Goal: Task Accomplishment & Management: Use online tool/utility

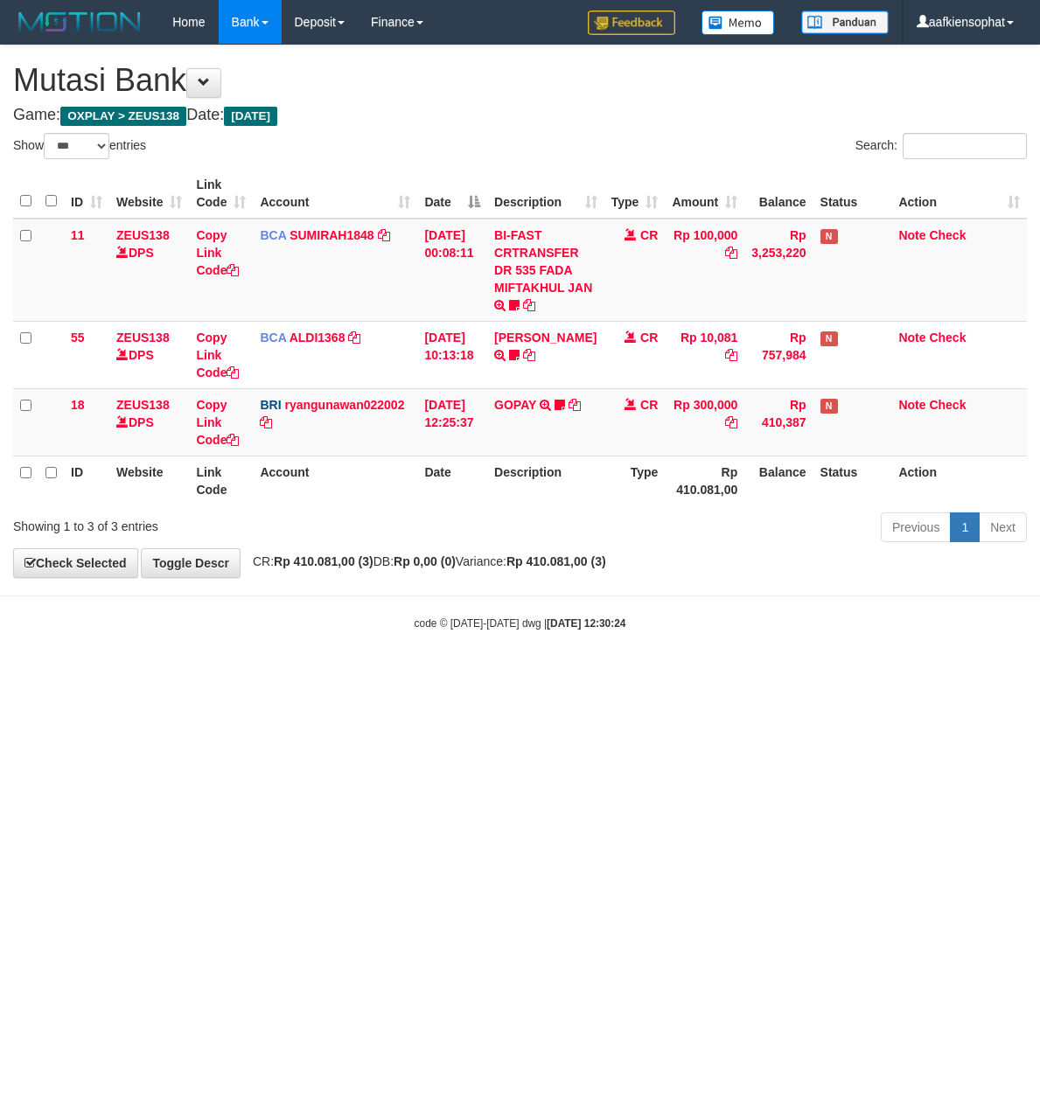
select select "***"
click at [303, 675] on html "Toggle navigation Home Bank Account List Load By Website Group [OXPLAY] ZEUS138…" at bounding box center [520, 337] width 1040 height 675
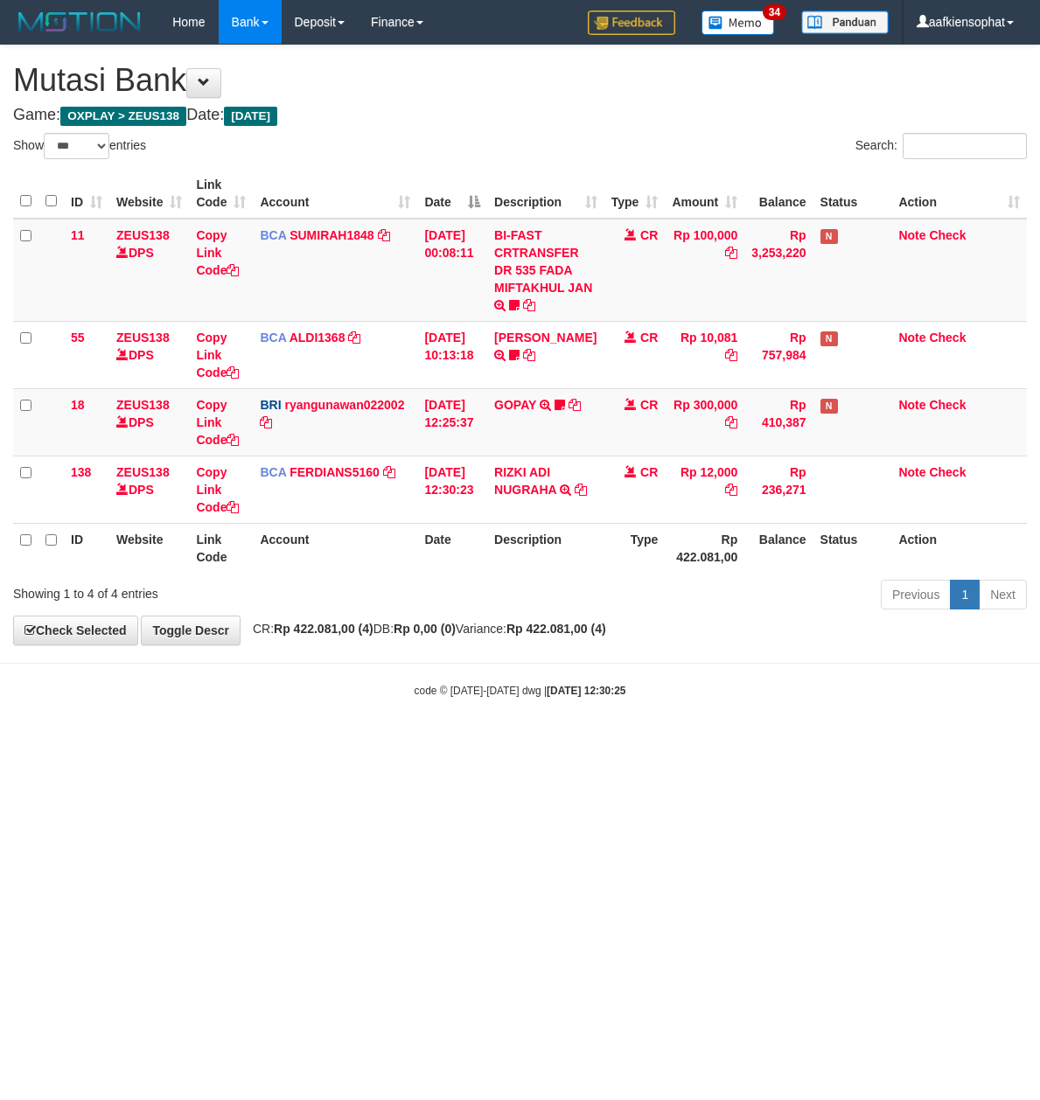
select select "***"
drag, startPoint x: 592, startPoint y: 717, endPoint x: 593, endPoint y: 676, distance: 41.1
click at [592, 715] on body "Toggle navigation Home Bank Account List Load By Website Group [OXPLAY] ZEUS138…" at bounding box center [520, 371] width 1040 height 742
select select "***"
click at [518, 504] on td "RIZKI ADI NUGRAHA TRSF E-BANKING CR 3108/FTSCY/WS95271 12000.00RIZKI ADI NUGRAHA" at bounding box center [545, 488] width 116 height 67
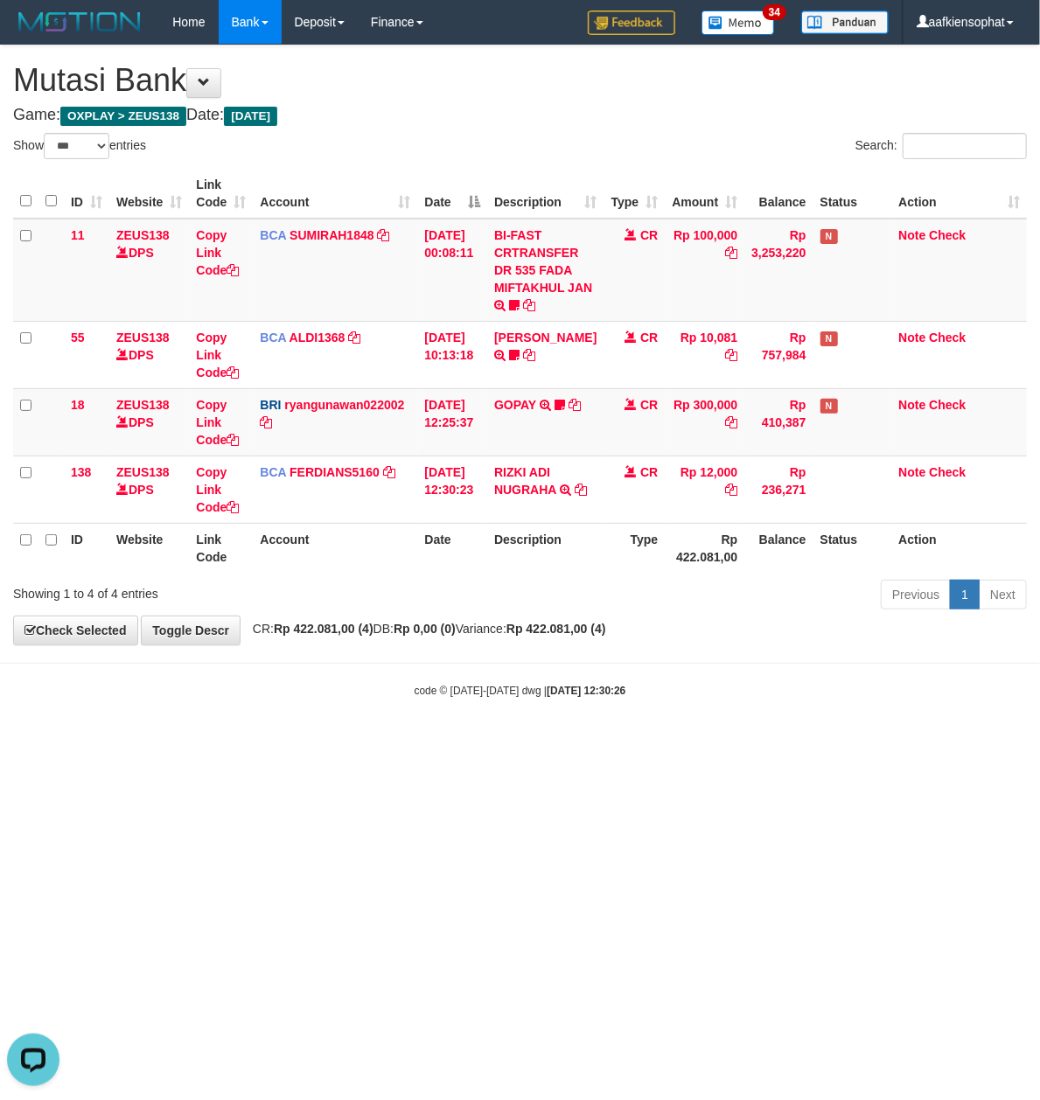
click at [435, 742] on html "Toggle navigation Home Bank Account List Load By Website Group [OXPLAY] ZEUS138…" at bounding box center [520, 371] width 1040 height 742
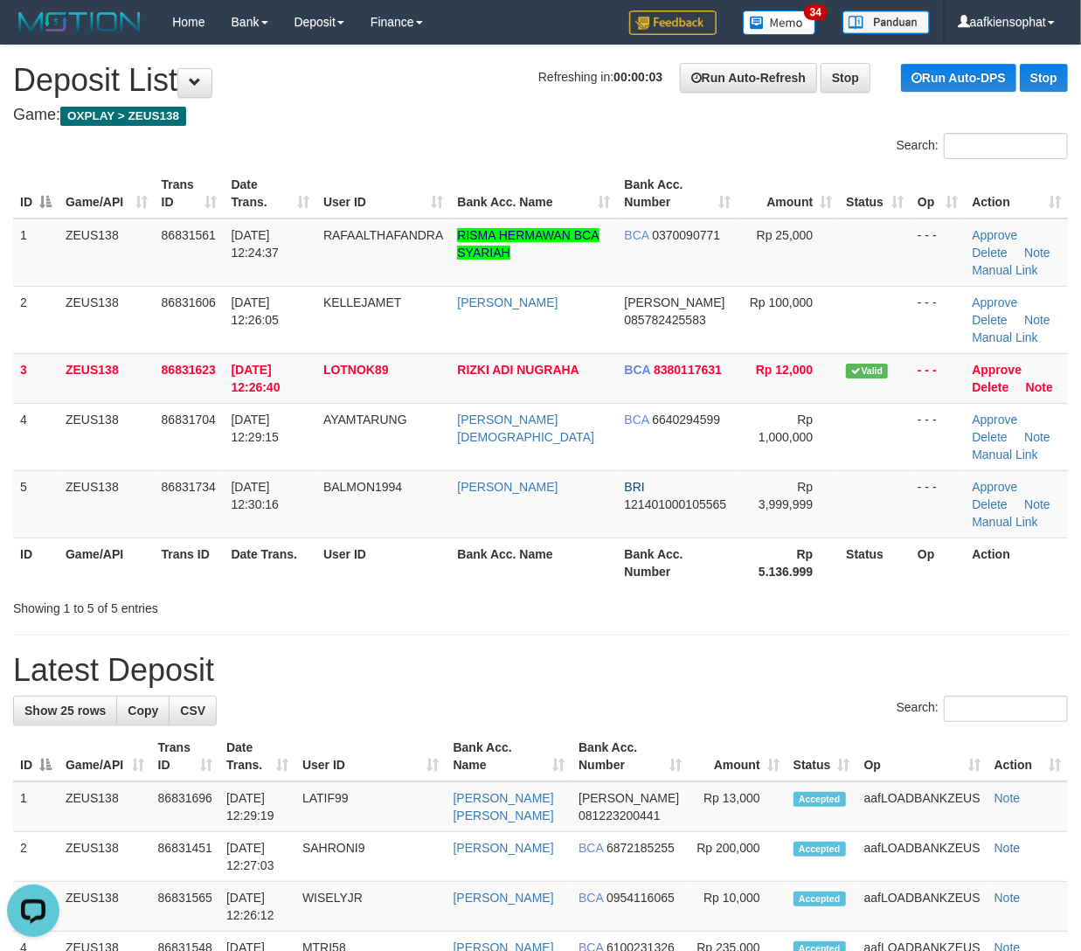
drag, startPoint x: 861, startPoint y: 679, endPoint x: 1095, endPoint y: 729, distance: 238.7
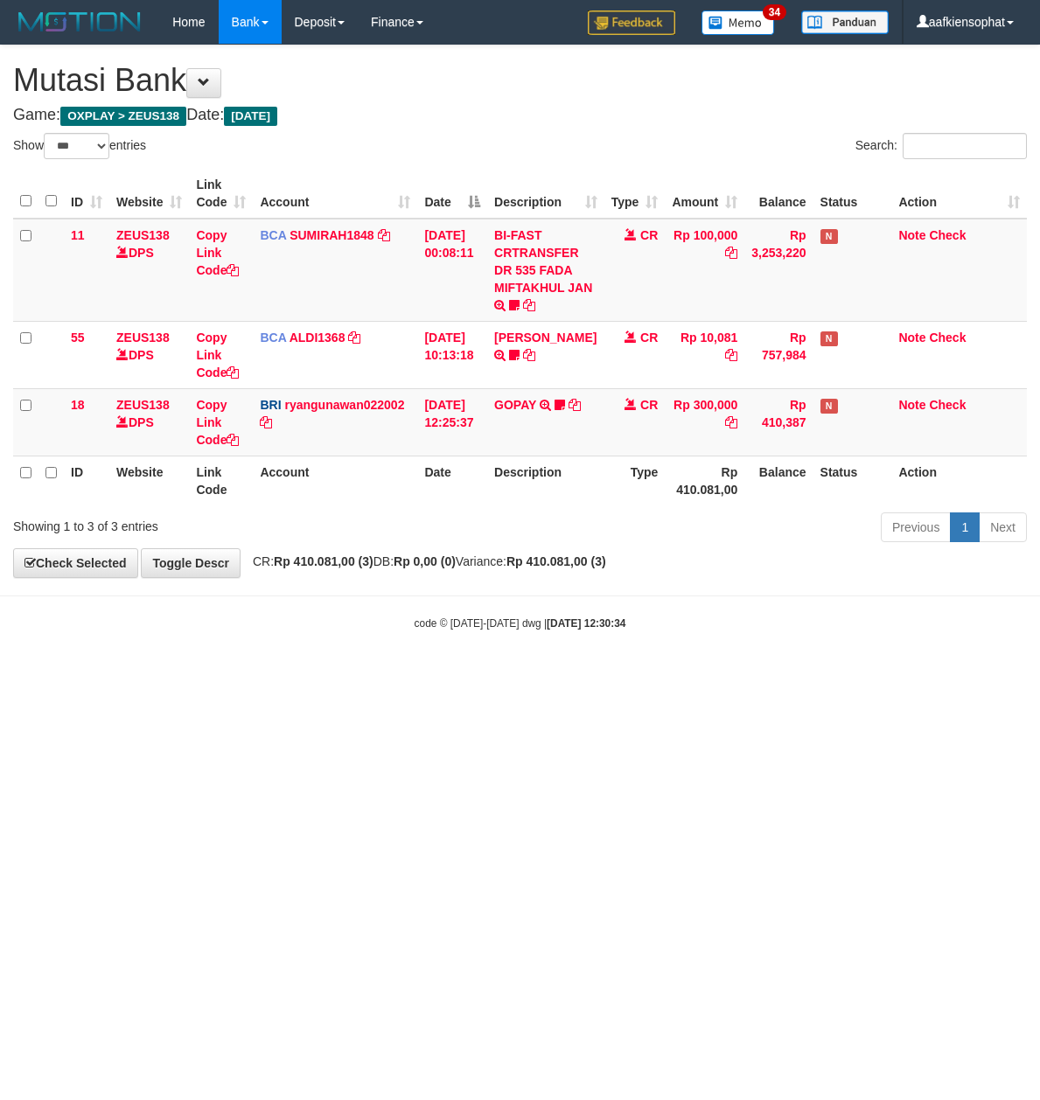
select select "***"
drag, startPoint x: 641, startPoint y: 796, endPoint x: 222, endPoint y: 771, distance: 419.5
click at [591, 675] on html "Toggle navigation Home Bank Account List Load By Website Group [OXPLAY] ZEUS138…" at bounding box center [520, 337] width 1040 height 675
select select "***"
drag, startPoint x: 260, startPoint y: 689, endPoint x: 205, endPoint y: 686, distance: 55.1
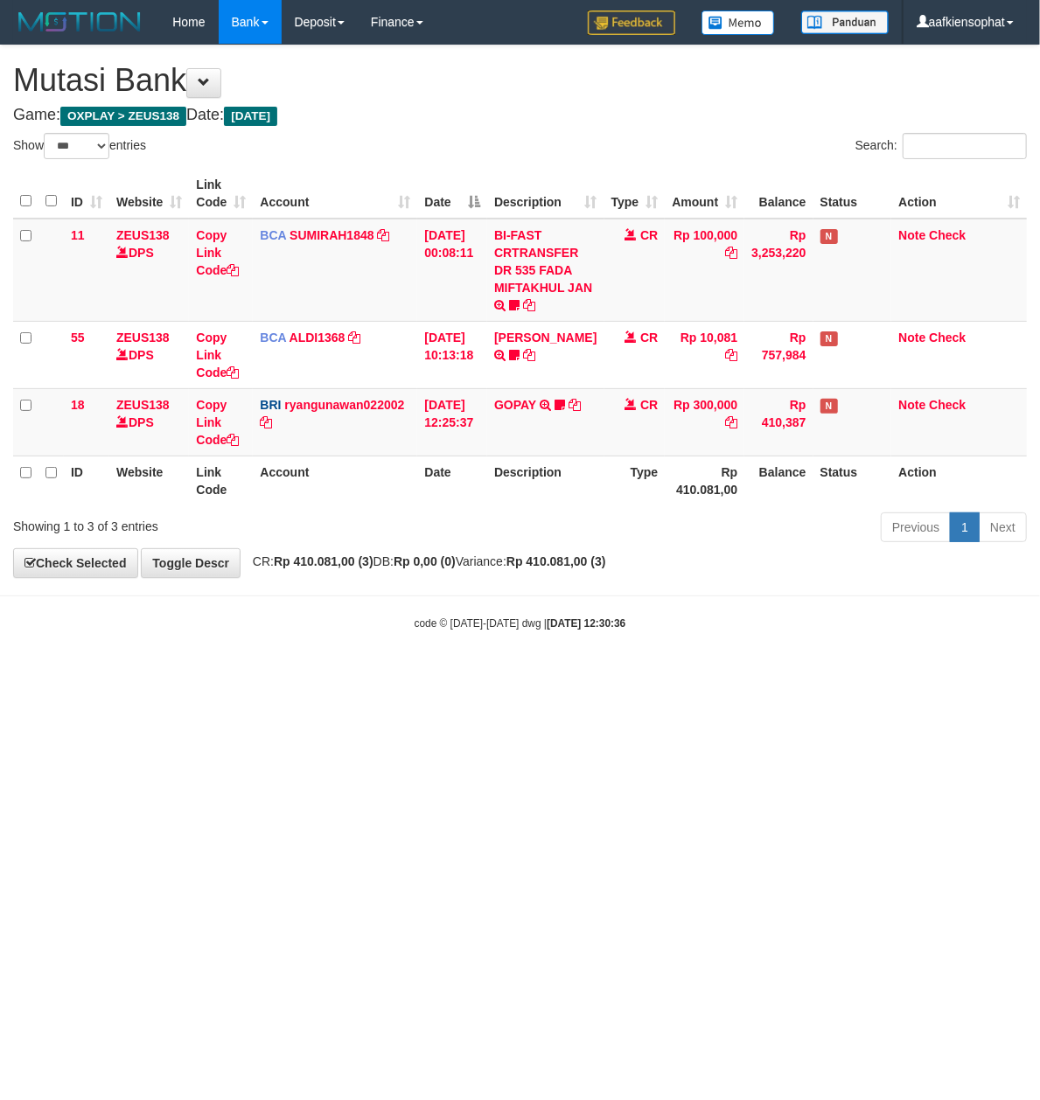
click at [250, 675] on html "Toggle navigation Home Bank Account List Load By Website Group [OXPLAY] ZEUS138…" at bounding box center [520, 337] width 1040 height 675
select select "***"
click at [551, 606] on body "Toggle navigation Home Bank Account List Load By Website Group [OXPLAY] ZEUS138…" at bounding box center [520, 337] width 1040 height 675
click at [553, 623] on strong "[DATE] 12:30:37" at bounding box center [585, 623] width 79 height 12
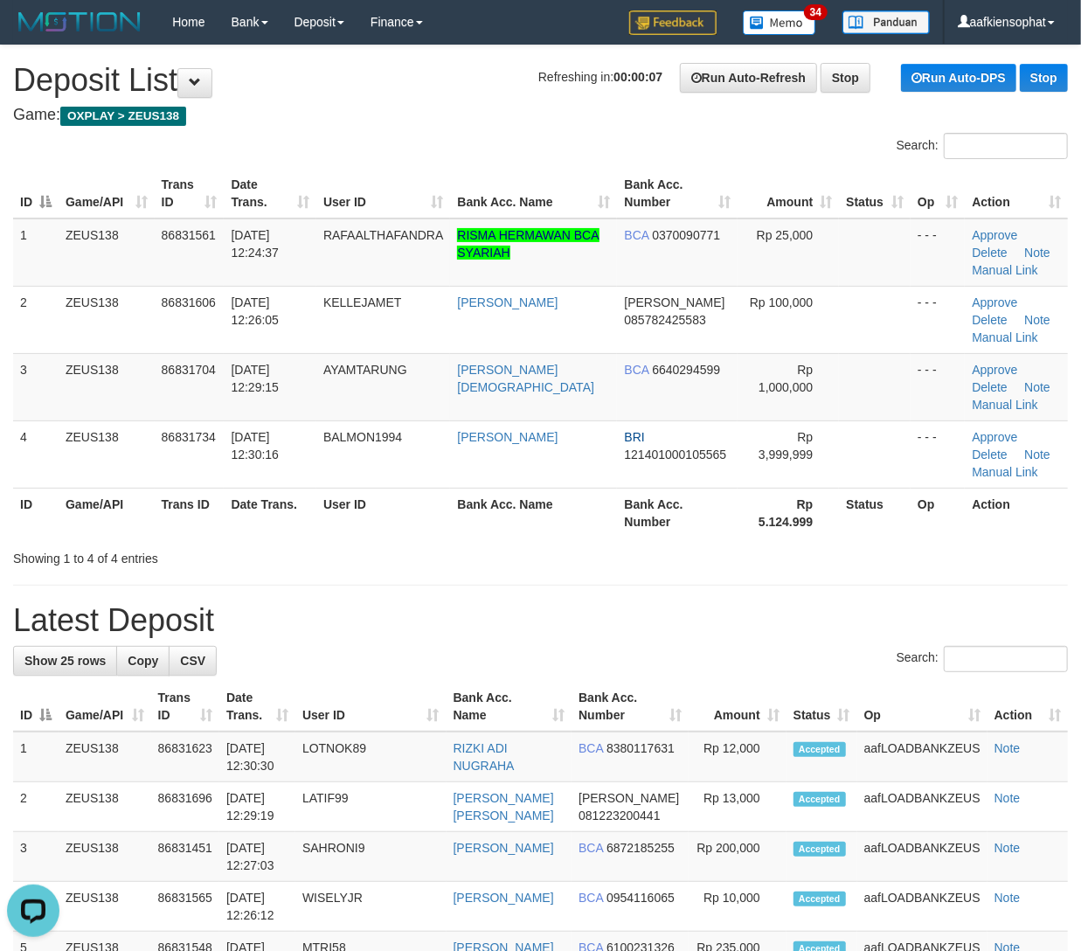
click at [762, 622] on h1 "Latest Deposit" at bounding box center [540, 620] width 1055 height 35
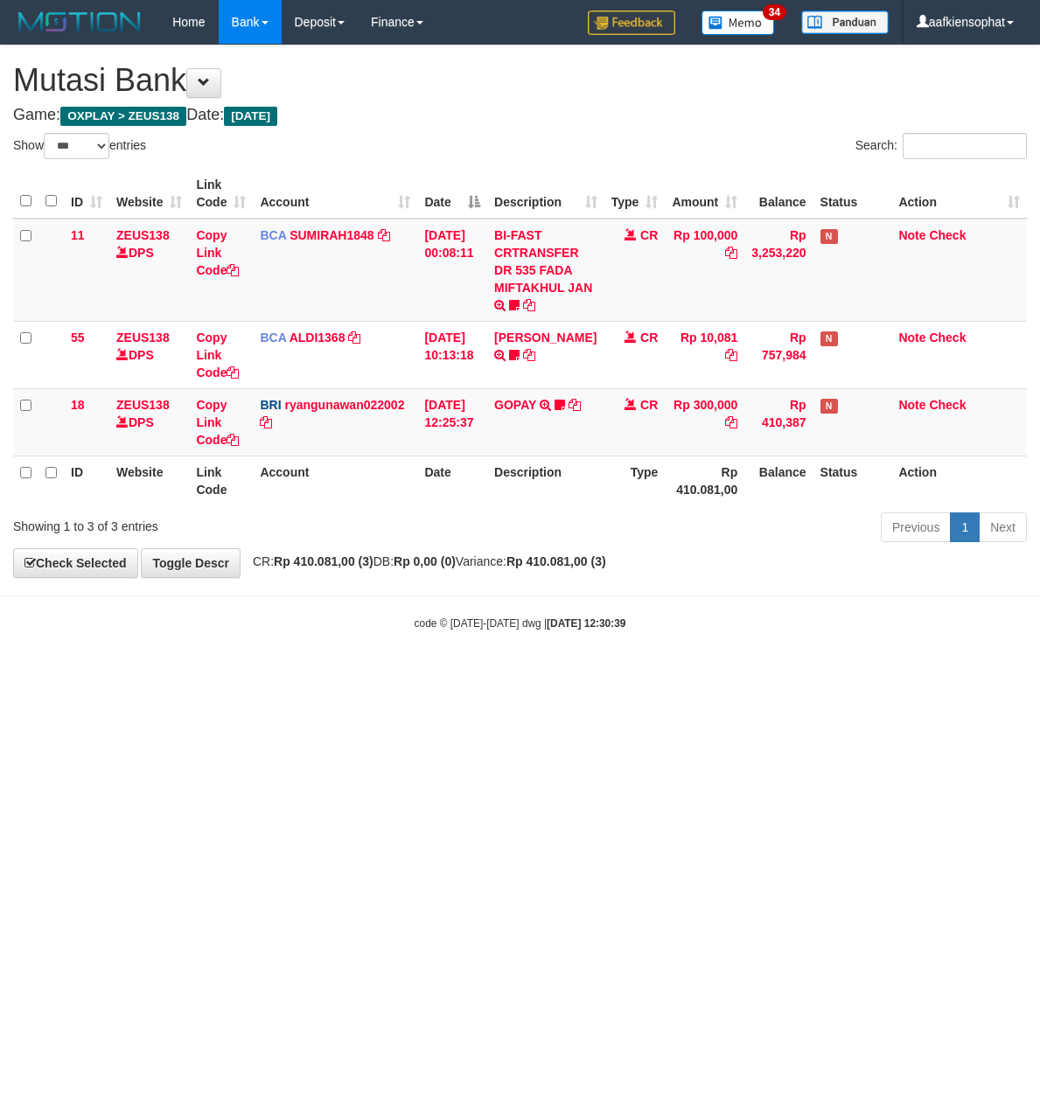
select select "***"
click at [539, 675] on html "Toggle navigation Home Bank Account List Load By Website Group [OXPLAY] ZEUS138…" at bounding box center [520, 337] width 1040 height 675
click at [529, 675] on html "Toggle navigation Home Bank Account List Load By Website Group [OXPLAY] ZEUS138…" at bounding box center [520, 337] width 1040 height 675
click at [528, 675] on html "Toggle navigation Home Bank Account List Load By Website Group [OXPLAY] ZEUS138…" at bounding box center [520, 337] width 1040 height 675
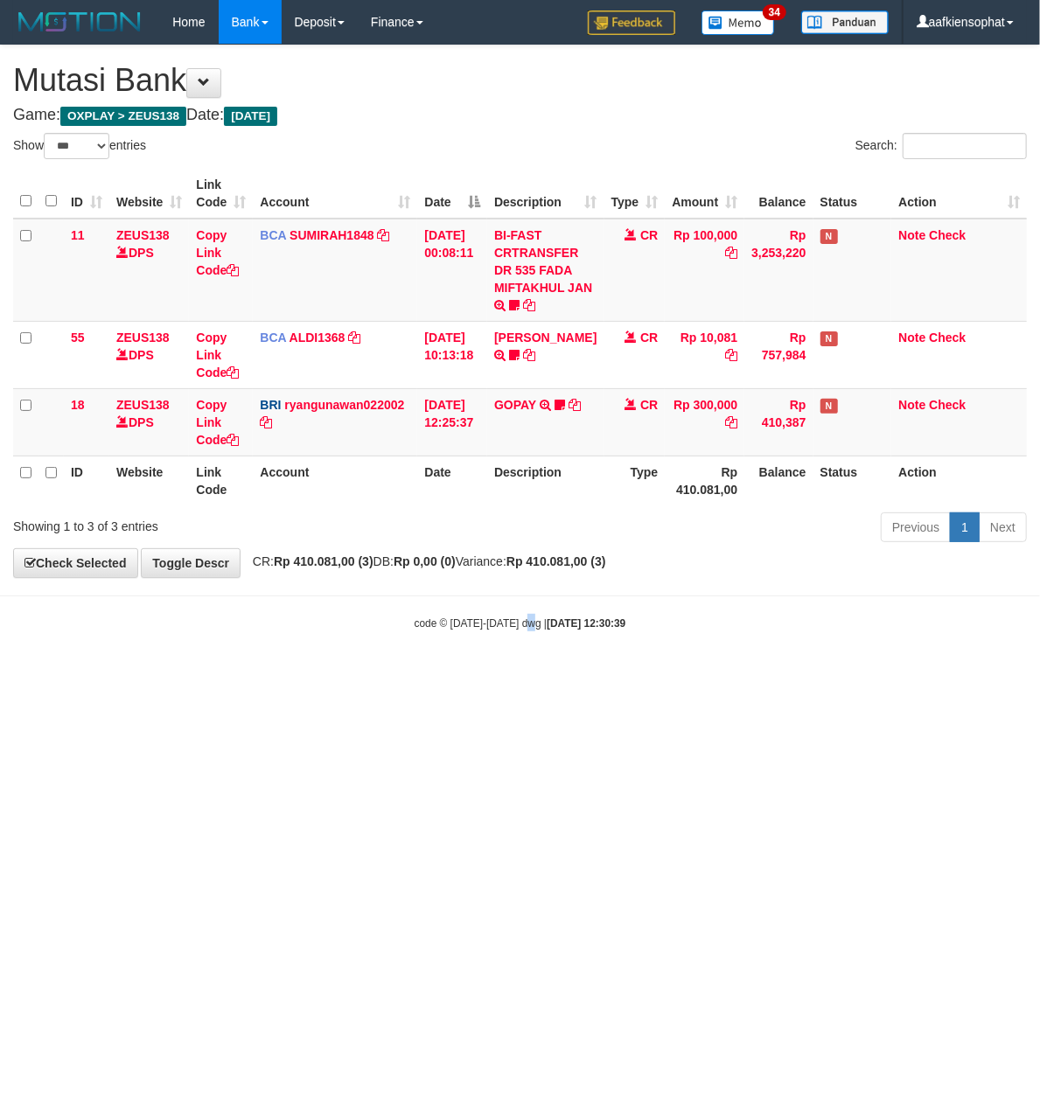
click at [528, 675] on html "Toggle navigation Home Bank Account List Load By Website Group [OXPLAY] ZEUS138…" at bounding box center [520, 337] width 1040 height 675
select select "***"
drag, startPoint x: 717, startPoint y: 710, endPoint x: 712, endPoint y: 719, distance: 10.2
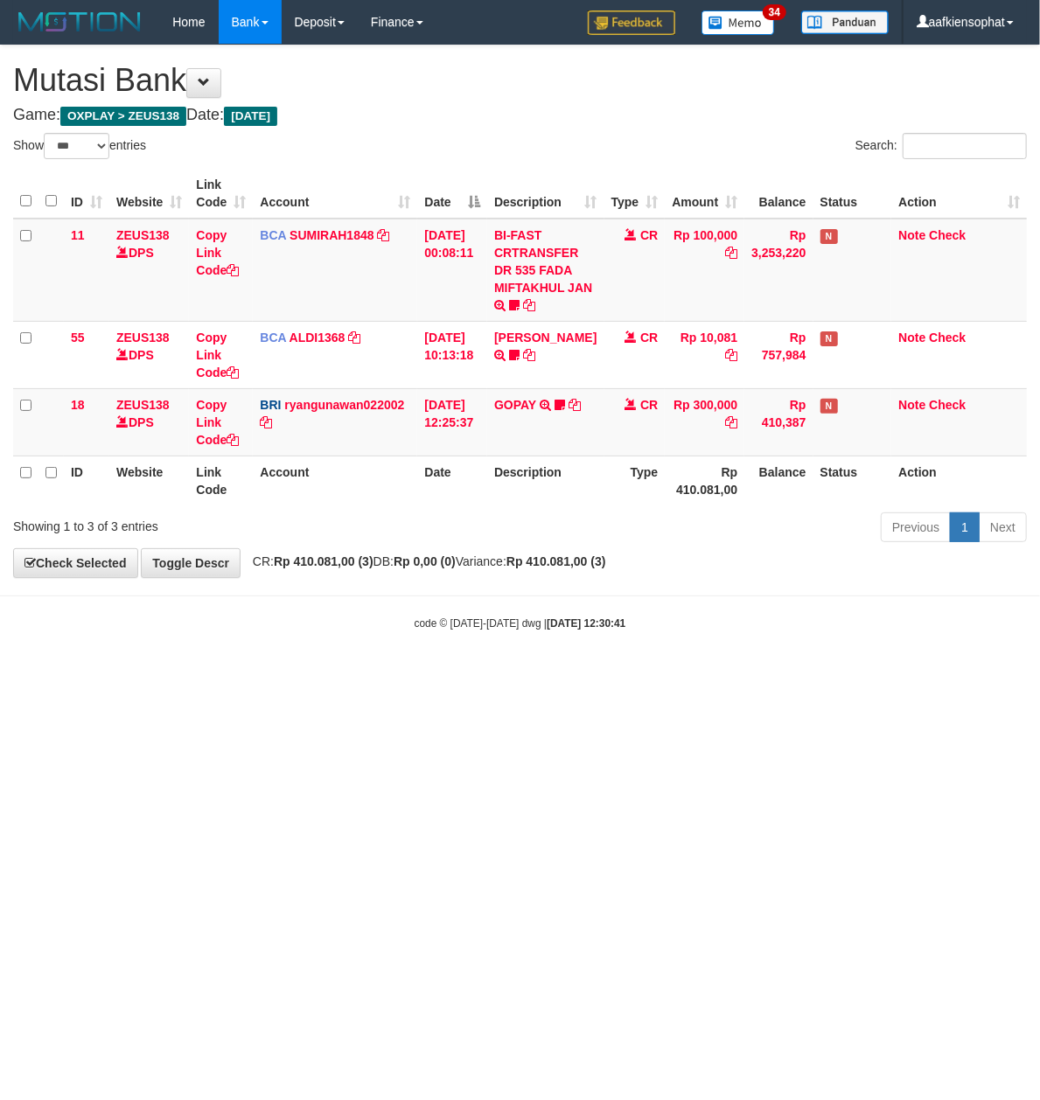
click at [712, 675] on html "Toggle navigation Home Bank Account List Load By Website Group [OXPLAY] ZEUS138…" at bounding box center [520, 337] width 1040 height 675
click at [680, 675] on html "Toggle navigation Home Bank Account List Load By Website Group [OXPLAY] ZEUS138…" at bounding box center [520, 337] width 1040 height 675
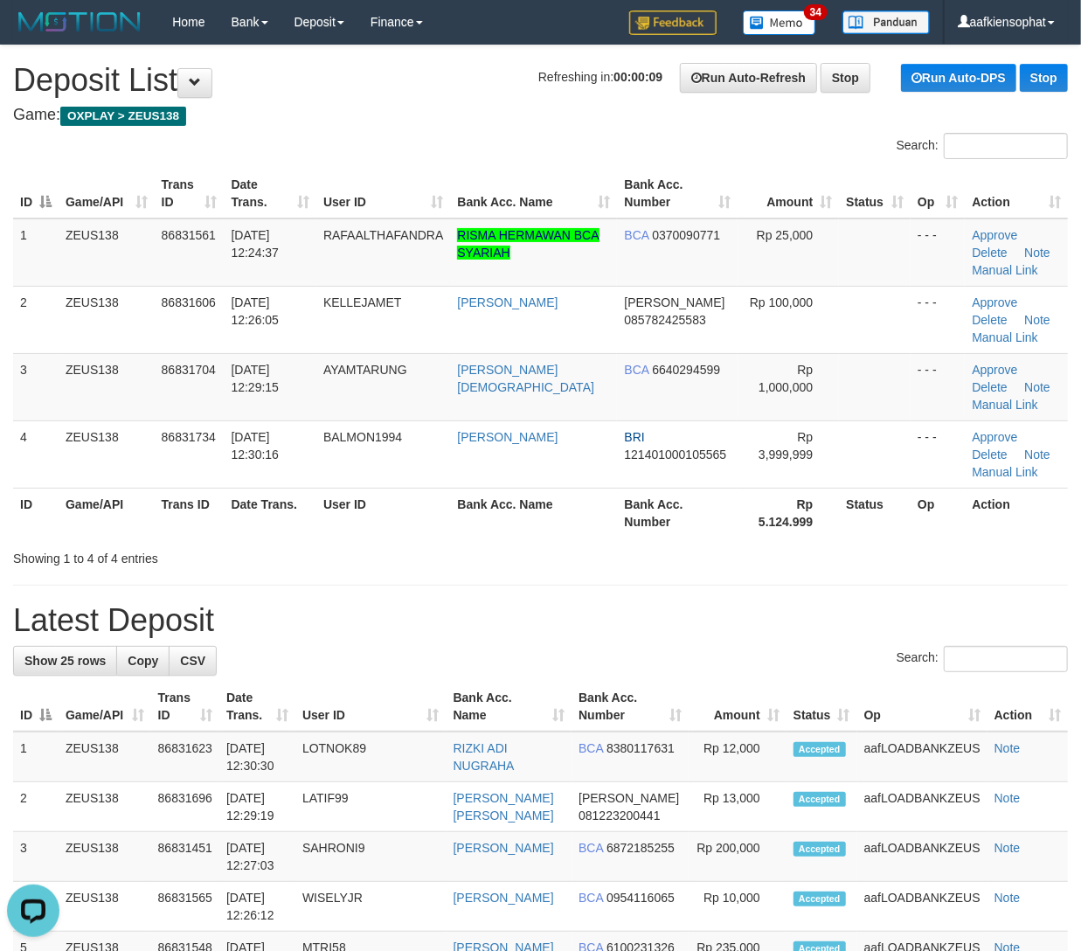
click at [795, 621] on h1 "Latest Deposit" at bounding box center [540, 620] width 1055 height 35
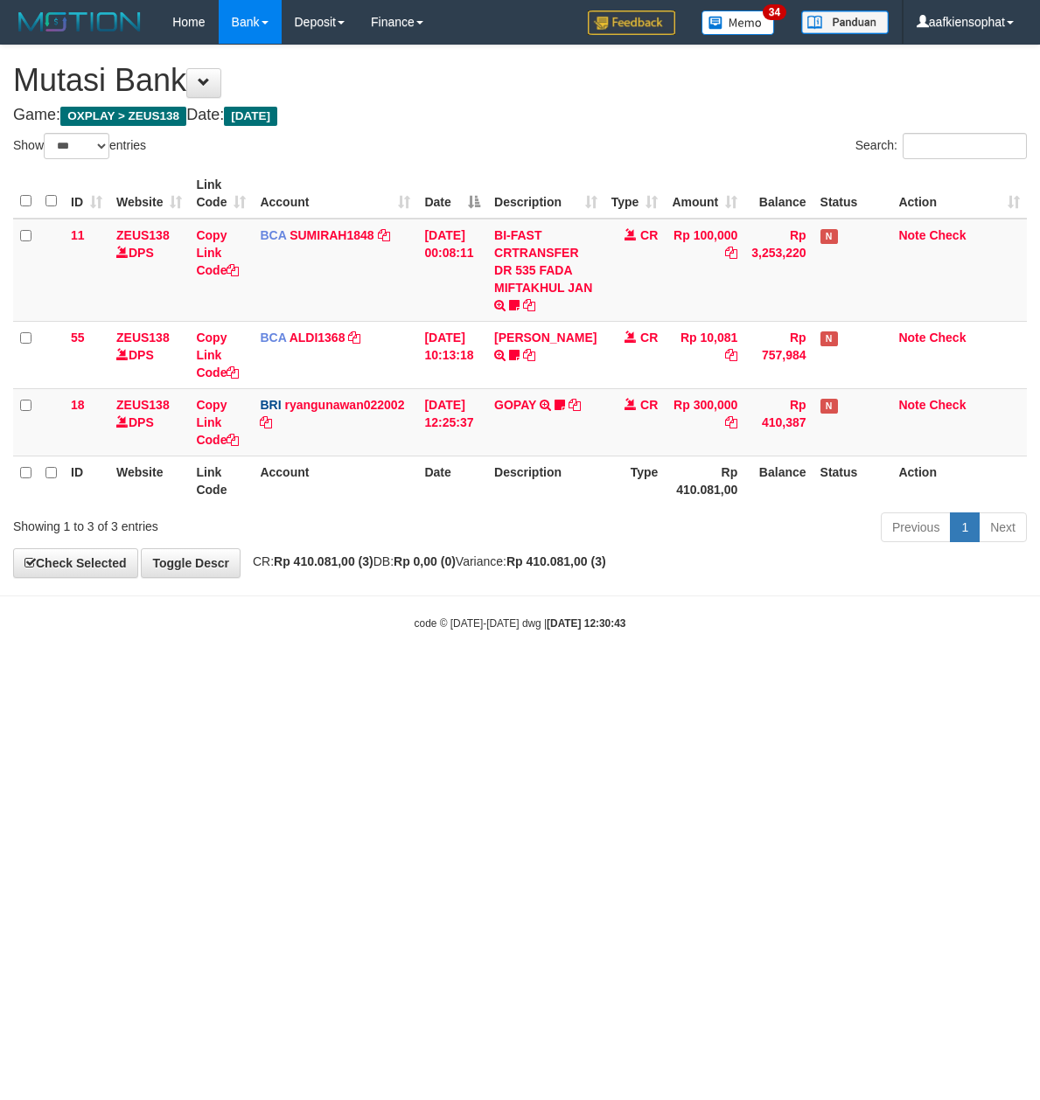
select select "***"
drag, startPoint x: 396, startPoint y: 764, endPoint x: 297, endPoint y: 782, distance: 100.3
click at [379, 675] on html "Toggle navigation Home Bank Account List Load By Website Group [OXPLAY] ZEUS138…" at bounding box center [520, 337] width 1040 height 675
select select "***"
click at [277, 675] on html "Toggle navigation Home Bank Account List Load By Website Group [OXPLAY] ZEUS138…" at bounding box center [520, 337] width 1040 height 675
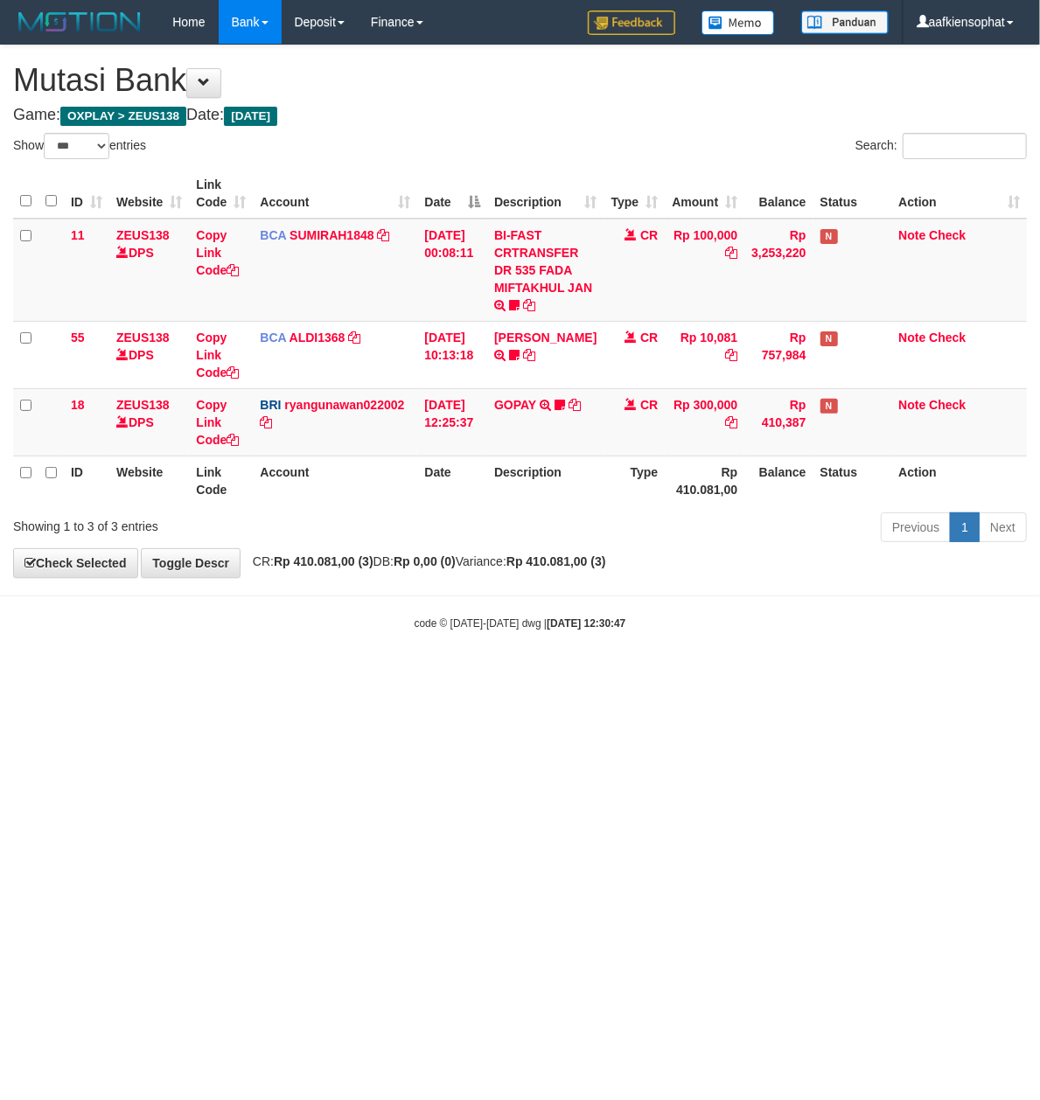
drag, startPoint x: 247, startPoint y: 847, endPoint x: 222, endPoint y: 843, distance: 24.9
click at [238, 675] on html "Toggle navigation Home Bank Account List Load By Website Group [OXPLAY] ZEUS138…" at bounding box center [520, 337] width 1040 height 675
drag, startPoint x: 312, startPoint y: 841, endPoint x: 280, endPoint y: 952, distance: 115.6
click at [284, 675] on html "Toggle navigation Home Bank Account List Load By Website Group [OXPLAY] ZEUS138…" at bounding box center [520, 337] width 1040 height 675
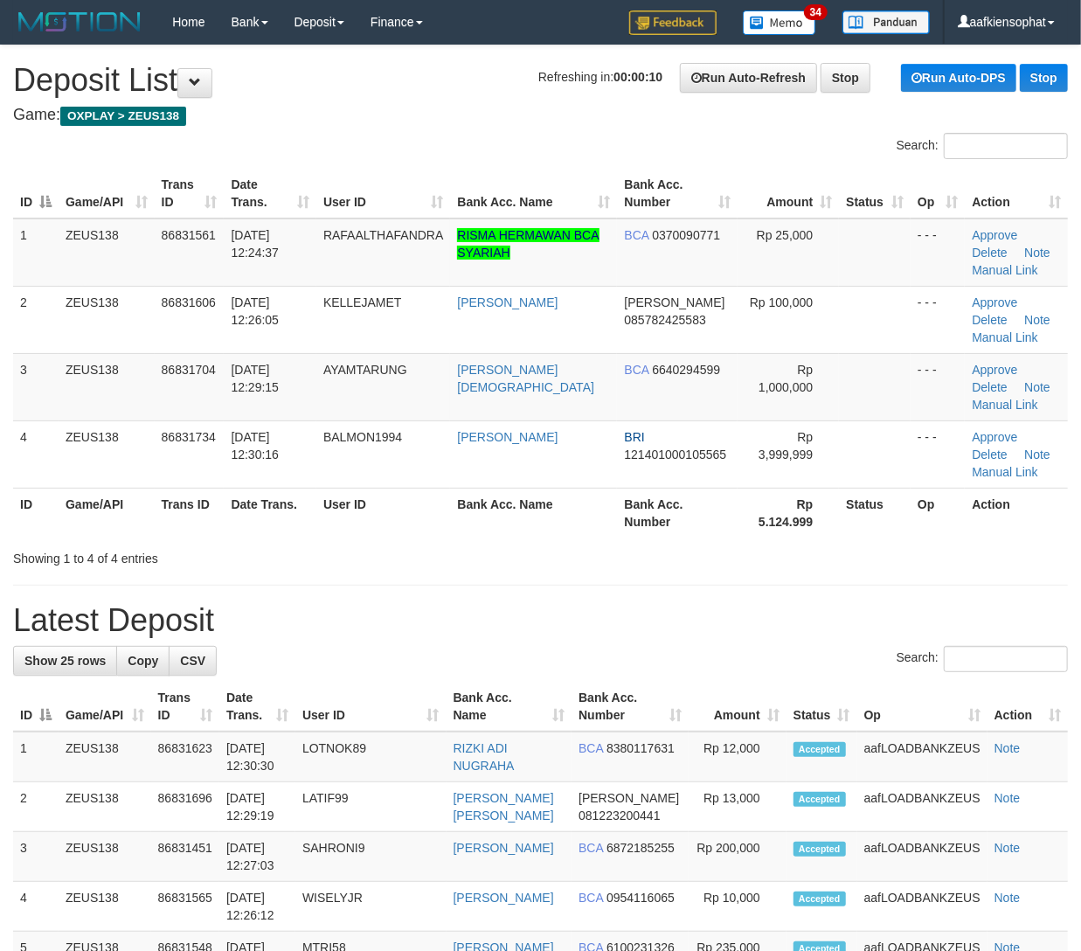
click at [551, 605] on h1 "Latest Deposit" at bounding box center [540, 620] width 1055 height 35
click at [705, 624] on h1 "Latest Deposit" at bounding box center [540, 620] width 1055 height 35
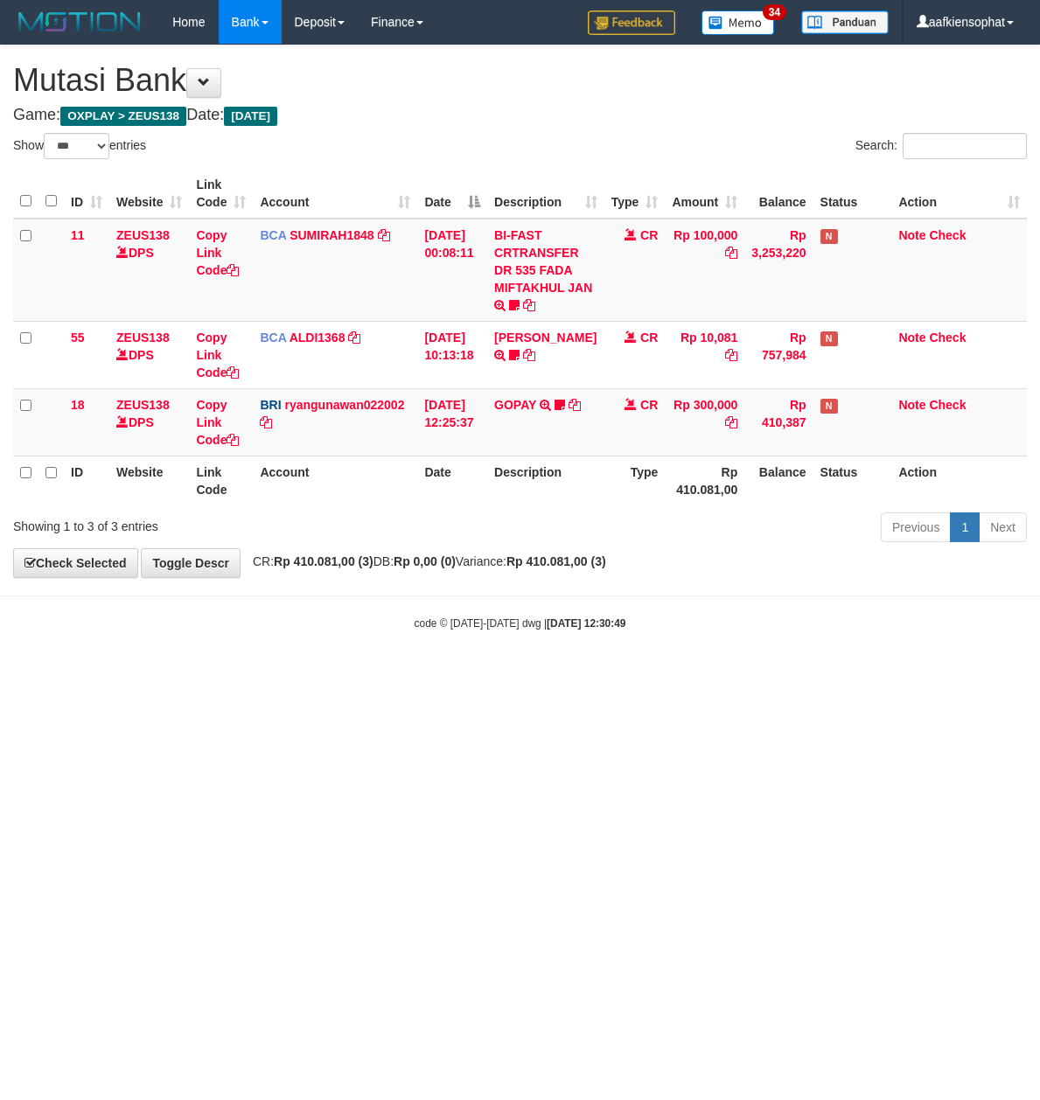
select select "***"
drag, startPoint x: 902, startPoint y: 763, endPoint x: 753, endPoint y: 749, distance: 150.2
click at [900, 675] on html "Toggle navigation Home Bank Account List Load By Website Group [OXPLAY] ZEUS138…" at bounding box center [520, 337] width 1040 height 675
drag, startPoint x: 389, startPoint y: 616, endPoint x: 5, endPoint y: 619, distance: 383.8
click at [285, 620] on body "Toggle navigation Home Bank Account List Load By Website Group [OXPLAY] ZEUS138…" at bounding box center [520, 337] width 1040 height 675
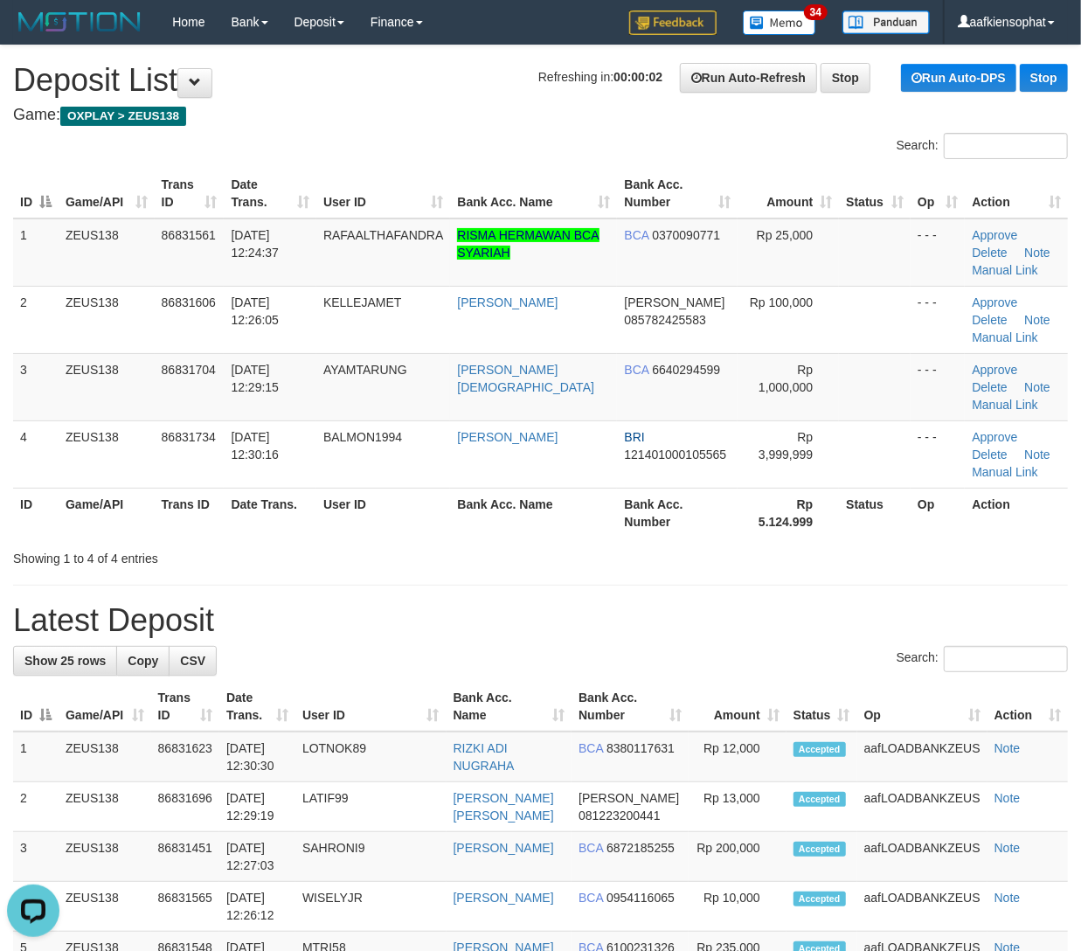
drag, startPoint x: 511, startPoint y: 544, endPoint x: 635, endPoint y: 554, distance: 124.6
click at [539, 557] on div "Showing 1 to 4 of 4 entries" at bounding box center [540, 555] width 1081 height 24
drag, startPoint x: 533, startPoint y: 540, endPoint x: 1098, endPoint y: 553, distance: 564.9
click at [575, 543] on div "Search: ID Game/API Trans ID Date Trans. User ID Bank Acc. Name Bank Acc. Numbe…" at bounding box center [540, 350] width 1055 height 435
drag, startPoint x: 523, startPoint y: 574, endPoint x: 490, endPoint y: 574, distance: 33.2
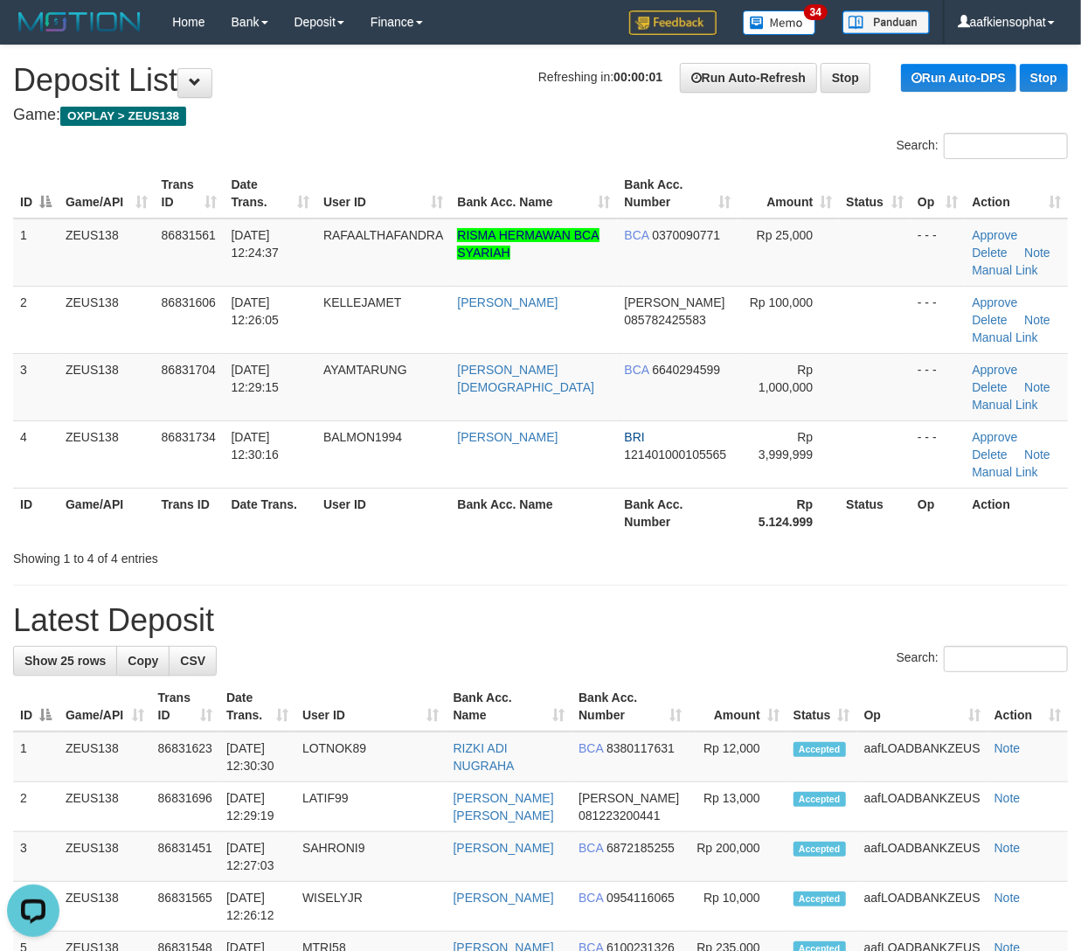
drag, startPoint x: 438, startPoint y: 605, endPoint x: 462, endPoint y: 593, distance: 27.4
click at [439, 603] on h1 "Latest Deposit" at bounding box center [540, 620] width 1055 height 35
drag, startPoint x: 462, startPoint y: 593, endPoint x: 1072, endPoint y: 595, distance: 609.4
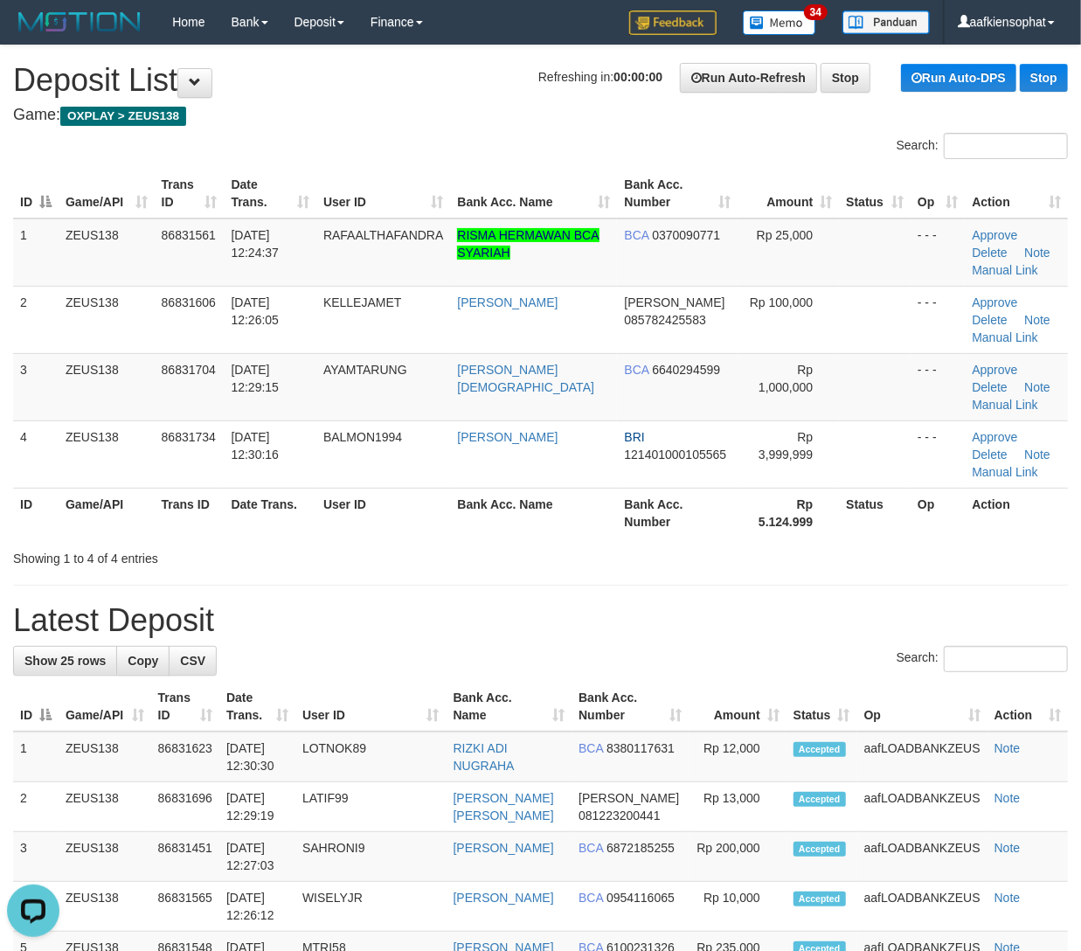
drag, startPoint x: 586, startPoint y: 603, endPoint x: 1098, endPoint y: 620, distance: 512.6
click at [647, 606] on h1 "Latest Deposit" at bounding box center [540, 620] width 1055 height 35
drag, startPoint x: 316, startPoint y: 577, endPoint x: 474, endPoint y: 581, distance: 157.4
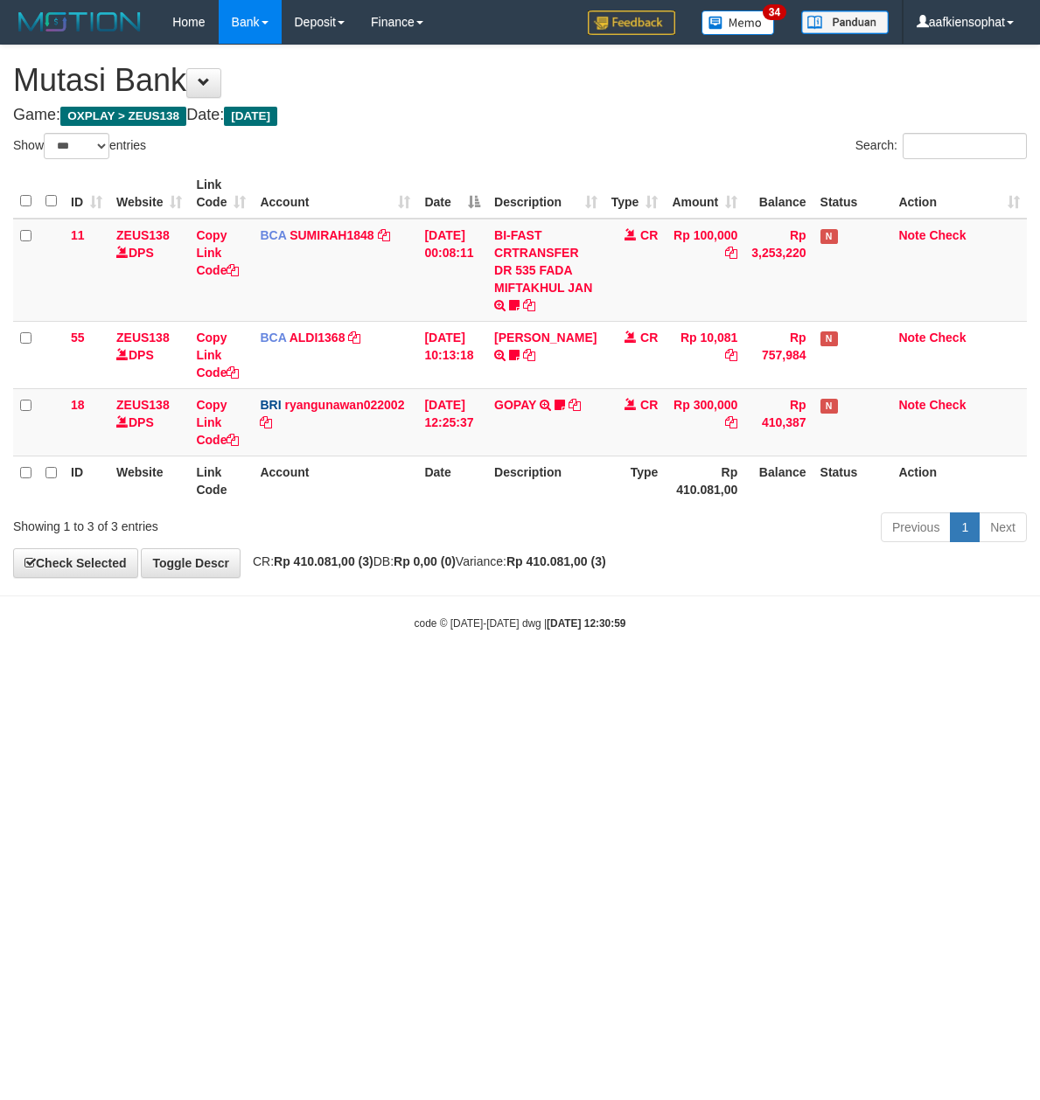
select select "***"
drag, startPoint x: 619, startPoint y: 683, endPoint x: 5, endPoint y: 694, distance: 613.8
click at [546, 675] on html "Toggle navigation Home Bank Account List Load By Website Group [OXPLAY] ZEUS138…" at bounding box center [520, 337] width 1040 height 675
drag, startPoint x: 369, startPoint y: 666, endPoint x: 2, endPoint y: 656, distance: 367.3
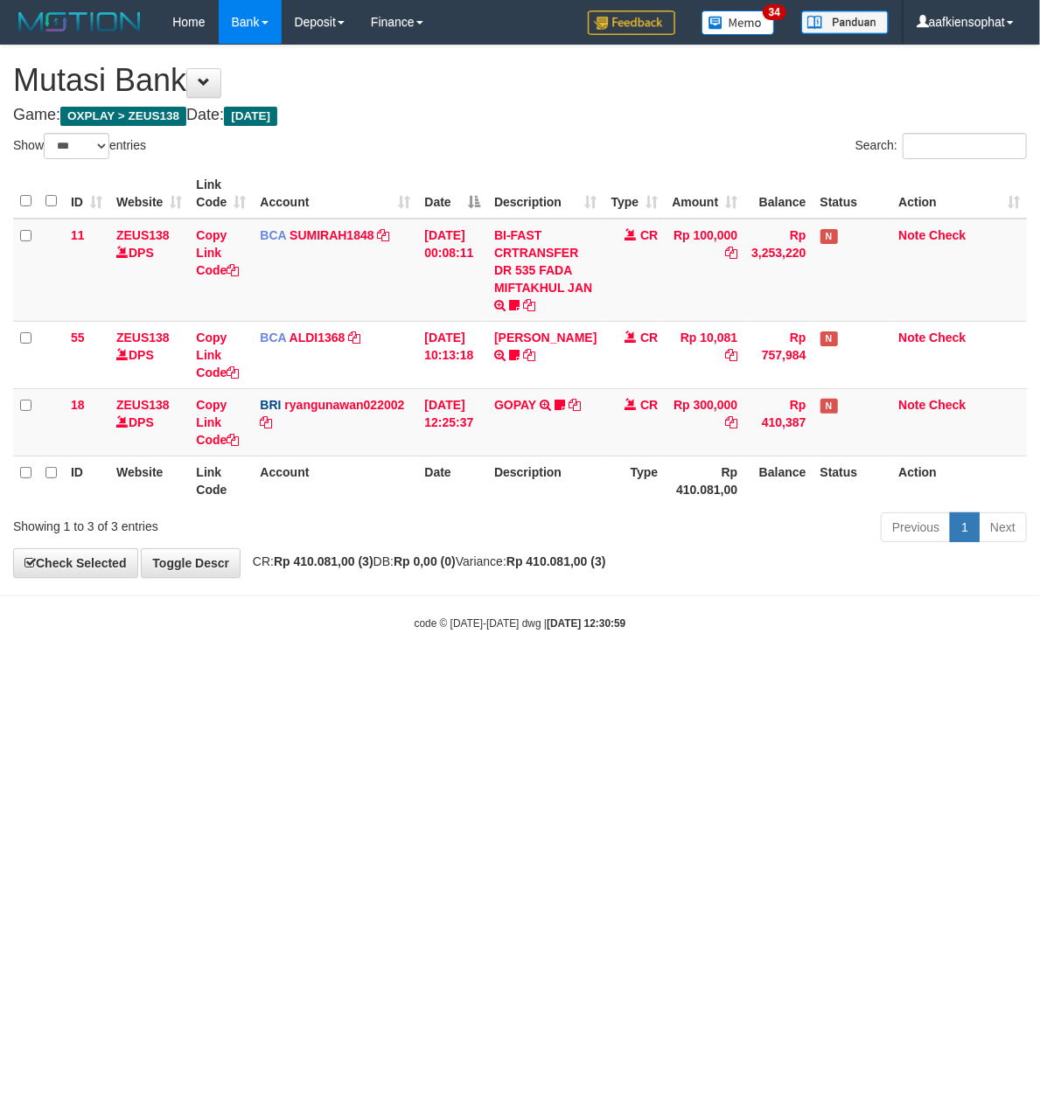
click at [312, 671] on body "Toggle navigation Home Bank Account List Load By Website Group [OXPLAY] ZEUS138…" at bounding box center [520, 337] width 1040 height 675
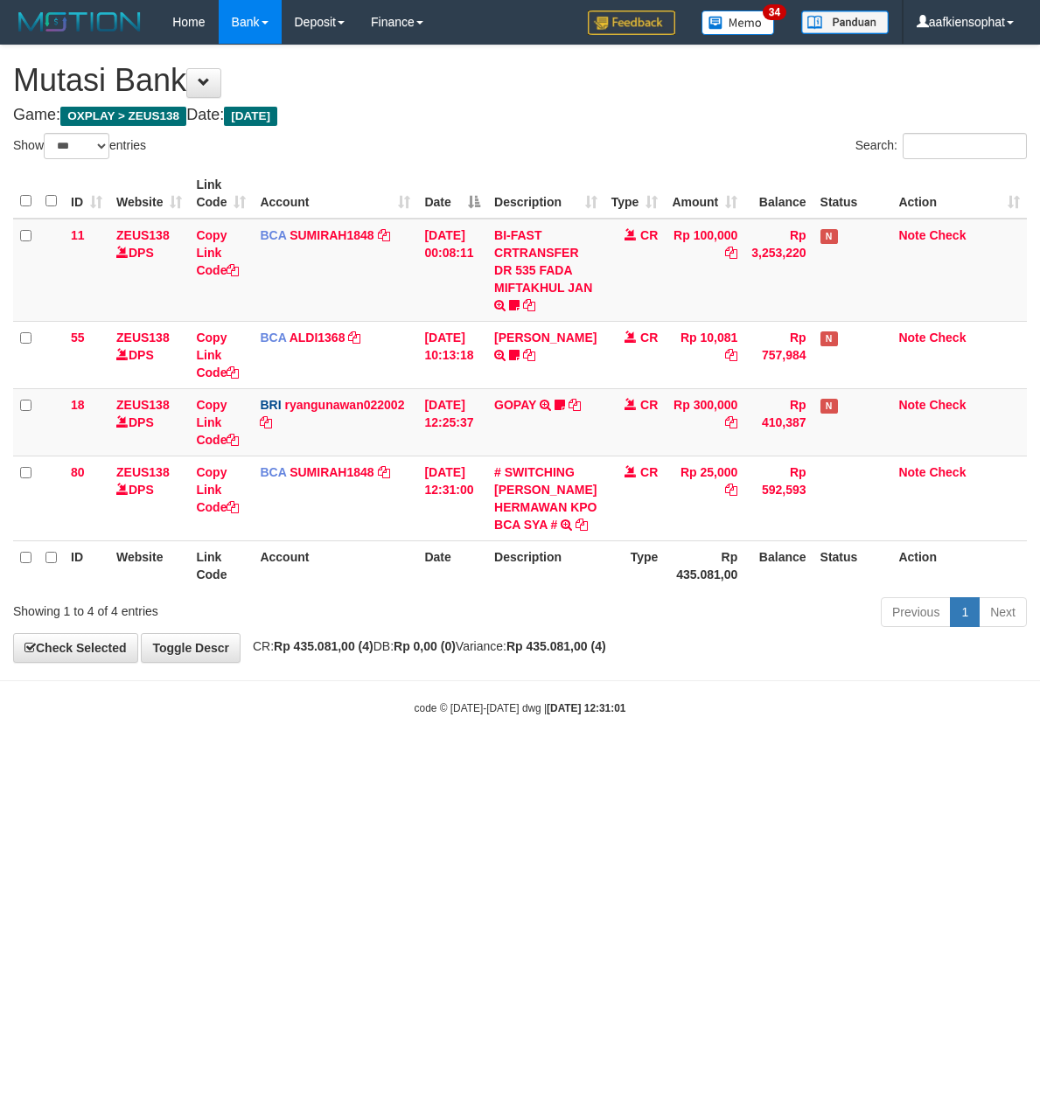
select select "***"
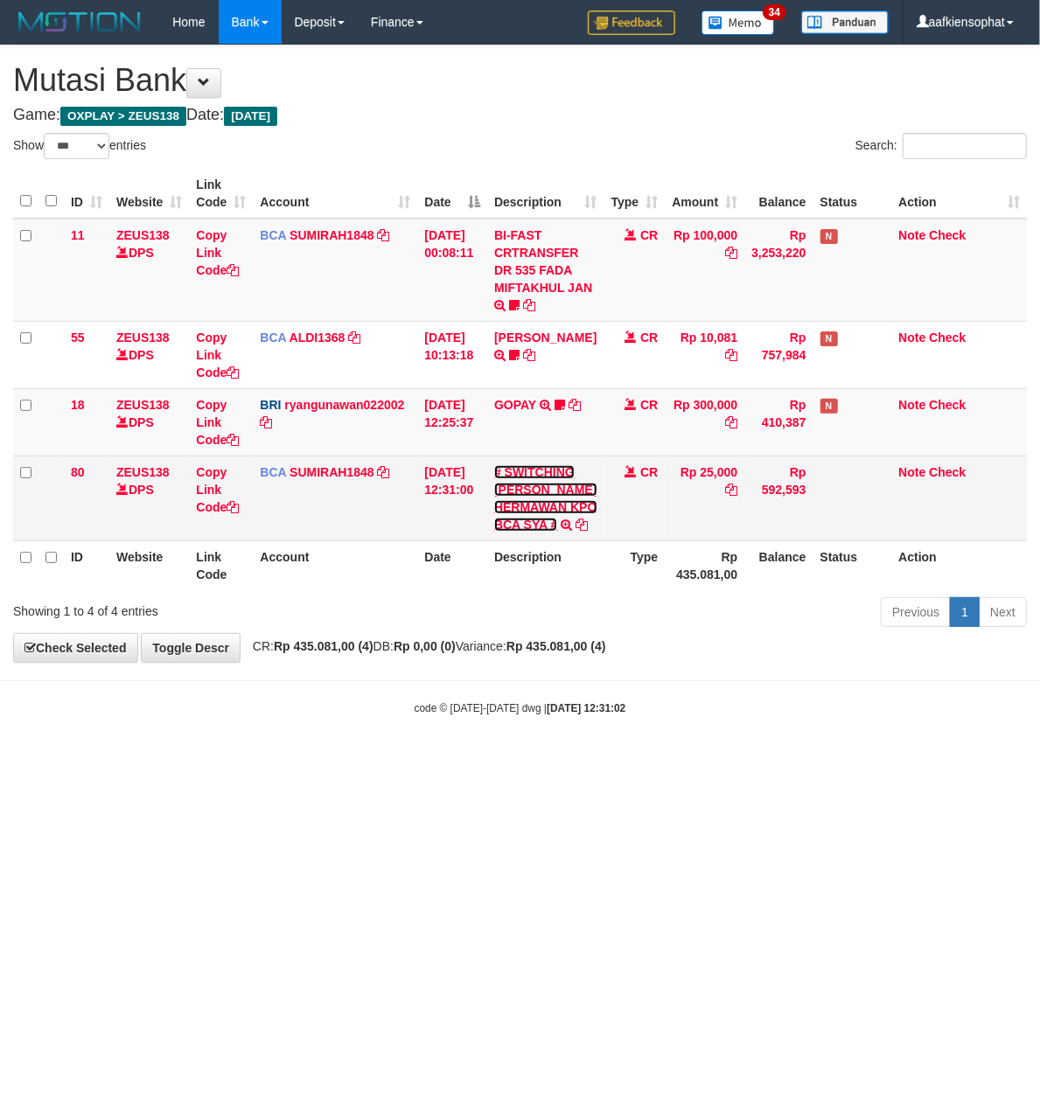
click at [553, 500] on link "# SWITCHING CR RISMA HERMAWAN KPO BCA SYA #" at bounding box center [545, 498] width 102 height 66
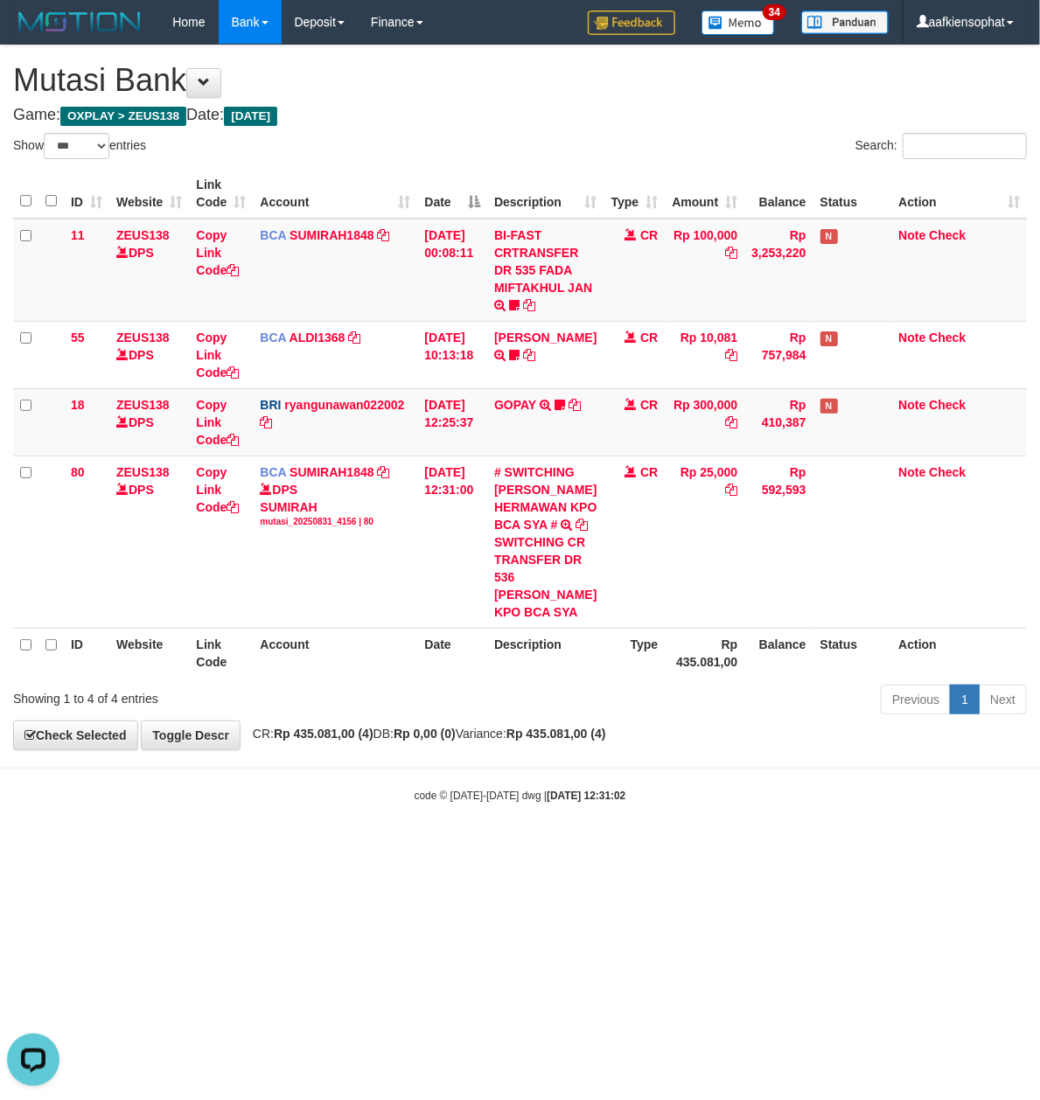
drag, startPoint x: 490, startPoint y: 671, endPoint x: 474, endPoint y: 666, distance: 16.6
click at [486, 673] on th "Date" at bounding box center [452, 653] width 70 height 50
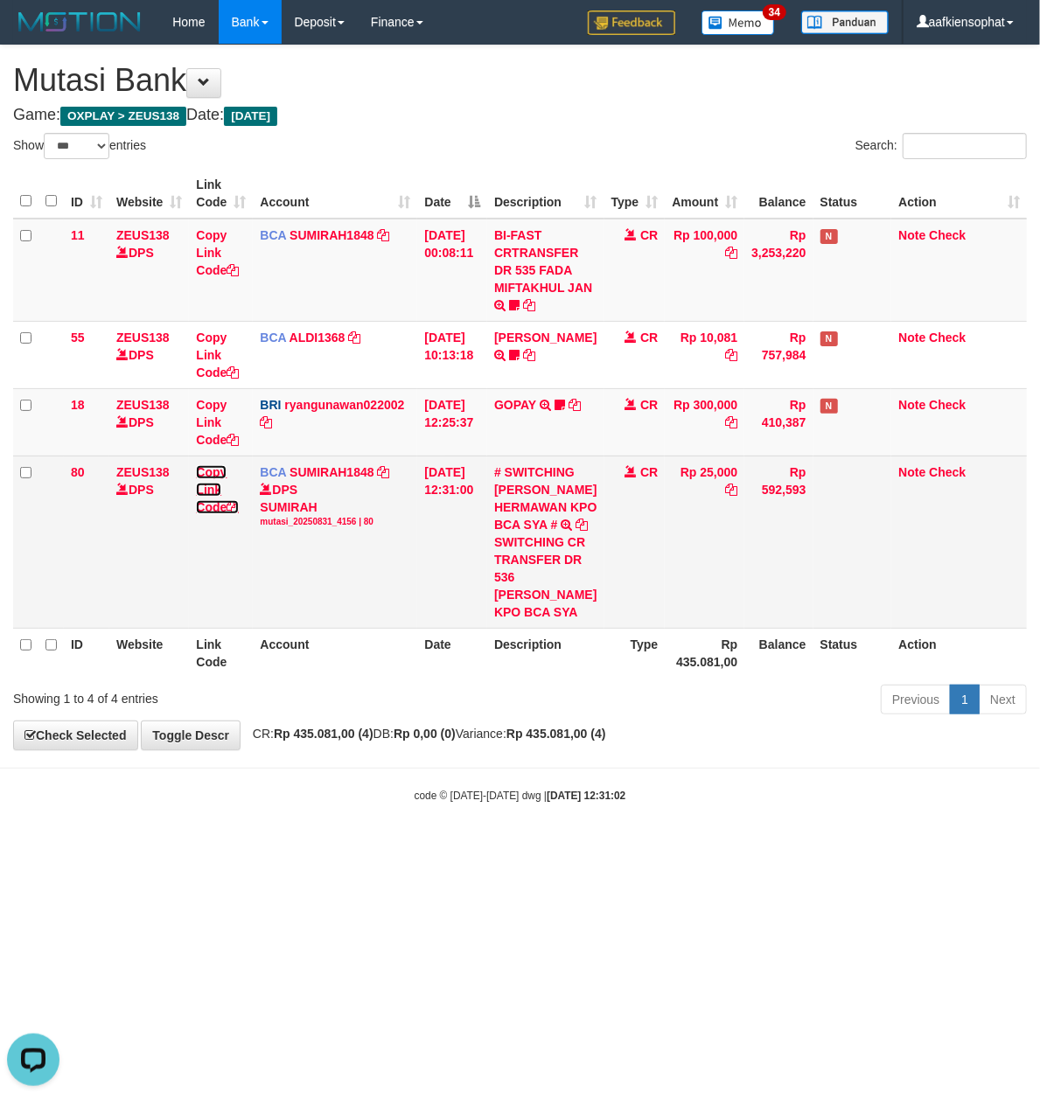
click at [199, 495] on link "Copy Link Code" at bounding box center [217, 489] width 43 height 49
click at [208, 502] on link "Copy Link Code" at bounding box center [217, 489] width 43 height 49
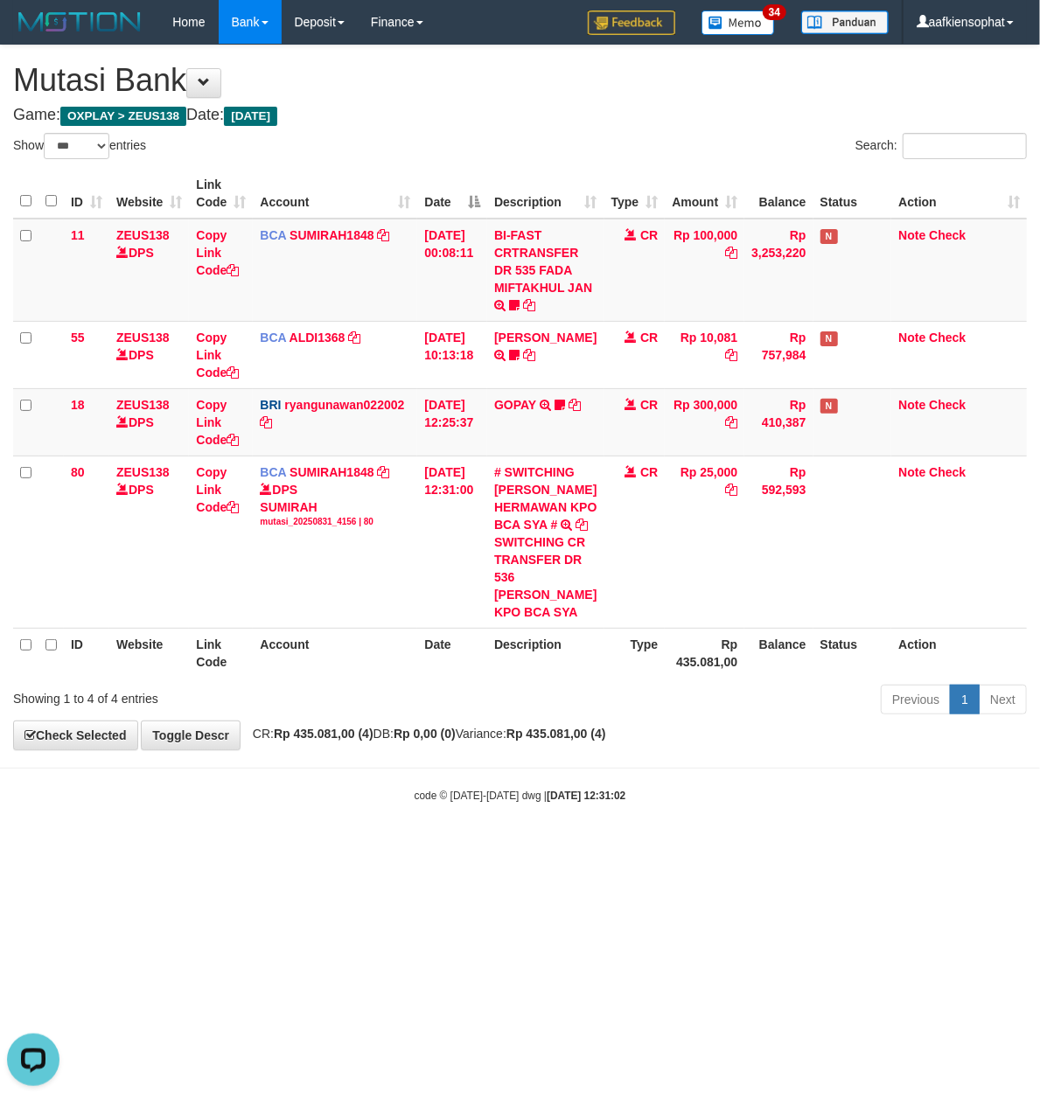
click at [441, 157] on div "Show ** ** ** *** entries" at bounding box center [260, 148] width 494 height 31
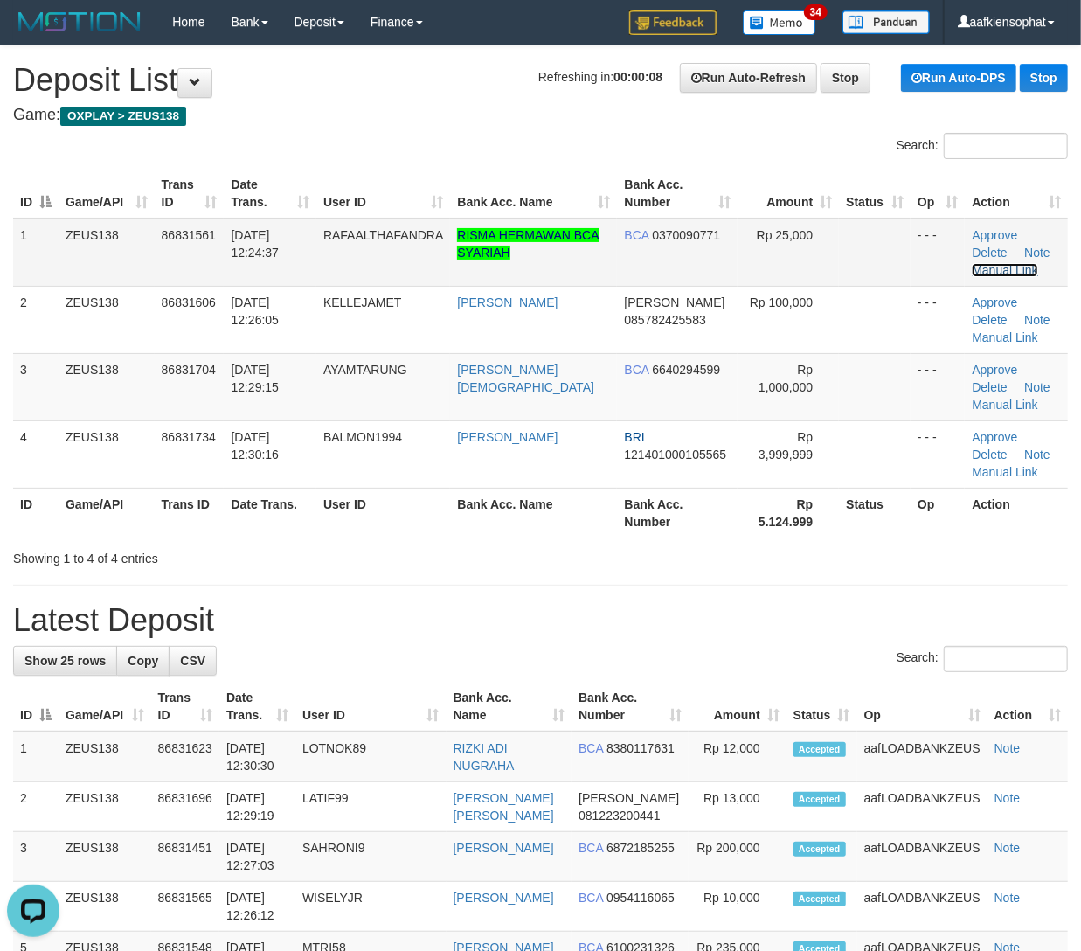
click at [977, 269] on link "Manual Link" at bounding box center [1005, 270] width 66 height 14
click at [972, 271] on link "Manual Link" at bounding box center [1005, 270] width 66 height 14
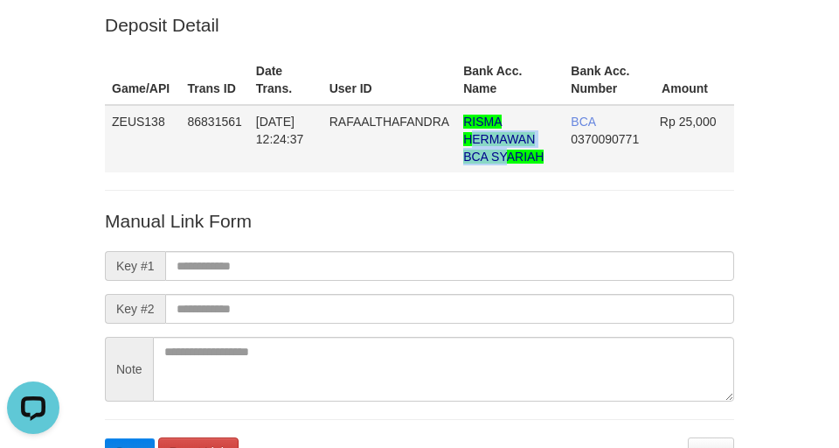
drag, startPoint x: 469, startPoint y: 107, endPoint x: 540, endPoint y: 141, distance: 78.6
click at [540, 141] on td "RISMA HERMAWAN BCA SYARIAH" at bounding box center [510, 138] width 108 height 67
copy span "RISMA HERMAWAN"
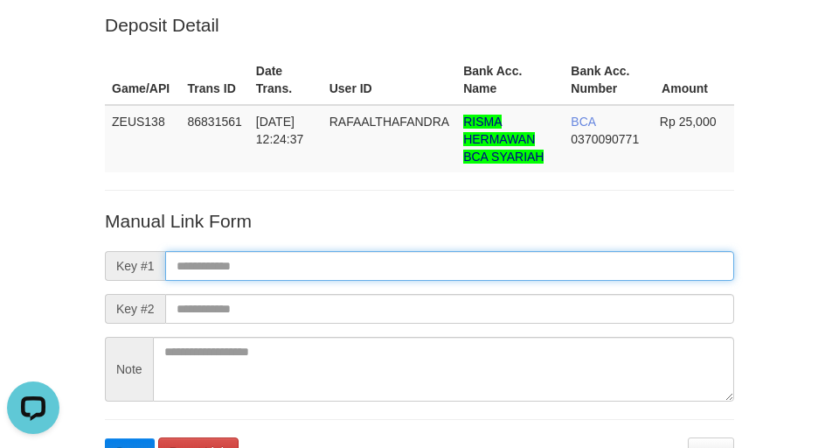
drag, startPoint x: 469, startPoint y: 256, endPoint x: 449, endPoint y: 260, distance: 19.5
click at [455, 257] on input "text" at bounding box center [449, 266] width 569 height 30
paste input "**********"
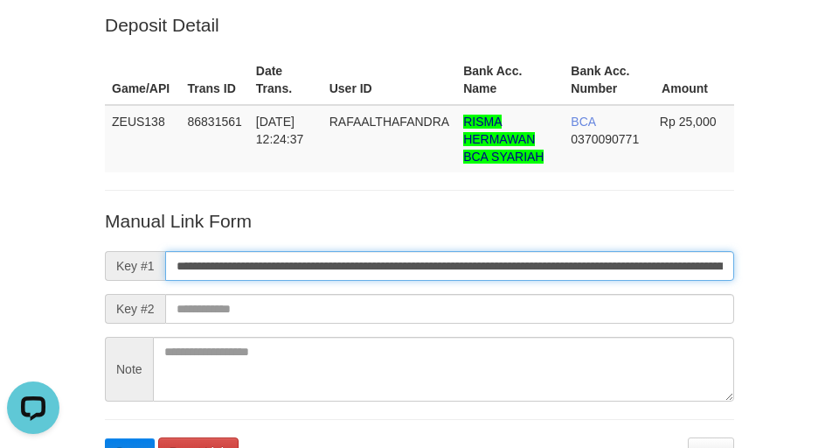
scroll to position [0, 1046]
type input "**********"
click at [105, 438] on button "Save" at bounding box center [130, 452] width 50 height 28
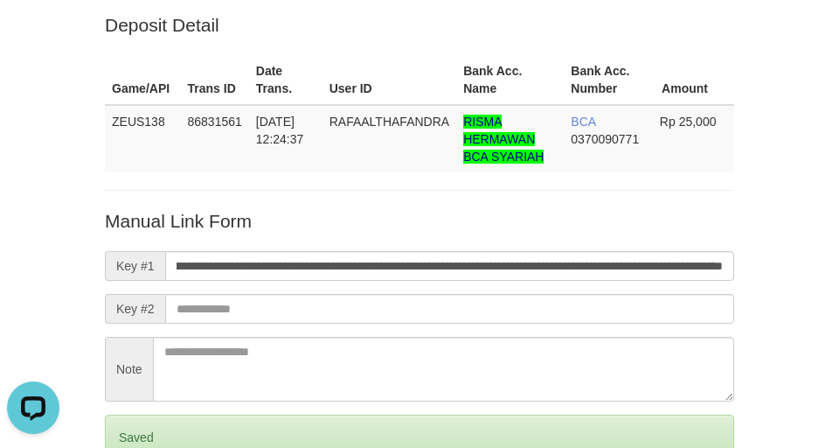
scroll to position [0, 0]
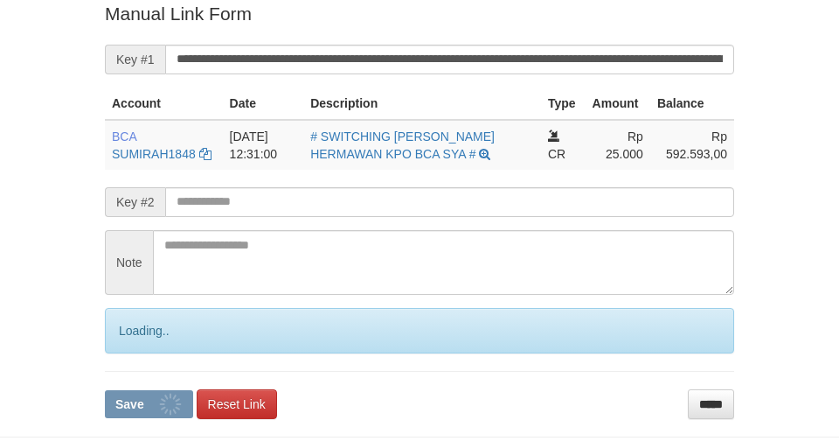
click at [105, 390] on button "Save" at bounding box center [149, 404] width 88 height 28
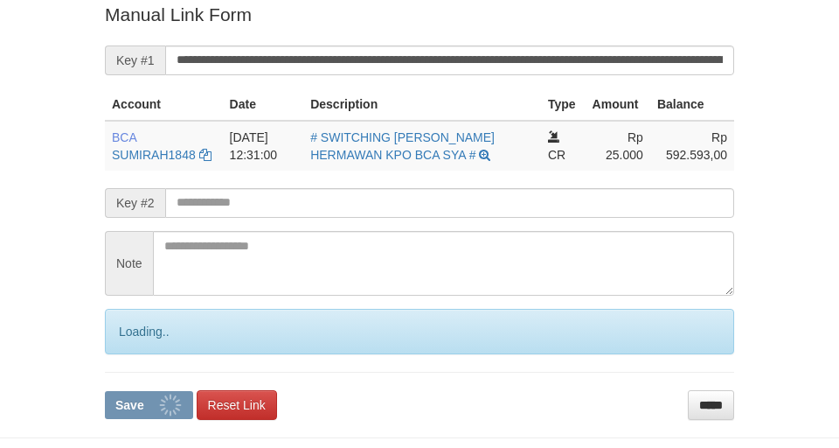
click at [105, 391] on button "Save" at bounding box center [149, 405] width 88 height 28
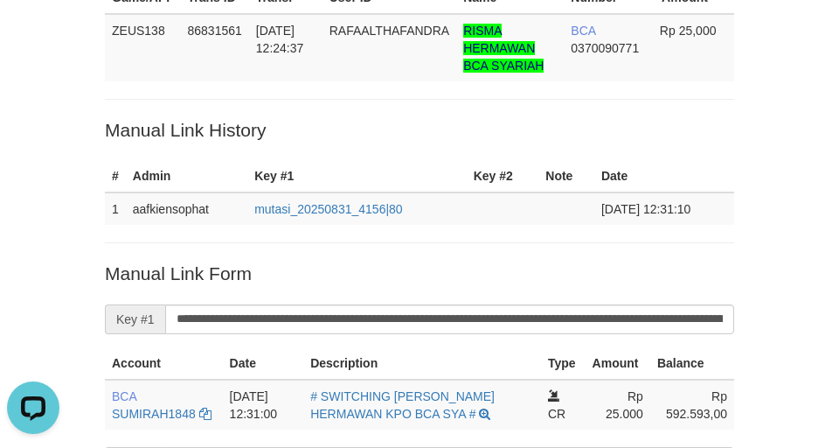
scroll to position [0, 0]
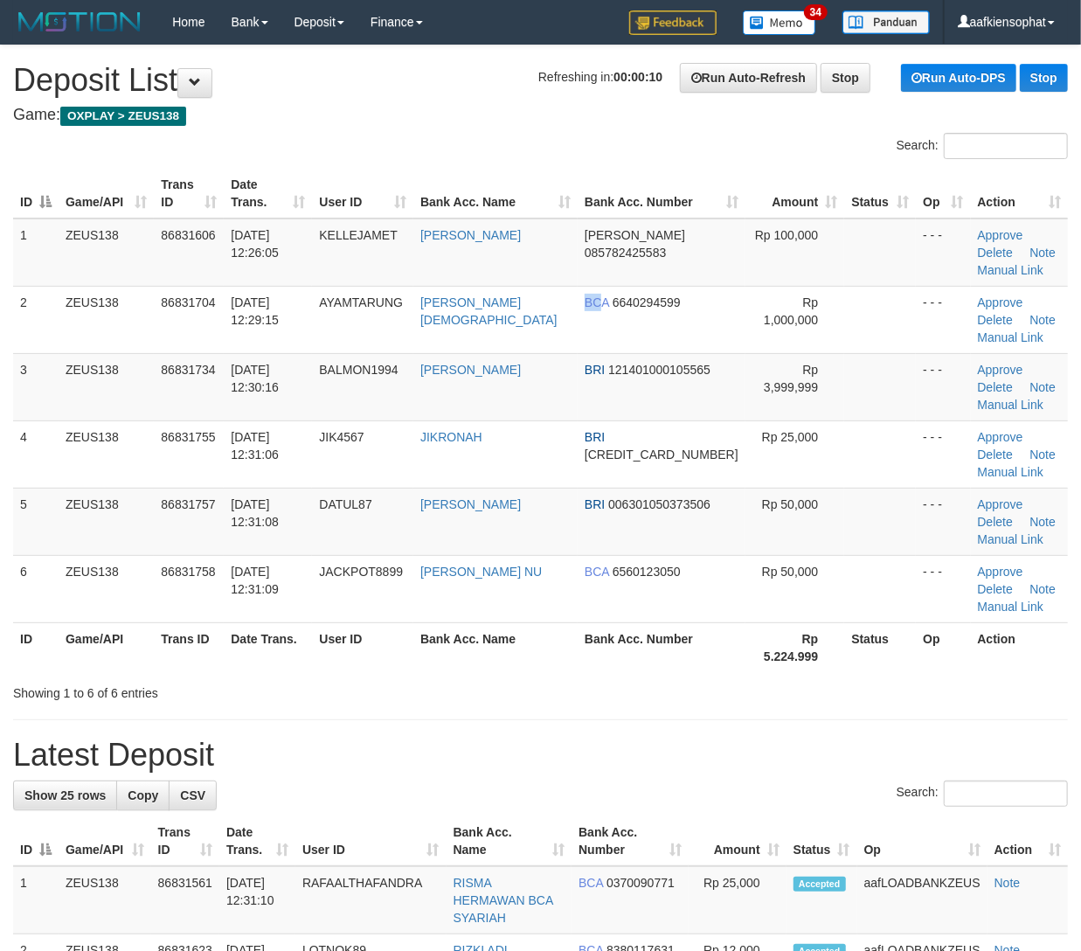
drag, startPoint x: 598, startPoint y: 323, endPoint x: 1091, endPoint y: 326, distance: 493.1
click at [622, 323] on td "BCA 6640294599" at bounding box center [662, 319] width 168 height 67
drag, startPoint x: 400, startPoint y: 648, endPoint x: 609, endPoint y: 672, distance: 211.3
click at [400, 647] on th "User ID" at bounding box center [362, 647] width 101 height 50
drag, startPoint x: 546, startPoint y: 668, endPoint x: 557, endPoint y: 671, distance: 11.1
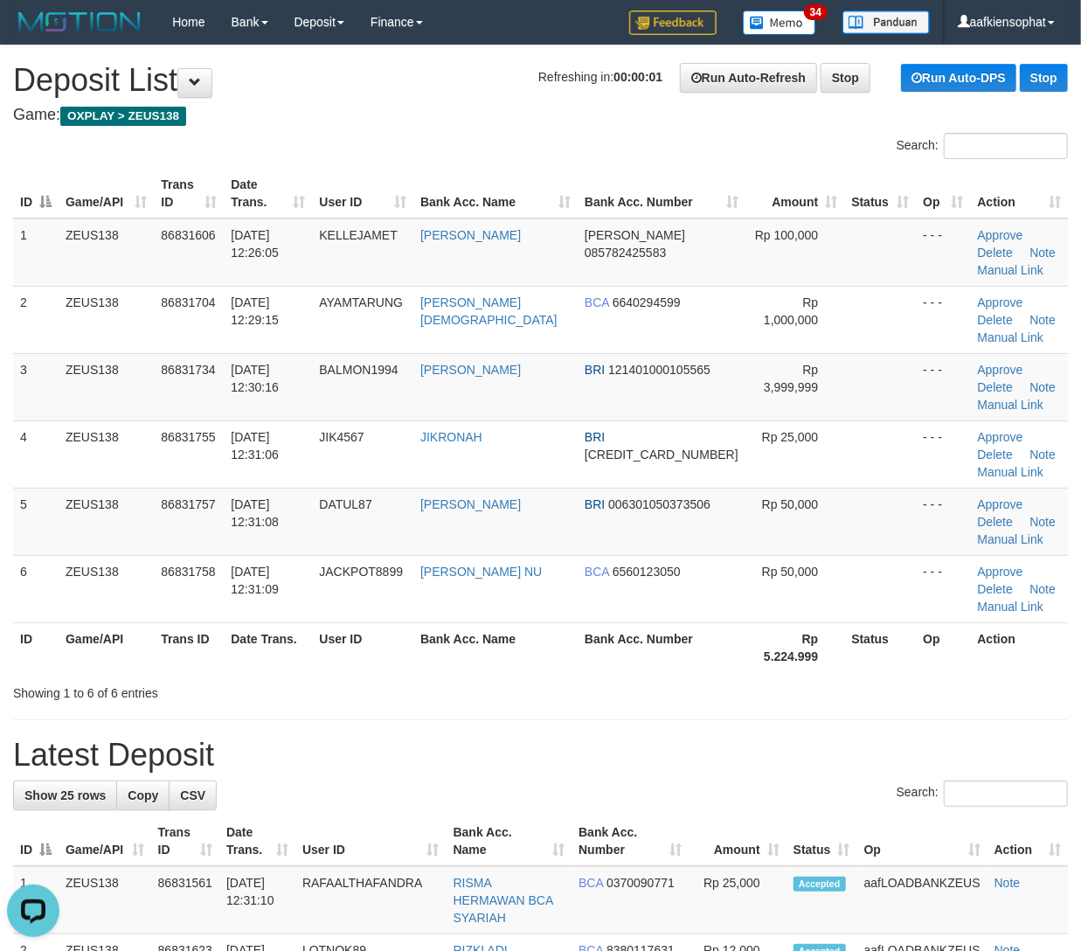
click at [547, 678] on div "Showing 1 to 6 of 6 entries" at bounding box center [540, 690] width 1081 height 24
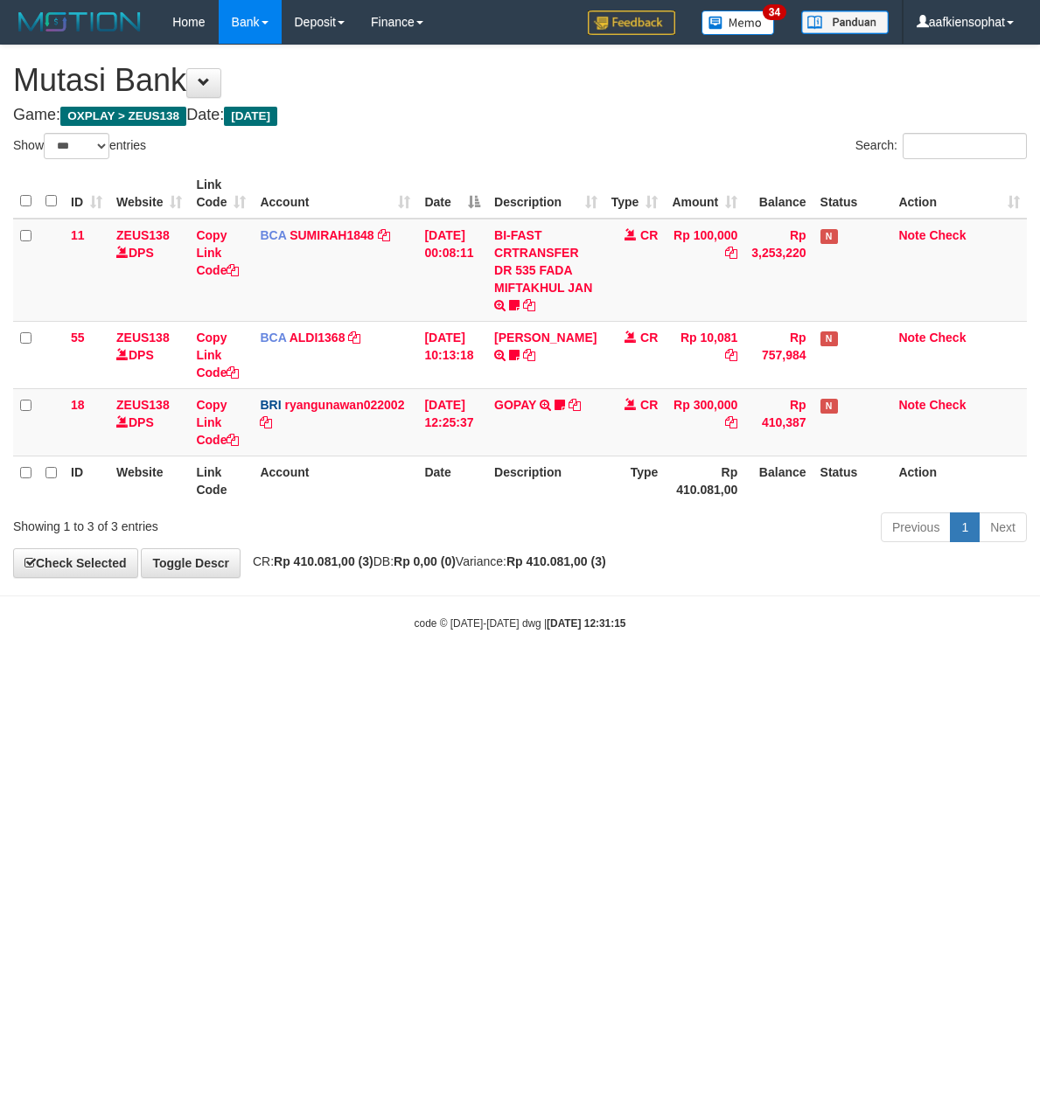
select select "***"
drag, startPoint x: 518, startPoint y: 735, endPoint x: 579, endPoint y: 666, distance: 92.3
click at [514, 675] on html "Toggle navigation Home Bank Account List Load By Website Group [OXPLAY] ZEUS138…" at bounding box center [520, 337] width 1040 height 675
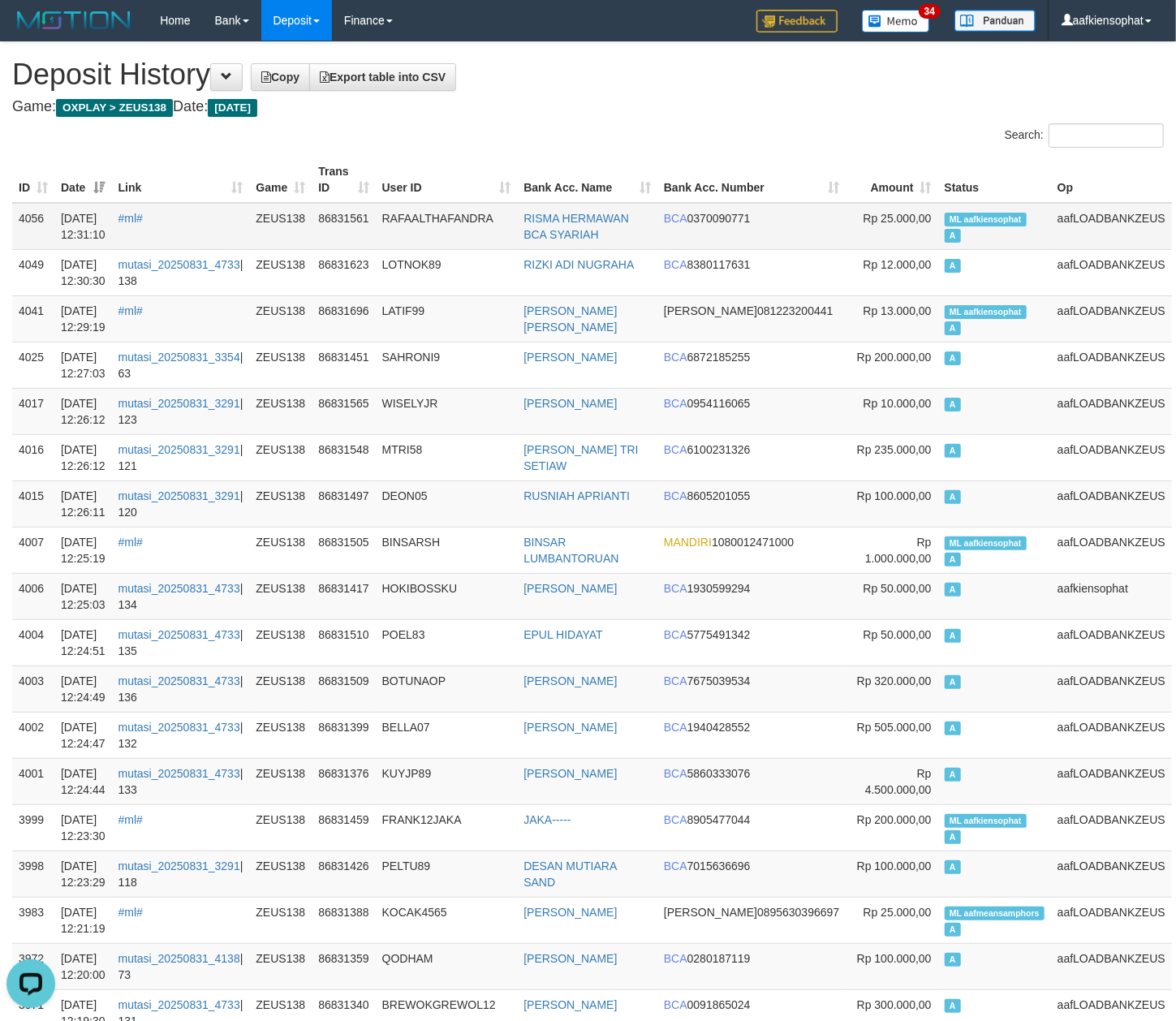
click at [998, 213] on span "ML aafkiensophat" at bounding box center [986, 219] width 82 height 14
copy td "ML aafkiensophat A"
click at [998, 213] on span "ML aafkiensophat" at bounding box center [986, 219] width 82 height 14
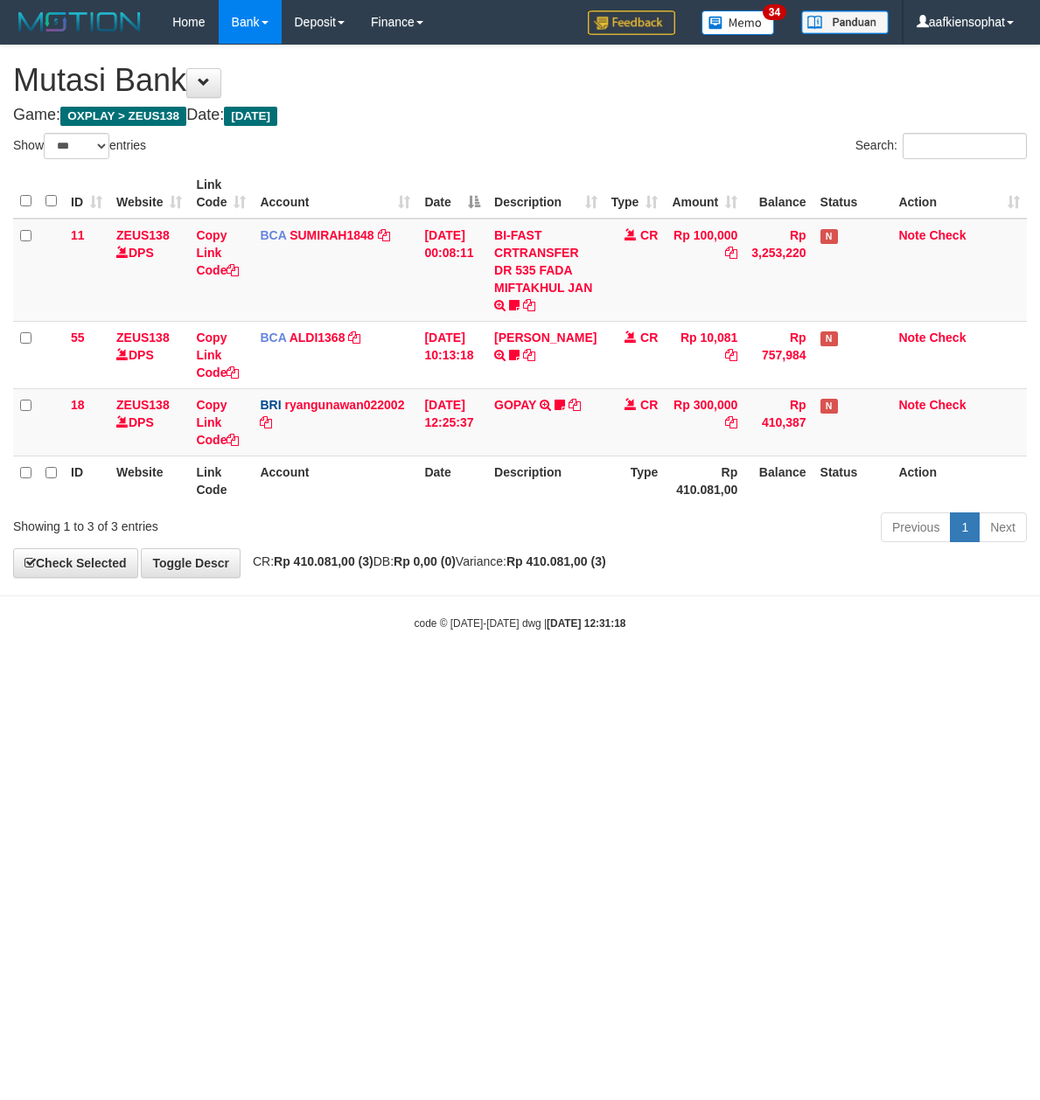
select select "***"
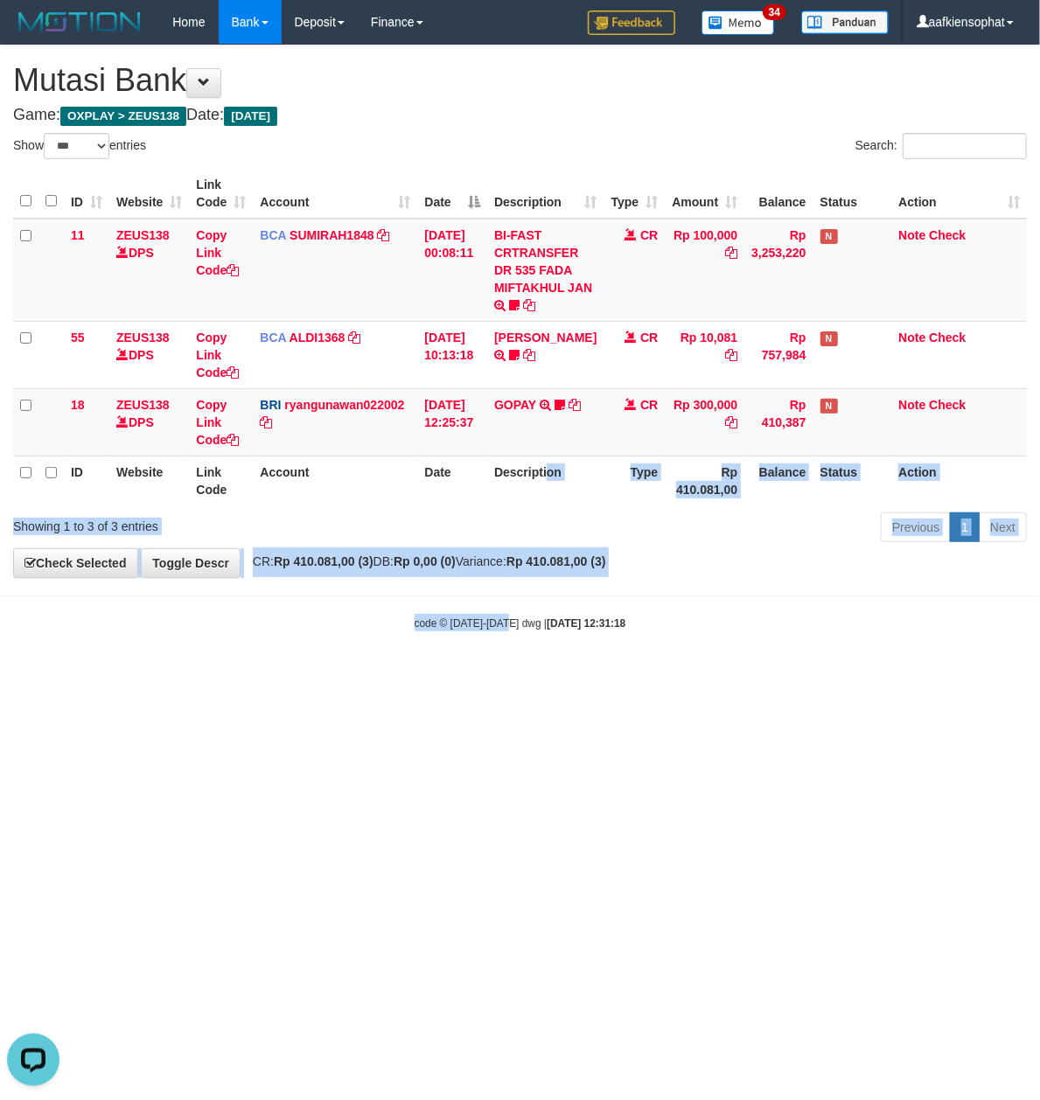
drag, startPoint x: 528, startPoint y: 577, endPoint x: 375, endPoint y: 622, distance: 159.6
click at [498, 613] on body "Toggle navigation Home Bank Account List Load By Website Group [OXPLAY] ZEUS138…" at bounding box center [520, 337] width 1040 height 675
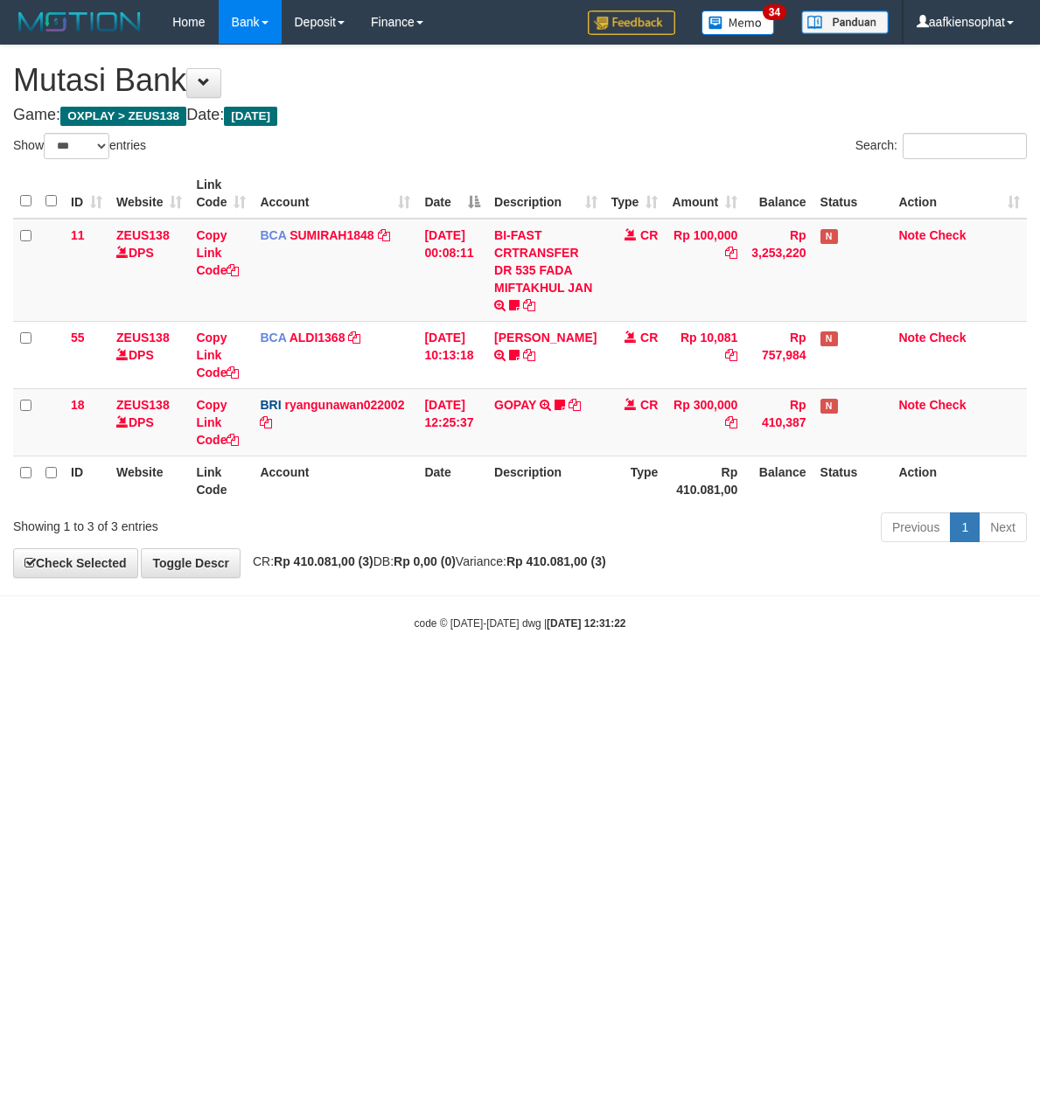
select select "***"
click at [532, 407] on link "GOPAY" at bounding box center [515, 405] width 42 height 14
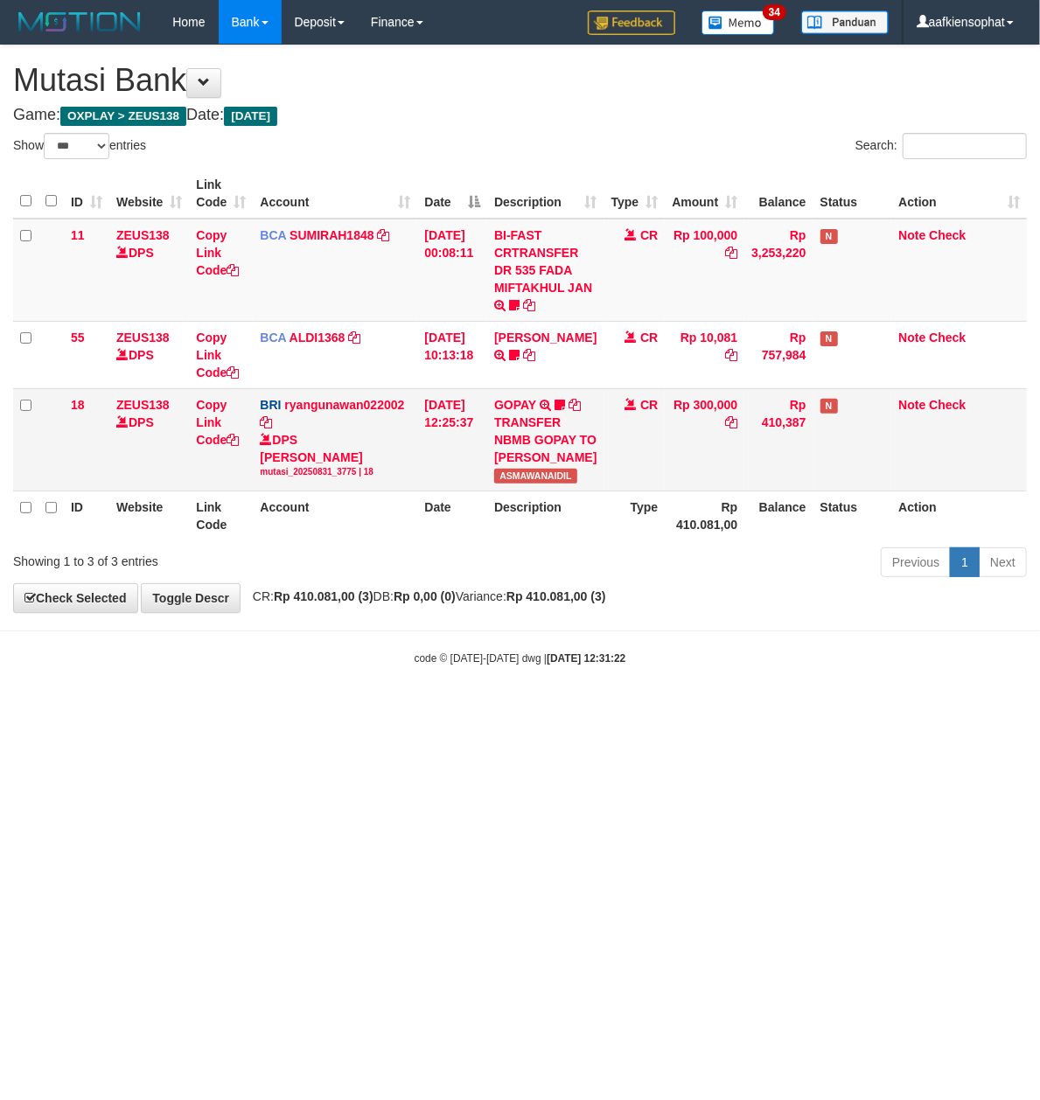
click at [504, 483] on span "ASMAWANAIDIL" at bounding box center [535, 476] width 83 height 15
copy span "ASMAWANAIDIL"
click at [750, 710] on html "Toggle navigation Home Bank Account List Load By Website Group [OXPLAY] ZEUS138…" at bounding box center [520, 355] width 1040 height 710
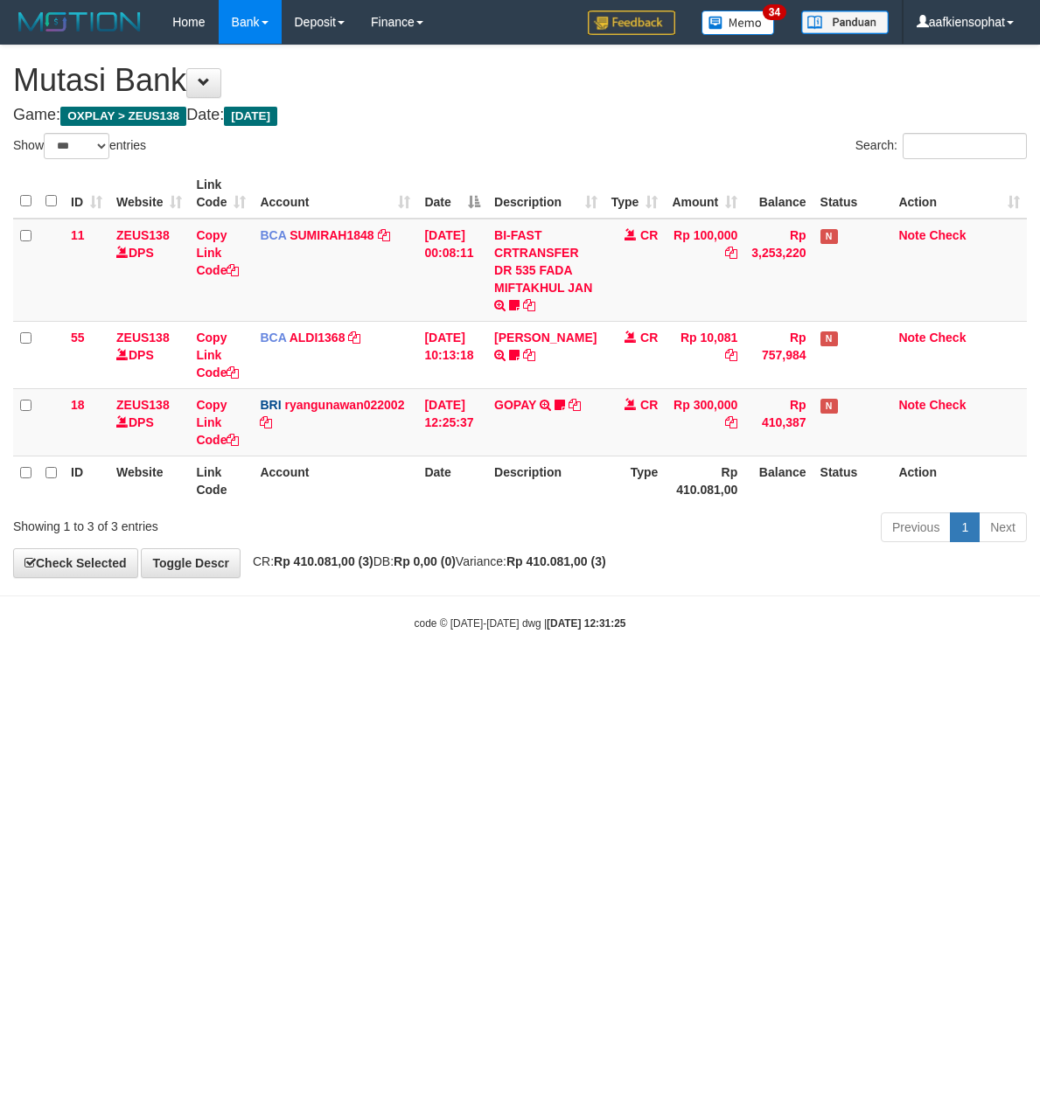
select select "***"
drag, startPoint x: 523, startPoint y: 662, endPoint x: 500, endPoint y: 652, distance: 24.7
click at [505, 652] on body "Toggle navigation Home Bank Account List Load By Website Group [OXPLAY] ZEUS138…" at bounding box center [520, 337] width 1040 height 675
select select "***"
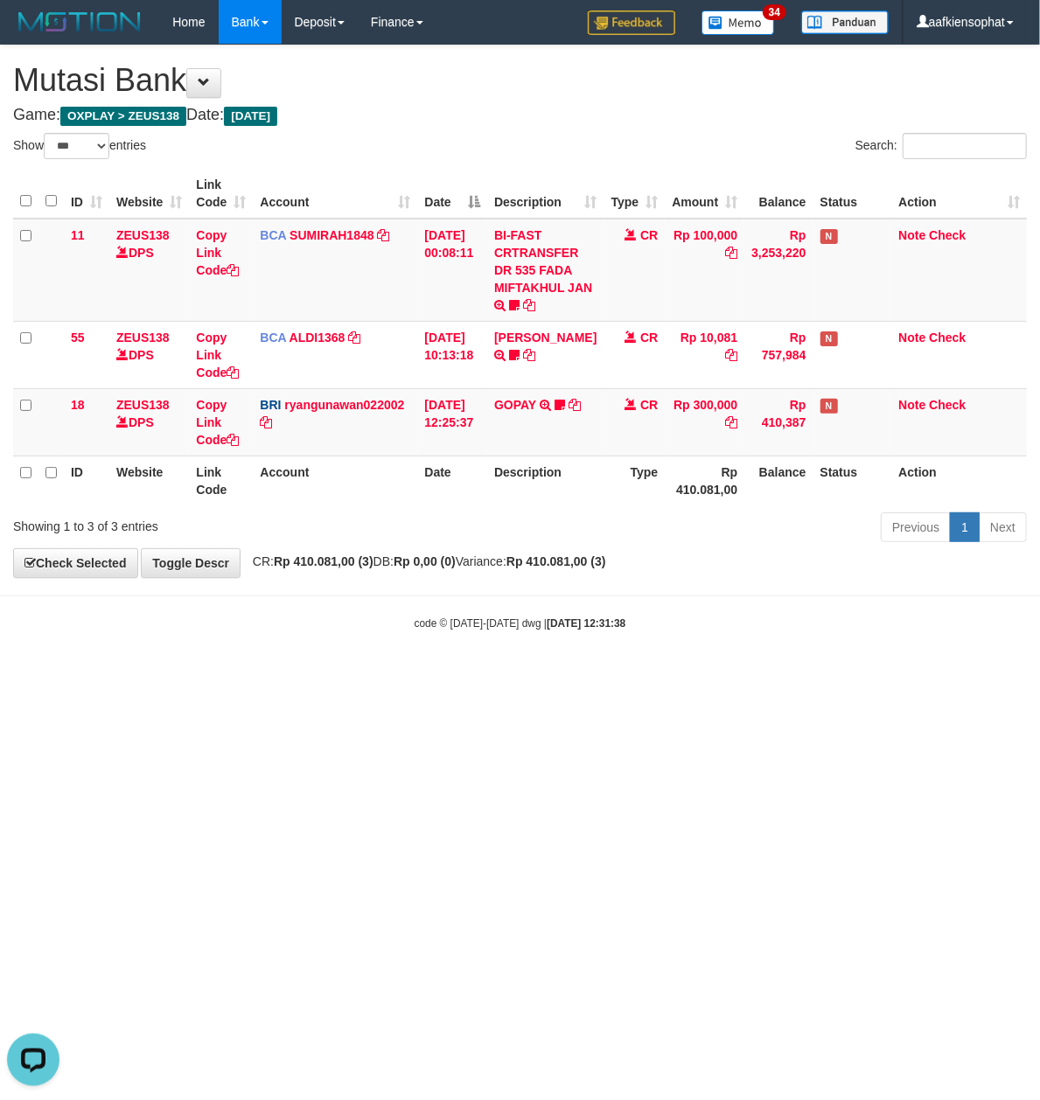
drag, startPoint x: 486, startPoint y: 826, endPoint x: 472, endPoint y: 827, distance: 14.0
click at [481, 675] on html "Toggle navigation Home Bank Account List Load By Website Group [OXPLAY] ZEUS138…" at bounding box center [520, 337] width 1040 height 675
click at [438, 675] on html "Toggle navigation Home Bank Account List Load By Website Group [OXPLAY] ZEUS138…" at bounding box center [520, 337] width 1040 height 675
drag, startPoint x: 428, startPoint y: 861, endPoint x: 417, endPoint y: 867, distance: 12.9
click at [417, 675] on html "Toggle navigation Home Bank Account List Load By Website Group [OXPLAY] ZEUS138…" at bounding box center [520, 337] width 1040 height 675
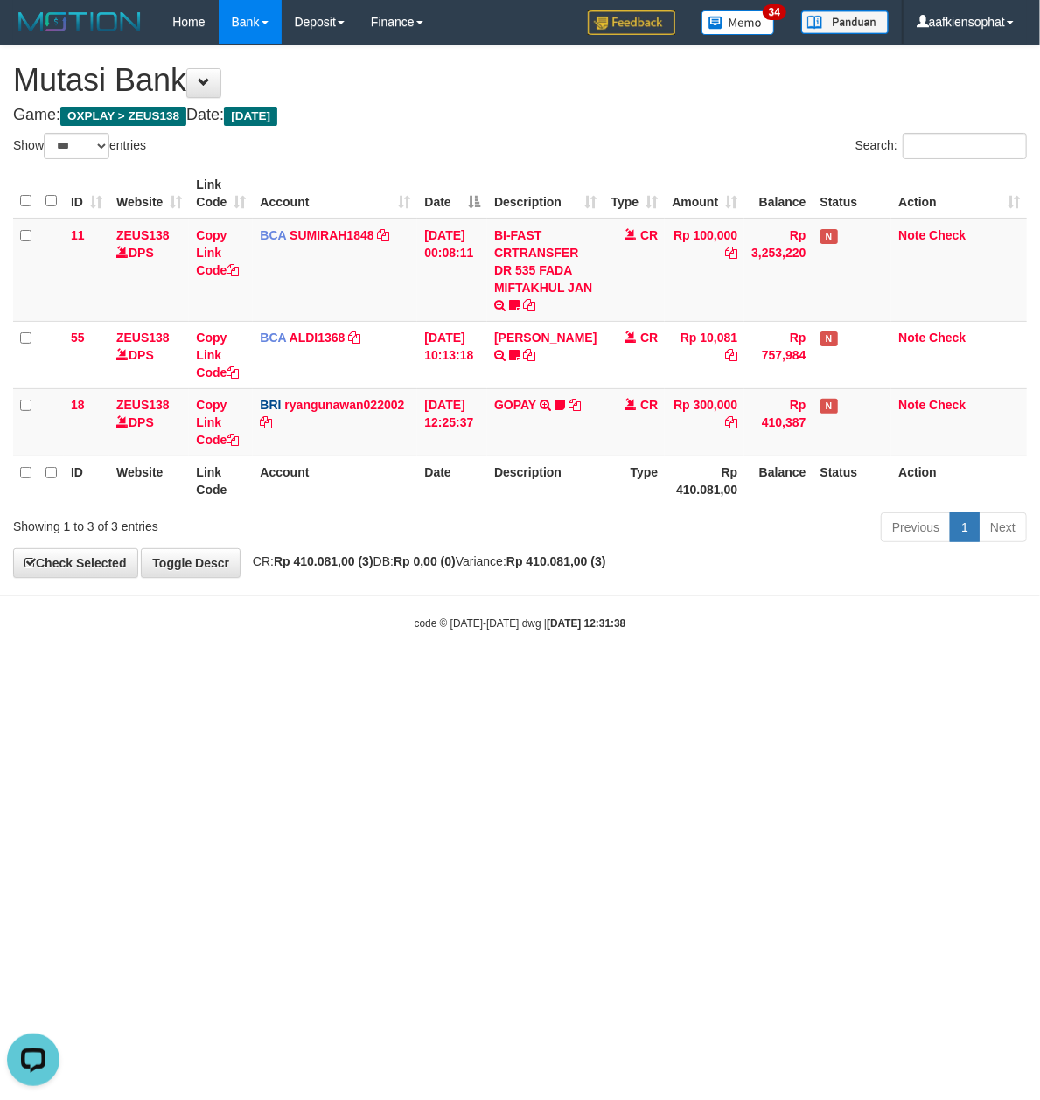
click at [411, 675] on html "Toggle navigation Home Bank Account List Load By Website Group [OXPLAY] ZEUS138…" at bounding box center [520, 337] width 1040 height 675
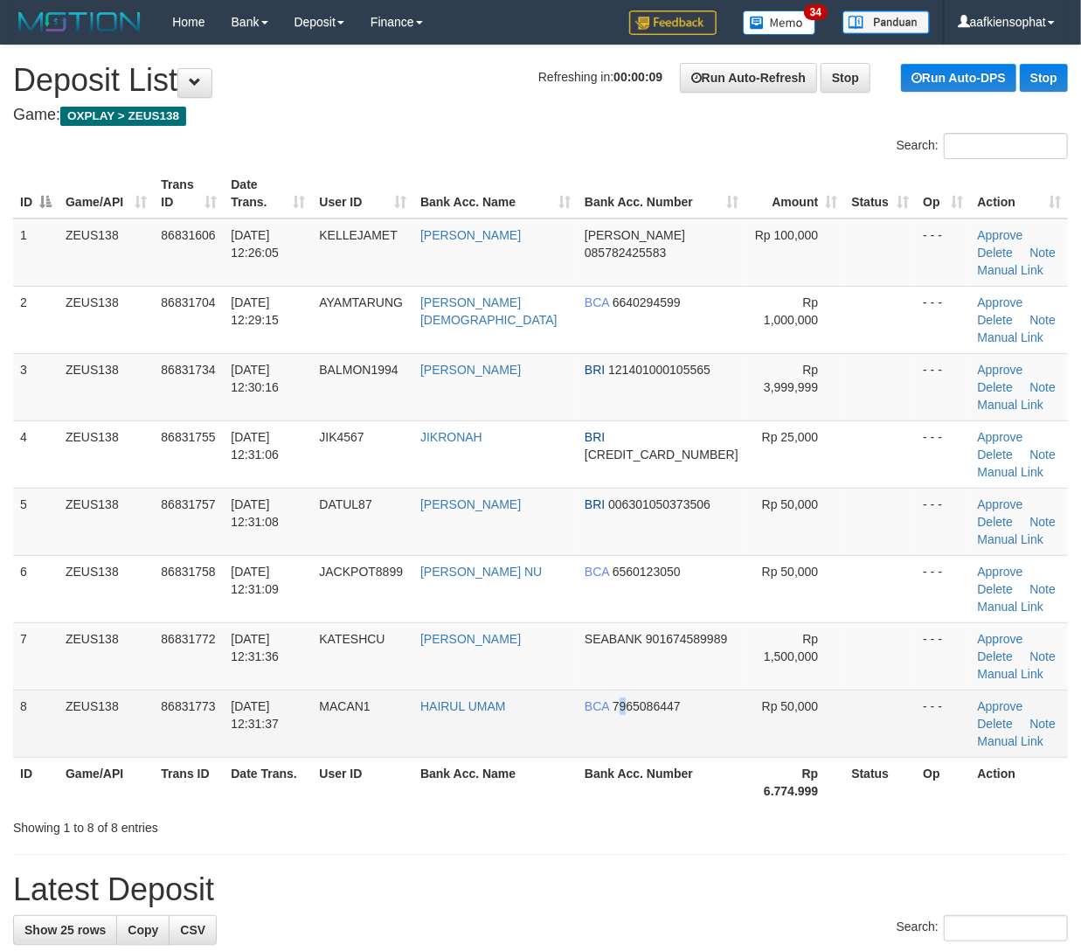
click at [633, 756] on td "BCA 7965086447" at bounding box center [662, 723] width 168 height 67
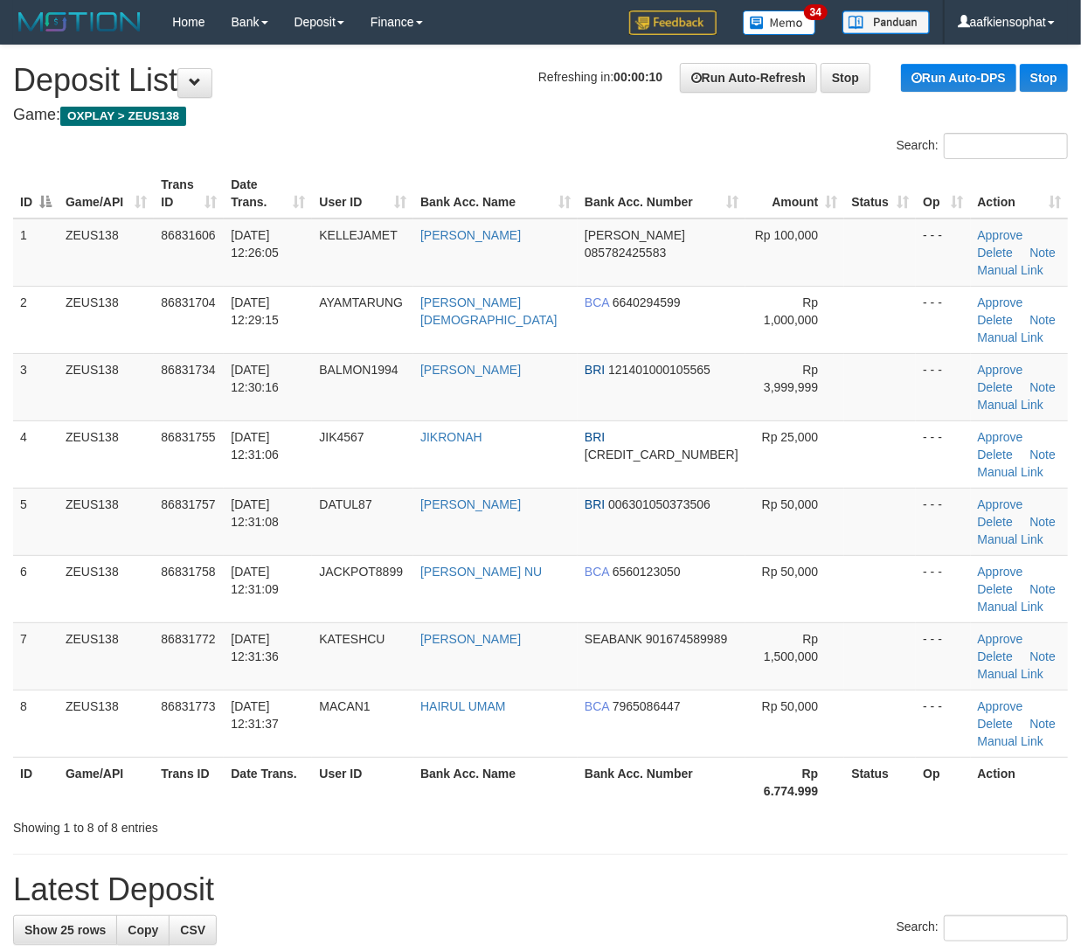
click at [769, 812] on div "Showing 1 to 8 of 8 entries" at bounding box center [540, 824] width 1081 height 24
click at [770, 812] on div "Showing 1 to 8 of 8 entries" at bounding box center [540, 824] width 1081 height 24
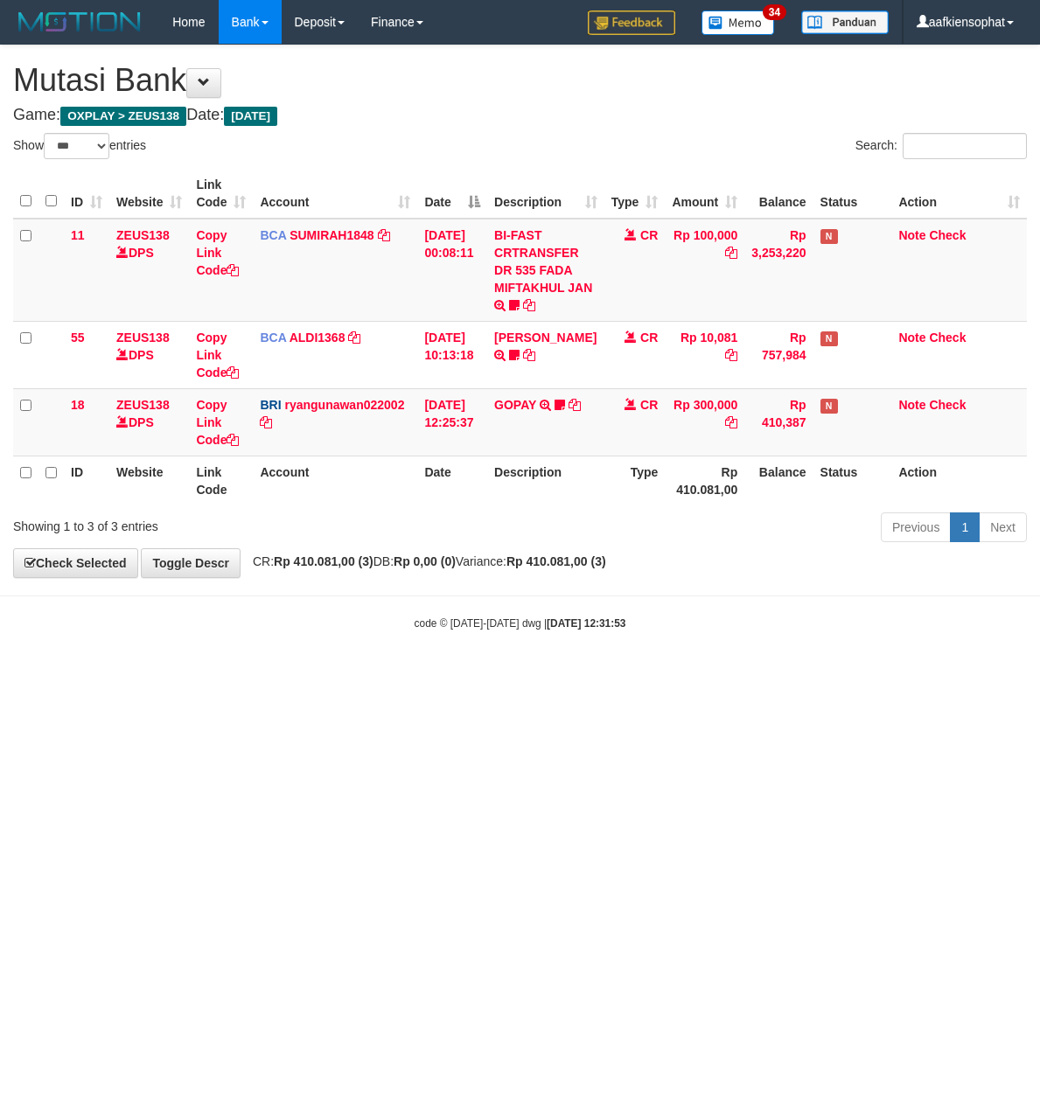
select select "***"
click at [509, 400] on link "GOPAY" at bounding box center [515, 405] width 42 height 14
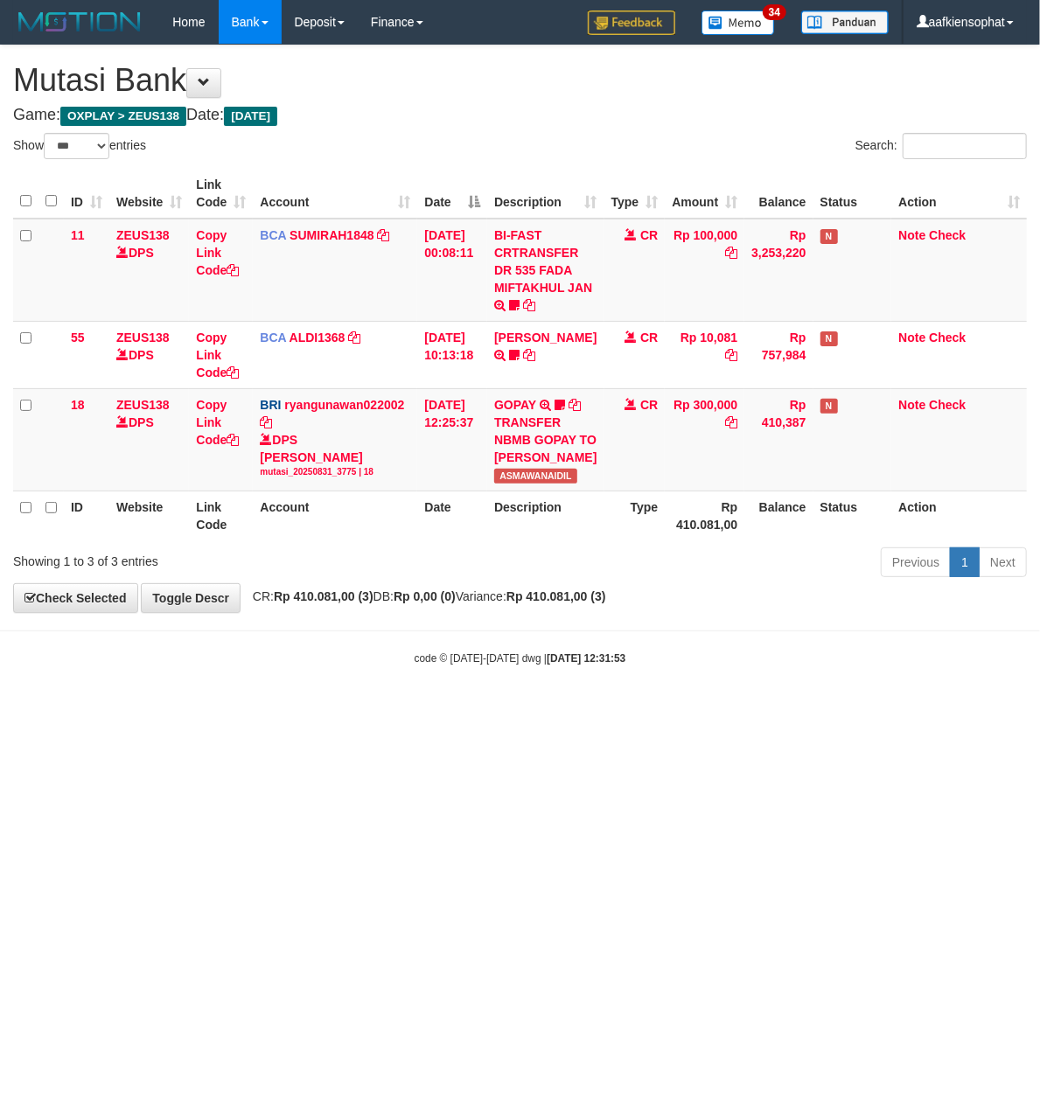
click at [505, 710] on html "Toggle navigation Home Bank Account List Load By Website Group [OXPLAY] ZEUS138…" at bounding box center [520, 355] width 1040 height 710
click at [448, 710] on html "Toggle navigation Home Bank Account List Load By Website Group [OXPLAY] ZEUS138…" at bounding box center [520, 355] width 1040 height 710
drag, startPoint x: 434, startPoint y: 752, endPoint x: 390, endPoint y: 756, distance: 43.9
click at [414, 710] on html "Toggle navigation Home Bank Account List Load By Website Group [OXPLAY] ZEUS138…" at bounding box center [520, 355] width 1040 height 710
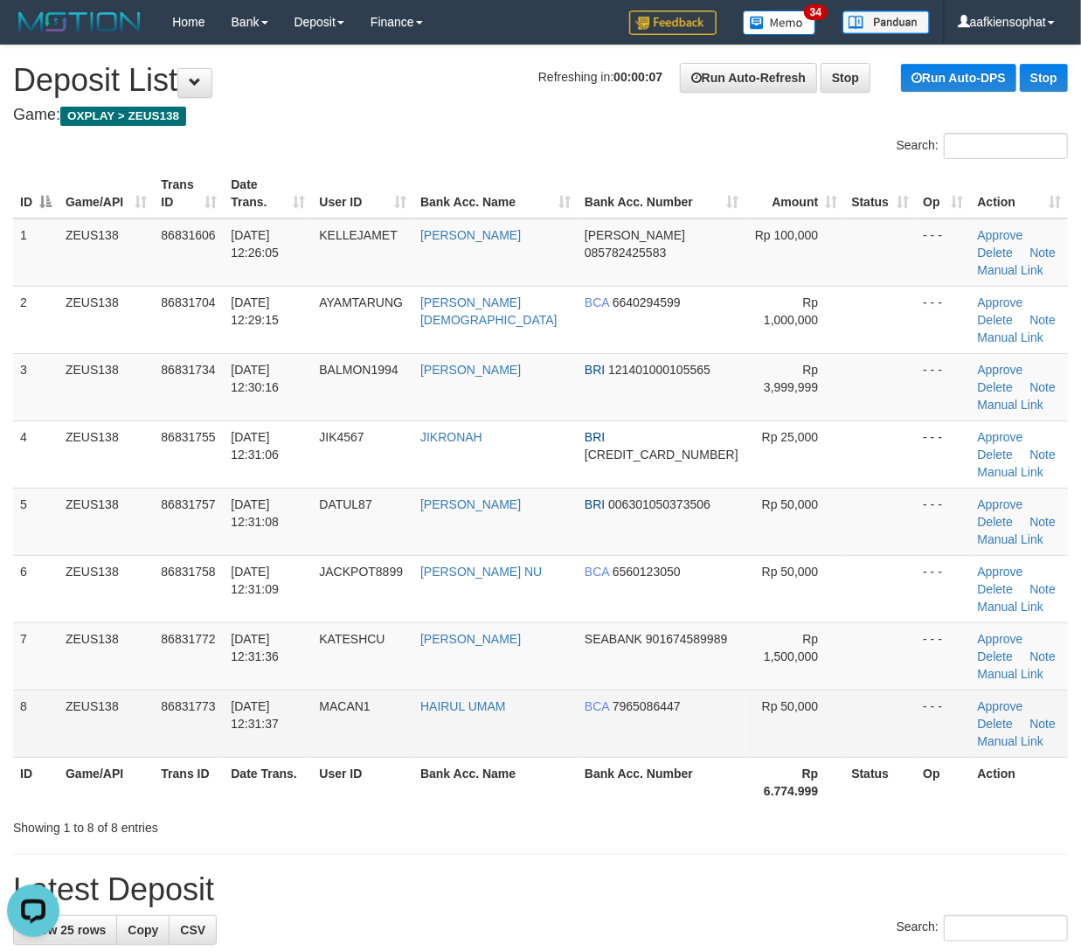
drag, startPoint x: 650, startPoint y: 769, endPoint x: 754, endPoint y: 733, distance: 109.5
click at [656, 769] on th "Bank Acc. Number" at bounding box center [662, 782] width 168 height 50
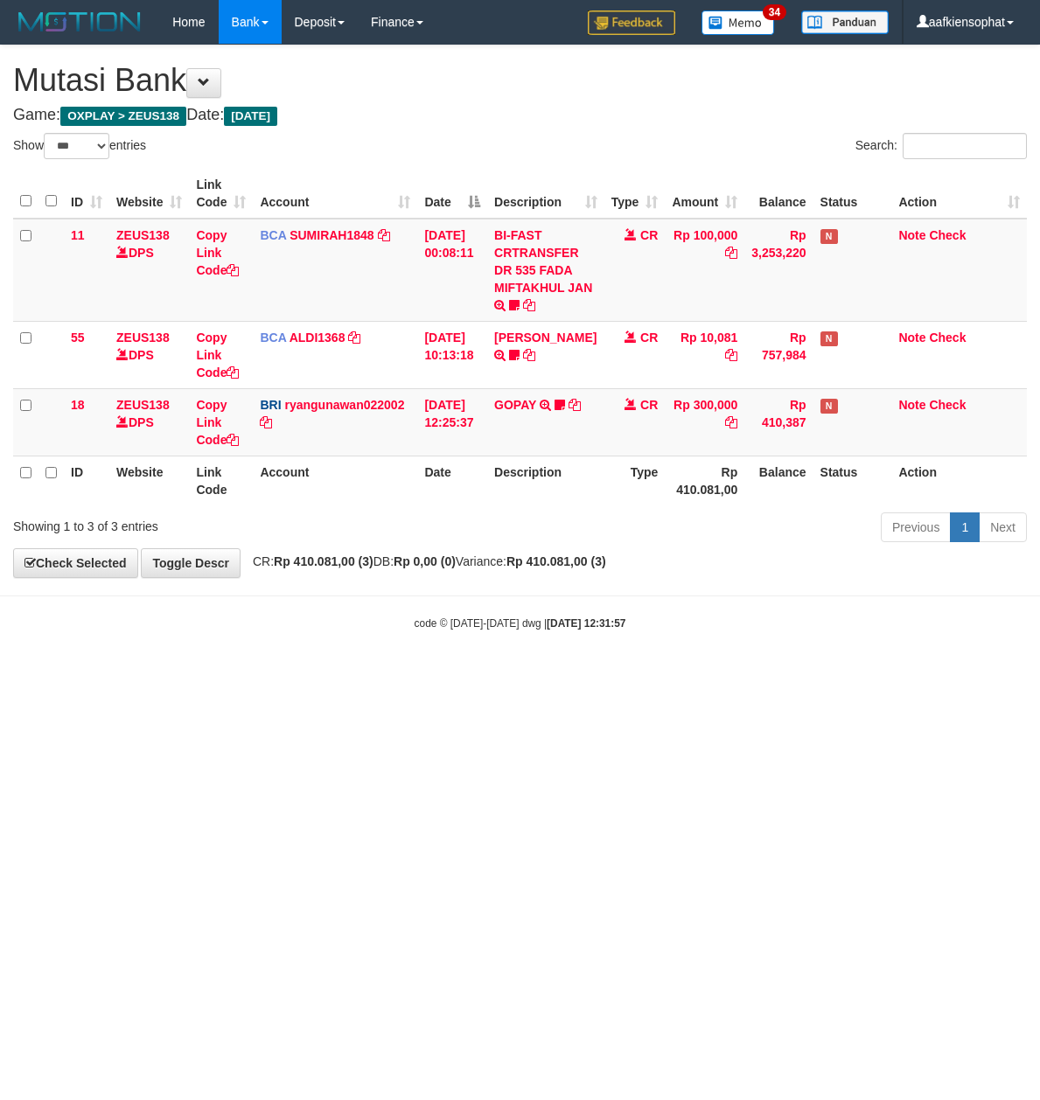
select select "***"
click at [537, 675] on html "Toggle navigation Home Bank Account List Load By Website Group [OXPLAY] ZEUS138…" at bounding box center [520, 337] width 1040 height 675
select select "***"
drag, startPoint x: 0, startPoint y: 0, endPoint x: 523, endPoint y: 626, distance: 815.6
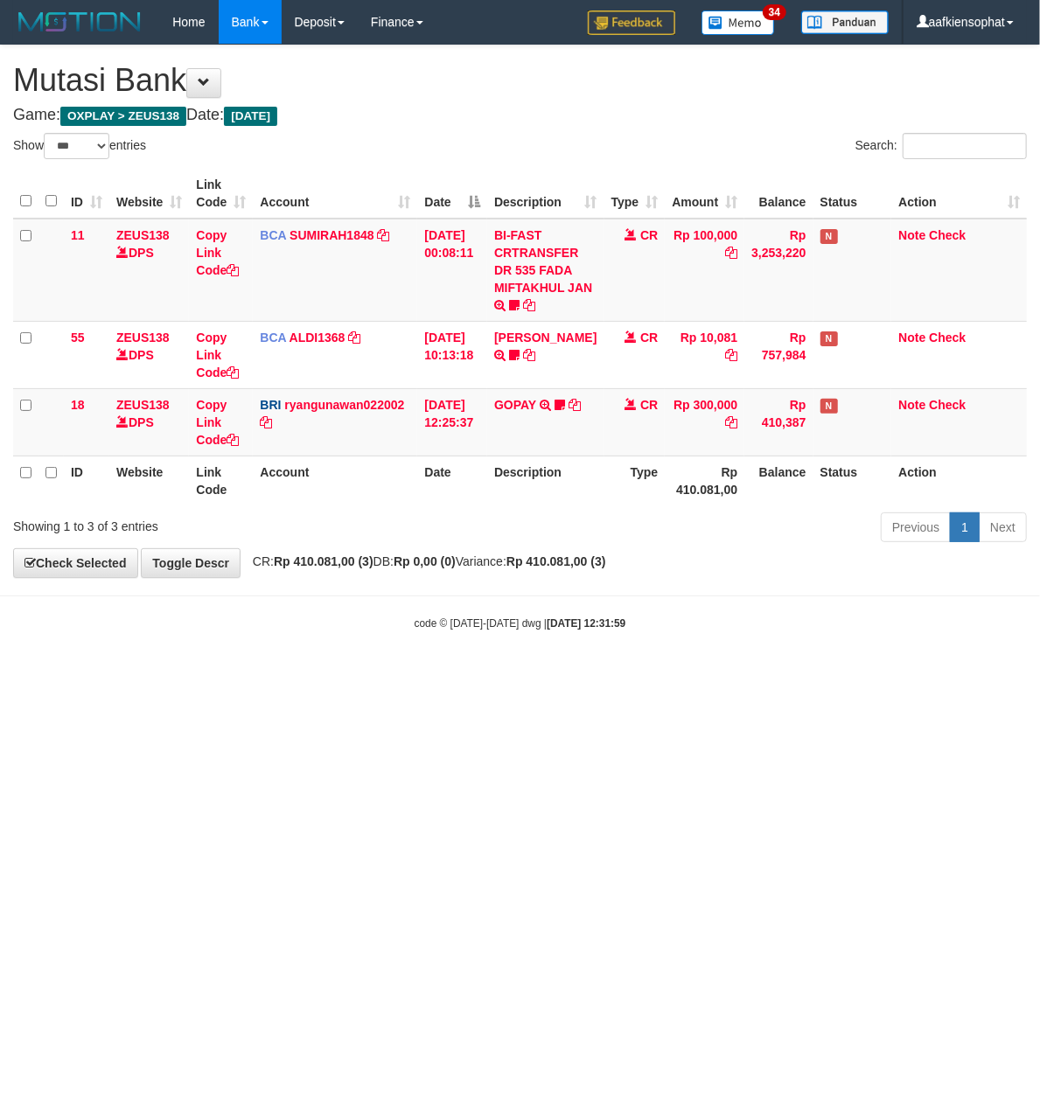
click at [523, 626] on small "code © 2012-2018 dwg | 2025/08/31 12:31:59" at bounding box center [520, 623] width 212 height 12
drag, startPoint x: 515, startPoint y: 631, endPoint x: 504, endPoint y: 642, distance: 14.8
click at [504, 642] on body "Toggle navigation Home Bank Account List Load By Website Group [OXPLAY] ZEUS138…" at bounding box center [520, 337] width 1040 height 675
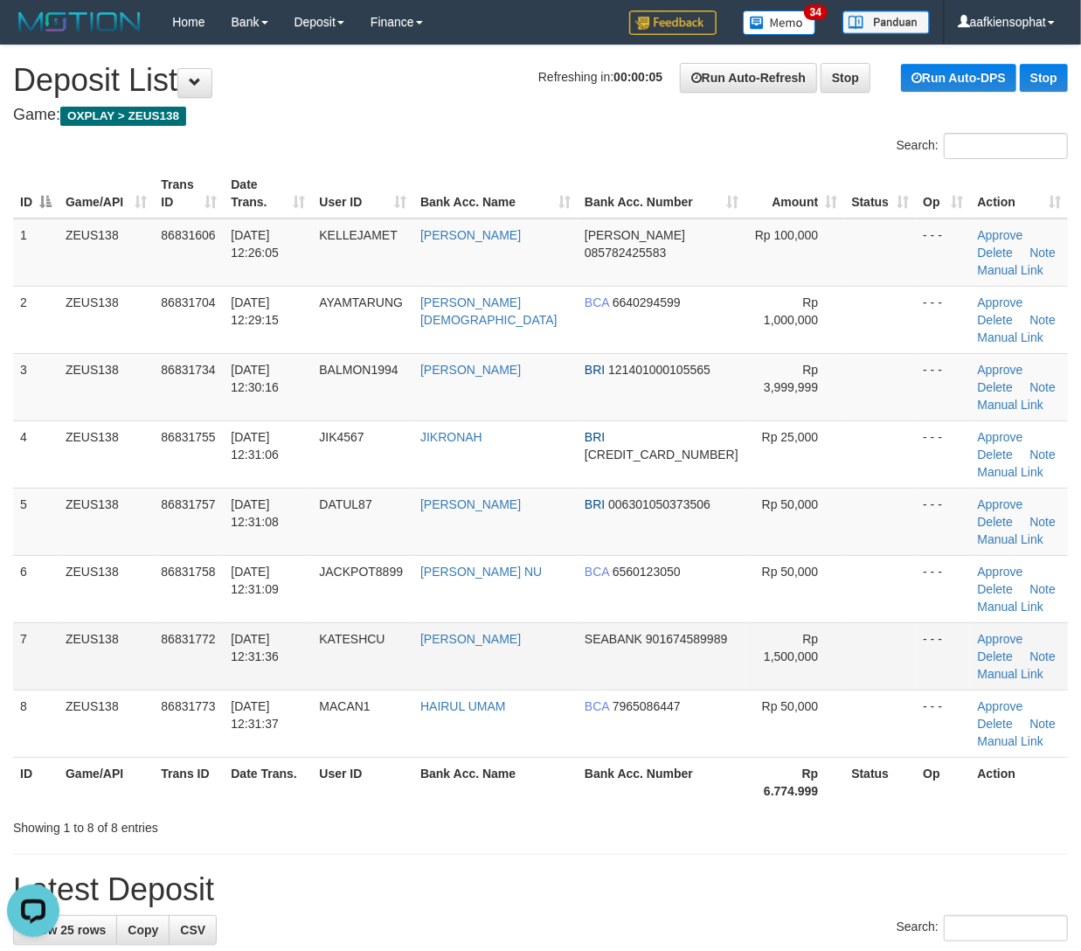
click at [488, 684] on td "[PERSON_NAME]" at bounding box center [496, 655] width 164 height 67
click at [546, 854] on hr at bounding box center [540, 854] width 1055 height 1
drag, startPoint x: 642, startPoint y: 845, endPoint x: 1095, endPoint y: 753, distance: 462.1
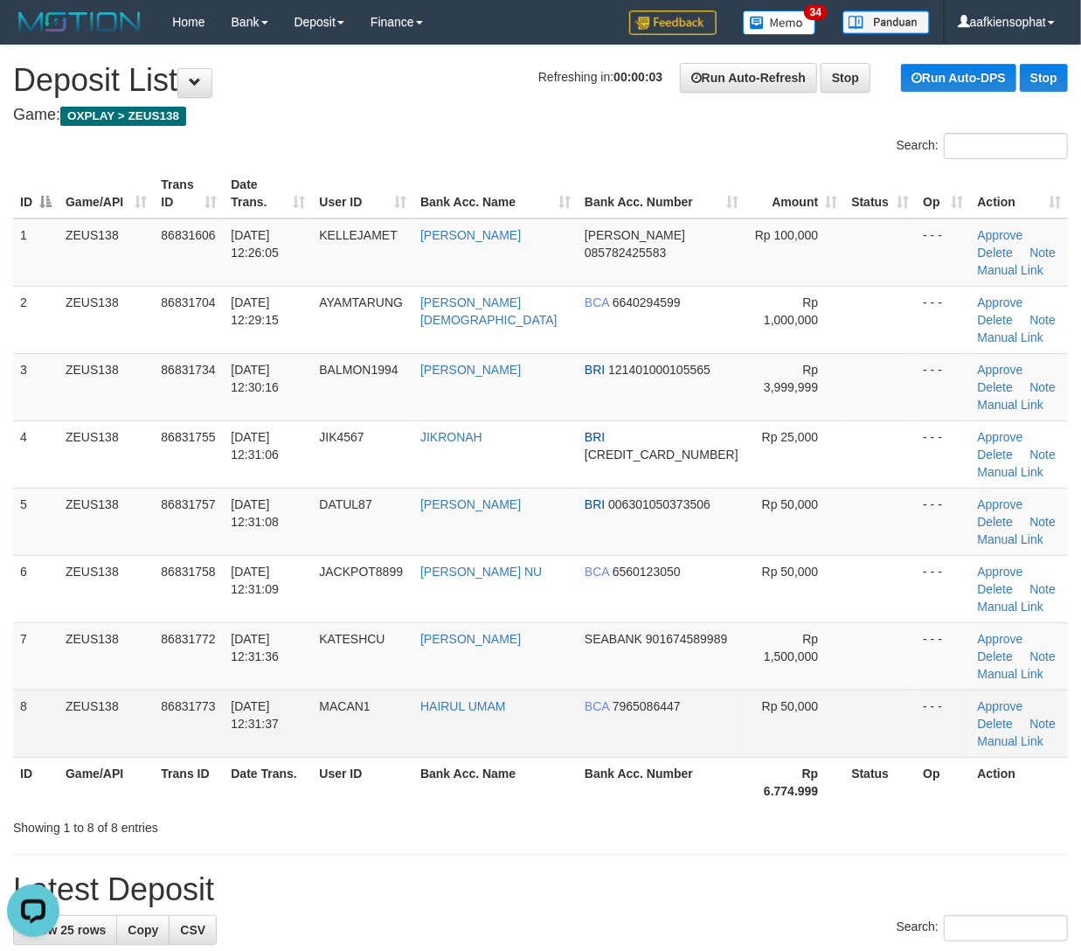
drag, startPoint x: 519, startPoint y: 795, endPoint x: 832, endPoint y: 753, distance: 315.8
click at [565, 794] on div "ID Game/API Trans ID Date Trans. User ID Bank Acc. Name Bank Acc. Number Amount…" at bounding box center [540, 487] width 1081 height 649
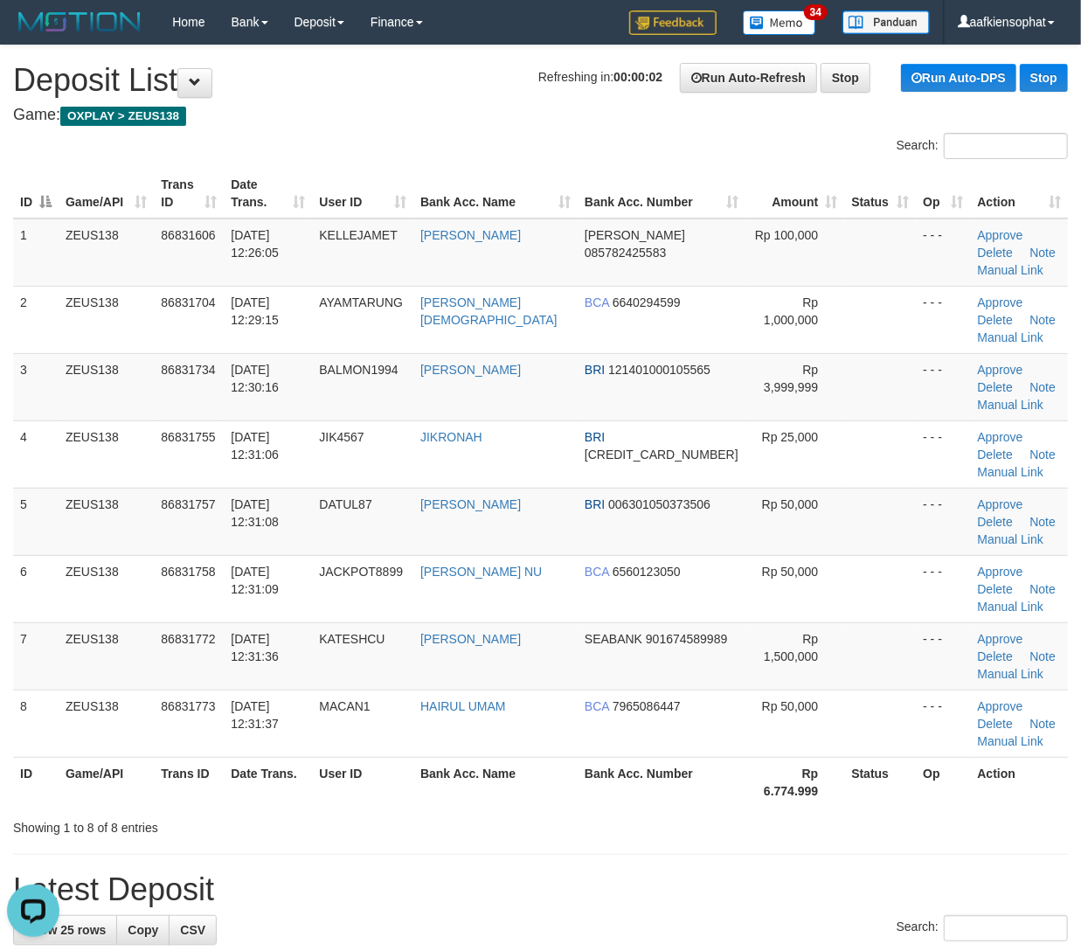
drag, startPoint x: 748, startPoint y: 860, endPoint x: 803, endPoint y: 824, distance: 65.5
drag, startPoint x: 615, startPoint y: 823, endPoint x: 645, endPoint y: 830, distance: 30.5
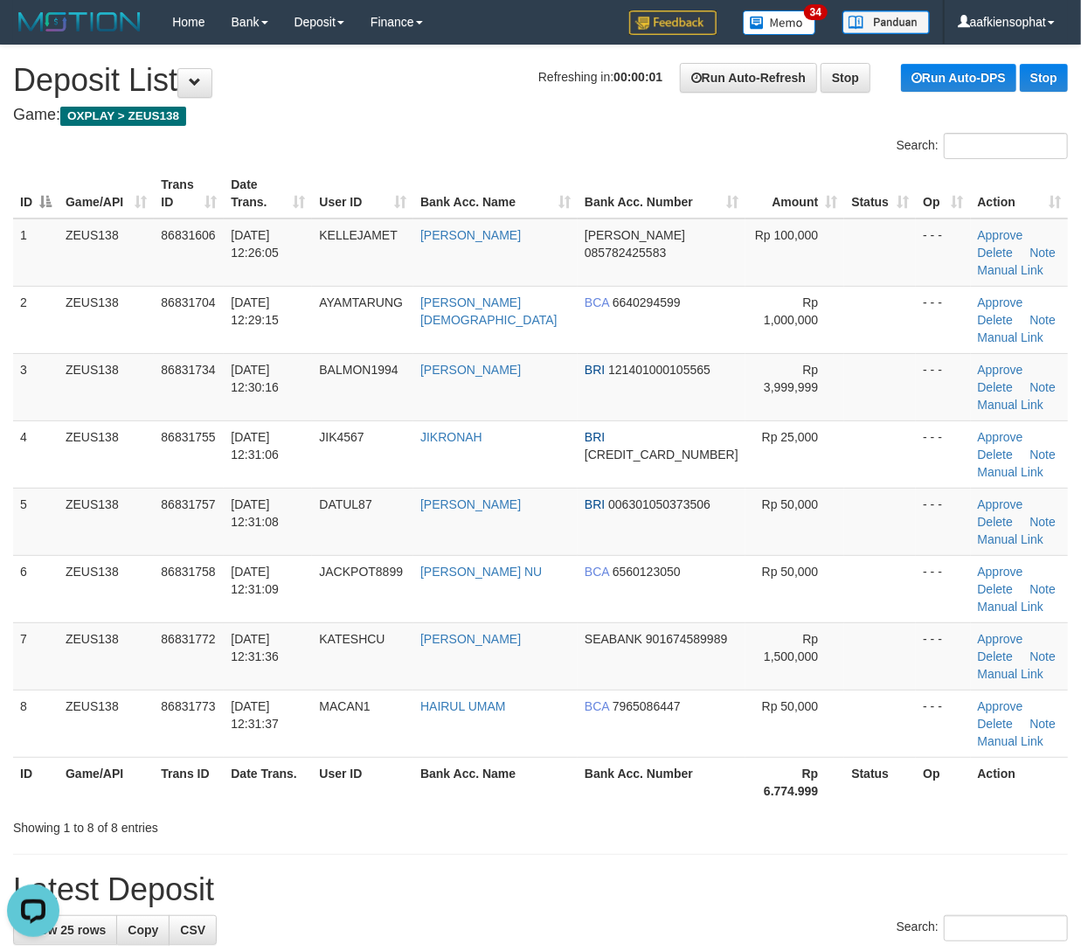
drag, startPoint x: 645, startPoint y: 830, endPoint x: 949, endPoint y: 839, distance: 304.4
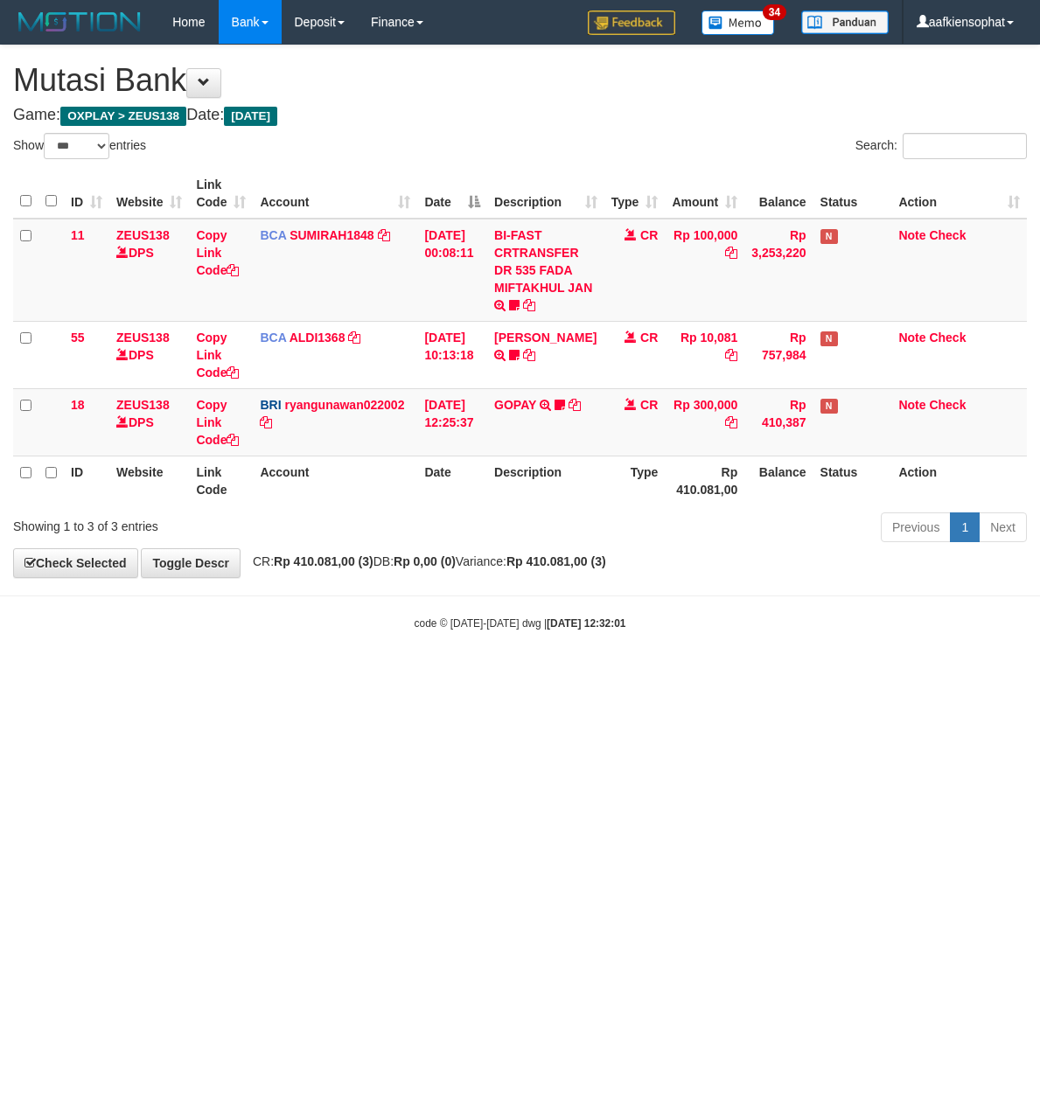
select select "***"
drag, startPoint x: 430, startPoint y: 678, endPoint x: 418, endPoint y: 686, distance: 14.6
click at [423, 675] on html "Toggle navigation Home Bank Account List Load By Website Group [OXPLAY] ZEUS138…" at bounding box center [520, 337] width 1040 height 675
click at [417, 675] on html "Toggle navigation Home Bank Account List Load By Website Group [OXPLAY] ZEUS138…" at bounding box center [520, 337] width 1040 height 675
click at [413, 675] on html "Toggle navigation Home Bank Account List Load By Website Group [OXPLAY] ZEUS138…" at bounding box center [520, 337] width 1040 height 675
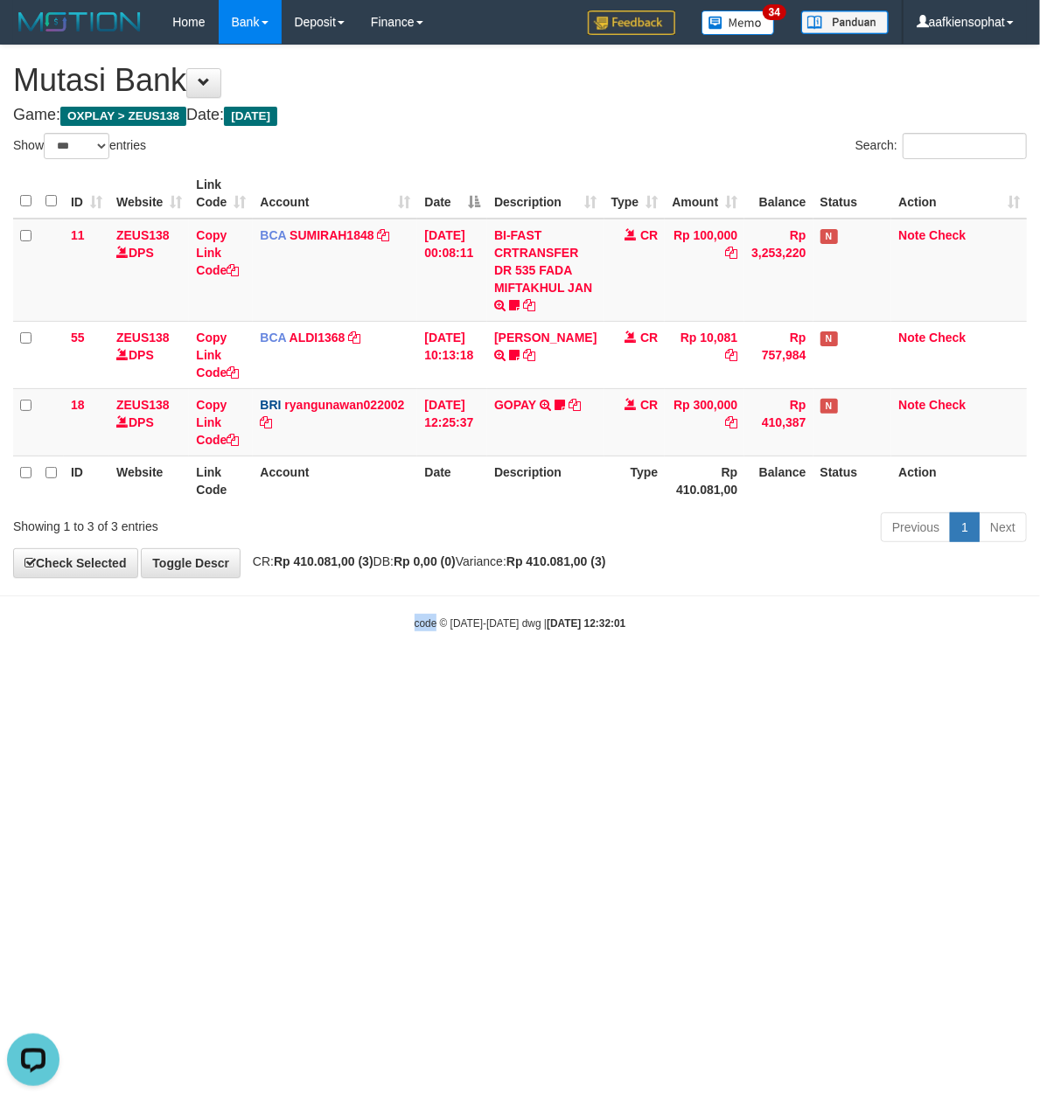
click at [410, 675] on html "Toggle navigation Home Bank Account List Load By Website Group [OXPLAY] ZEUS138…" at bounding box center [520, 337] width 1040 height 675
click at [406, 675] on html "Toggle navigation Home Bank Account List Load By Website Group [OXPLAY] ZEUS138…" at bounding box center [520, 337] width 1040 height 675
click at [403, 675] on html "Toggle navigation Home Bank Account List Load By Website Group [OXPLAY] ZEUS138…" at bounding box center [520, 337] width 1040 height 675
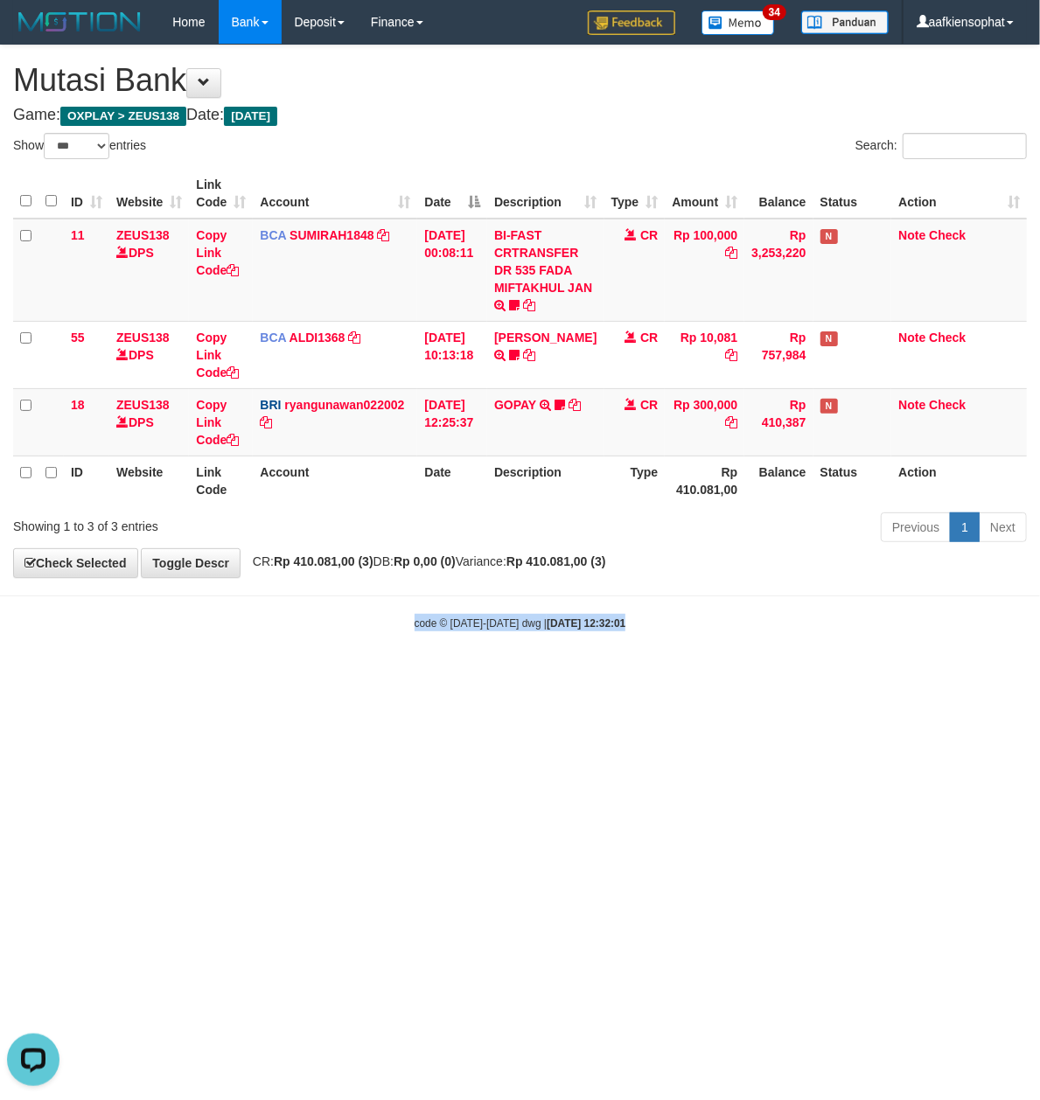
click at [402, 675] on html "Toggle navigation Home Bank Account List Load By Website Group [OXPLAY] ZEUS138…" at bounding box center [520, 337] width 1040 height 675
select select "***"
click at [619, 675] on html "Toggle navigation Home Bank Account List Load By Website Group [OXPLAY] ZEUS138…" at bounding box center [520, 337] width 1040 height 675
select select "***"
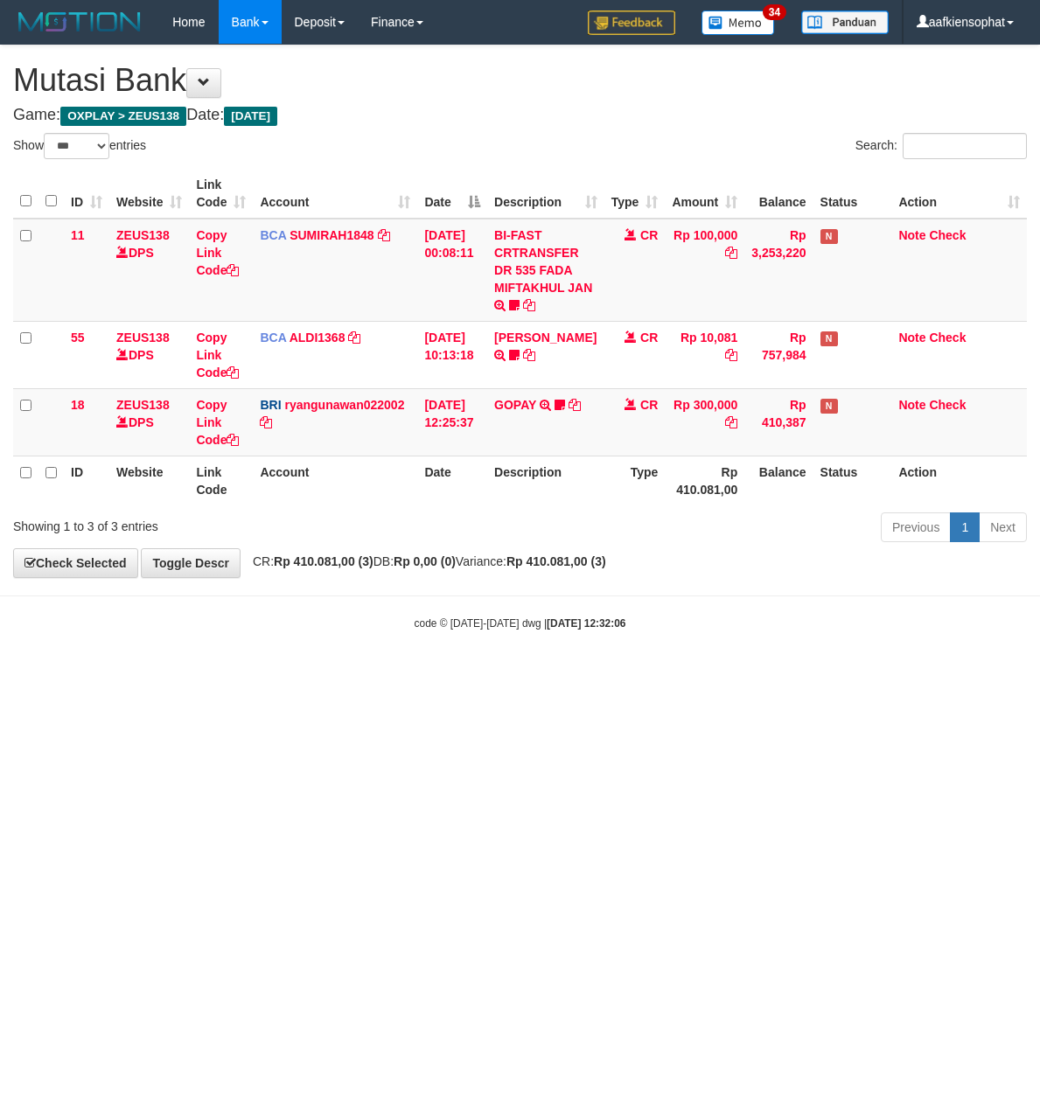
select select "***"
click at [615, 675] on html "Toggle navigation Home Bank Account List Load By Website Group [OXPLAY] ZEUS138…" at bounding box center [520, 337] width 1040 height 675
drag, startPoint x: 614, startPoint y: 853, endPoint x: 553, endPoint y: 865, distance: 61.4
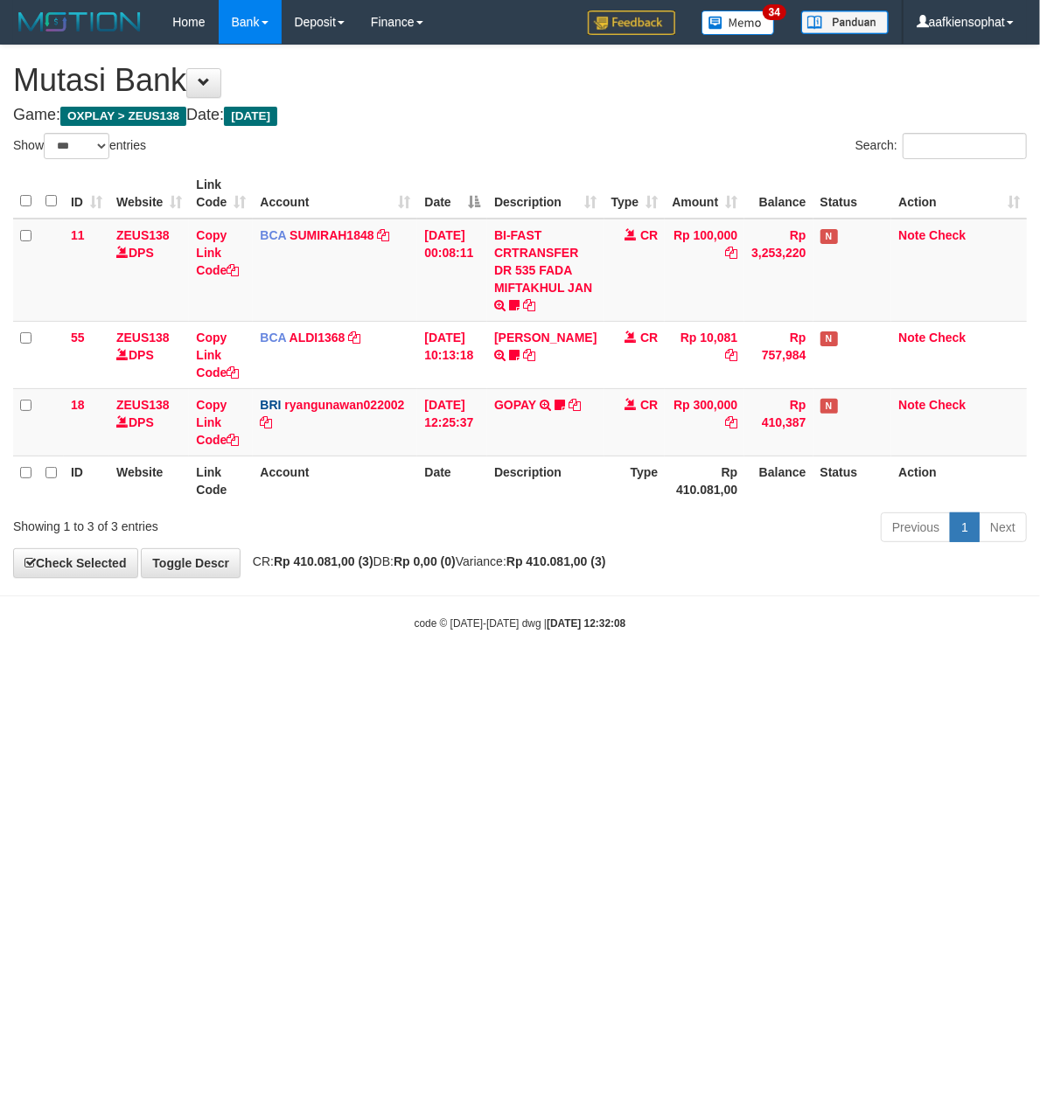
click at [614, 675] on html "Toggle navigation Home Bank Account List Load By Website Group [OXPLAY] ZEUS138…" at bounding box center [520, 337] width 1040 height 675
select select "***"
click at [725, 675] on html "Toggle navigation Home Bank Account List Load By Website Group [OXPLAY] ZEUS138…" at bounding box center [520, 337] width 1040 height 675
click at [724, 675] on html "Toggle navigation Home Bank Account List Load By Website Group [OXPLAY] ZEUS138…" at bounding box center [520, 337] width 1040 height 675
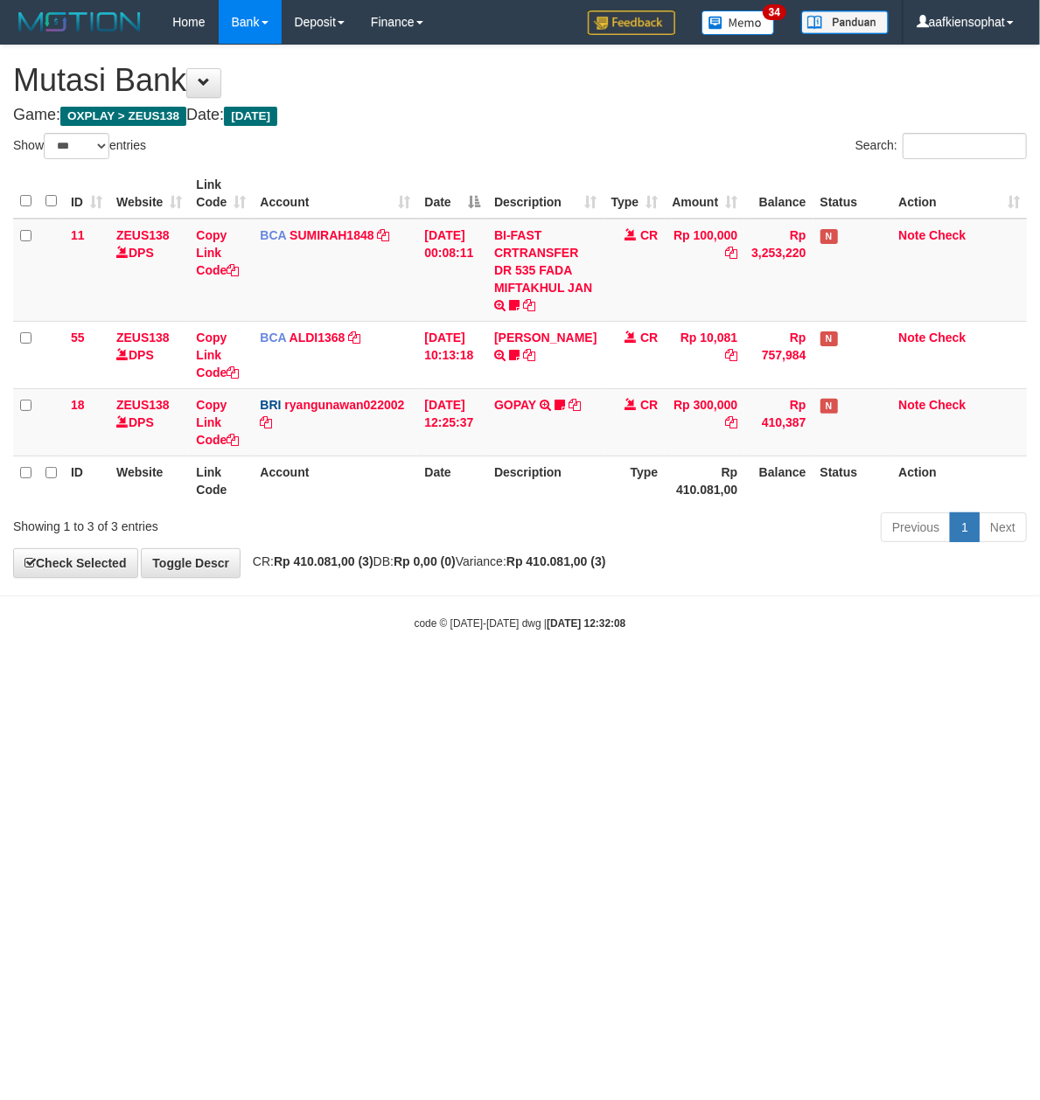
click at [724, 675] on html "Toggle navigation Home Bank Account List Load By Website Group [OXPLAY] ZEUS138…" at bounding box center [520, 337] width 1040 height 675
click at [714, 675] on html "Toggle navigation Home Bank Account List Load By Website Group [OXPLAY] ZEUS138…" at bounding box center [520, 337] width 1040 height 675
click at [707, 675] on html "Toggle navigation Home Bank Account List Load By Website Group [OXPLAY] ZEUS138…" at bounding box center [520, 337] width 1040 height 675
click at [703, 675] on html "Toggle navigation Home Bank Account List Load By Website Group [OXPLAY] ZEUS138…" at bounding box center [520, 337] width 1040 height 675
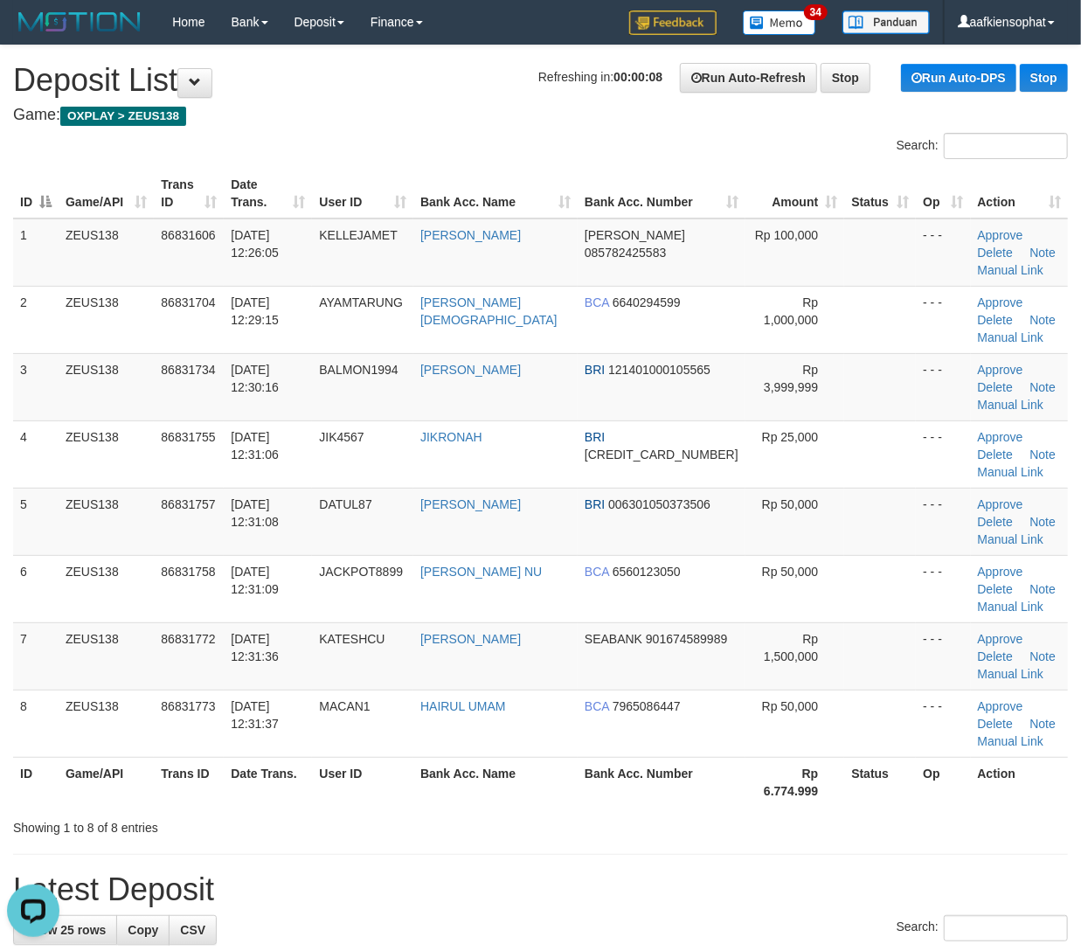
drag, startPoint x: 782, startPoint y: 869, endPoint x: 851, endPoint y: 829, distance: 79.9
click at [802, 873] on h1 "Latest Deposit" at bounding box center [540, 890] width 1055 height 35
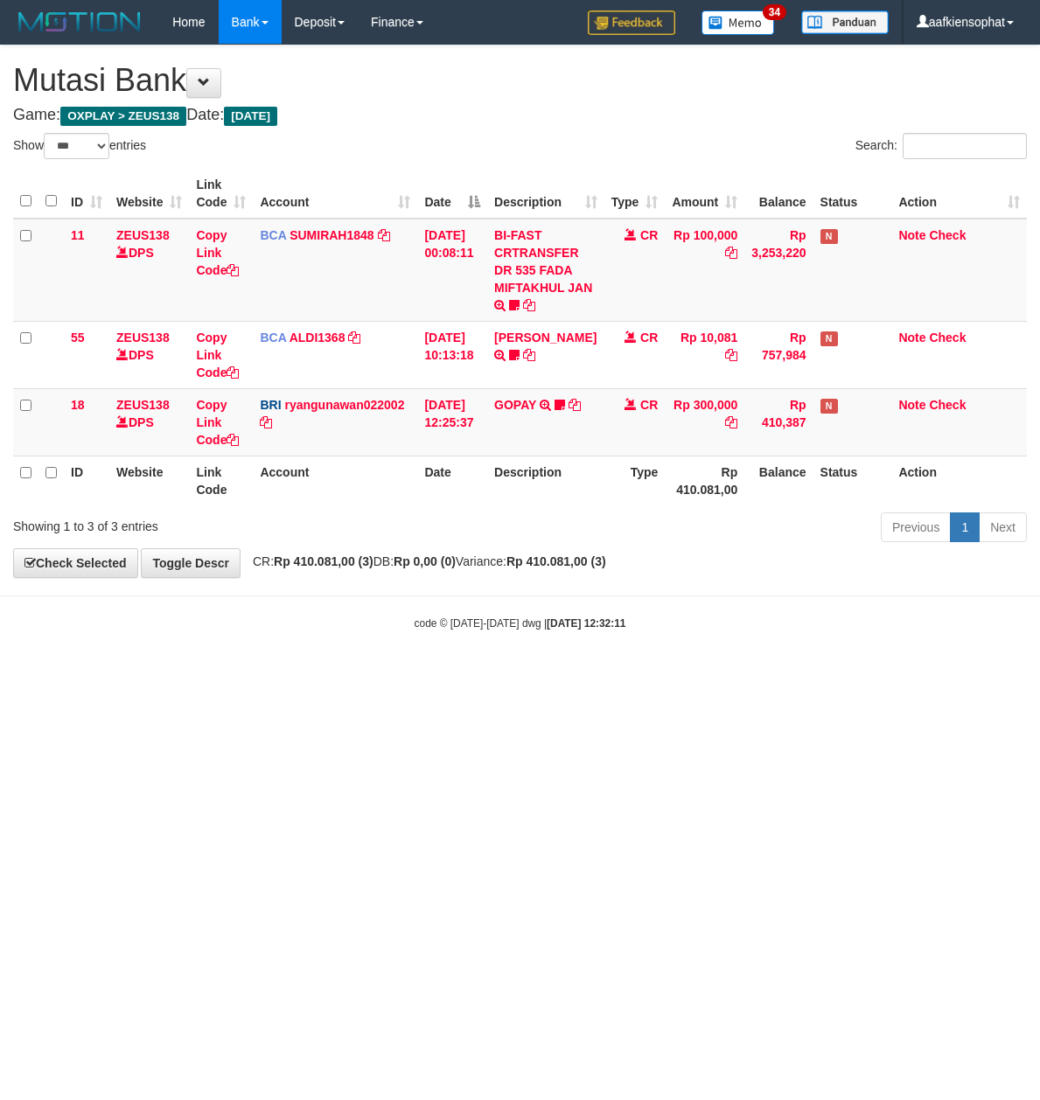
select select "***"
click at [683, 675] on html "Toggle navigation Home Bank Account List Load By Website Group [OXPLAY] ZEUS138…" at bounding box center [520, 337] width 1040 height 675
click at [679, 675] on html "Toggle navigation Home Bank Account List Load By Website Group [OXPLAY] ZEUS138…" at bounding box center [520, 337] width 1040 height 675
click at [675, 675] on html "Toggle navigation Home Bank Account List Load By Website Group [OXPLAY] ZEUS138…" at bounding box center [520, 337] width 1040 height 675
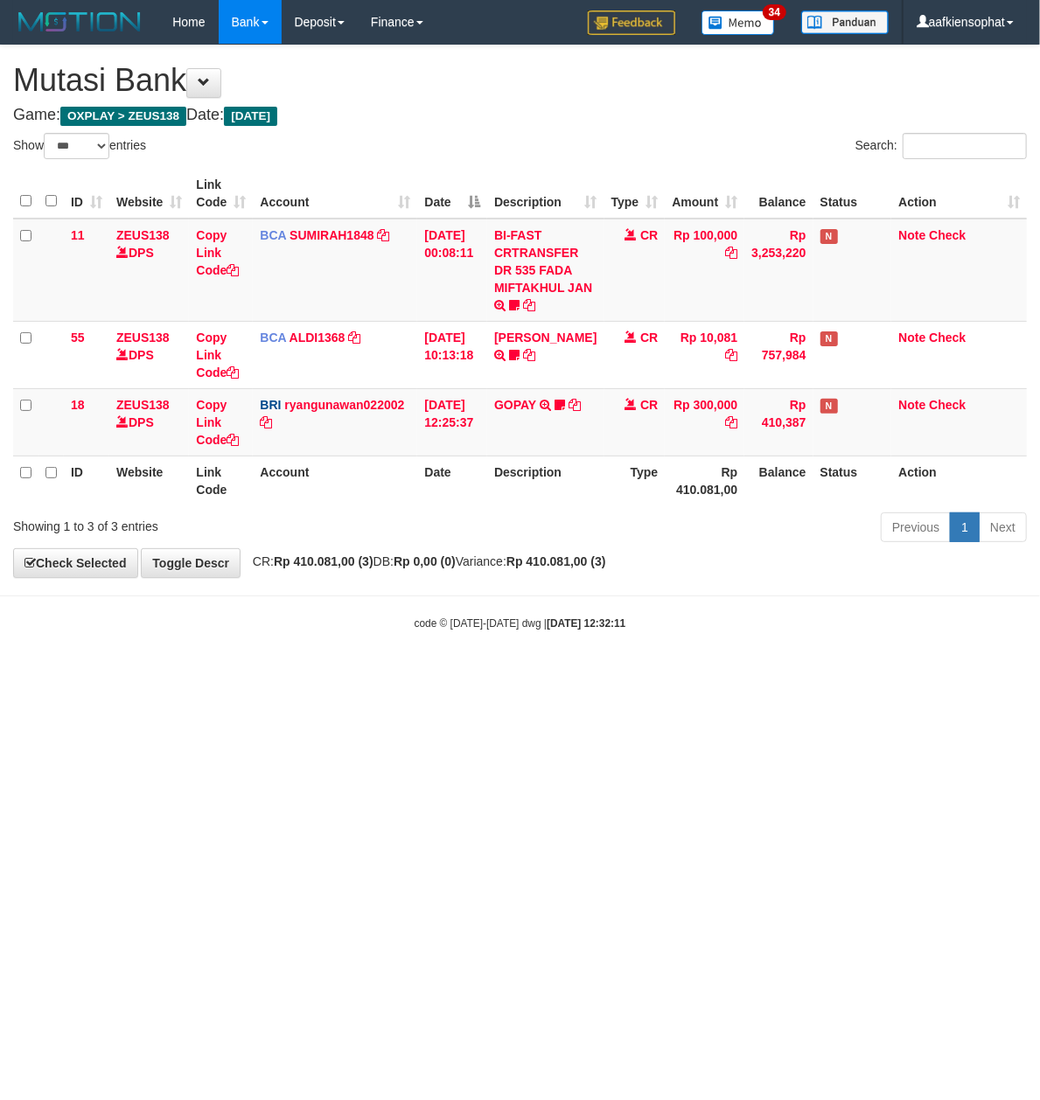
click at [673, 675] on html "Toggle navigation Home Bank Account List Load By Website Group [OXPLAY] ZEUS138…" at bounding box center [520, 337] width 1040 height 675
select select "***"
click at [913, 627] on html "Toggle navigation Home Bank Account List Load By Website Group [OXPLAY] ZEUS138…" at bounding box center [520, 337] width 1040 height 675
select select "***"
click at [501, 675] on html "Toggle navigation Home Bank Account List Load By Website Group [OXPLAY] ZEUS138…" at bounding box center [520, 337] width 1040 height 675
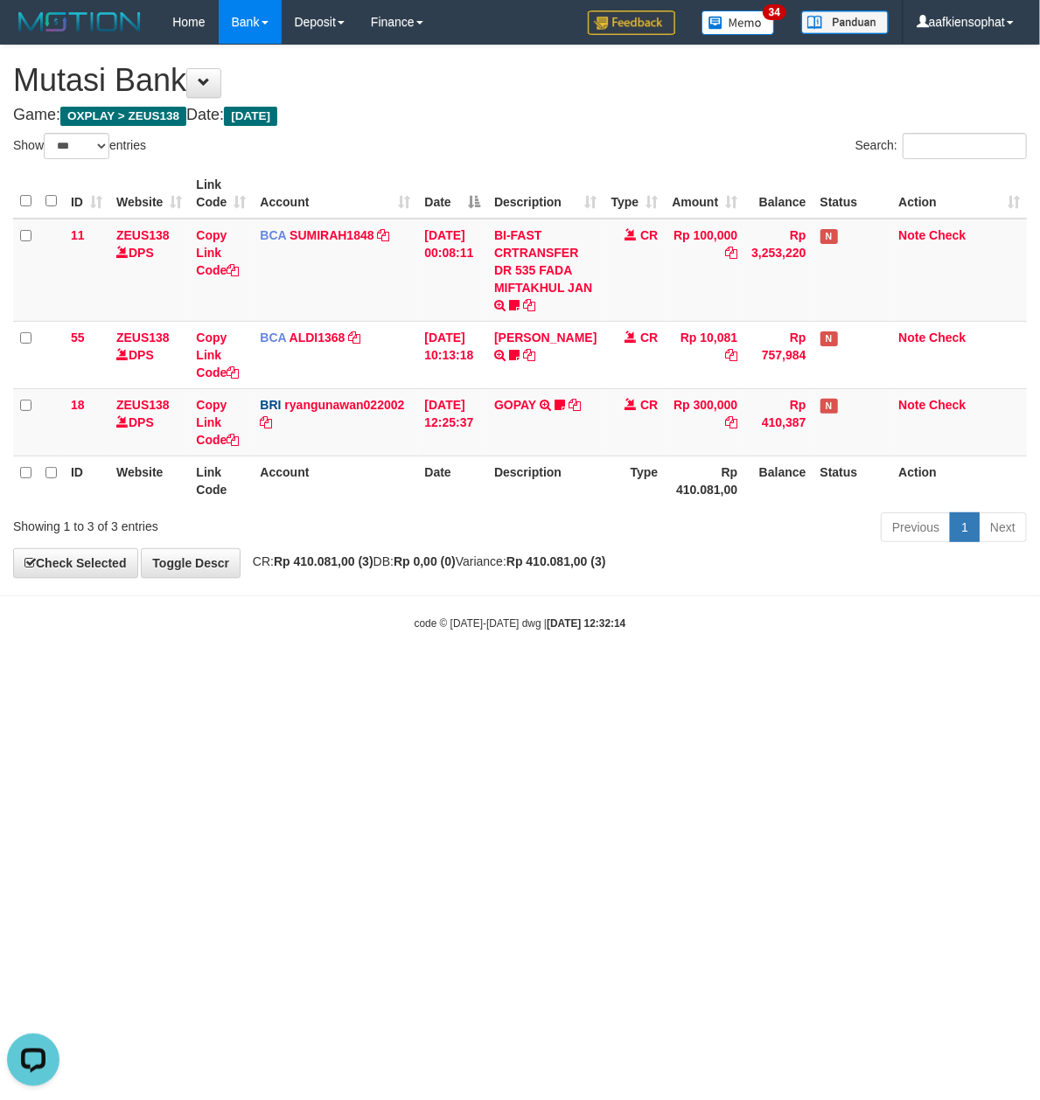
click at [477, 675] on html "Toggle navigation Home Bank Account List Load By Website Group [OXPLAY] ZEUS138…" at bounding box center [520, 337] width 1040 height 675
click at [473, 675] on html "Toggle navigation Home Bank Account List Load By Website Group [OXPLAY] ZEUS138…" at bounding box center [520, 337] width 1040 height 675
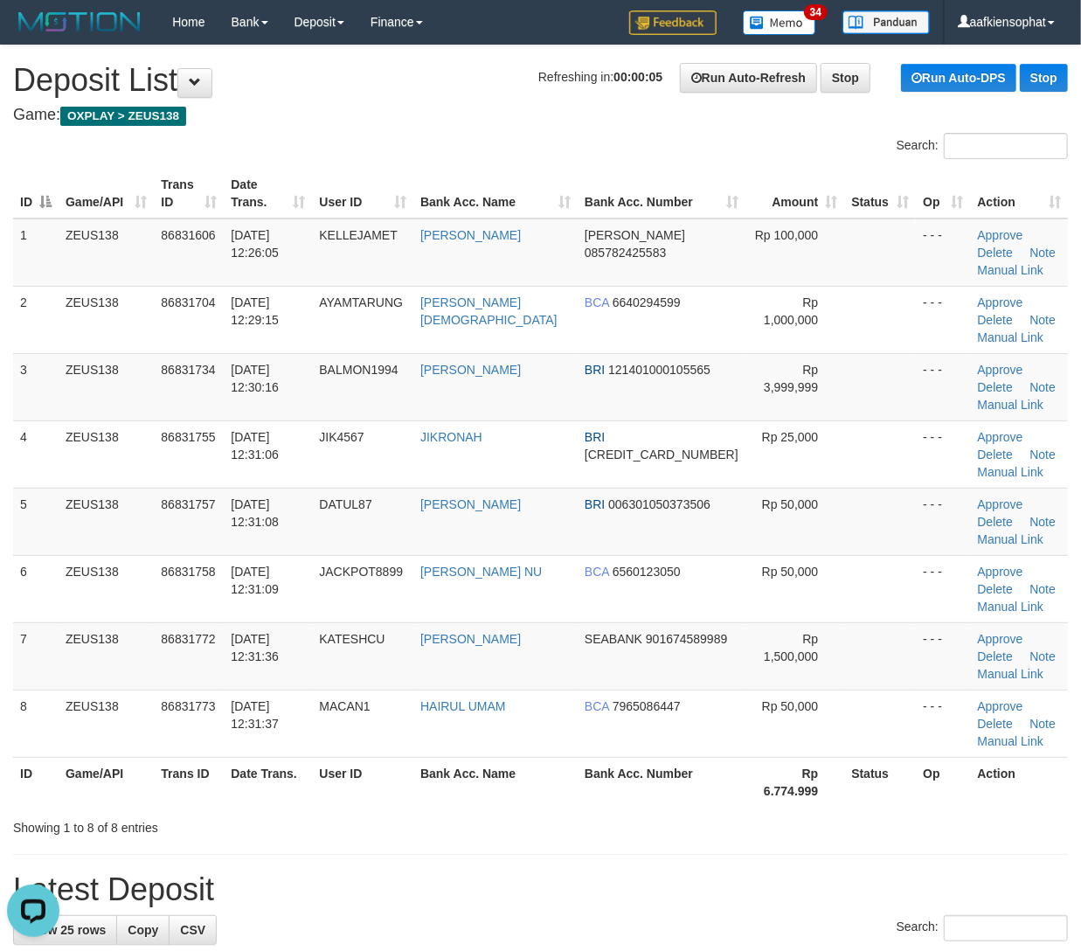
drag, startPoint x: 748, startPoint y: 825, endPoint x: 1095, endPoint y: 732, distance: 358.6
drag, startPoint x: 766, startPoint y: 805, endPoint x: 1095, endPoint y: 774, distance: 331.1
click at [789, 812] on div "Showing 1 to 8 of 8 entries" at bounding box center [540, 824] width 1081 height 24
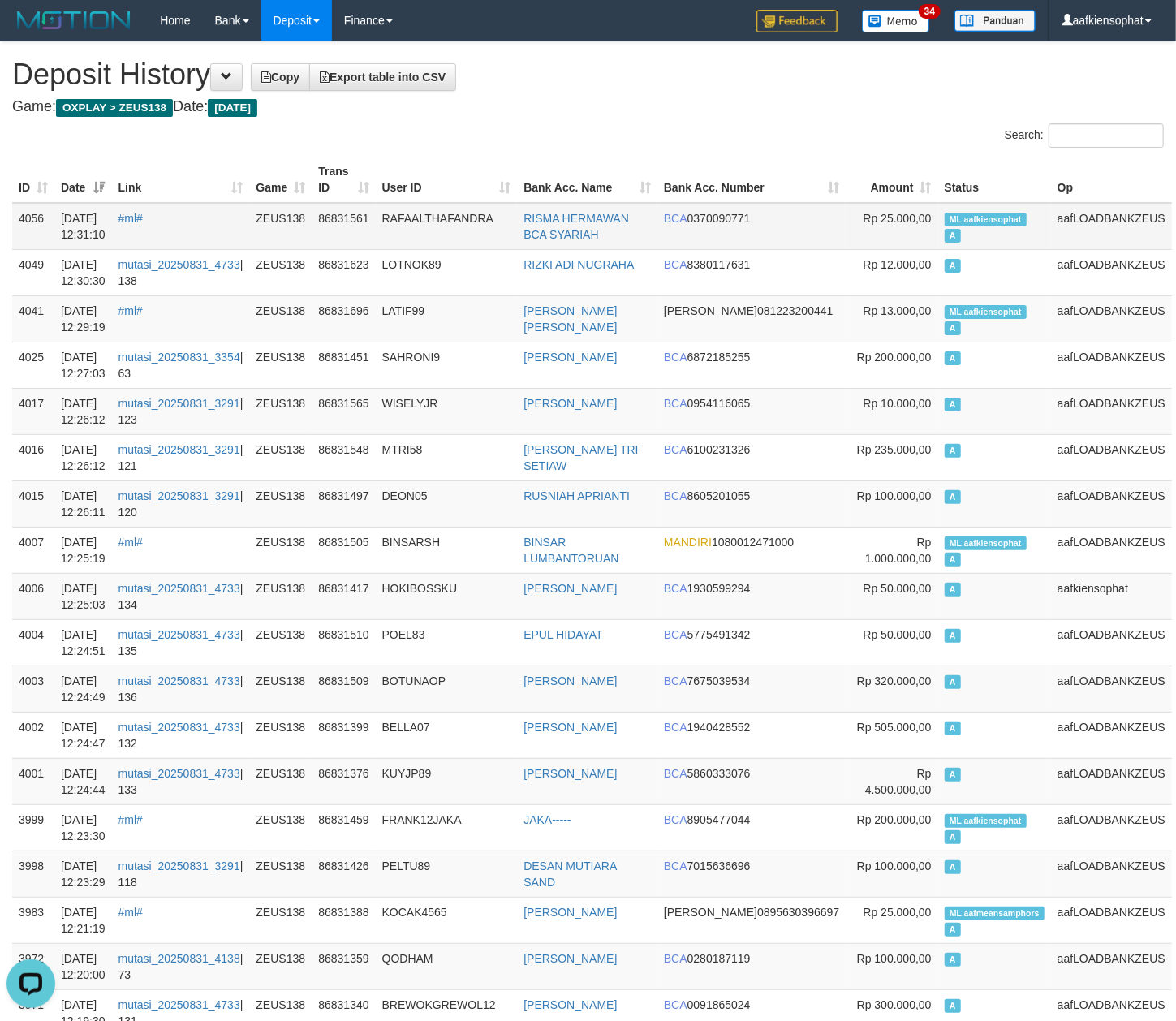
click at [968, 227] on td "ML aafkiensophat A" at bounding box center [995, 226] width 113 height 47
click at [968, 226] on td "ML aafkiensophat A" at bounding box center [995, 226] width 113 height 47
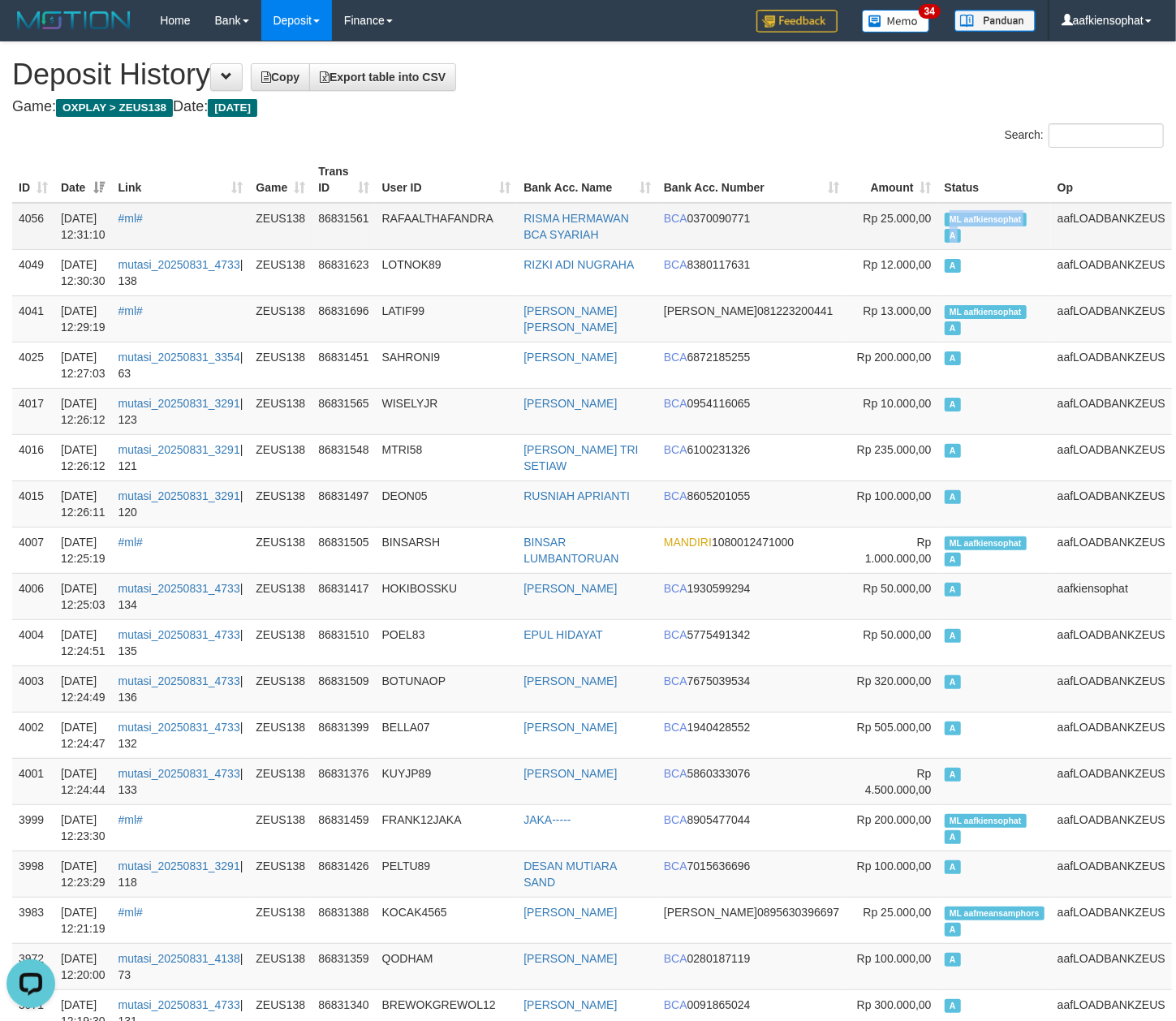
copy td "ML aafkiensophat A"
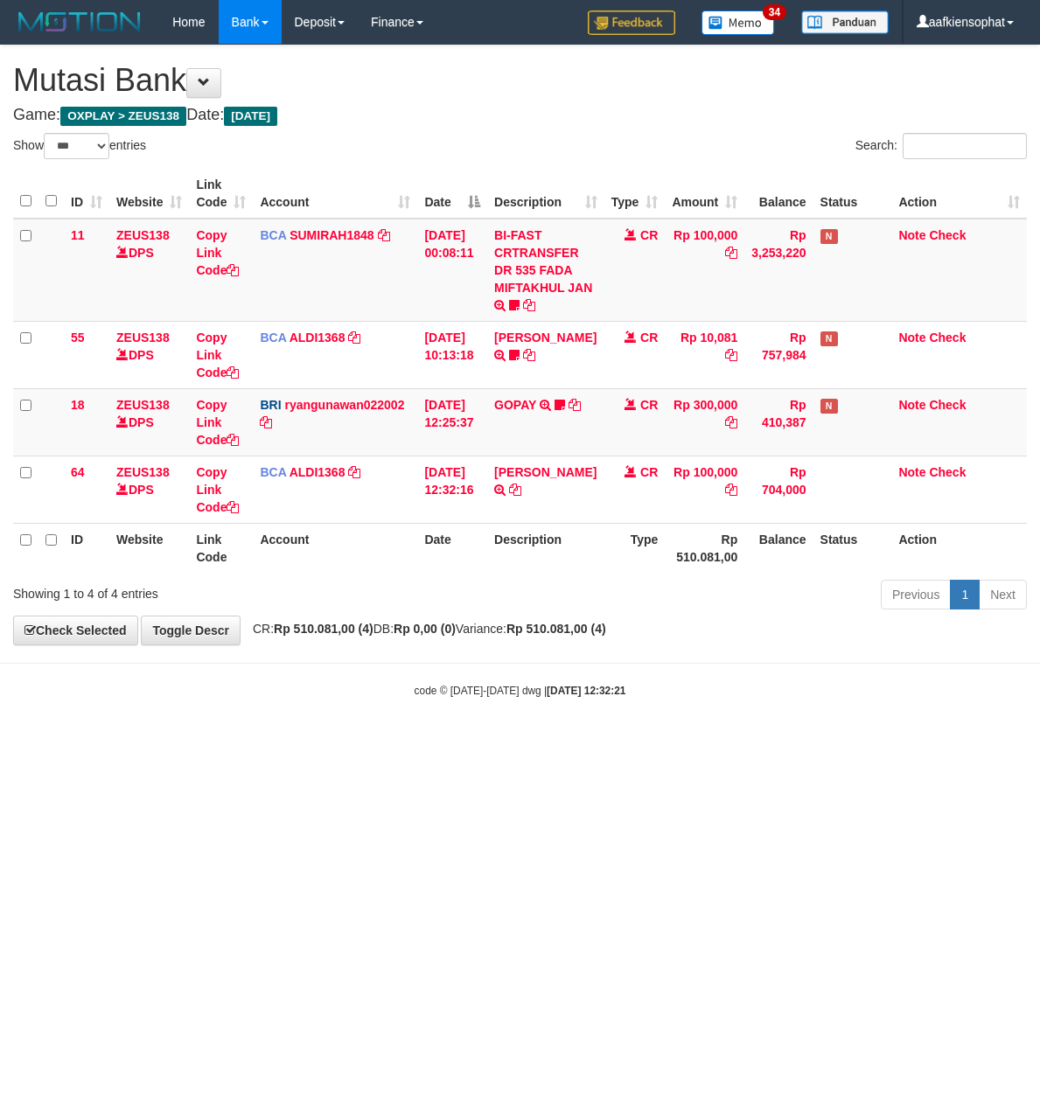
select select "***"
click at [532, 487] on td "M MAHMUD TRSF E-BANKING CR 3108/FTSCY/WS95051 100000.002025083162369912 TRFDN-M…" at bounding box center [545, 488] width 116 height 67
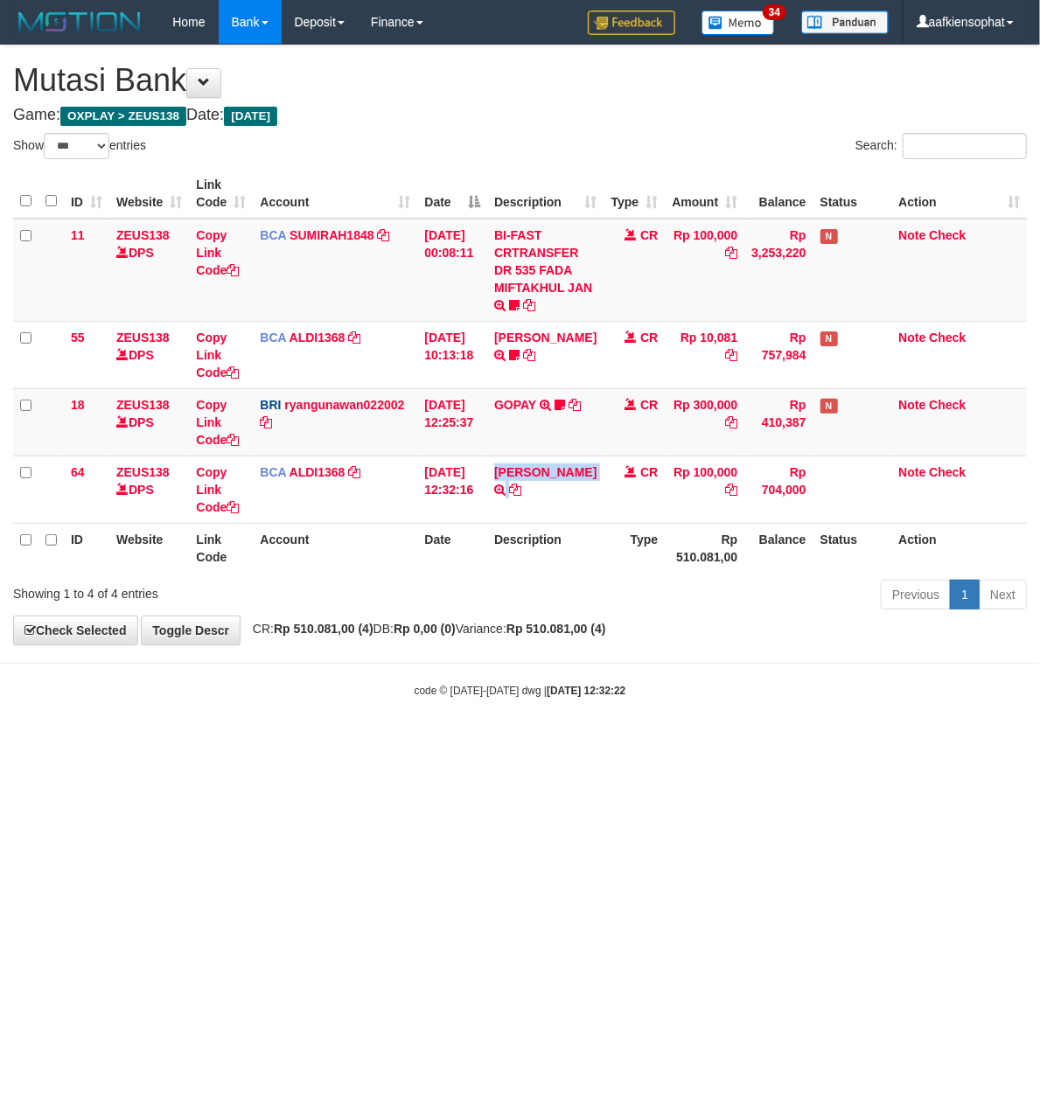
copy tr "M MAHMUD TRSF E-BANKING CR 3108/FTSCY/WS95051 100000.002025083162369912 TRFDN-M…"
click at [424, 742] on html "Toggle navigation Home Bank Account List Load By Website Group [OXPLAY] ZEUS138…" at bounding box center [520, 371] width 1040 height 742
click at [519, 742] on html "Toggle navigation Home Bank Account List Load By Website Group [OXPLAY] ZEUS138…" at bounding box center [520, 371] width 1040 height 742
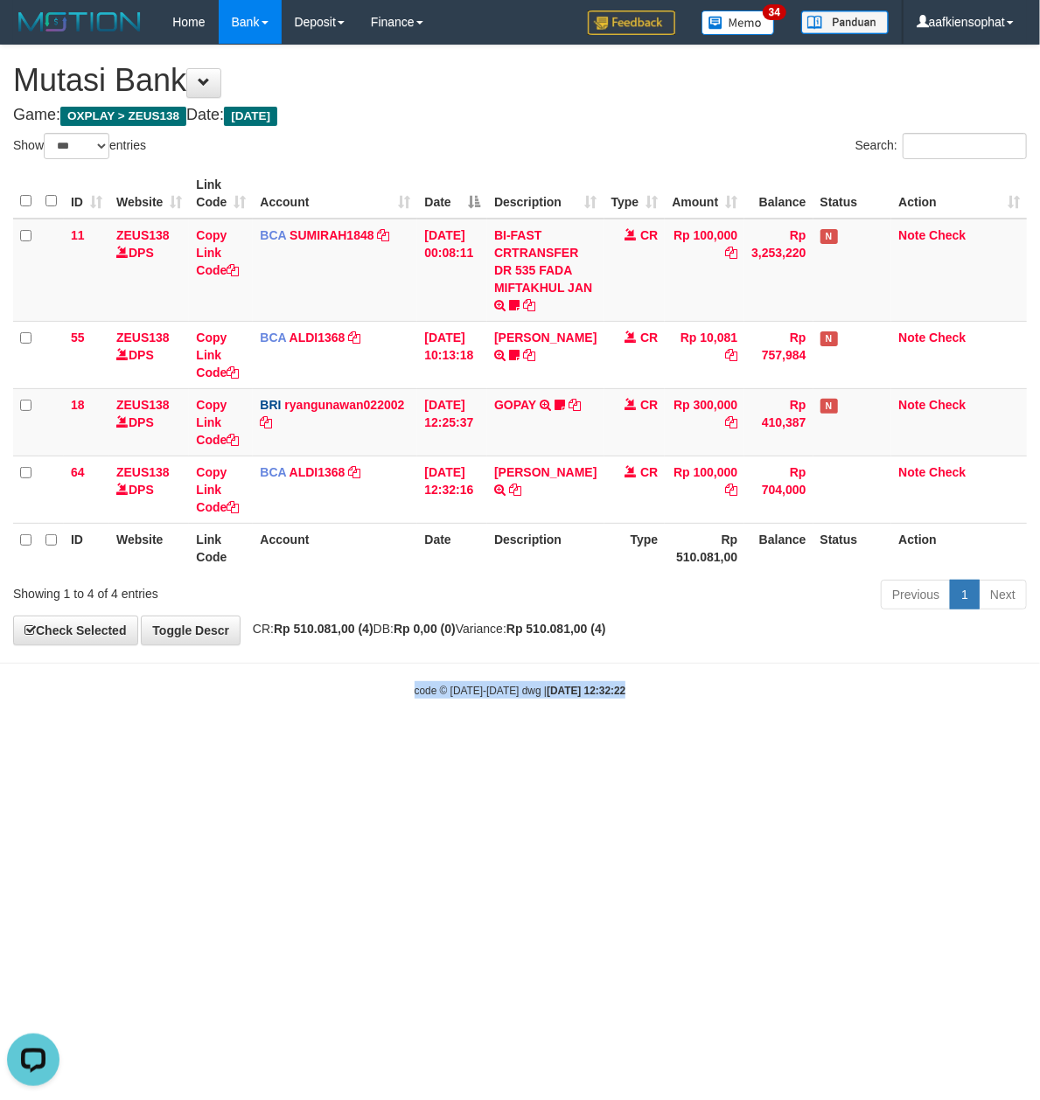
click at [515, 742] on html "Toggle navigation Home Bank Account List Load By Website Group [OXPLAY] ZEUS138…" at bounding box center [520, 371] width 1040 height 742
click at [518, 742] on html "Toggle navigation Home Bank Account List Load By Website Group [OXPLAY] ZEUS138…" at bounding box center [520, 371] width 1040 height 742
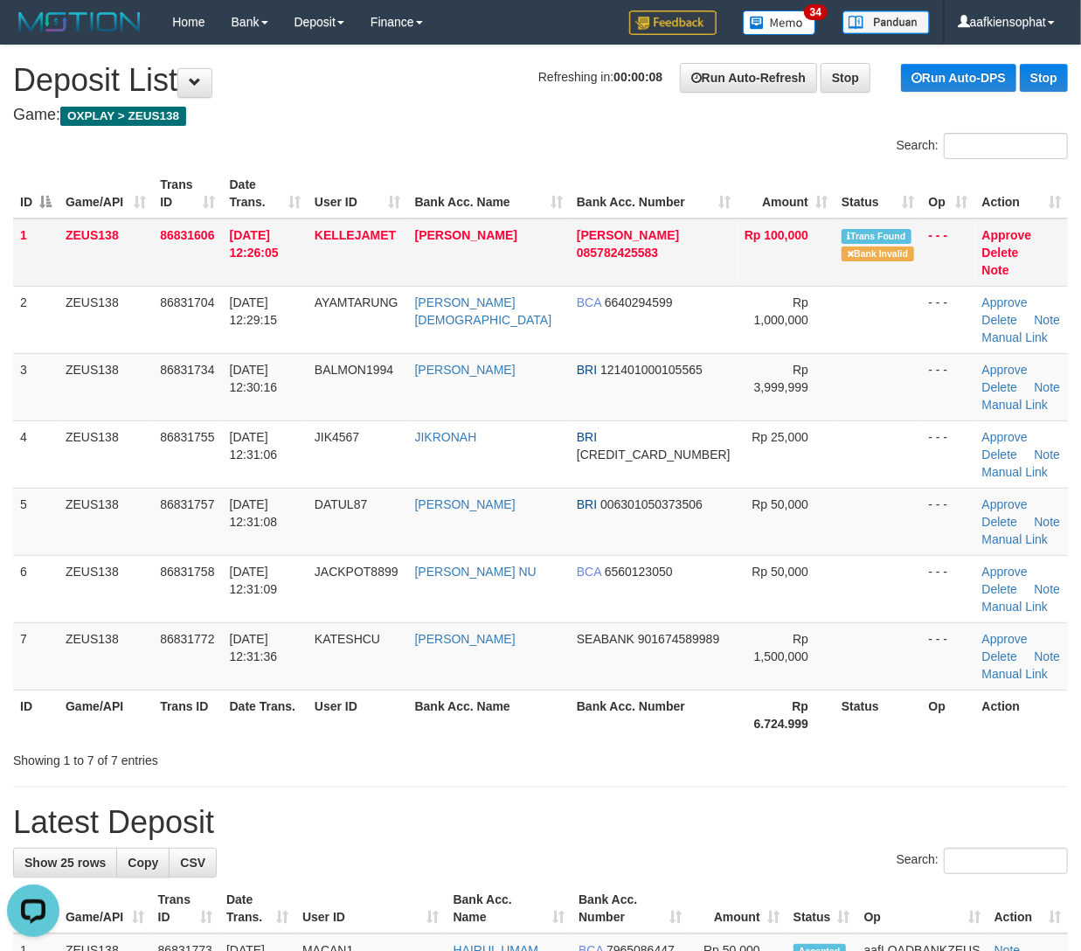
click at [984, 222] on td "Approve [GEOGRAPHIC_DATA] Note" at bounding box center [1022, 253] width 93 height 68
click at [990, 238] on link "Approve" at bounding box center [1008, 235] width 50 height 14
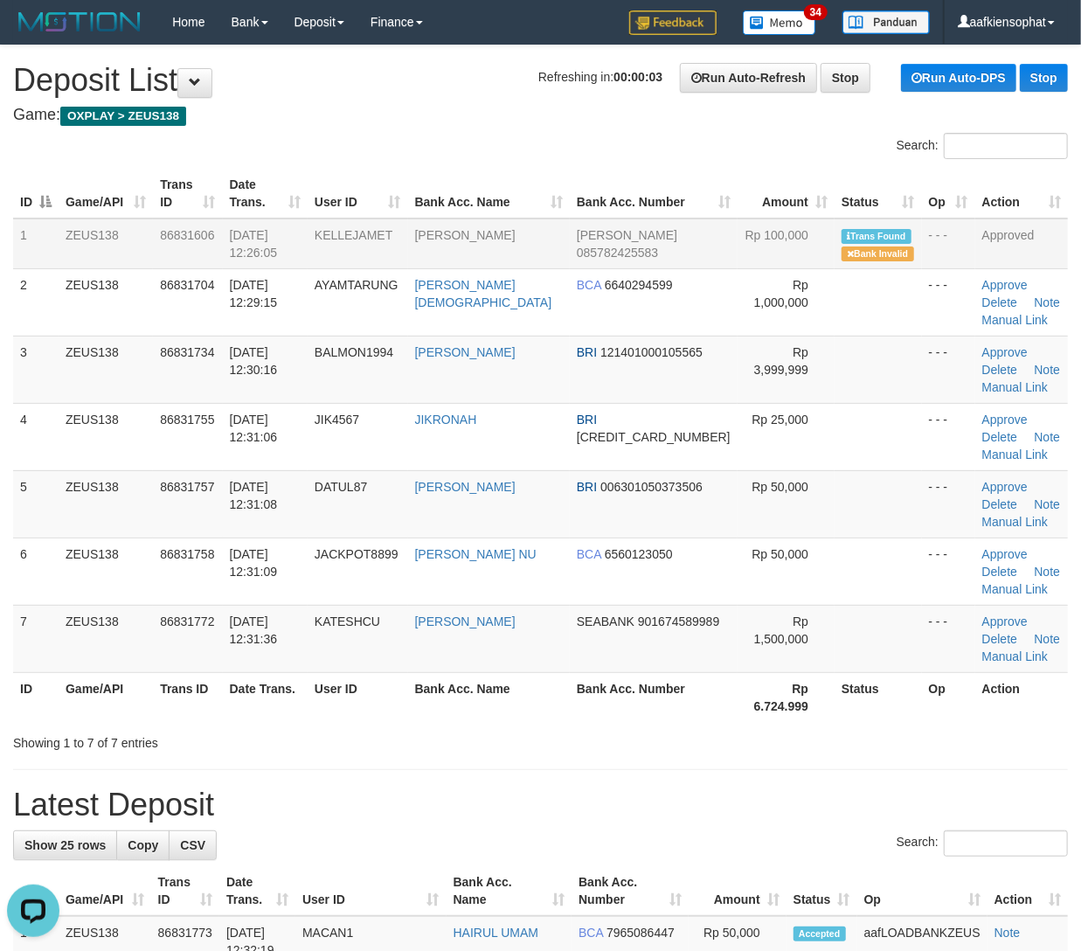
click at [780, 752] on div "Showing 1 to 7 of 7 entries" at bounding box center [540, 739] width 1081 height 24
click at [789, 735] on div "Showing 1 to 7 of 7 entries" at bounding box center [540, 739] width 1081 height 24
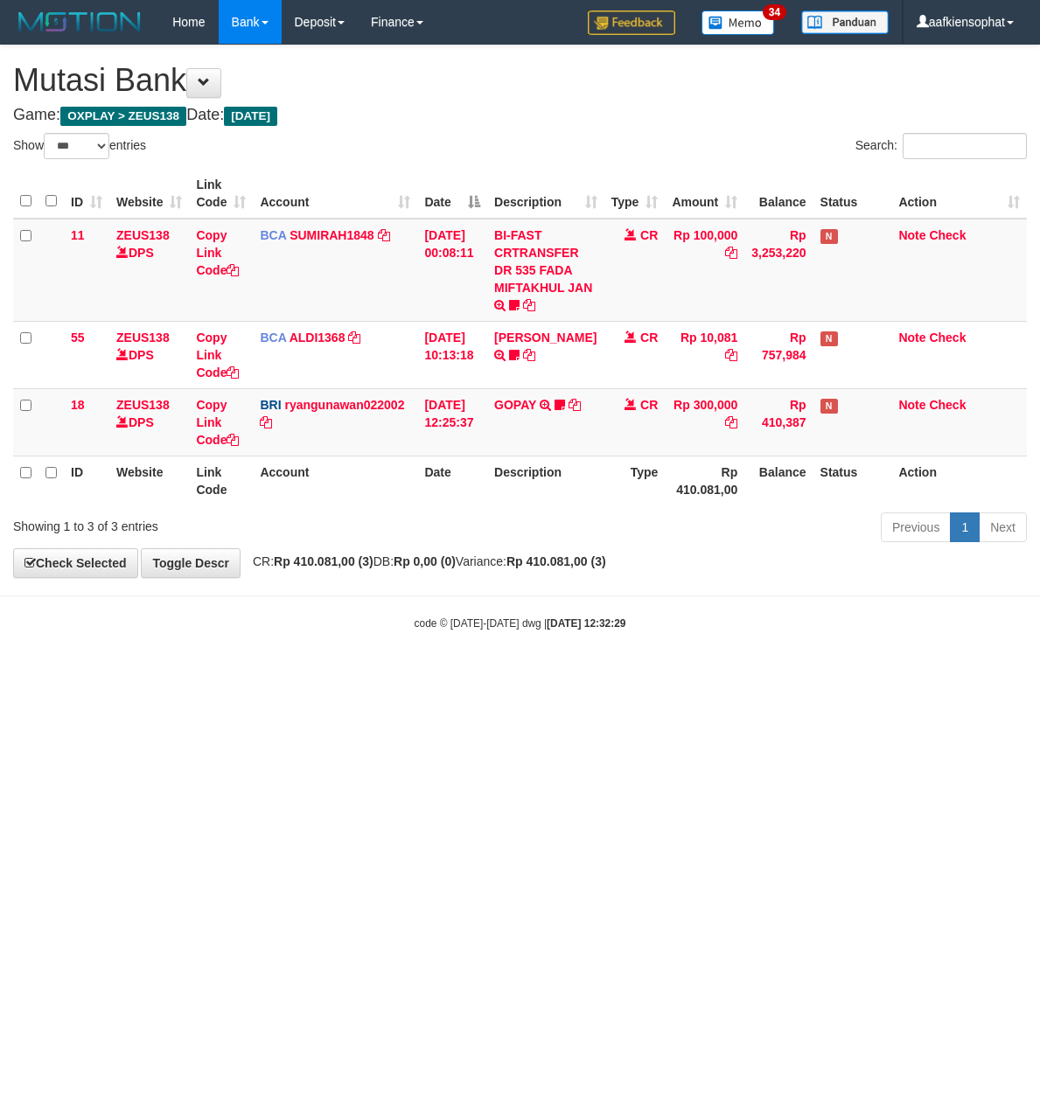
select select "***"
click at [511, 675] on html "Toggle navigation Home Bank Account List Load By Website Group [OXPLAY] ZEUS138…" at bounding box center [520, 337] width 1040 height 675
select select "***"
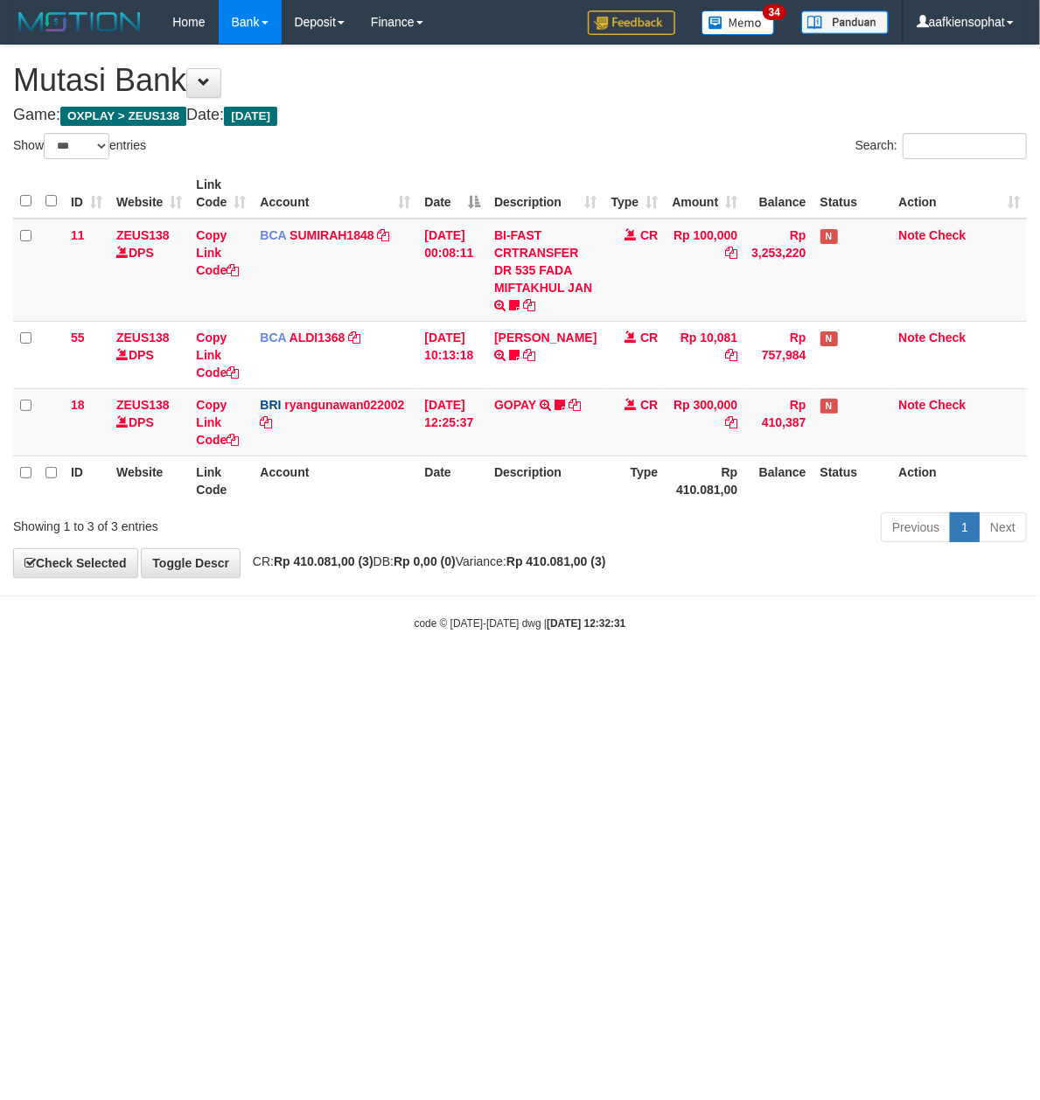
click at [725, 675] on html "Toggle navigation Home Bank Account List Load By Website Group [OXPLAY] ZEUS138…" at bounding box center [520, 337] width 1040 height 675
click at [728, 675] on html "Toggle navigation Home Bank Account List Load By Website Group [OXPLAY] ZEUS138…" at bounding box center [520, 337] width 1040 height 675
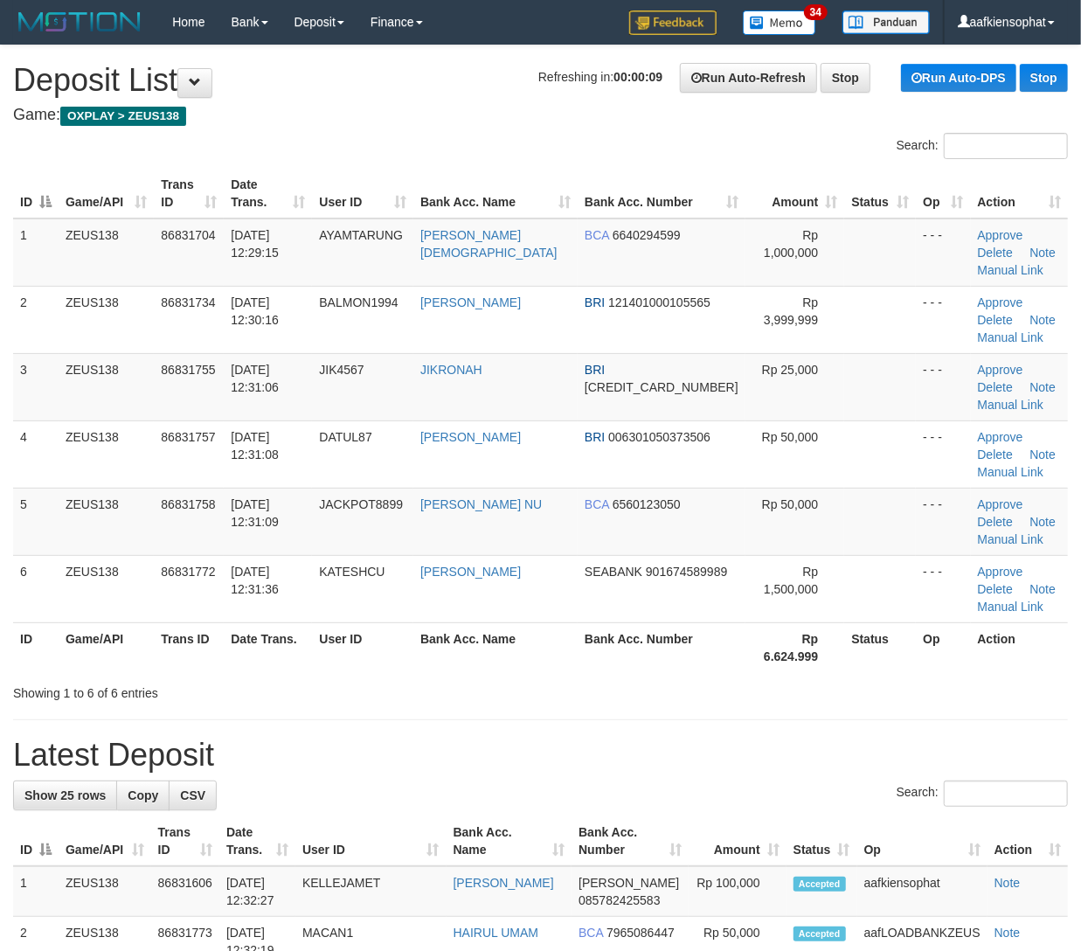
click at [945, 739] on h1 "Latest Deposit" at bounding box center [540, 755] width 1055 height 35
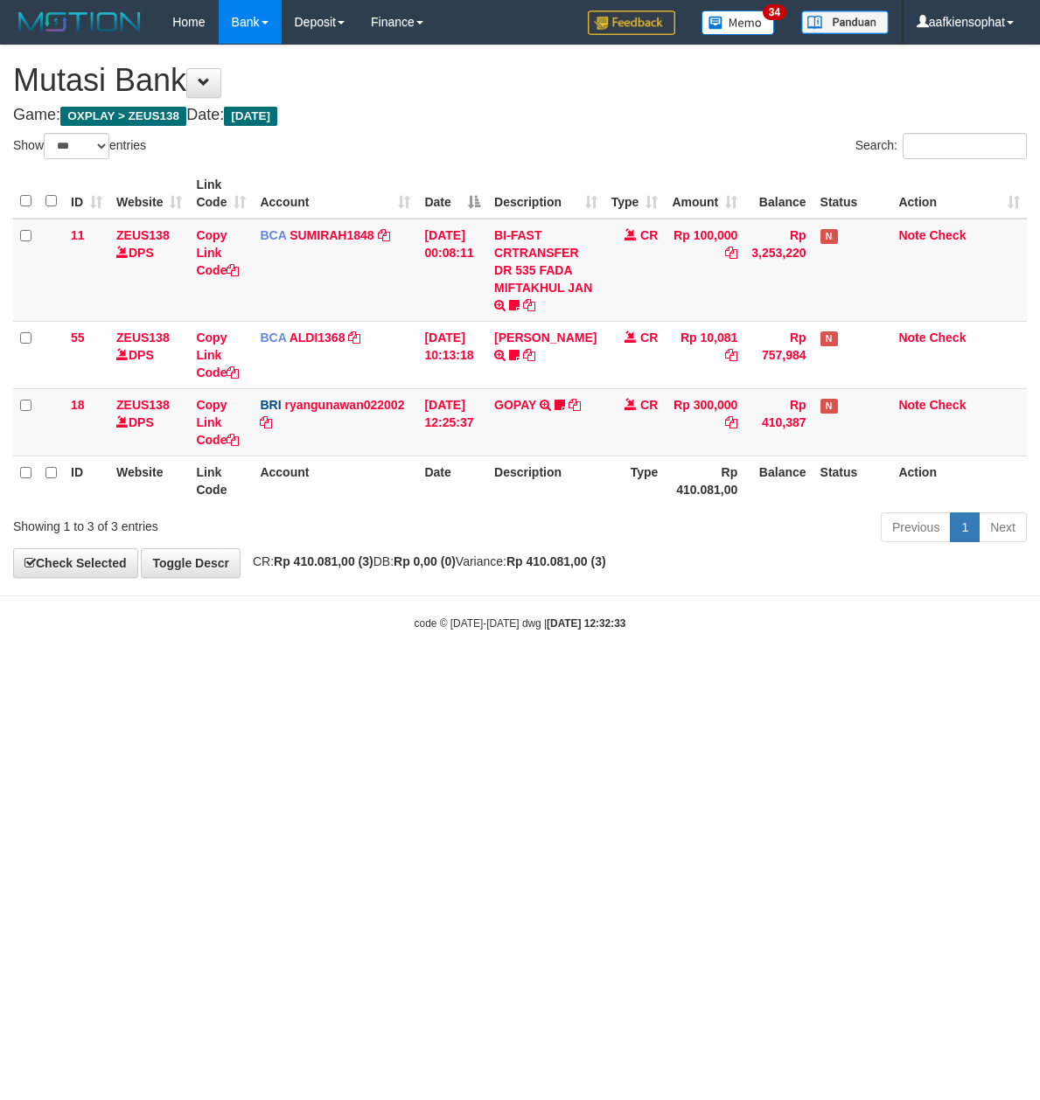
select select "***"
click at [682, 675] on html "Toggle navigation Home Bank Account List Load By Website Group [OXPLAY] ZEUS138…" at bounding box center [520, 337] width 1040 height 675
click at [679, 675] on html "Toggle navigation Home Bank Account List Load By Website Group [OXPLAY] ZEUS138…" at bounding box center [520, 337] width 1040 height 675
click at [680, 675] on html "Toggle navigation Home Bank Account List Load By Website Group [OXPLAY] ZEUS138…" at bounding box center [520, 337] width 1040 height 675
drag, startPoint x: 680, startPoint y: 826, endPoint x: 668, endPoint y: 823, distance: 12.7
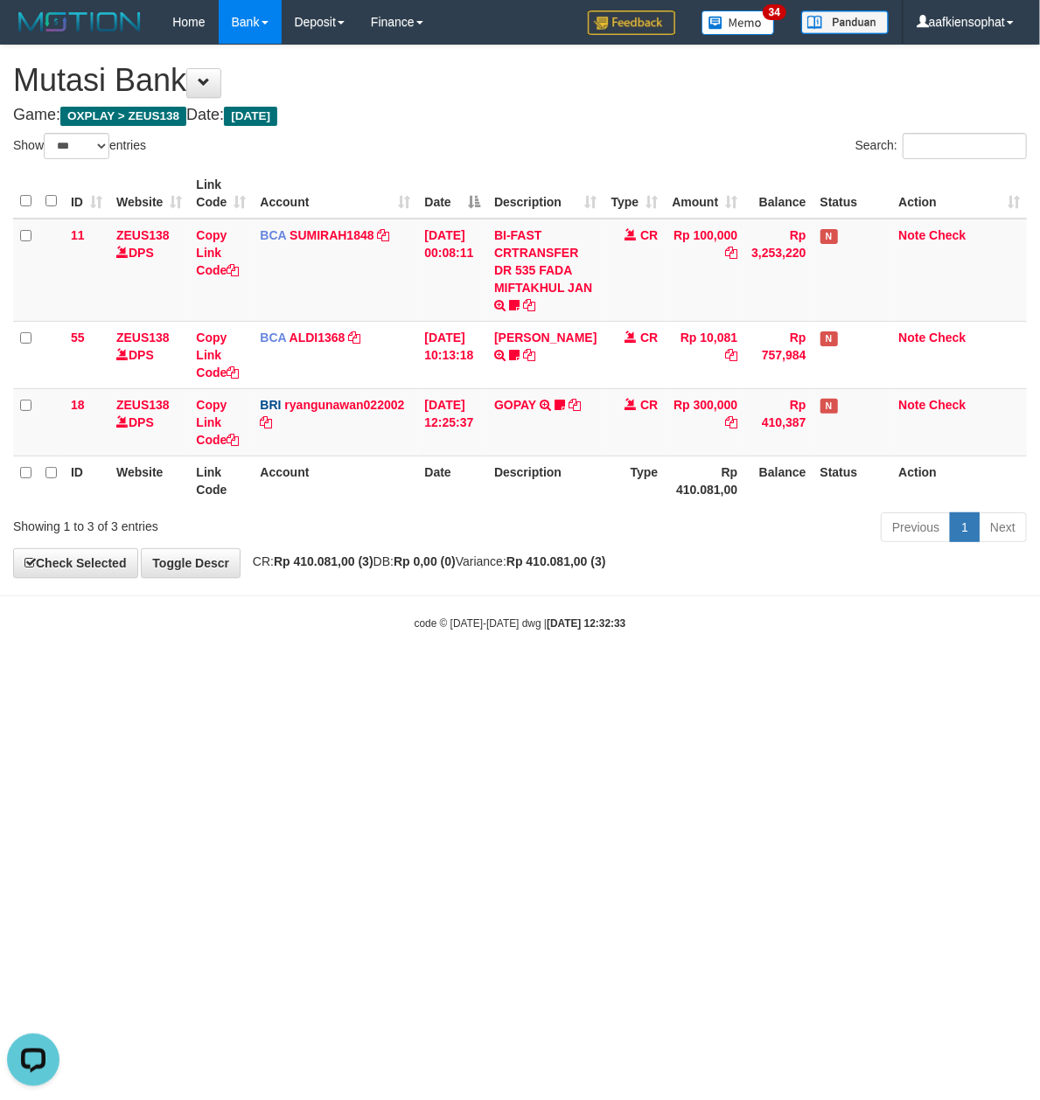
click at [670, 675] on html "Toggle navigation Home Bank Account List Load By Website Group [OXPLAY] ZEUS138…" at bounding box center [520, 337] width 1040 height 675
click at [669, 675] on html "Toggle navigation Home Bank Account List Load By Website Group [OXPLAY] ZEUS138…" at bounding box center [520, 337] width 1040 height 675
click at [670, 675] on html "Toggle navigation Home Bank Account List Load By Website Group [OXPLAY] ZEUS138…" at bounding box center [520, 337] width 1040 height 675
click at [671, 675] on html "Toggle navigation Home Bank Account List Load By Website Group [OXPLAY] ZEUS138…" at bounding box center [520, 337] width 1040 height 675
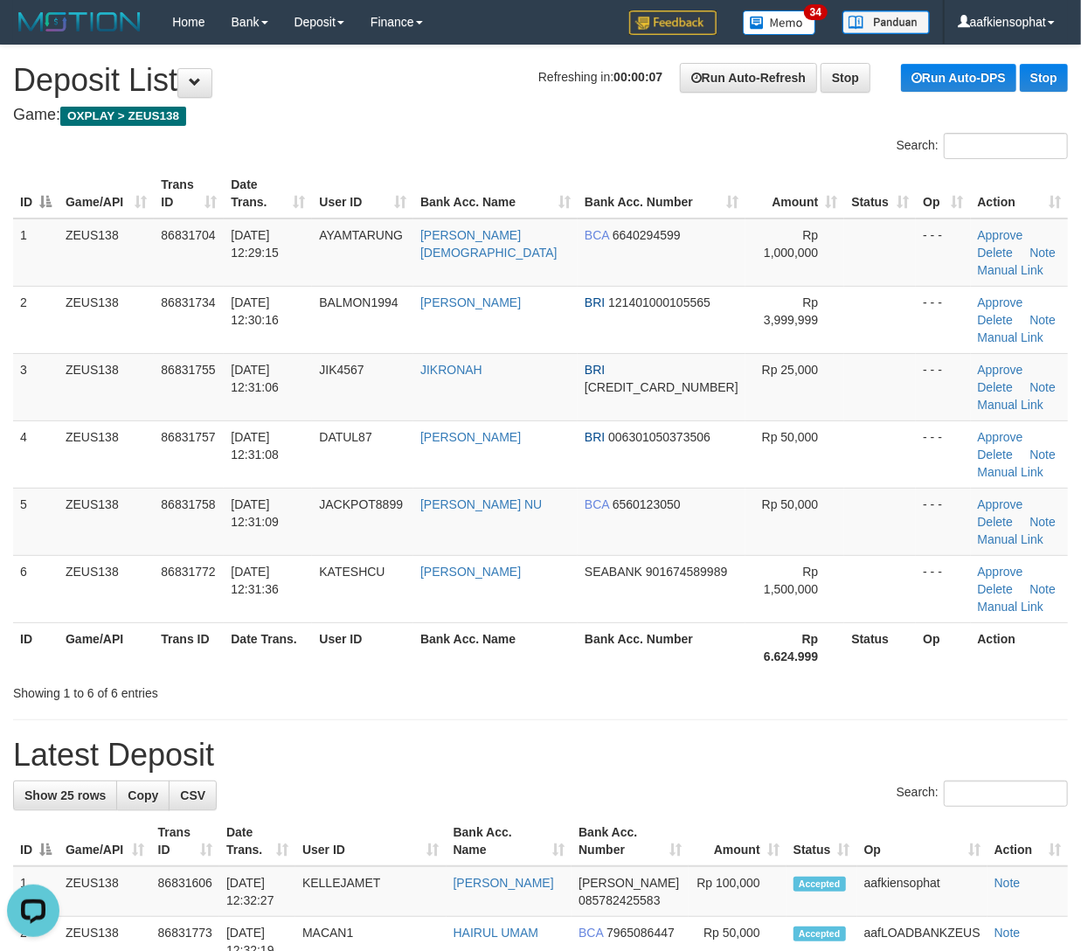
drag, startPoint x: 903, startPoint y: 714, endPoint x: 1096, endPoint y: 656, distance: 201.9
click at [916, 750] on h1 "Latest Deposit" at bounding box center [540, 755] width 1055 height 35
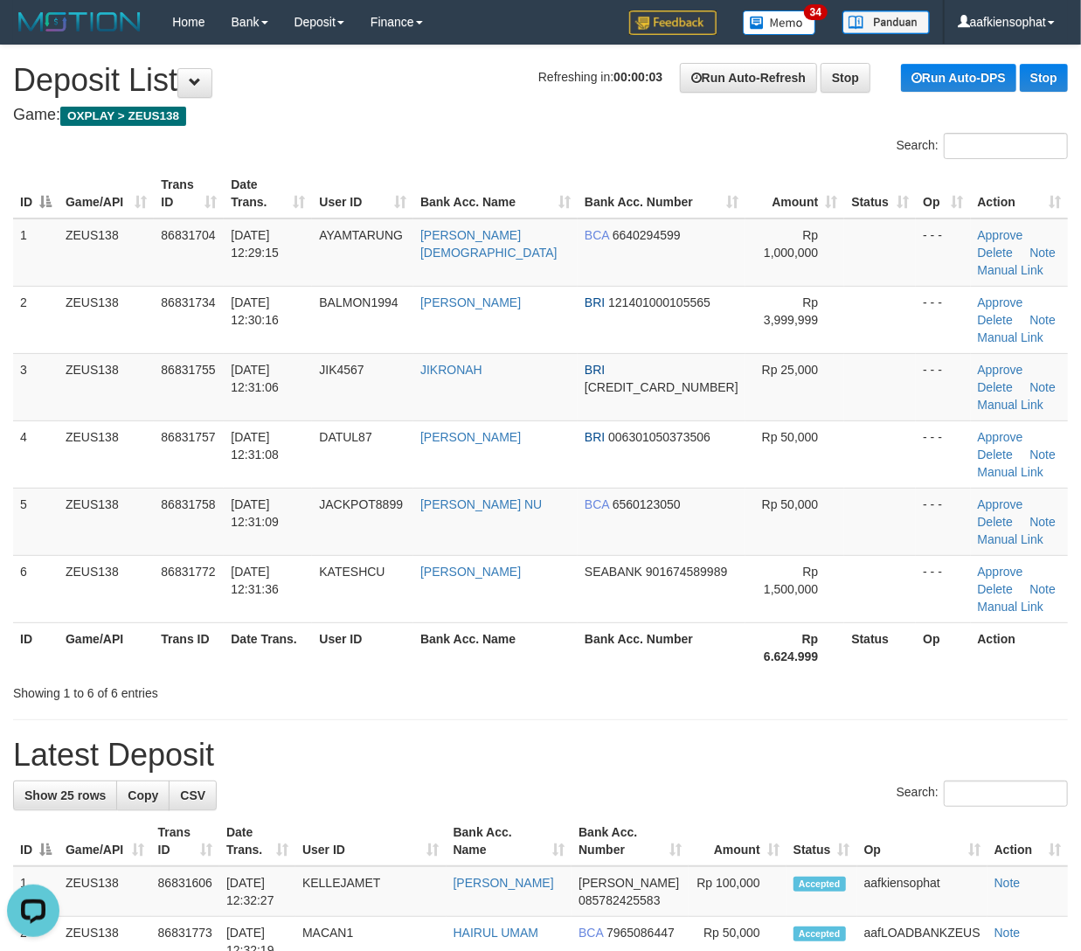
drag, startPoint x: 916, startPoint y: 750, endPoint x: 1025, endPoint y: 697, distance: 120.8
click at [921, 742] on h1 "Latest Deposit" at bounding box center [540, 755] width 1055 height 35
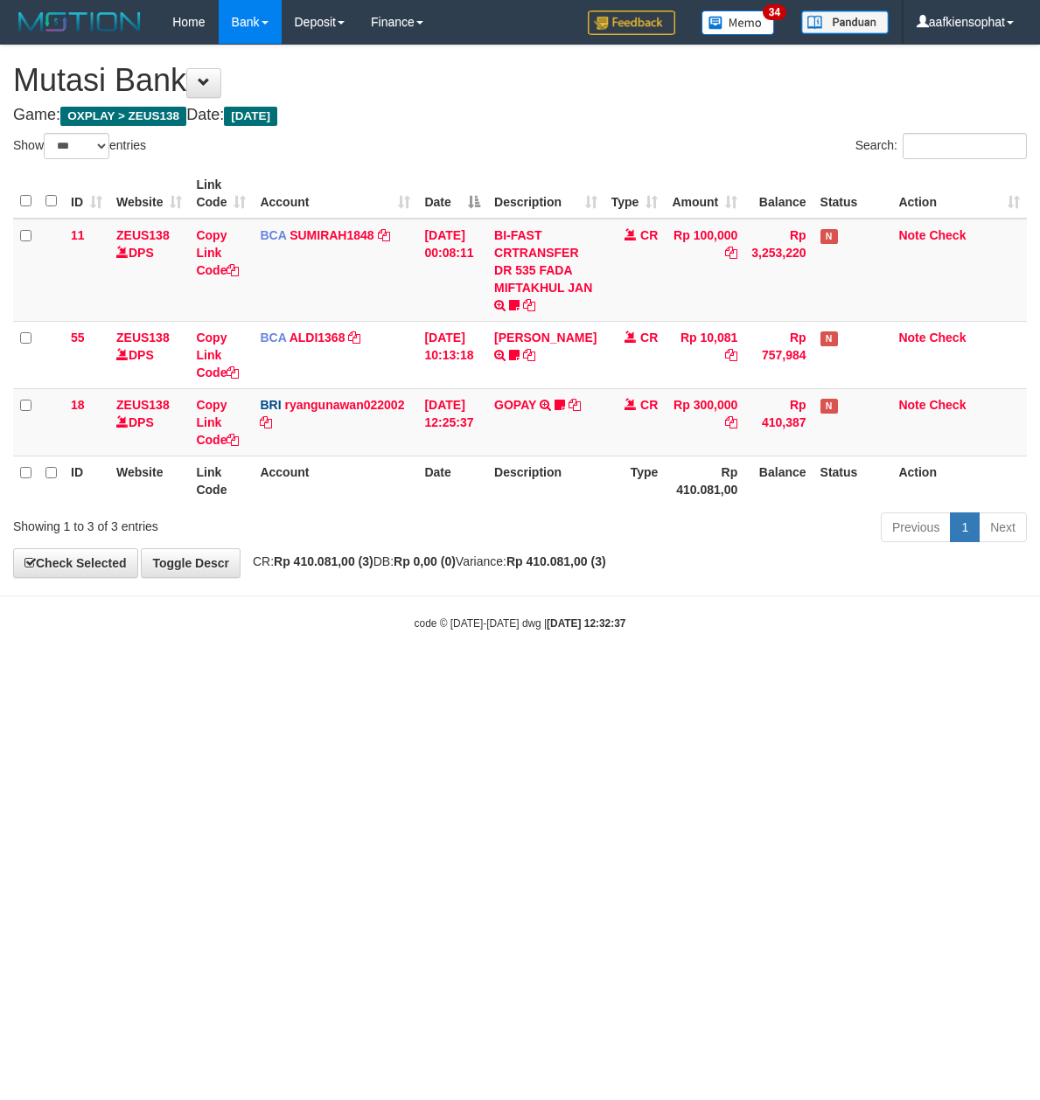
select select "***"
click at [638, 675] on html "Toggle navigation Home Bank Account List Load By Website Group [OXPLAY] ZEUS138…" at bounding box center [520, 337] width 1040 height 675
drag, startPoint x: 0, startPoint y: 0, endPoint x: 620, endPoint y: 832, distance: 1037.8
click at [628, 675] on html "Toggle navigation Home Bank Account List Load By Website Group [OXPLAY] ZEUS138…" at bounding box center [520, 337] width 1040 height 675
select select "***"
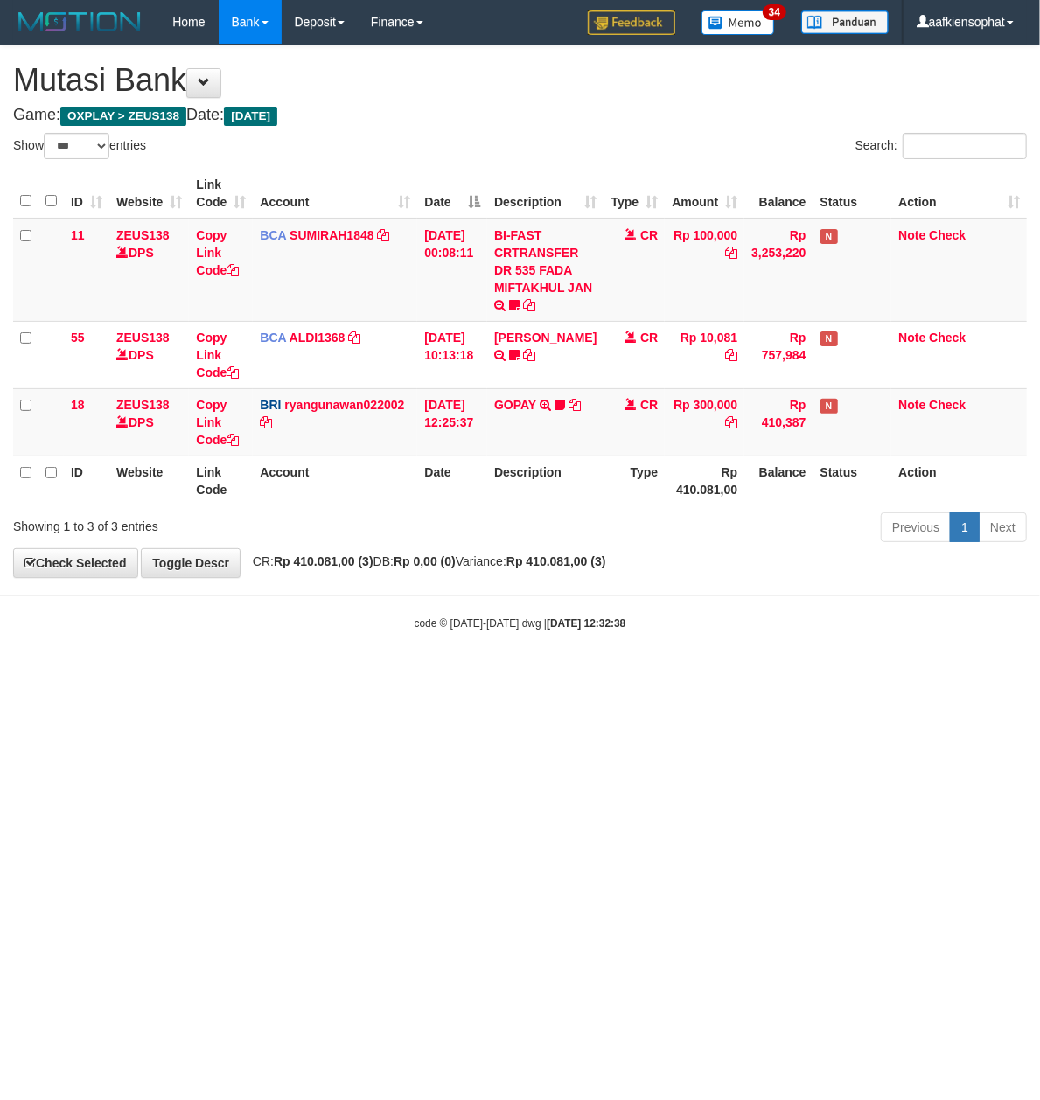
click at [236, 675] on html "Toggle navigation Home Bank Account List Load By Website Group [OXPLAY] ZEUS138…" at bounding box center [520, 337] width 1040 height 675
select select "***"
click at [668, 675] on html "Toggle navigation Home Bank Account List Load By Website Group [OXPLAY] ZEUS138…" at bounding box center [520, 337] width 1040 height 675
click at [664, 675] on html "Toggle navigation Home Bank Account List Load By Website Group [OXPLAY] ZEUS138…" at bounding box center [520, 337] width 1040 height 675
click at [658, 675] on html "Toggle navigation Home Bank Account List Load By Website Group [OXPLAY] ZEUS138…" at bounding box center [520, 337] width 1040 height 675
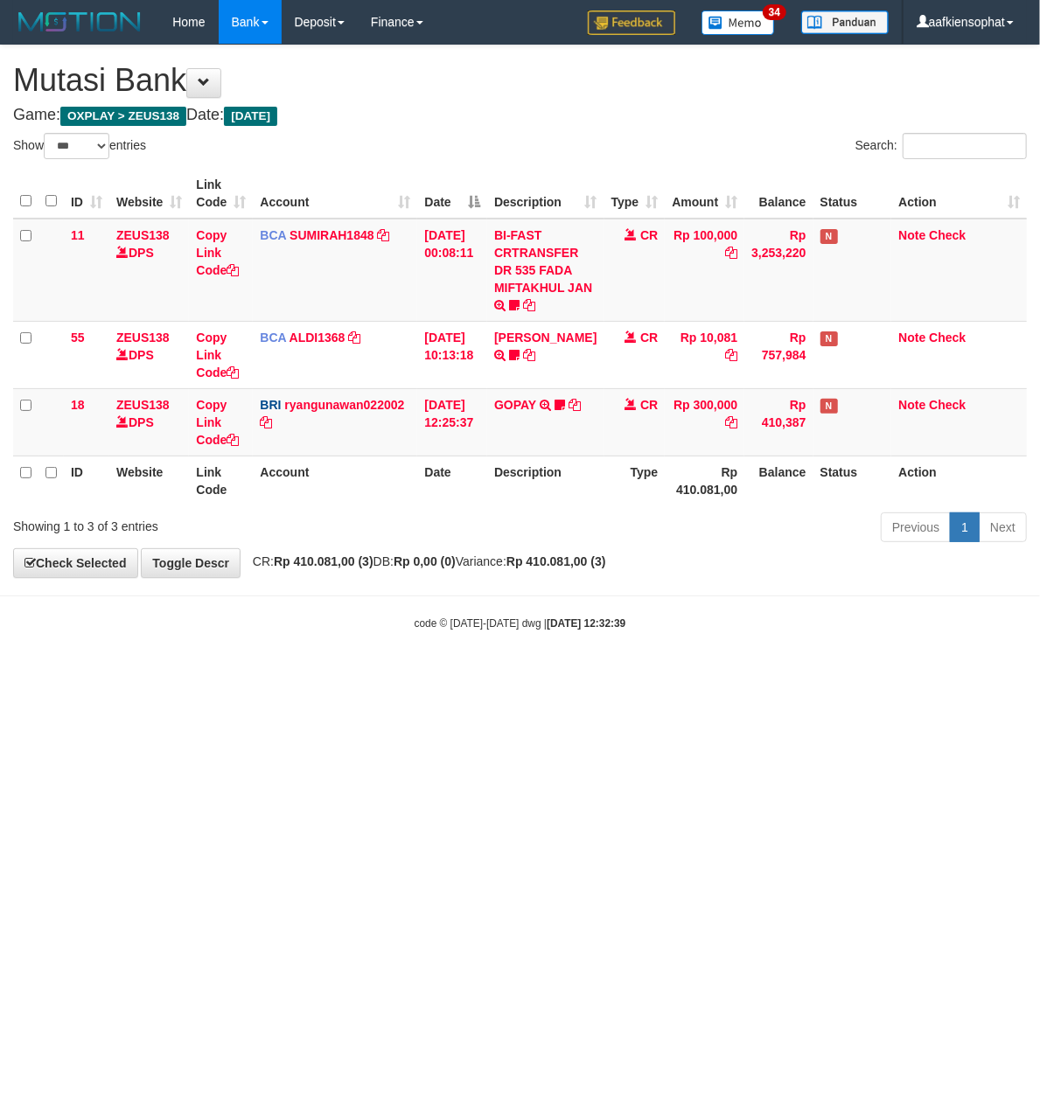
click at [658, 675] on html "Toggle navigation Home Bank Account List Load By Website Group [OXPLAY] ZEUS138…" at bounding box center [520, 337] width 1040 height 675
select select "***"
click at [320, 675] on html "Toggle navigation Home Bank Account List Load By Website Group [OXPLAY] ZEUS138…" at bounding box center [520, 337] width 1040 height 675
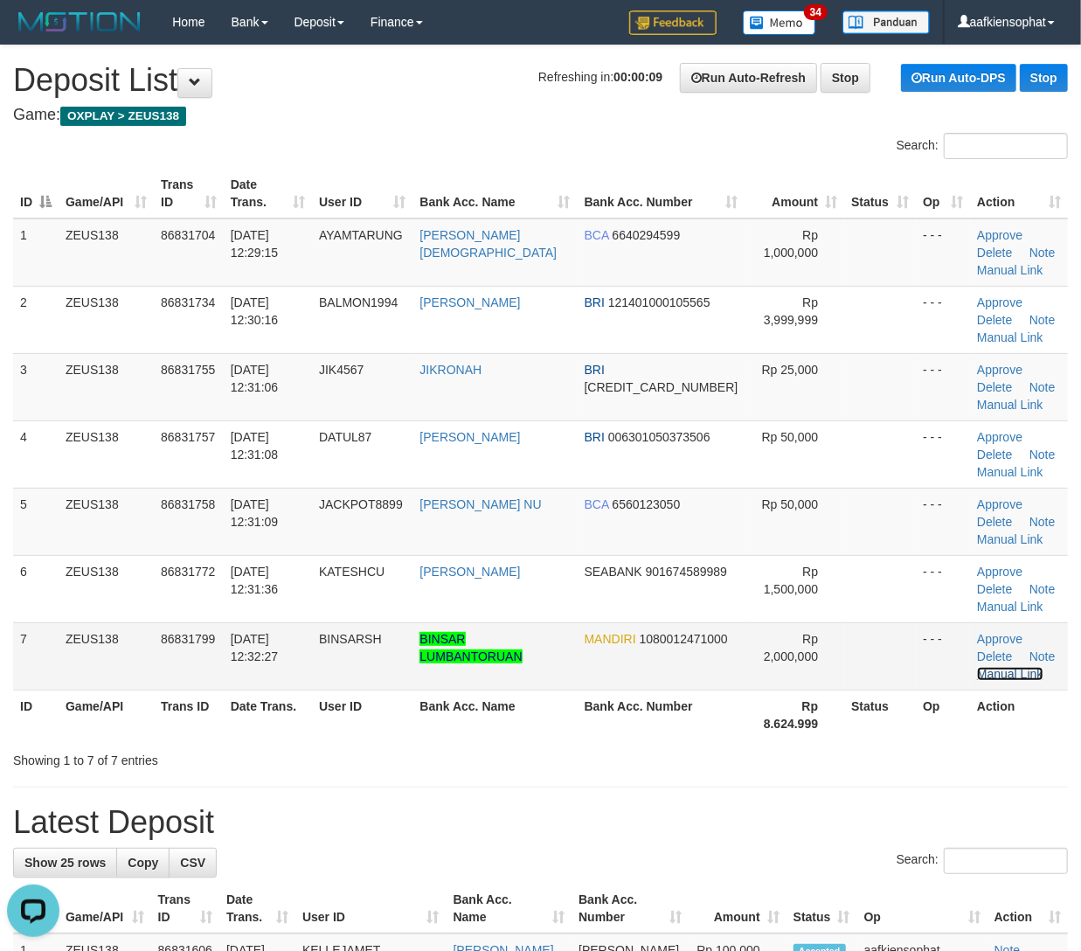
click at [1028, 667] on link "Manual Link" at bounding box center [1010, 674] width 66 height 14
click at [487, 627] on td "BINSAR LUMBANTORUAN" at bounding box center [495, 655] width 164 height 67
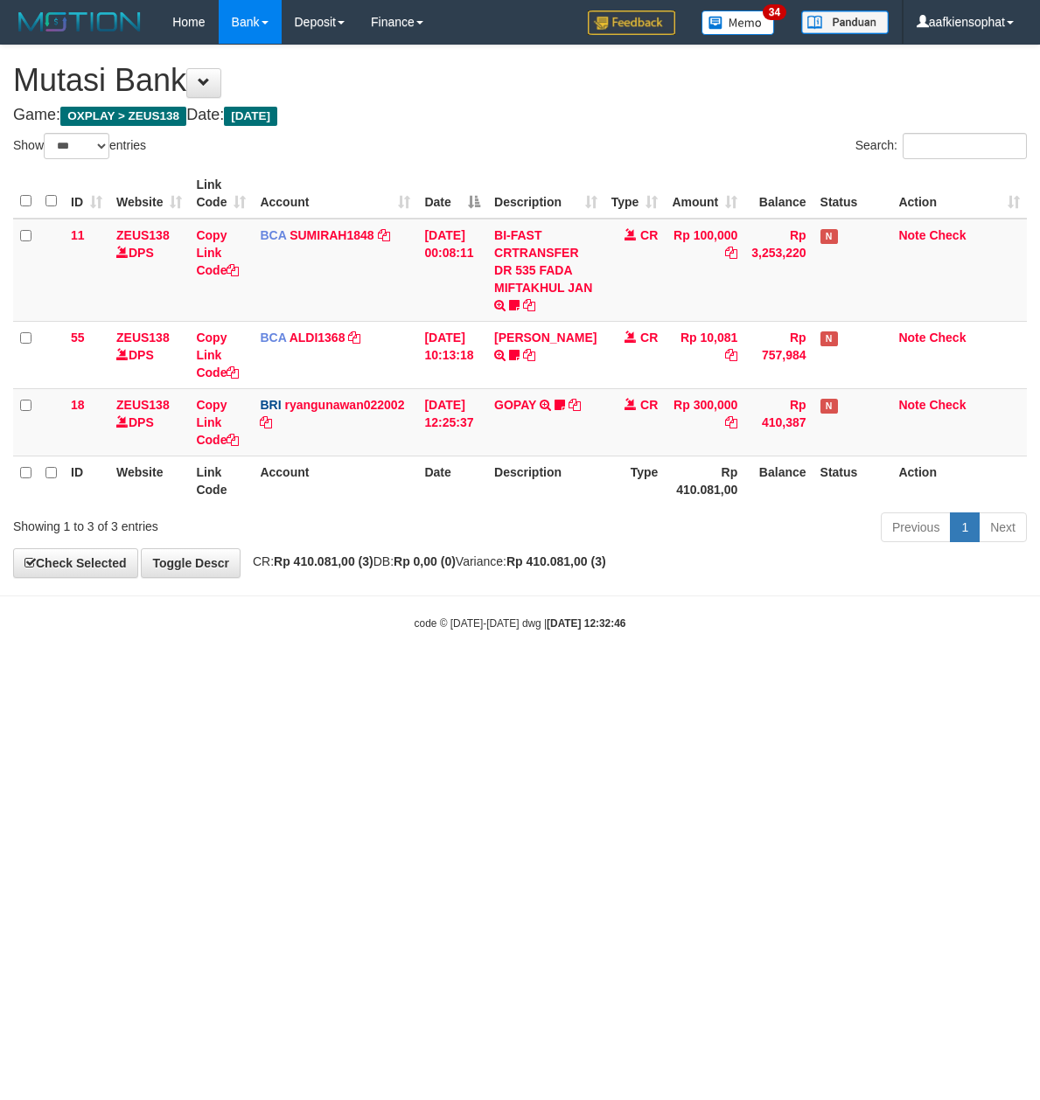
select select "***"
drag, startPoint x: 700, startPoint y: 722, endPoint x: 692, endPoint y: 727, distance: 9.5
click at [693, 675] on html "Toggle navigation Home Bank Account List Load By Website Group [OXPLAY] ZEUS138…" at bounding box center [520, 337] width 1040 height 675
click at [630, 675] on html "Toggle navigation Home Bank Account List Load By Website Group [OXPLAY] ZEUS138…" at bounding box center [520, 337] width 1040 height 675
click at [628, 675] on html "Toggle navigation Home Bank Account List Load By Website Group [OXPLAY] ZEUS138…" at bounding box center [520, 337] width 1040 height 675
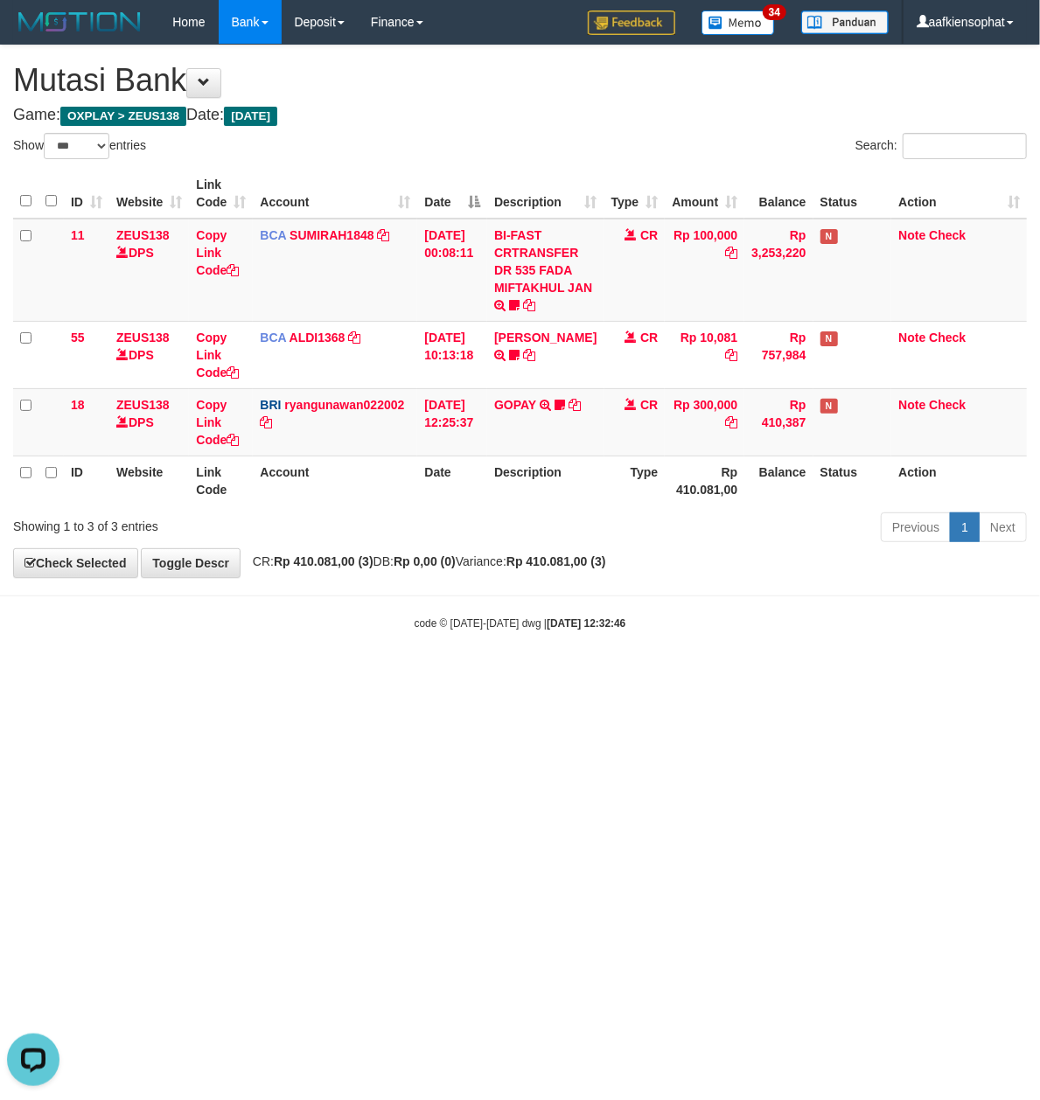
click at [626, 675] on html "Toggle navigation Home Bank Account List Load By Website Group [OXPLAY] ZEUS138…" at bounding box center [520, 337] width 1040 height 675
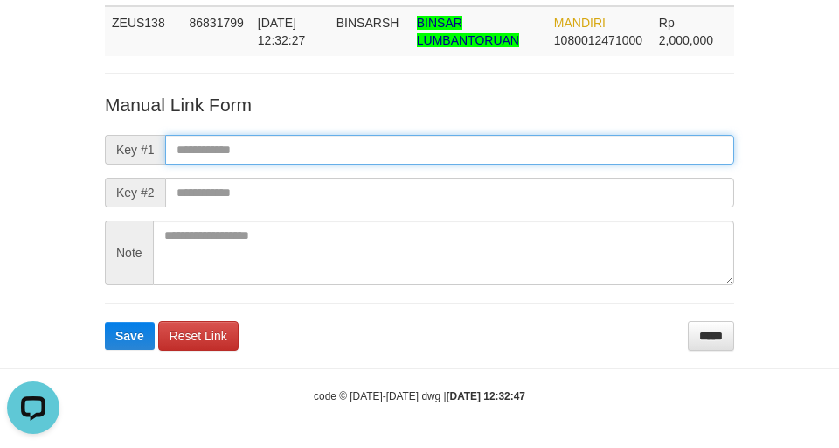
click at [438, 147] on input "text" at bounding box center [449, 150] width 569 height 30
paste input "**********"
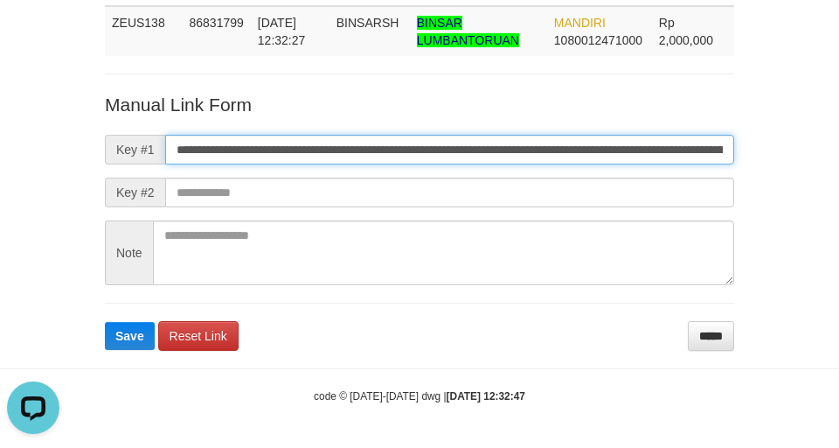
scroll to position [0, 1056]
type input "**********"
click at [105, 322] on button "Save" at bounding box center [130, 336] width 50 height 28
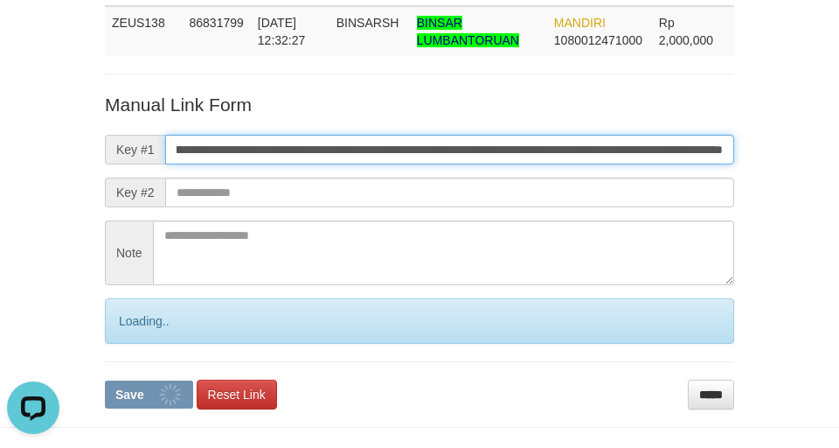
click at [105, 380] on button "Save" at bounding box center [149, 394] width 88 height 28
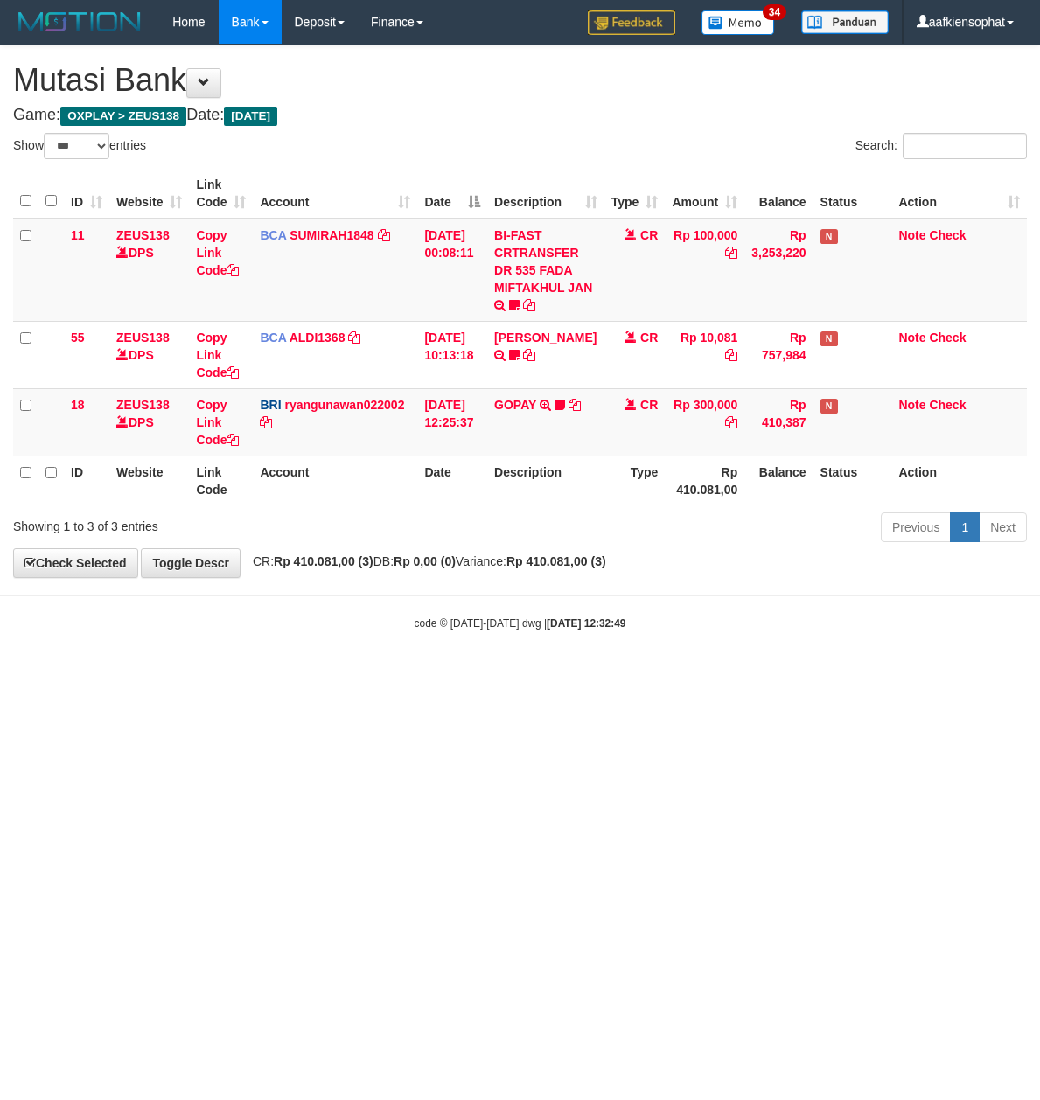
select select "***"
click at [622, 675] on html "Toggle navigation Home Bank Account List Load By Website Group [OXPLAY] ZEUS138…" at bounding box center [520, 337] width 1040 height 675
click at [621, 675] on html "Toggle navigation Home Bank Account List Load By Website Group [OXPLAY] ZEUS138…" at bounding box center [520, 337] width 1040 height 675
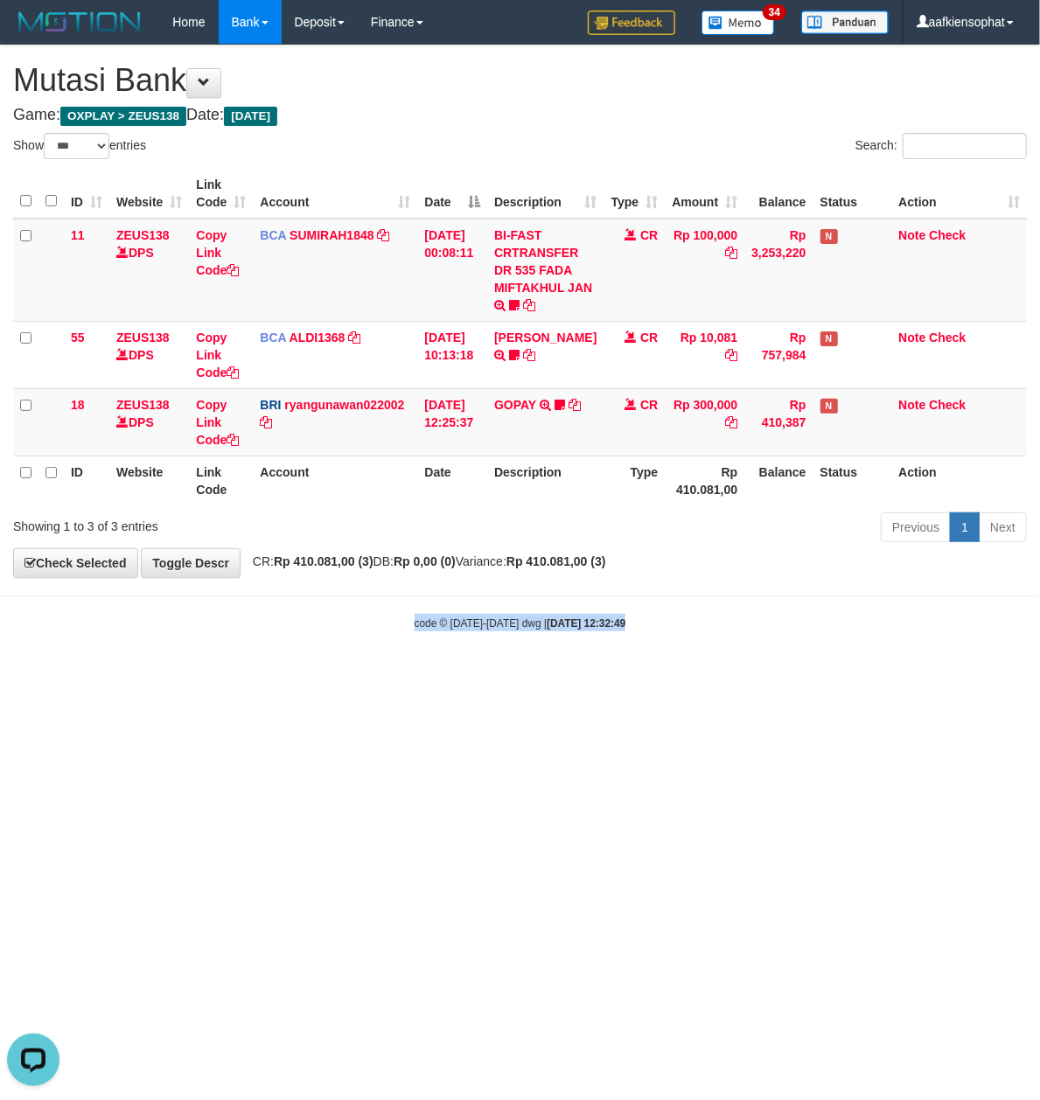
click at [619, 675] on html "Toggle navigation Home Bank Account List Load By Website Group [OXPLAY] ZEUS138…" at bounding box center [520, 337] width 1040 height 675
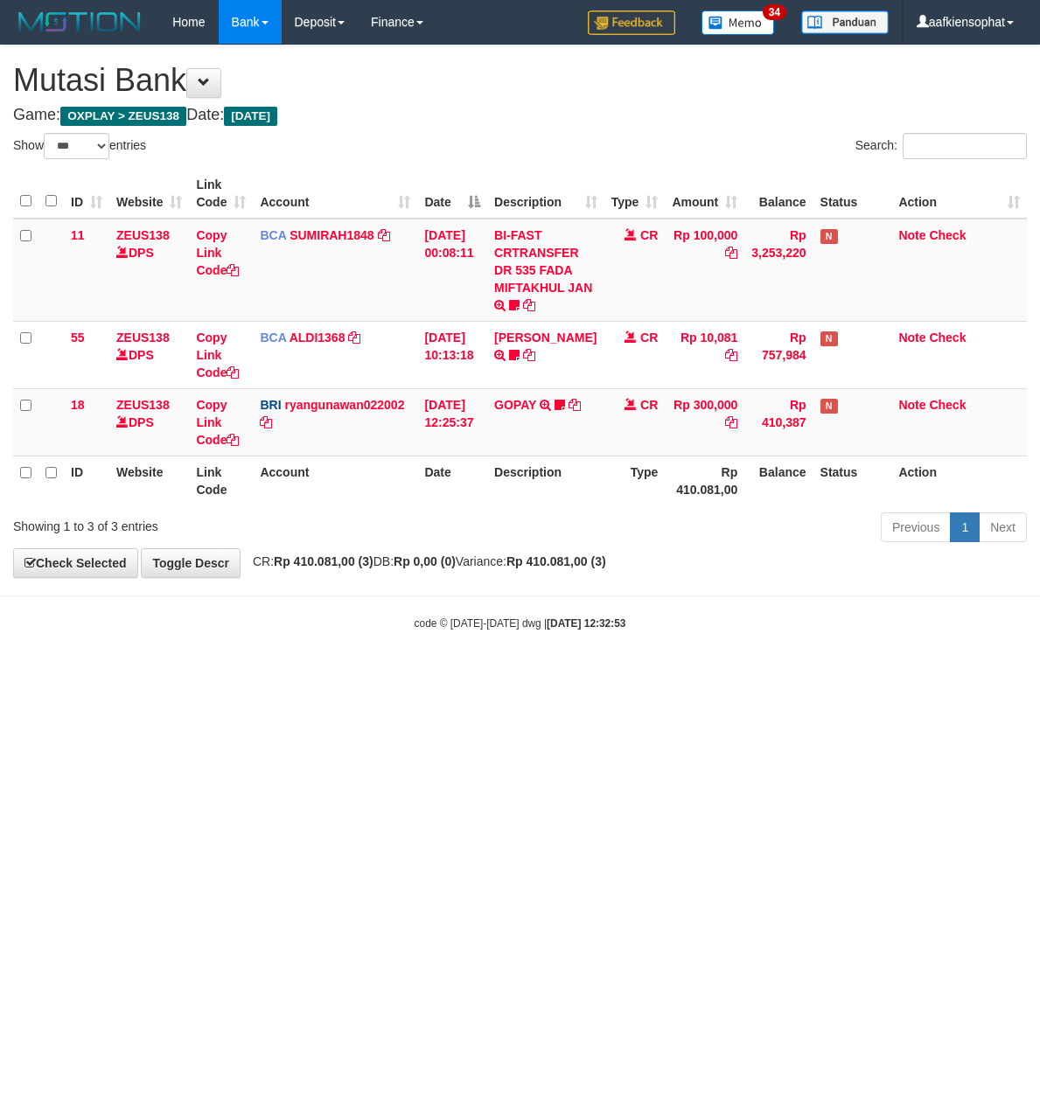
select select "***"
click at [613, 675] on html "Toggle navigation Home Bank Account List Load By Website Group [OXPLAY] ZEUS138…" at bounding box center [520, 337] width 1040 height 675
select select "***"
click at [593, 675] on html "Toggle navigation Home Bank Account List Load By Website Group [OXPLAY] ZEUS138…" at bounding box center [520, 337] width 1040 height 675
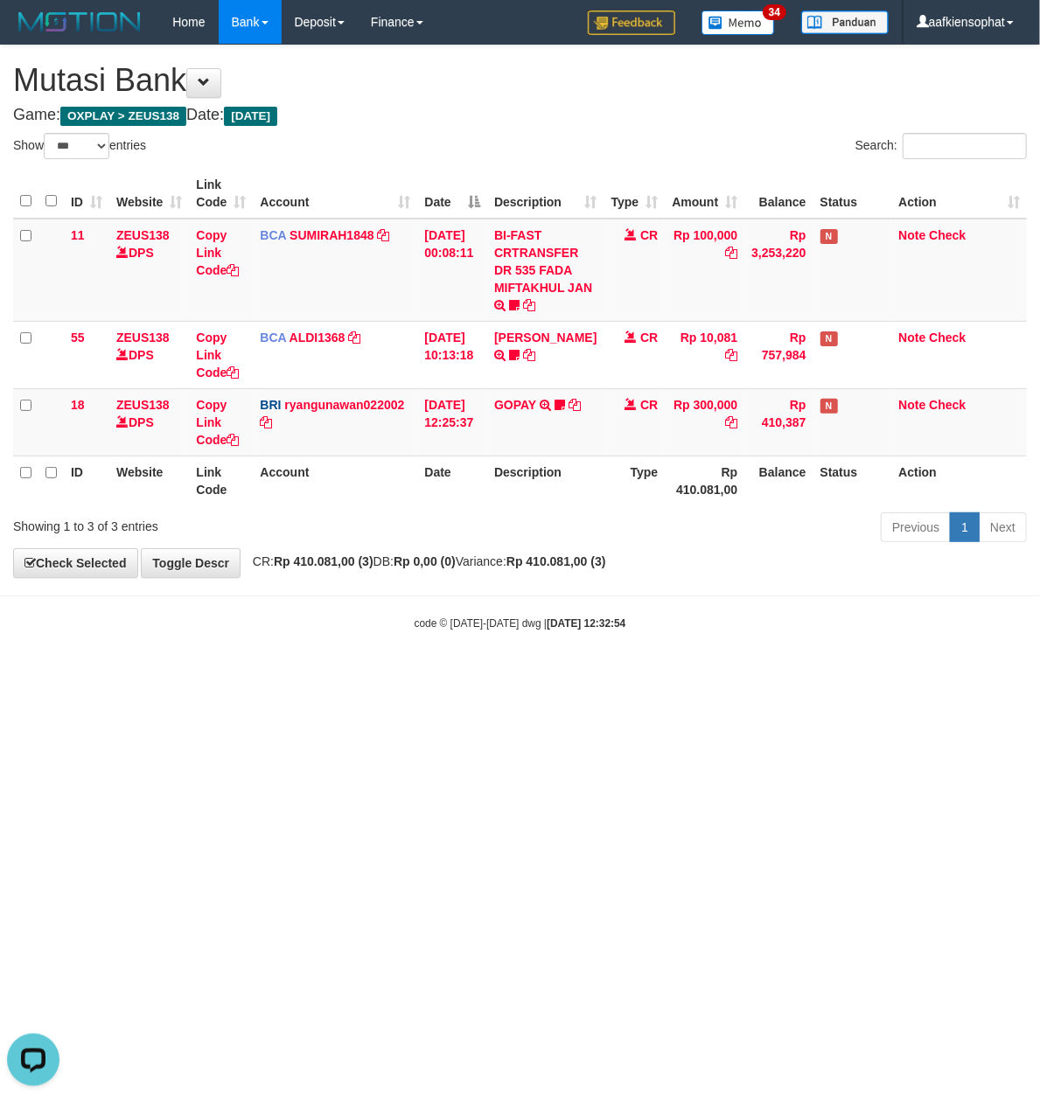
click at [592, 675] on html "Toggle navigation Home Bank Account List Load By Website Group [OXPLAY] ZEUS138…" at bounding box center [520, 337] width 1040 height 675
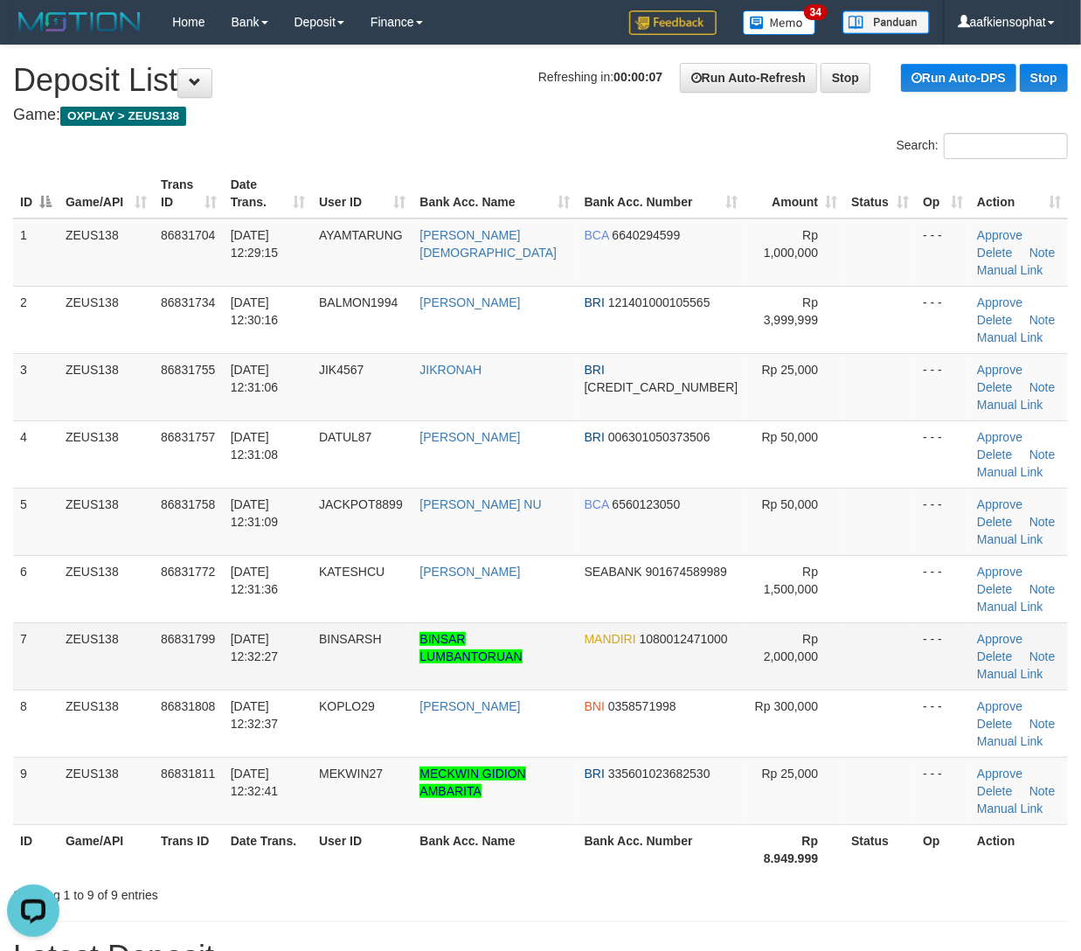
drag, startPoint x: 741, startPoint y: 655, endPoint x: 788, endPoint y: 636, distance: 49.8
click at [746, 649] on td "Rp 2,000,000" at bounding box center [795, 655] width 100 height 67
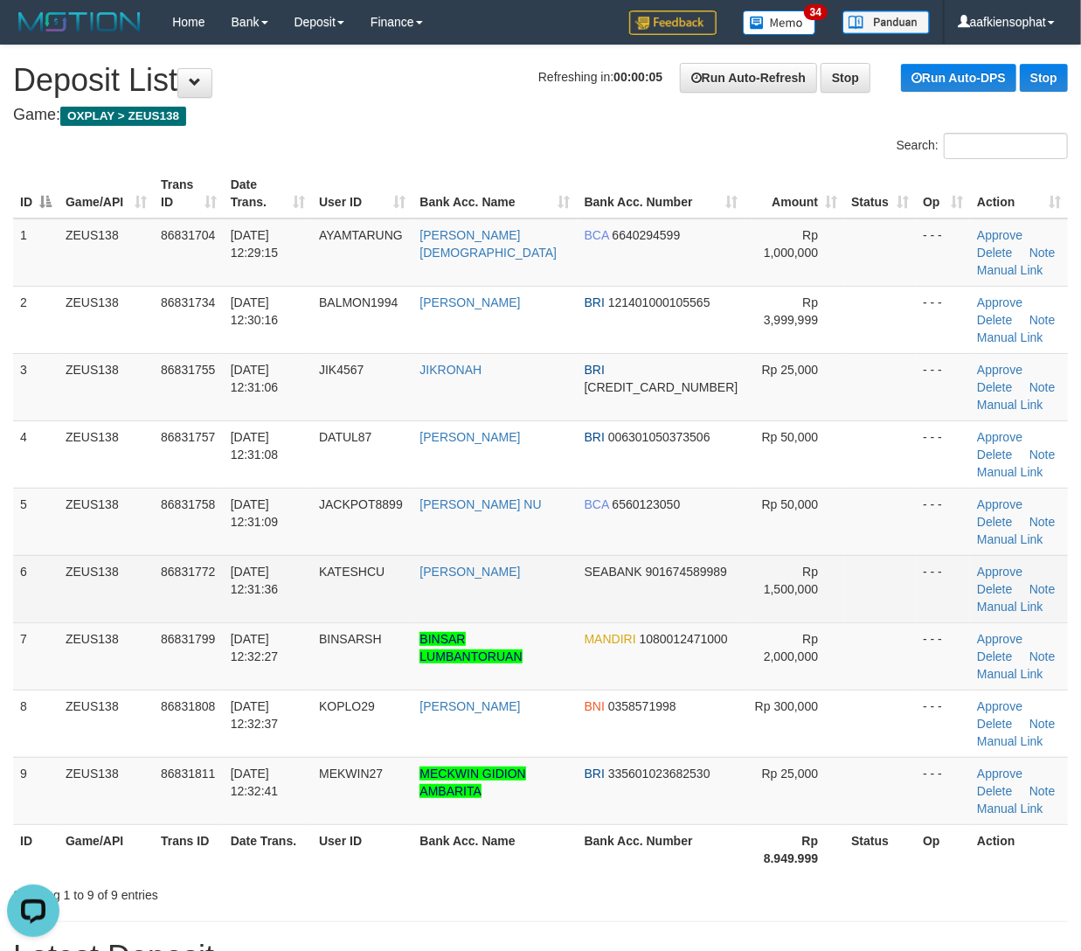
drag, startPoint x: 504, startPoint y: 610, endPoint x: 518, endPoint y: 602, distance: 15.8
click at [504, 610] on td "MUHAMMAD HAYYUN" at bounding box center [495, 588] width 164 height 67
click at [511, 605] on td "MUHAMMAD HAYYUN" at bounding box center [495, 588] width 164 height 67
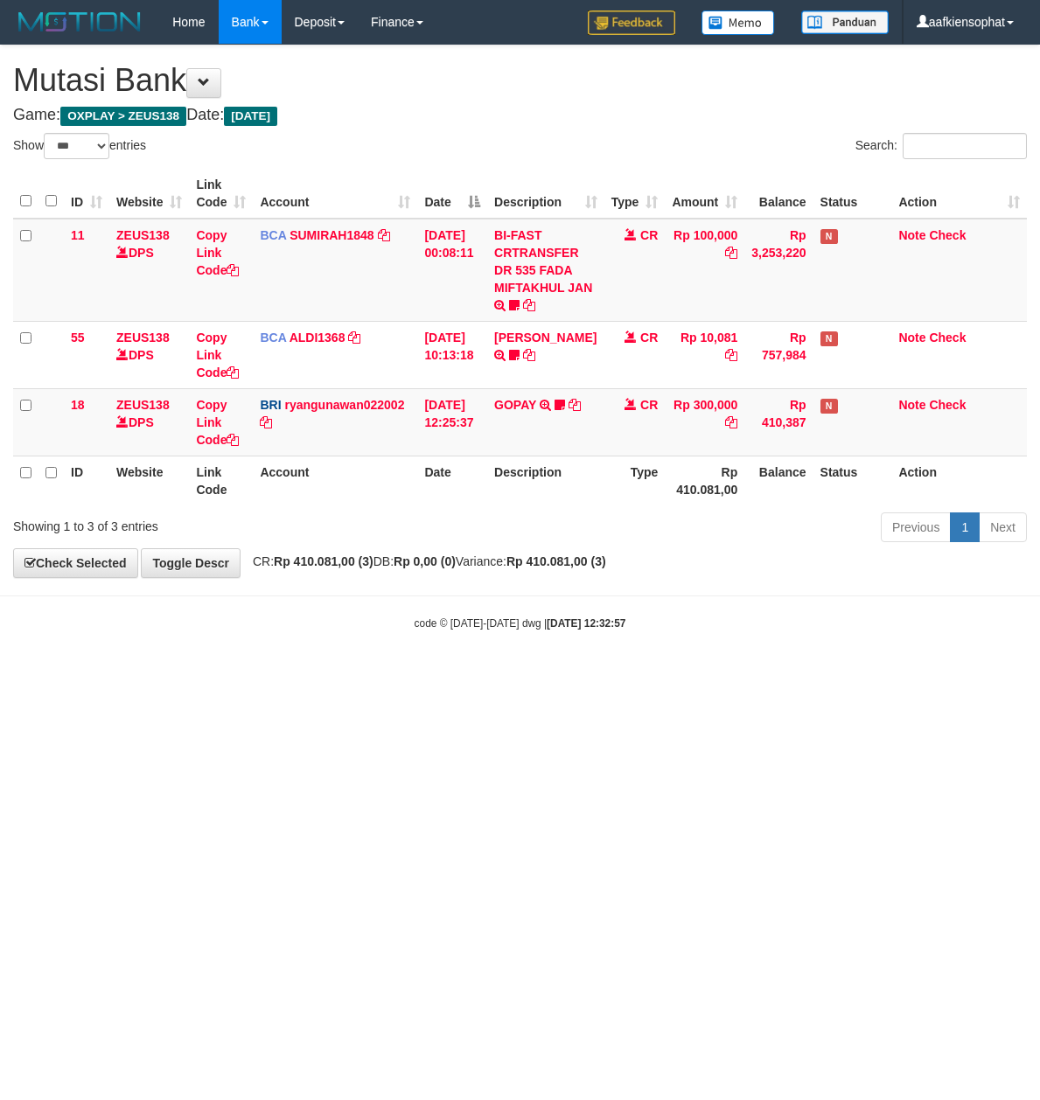
select select "***"
click at [592, 675] on html "Toggle navigation Home Bank Account List Load By Website Group [OXPLAY] ZEUS138…" at bounding box center [520, 337] width 1040 height 675
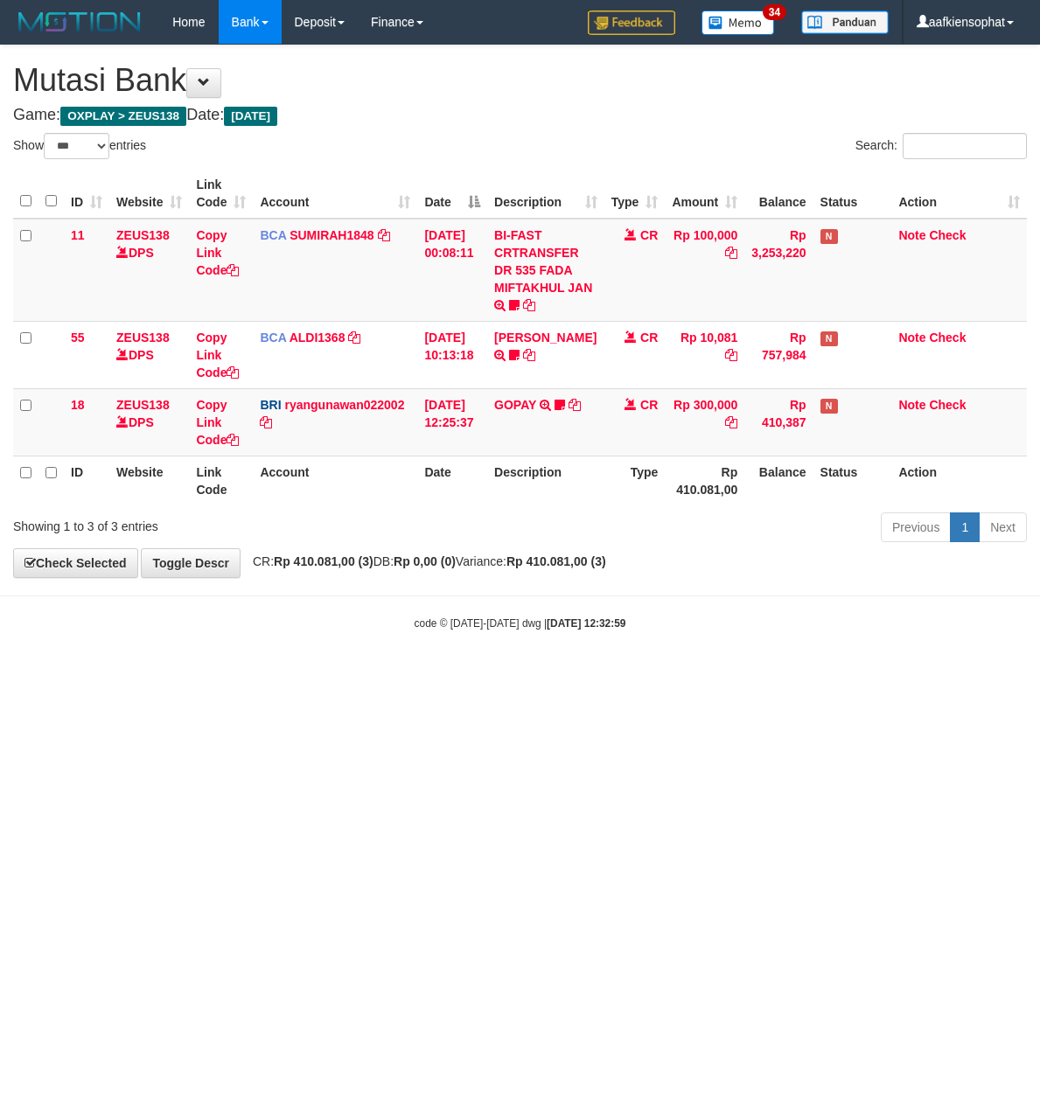
select select "***"
click at [501, 675] on html "Toggle navigation Home Bank Account List Load By Website Group [OXPLAY] ZEUS138…" at bounding box center [520, 337] width 1040 height 675
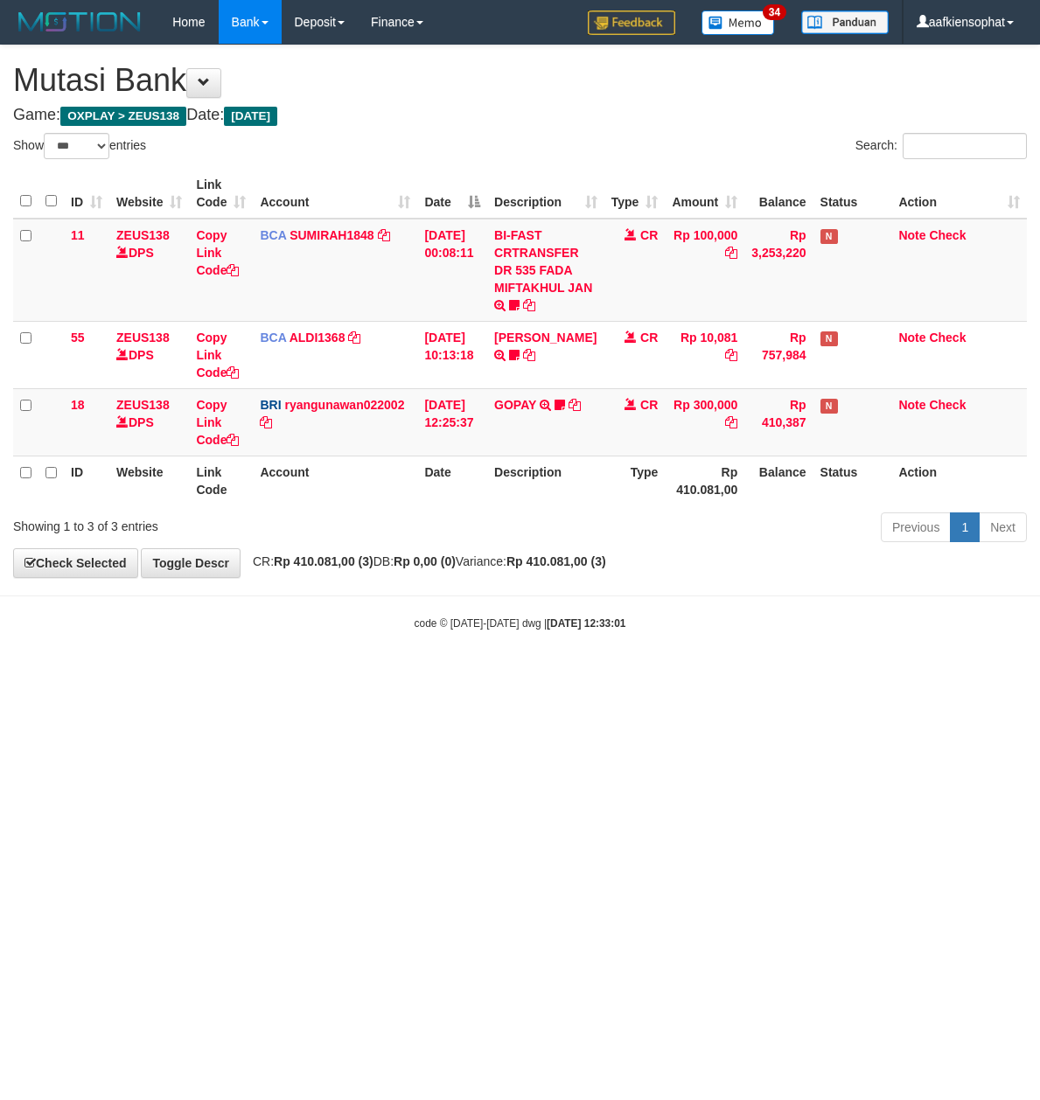
select select "***"
click at [138, 673] on body "Toggle navigation Home Bank Account List Load By Website Group [OXPLAY] ZEUS138…" at bounding box center [520, 337] width 1040 height 675
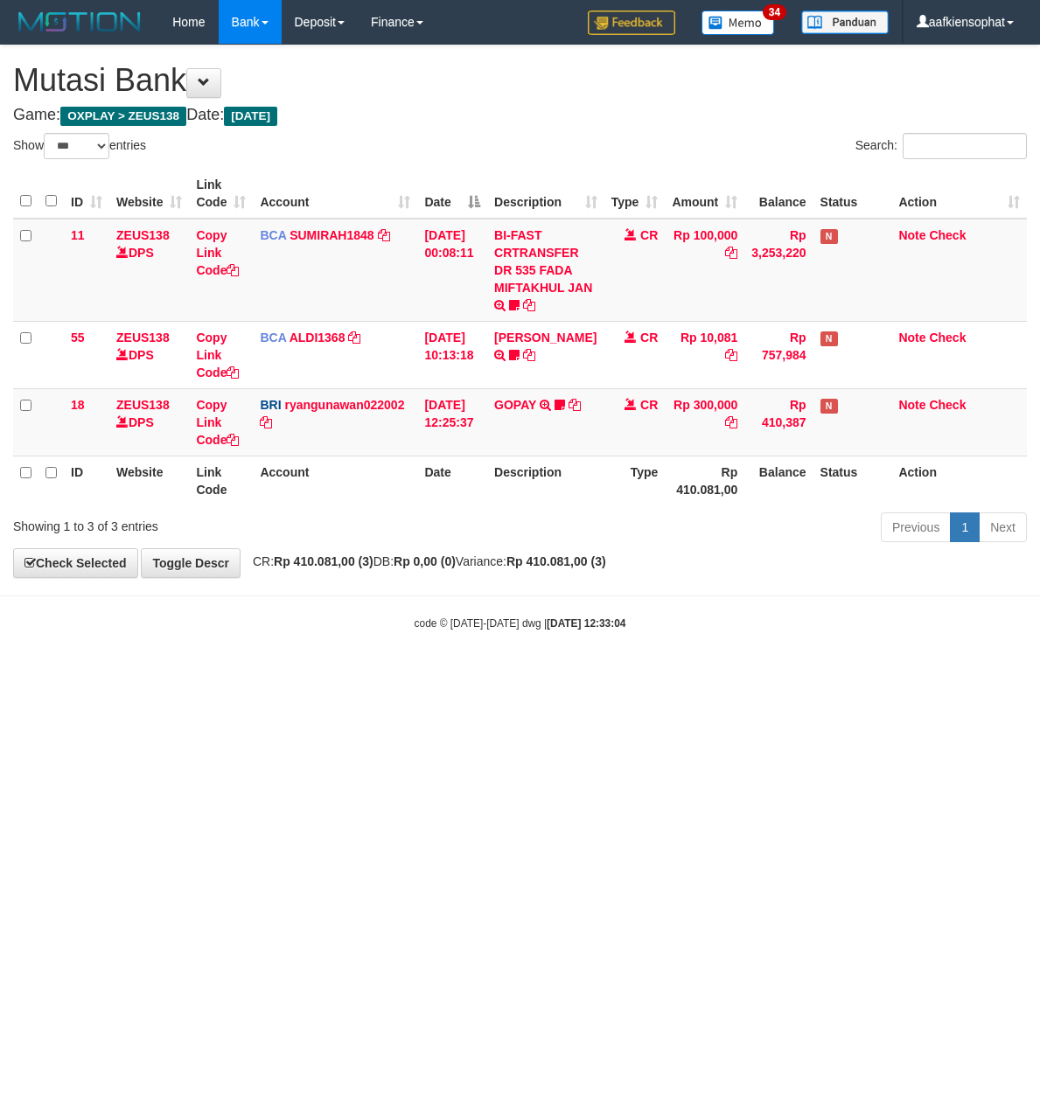
select select "***"
click at [389, 675] on html "Toggle navigation Home Bank Account List Load By Website Group [OXPLAY] ZEUS138…" at bounding box center [520, 337] width 1040 height 675
select select "***"
click at [282, 621] on body "Toggle navigation Home Bank Account List Load By Website Group [OXPLAY] ZEUS138…" at bounding box center [520, 337] width 1040 height 675
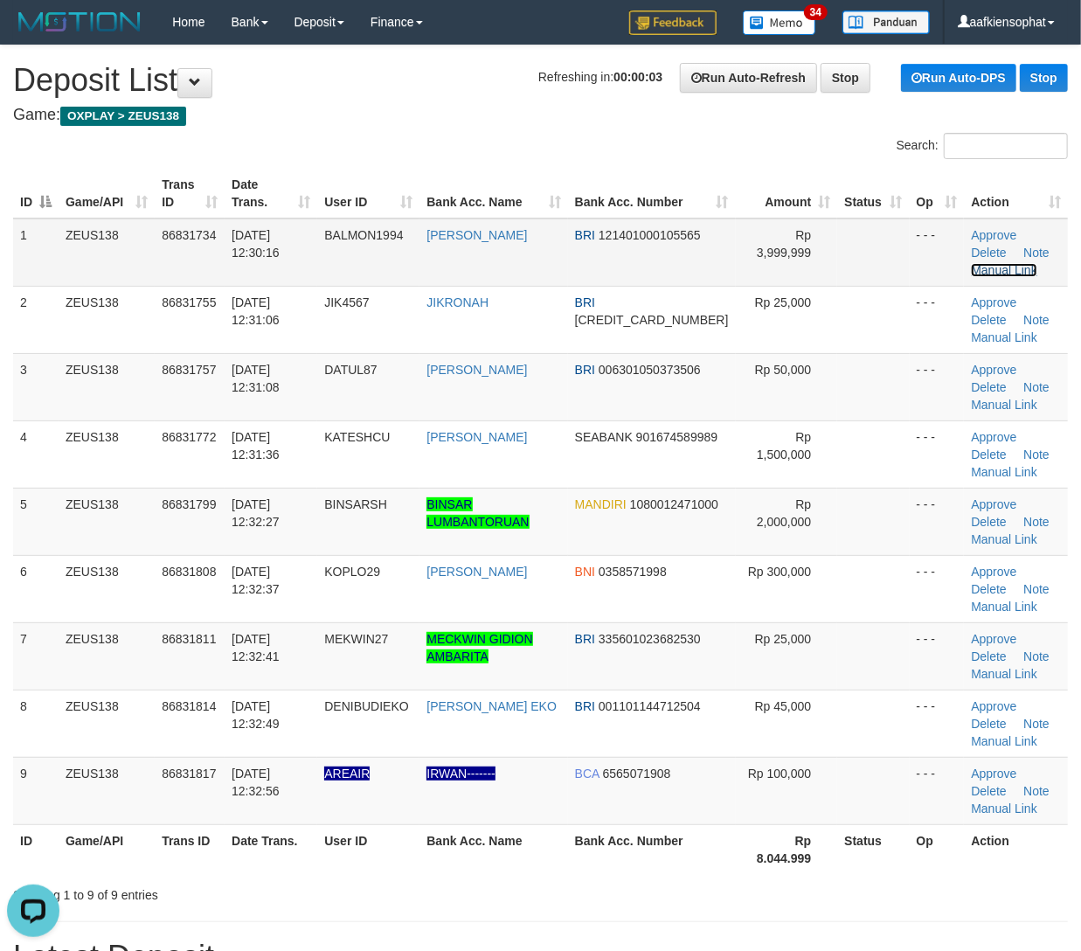
click at [1026, 263] on link "Manual Link" at bounding box center [1004, 270] width 66 height 14
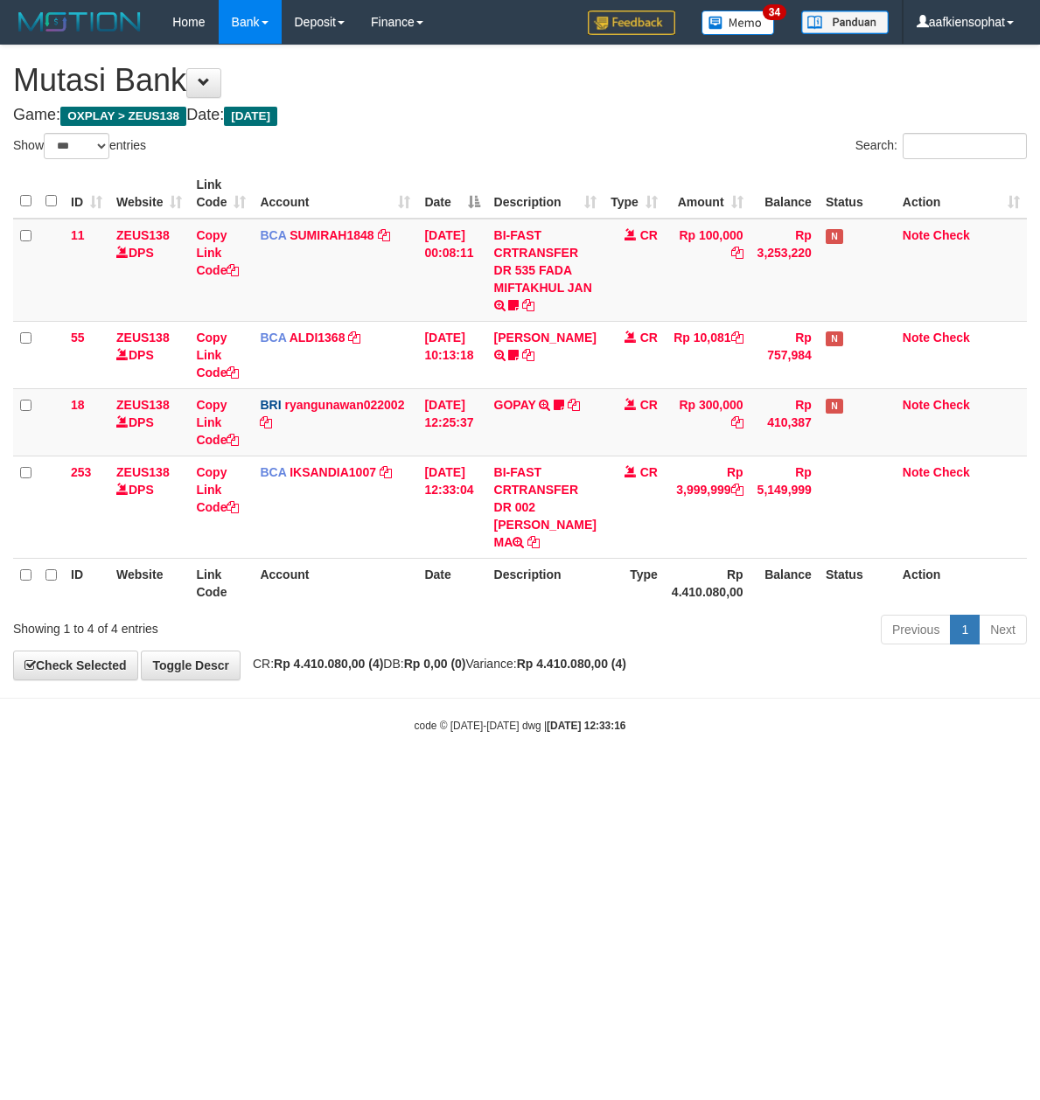
select select "***"
click at [253, 670] on div "**********" at bounding box center [520, 362] width 1040 height 634
select select "***"
drag, startPoint x: 336, startPoint y: 577, endPoint x: 240, endPoint y: 577, distance: 96.2
click at [325, 584] on th "Account" at bounding box center [335, 583] width 164 height 50
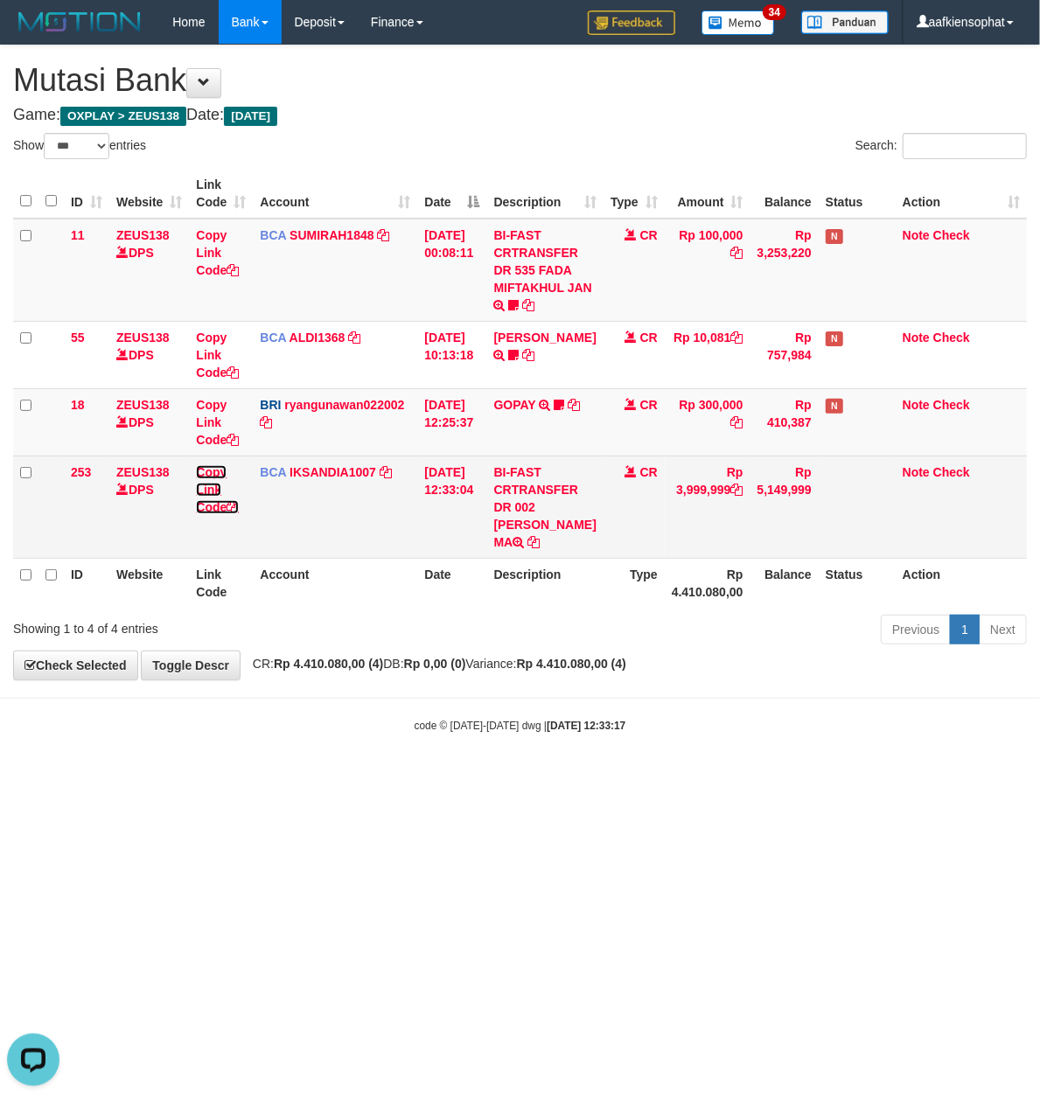
click at [208, 502] on link "Copy Link Code" at bounding box center [217, 489] width 43 height 49
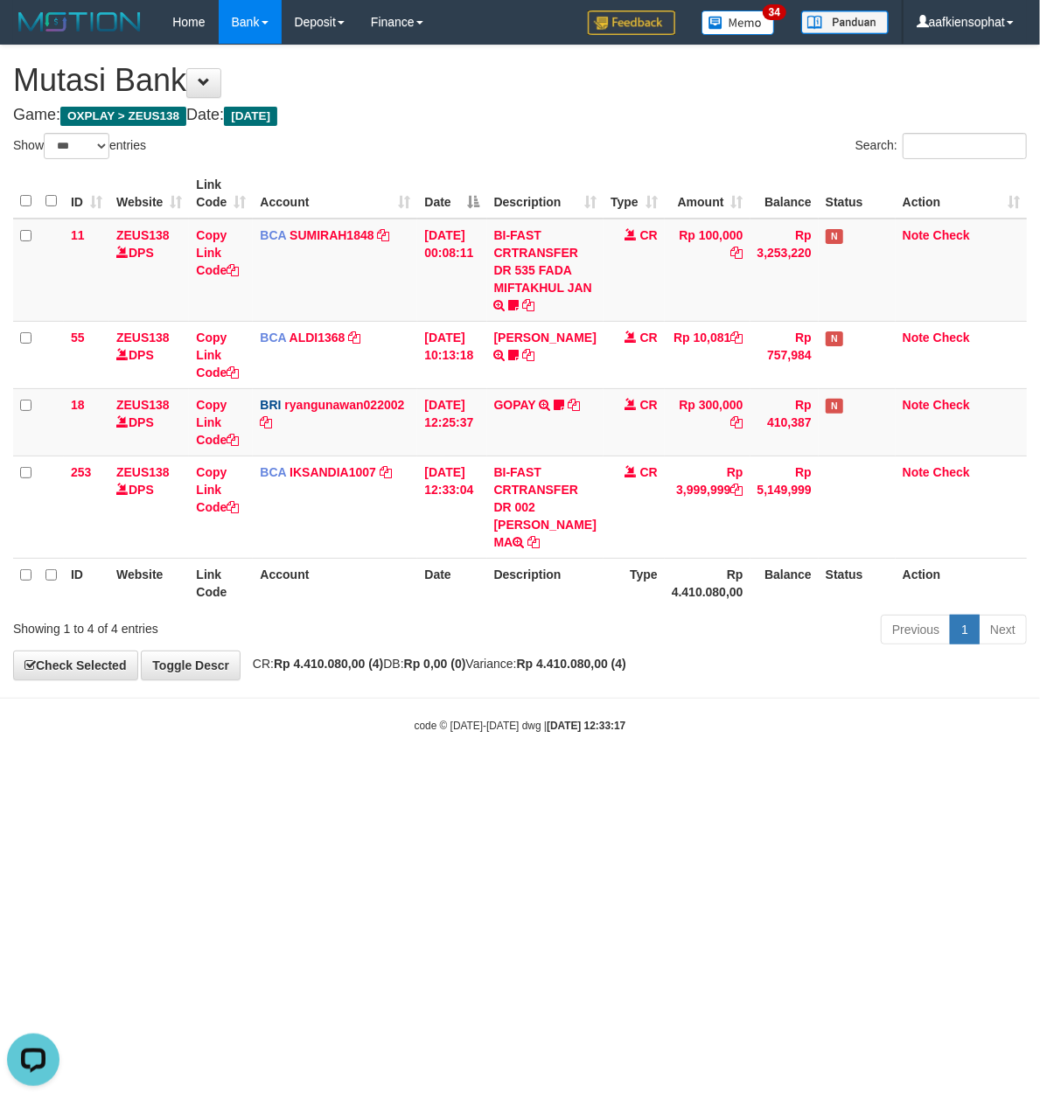
scroll to position [260, 0]
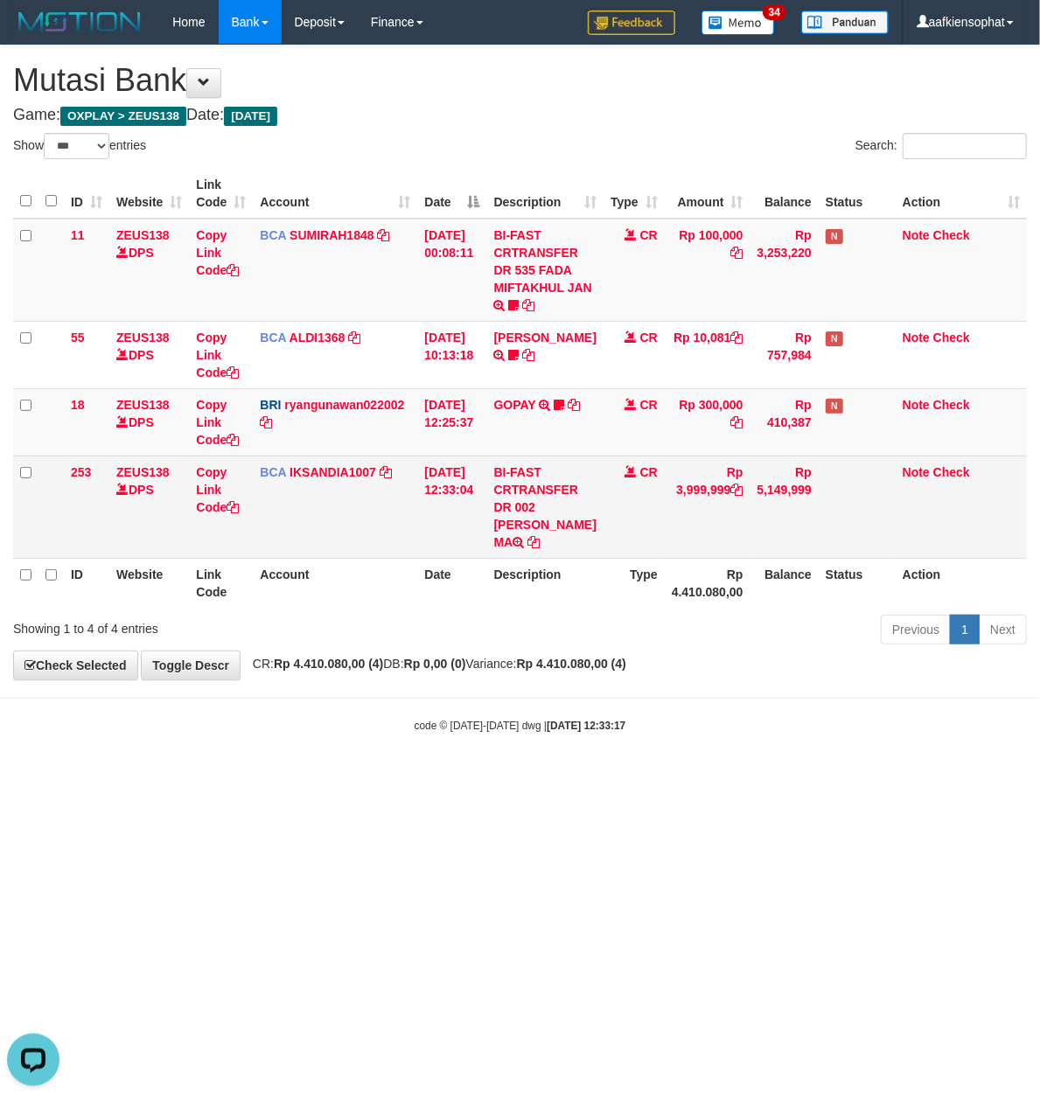
drag, startPoint x: 465, startPoint y: 201, endPoint x: 463, endPoint y: 222, distance: 21.1
click at [465, 205] on th "Date" at bounding box center [451, 194] width 69 height 50
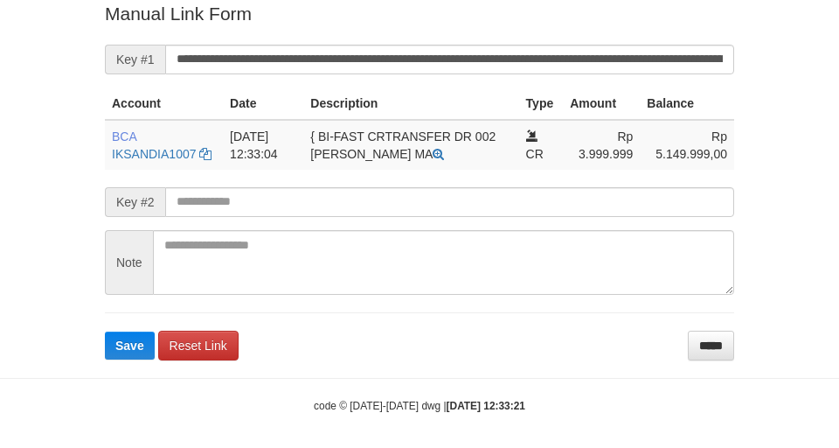
scroll to position [0, 1407]
click at [105, 331] on button "Save" at bounding box center [130, 345] width 50 height 28
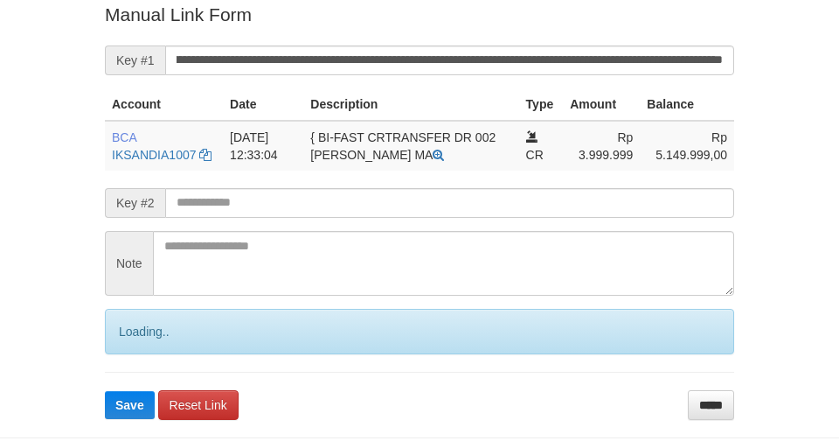
scroll to position [0, 1187]
type input "**********"
click at [105, 391] on button "Save" at bounding box center [130, 405] width 50 height 28
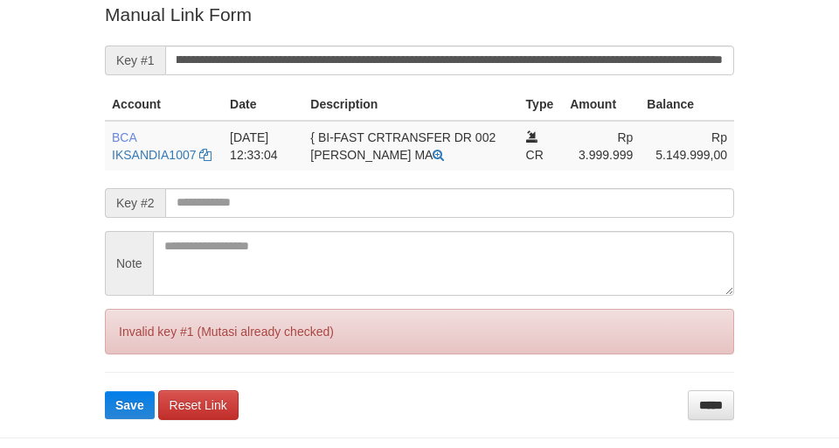
click at [105, 391] on button "Save" at bounding box center [130, 405] width 50 height 28
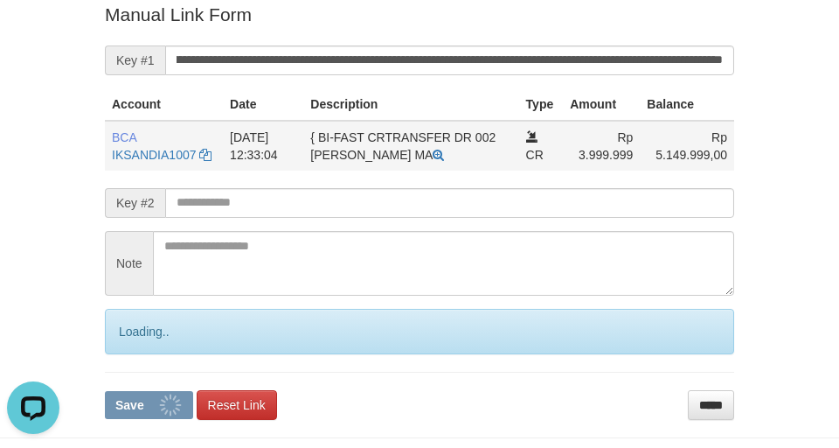
scroll to position [0, 0]
click at [105, 391] on button "Save" at bounding box center [149, 405] width 88 height 28
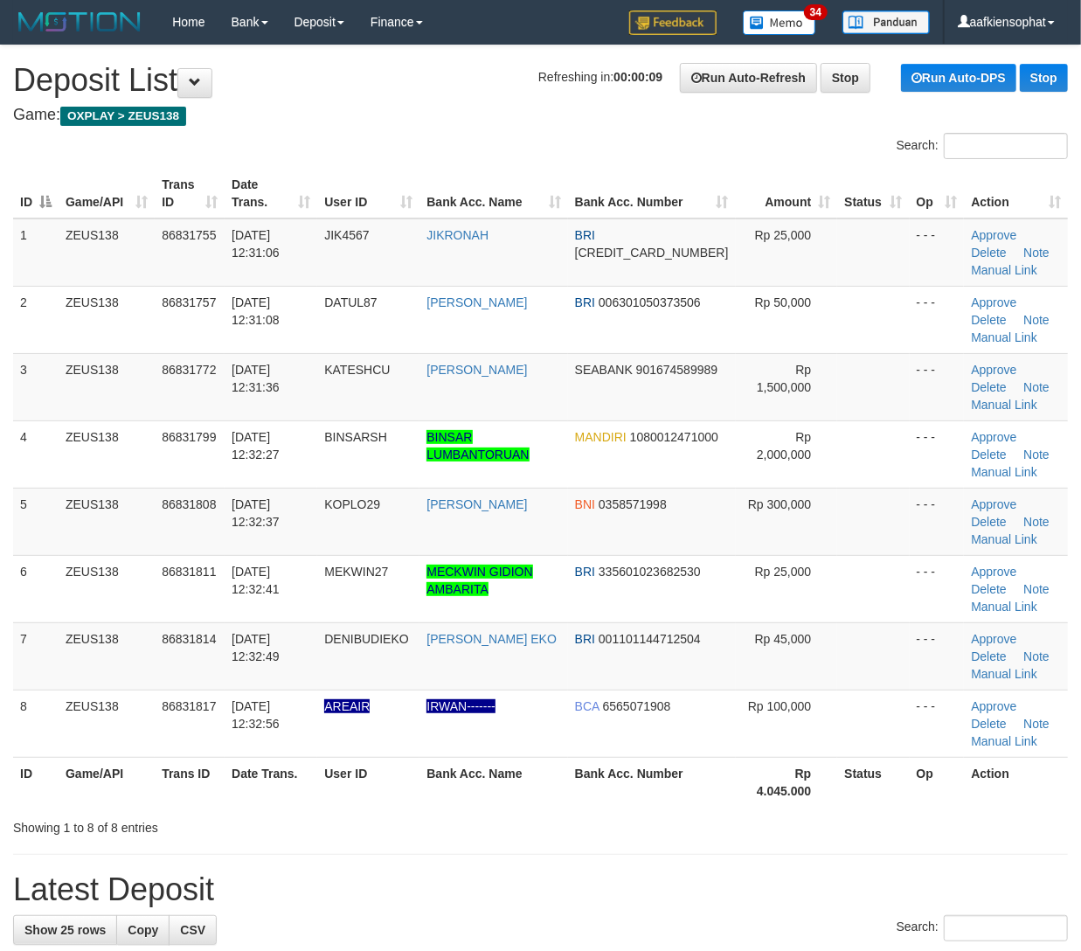
drag, startPoint x: 725, startPoint y: 581, endPoint x: 1098, endPoint y: 530, distance: 376.7
click at [738, 577] on td "Rp 25,000" at bounding box center [787, 588] width 102 height 67
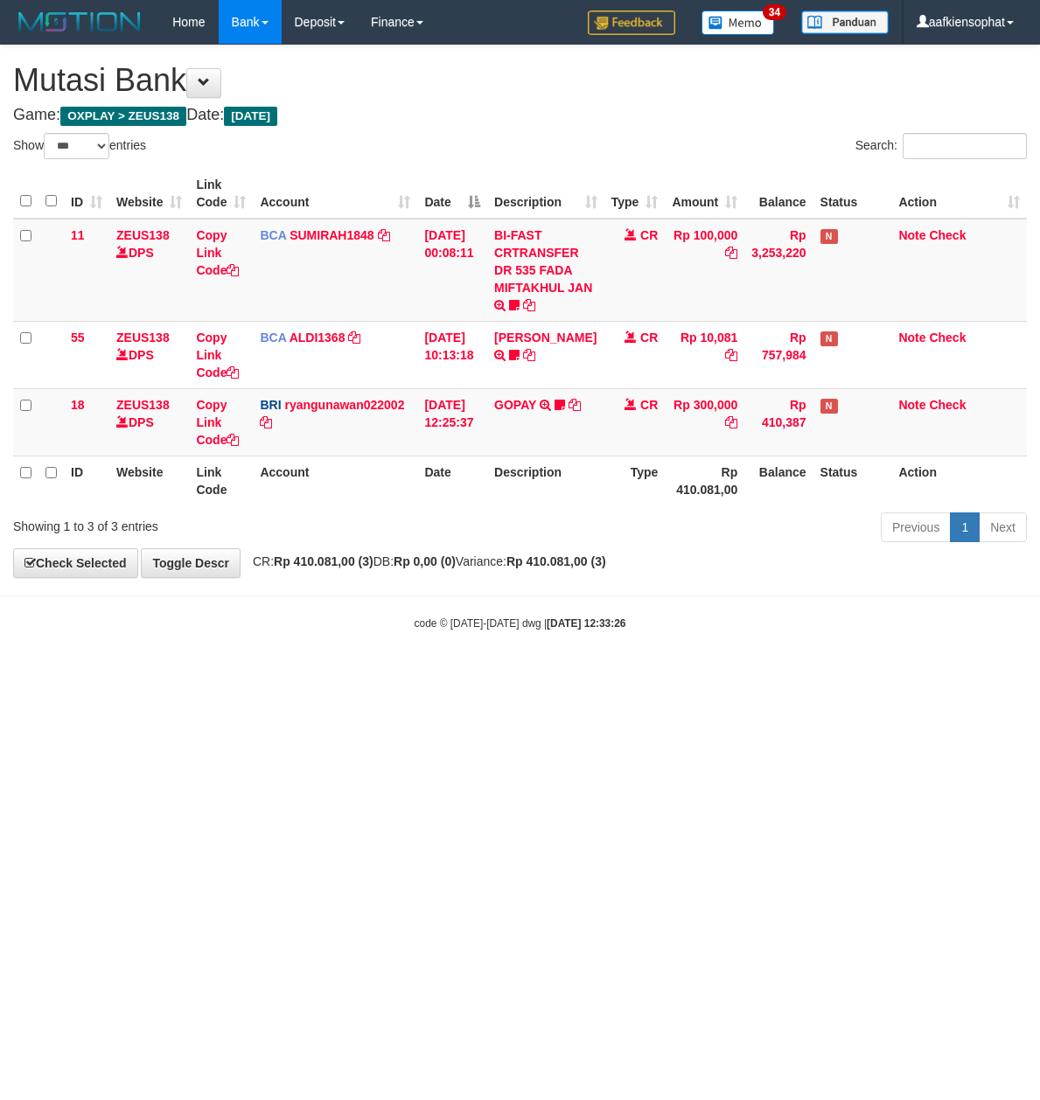
select select "***"
drag, startPoint x: 579, startPoint y: 631, endPoint x: 913, endPoint y: 411, distance: 400.1
click at [593, 626] on body "Toggle navigation Home Bank Account List Load By Website Group [OXPLAY] ZEUS138…" at bounding box center [520, 337] width 1040 height 675
select select "***"
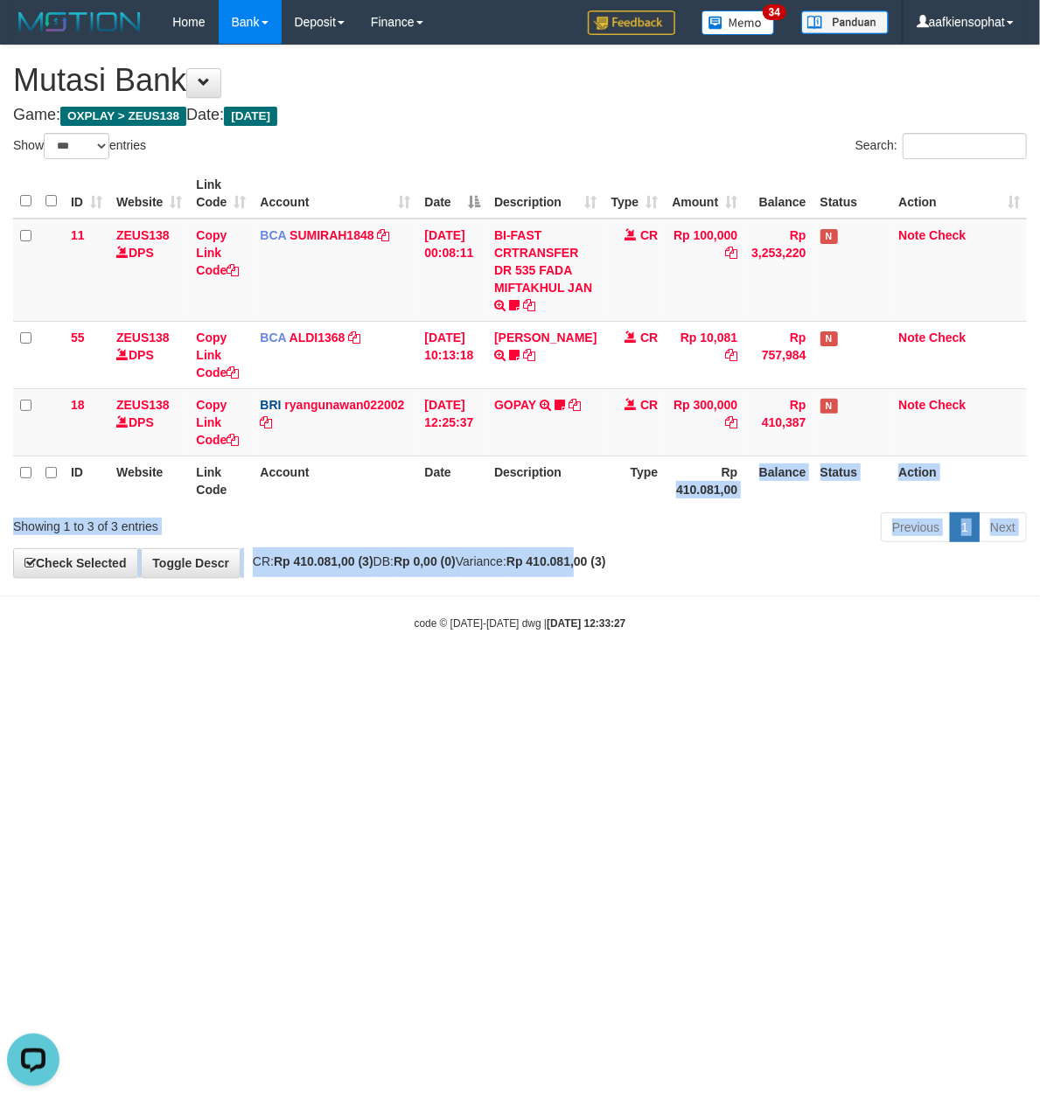
drag, startPoint x: 668, startPoint y: 502, endPoint x: 560, endPoint y: 572, distance: 128.3
click at [612, 567] on div "**********" at bounding box center [520, 311] width 1040 height 532
click at [407, 577] on div "**********" at bounding box center [520, 311] width 1040 height 532
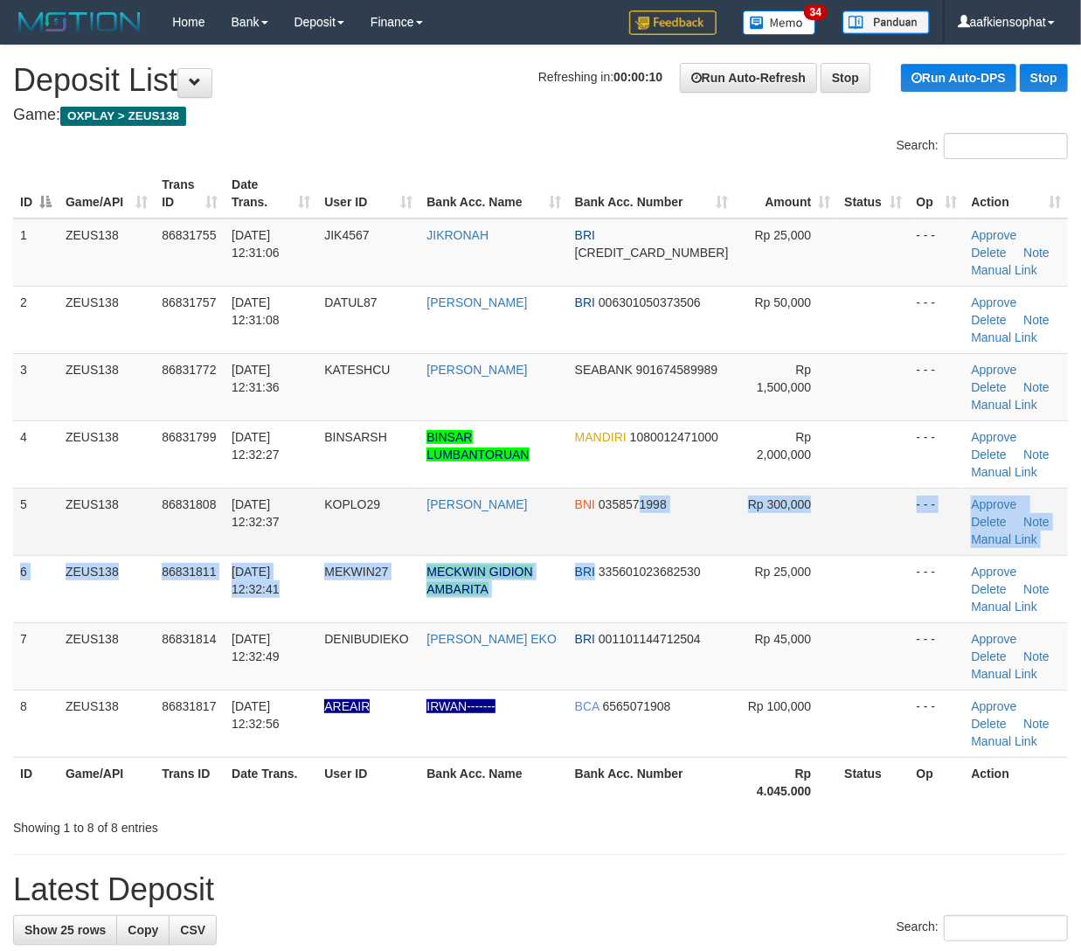
drag, startPoint x: 663, startPoint y: 554, endPoint x: 675, endPoint y: 553, distance: 12.3
click at [663, 557] on tbody "1 ZEUS138 86831755 31/08/2025 12:31:06 JIK4567 JIKRONAH BRI 601701034603536 Rp …" at bounding box center [540, 488] width 1055 height 539
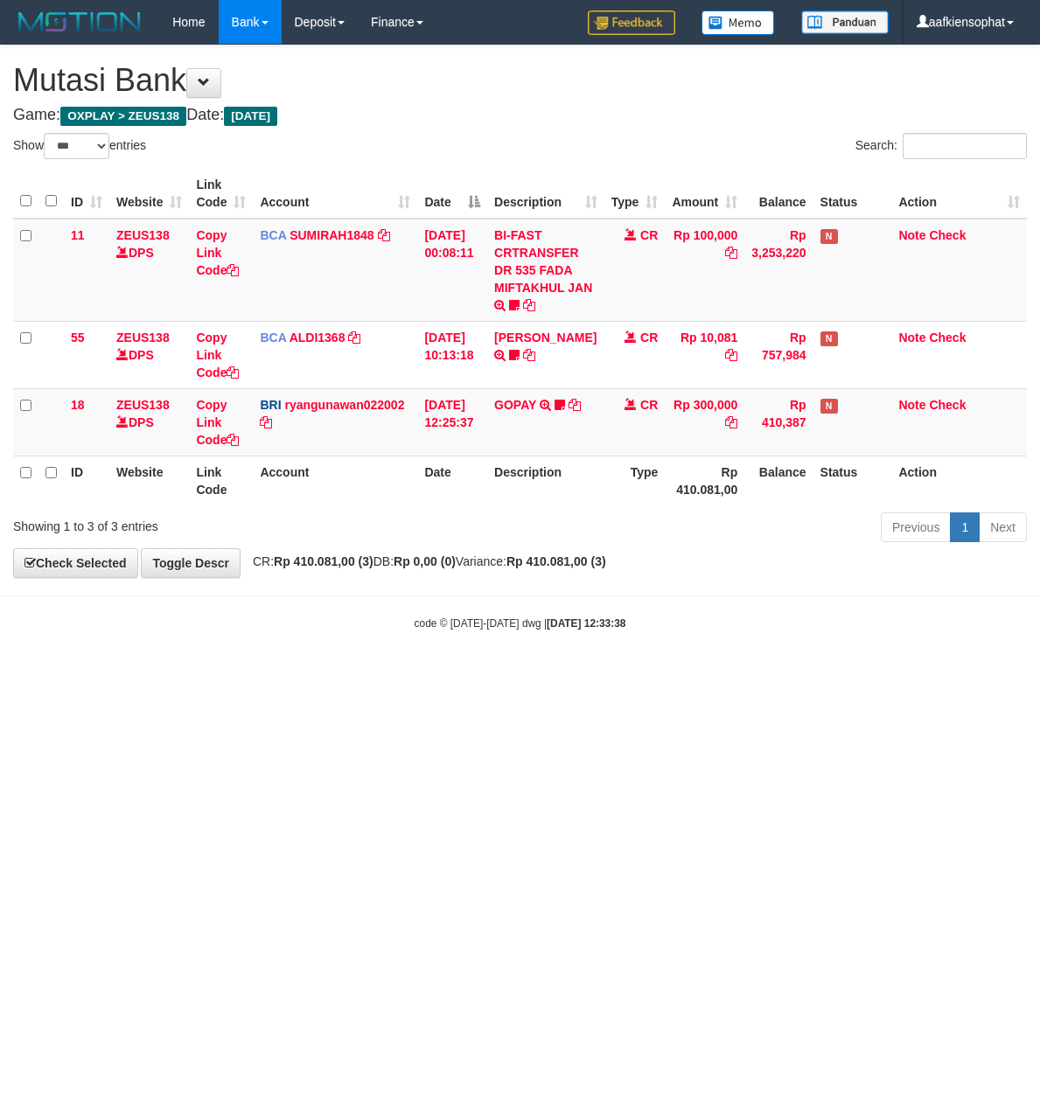
select select "***"
click at [414, 671] on body "Toggle navigation Home Bank Account List Load By Website Group [OXPLAY] ZEUS138…" at bounding box center [520, 337] width 1040 height 675
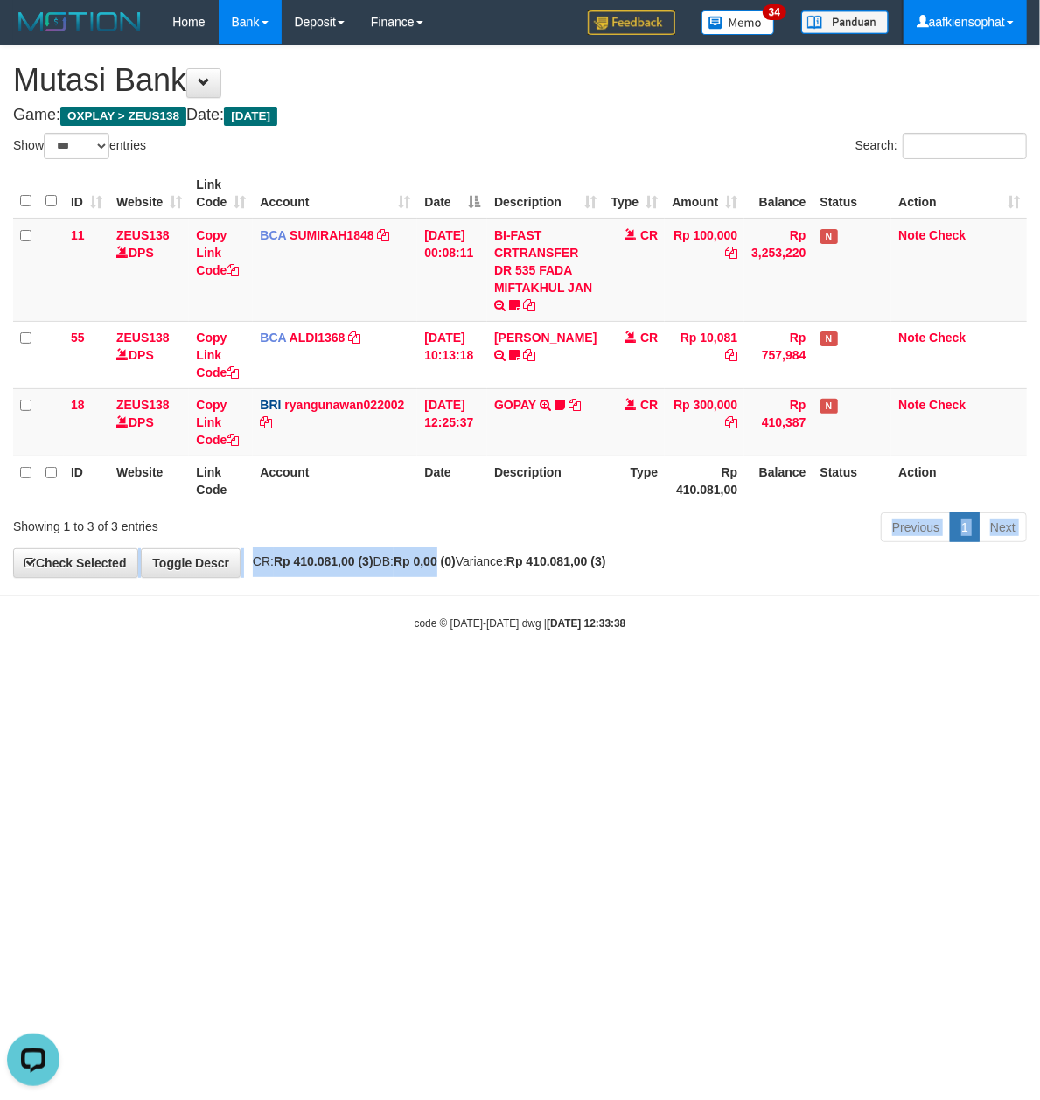
drag, startPoint x: 488, startPoint y: 497, endPoint x: 932, endPoint y: 1, distance: 666.2
click at [560, 395] on div "**********" at bounding box center [520, 311] width 1040 height 532
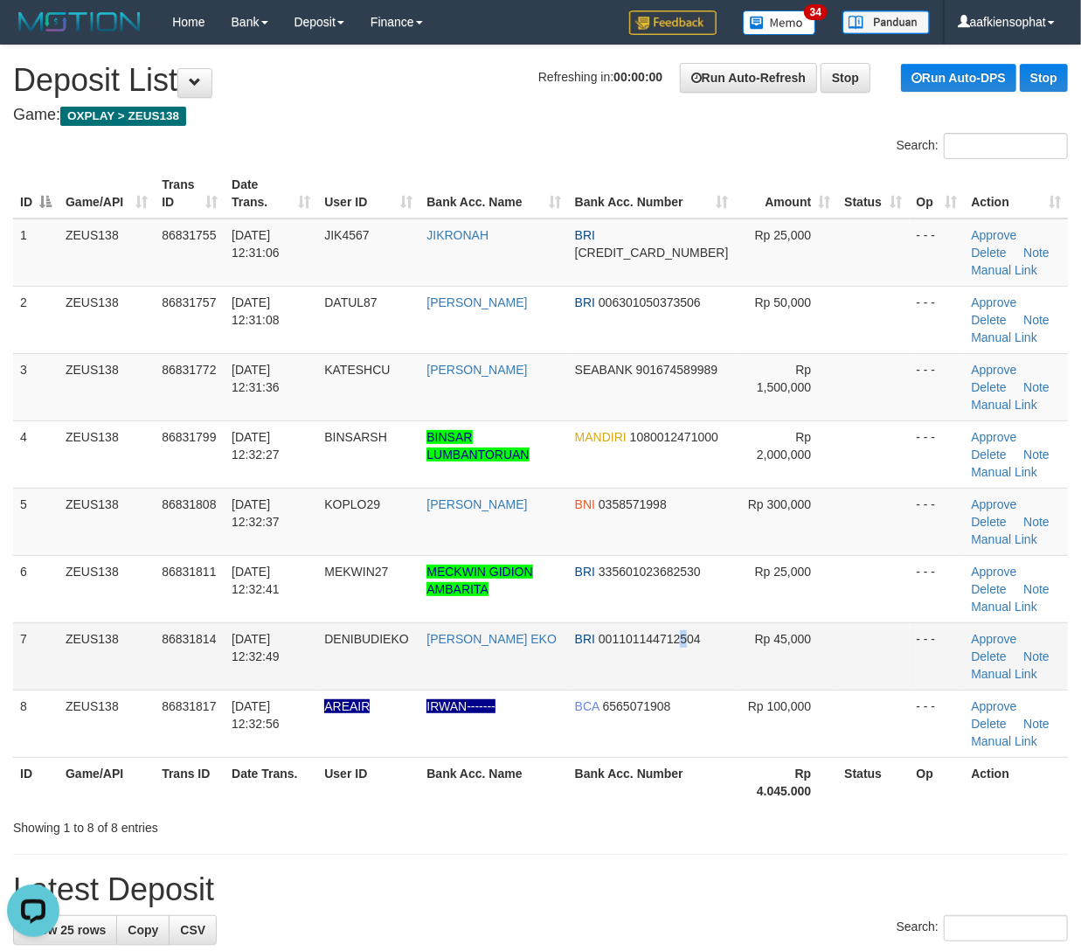
drag, startPoint x: 686, startPoint y: 679, endPoint x: 691, endPoint y: 666, distance: 13.8
click at [689, 671] on td "BRI 001101144712504" at bounding box center [652, 655] width 168 height 67
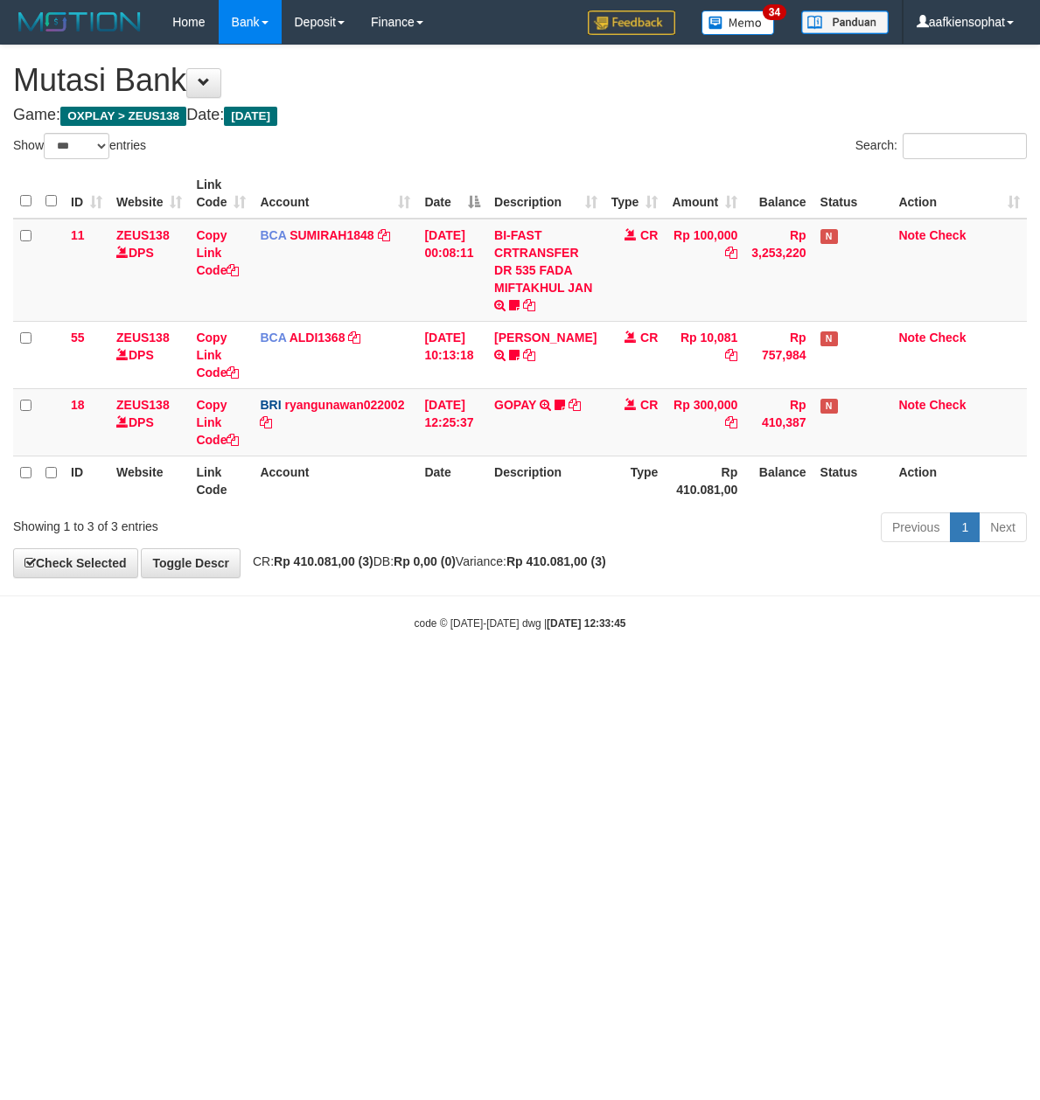
select select "***"
click at [750, 449] on tbody "11 ZEUS138 DPS Copy Link Code BCA SUMIRAH1848 DPS SUMIRAH mutasi_20250831_4156 …" at bounding box center [519, 338] width 1013 height 238
click at [750, 497] on th "Balance" at bounding box center [778, 480] width 68 height 50
click at [726, 518] on div "Previous 1 Next" at bounding box center [736, 530] width 581 height 38
select select "***"
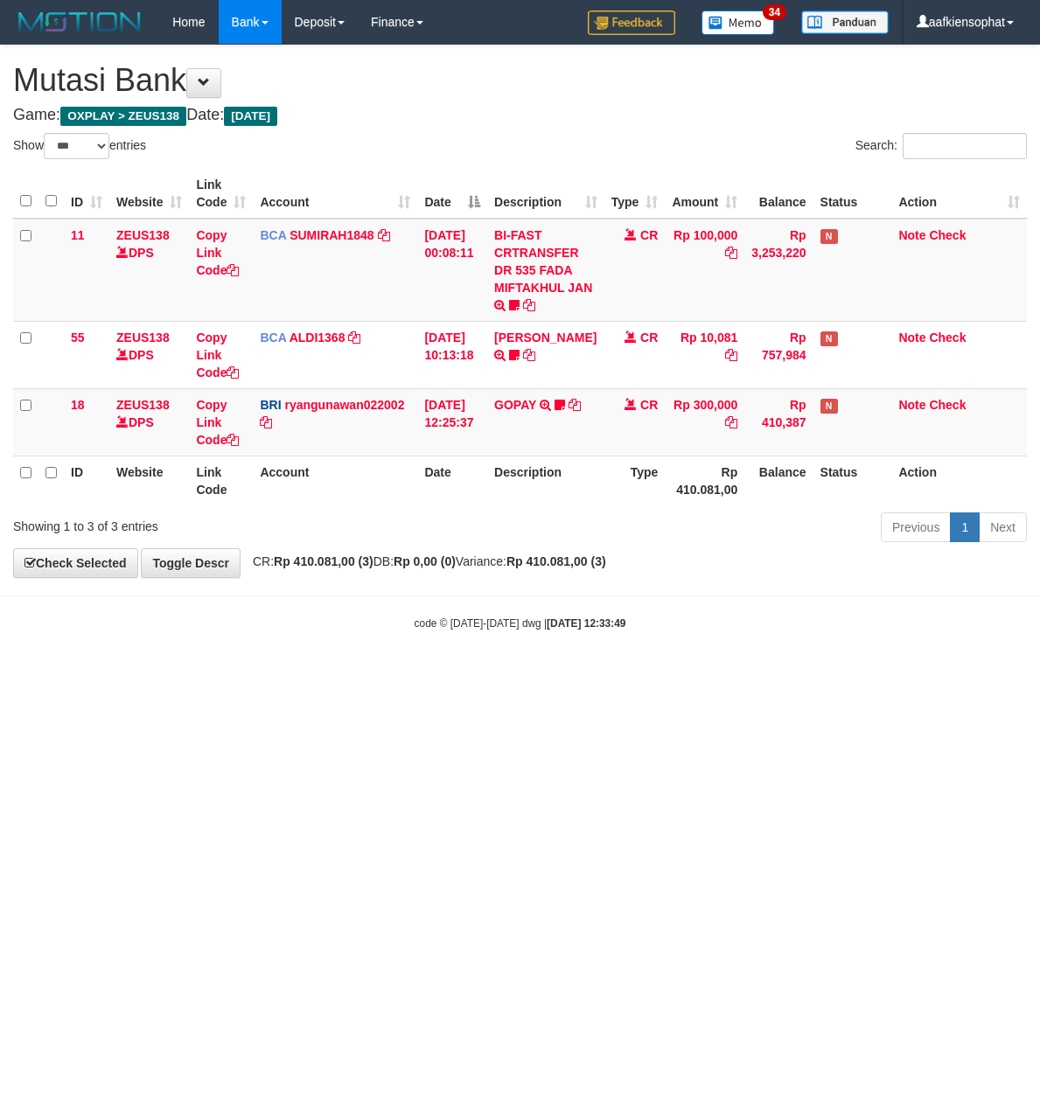
select select "***"
click at [609, 675] on html "Toggle navigation Home Bank Account List Load By Website Group [OXPLAY] ZEUS138…" at bounding box center [520, 337] width 1040 height 675
select select "***"
drag, startPoint x: 684, startPoint y: 858, endPoint x: 658, endPoint y: 861, distance: 25.6
click at [672, 675] on html "Toggle navigation Home Bank Account List Load By Website Group [OXPLAY] ZEUS138…" at bounding box center [520, 337] width 1040 height 675
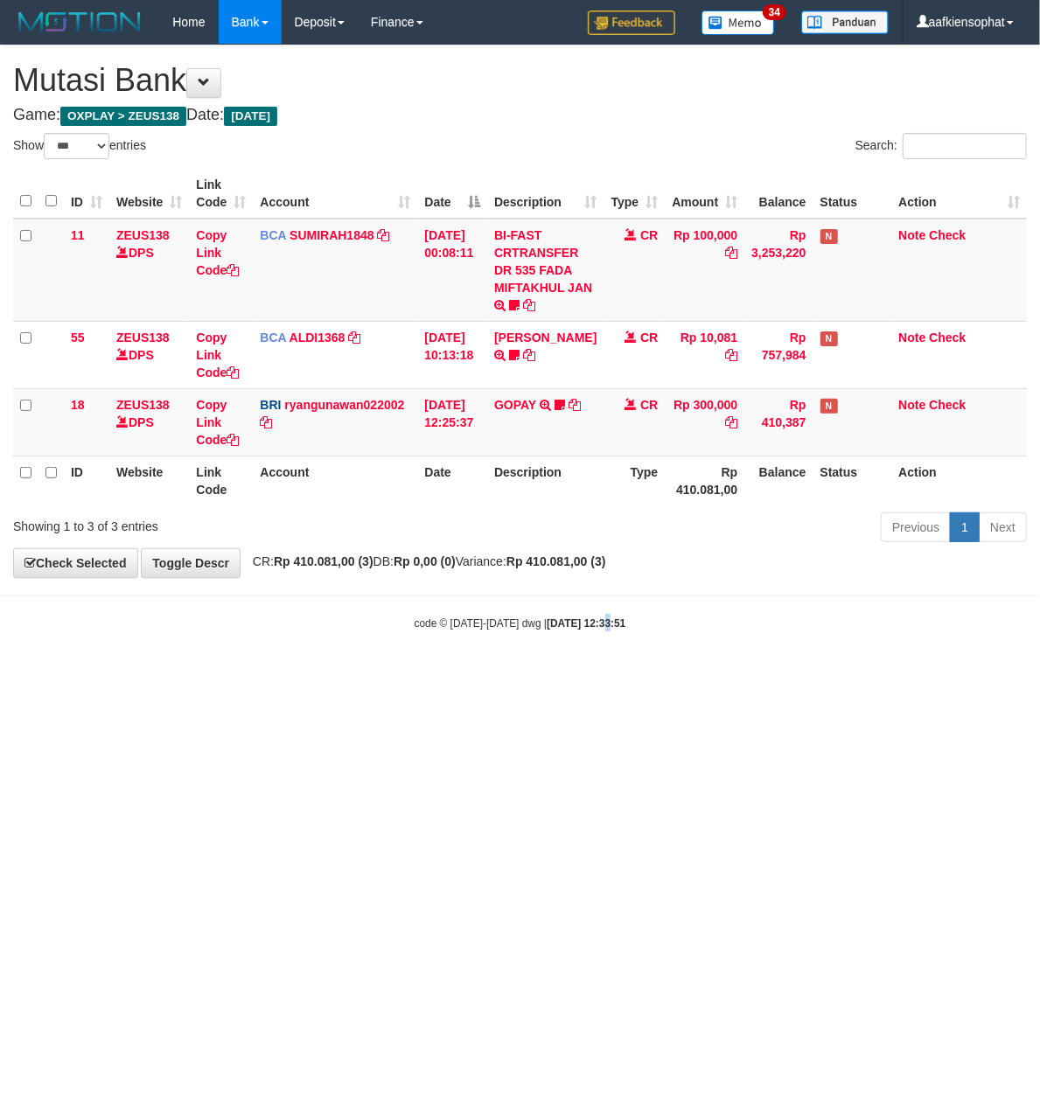
click at [586, 675] on html "Toggle navigation Home Bank Account List Load By Website Group [OXPLAY] ZEUS138…" at bounding box center [520, 337] width 1040 height 675
click at [553, 675] on html "Toggle navigation Home Bank Account List Load By Website Group [OXPLAY] ZEUS138…" at bounding box center [520, 337] width 1040 height 675
drag, startPoint x: 446, startPoint y: 817, endPoint x: 420, endPoint y: 784, distance: 41.6
click at [438, 675] on html "Toggle navigation Home Bank Account List Load By Website Group [OXPLAY] ZEUS138…" at bounding box center [520, 337] width 1040 height 675
click at [420, 675] on html "Toggle navigation Home Bank Account List Load By Website Group [OXPLAY] ZEUS138…" at bounding box center [520, 337] width 1040 height 675
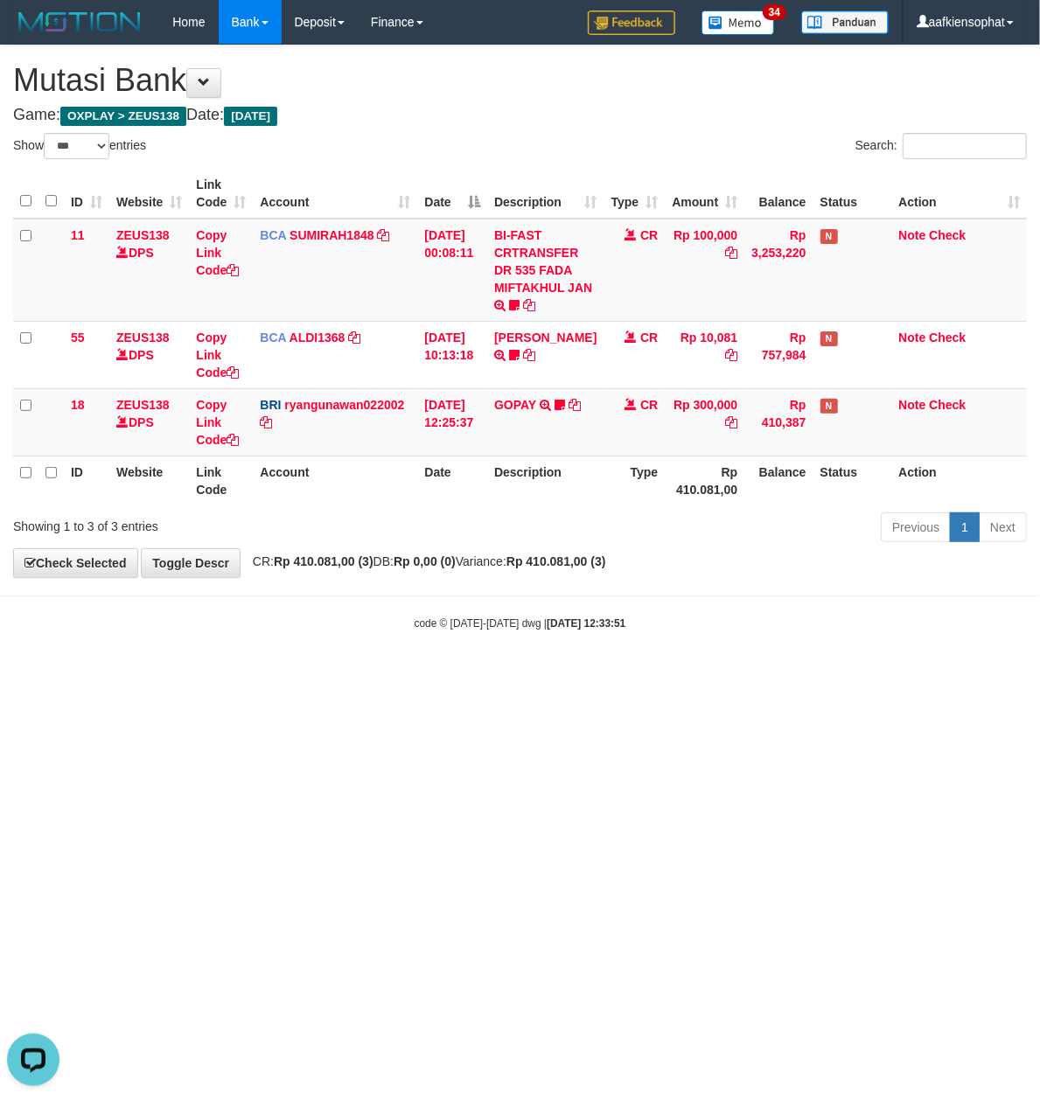
click at [428, 675] on html "Toggle navigation Home Bank Account List Load By Website Group [OXPLAY] ZEUS138…" at bounding box center [520, 337] width 1040 height 675
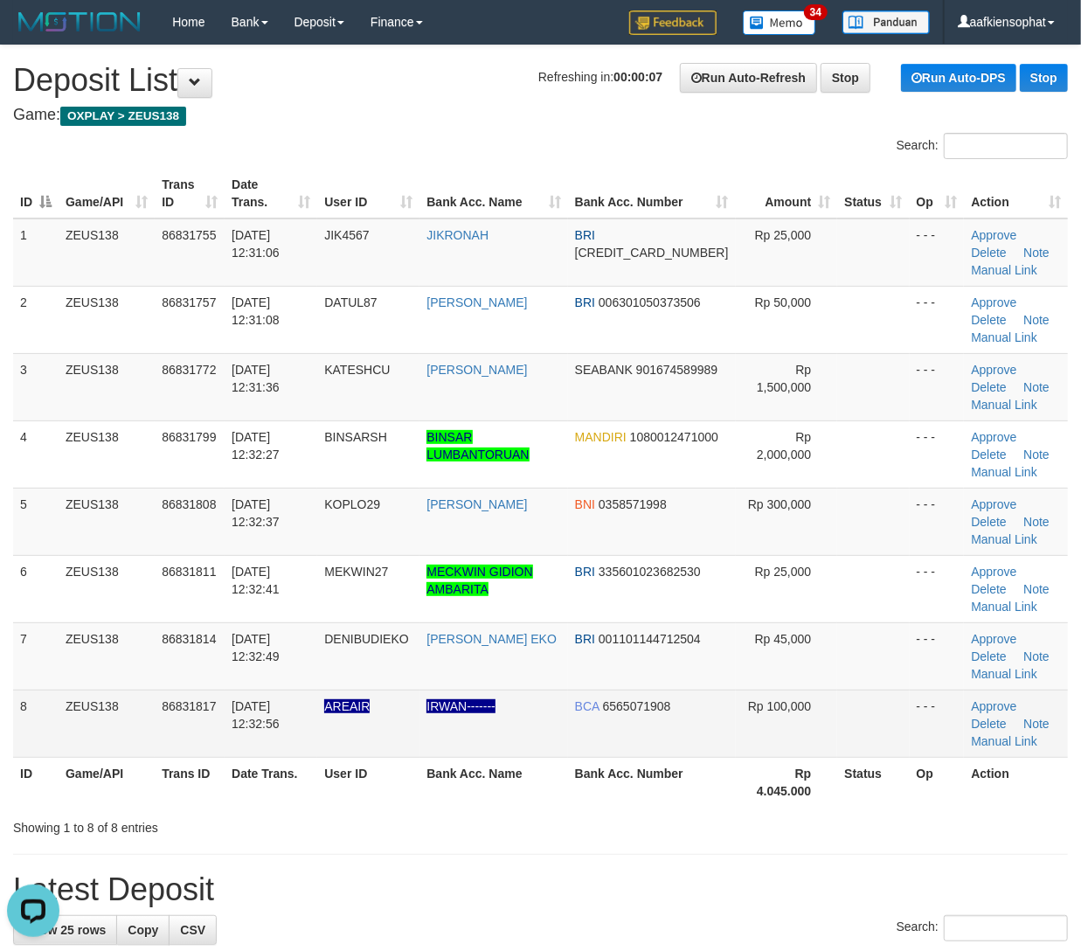
drag, startPoint x: 577, startPoint y: 759, endPoint x: 830, endPoint y: 733, distance: 254.0
click at [567, 759] on th "Bank Acc. Name" at bounding box center [494, 782] width 148 height 50
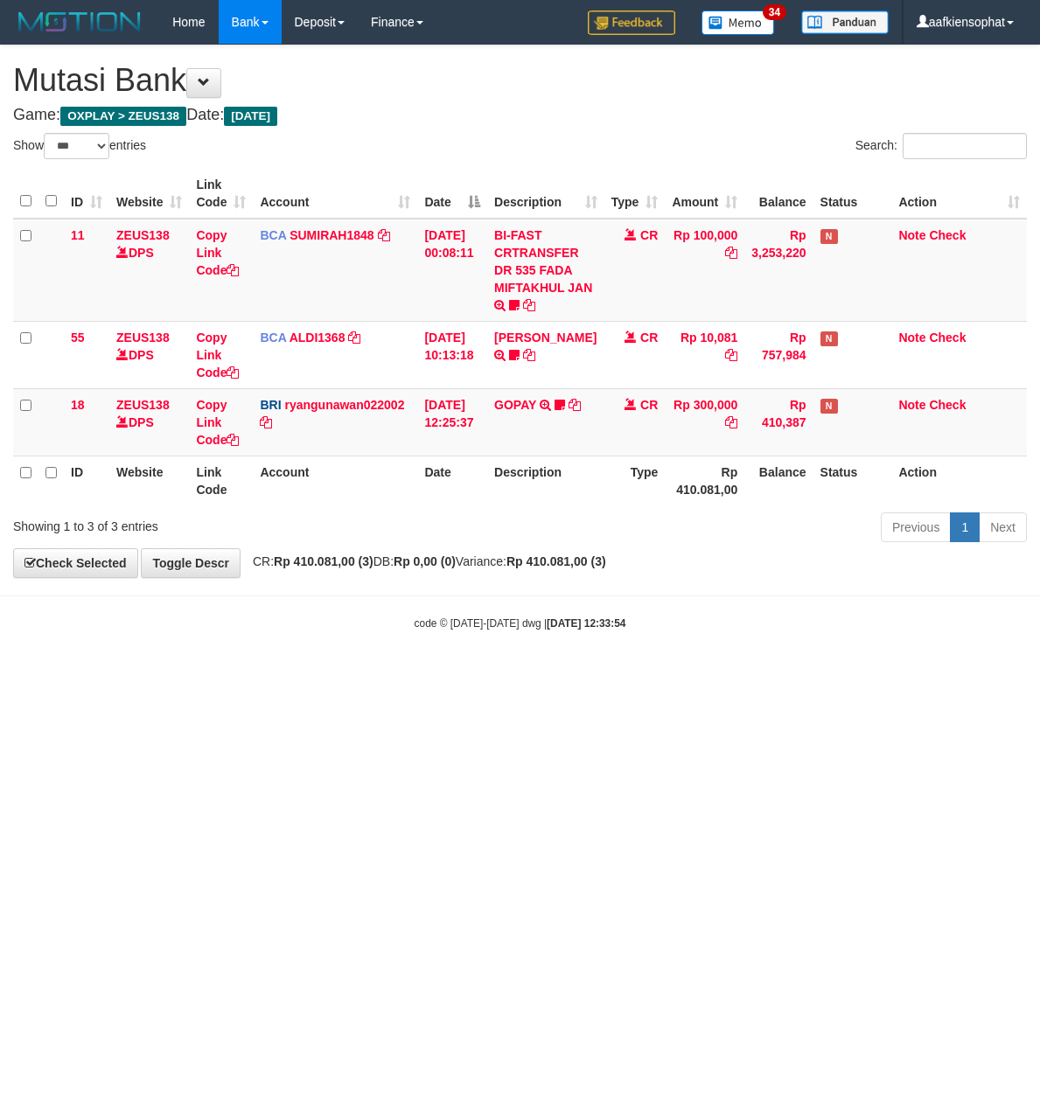
select select "***"
click at [689, 675] on html "Toggle navigation Home Bank Account List Load By Website Group [OXPLAY] ZEUS138…" at bounding box center [520, 337] width 1040 height 675
select select "***"
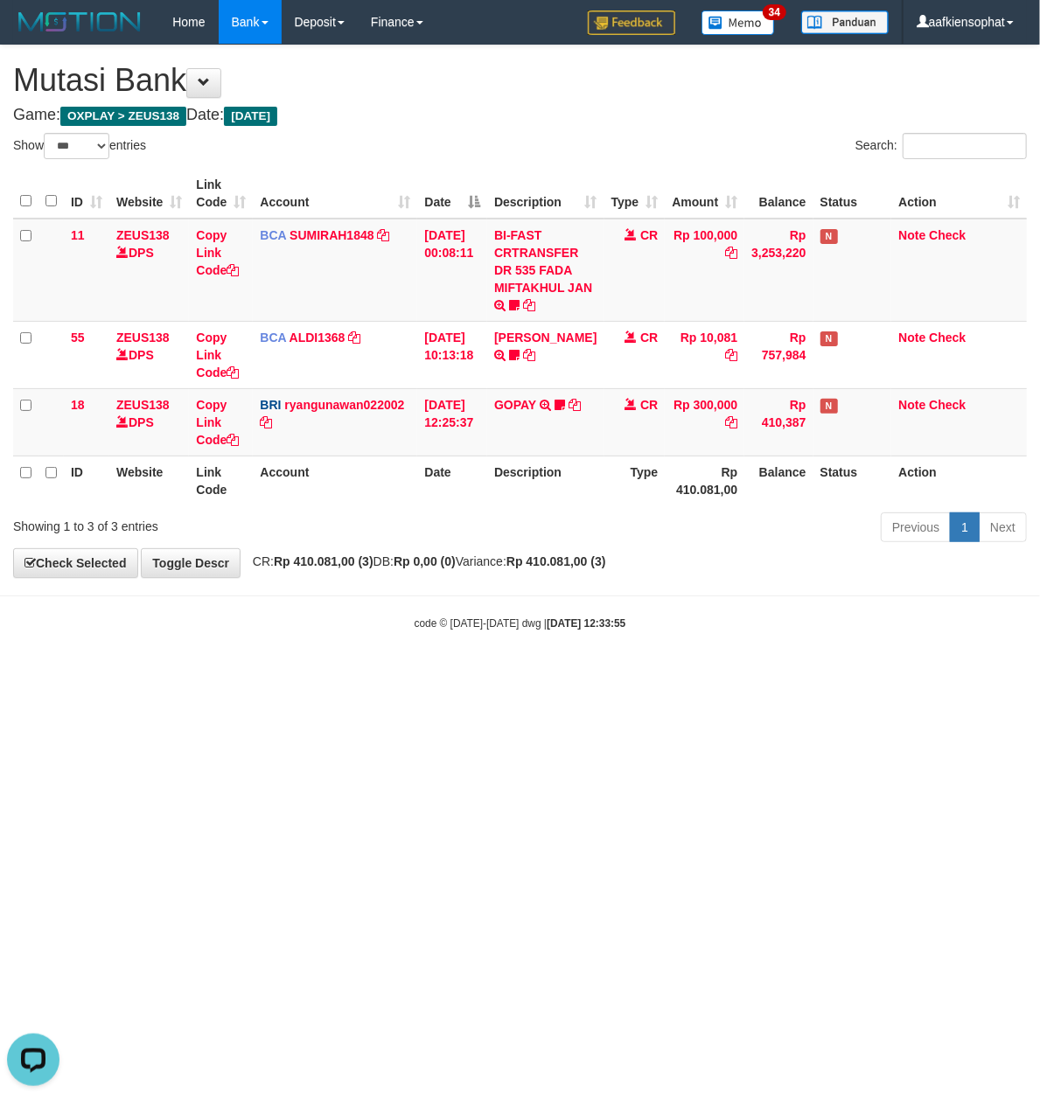
click at [480, 675] on html "Toggle navigation Home Bank Account List Load By Website Group [OXPLAY] ZEUS138…" at bounding box center [520, 337] width 1040 height 675
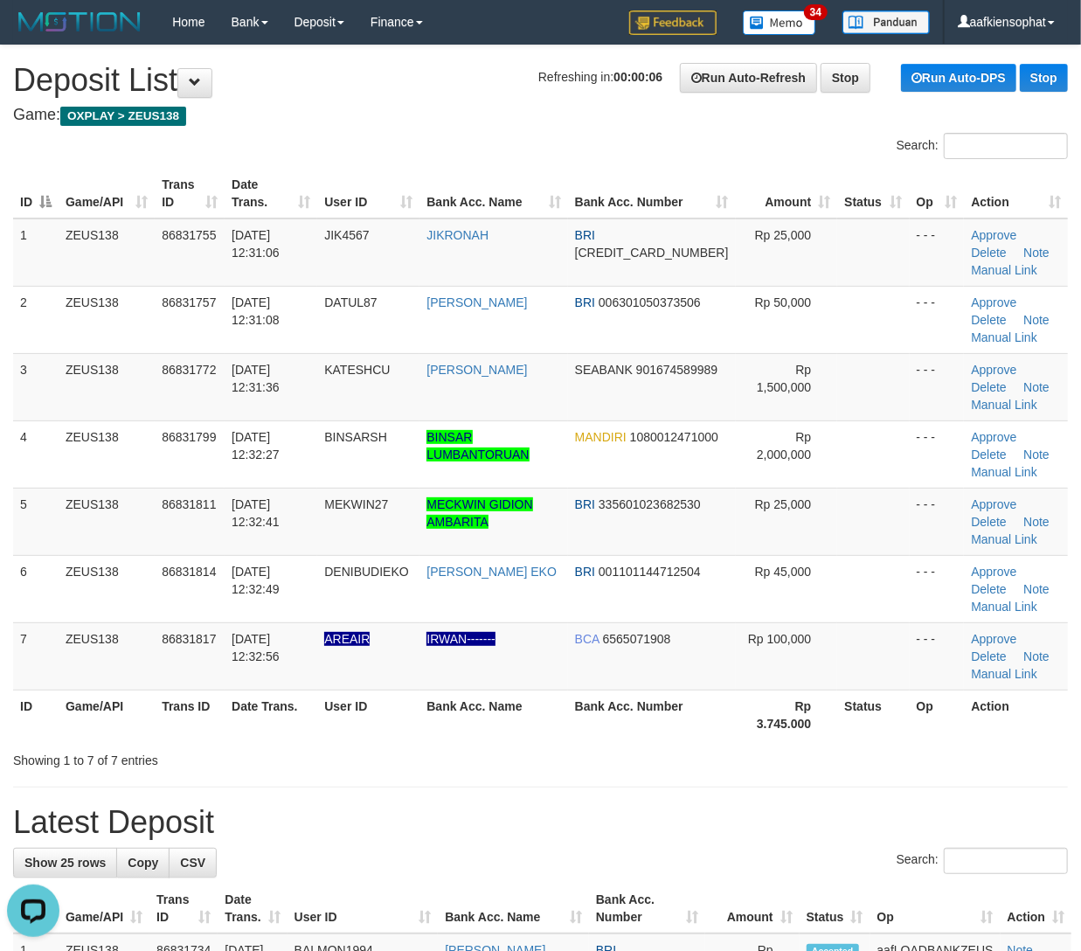
drag, startPoint x: 542, startPoint y: 740, endPoint x: 1093, endPoint y: 683, distance: 553.7
click at [567, 731] on th "Bank Acc. Name" at bounding box center [494, 715] width 148 height 50
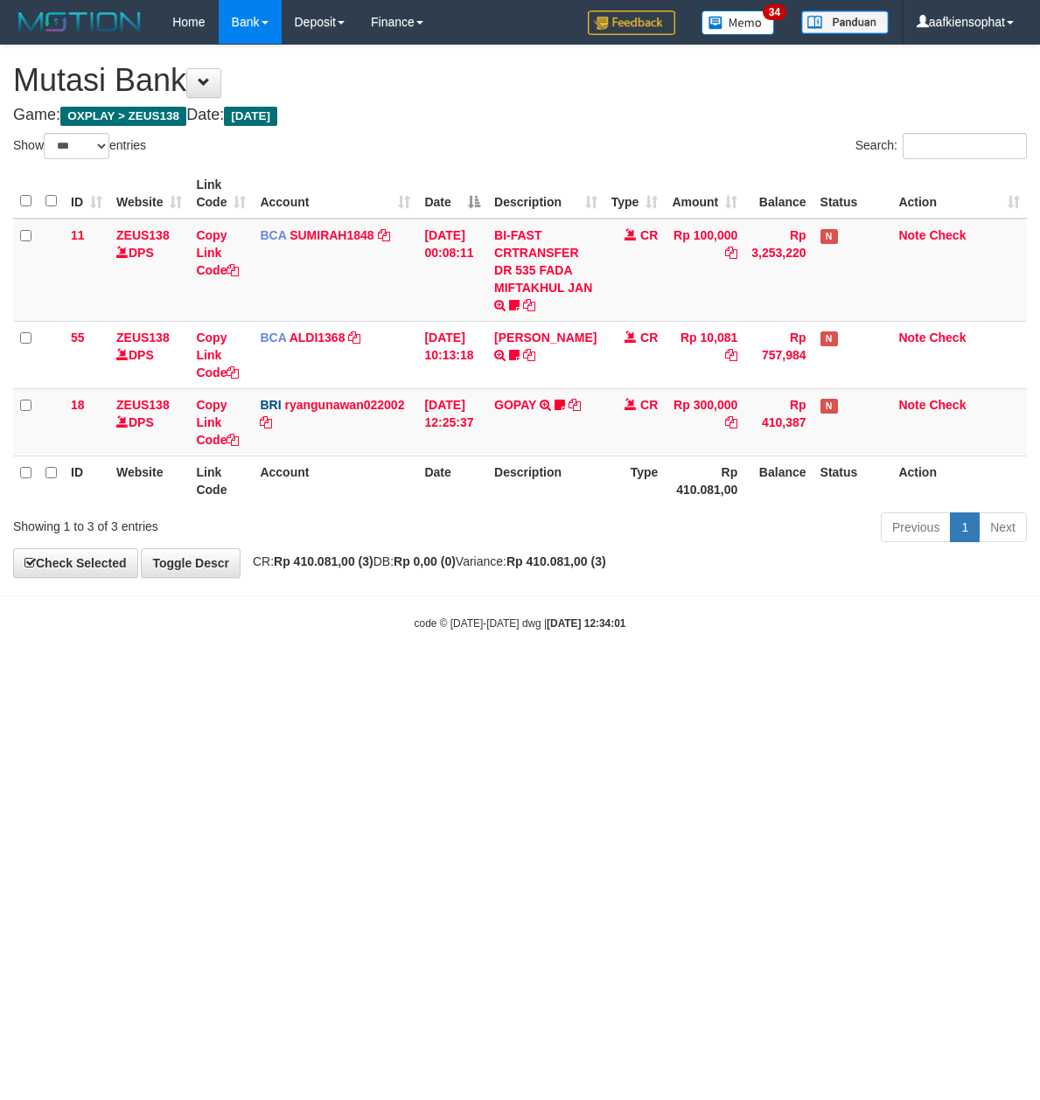
select select "***"
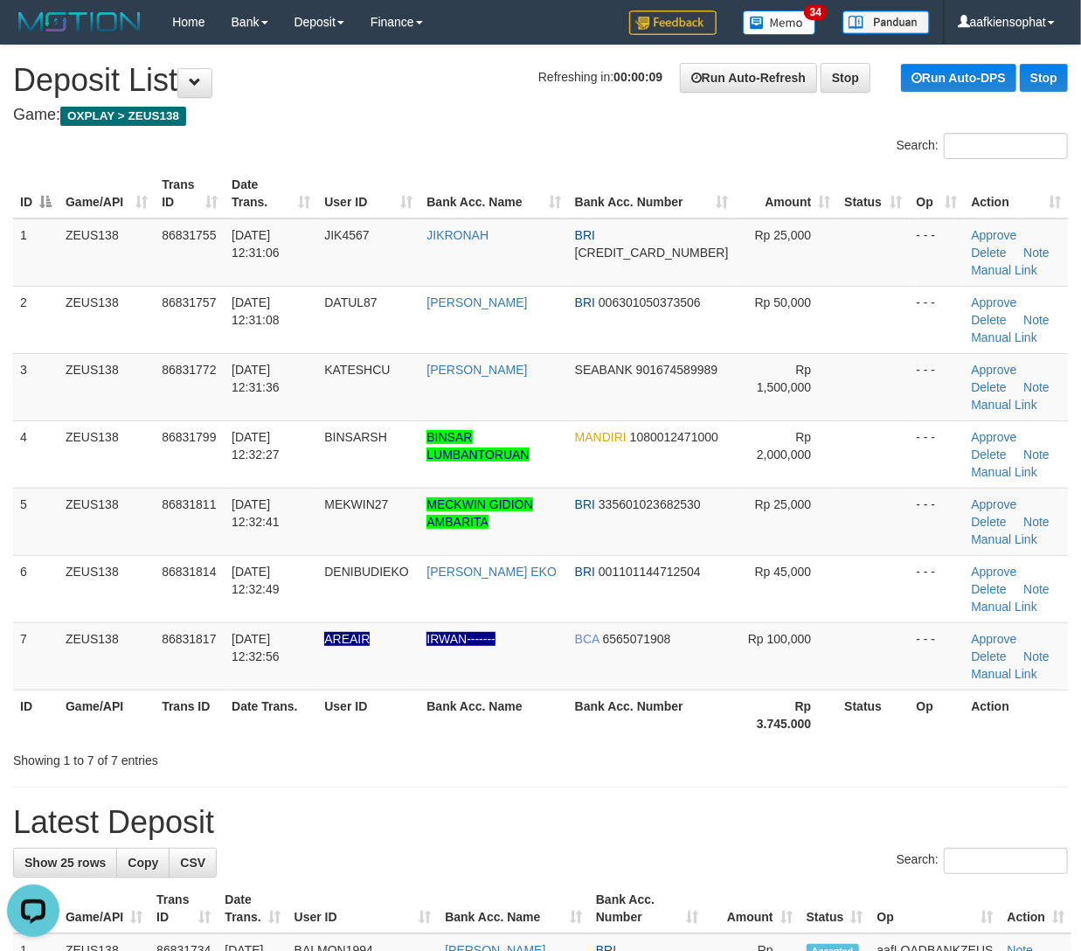
click at [567, 729] on th "Bank Acc. Name" at bounding box center [494, 715] width 148 height 50
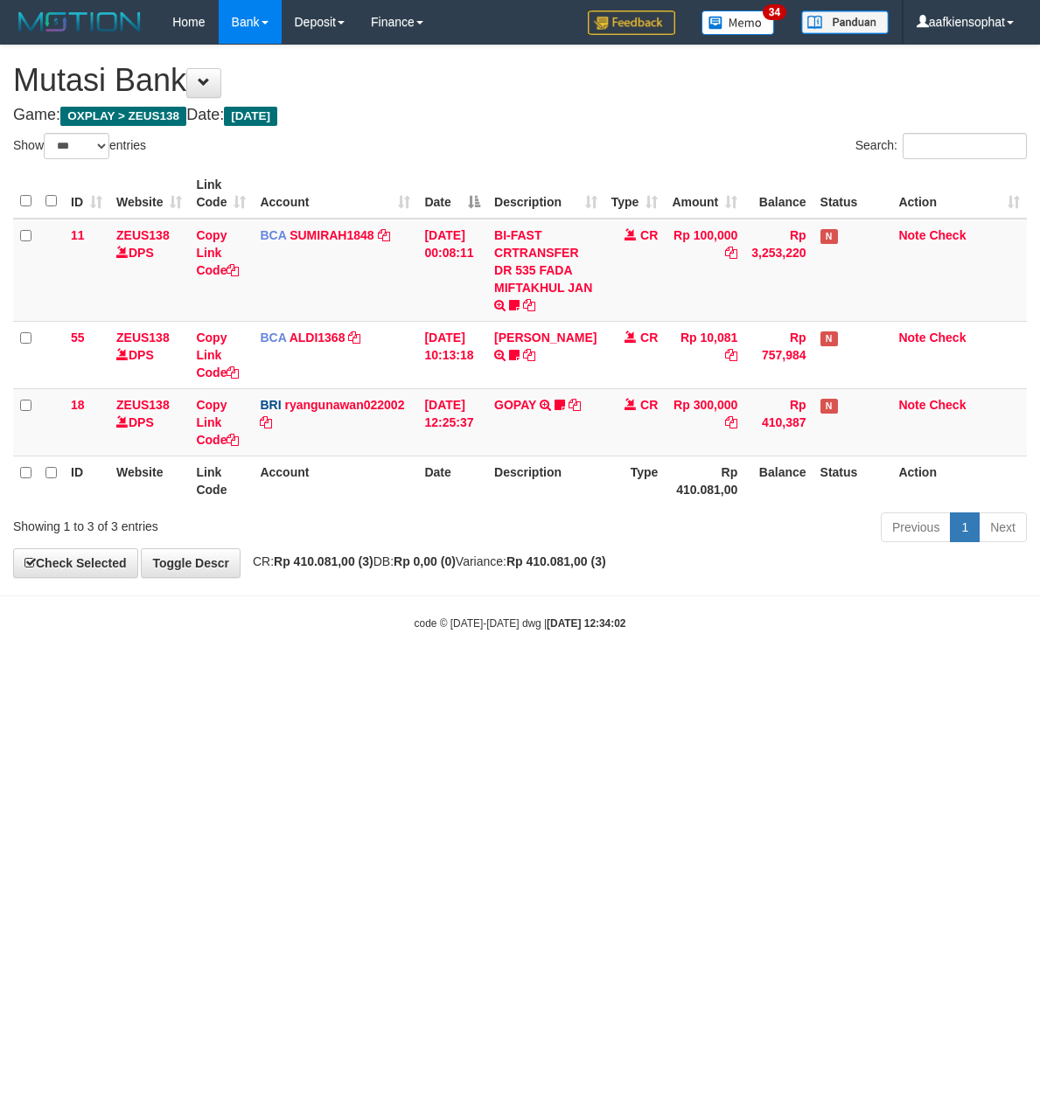
select select "***"
drag, startPoint x: 0, startPoint y: 0, endPoint x: 643, endPoint y: 808, distance: 1032.8
click at [643, 675] on html "Toggle navigation Home Bank Account List Load By Website Group [OXPLAY] ZEUS138…" at bounding box center [520, 337] width 1040 height 675
select select "***"
drag, startPoint x: 663, startPoint y: 740, endPoint x: 323, endPoint y: 710, distance: 341.4
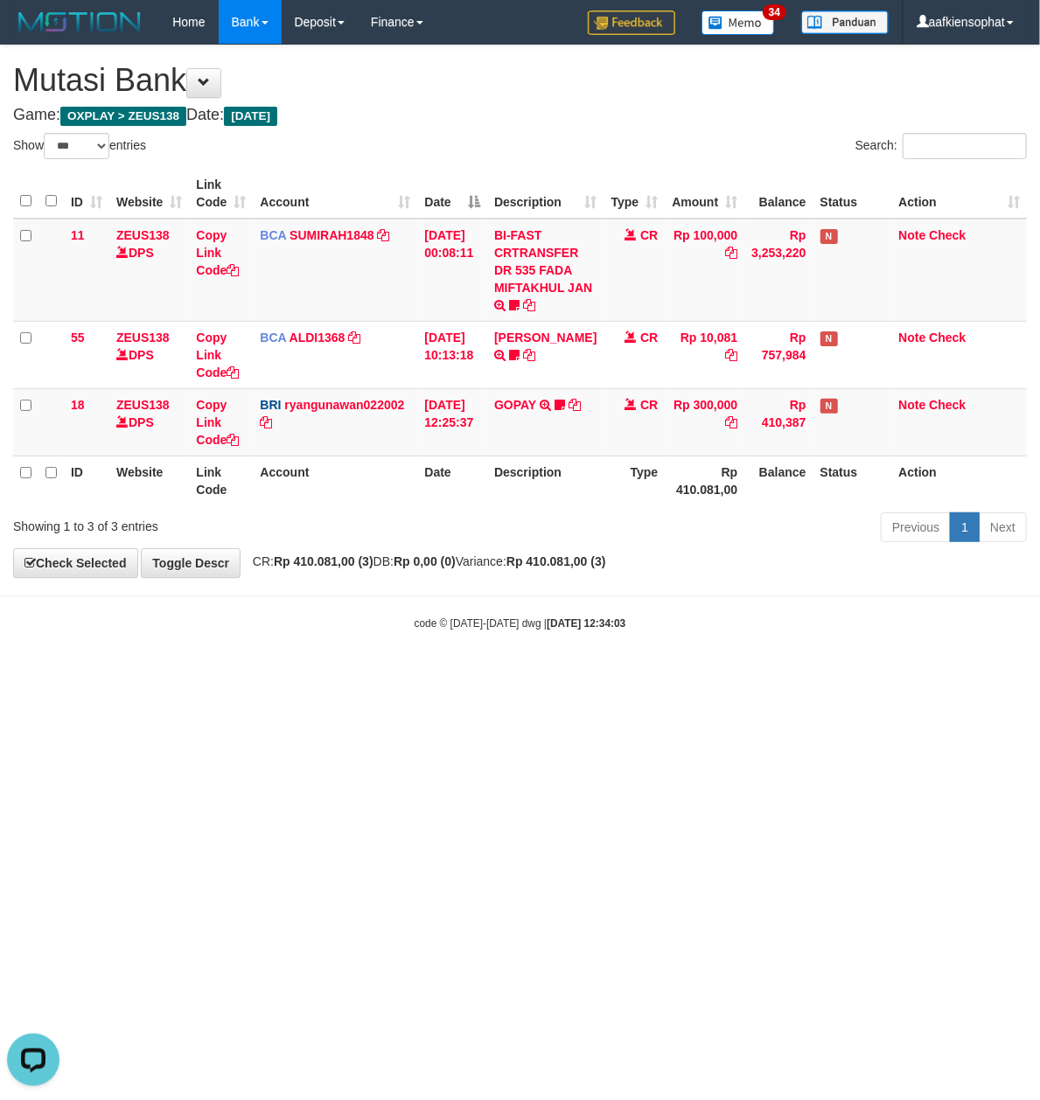
click at [605, 675] on html "Toggle navigation Home Bank Account List Load By Website Group [OXPLAY] ZEUS138…" at bounding box center [520, 337] width 1040 height 675
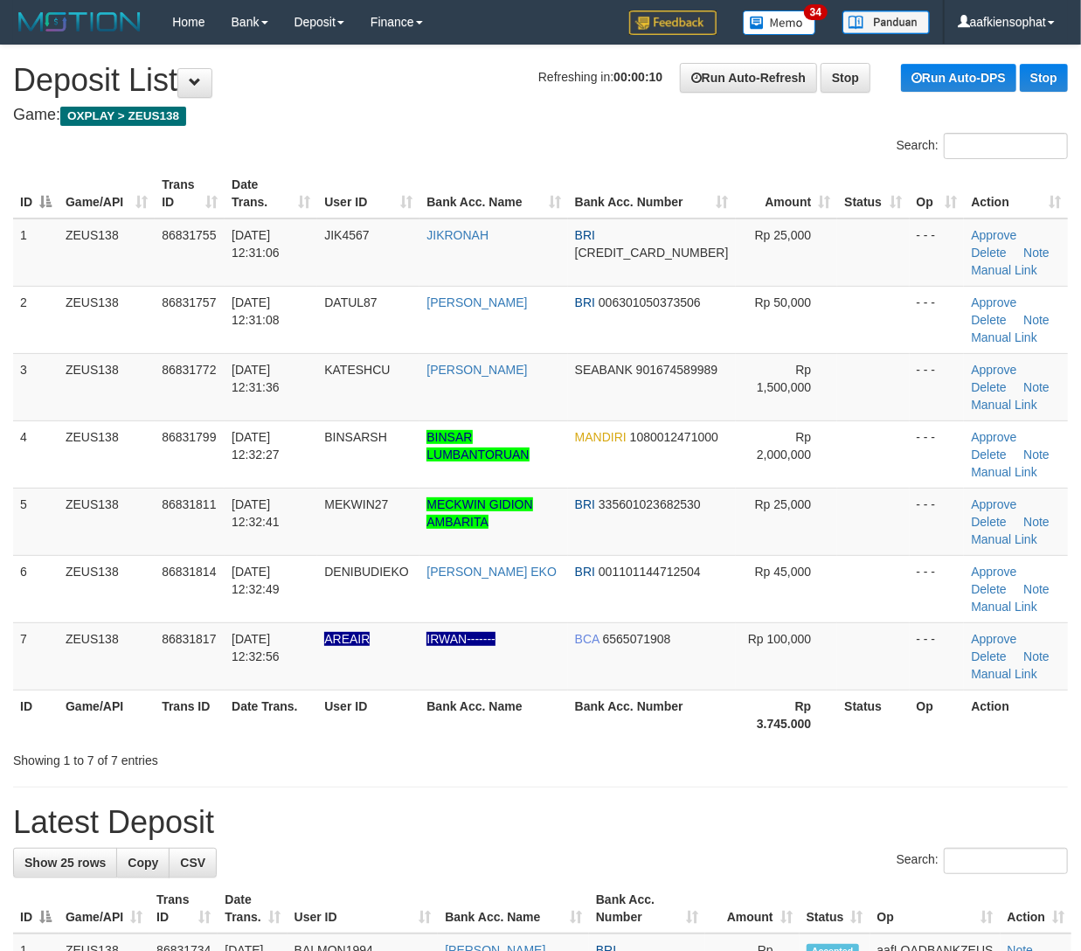
drag, startPoint x: 0, startPoint y: 0, endPoint x: 636, endPoint y: 712, distance: 954.8
click at [636, 712] on th "Bank Acc. Number" at bounding box center [652, 715] width 168 height 50
click at [637, 712] on th "Bank Acc. Number" at bounding box center [652, 715] width 168 height 50
click at [638, 712] on th "Bank Acc. Number" at bounding box center [652, 715] width 168 height 50
click at [641, 710] on th "Bank Acc. Number" at bounding box center [652, 715] width 168 height 50
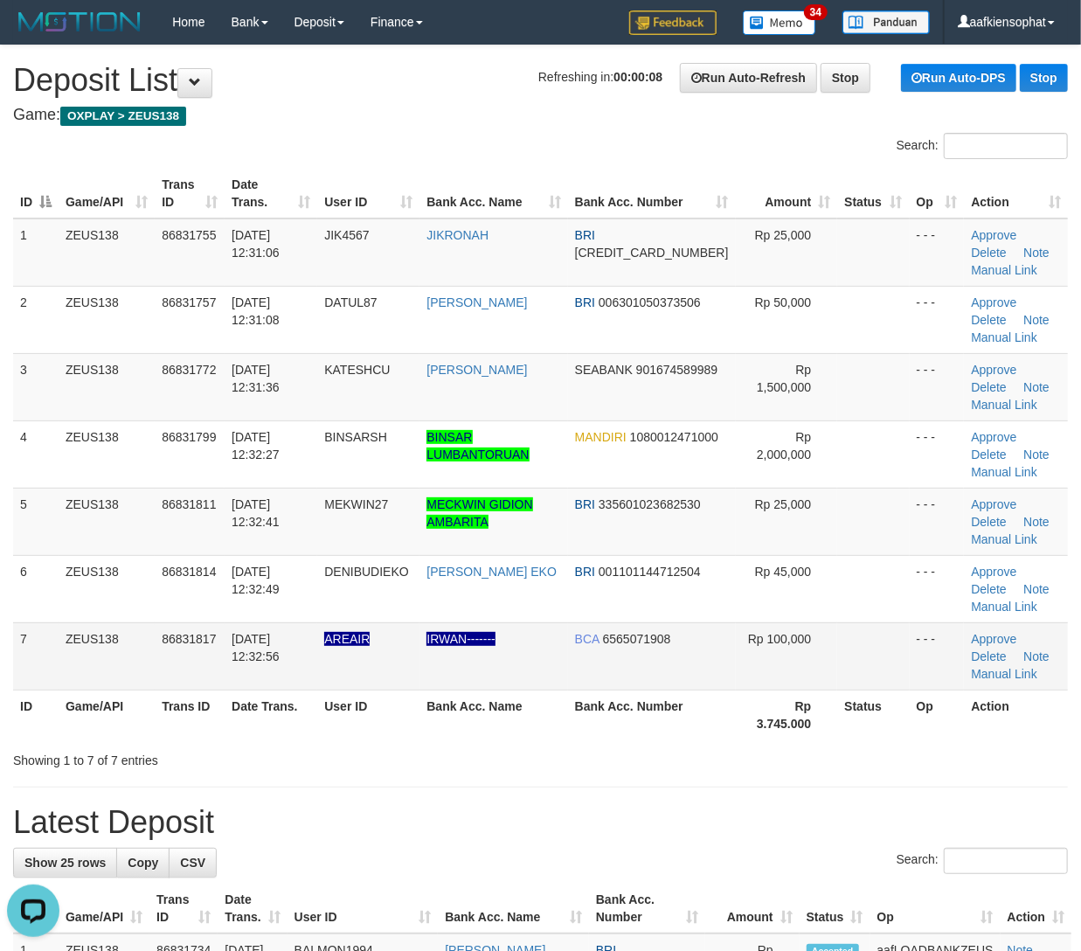
click at [854, 682] on td at bounding box center [874, 655] width 72 height 67
click at [855, 679] on td at bounding box center [874, 655] width 72 height 67
click at [858, 677] on td at bounding box center [874, 655] width 72 height 67
drag, startPoint x: 860, startPoint y: 675, endPoint x: 1091, endPoint y: 631, distance: 234.9
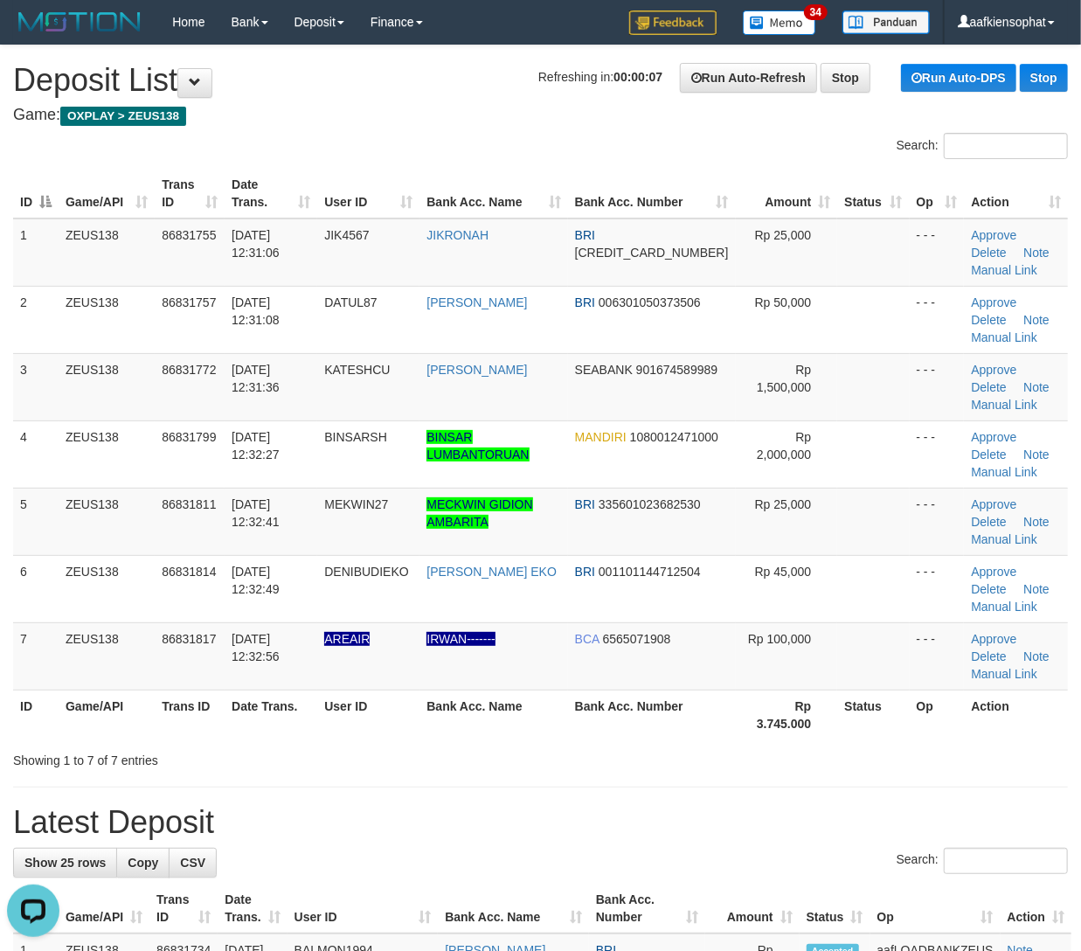
click at [861, 675] on td at bounding box center [874, 655] width 72 height 67
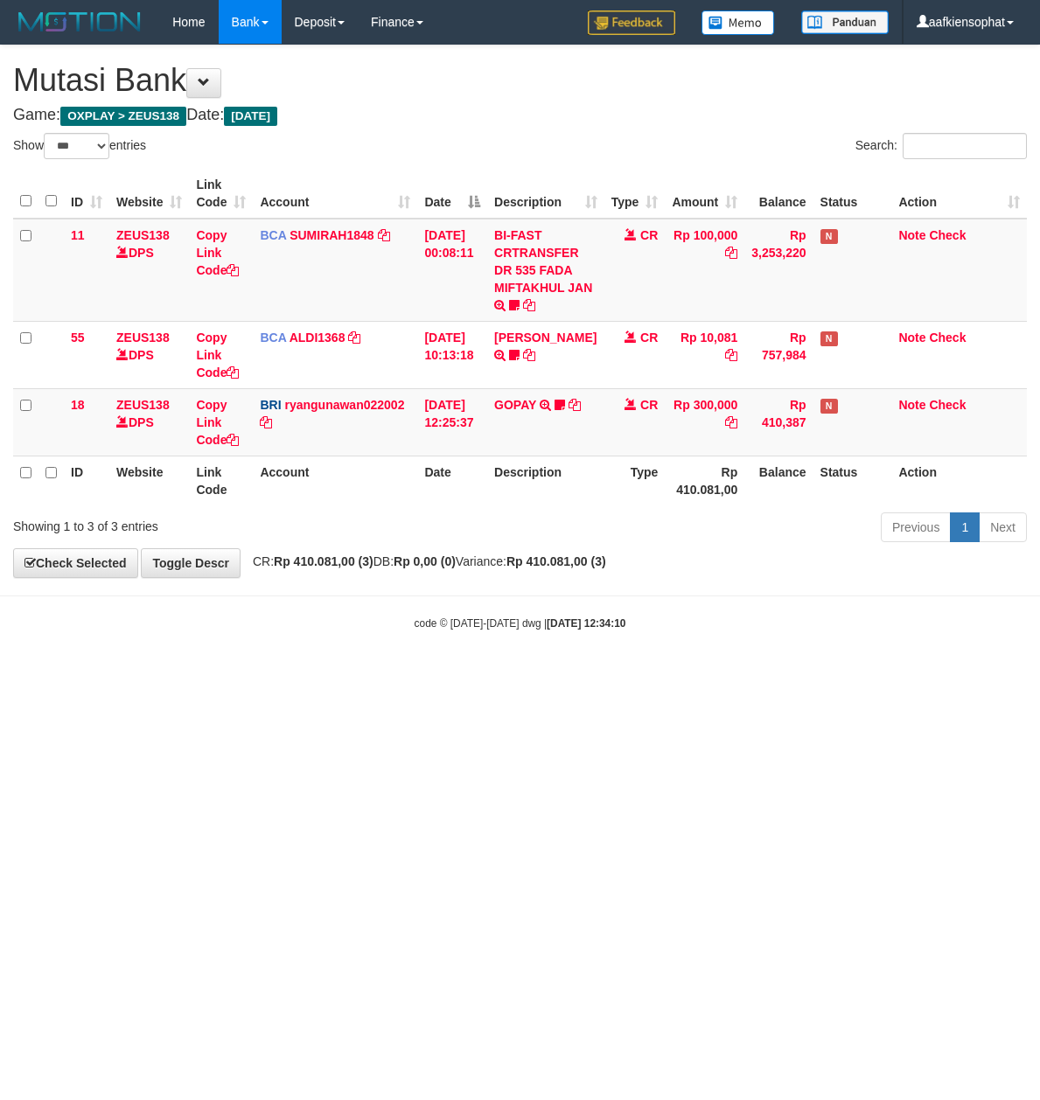
select select "***"
click at [473, 675] on html "Toggle navigation Home Bank Account List Load By Website Group [OXPLAY] ZEUS138…" at bounding box center [520, 337] width 1040 height 675
select select "***"
click at [456, 675] on html "Toggle navigation Home Bank Account List Load By Website Group [OXPLAY] ZEUS138…" at bounding box center [520, 337] width 1040 height 675
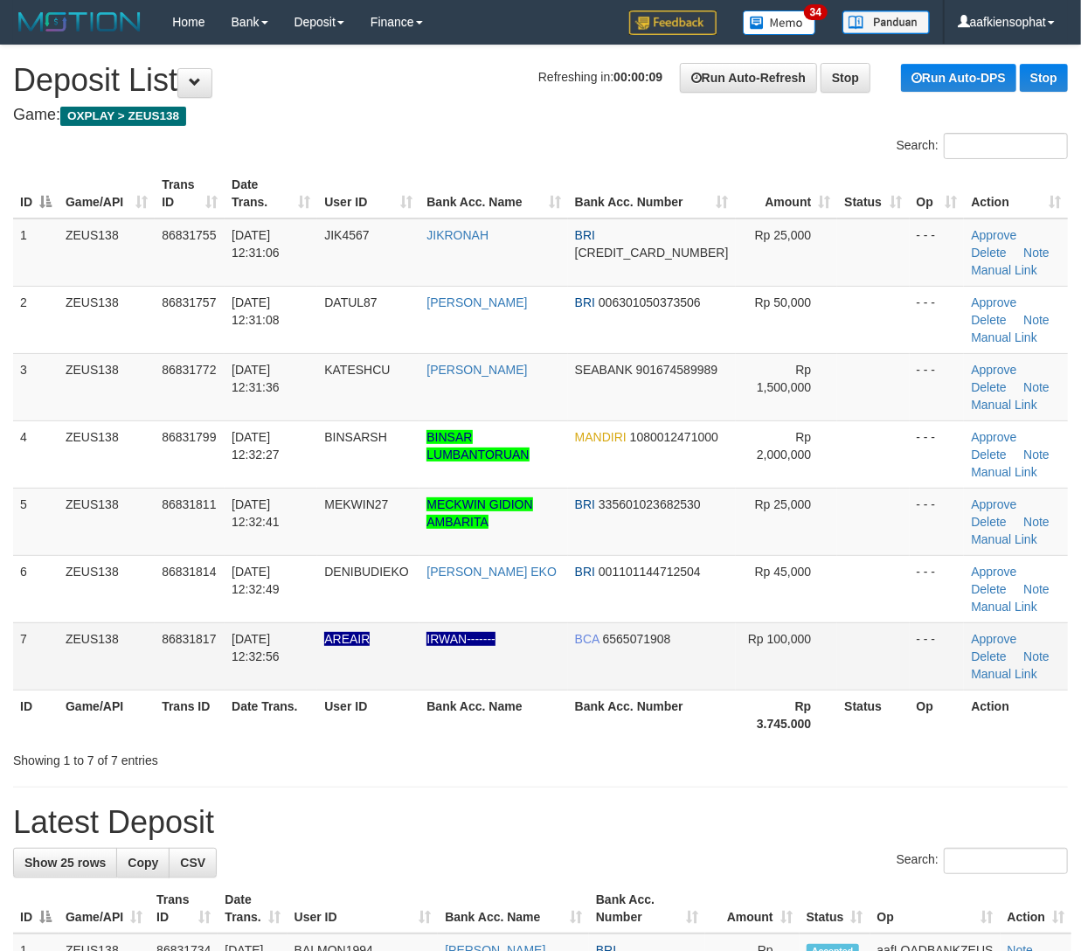
click at [629, 679] on td "BCA 6565071908" at bounding box center [652, 655] width 168 height 67
drag, startPoint x: 585, startPoint y: 798, endPoint x: 1096, endPoint y: 718, distance: 517.7
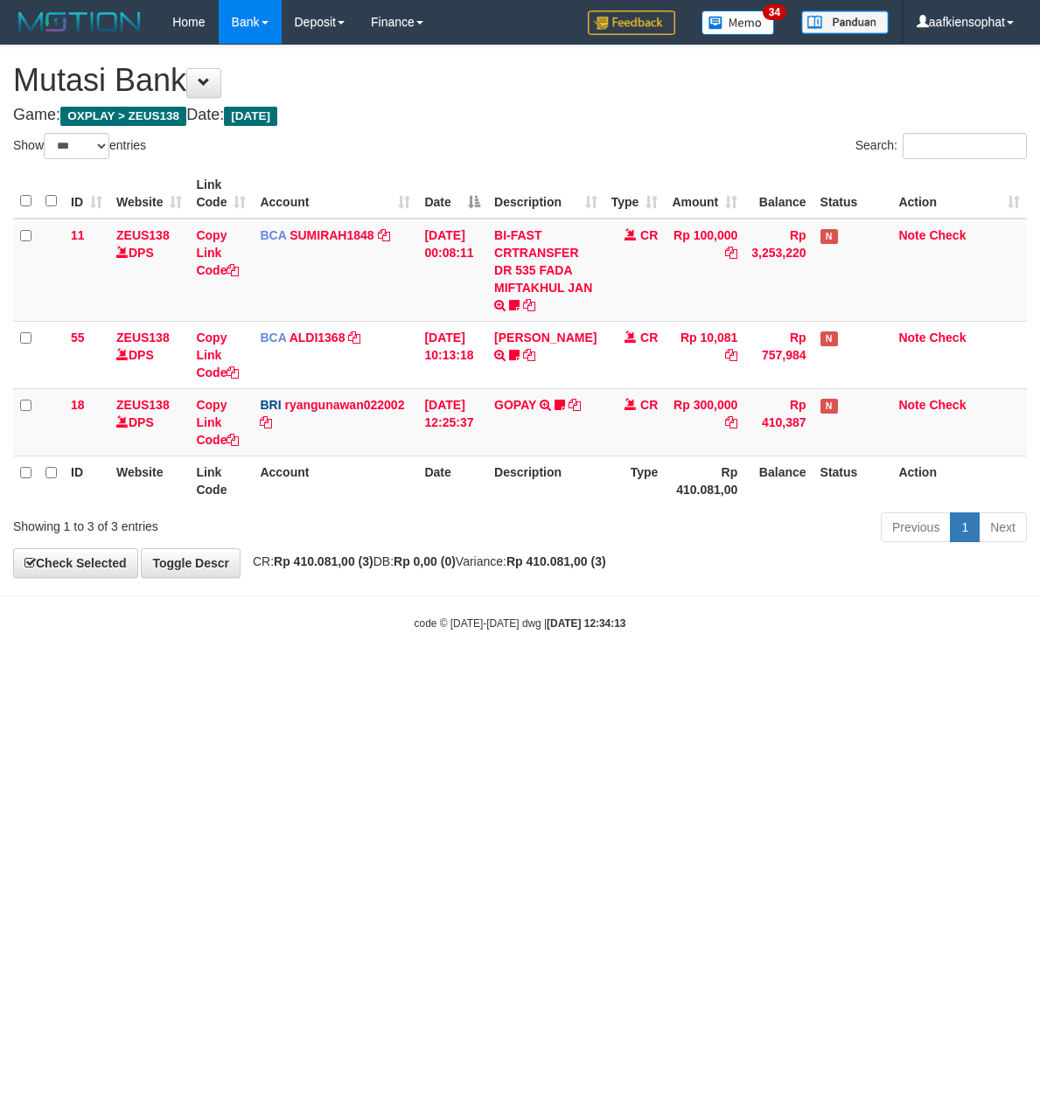
select select "***"
click at [431, 675] on html "Toggle navigation Home Bank Account List Load By Website Group [OXPLAY] ZEUS138…" at bounding box center [520, 337] width 1040 height 675
click at [385, 657] on body "Toggle navigation Home Bank Account List Load By Website Group [OXPLAY] ZEUS138…" at bounding box center [520, 337] width 1040 height 675
drag, startPoint x: 609, startPoint y: 776, endPoint x: 302, endPoint y: 757, distance: 308.3
click at [592, 675] on html "Toggle navigation Home Bank Account List Load By Website Group [OXPLAY] ZEUS138…" at bounding box center [520, 337] width 1040 height 675
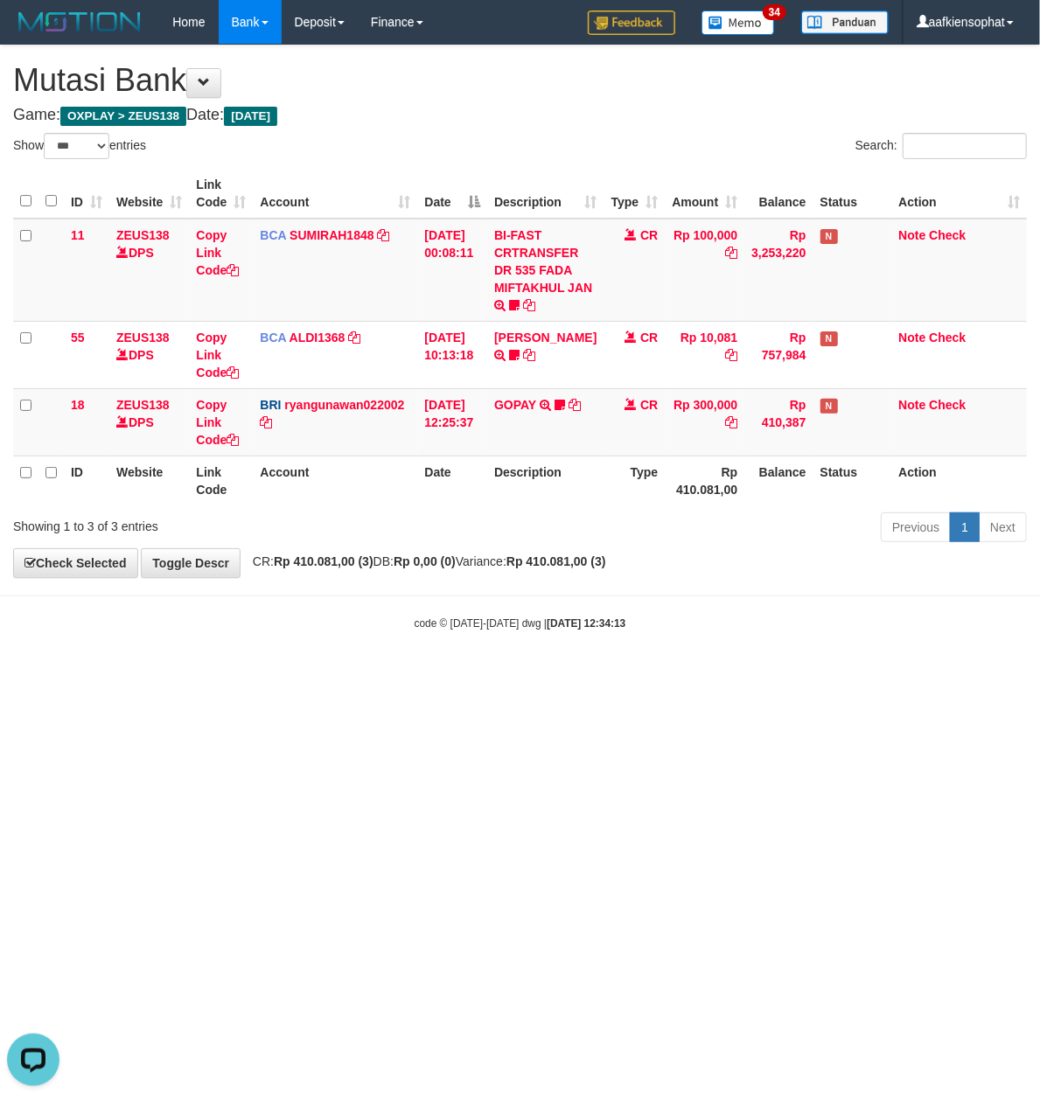
click at [302, 675] on html "Toggle navigation Home Bank Account List Load By Website Group [OXPLAY] ZEUS138…" at bounding box center [520, 337] width 1040 height 675
select select "***"
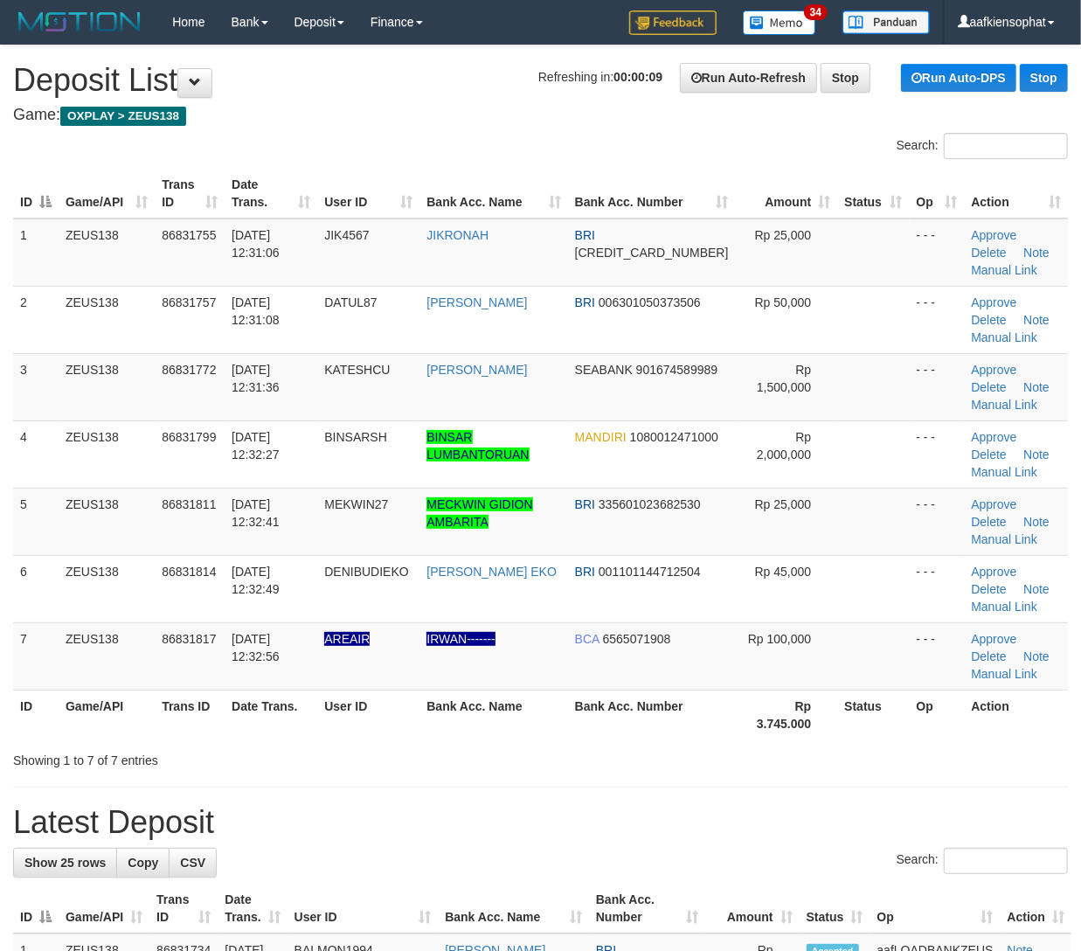
drag, startPoint x: 253, startPoint y: 581, endPoint x: 1093, endPoint y: 546, distance: 840.9
click at [299, 572] on td "31/08/2025 12:32:49" at bounding box center [271, 588] width 93 height 67
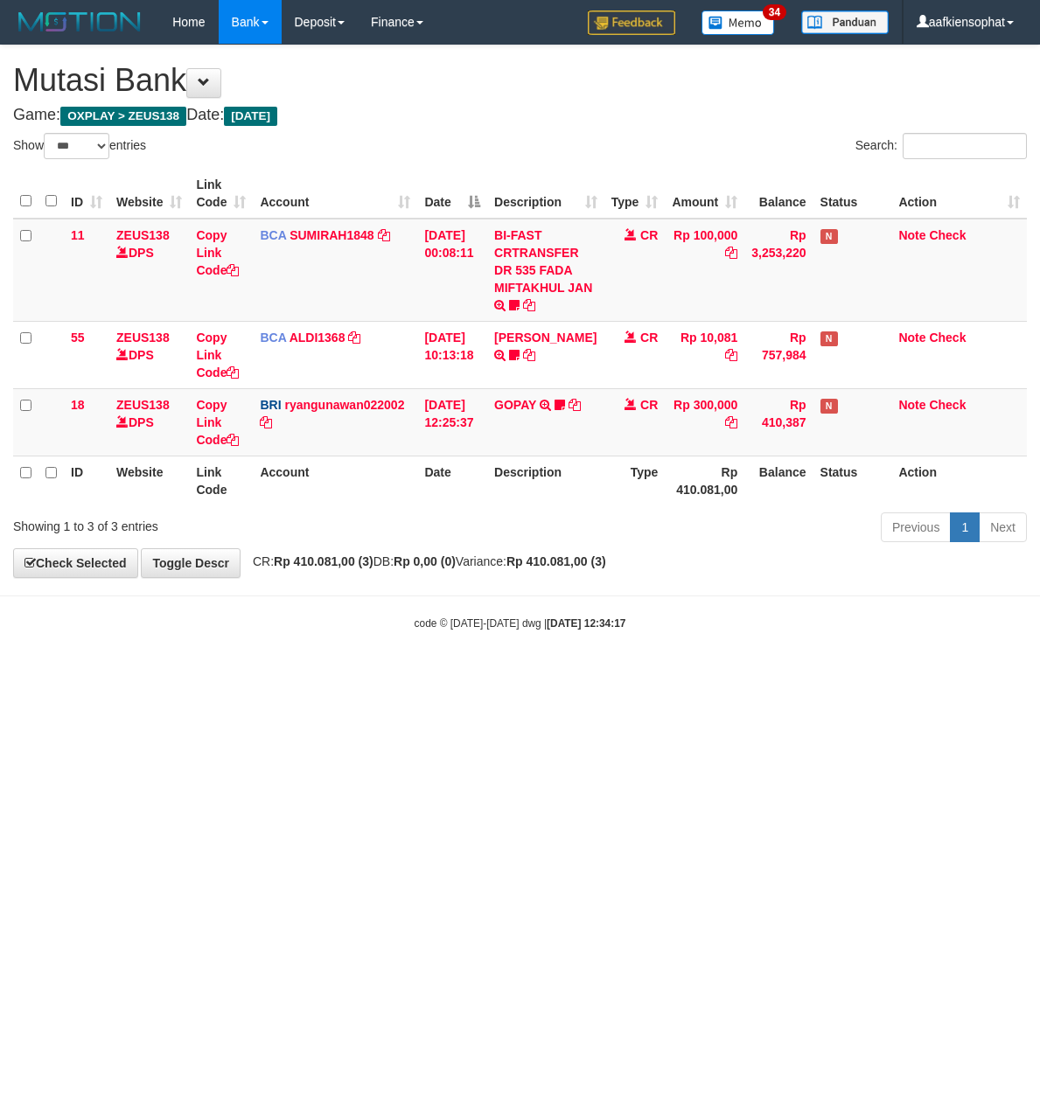
select select "***"
drag, startPoint x: 301, startPoint y: 676, endPoint x: 294, endPoint y: 683, distance: 9.9
click at [294, 675] on html "Toggle navigation Home Bank Account List Load By Website Group [OXPLAY] ZEUS138…" at bounding box center [520, 337] width 1040 height 675
drag, startPoint x: 255, startPoint y: 676, endPoint x: 4, endPoint y: 666, distance: 251.1
click at [134, 675] on html "Toggle navigation Home Bank Account List Load By Website Group [OXPLAY] ZEUS138…" at bounding box center [520, 337] width 1040 height 675
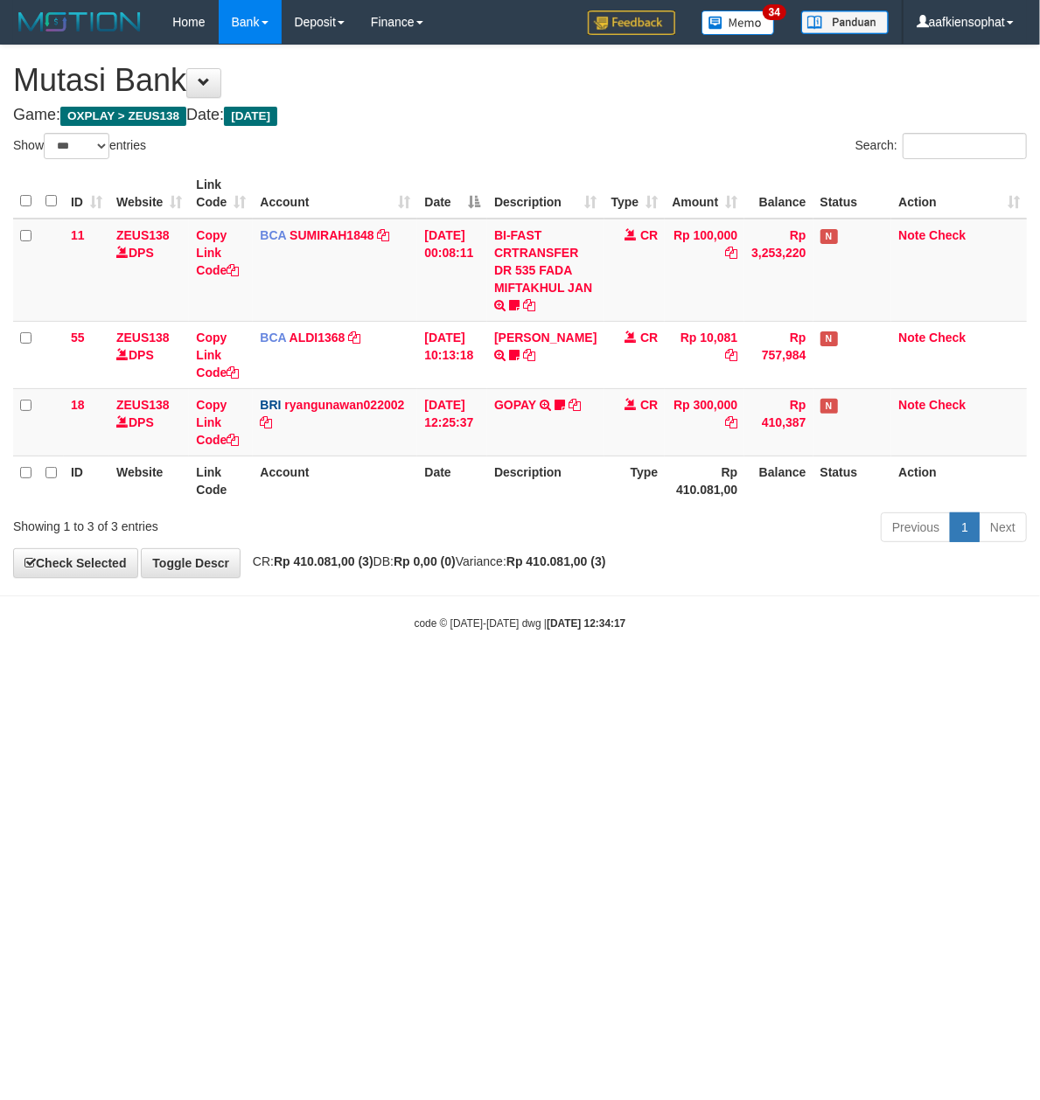
drag, startPoint x: 249, startPoint y: 610, endPoint x: 235, endPoint y: 615, distance: 14.9
click at [235, 615] on body "Toggle navigation Home Bank Account List Load By Website Group [OXPLAY] ZEUS138…" at bounding box center [520, 337] width 1040 height 675
drag, startPoint x: 226, startPoint y: 680, endPoint x: 215, endPoint y: 694, distance: 17.5
click at [215, 675] on html "Toggle navigation Home Bank Account List Load By Website Group [OXPLAY] ZEUS138…" at bounding box center [520, 337] width 1040 height 675
drag, startPoint x: 215, startPoint y: 694, endPoint x: 1, endPoint y: 705, distance: 214.5
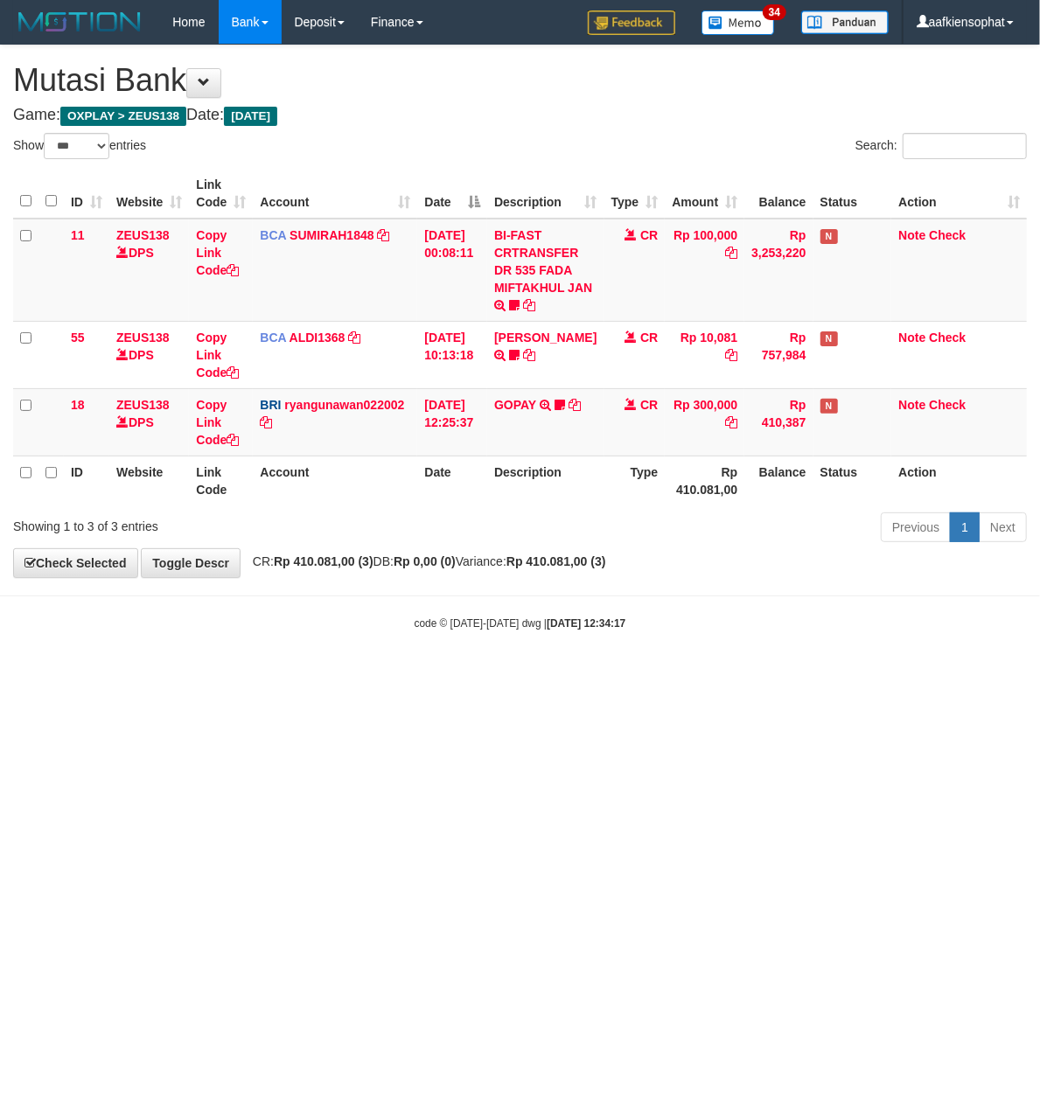
click at [169, 675] on html "Toggle navigation Home Bank Account List Load By Website Group [OXPLAY] ZEUS138…" at bounding box center [520, 337] width 1040 height 675
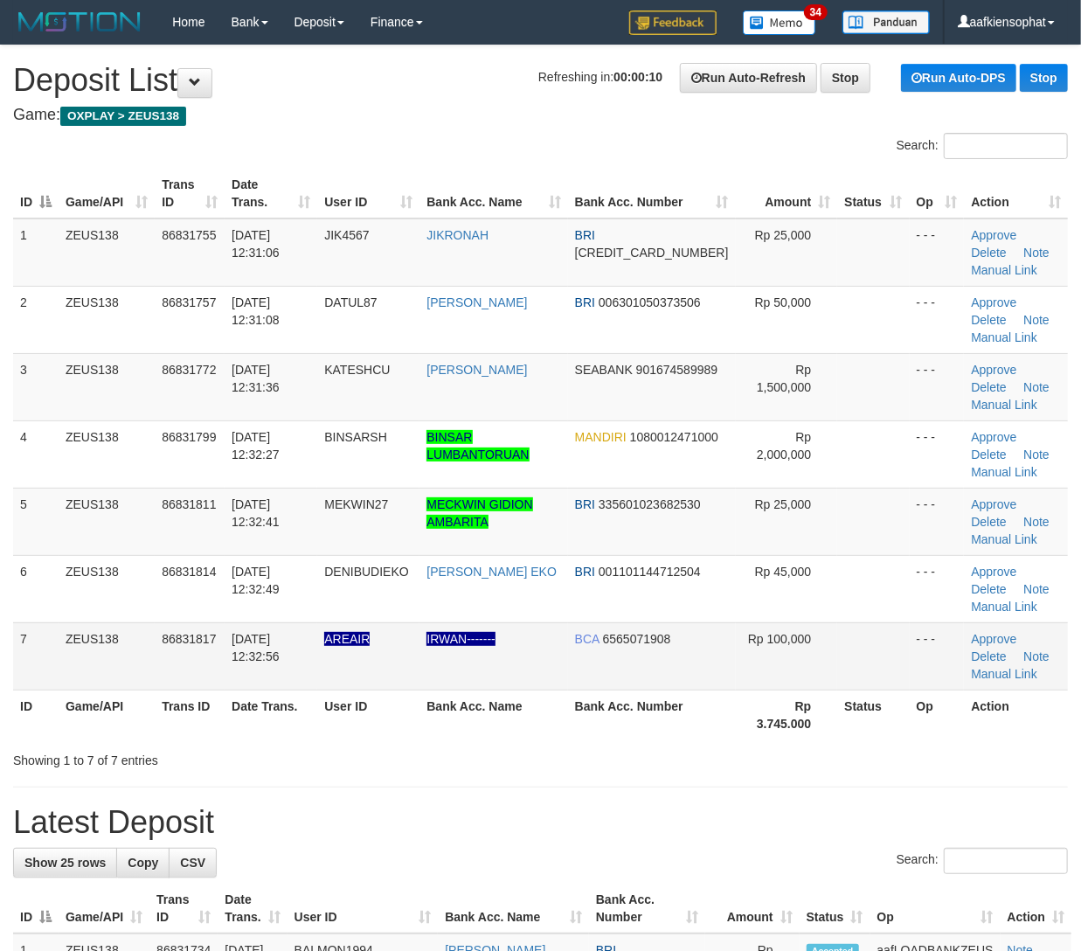
drag, startPoint x: 592, startPoint y: 668, endPoint x: 624, endPoint y: 650, distance: 36.8
click at [616, 655] on td "BCA 6565071908" at bounding box center [652, 655] width 168 height 67
click at [680, 628] on td "BCA 6565071908" at bounding box center [652, 655] width 168 height 67
drag, startPoint x: 526, startPoint y: 663, endPoint x: 1088, endPoint y: 644, distance: 561.6
click at [567, 657] on td "IRWAN-------" at bounding box center [494, 655] width 148 height 67
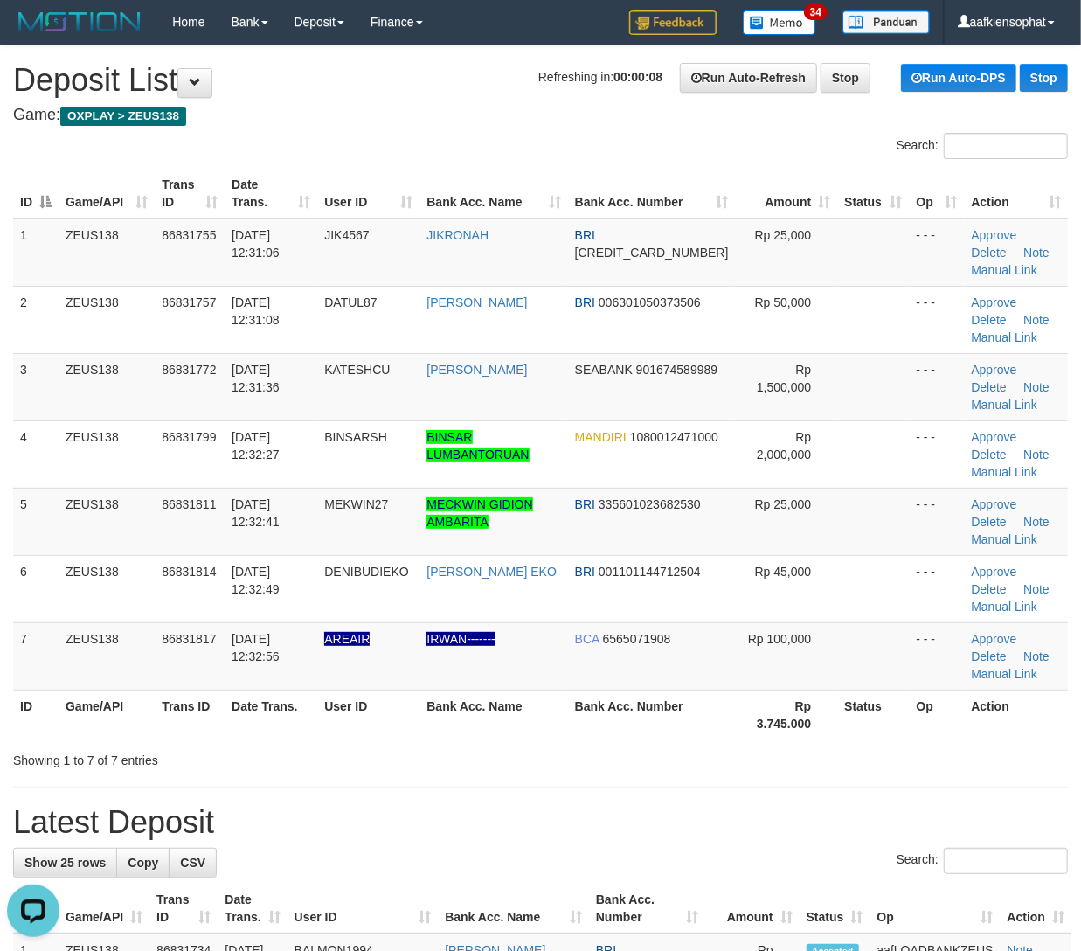
drag, startPoint x: 441, startPoint y: 641, endPoint x: 1095, endPoint y: 644, distance: 654.8
click at [550, 636] on td "IRWAN-------" at bounding box center [494, 655] width 148 height 67
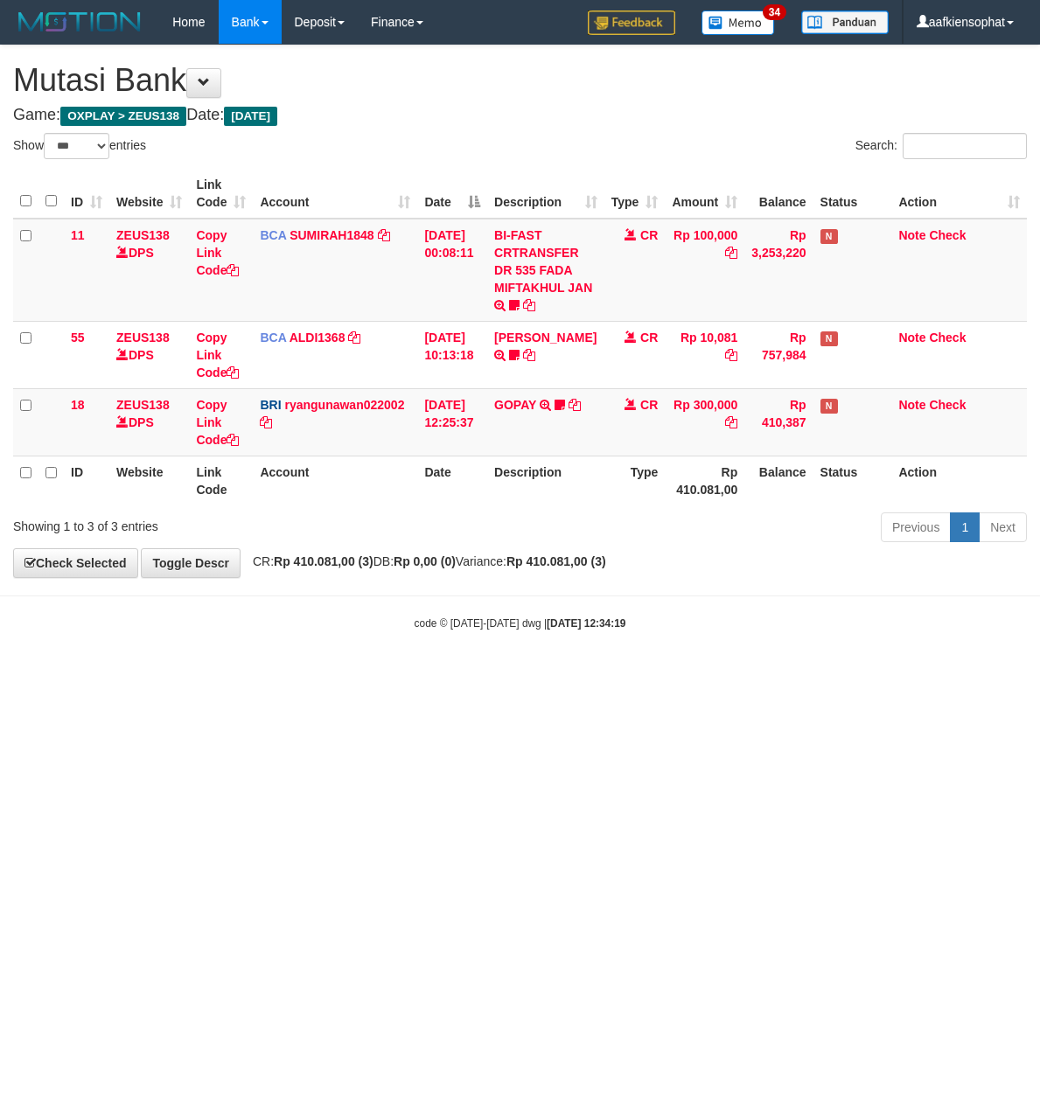
select select "***"
drag, startPoint x: 602, startPoint y: 654, endPoint x: 508, endPoint y: 666, distance: 95.2
click at [588, 668] on body "Toggle navigation Home Bank Account List Load By Website Group [OXPLAY] ZEUS138…" at bounding box center [520, 337] width 1040 height 675
drag, startPoint x: 666, startPoint y: 746, endPoint x: 9, endPoint y: 721, distance: 657.9
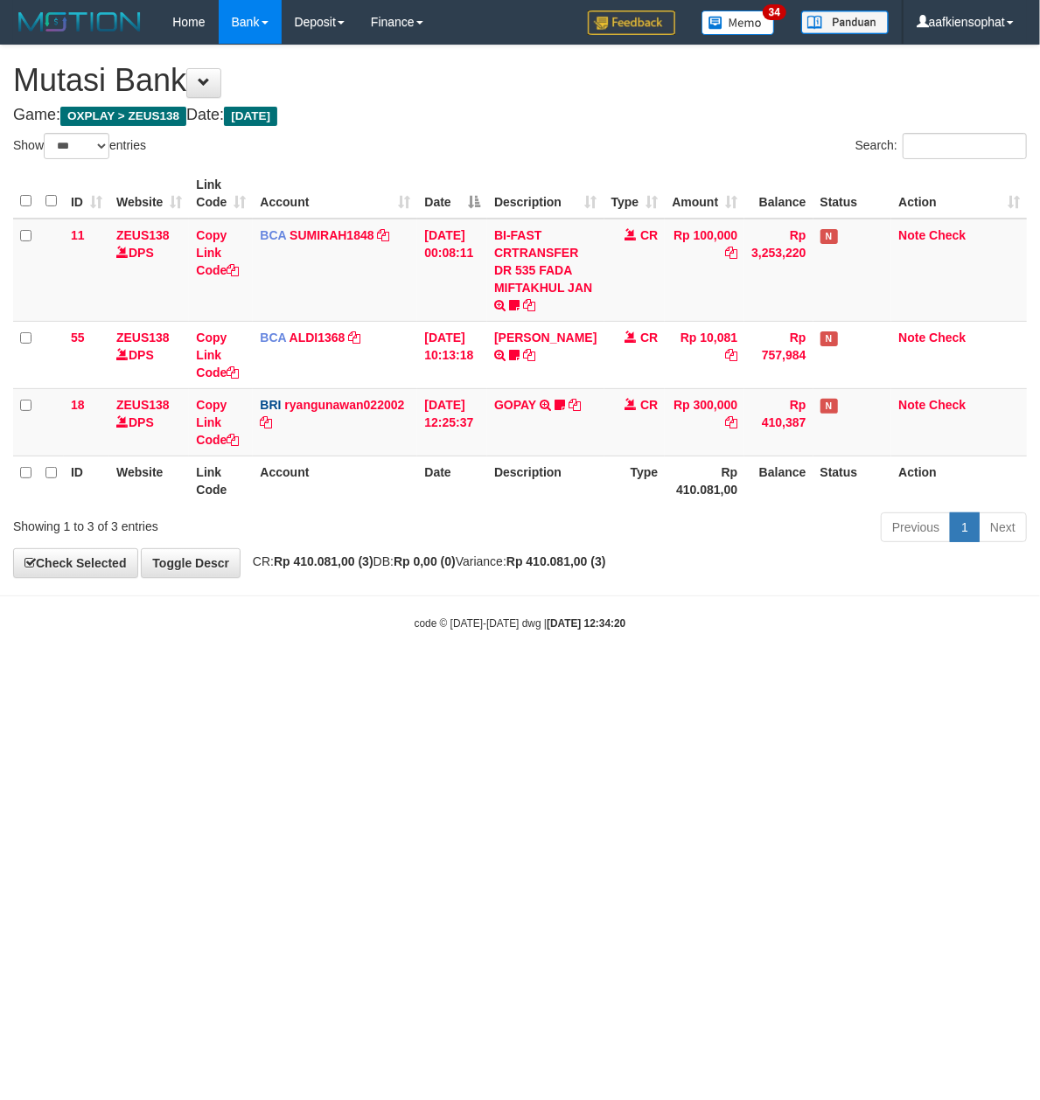
click at [581, 675] on html "Toggle navigation Home Bank Account List Load By Website Group [OXPLAY] ZEUS138…" at bounding box center [520, 337] width 1040 height 675
drag, startPoint x: 532, startPoint y: 748, endPoint x: 550, endPoint y: 757, distance: 19.5
click at [550, 675] on html "Toggle navigation Home Bank Account List Load By Website Group [OXPLAY] ZEUS138…" at bounding box center [520, 337] width 1040 height 675
click at [442, 675] on html "Toggle navigation Home Bank Account List Load By Website Group [OXPLAY] ZEUS138…" at bounding box center [520, 337] width 1040 height 675
click at [444, 675] on html "Toggle navigation Home Bank Account List Load By Website Group [OXPLAY] ZEUS138…" at bounding box center [520, 337] width 1040 height 675
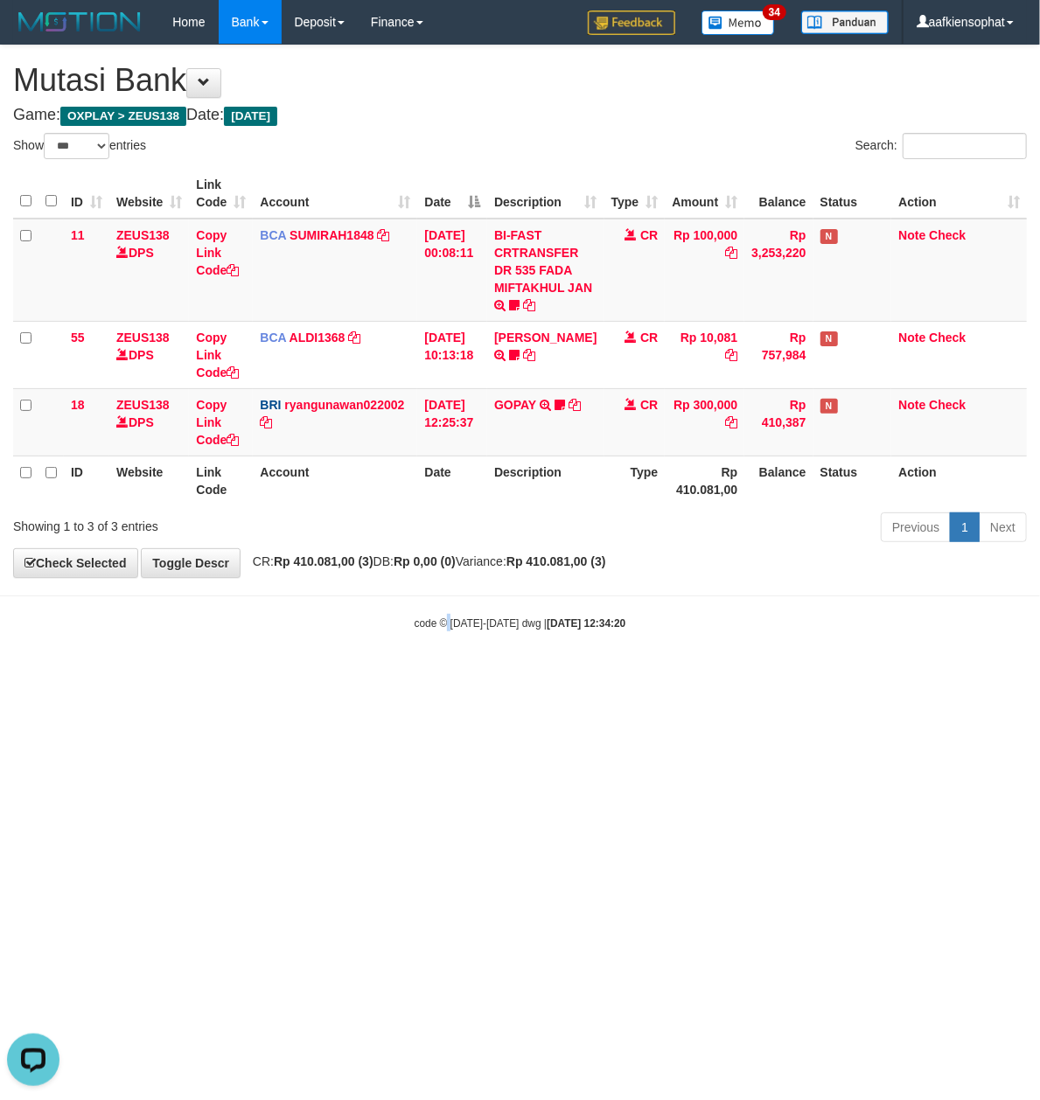
click at [444, 675] on html "Toggle navigation Home Bank Account List Load By Website Group [OXPLAY] ZEUS138…" at bounding box center [520, 337] width 1040 height 675
click at [442, 675] on html "Toggle navigation Home Bank Account List Load By Website Group [OXPLAY] ZEUS138…" at bounding box center [520, 337] width 1040 height 675
click at [441, 675] on html "Toggle navigation Home Bank Account List Load By Website Group [OXPLAY] ZEUS138…" at bounding box center [520, 337] width 1040 height 675
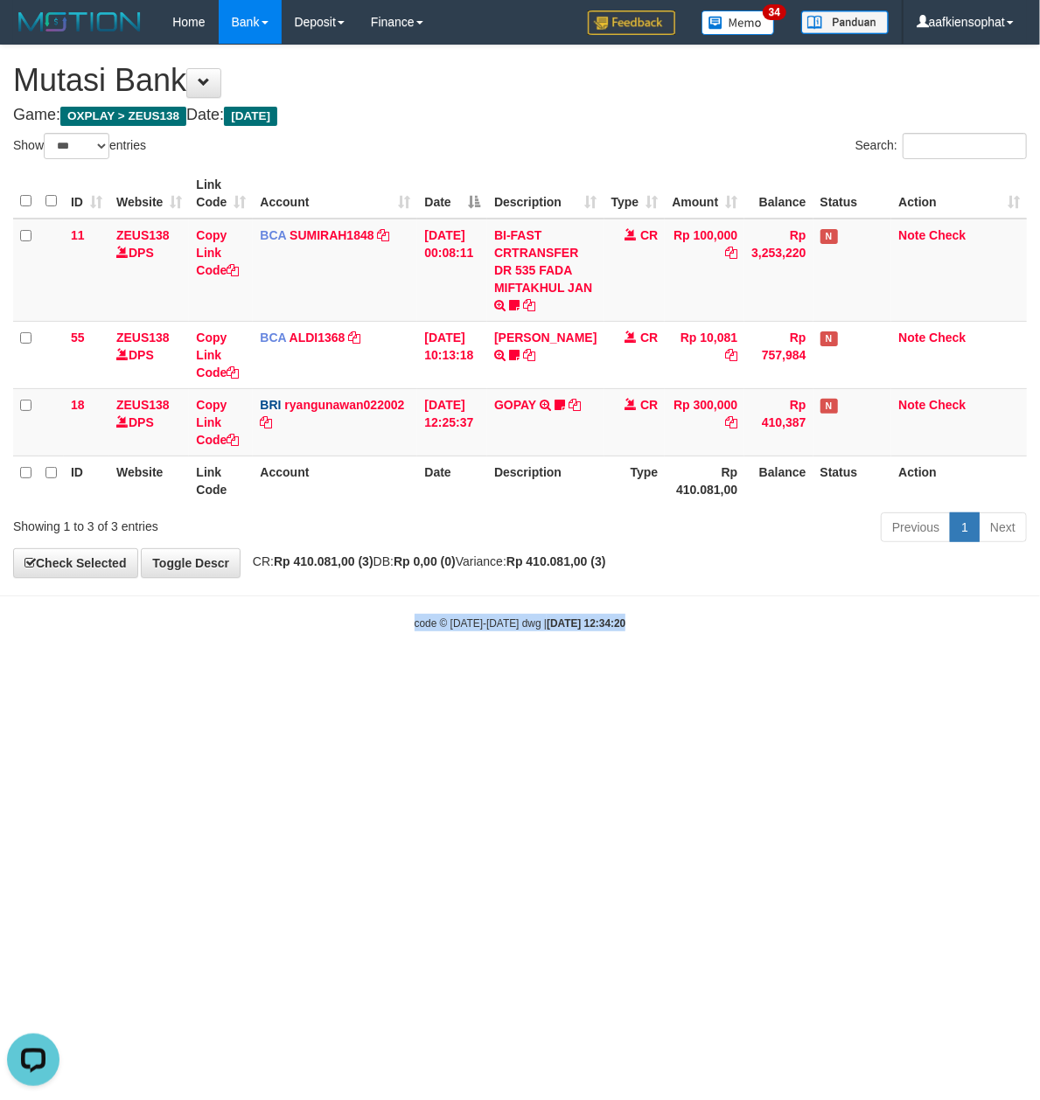
click at [438, 675] on html "Toggle navigation Home Bank Account List Load By Website Group [OXPLAY] ZEUS138…" at bounding box center [520, 337] width 1040 height 675
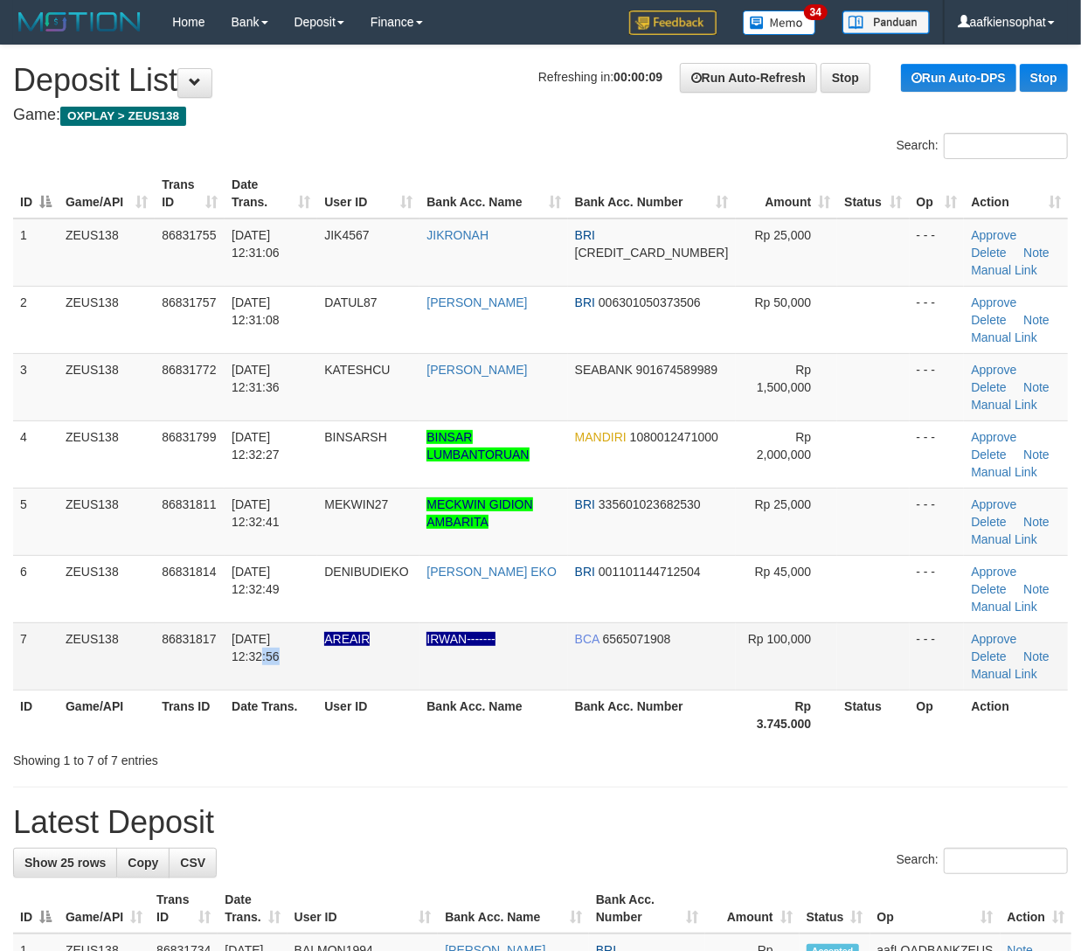
click at [232, 651] on td "31/08/2025 12:32:56" at bounding box center [271, 655] width 93 height 67
click at [350, 633] on tr "7 ZEUS138 86831817 31/08/2025 12:32:56 AREAIR IRWAN------- BCA 6565071908 Rp 10…" at bounding box center [540, 655] width 1055 height 67
click at [700, 757] on div "Showing 1 to 7 of 7 entries" at bounding box center [540, 757] width 1081 height 24
drag, startPoint x: 700, startPoint y: 757, endPoint x: 753, endPoint y: 745, distance: 53.9
click at [731, 750] on div "Showing 1 to 7 of 7 entries" at bounding box center [540, 757] width 1081 height 24
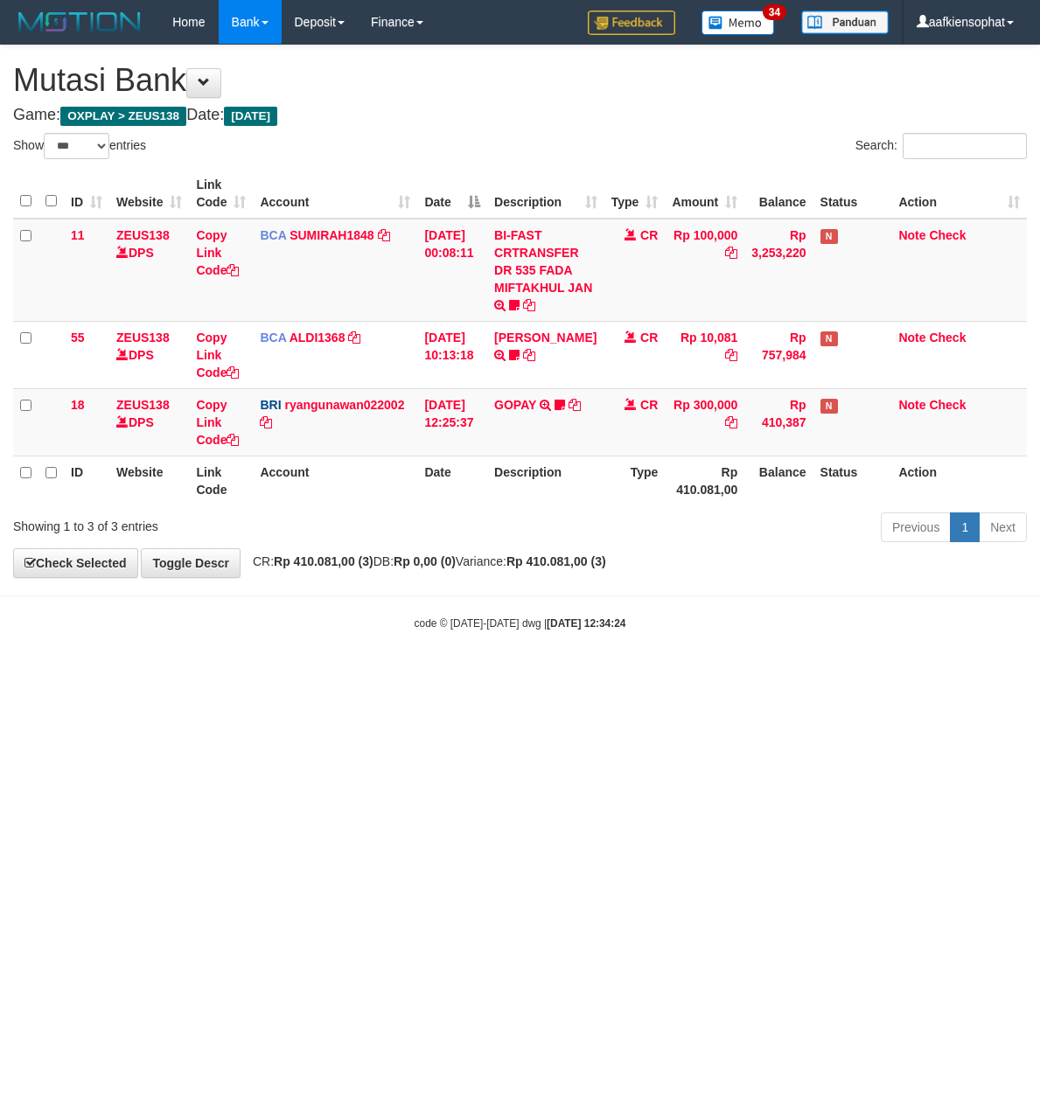
select select "***"
click at [931, 675] on html "Toggle navigation Home Bank Account List Load By Website Group [OXPLAY] ZEUS138…" at bounding box center [520, 337] width 1040 height 675
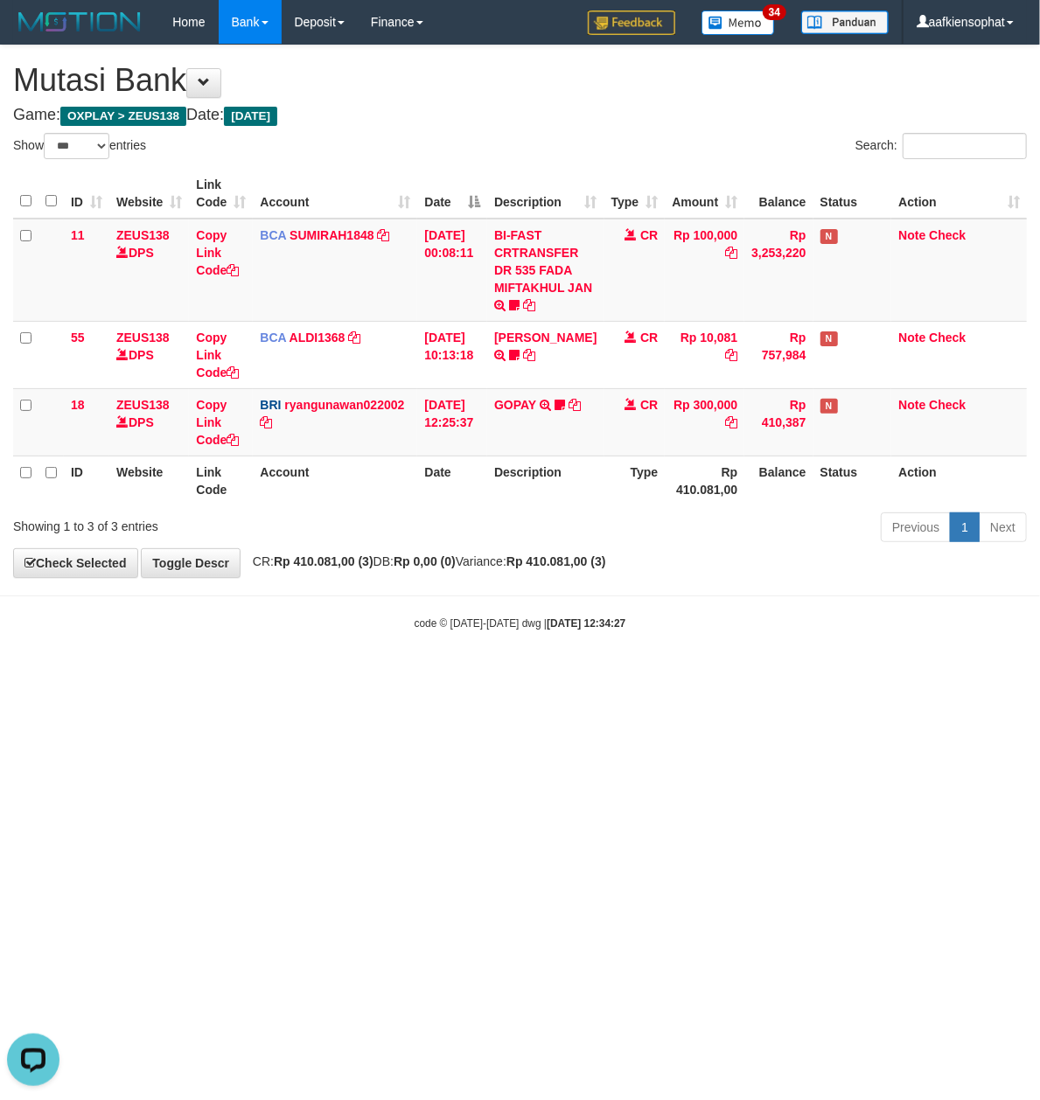
click at [914, 675] on html "Toggle navigation Home Bank Account List Load By Website Group [OXPLAY] ZEUS138…" at bounding box center [520, 337] width 1040 height 675
click at [631, 675] on html "Toggle navigation Home Bank Account List Load By Website Group [OXPLAY] ZEUS138…" at bounding box center [520, 337] width 1040 height 675
click at [633, 675] on html "Toggle navigation Home Bank Account List Load By Website Group [OXPLAY] ZEUS138…" at bounding box center [520, 337] width 1040 height 675
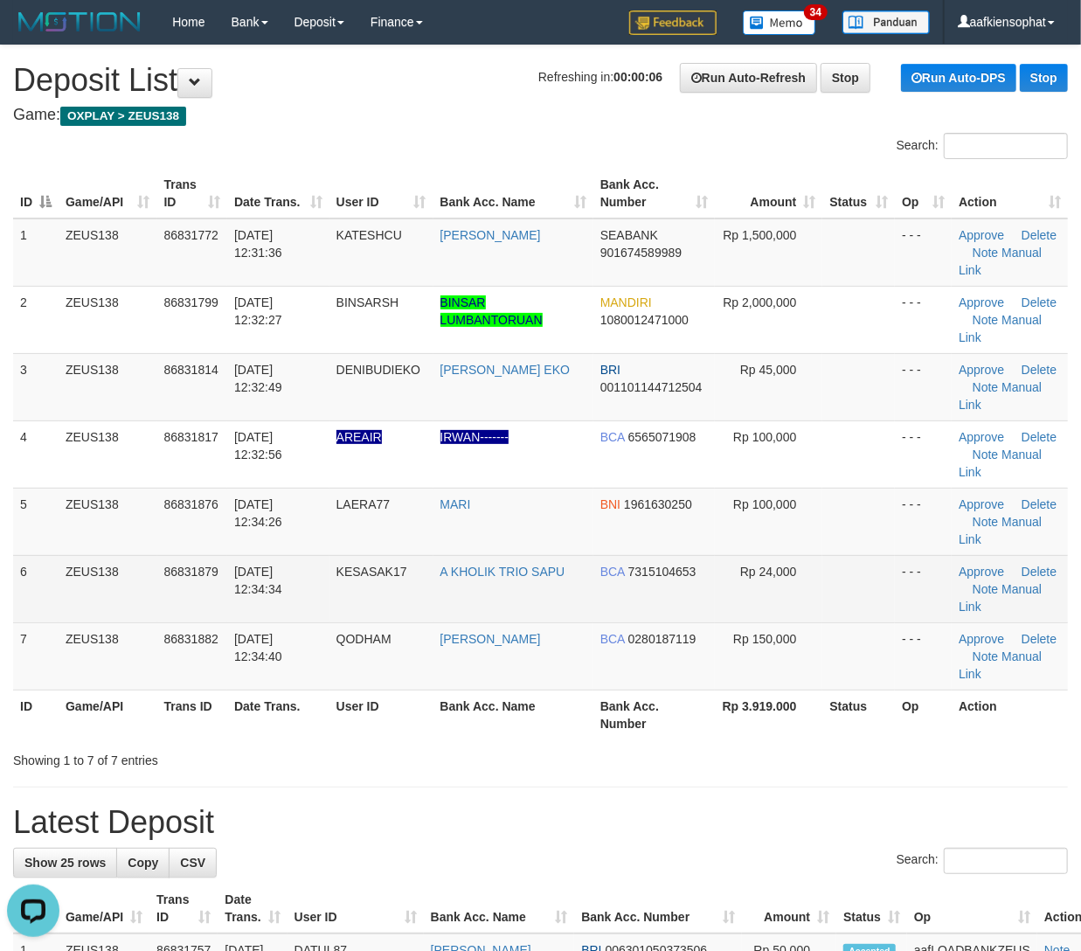
click at [242, 565] on span "[DATE] 12:34:34" at bounding box center [258, 580] width 48 height 31
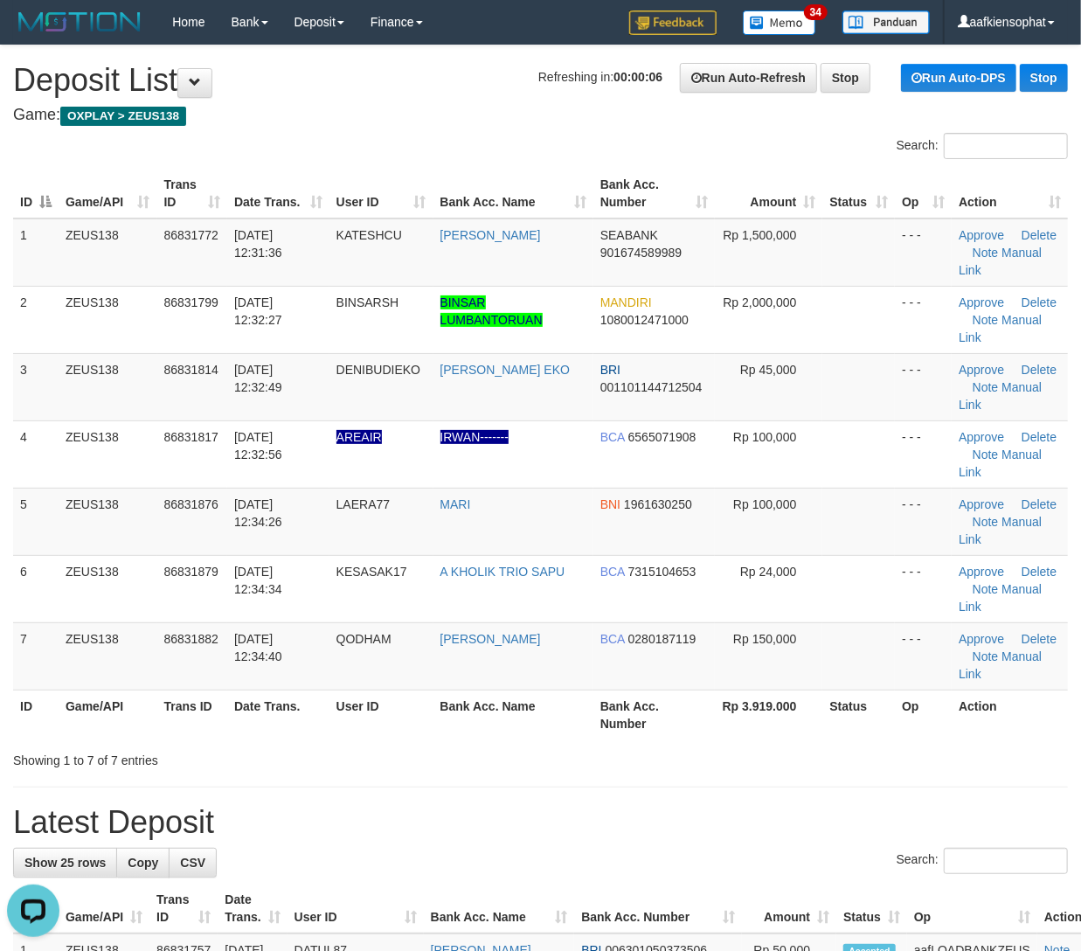
drag, startPoint x: 252, startPoint y: 554, endPoint x: 1091, endPoint y: 564, distance: 839.4
click at [262, 549] on tbody "1 ZEUS138 86831772 31/08/2025 12:31:36 KATESHCU MUHAMMAD HAYYUN SEABANK 9016745…" at bounding box center [540, 455] width 1055 height 472
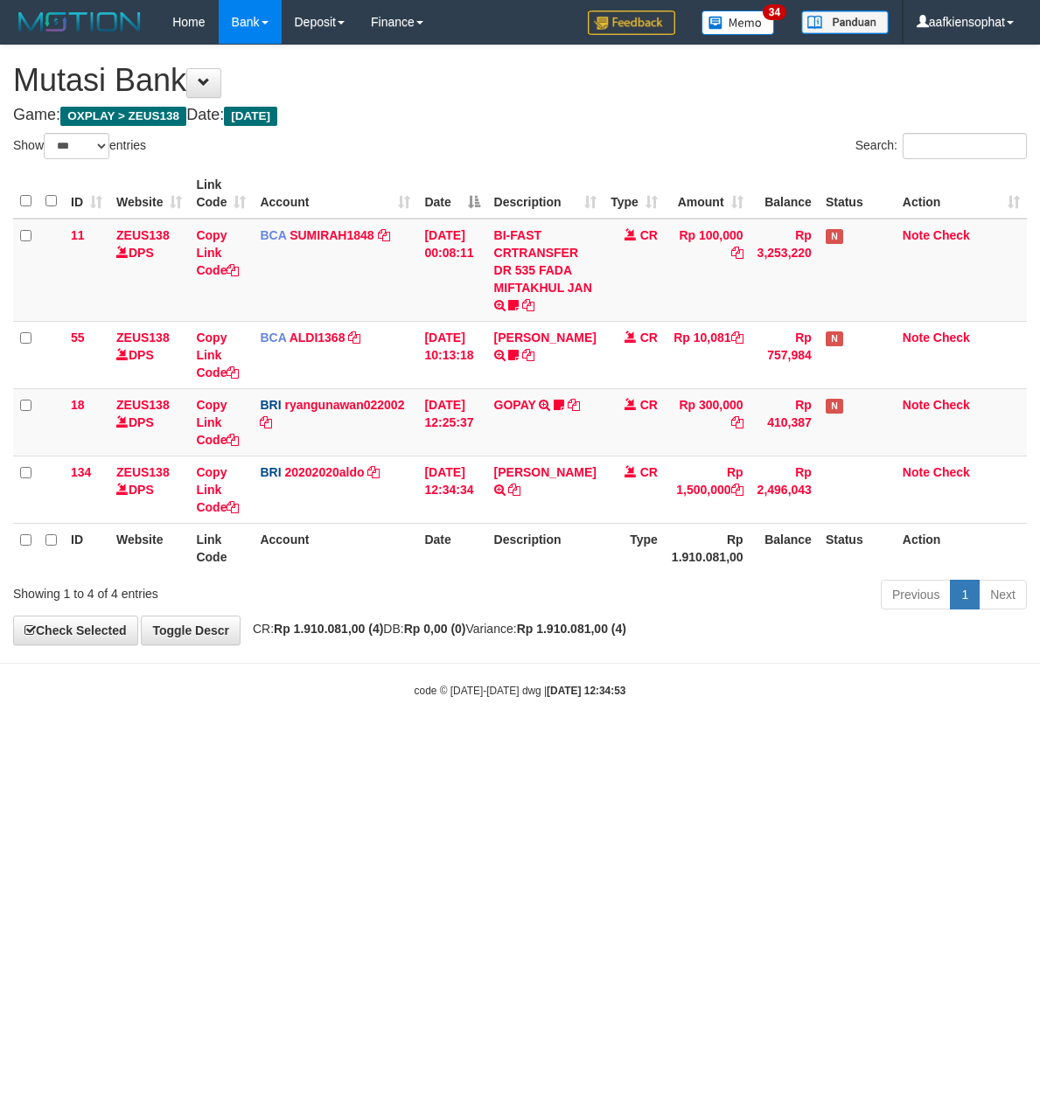
select select "***"
click at [329, 635] on strong "Rp 1.910.081,00 (4)" at bounding box center [328, 629] width 109 height 14
select select "***"
drag, startPoint x: 421, startPoint y: 725, endPoint x: 267, endPoint y: 570, distance: 218.8
click at [420, 714] on body "Toggle navigation Home Bank Account List Load By Website Group [OXPLAY] ZEUS138…" at bounding box center [520, 371] width 1040 height 742
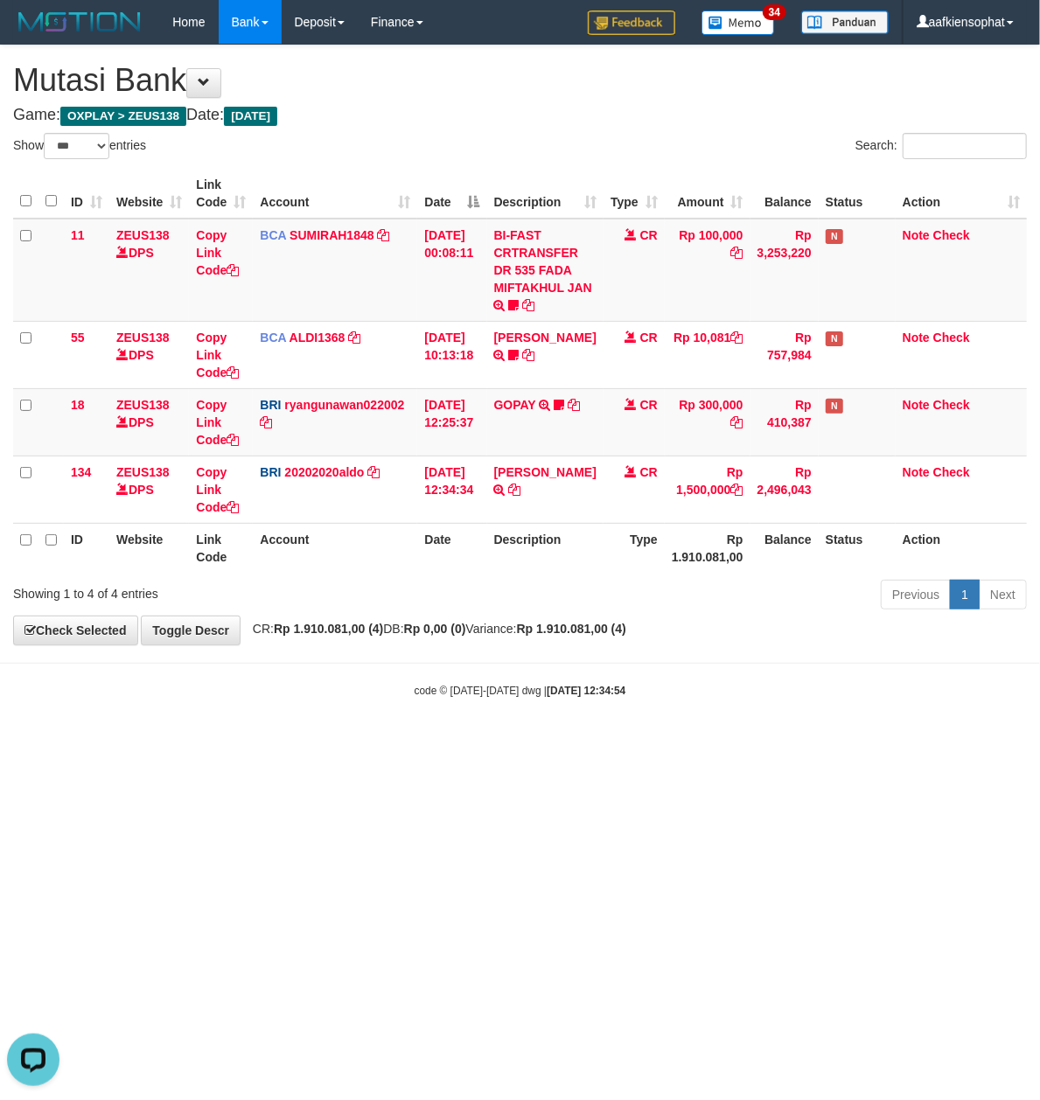
click at [402, 138] on div "Show ** ** ** *** entries" at bounding box center [260, 148] width 494 height 31
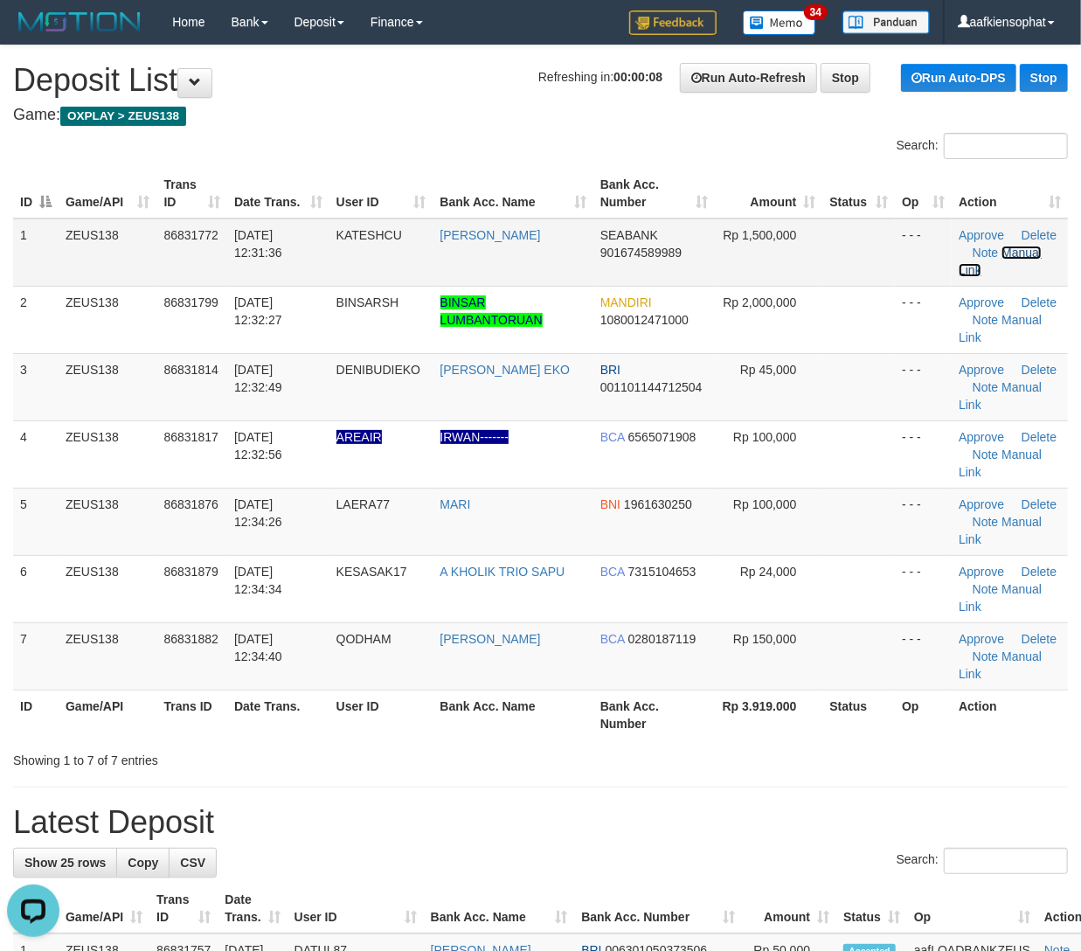
click at [1019, 246] on link "Manual Link" at bounding box center [1000, 261] width 83 height 31
click at [1030, 256] on link "Manual Link" at bounding box center [1000, 261] width 83 height 31
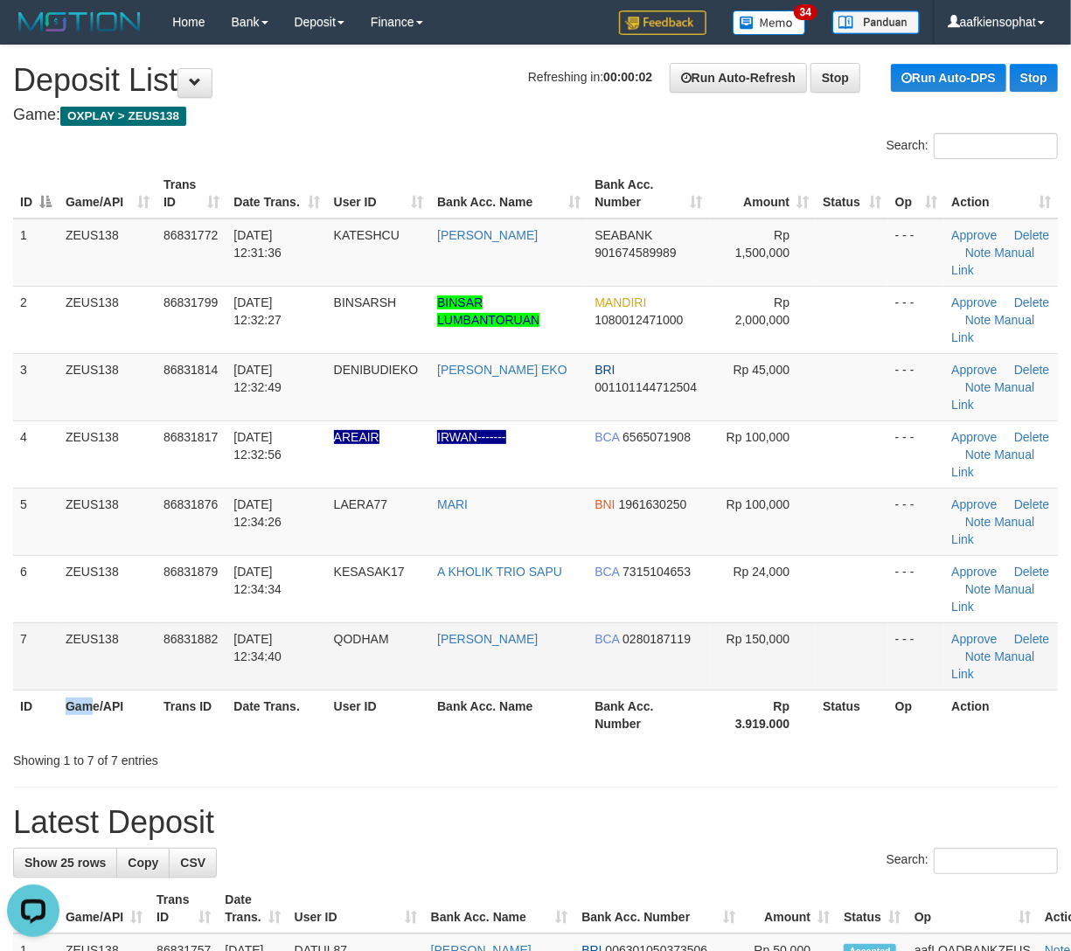
click at [219, 686] on table "ID Game/API Trans ID Date Trans. User ID Bank Acc. Name Bank Acc. Number Amount…" at bounding box center [535, 454] width 1045 height 571
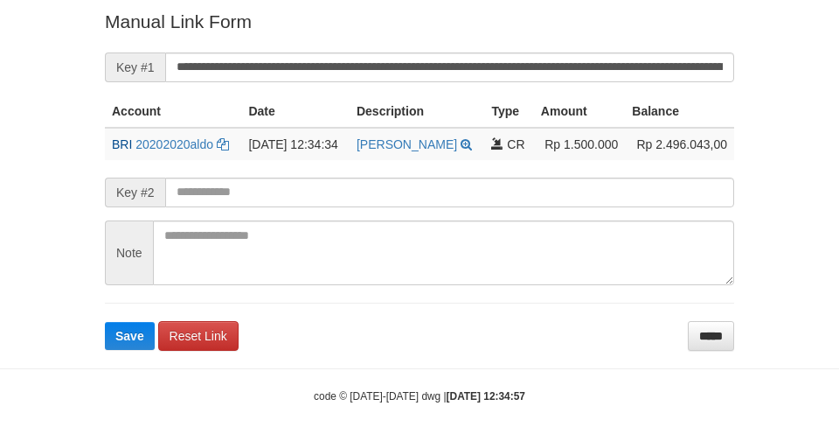
scroll to position [361, 0]
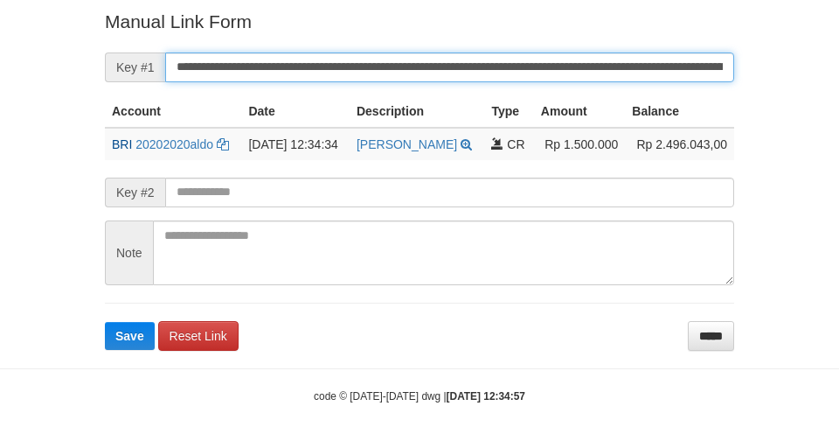
click at [105, 322] on button "Save" at bounding box center [130, 336] width 50 height 28
drag, startPoint x: 446, startPoint y: 51, endPoint x: 428, endPoint y: 59, distance: 19.5
click at [438, 56] on input "**********" at bounding box center [449, 67] width 569 height 30
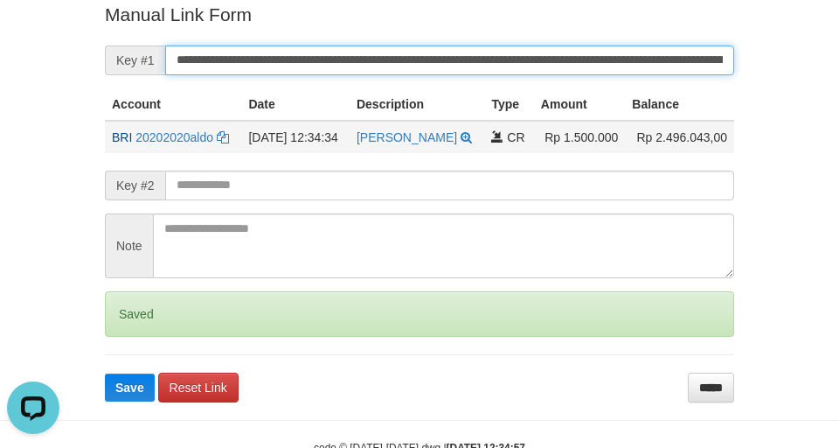
scroll to position [0, 0]
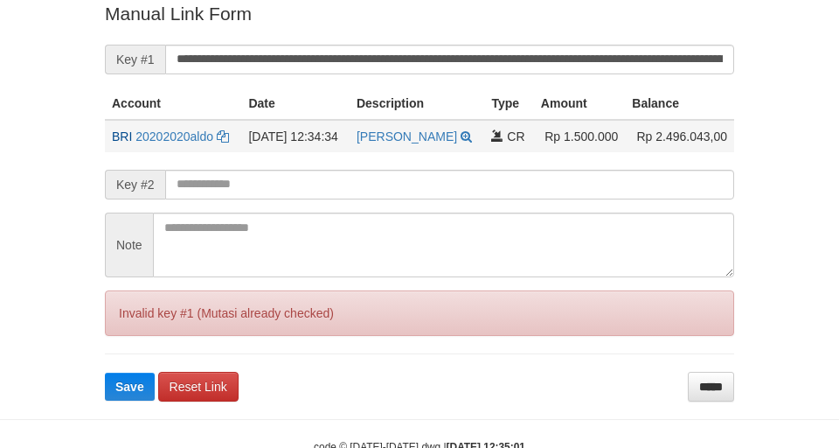
click at [105, 372] on button "Save" at bounding box center [130, 386] width 50 height 28
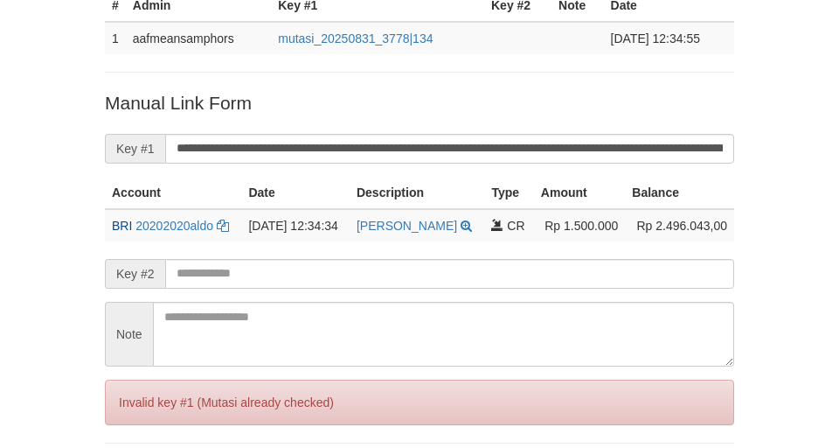
scroll to position [246, 0]
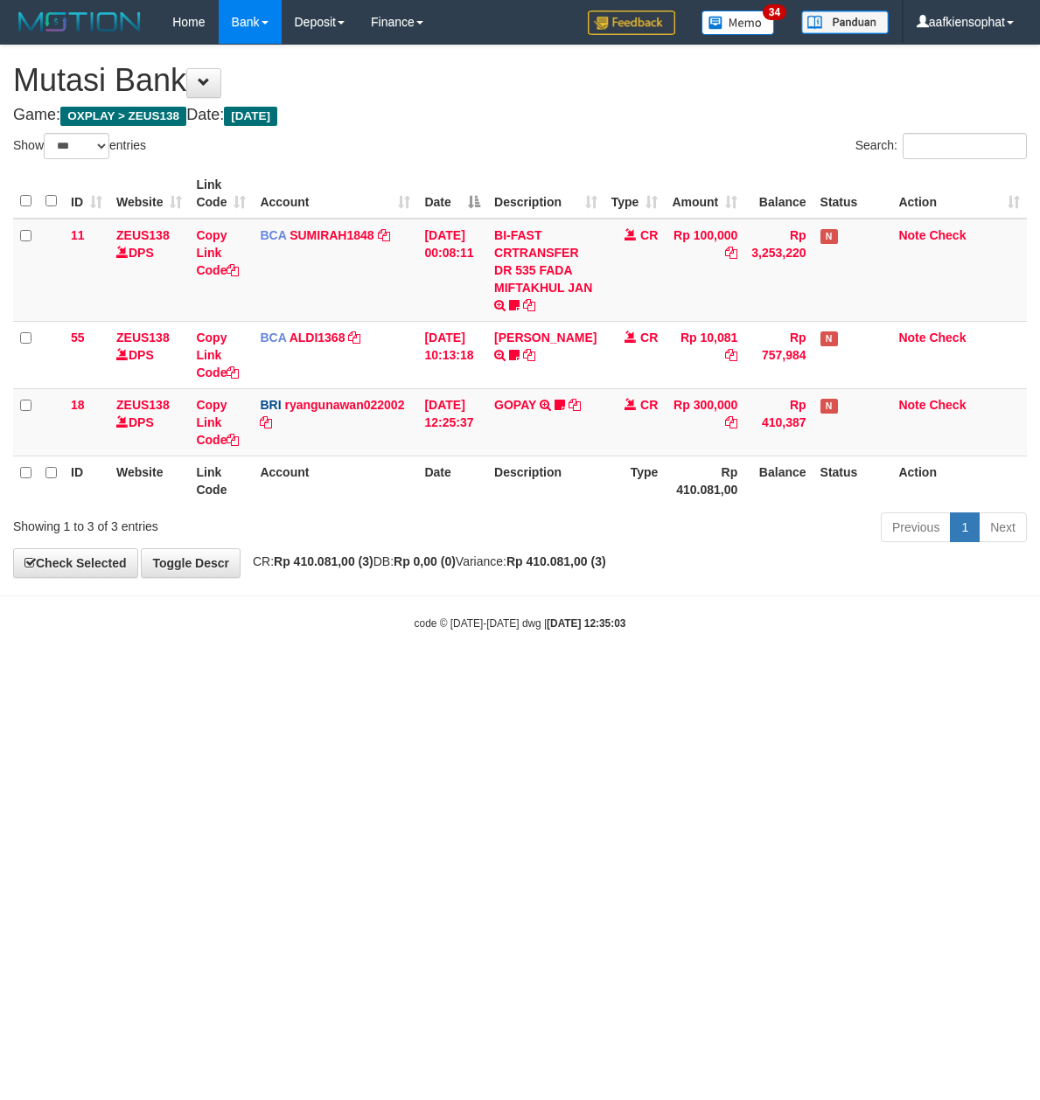
select select "***"
drag, startPoint x: 756, startPoint y: 581, endPoint x: 760, endPoint y: 568, distance: 12.7
click at [759, 571] on body "Toggle navigation Home Bank Account List Load By Website Group [OXPLAY] ZEUS138…" at bounding box center [520, 337] width 1040 height 675
select select "***"
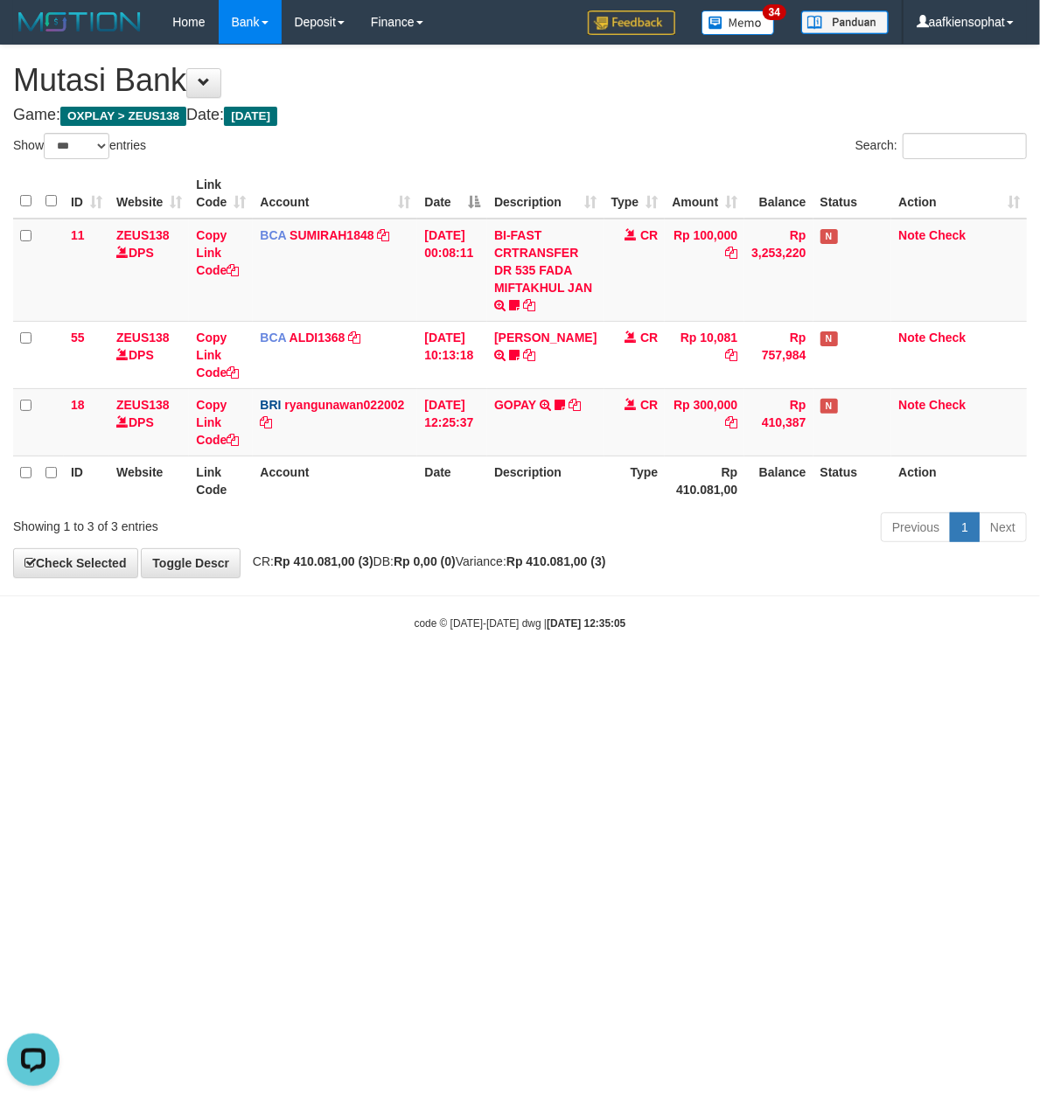
click at [316, 675] on html "Toggle navigation Home Bank Account List Load By Website Group [OXPLAY] ZEUS138…" at bounding box center [520, 337] width 1040 height 675
click at [315, 675] on html "Toggle navigation Home Bank Account List Load By Website Group [OXPLAY] ZEUS138…" at bounding box center [520, 337] width 1040 height 675
drag, startPoint x: 301, startPoint y: 715, endPoint x: 290, endPoint y: 706, distance: 13.7
click at [297, 675] on html "Toggle navigation Home Bank Account List Load By Website Group [OXPLAY] ZEUS138…" at bounding box center [520, 337] width 1040 height 675
drag, startPoint x: 254, startPoint y: 689, endPoint x: 208, endPoint y: 675, distance: 47.6
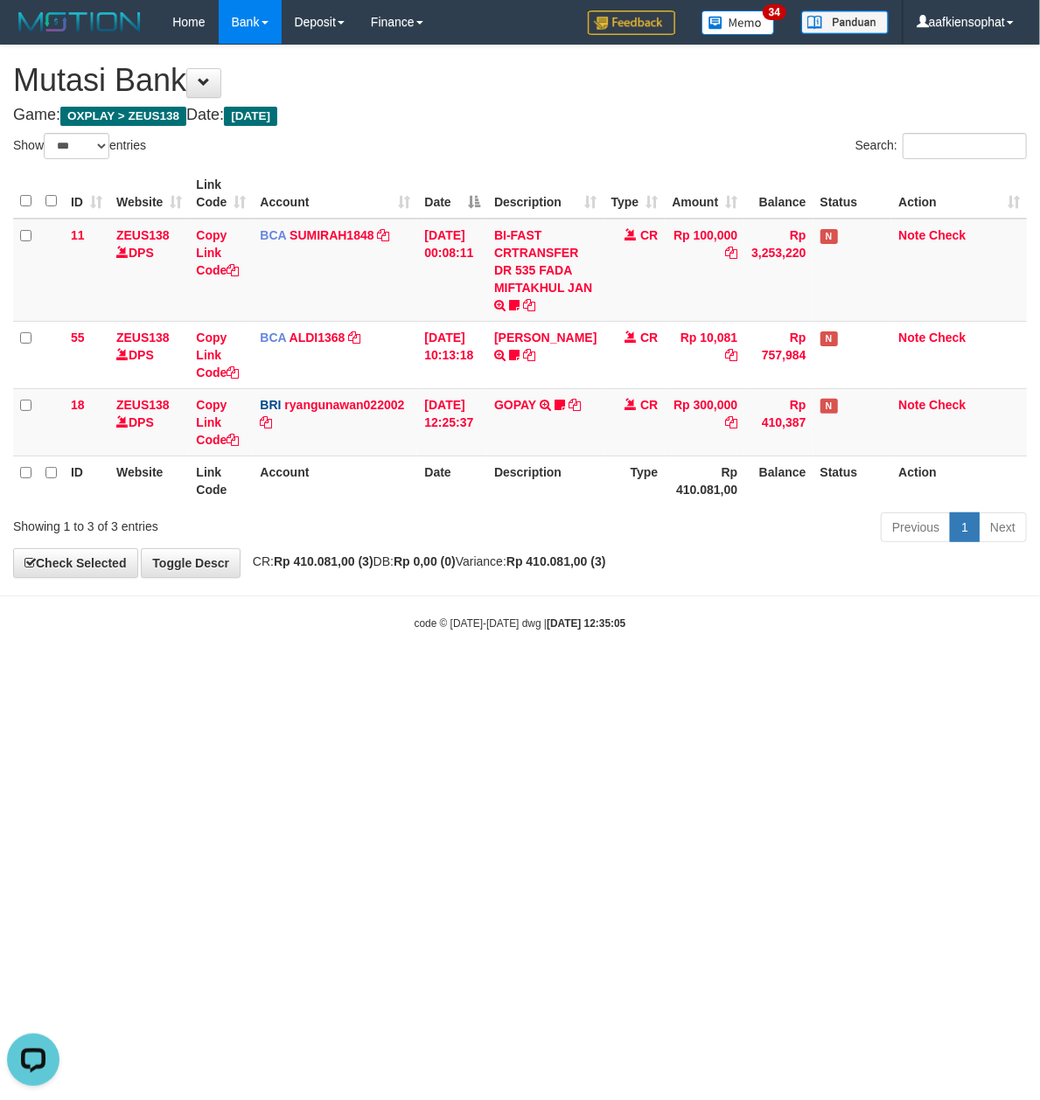
click at [249, 675] on html "Toggle navigation Home Bank Account List Load By Website Group [OXPLAY] ZEUS138…" at bounding box center [520, 337] width 1040 height 675
click at [177, 658] on body "Toggle navigation Home Bank Account List Load By Website Group [OXPLAY] ZEUS138…" at bounding box center [520, 337] width 1040 height 675
drag, startPoint x: 176, startPoint y: 656, endPoint x: 198, endPoint y: 641, distance: 26.4
click at [176, 651] on body "Toggle navigation Home Bank Account List Load By Website Group [OXPLAY] ZEUS138…" at bounding box center [520, 337] width 1040 height 675
drag, startPoint x: 207, startPoint y: 641, endPoint x: 225, endPoint y: 640, distance: 17.5
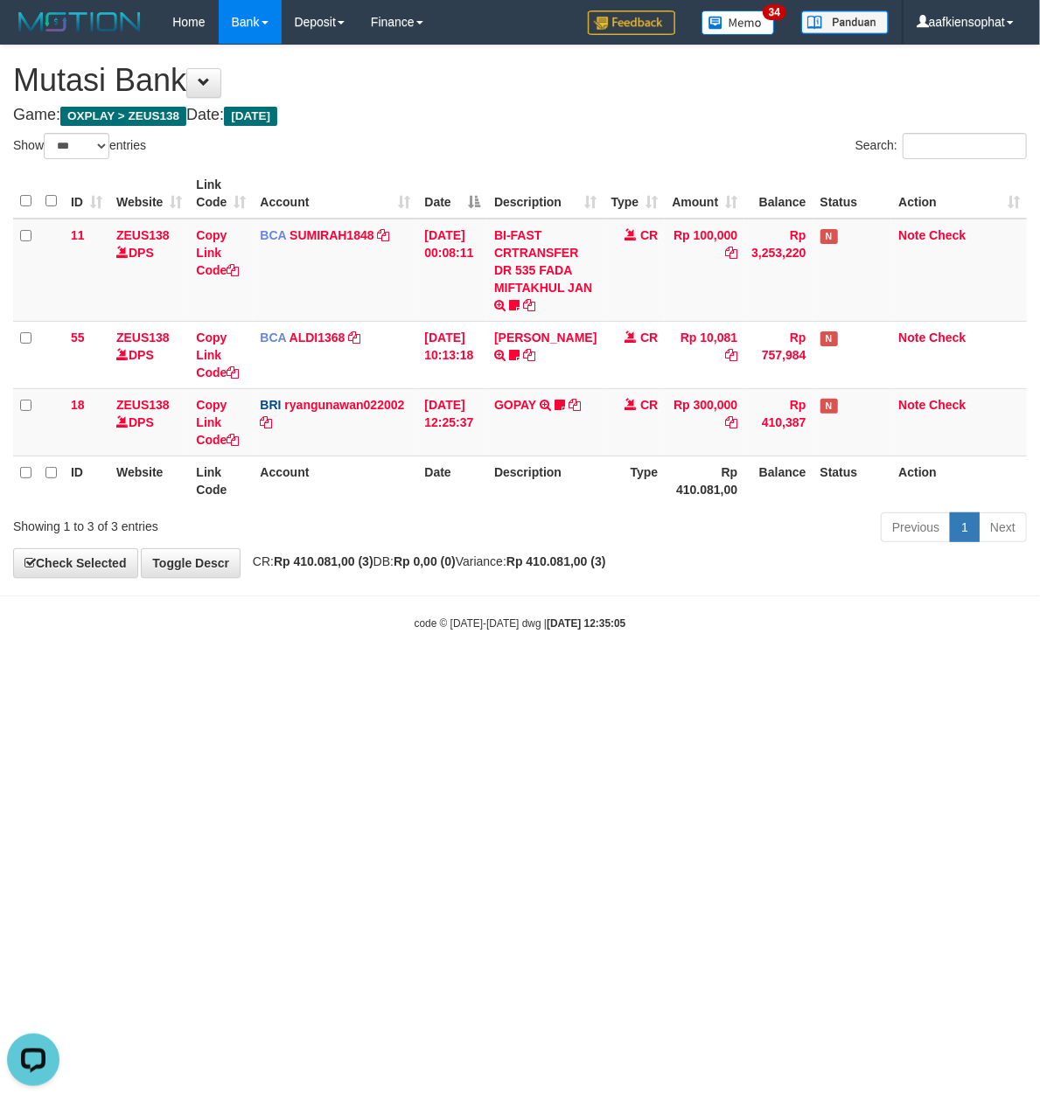
click at [222, 640] on body "Toggle navigation Home Bank Account List Load By Website Group [OXPLAY] ZEUS138…" at bounding box center [520, 337] width 1040 height 675
drag, startPoint x: 225, startPoint y: 640, endPoint x: 262, endPoint y: 624, distance: 40.8
click at [231, 637] on body "Toggle navigation Home Bank Account List Load By Website Group [OXPLAY] ZEUS138…" at bounding box center [520, 337] width 1040 height 675
click at [437, 602] on body "Toggle navigation Home Bank Account List Load By Website Group [OXPLAY] ZEUS138…" at bounding box center [520, 337] width 1040 height 675
click at [320, 605] on body "Toggle navigation Home Bank Account List Load By Website Group [OXPLAY] ZEUS138…" at bounding box center [520, 337] width 1040 height 675
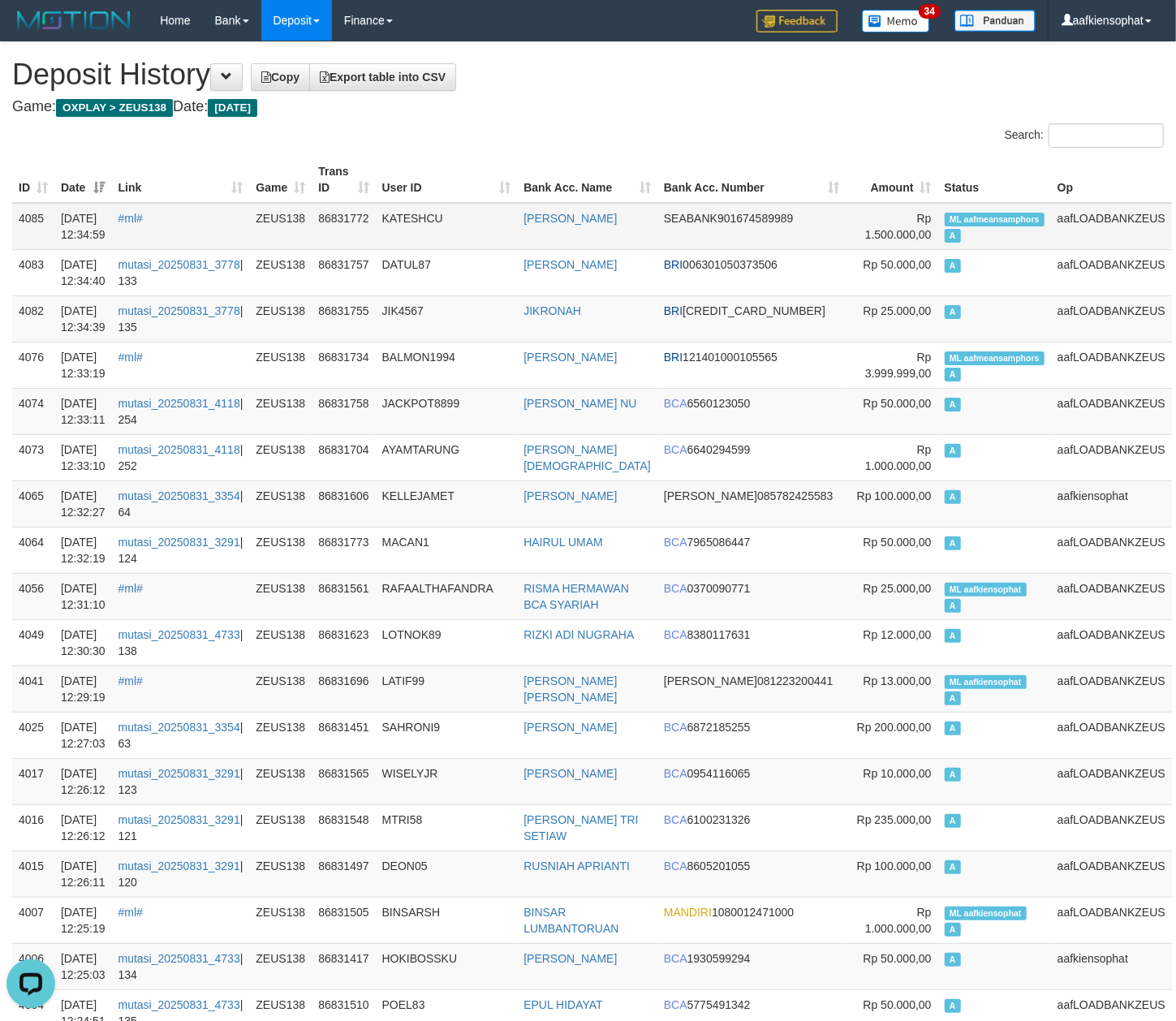
click at [972, 227] on td "ML aafmeansamphors A" at bounding box center [995, 226] width 113 height 47
copy td "ML aafmeansamphors A"
click at [972, 227] on td "ML aafmeansamphors A" at bounding box center [995, 226] width 113 height 47
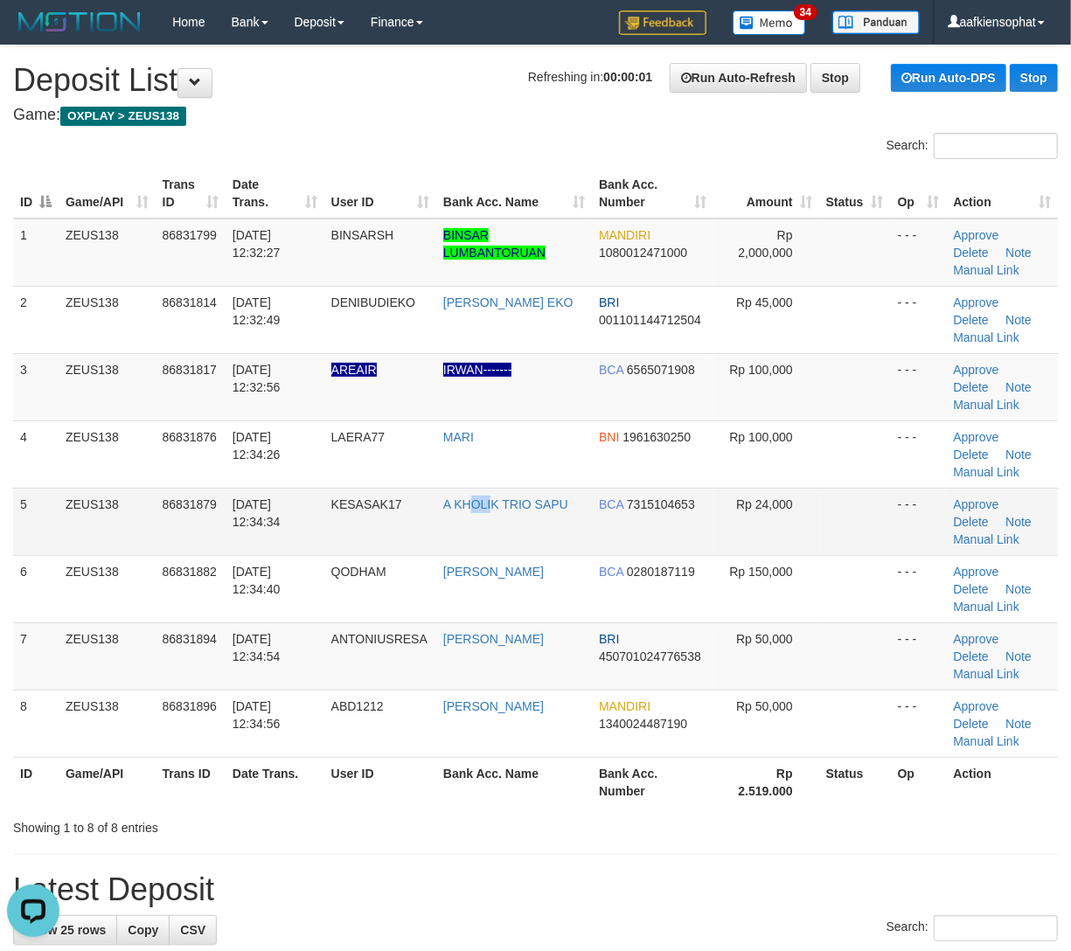
drag, startPoint x: 493, startPoint y: 550, endPoint x: 788, endPoint y: 550, distance: 294.6
click at [525, 546] on td "A KHOLIK TRIO SAPU" at bounding box center [514, 521] width 156 height 67
drag, startPoint x: 537, startPoint y: 544, endPoint x: 1079, endPoint y: 621, distance: 547.5
click at [543, 544] on td "A KHOLIK TRIO SAPU" at bounding box center [514, 521] width 156 height 67
drag, startPoint x: 451, startPoint y: 613, endPoint x: 1082, endPoint y: 663, distance: 633.2
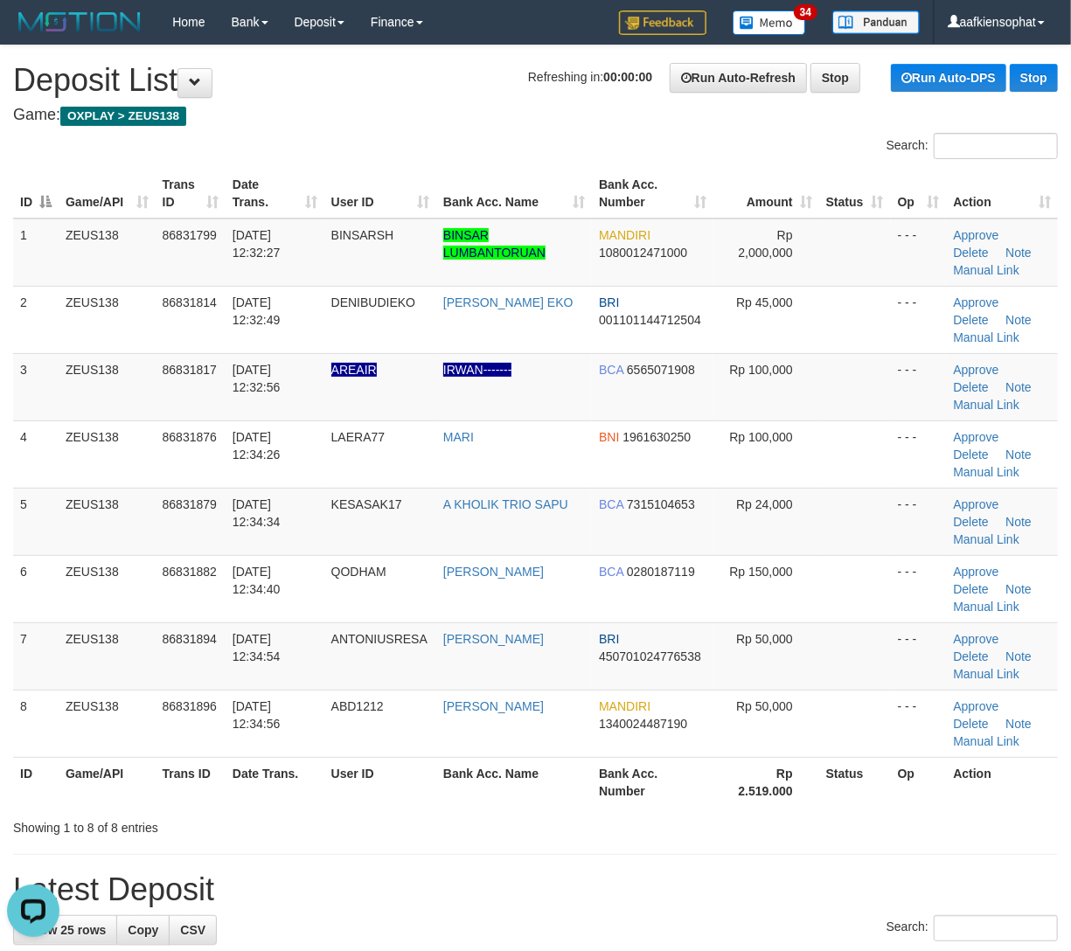
click at [612, 621] on tr "6 ZEUS138 86831882 31/08/2025 12:34:40 QODHAM ANDHIKA BAGASKARA BCA 0280187119 …" at bounding box center [535, 588] width 1045 height 67
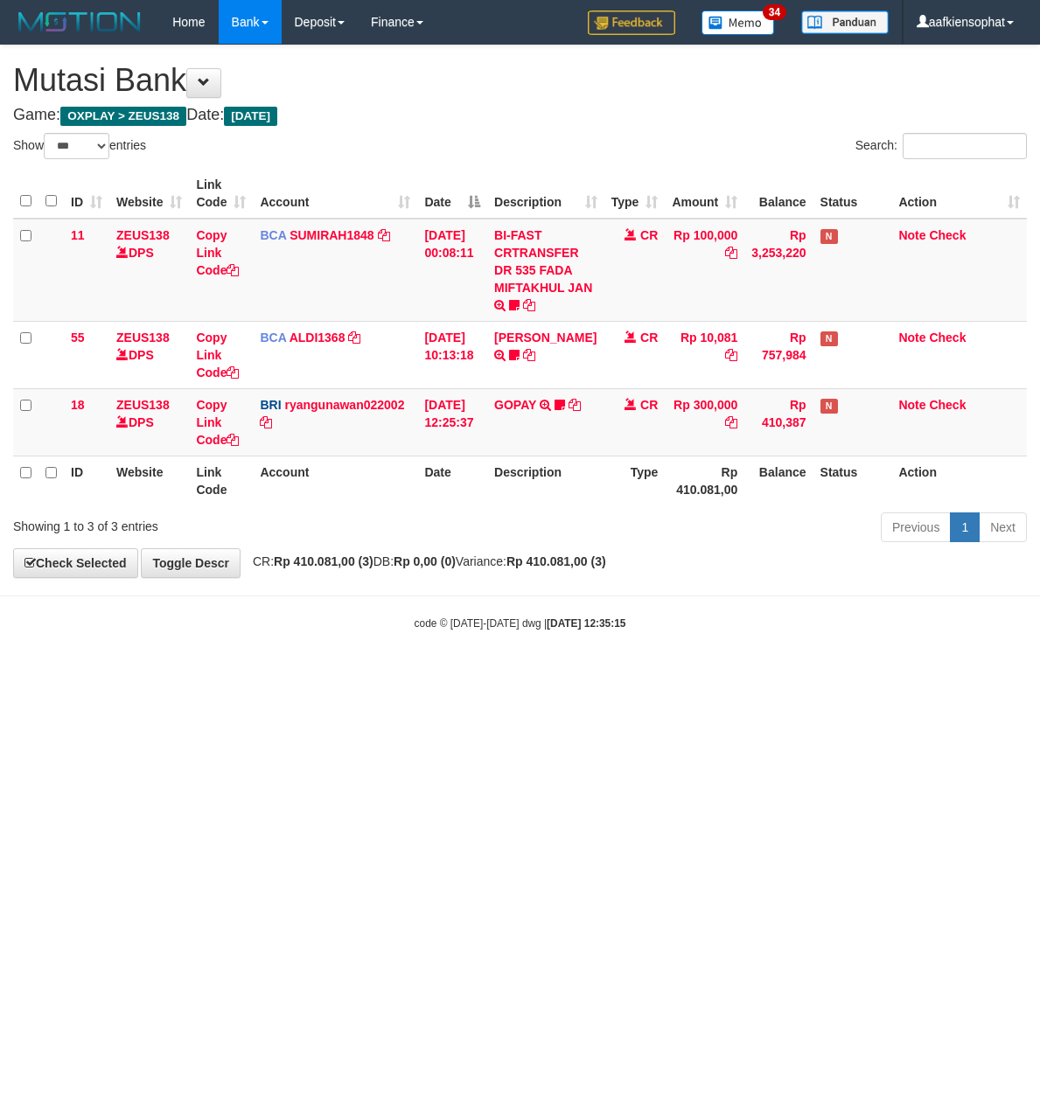
select select "***"
click at [283, 675] on html "Toggle navigation Home Bank Account List Load By Website Group [OXPLAY] ZEUS138…" at bounding box center [520, 337] width 1040 height 675
drag, startPoint x: 284, startPoint y: 724, endPoint x: 8, endPoint y: 694, distance: 277.9
click at [270, 675] on html "Toggle navigation Home Bank Account List Load By Website Group [OXPLAY] ZEUS138…" at bounding box center [520, 337] width 1040 height 675
select select "***"
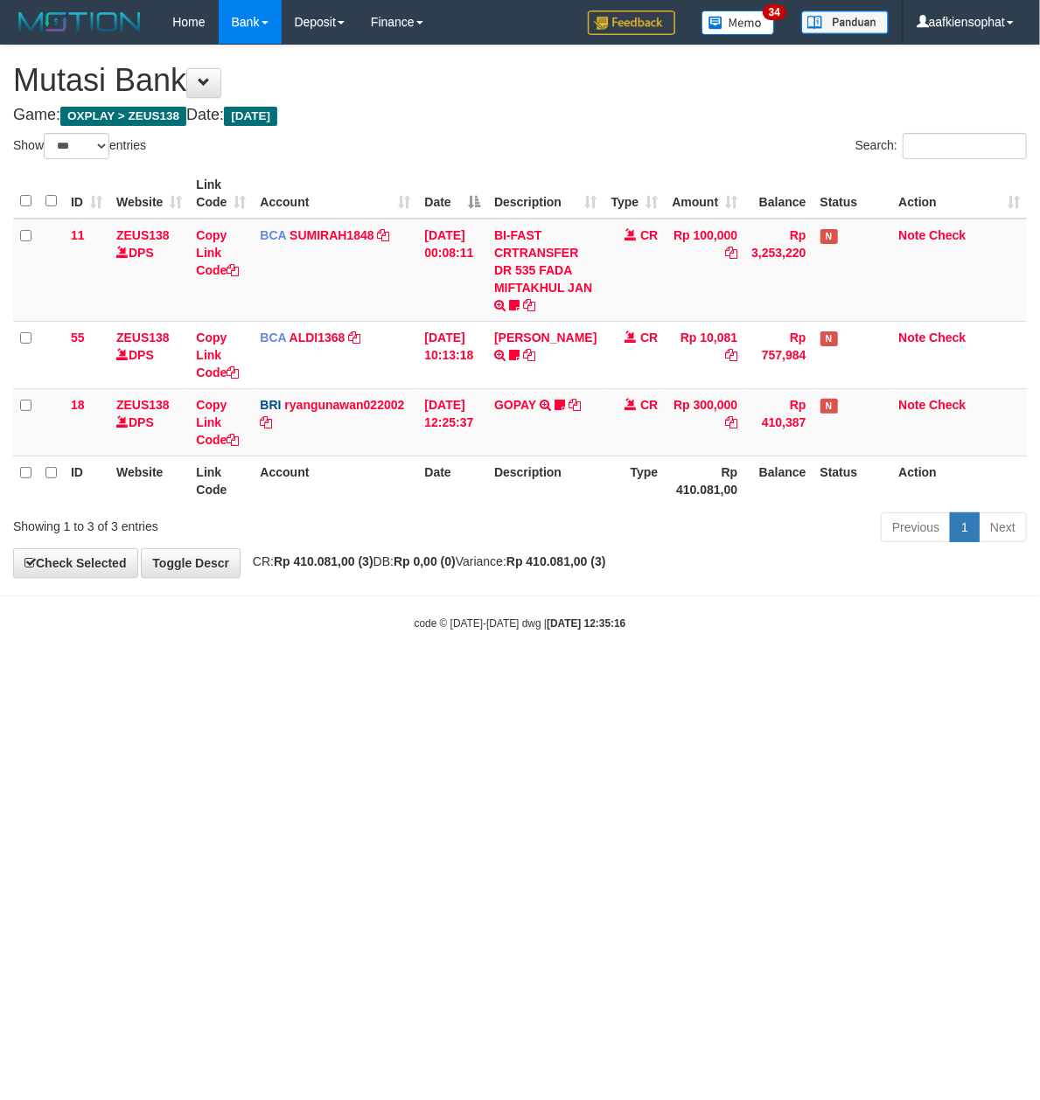
drag, startPoint x: 647, startPoint y: 766, endPoint x: 627, endPoint y: 783, distance: 26.6
click at [627, 675] on html "Toggle navigation Home Bank Account List Load By Website Group [OXPLAY] ZEUS138…" at bounding box center [520, 337] width 1040 height 675
select select "***"
click at [434, 675] on html "Toggle navigation Home Bank Account List Load By Website Group [OXPLAY] ZEUS138…" at bounding box center [520, 337] width 1040 height 675
click at [411, 675] on html "Toggle navigation Home Bank Account List Load By Website Group [OXPLAY] ZEUS138…" at bounding box center [520, 337] width 1040 height 675
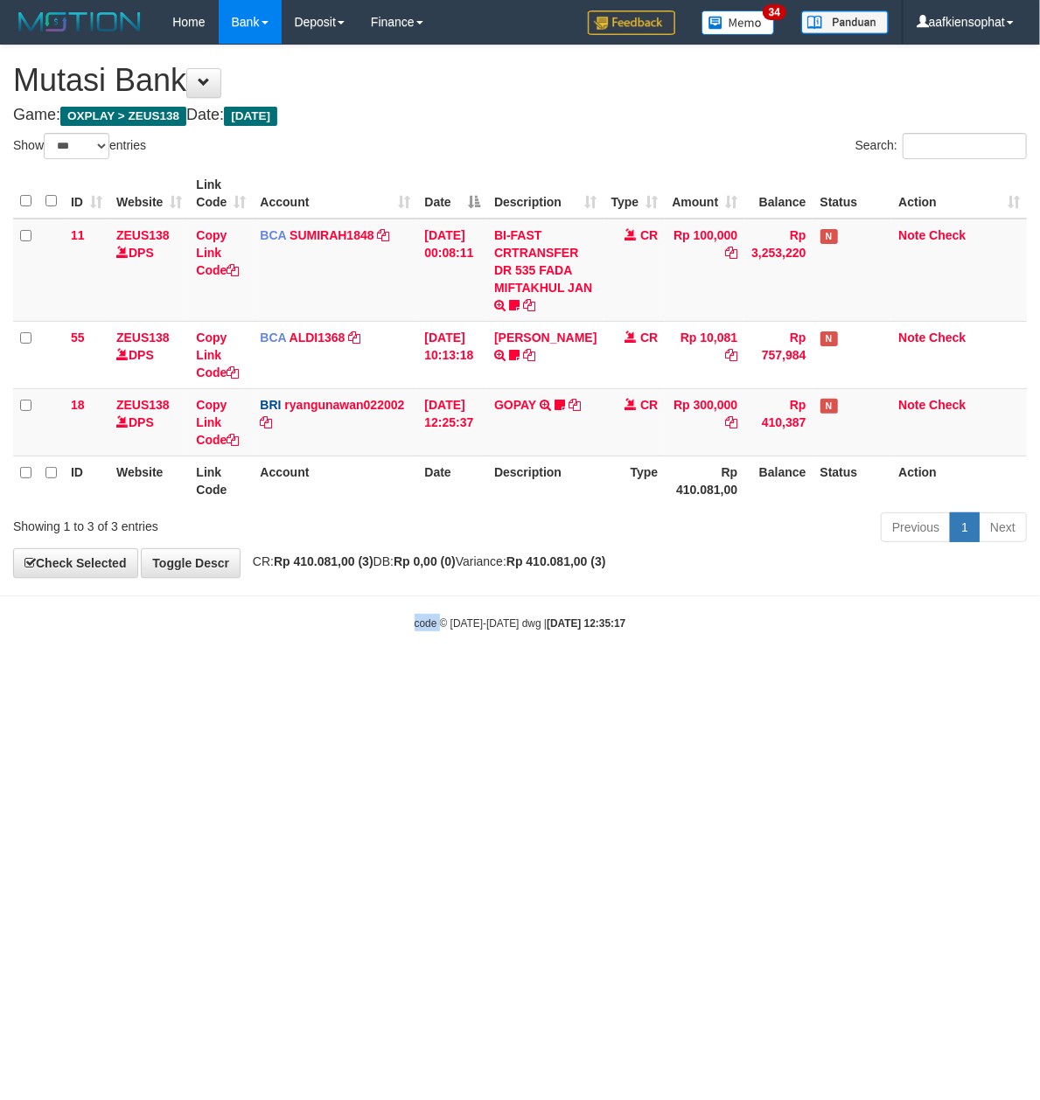
click at [411, 675] on html "Toggle navigation Home Bank Account List Load By Website Group [OXPLAY] ZEUS138…" at bounding box center [520, 337] width 1040 height 675
select select "***"
drag, startPoint x: 483, startPoint y: 766, endPoint x: 519, endPoint y: 768, distance: 36.8
click at [484, 675] on html "Toggle navigation Home Bank Account List Load By Website Group [OXPLAY] ZEUS138…" at bounding box center [520, 337] width 1040 height 675
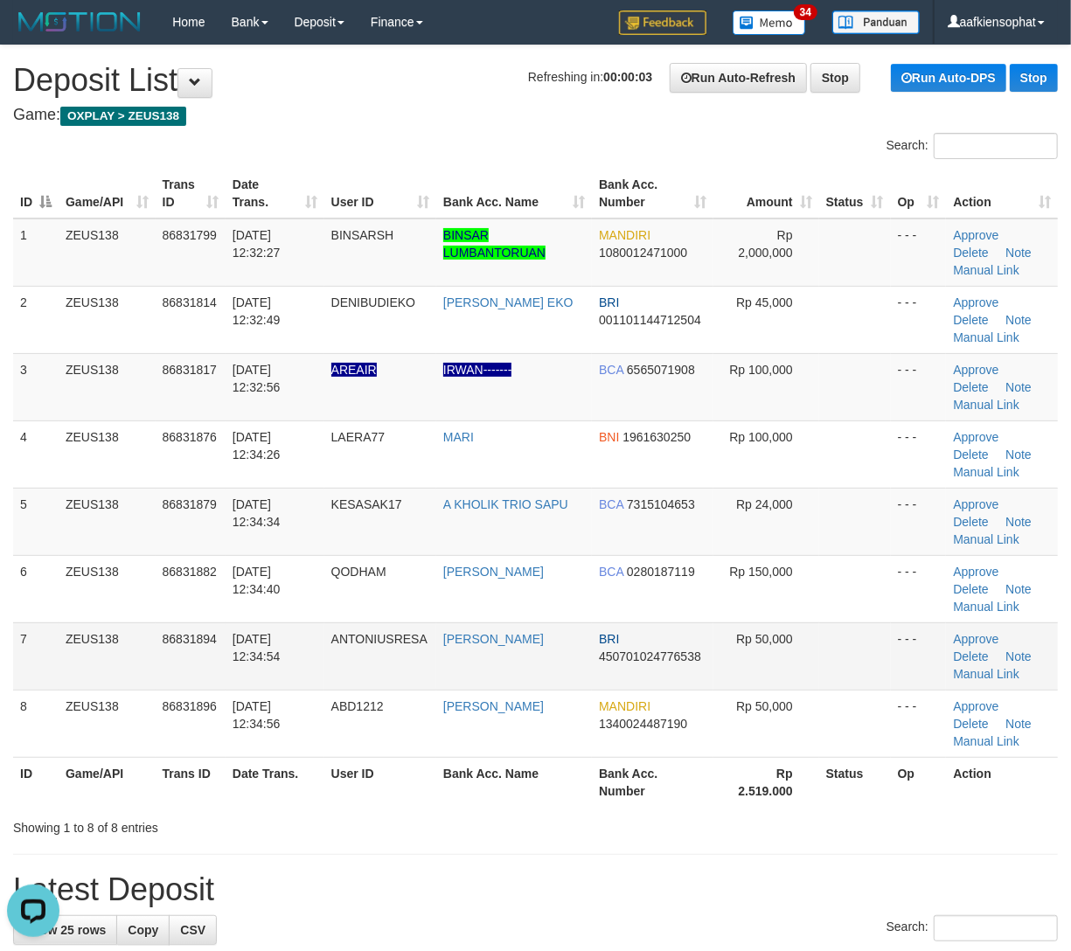
click at [533, 655] on td "[PERSON_NAME]" at bounding box center [514, 655] width 156 height 67
click at [656, 652] on tr "7 ZEUS138 86831894 31/08/2025 12:34:54 ANTONIUSRESA ANTONIUS RESA BRI 450701024…" at bounding box center [535, 655] width 1045 height 67
drag, startPoint x: 187, startPoint y: 626, endPoint x: 1084, endPoint y: 628, distance: 897.0
click at [295, 626] on tr "7 ZEUS138 86831894 31/08/2025 12:34:54 ANTONIUSRESA ANTONIUS RESA BRI 450701024…" at bounding box center [535, 655] width 1045 height 67
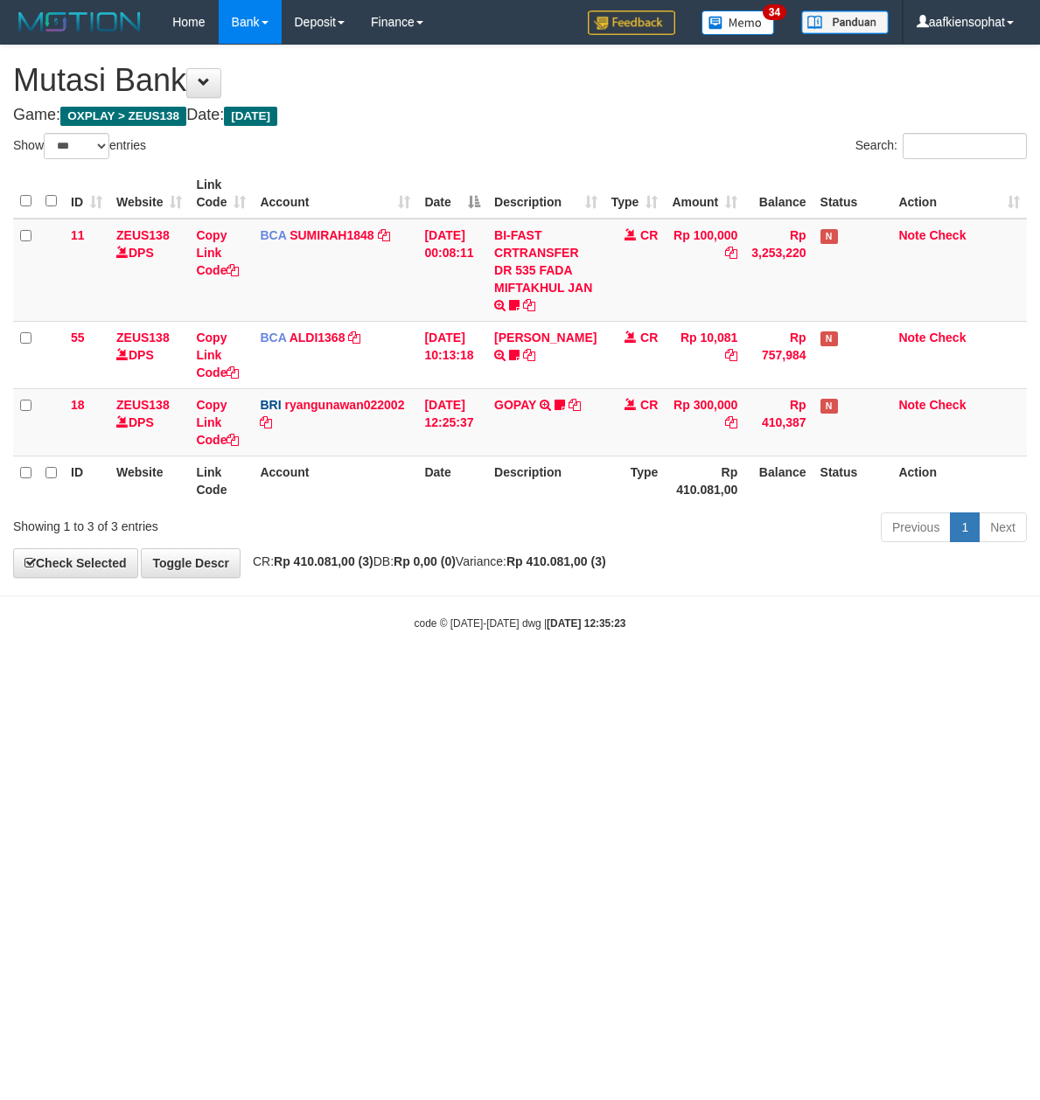
select select "***"
drag, startPoint x: 488, startPoint y: 649, endPoint x: 462, endPoint y: 631, distance: 30.8
click at [488, 647] on body "Toggle navigation Home Bank Account List Load By Website Group [OXPLAY] ZEUS138…" at bounding box center [520, 337] width 1040 height 675
select select "***"
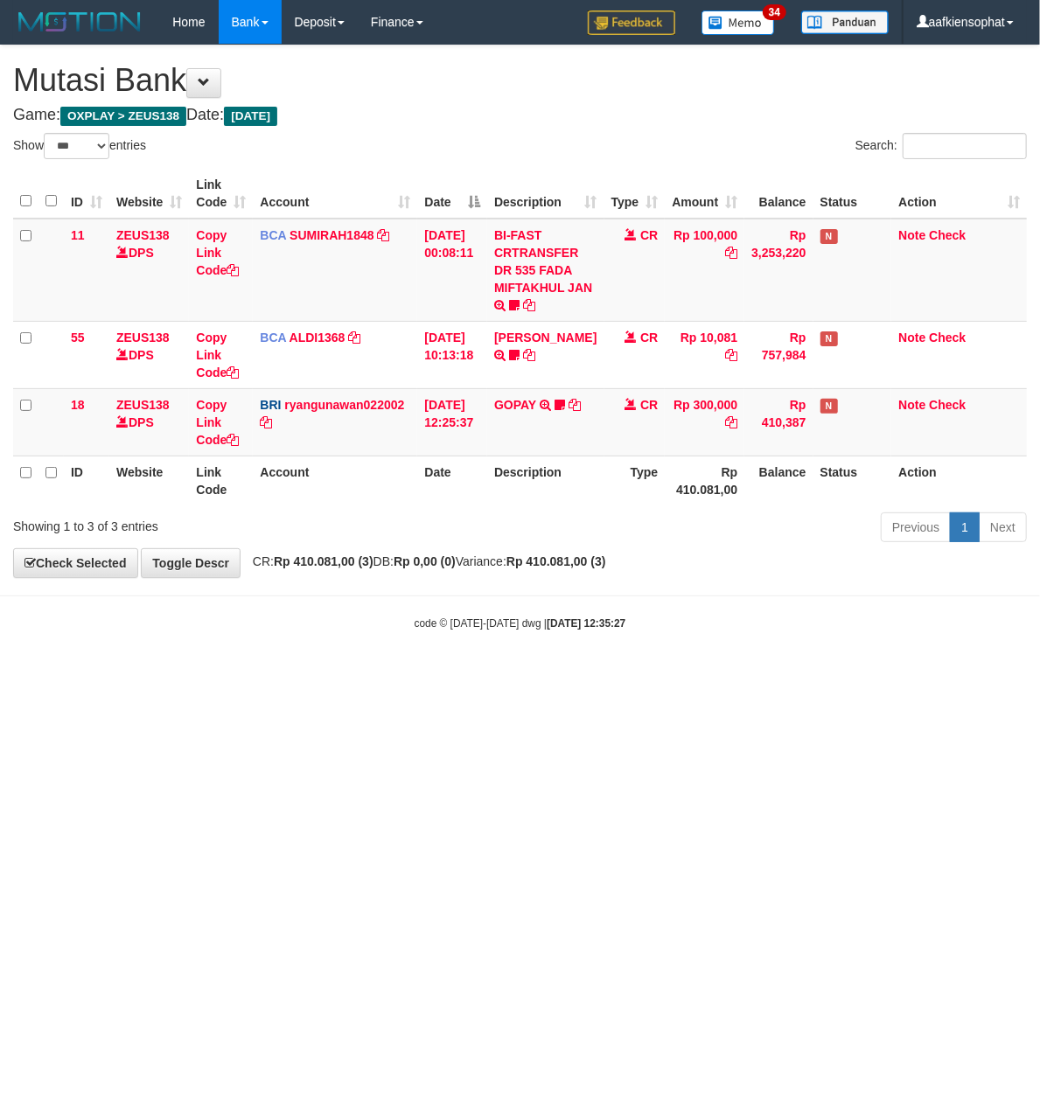
drag, startPoint x: 617, startPoint y: 684, endPoint x: 5, endPoint y: 686, distance: 612.0
click at [558, 675] on html "Toggle navigation Home Bank Account List Load By Website Group [OXPLAY] ZEUS138…" at bounding box center [520, 337] width 1040 height 675
click at [537, 596] on body "Toggle navigation Home Bank Account List Load By Website Group [OXPLAY] ZEUS138…" at bounding box center [520, 337] width 1040 height 675
drag, startPoint x: 537, startPoint y: 596, endPoint x: 509, endPoint y: 619, distance: 36.0
click at [519, 616] on body "Toggle navigation Home Bank Account List Load By Website Group [OXPLAY] ZEUS138…" at bounding box center [520, 337] width 1040 height 675
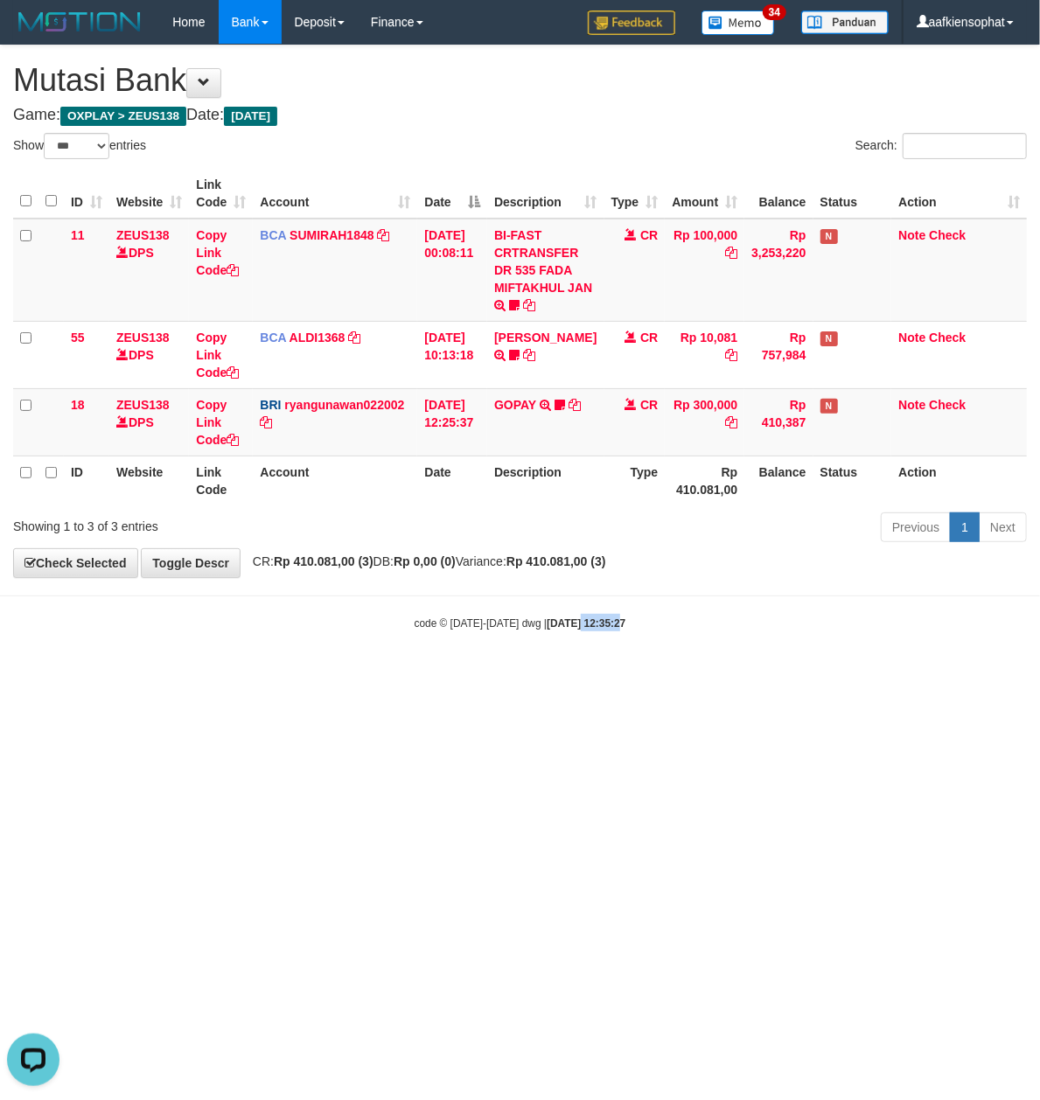
drag, startPoint x: 609, startPoint y: 665, endPoint x: 2, endPoint y: 647, distance: 607.9
click at [556, 675] on html "Toggle navigation Home Bank Account List Load By Website Group [OXPLAY] ZEUS138…" at bounding box center [520, 337] width 1040 height 675
click at [484, 650] on body "Toggle navigation Home Bank Account List Load By Website Group [OXPLAY] ZEUS138…" at bounding box center [520, 337] width 1040 height 675
click at [487, 654] on body "Toggle navigation Home Bank Account List Load By Website Group [OXPLAY] ZEUS138…" at bounding box center [520, 337] width 1040 height 675
click at [488, 656] on body "Toggle navigation Home Bank Account List Load By Website Group [OXPLAY] ZEUS138…" at bounding box center [520, 337] width 1040 height 675
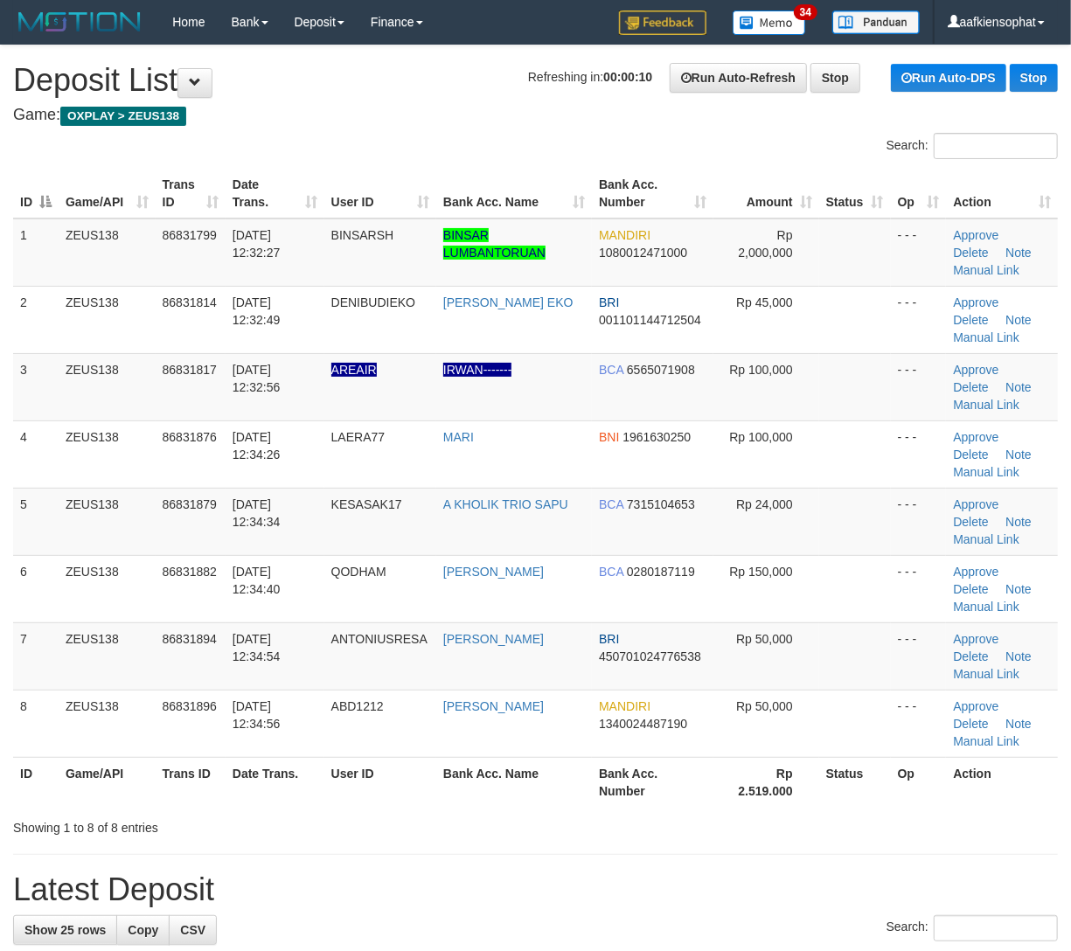
drag, startPoint x: 367, startPoint y: 571, endPoint x: 1082, endPoint y: 574, distance: 715.2
click at [452, 581] on tr "6 ZEUS138 86831882 31/08/2025 12:34:40 QODHAM ANDHIKA BAGASKARA BCA 0280187119 …" at bounding box center [535, 588] width 1045 height 67
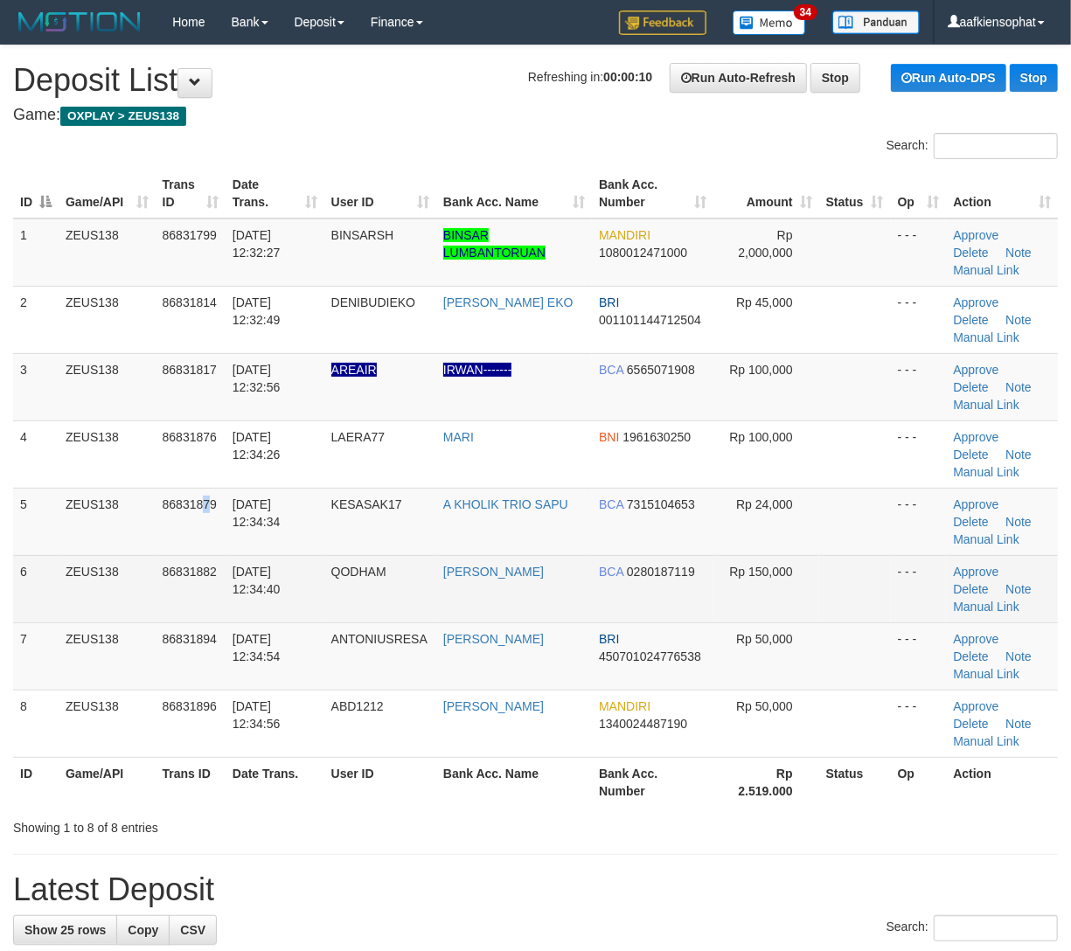
drag, startPoint x: 212, startPoint y: 543, endPoint x: 732, endPoint y: 571, distance: 520.9
click at [511, 561] on tbody "1 ZEUS138 86831799 [DATE] 12:32:27 [GEOGRAPHIC_DATA] BINSAR LUMBANTORUAN MANDIR…" at bounding box center [535, 488] width 1045 height 539
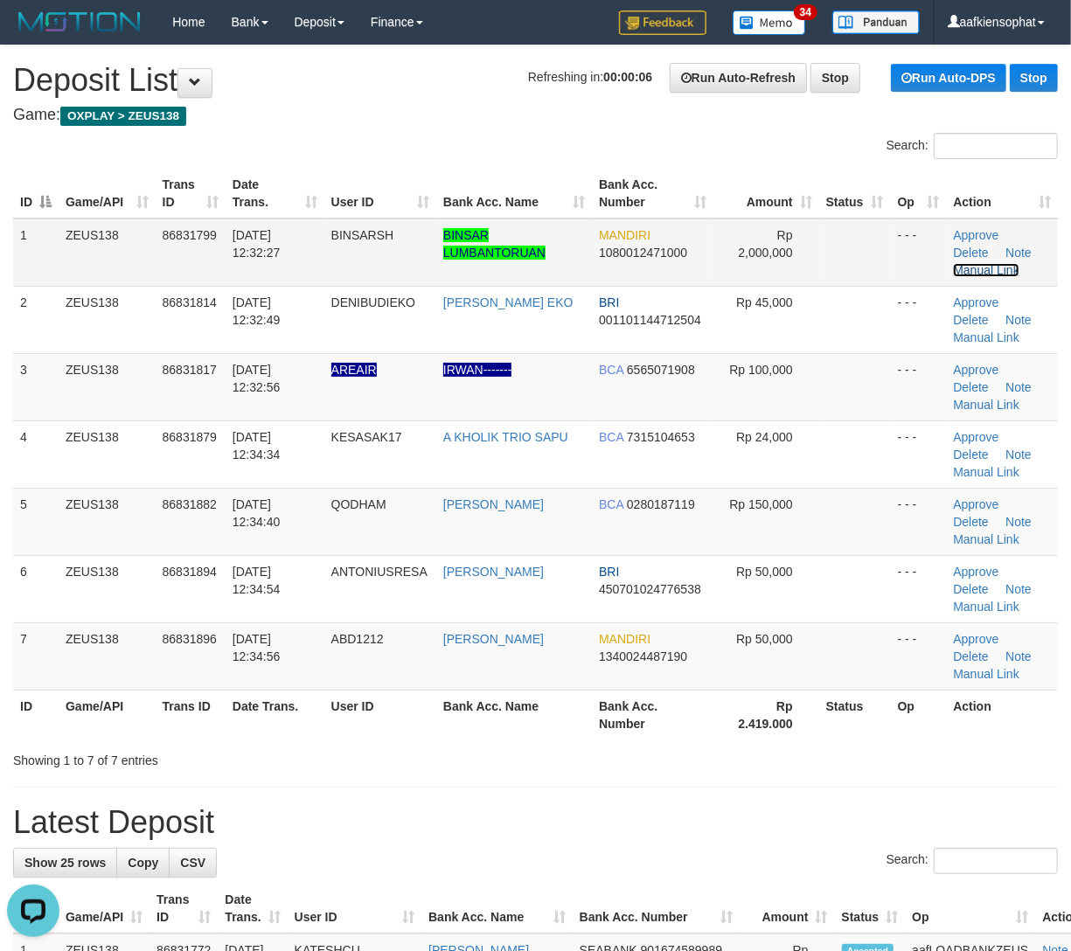
click at [974, 266] on link "Manual Link" at bounding box center [986, 270] width 66 height 14
click at [953, 263] on link "Manual Link" at bounding box center [986, 270] width 66 height 14
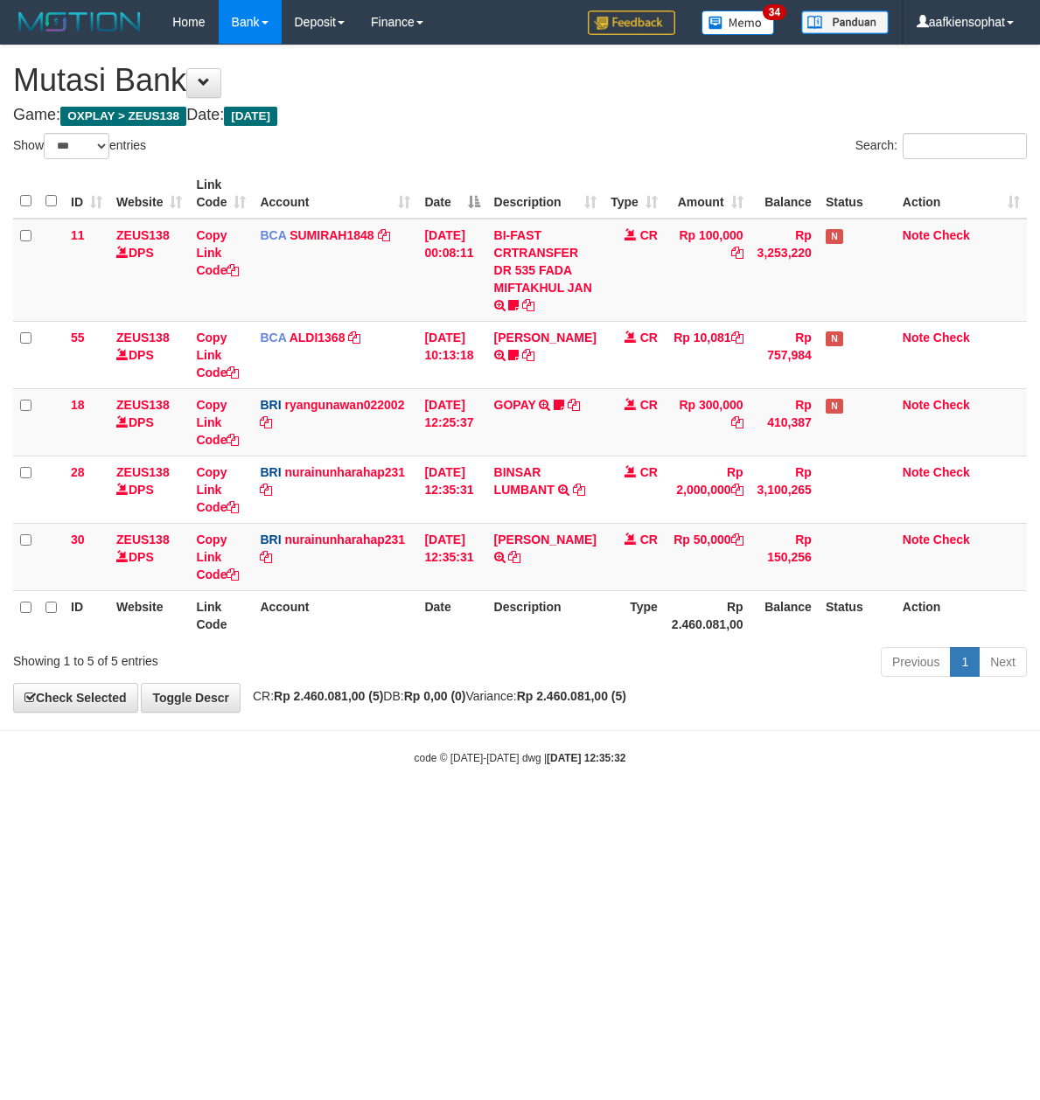
select select "***"
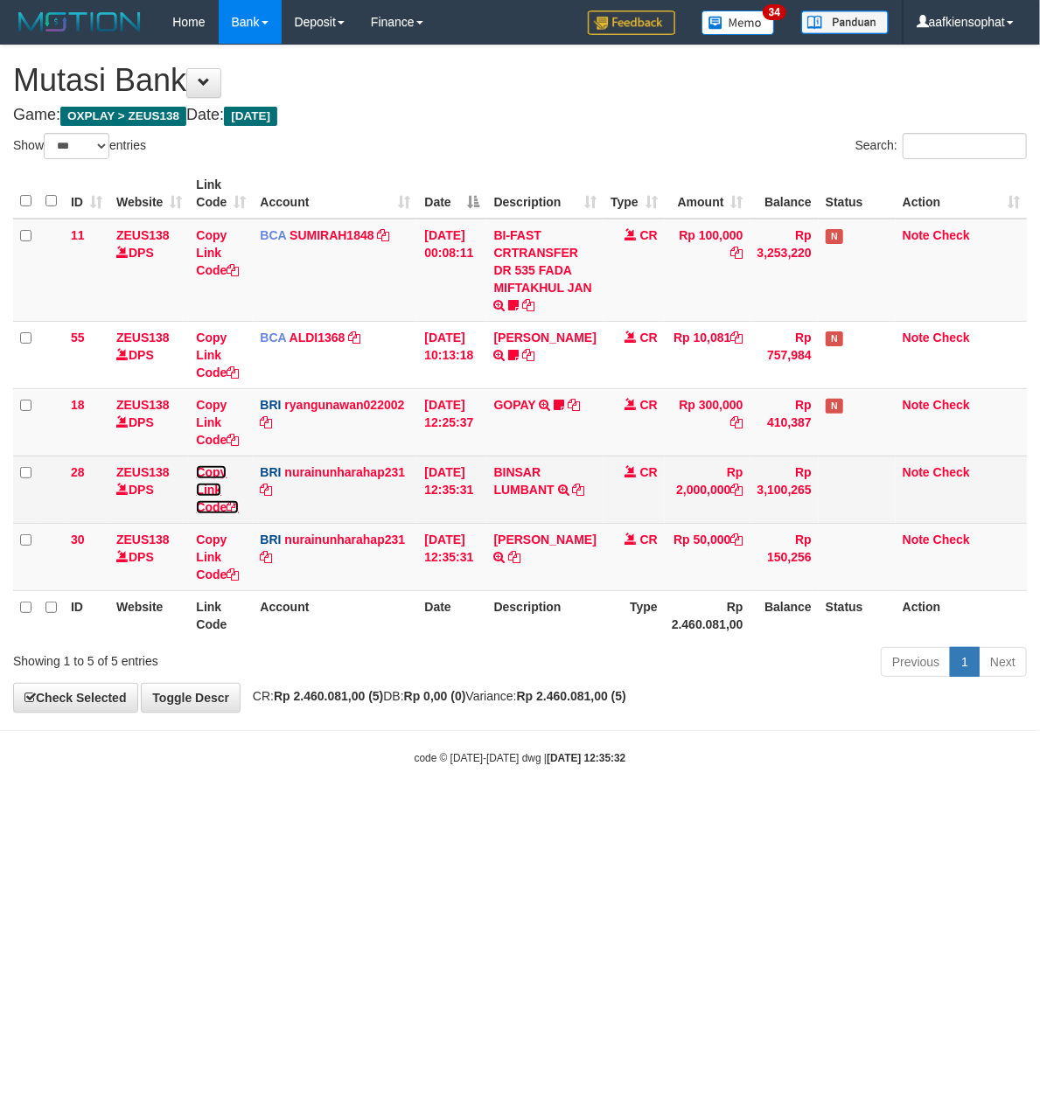
click at [206, 504] on link "Copy Link Code" at bounding box center [217, 489] width 43 height 49
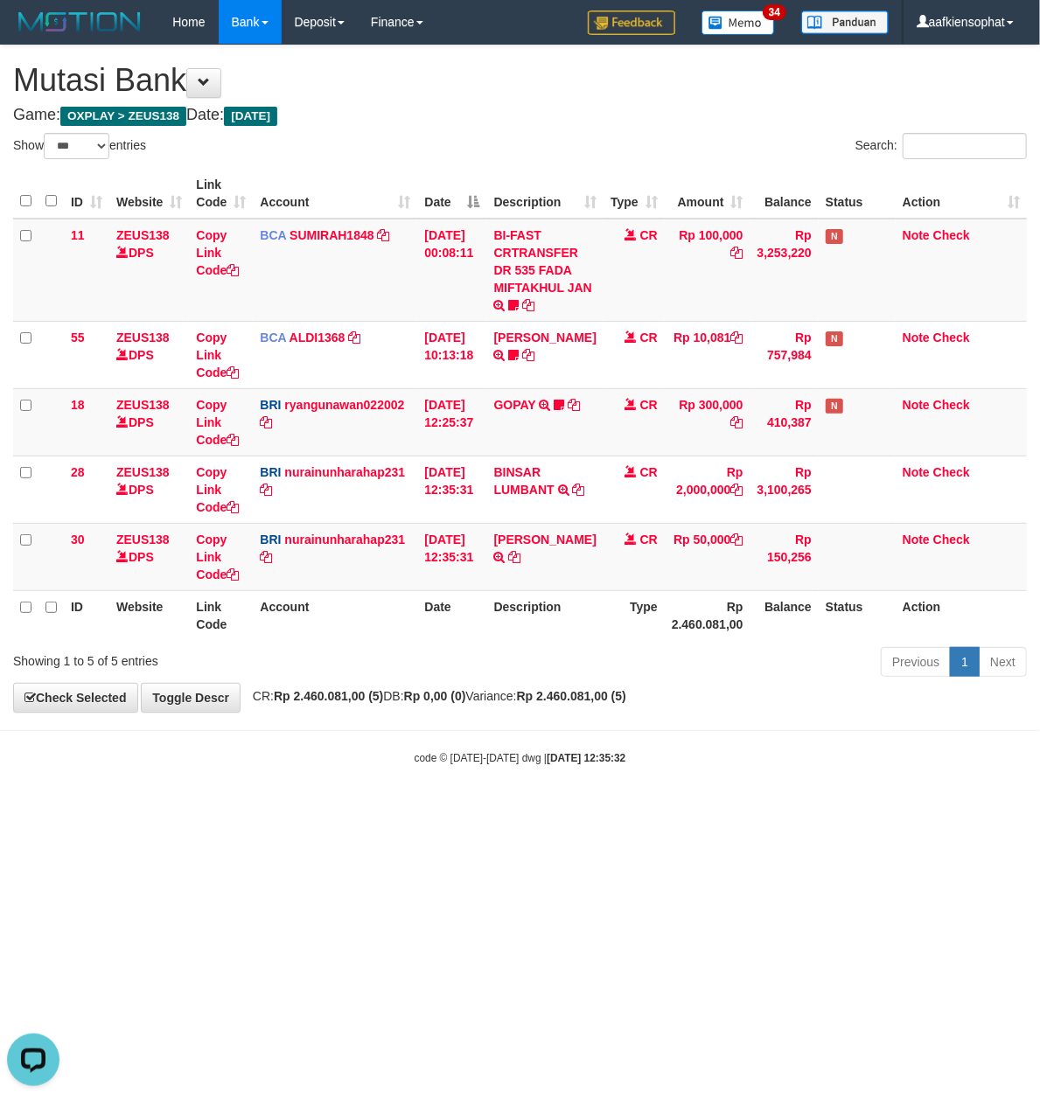
click at [469, 159] on div "Show ** ** ** *** entries" at bounding box center [260, 148] width 494 height 31
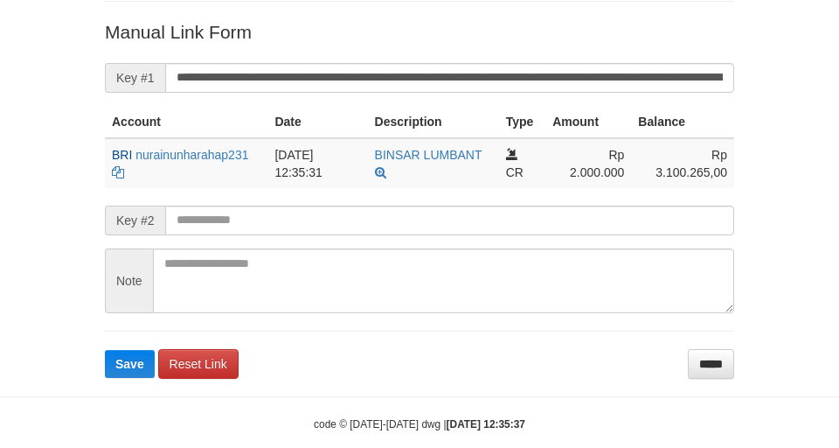
click at [325, 53] on form "**********" at bounding box center [419, 198] width 629 height 358
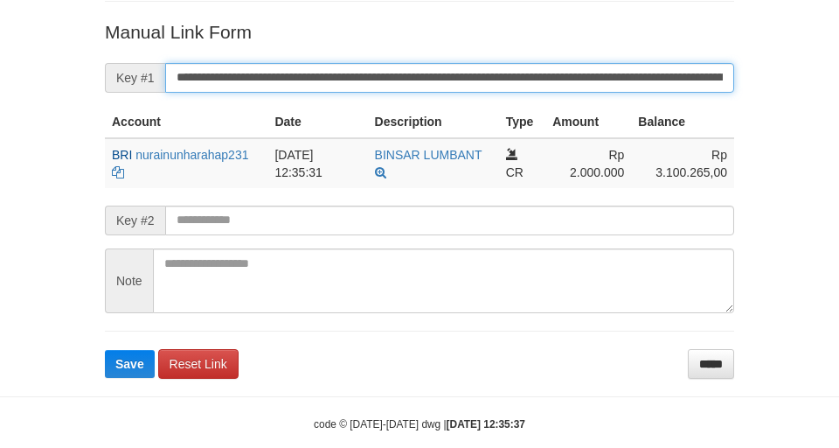
click at [105, 350] on button "Save" at bounding box center [130, 364] width 50 height 28
drag, startPoint x: 298, startPoint y: 79, endPoint x: 292, endPoint y: 68, distance: 12.1
click at [292, 68] on input "**********" at bounding box center [449, 78] width 569 height 30
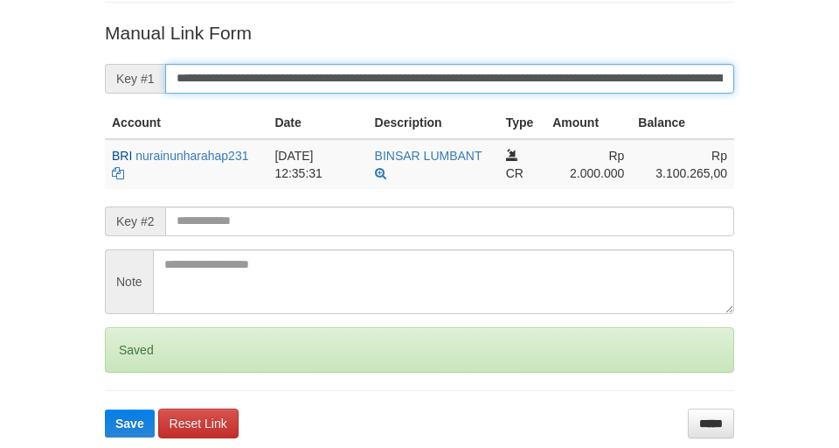
click at [105, 409] on button "Save" at bounding box center [130, 423] width 50 height 28
click at [339, 86] on input "**********" at bounding box center [449, 79] width 569 height 30
click at [105, 409] on button "Save" at bounding box center [130, 423] width 50 height 28
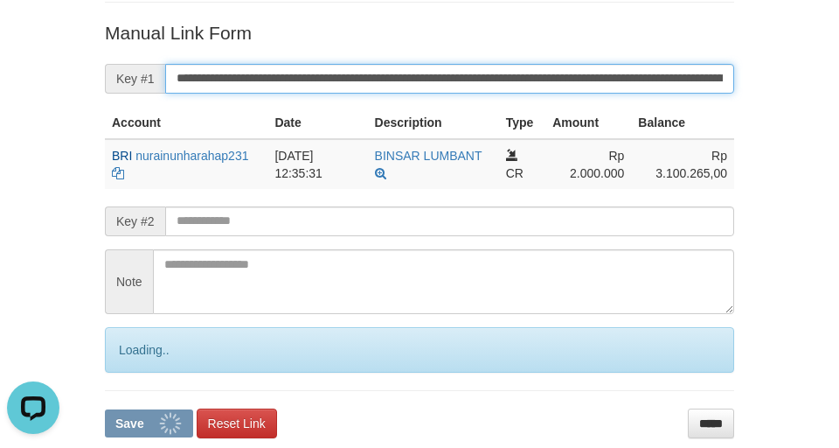
scroll to position [0, 0]
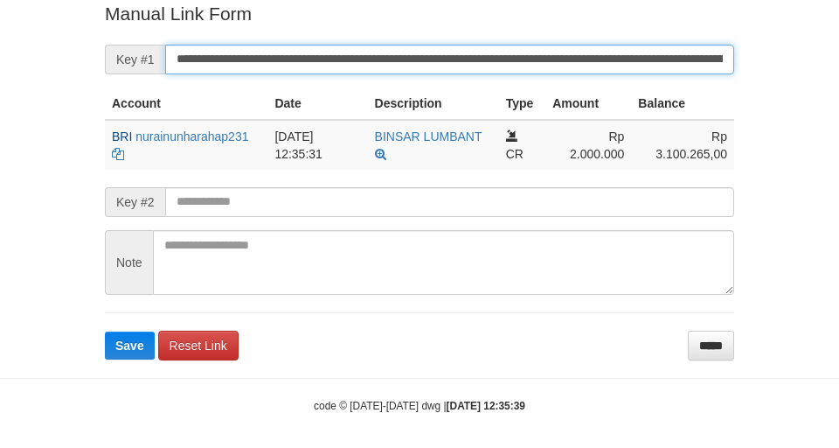
click at [105, 331] on button "Save" at bounding box center [130, 345] width 50 height 28
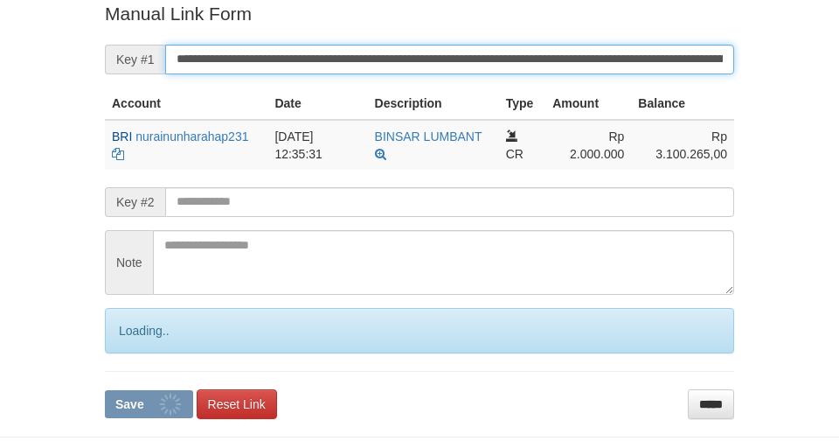
click at [423, 65] on input "**********" at bounding box center [449, 60] width 569 height 30
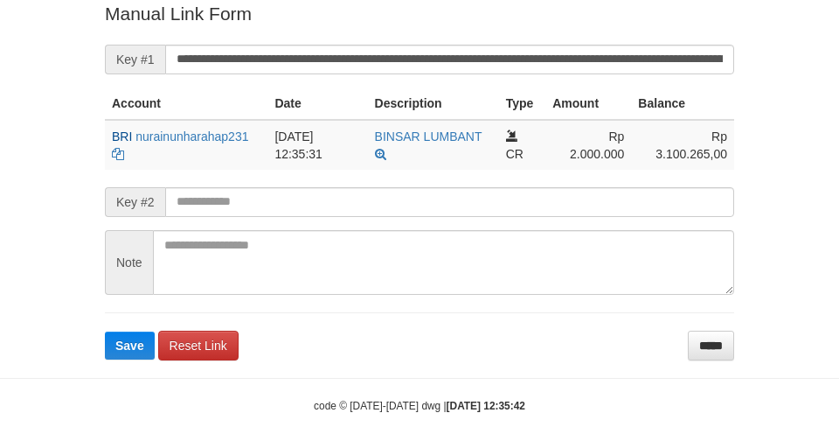
scroll to position [361, 0]
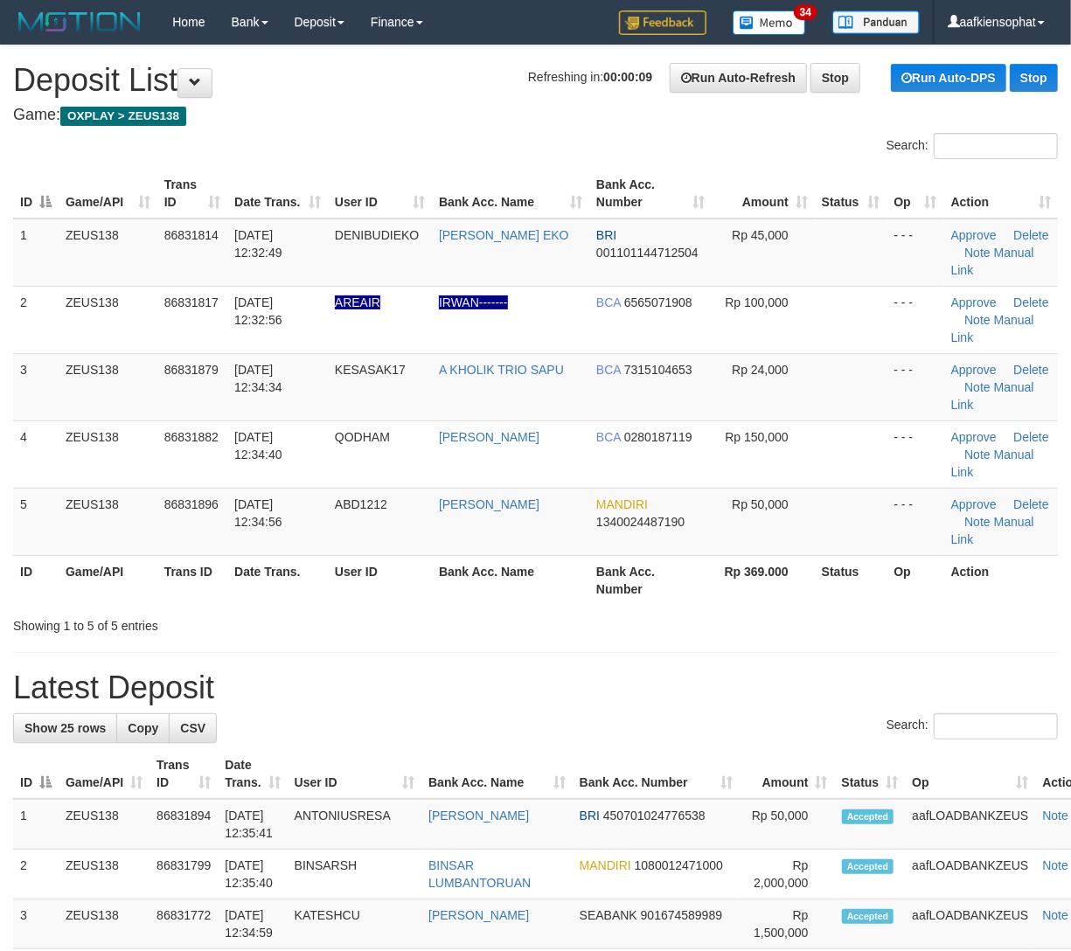
drag, startPoint x: 227, startPoint y: 577, endPoint x: 311, endPoint y: 585, distance: 84.3
click at [248, 578] on th "Date Trans." at bounding box center [277, 580] width 101 height 50
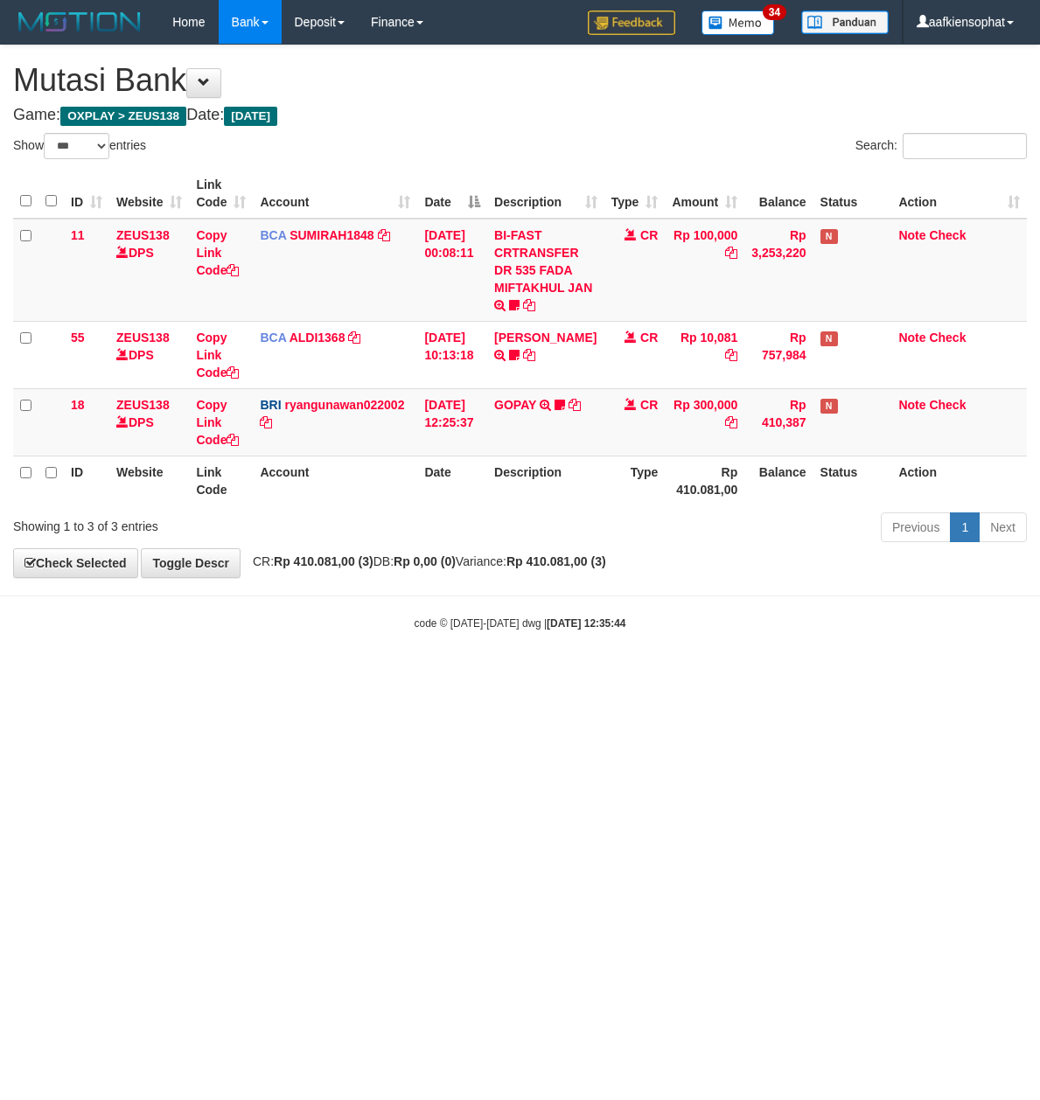
select select "***"
click at [519, 671] on body "Toggle navigation Home Bank Account List Load By Website Group [OXPLAY] ZEUS138…" at bounding box center [520, 337] width 1040 height 675
click at [565, 554] on div "**********" at bounding box center [520, 311] width 1040 height 532
select select "***"
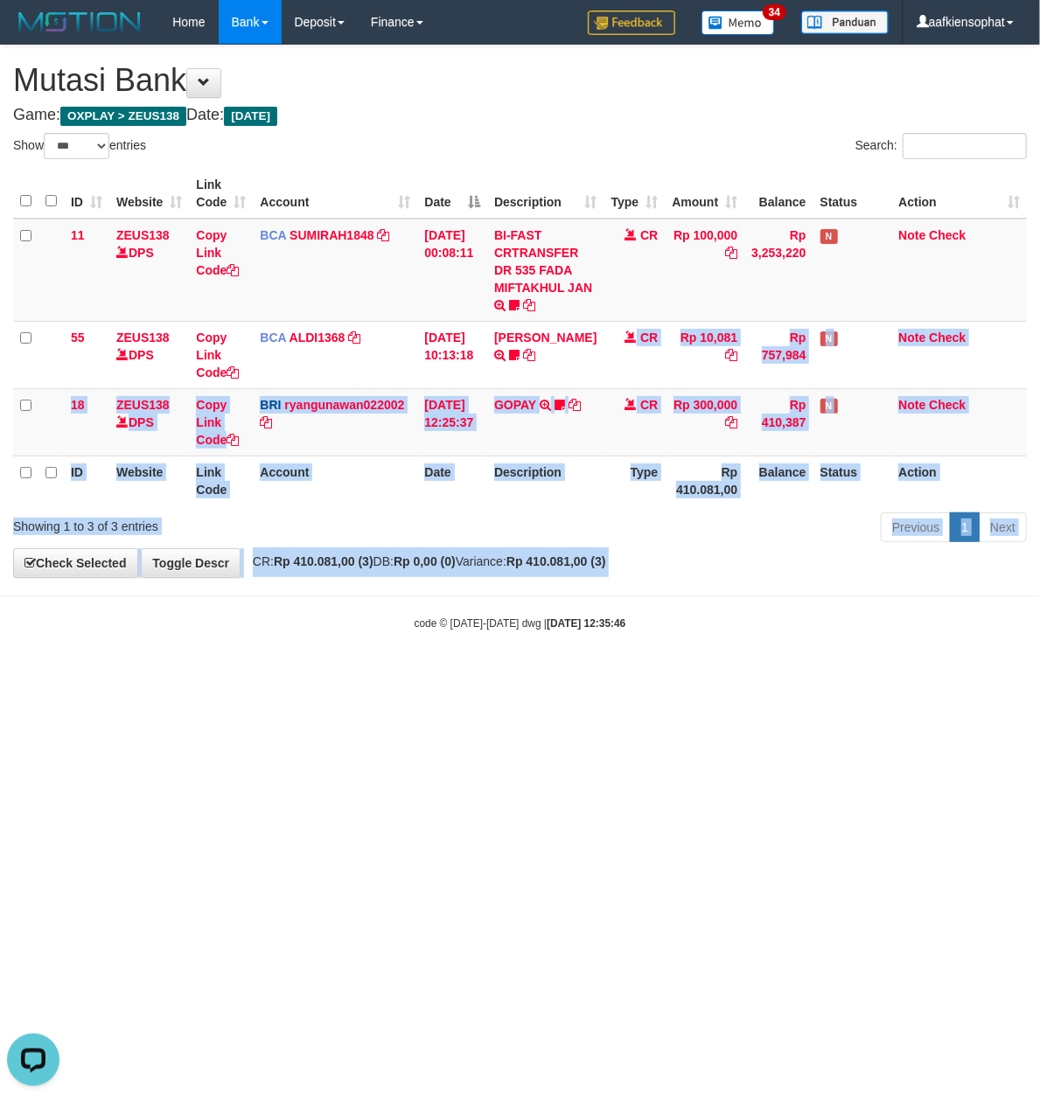
drag, startPoint x: 501, startPoint y: 588, endPoint x: 479, endPoint y: 592, distance: 22.3
click at [494, 588] on body "Toggle navigation Home Bank Account List Load By Website Group [OXPLAY] ZEUS138…" at bounding box center [520, 337] width 1040 height 675
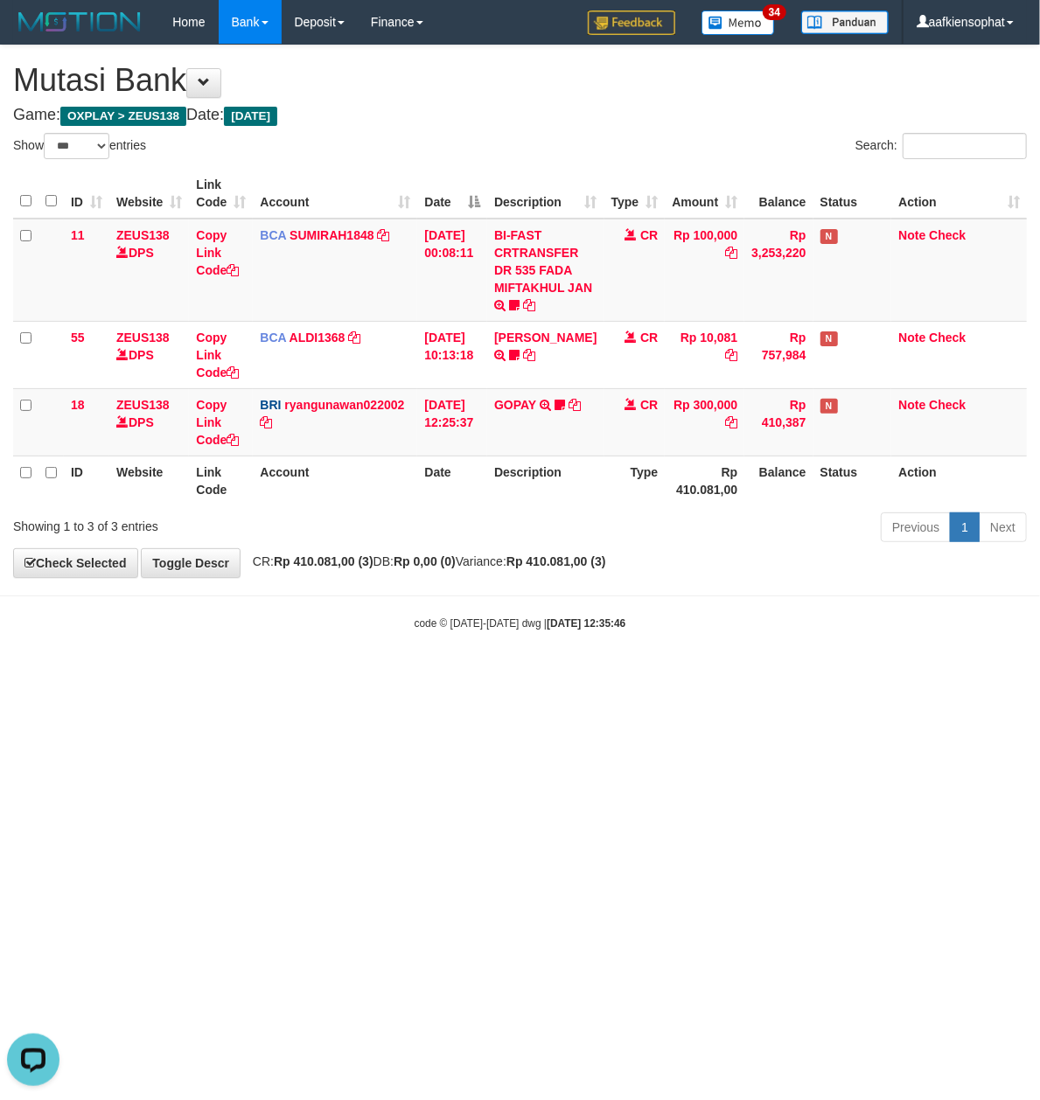
click at [577, 595] on body "Toggle navigation Home Bank Account List Load By Website Group [OXPLAY] ZEUS138…" at bounding box center [520, 337] width 1040 height 675
drag, startPoint x: 525, startPoint y: 701, endPoint x: 505, endPoint y: 732, distance: 36.1
click at [511, 675] on html "Toggle navigation Home Bank Account List Load By Website Group [OXPLAY] ZEUS138…" at bounding box center [520, 337] width 1040 height 675
drag, startPoint x: 490, startPoint y: 762, endPoint x: 7, endPoint y: 761, distance: 483.5
click at [399, 675] on html "Toggle navigation Home Bank Account List Load By Website Group [OXPLAY] ZEUS138…" at bounding box center [520, 337] width 1040 height 675
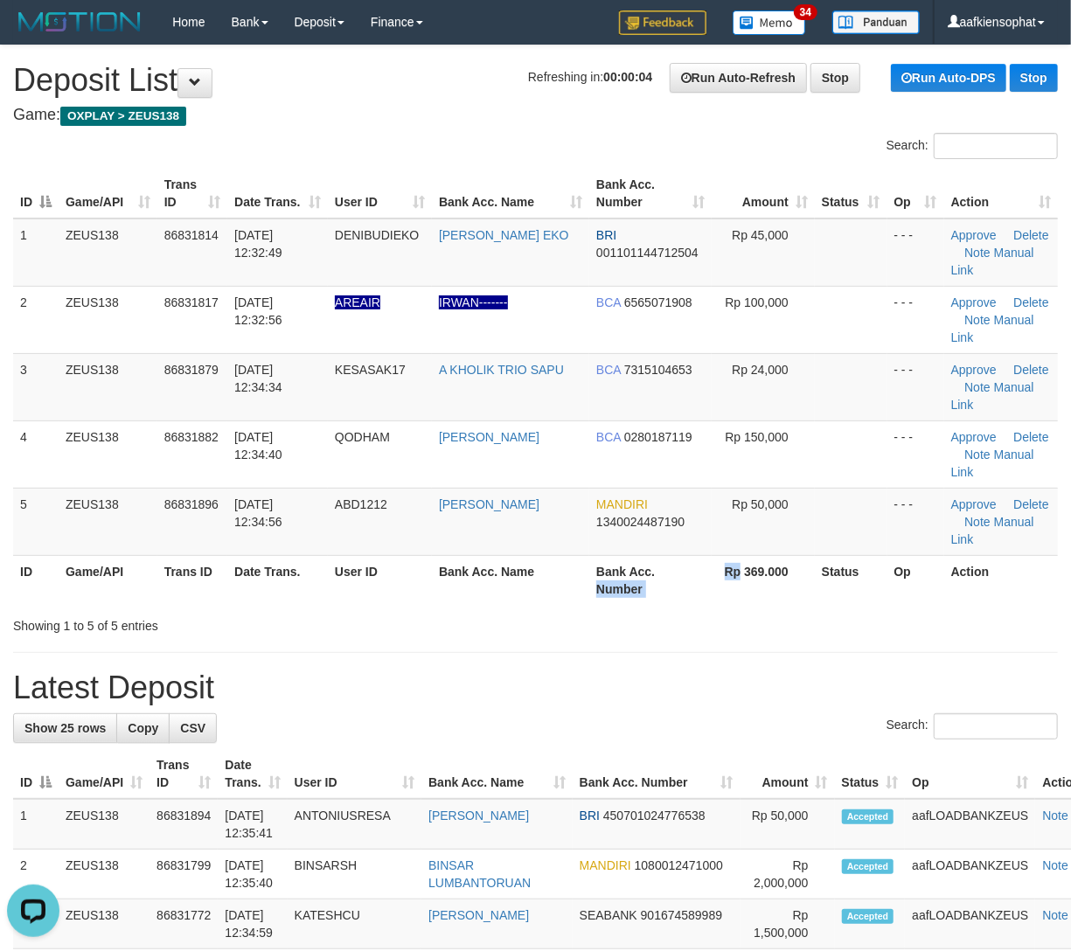
drag, startPoint x: 733, startPoint y: 556, endPoint x: 1082, endPoint y: 522, distance: 351.4
click at [755, 553] on table "ID Game/API Trans ID Date Trans. User ID Bank Acc. Name Bank Acc. Number Amount…" at bounding box center [535, 387] width 1045 height 436
drag, startPoint x: 367, startPoint y: 537, endPoint x: 1081, endPoint y: 581, distance: 714.8
click at [511, 546] on tr "5 ZEUS138 86831896 31/08/2025 12:34:56 ABD1212 HENDRIK SETIAWAN MANDIRI 1340024…" at bounding box center [535, 521] width 1045 height 67
drag, startPoint x: 679, startPoint y: 654, endPoint x: 1082, endPoint y: 650, distance: 403.1
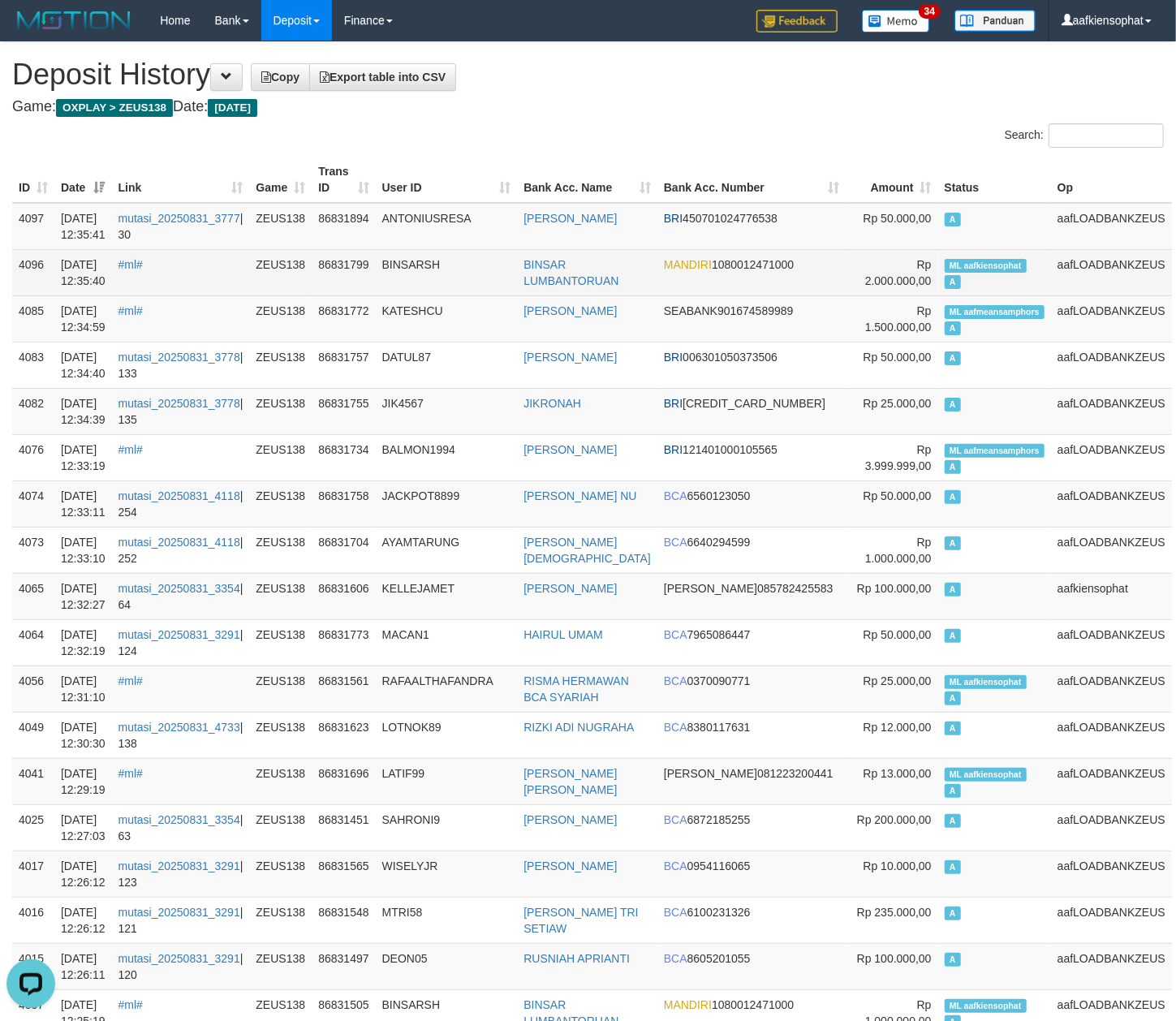
click at [985, 261] on span "ML aafkiensophat" at bounding box center [986, 265] width 82 height 14
click at [982, 261] on span "ML aafkiensophat" at bounding box center [986, 265] width 82 height 14
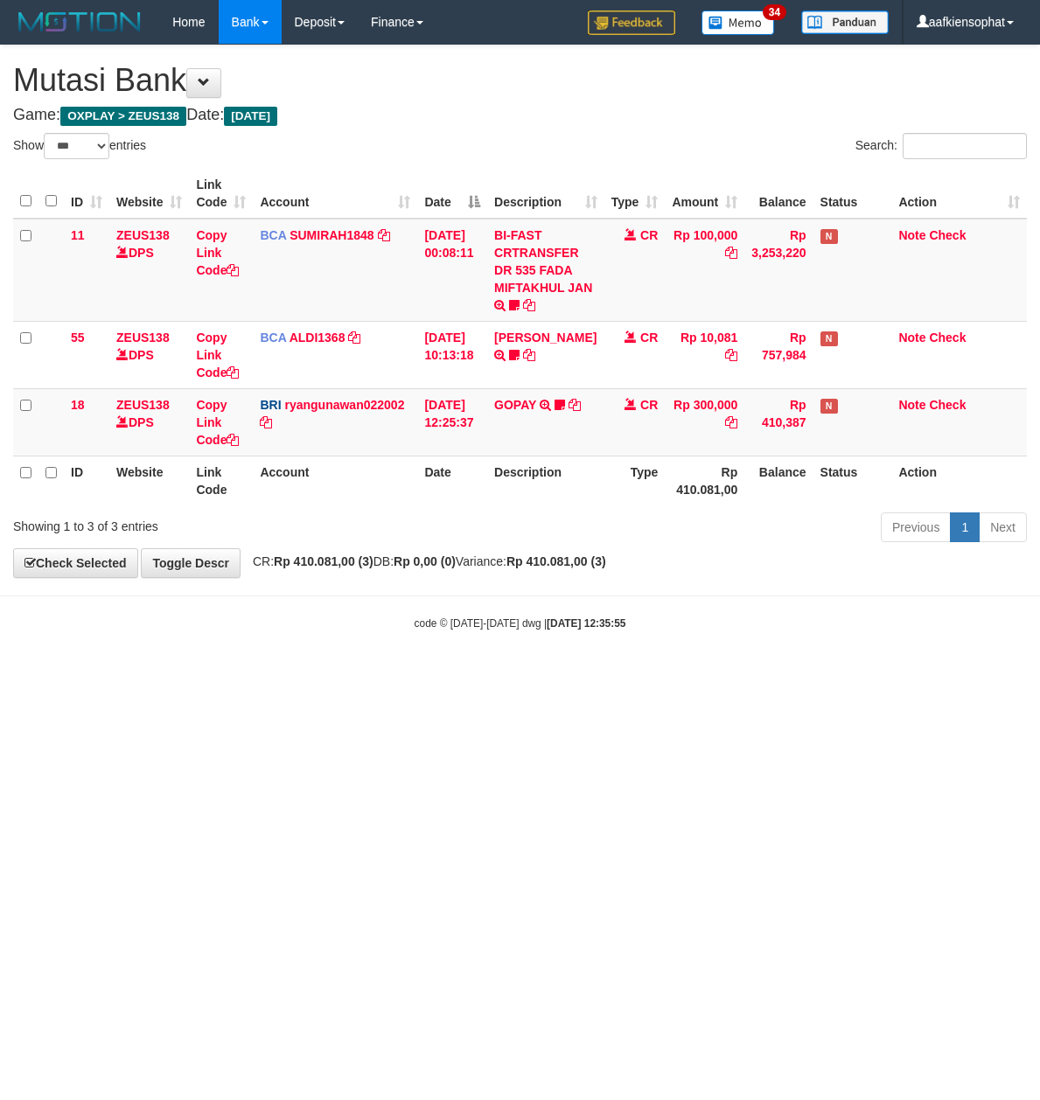
select select "***"
click at [435, 675] on html "Toggle navigation Home Bank Account List Load By Website Group [OXPLAY] ZEUS138…" at bounding box center [520, 337] width 1040 height 675
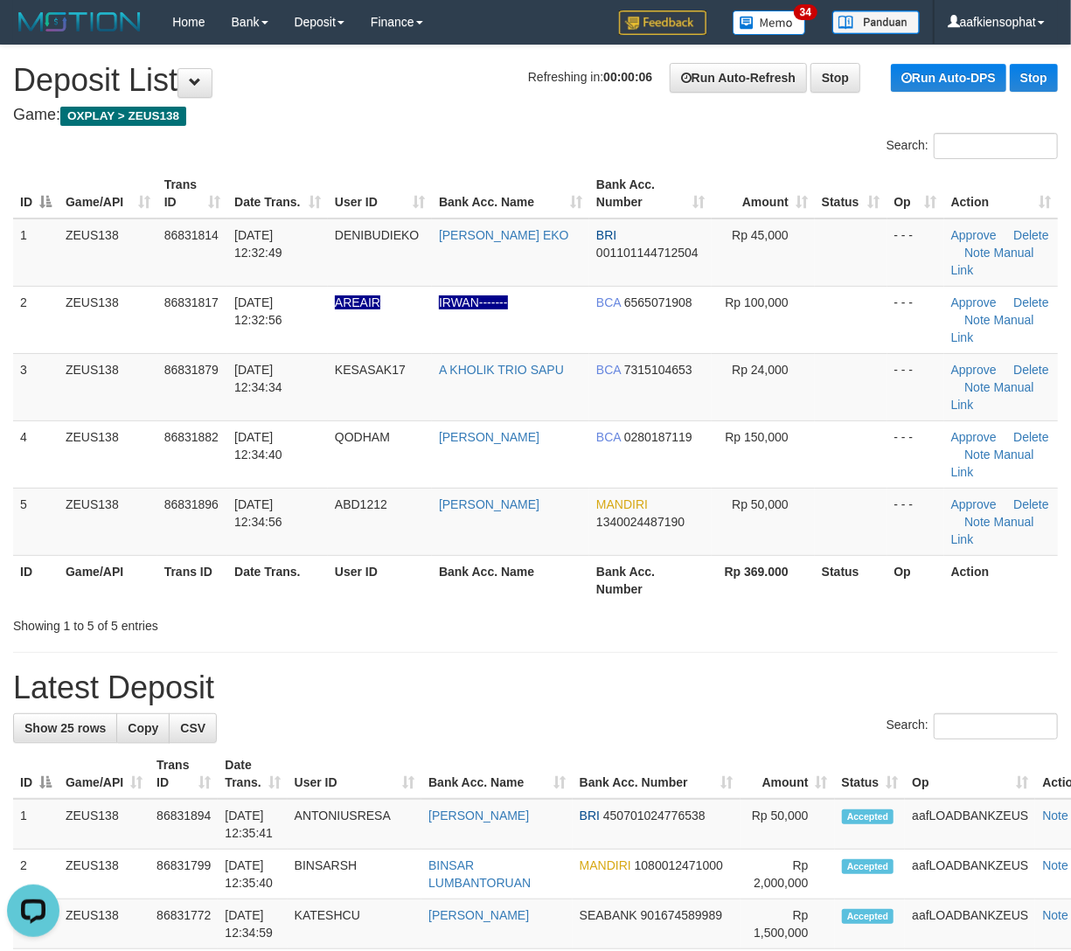
drag, startPoint x: 686, startPoint y: 749, endPoint x: 787, endPoint y: 694, distance: 114.6
click at [1002, 525] on link "Manual Link" at bounding box center [992, 530] width 83 height 31
click at [442, 539] on td "[PERSON_NAME]" at bounding box center [510, 521] width 157 height 67
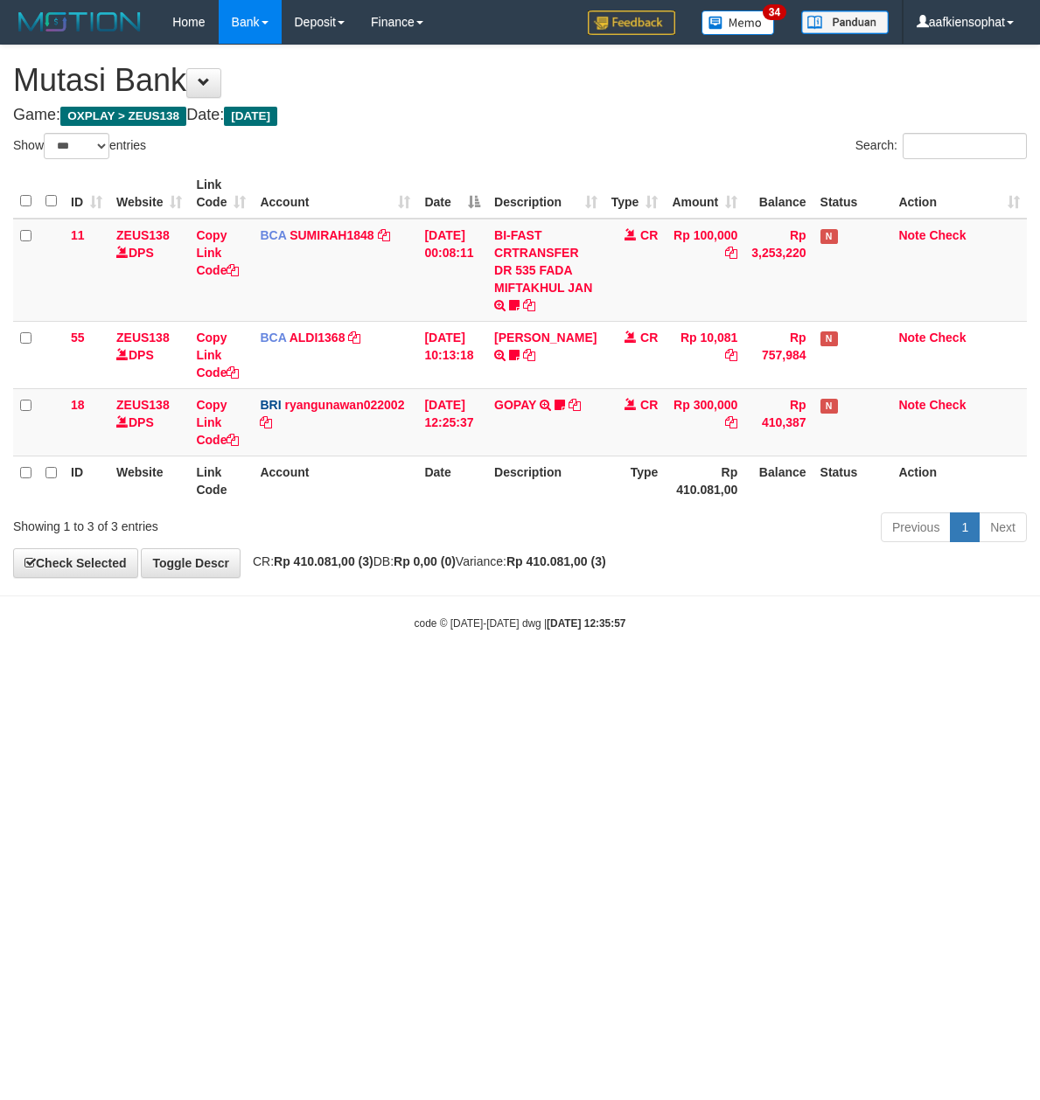
select select "***"
click at [665, 656] on body "Toggle navigation Home Bank Account List Load By Website Group [OXPLAY] ZEUS138…" at bounding box center [520, 337] width 1040 height 675
click at [648, 659] on body "Toggle navigation Home Bank Account List Load By Website Group [OXPLAY] ZEUS138…" at bounding box center [520, 337] width 1040 height 675
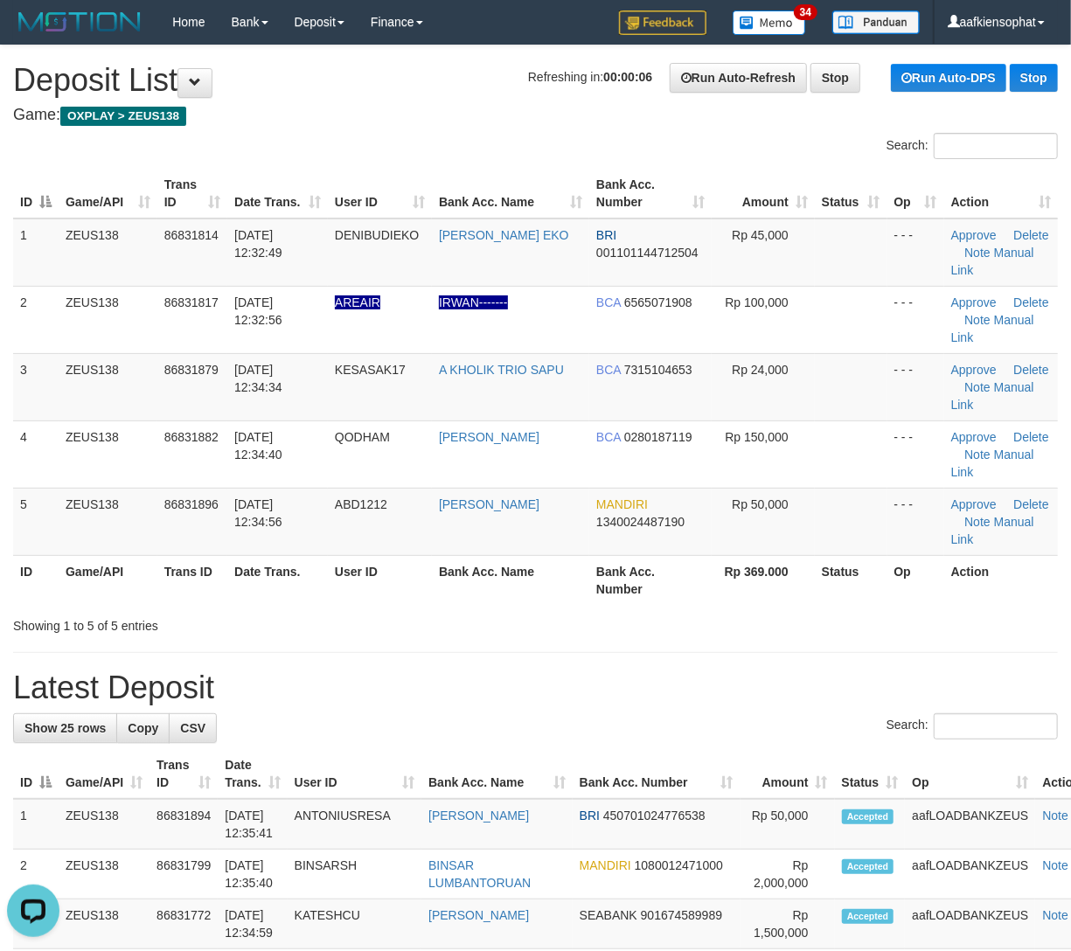
drag, startPoint x: 665, startPoint y: 645, endPoint x: 776, endPoint y: 649, distance: 111.1
drag, startPoint x: 543, startPoint y: 592, endPoint x: 1081, endPoint y: 641, distance: 539.9
click at [572, 598] on th "Bank Acc. Name" at bounding box center [510, 580] width 157 height 50
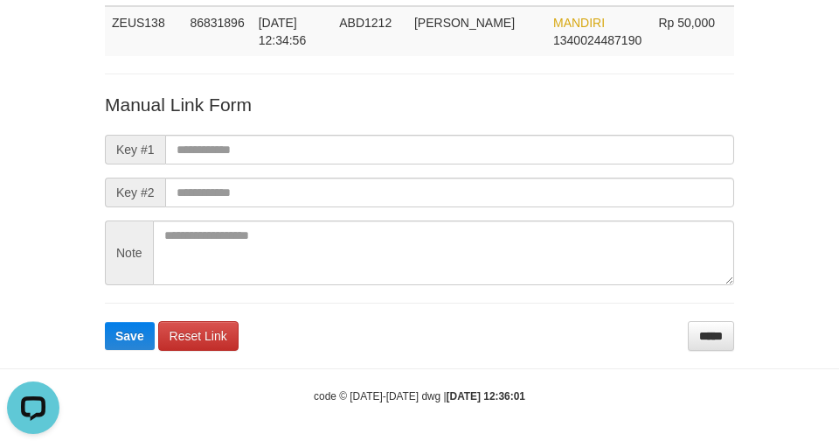
click at [453, 347] on form "Manual Link Form Key #1 Key #2 Note Save Reset Link *****" at bounding box center [419, 221] width 629 height 259
click at [705, 330] on input "*****" at bounding box center [711, 336] width 46 height 30
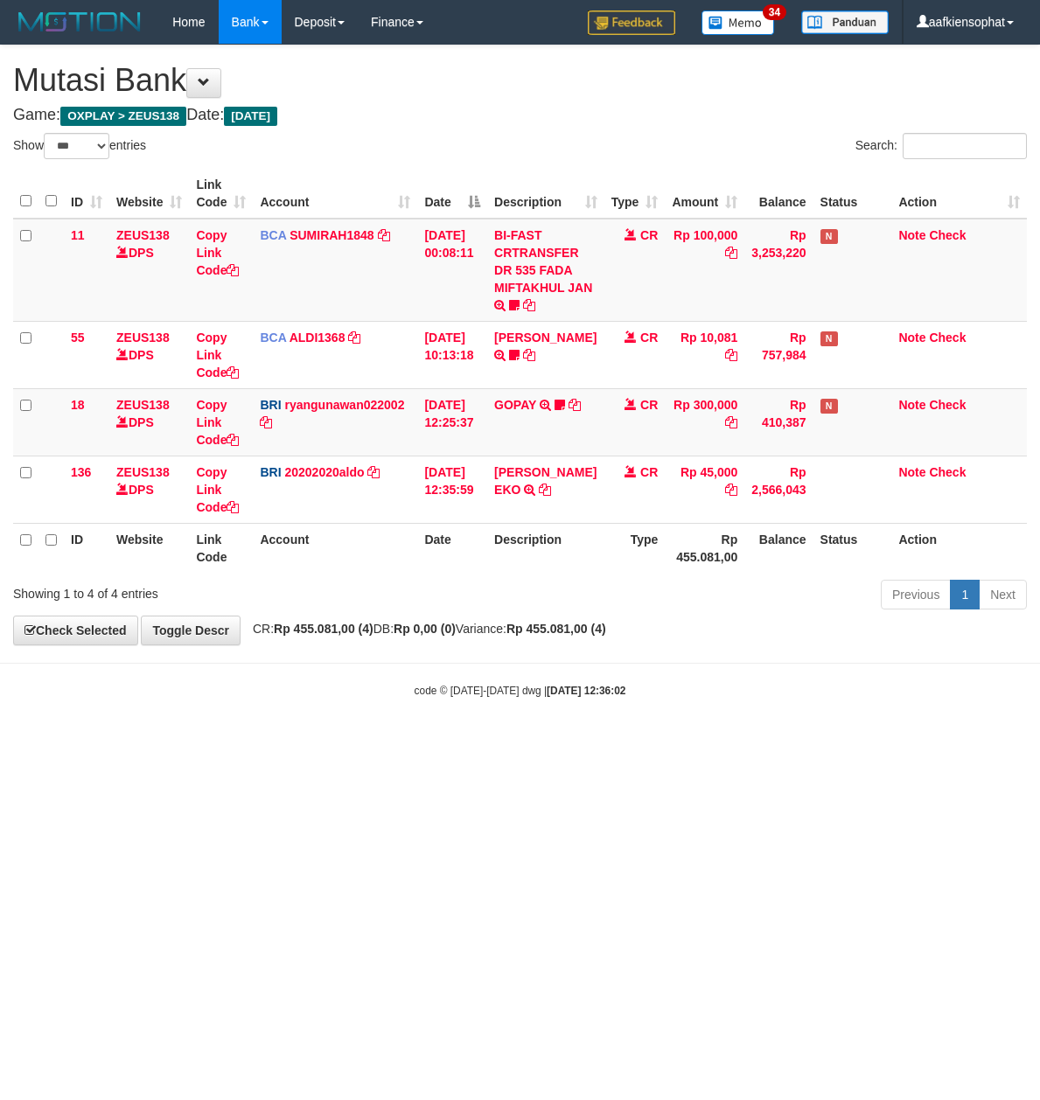
select select "***"
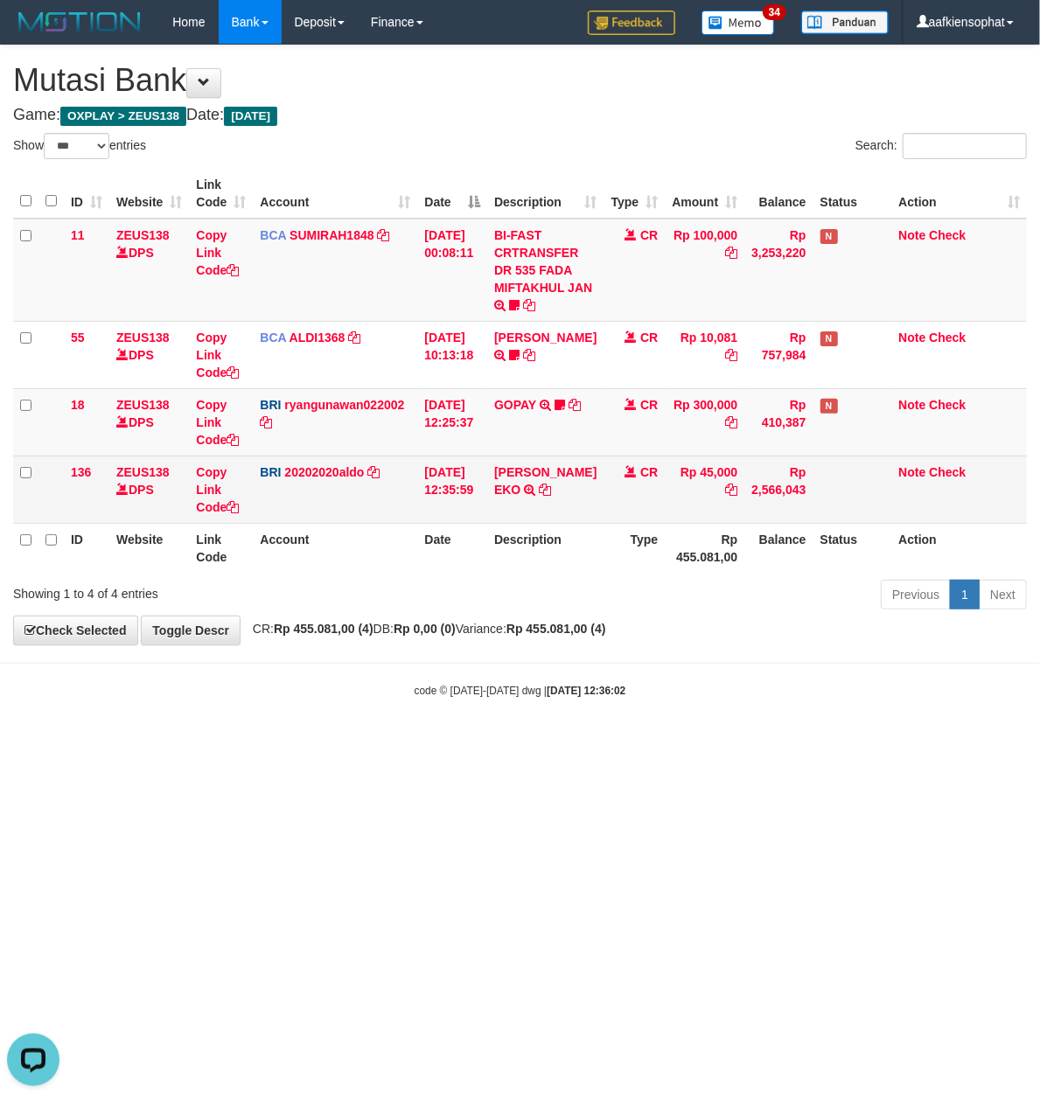
click at [432, 508] on td "31/08/2025 12:35:59" at bounding box center [452, 488] width 70 height 67
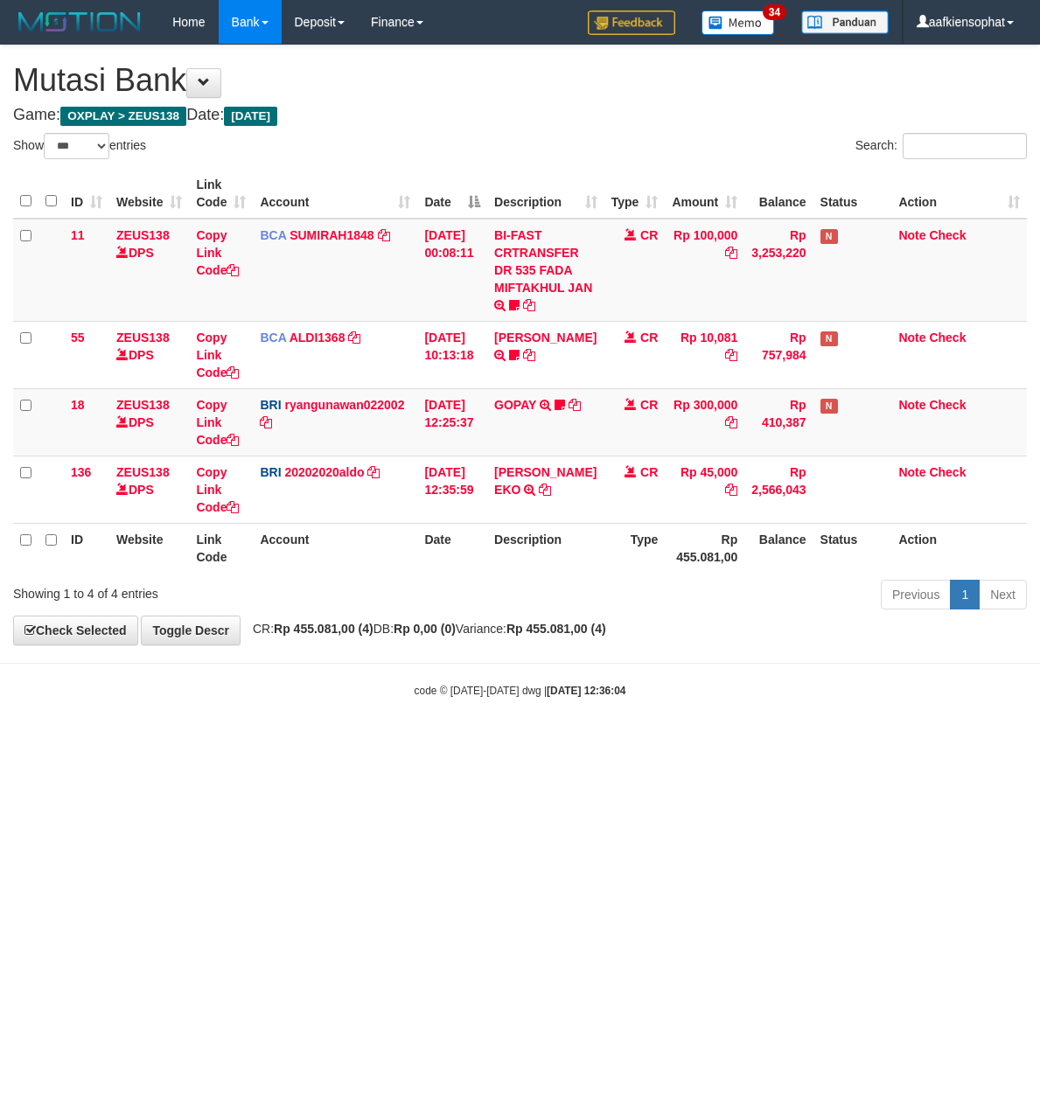
select select "***"
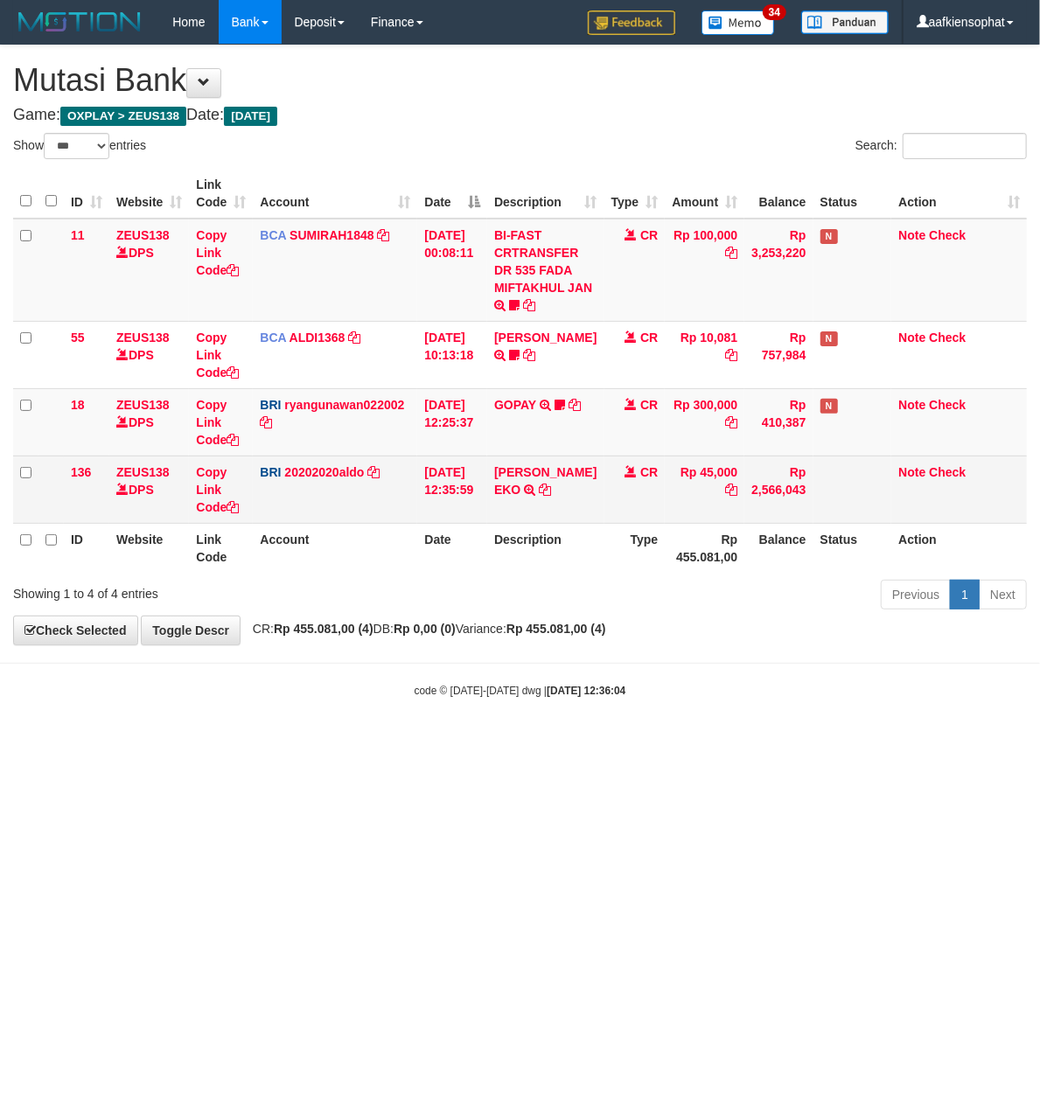
click at [558, 490] on td "[PERSON_NAME] EKO TRANSFER NBMB [PERSON_NAME] EKO TO [PERSON_NAME]" at bounding box center [545, 488] width 116 height 67
click at [551, 490] on icon at bounding box center [545, 489] width 12 height 12
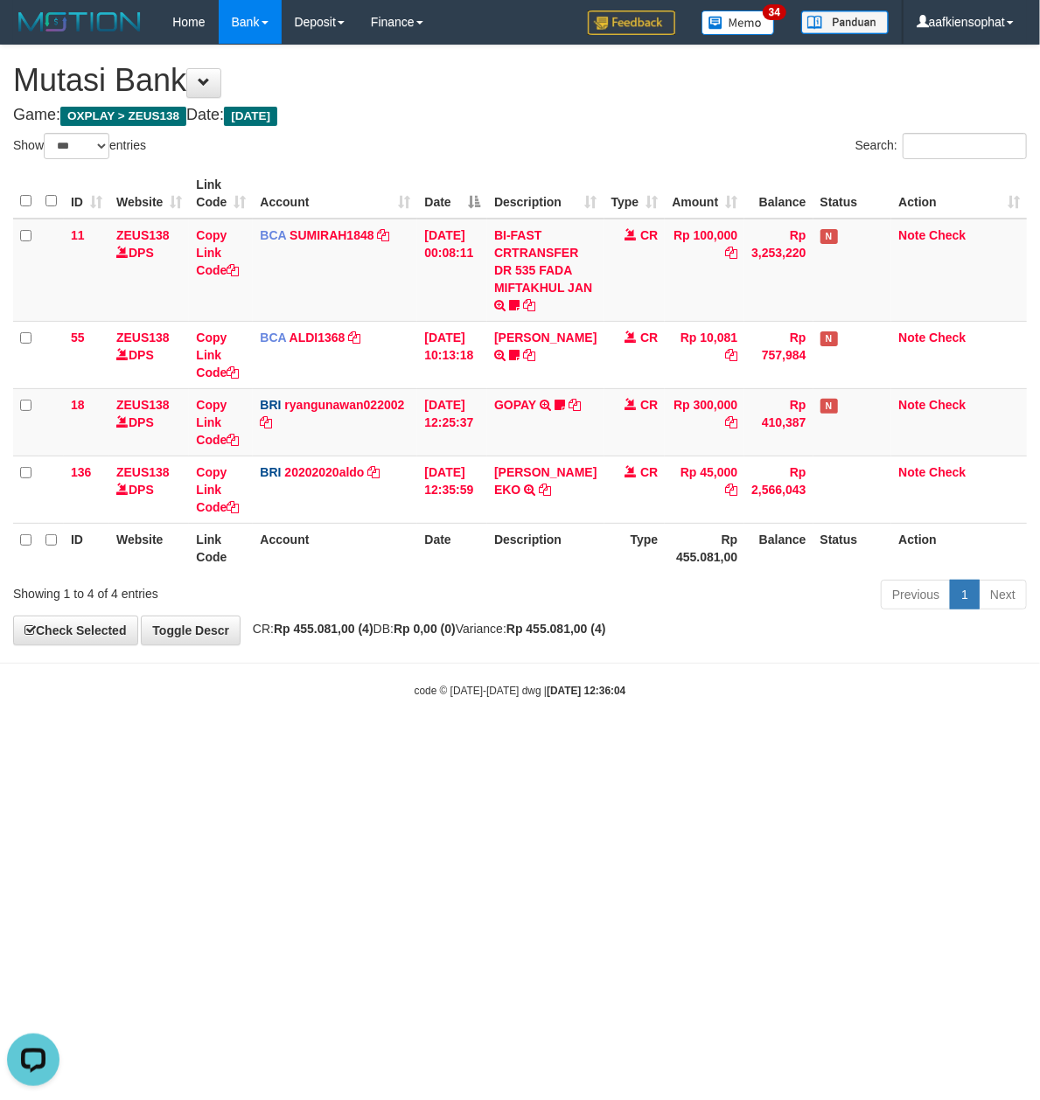
click at [313, 734] on body "Toggle navigation Home Bank Account List Load By Website Group [OXPLAY] ZEUS138…" at bounding box center [520, 371] width 1040 height 742
click at [700, 742] on html "Toggle navigation Home Bank Account List Load By Website Group [OXPLAY] ZEUS138…" at bounding box center [520, 371] width 1040 height 742
select select "***"
click at [685, 717] on body "Toggle navigation Home Bank Account List Load By Website Group [OXPLAY] ZEUS138…" at bounding box center [520, 371] width 1040 height 742
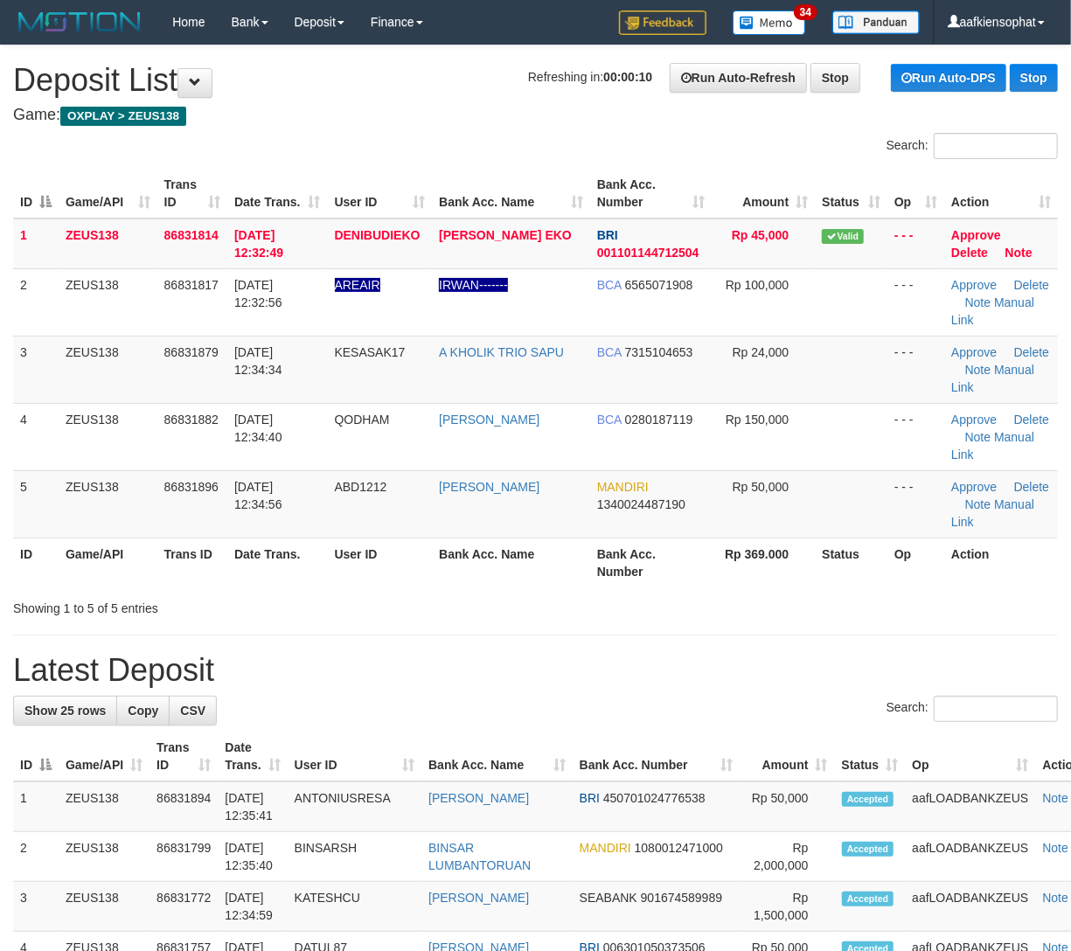
drag, startPoint x: 456, startPoint y: 680, endPoint x: 738, endPoint y: 657, distance: 282.4
click at [470, 677] on h1 "Latest Deposit" at bounding box center [535, 670] width 1045 height 35
drag, startPoint x: 395, startPoint y: 536, endPoint x: 570, endPoint y: 550, distance: 175.4
click at [421, 539] on table "ID Game/API Trans ID Date Trans. User ID Bank Acc. Name Bank Acc. Number Amount…" at bounding box center [535, 378] width 1045 height 419
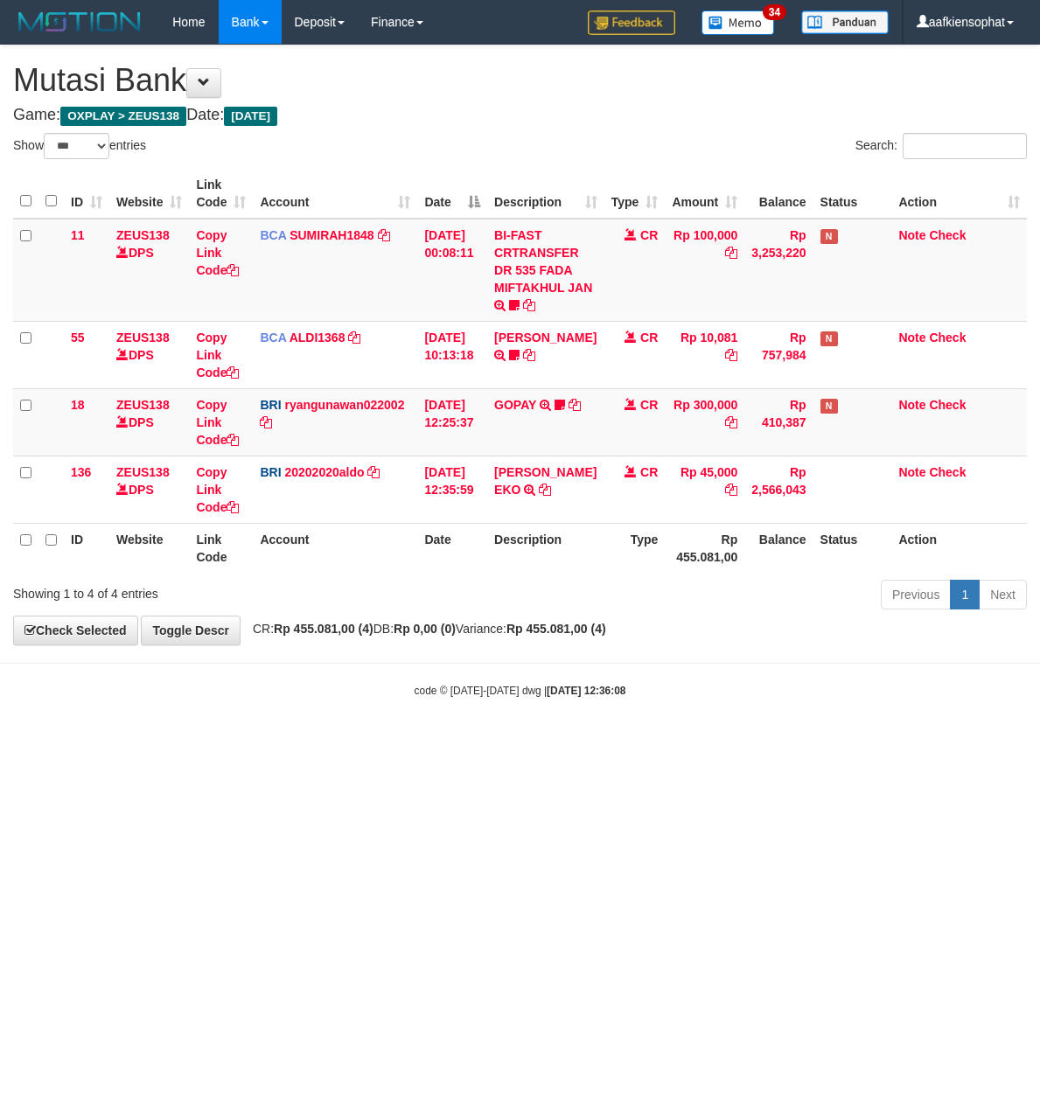
select select "***"
click at [640, 742] on body "Toggle navigation Home Bank Account List Load By Website Group [OXPLAY] ZEUS138…" at bounding box center [520, 371] width 1040 height 742
click at [630, 740] on body "Toggle navigation Home Bank Account List Load By Website Group [OXPLAY] ZEUS138…" at bounding box center [520, 371] width 1040 height 742
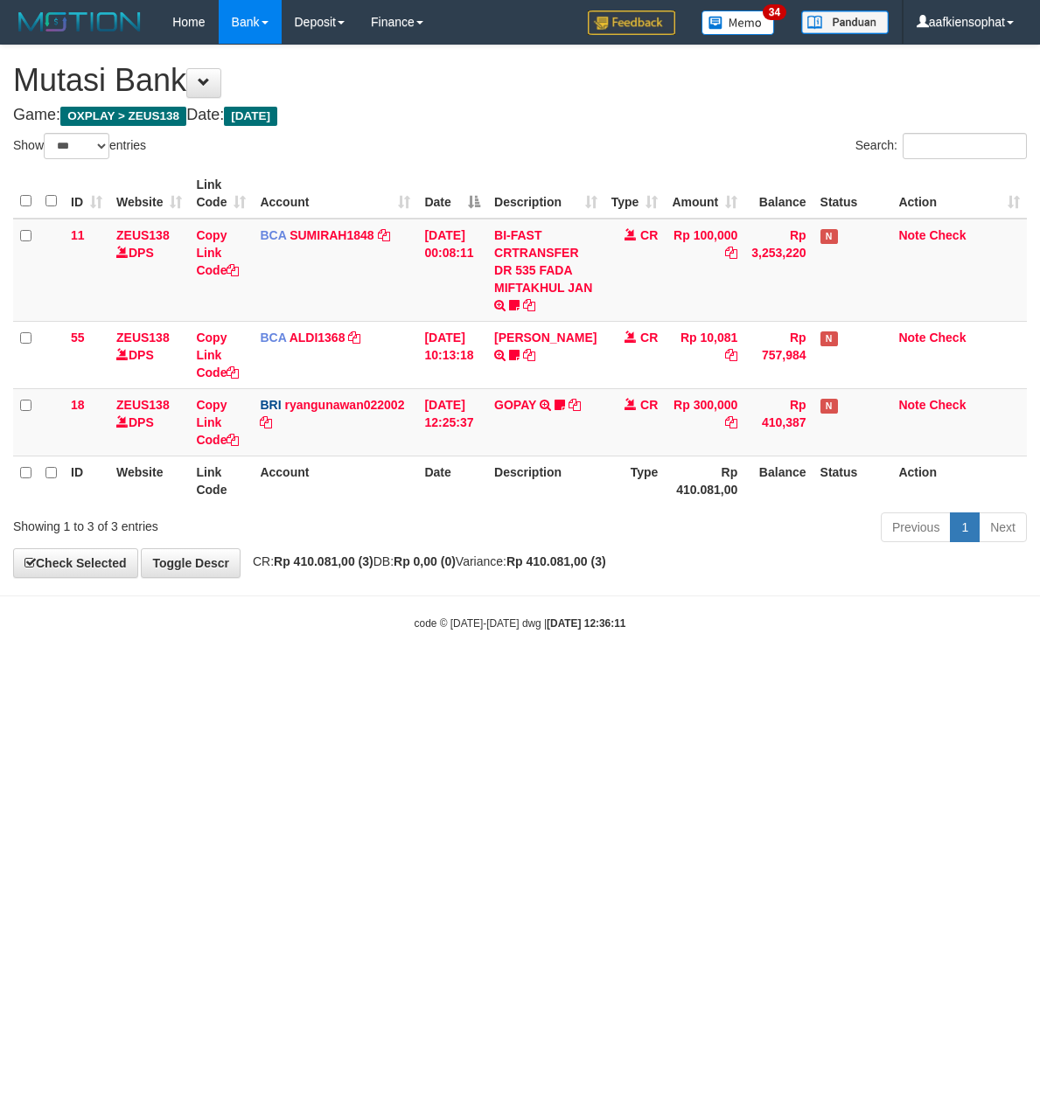
select select "***"
click at [537, 675] on body "Toggle navigation Home Bank Account List Load By Website Group [OXPLAY] ZEUS138…" at bounding box center [520, 337] width 1040 height 675
select select "***"
drag, startPoint x: 0, startPoint y: 0, endPoint x: 151, endPoint y: 673, distance: 690.0
click at [530, 675] on html "Toggle navigation Home Bank Account List Load By Website Group [OXPLAY] ZEUS138…" at bounding box center [520, 337] width 1040 height 675
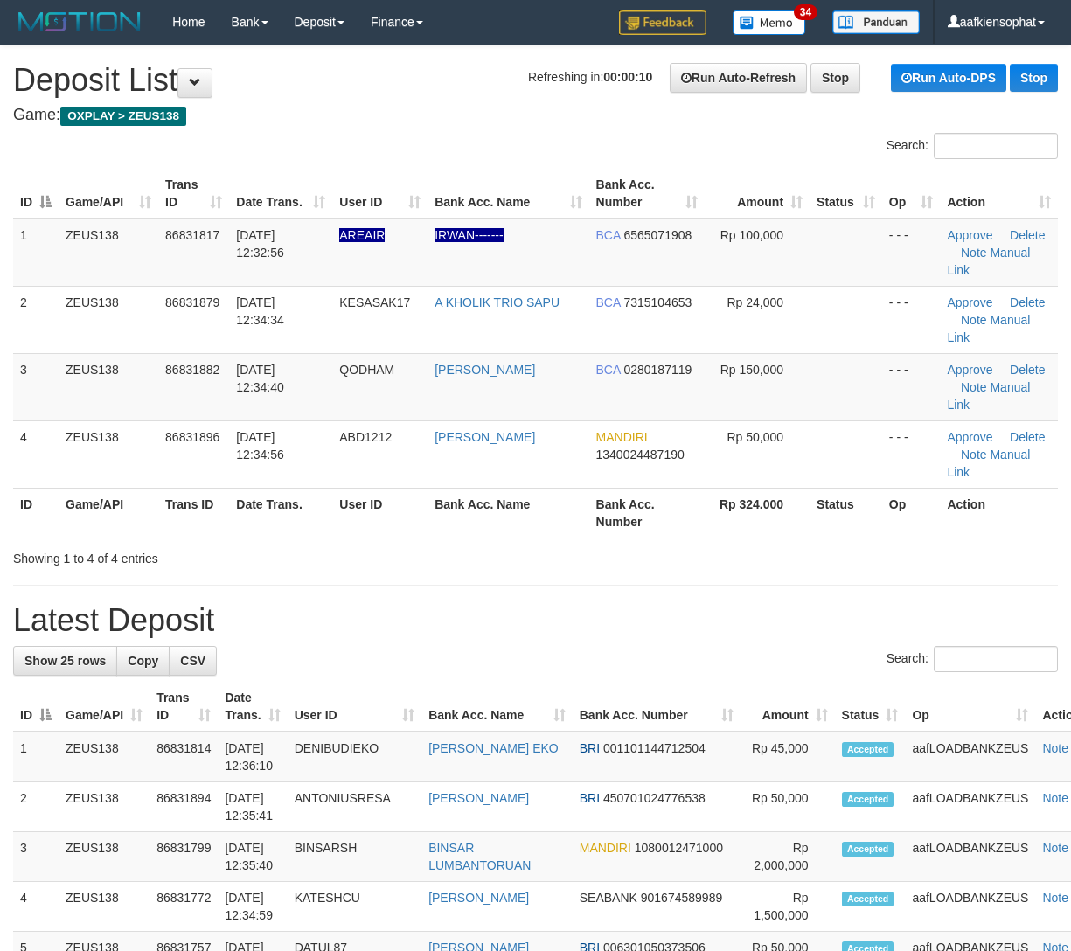
click at [571, 646] on div "Search:" at bounding box center [535, 661] width 1045 height 31
click at [589, 603] on h1 "Latest Deposit" at bounding box center [535, 620] width 1045 height 35
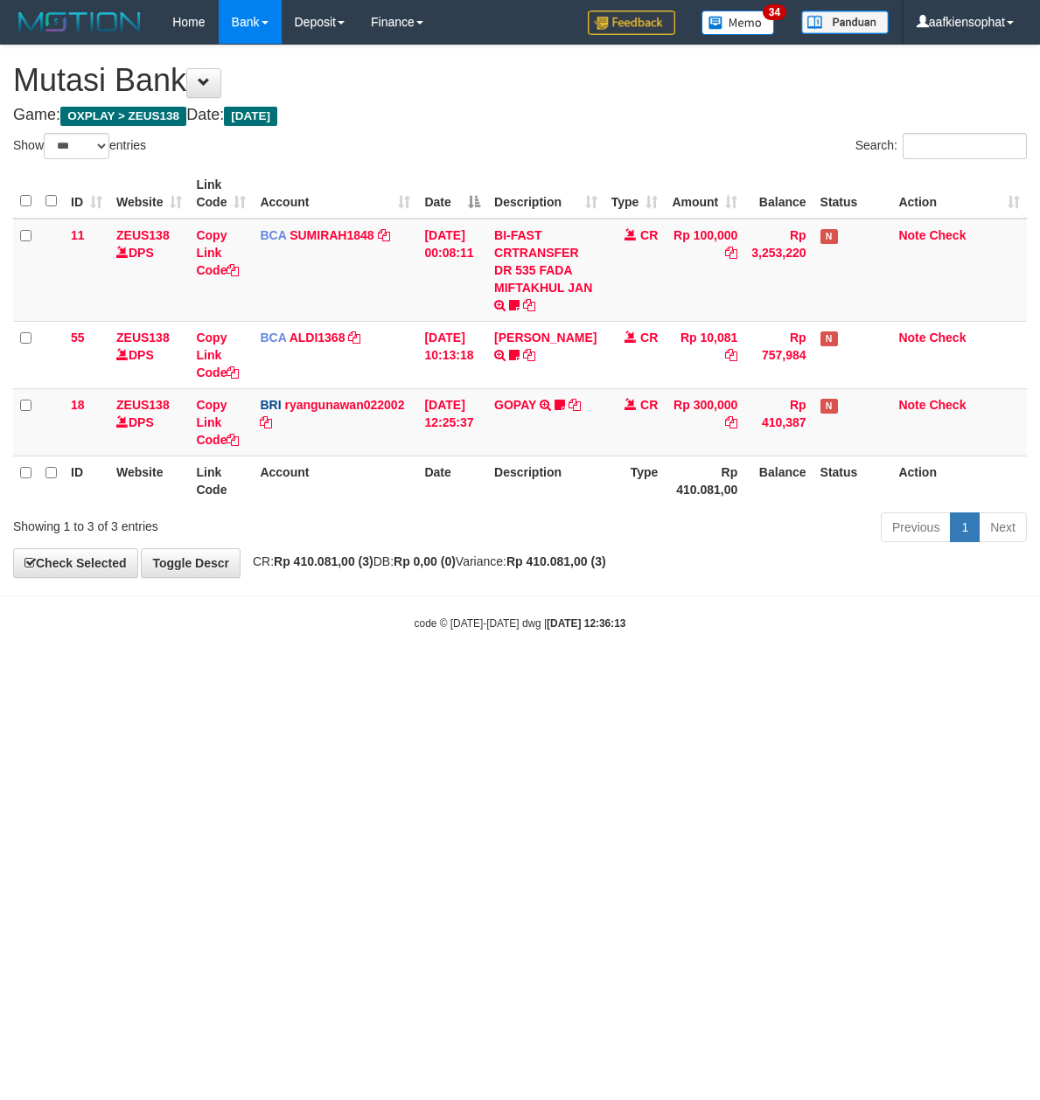
select select "***"
click at [500, 641] on body "Toggle navigation Home Bank Account List Load By Website Group [OXPLAY] ZEUS138…" at bounding box center [520, 337] width 1040 height 675
click at [500, 642] on body "Toggle navigation Home Bank Account List Load By Website Group [OXPLAY] ZEUS138…" at bounding box center [520, 337] width 1040 height 675
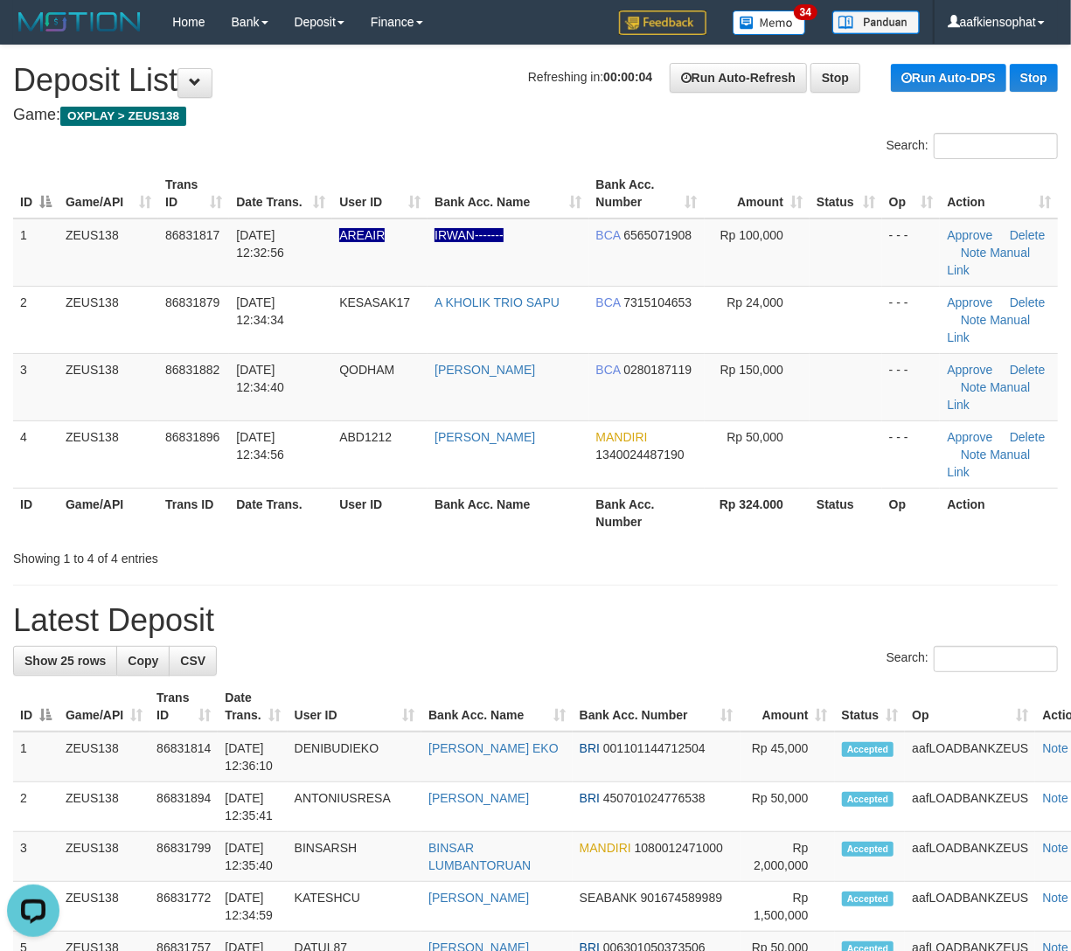
drag, startPoint x: 267, startPoint y: 516, endPoint x: 379, endPoint y: 516, distance: 112.8
click at [351, 585] on hr at bounding box center [535, 585] width 1045 height 1
drag, startPoint x: 477, startPoint y: 535, endPoint x: 1082, endPoint y: 553, distance: 605.3
click at [518, 603] on h1 "Latest Deposit" at bounding box center [535, 620] width 1045 height 35
drag, startPoint x: 435, startPoint y: 509, endPoint x: 1081, endPoint y: 540, distance: 646.0
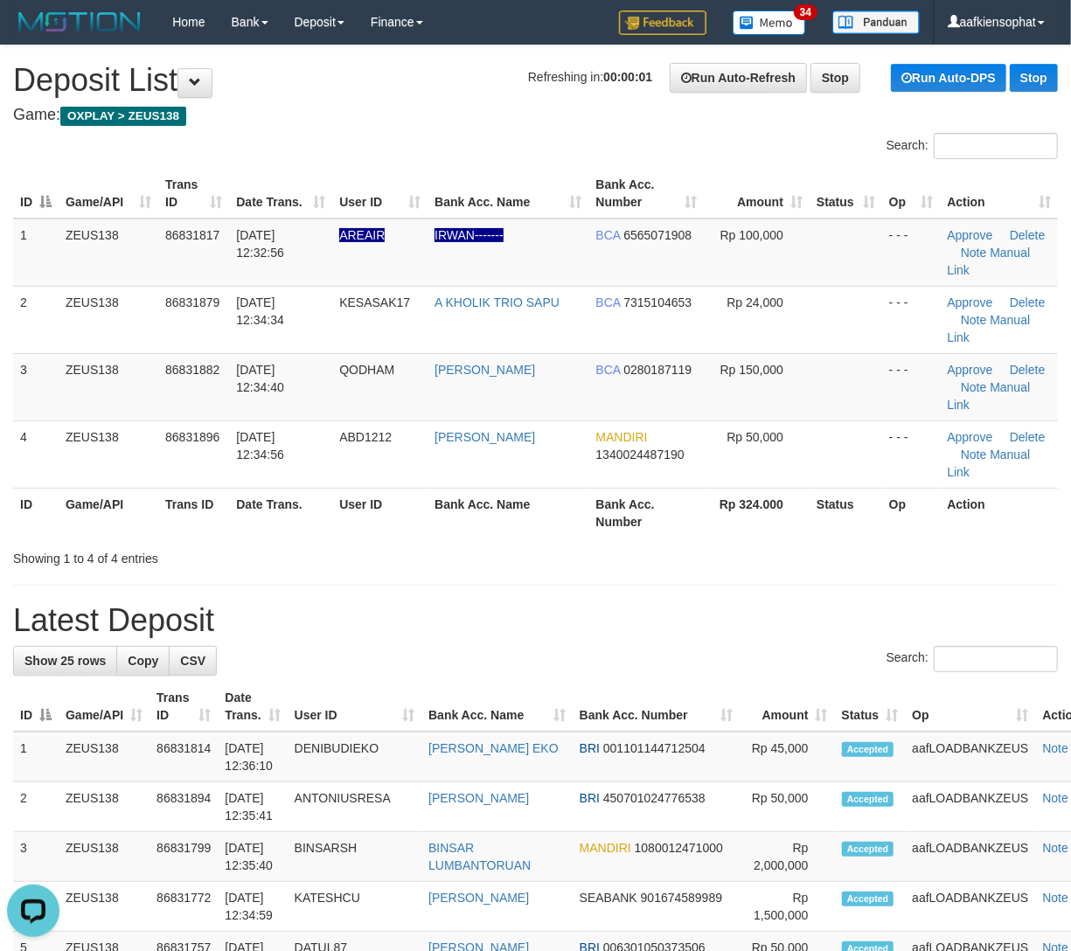
drag, startPoint x: 502, startPoint y: 432, endPoint x: 684, endPoint y: 442, distance: 182.1
click at [504, 488] on th "Bank Acc. Name" at bounding box center [508, 513] width 161 height 50
drag, startPoint x: 592, startPoint y: 526, endPoint x: 928, endPoint y: 532, distance: 335.8
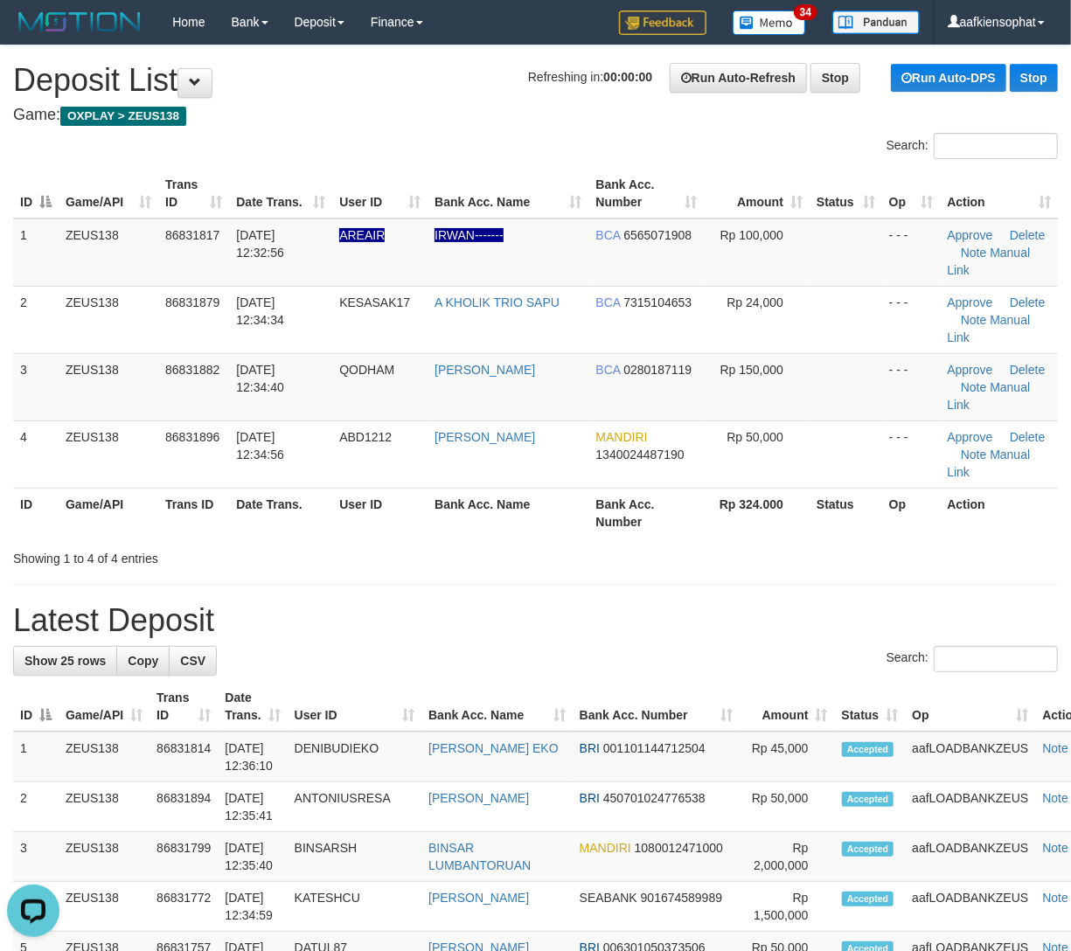
drag, startPoint x: 305, startPoint y: 469, endPoint x: 960, endPoint y: 539, distance: 658.6
click at [484, 495] on div "Search: ID Game/API Trans ID Date Trans. User ID Bank Acc. Name Bank Acc. Numbe…" at bounding box center [535, 350] width 1045 height 435
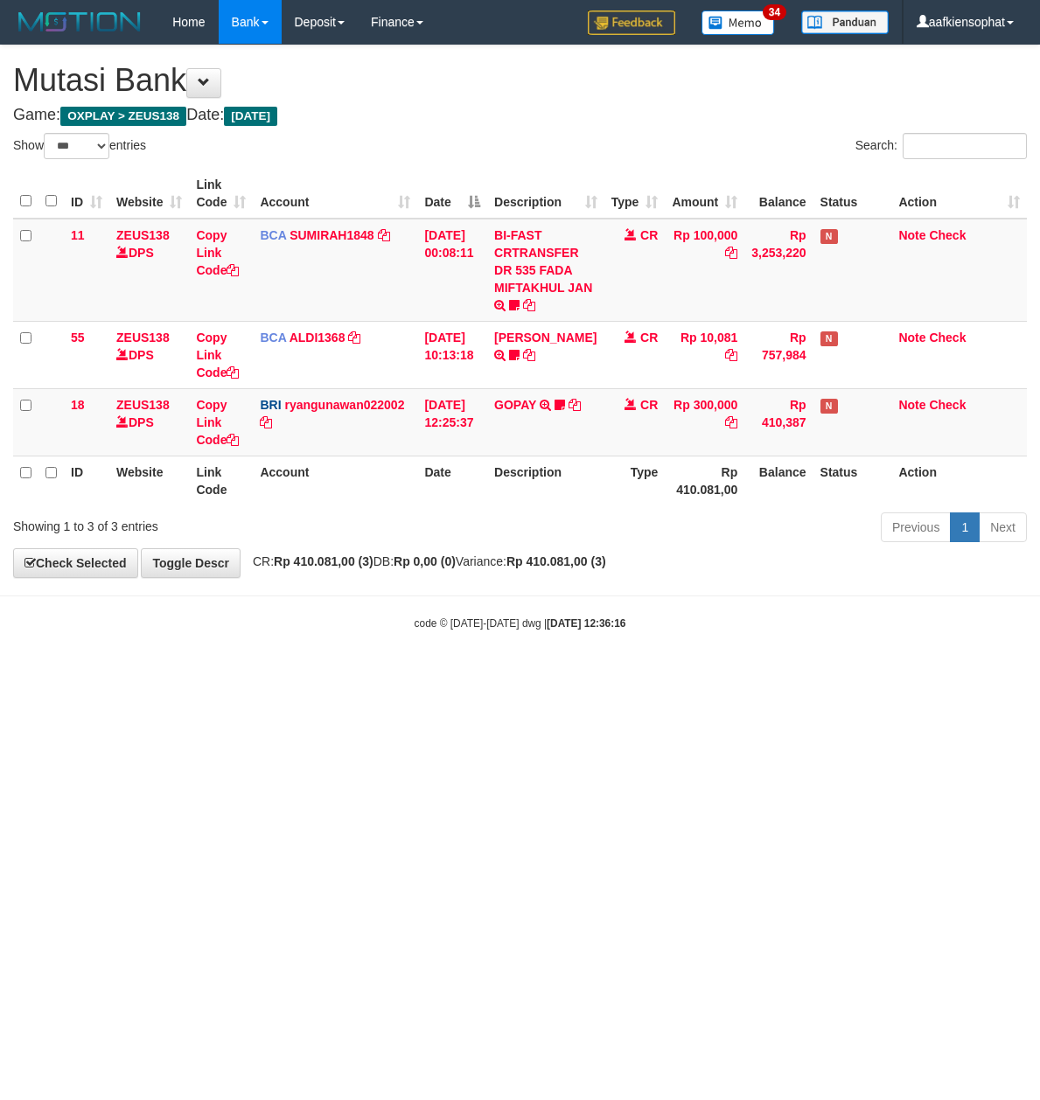
select select "***"
click at [500, 642] on body "Toggle navigation Home Bank Account List Load By Website Group [OXPLAY] ZEUS138…" at bounding box center [520, 337] width 1040 height 675
select select "***"
click at [448, 675] on html "Toggle navigation Home Bank Account List Load By Website Group [OXPLAY] ZEUS138…" at bounding box center [520, 337] width 1040 height 675
click at [469, 666] on body "Toggle navigation Home Bank Account List Load By Website Group [OXPLAY] ZEUS138…" at bounding box center [520, 337] width 1040 height 675
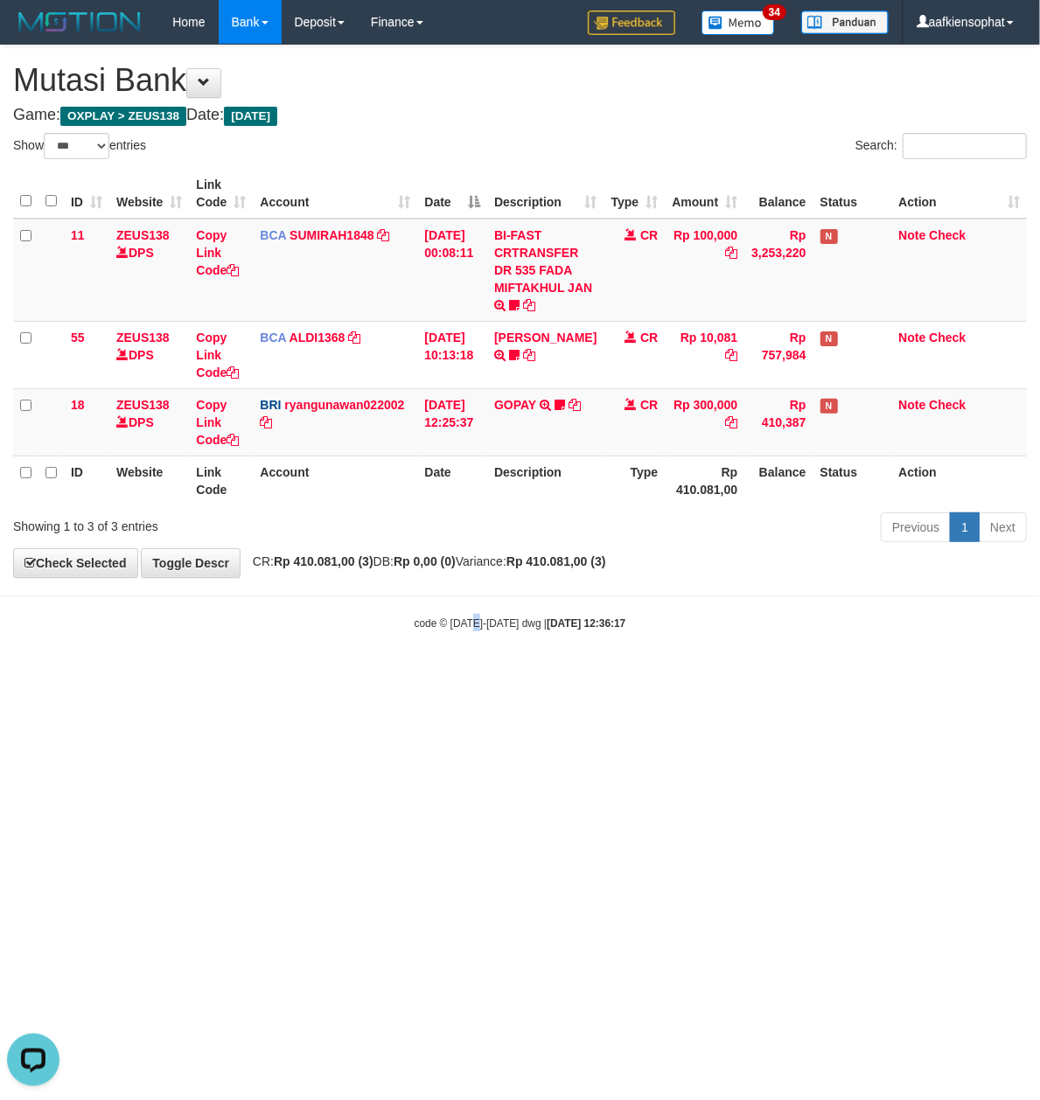
drag, startPoint x: 470, startPoint y: 665, endPoint x: 263, endPoint y: 670, distance: 207.3
click at [469, 666] on body "Toggle navigation Home Bank Account List Load By Website Group [OXPLAY] ZEUS138…" at bounding box center [520, 337] width 1040 height 675
select select "***"
drag, startPoint x: 789, startPoint y: 644, endPoint x: 1033, endPoint y: 539, distance: 265.9
click at [802, 636] on body "Toggle navigation Home Bank Account List Load By Website Group [OXPLAY] ZEUS138…" at bounding box center [520, 337] width 1040 height 675
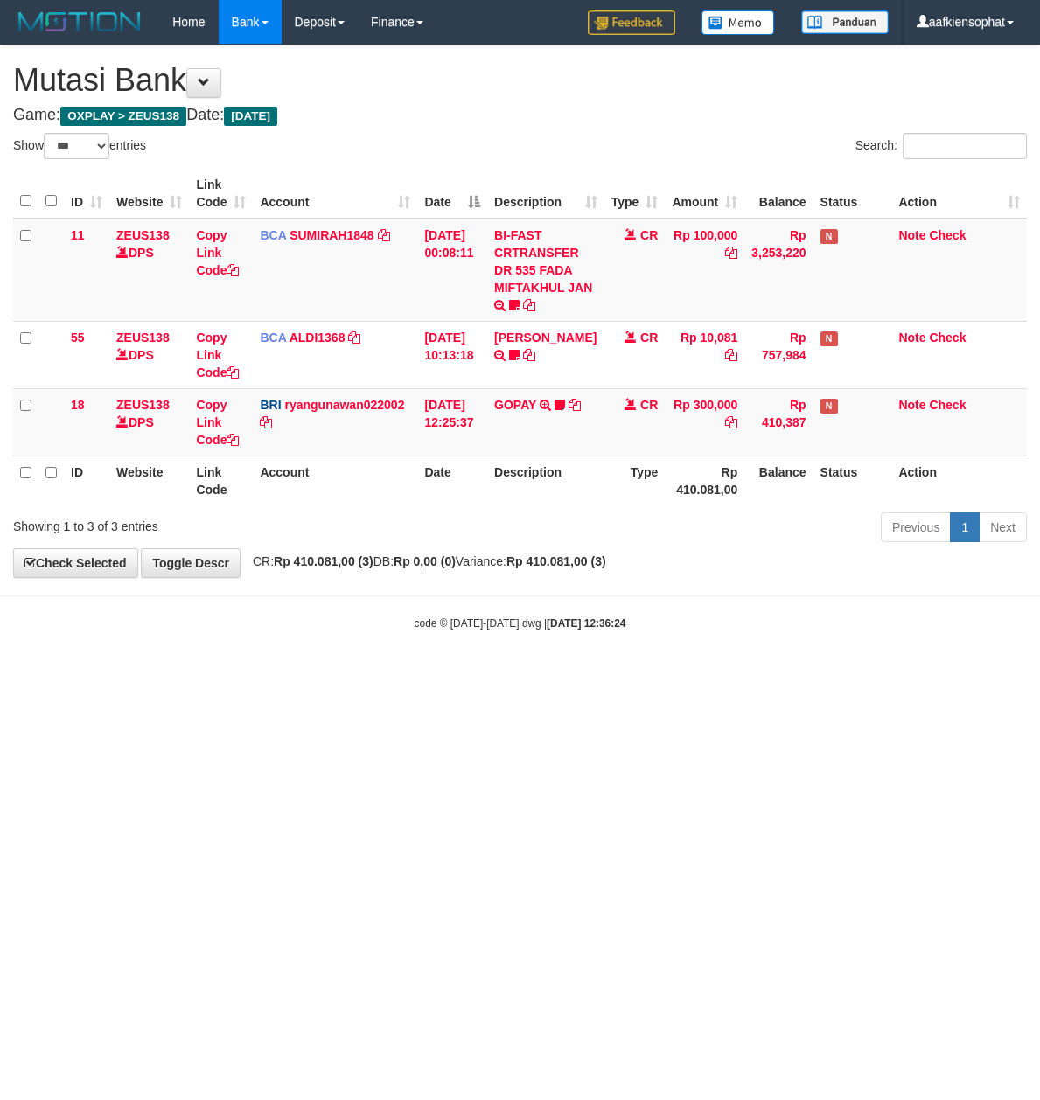
select select "***"
drag, startPoint x: 533, startPoint y: 691, endPoint x: 243, endPoint y: 657, distance: 292.2
click at [528, 675] on html "Toggle navigation Home Bank Account List Load By Website Group [OXPLAY] ZEUS138…" at bounding box center [520, 337] width 1040 height 675
select select "***"
click at [630, 641] on body "Toggle navigation Home Bank Account List Load By Website Group [OXPLAY] ZEUS138…" at bounding box center [520, 337] width 1040 height 675
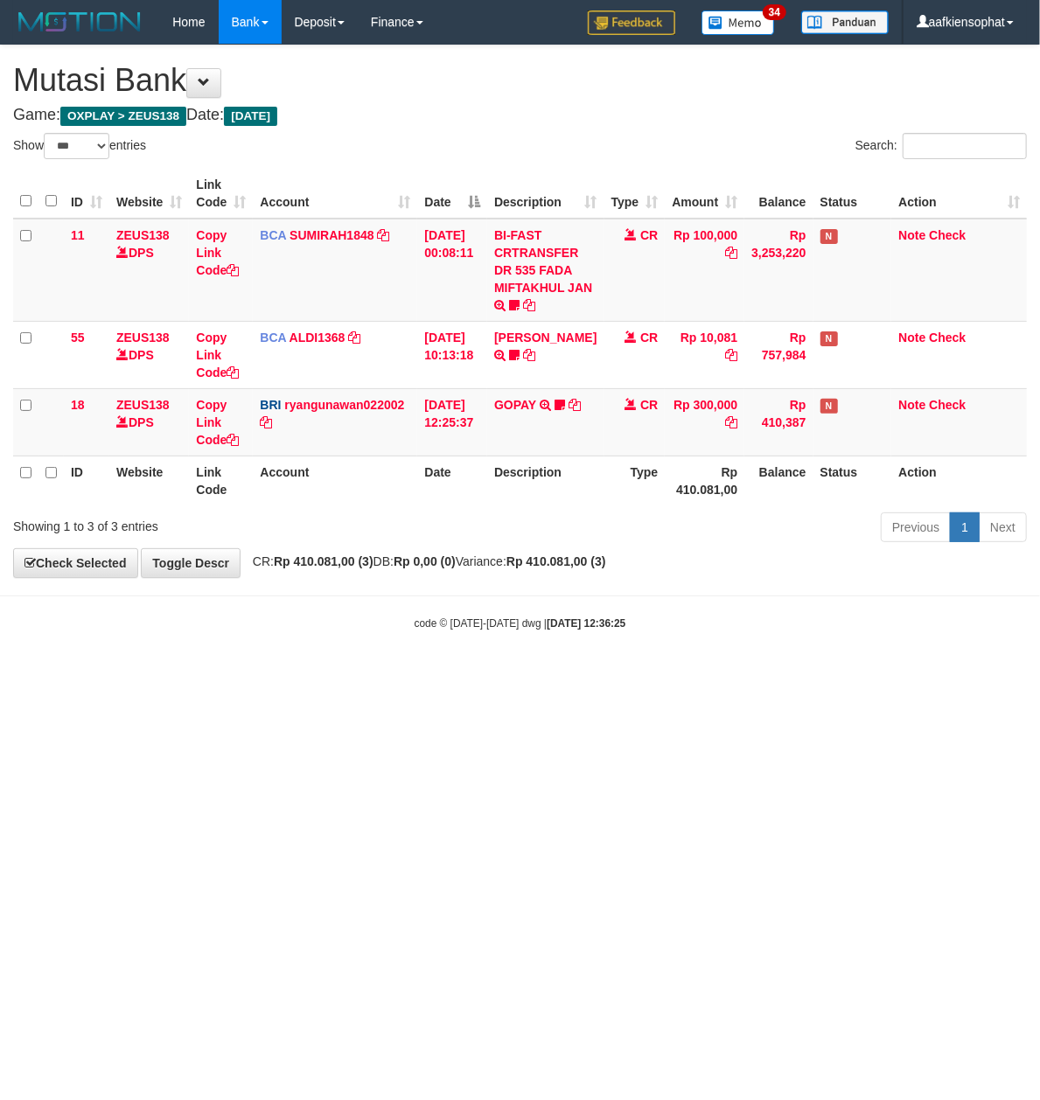
click at [630, 641] on body "Toggle navigation Home Bank Account List Load By Website Group [OXPLAY] ZEUS138…" at bounding box center [520, 337] width 1040 height 675
drag, startPoint x: 0, startPoint y: 0, endPoint x: 64, endPoint y: 535, distance: 538.9
click at [623, 640] on body "Toggle navigation Home Bank Account List Load By Website Group [OXPLAY] ZEUS138…" at bounding box center [520, 337] width 1040 height 675
select select "***"
drag, startPoint x: 480, startPoint y: 608, endPoint x: 5, endPoint y: 624, distance: 475.0
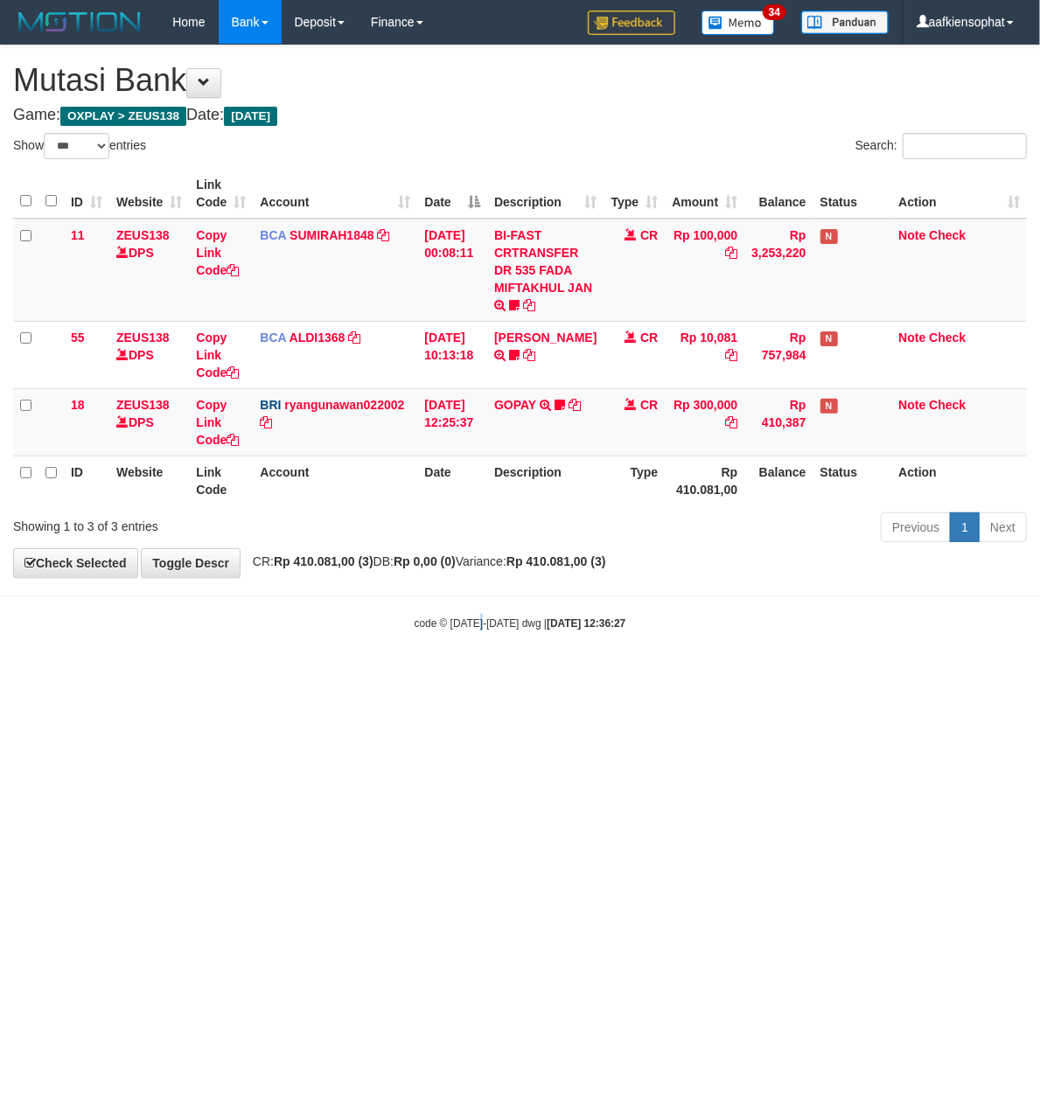
click at [416, 622] on body "Toggle navigation Home Bank Account List Load By Website Group [OXPLAY] ZEUS138…" at bounding box center [520, 337] width 1040 height 675
drag, startPoint x: 319, startPoint y: 627, endPoint x: 243, endPoint y: 645, distance: 78.2
click at [284, 638] on body "Toggle navigation Home Bank Account List Load By Website Group [OXPLAY] ZEUS138…" at bounding box center [520, 337] width 1040 height 675
drag, startPoint x: 242, startPoint y: 645, endPoint x: 133, endPoint y: 648, distance: 109.3
click at [176, 650] on body "Toggle navigation Home Bank Account List Load By Website Group [OXPLAY] ZEUS138…" at bounding box center [520, 337] width 1040 height 675
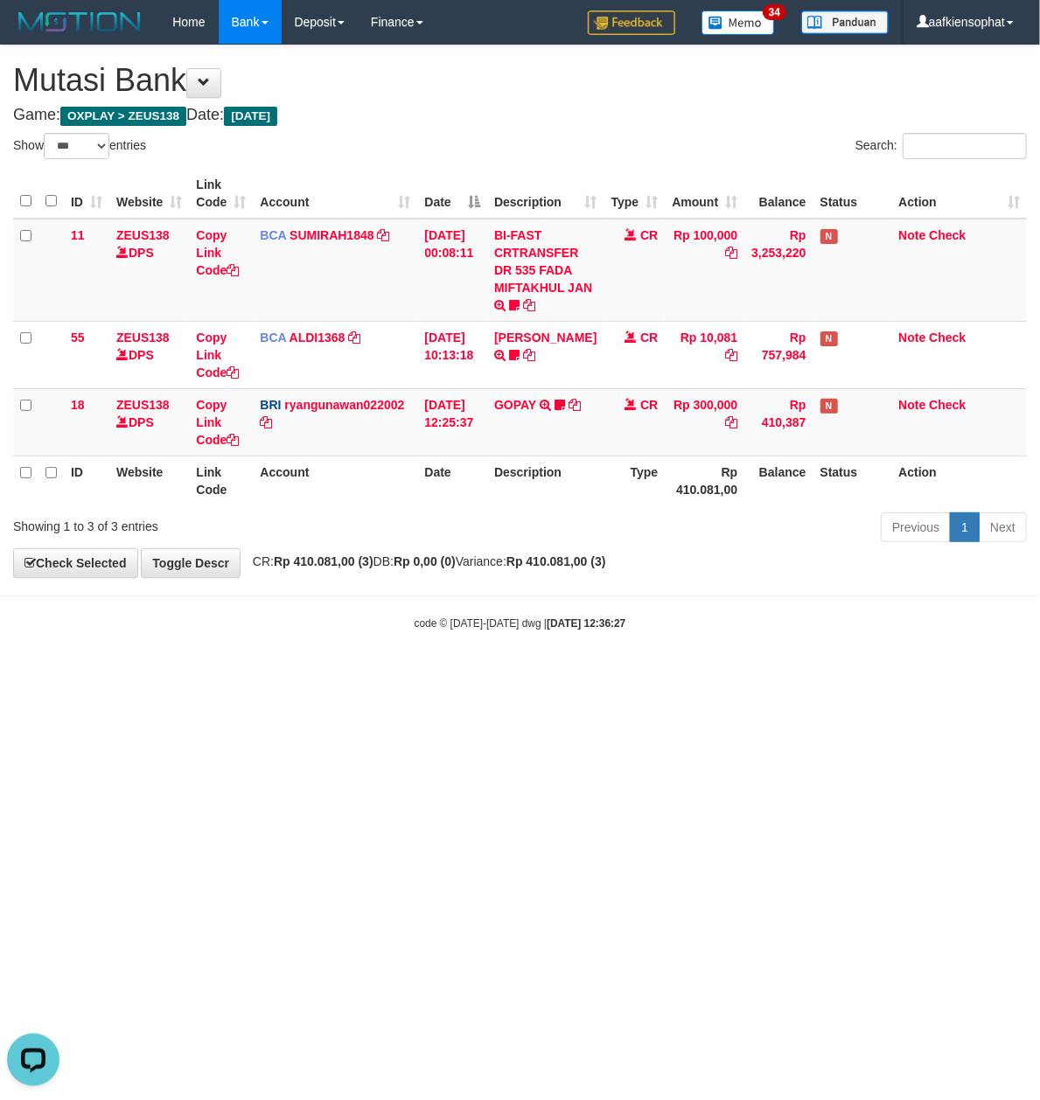
drag, startPoint x: 396, startPoint y: 691, endPoint x: 297, endPoint y: 747, distance: 113.5
click at [355, 675] on html "Toggle navigation Home Bank Account List Load By Website Group [OXPLAY] ZEUS138…" at bounding box center [520, 337] width 1040 height 675
select select "***"
click at [951, 675] on html "Toggle navigation Home Bank Account List Load By Website Group [OXPLAY] ZEUS138…" at bounding box center [520, 337] width 1040 height 675
drag, startPoint x: 648, startPoint y: 651, endPoint x: 593, endPoint y: 649, distance: 55.1
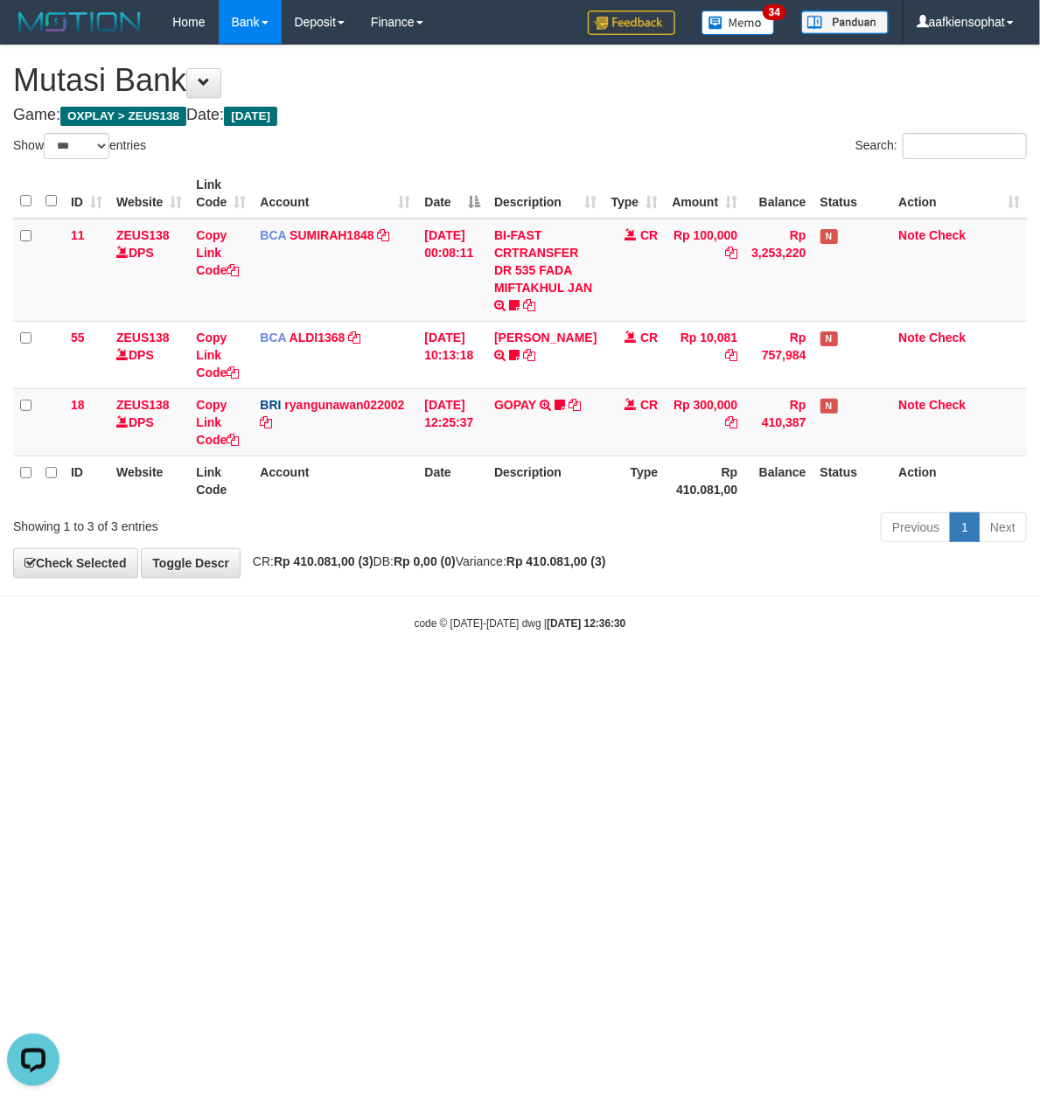
click at [622, 656] on body "Toggle navigation Home Bank Account List Load By Website Group [OXPLAY] ZEUS138…" at bounding box center [520, 337] width 1040 height 675
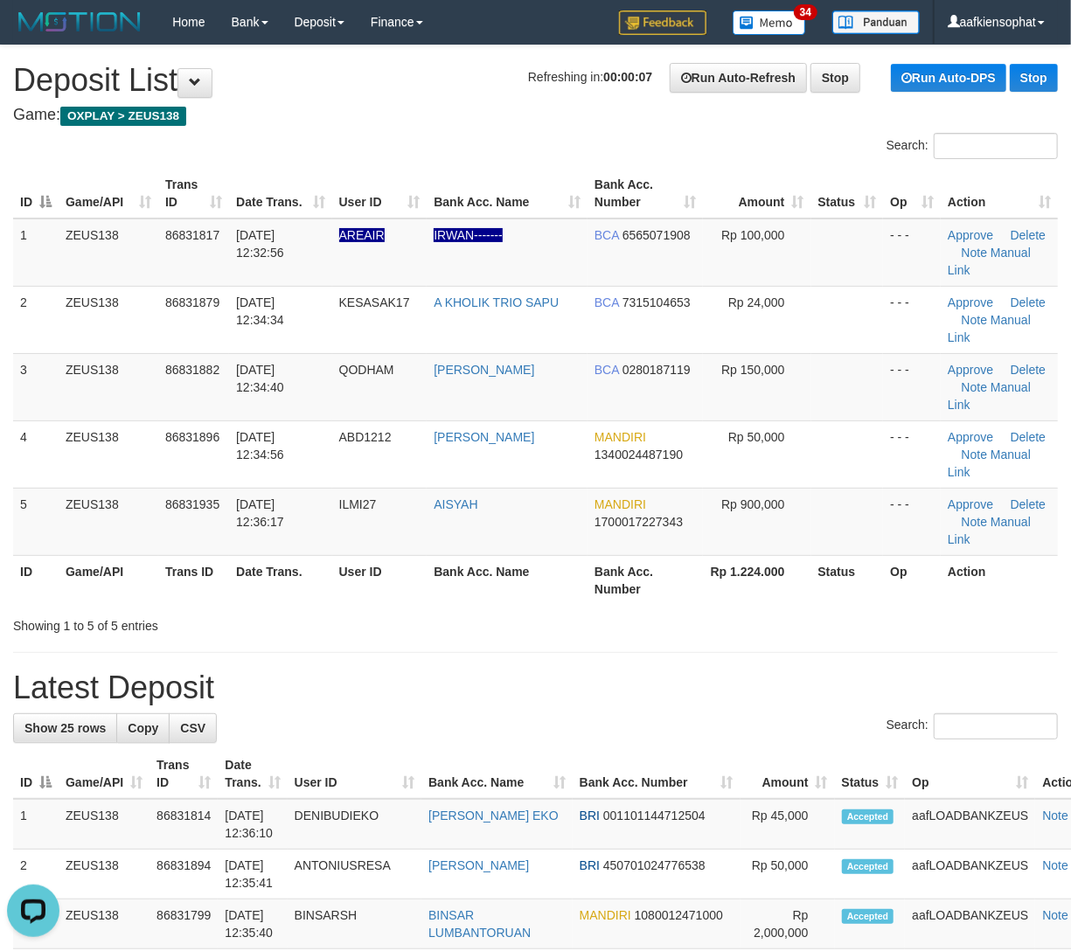
drag, startPoint x: 296, startPoint y: 428, endPoint x: 1081, endPoint y: 515, distance: 790.7
click at [448, 488] on tr "5 ZEUS138 86831935 [DATE] 12:36:17 ILMI27 AISYAH MANDIRI 1700017227343 Rp 900,0…" at bounding box center [535, 521] width 1045 height 67
drag, startPoint x: 523, startPoint y: 477, endPoint x: 657, endPoint y: 470, distance: 134.8
click at [638, 555] on tr "ID Game/API Trans ID Date Trans. User ID Bank Acc. Name Bank Acc. Number Rp 1.2…" at bounding box center [535, 580] width 1045 height 50
drag, startPoint x: 234, startPoint y: 491, endPoint x: 1086, endPoint y: 542, distance: 853.1
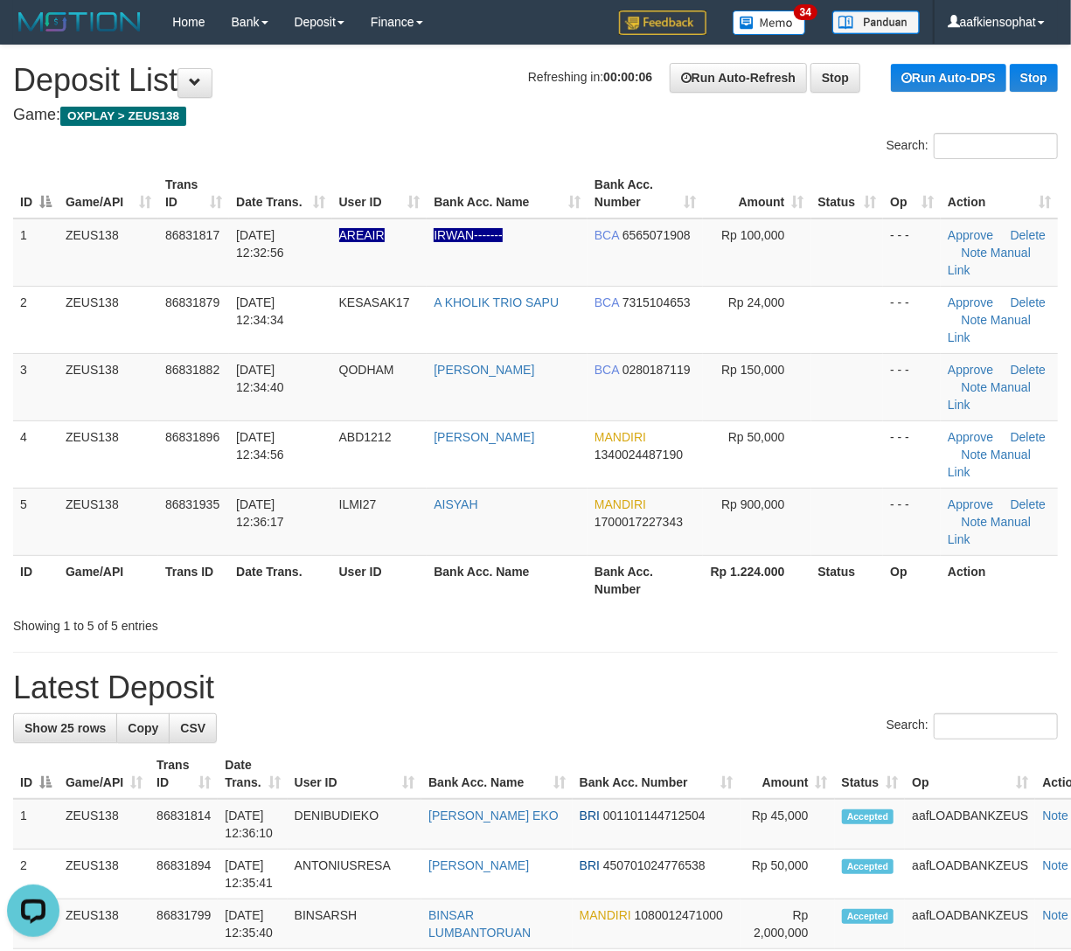
click at [379, 555] on tr "ID Game/API Trans ID Date Trans. User ID Bank Acc. Name Bank Acc. Number Rp 1.2…" at bounding box center [535, 580] width 1045 height 50
drag, startPoint x: 607, startPoint y: 591, endPoint x: 956, endPoint y: 598, distance: 348.9
drag, startPoint x: 636, startPoint y: 530, endPoint x: 939, endPoint y: 522, distance: 302.6
click at [663, 610] on div "Showing 1 to 5 of 5 entries" at bounding box center [535, 622] width 1071 height 24
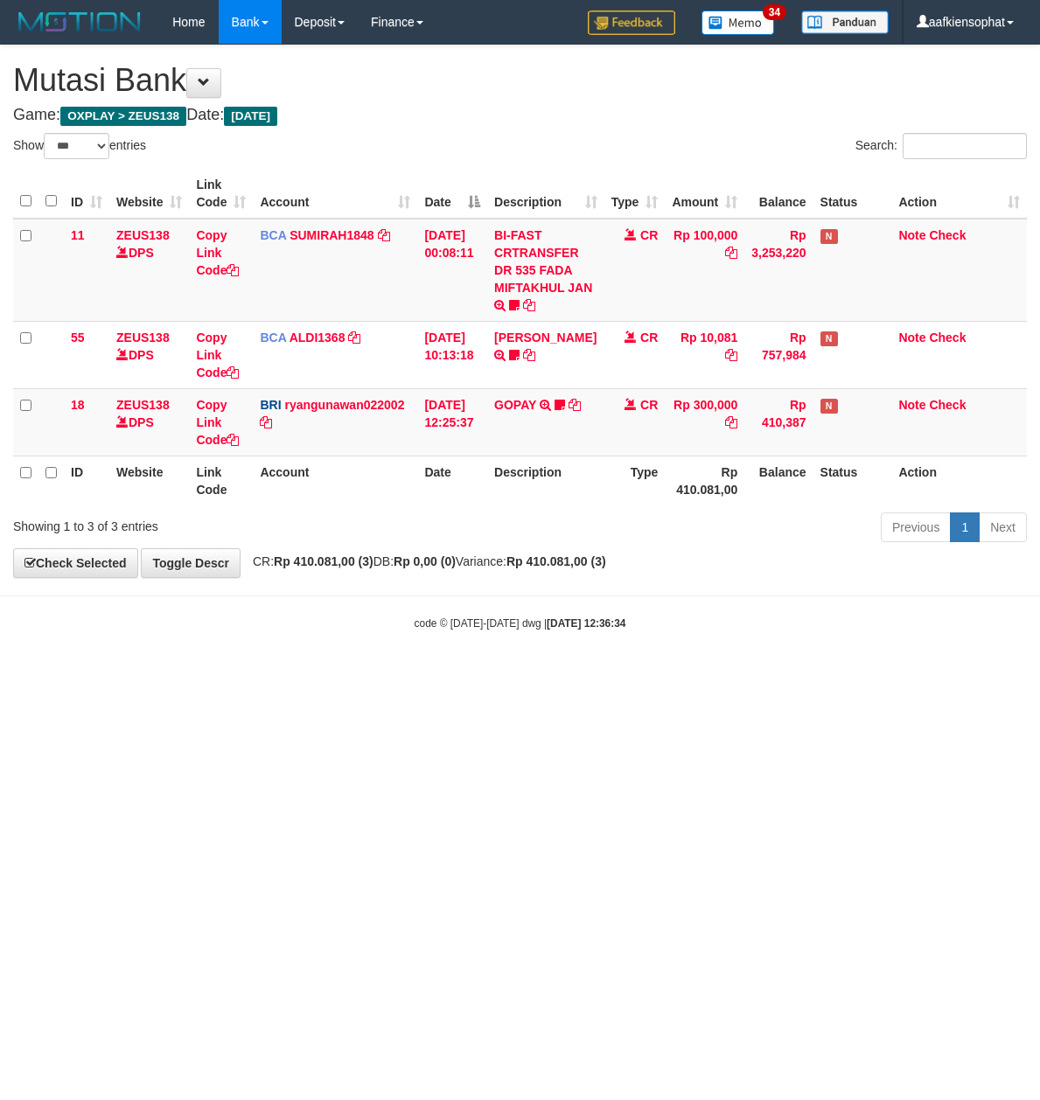
select select "***"
click at [361, 654] on body "Toggle navigation Home Bank Account List Load By Website Group [OXPLAY] ZEUS138…" at bounding box center [520, 337] width 1040 height 675
click at [362, 669] on body "Toggle navigation Home Bank Account List Load By Website Group [OXPLAY] ZEUS138…" at bounding box center [520, 337] width 1040 height 675
click at [362, 662] on body "Toggle navigation Home Bank Account List Load By Website Group [OXPLAY] ZEUS138…" at bounding box center [520, 337] width 1040 height 675
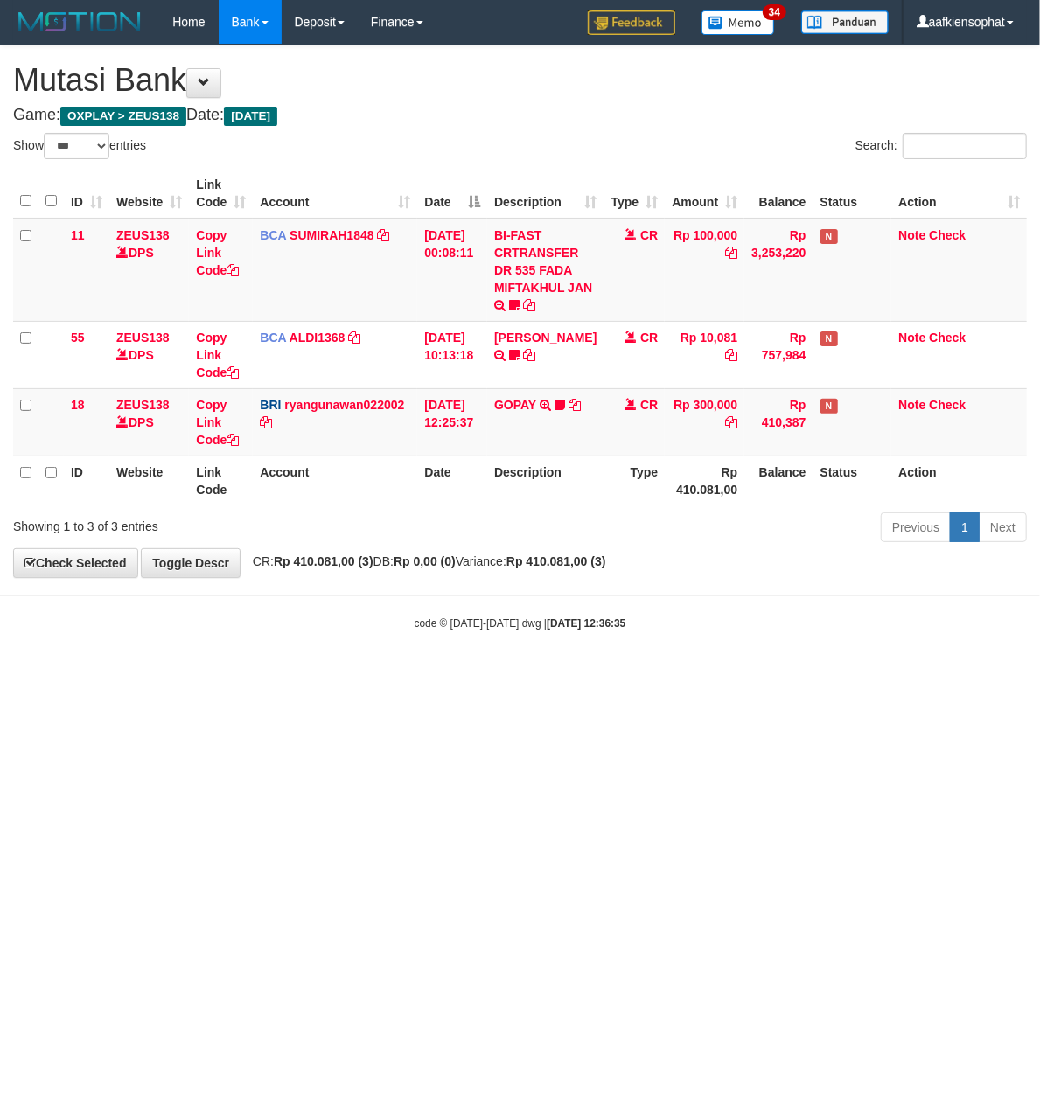
click at [361, 662] on body "Toggle navigation Home Bank Account List Load By Website Group [OXPLAY] ZEUS138…" at bounding box center [520, 337] width 1040 height 675
click at [200, 675] on html "Toggle navigation Home Bank Account List Load By Website Group [OXPLAY] ZEUS138…" at bounding box center [520, 337] width 1040 height 675
select select "***"
drag, startPoint x: 949, startPoint y: 655, endPoint x: 921, endPoint y: 655, distance: 28.0
click at [945, 656] on body "Toggle navigation Home Bank Account List Load By Website Group [OXPLAY] ZEUS138…" at bounding box center [520, 337] width 1040 height 675
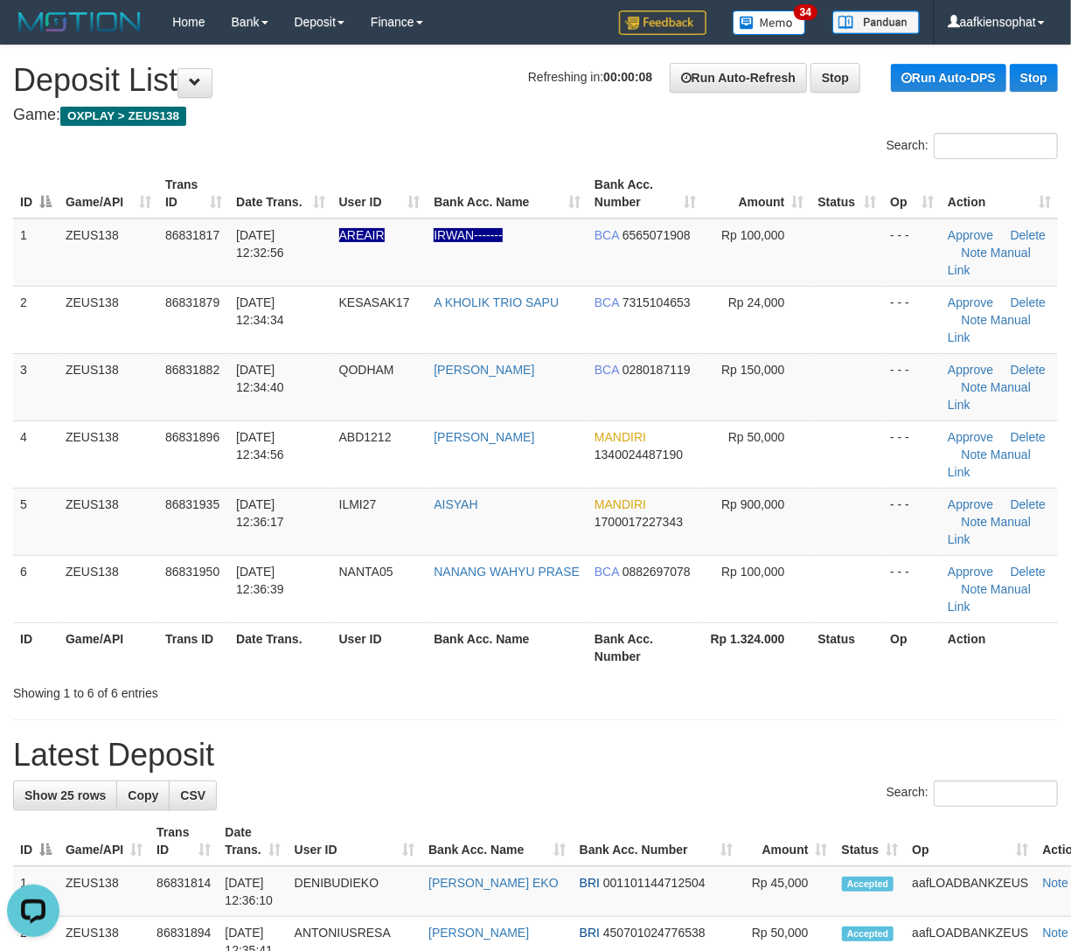
drag, startPoint x: 228, startPoint y: 581, endPoint x: 748, endPoint y: 588, distance: 520.2
click at [257, 678] on div "Showing 1 to 6 of 6 entries" at bounding box center [223, 690] width 420 height 24
drag, startPoint x: 418, startPoint y: 595, endPoint x: 1084, endPoint y: 631, distance: 667.2
click at [599, 738] on h1 "Latest Deposit" at bounding box center [535, 755] width 1045 height 35
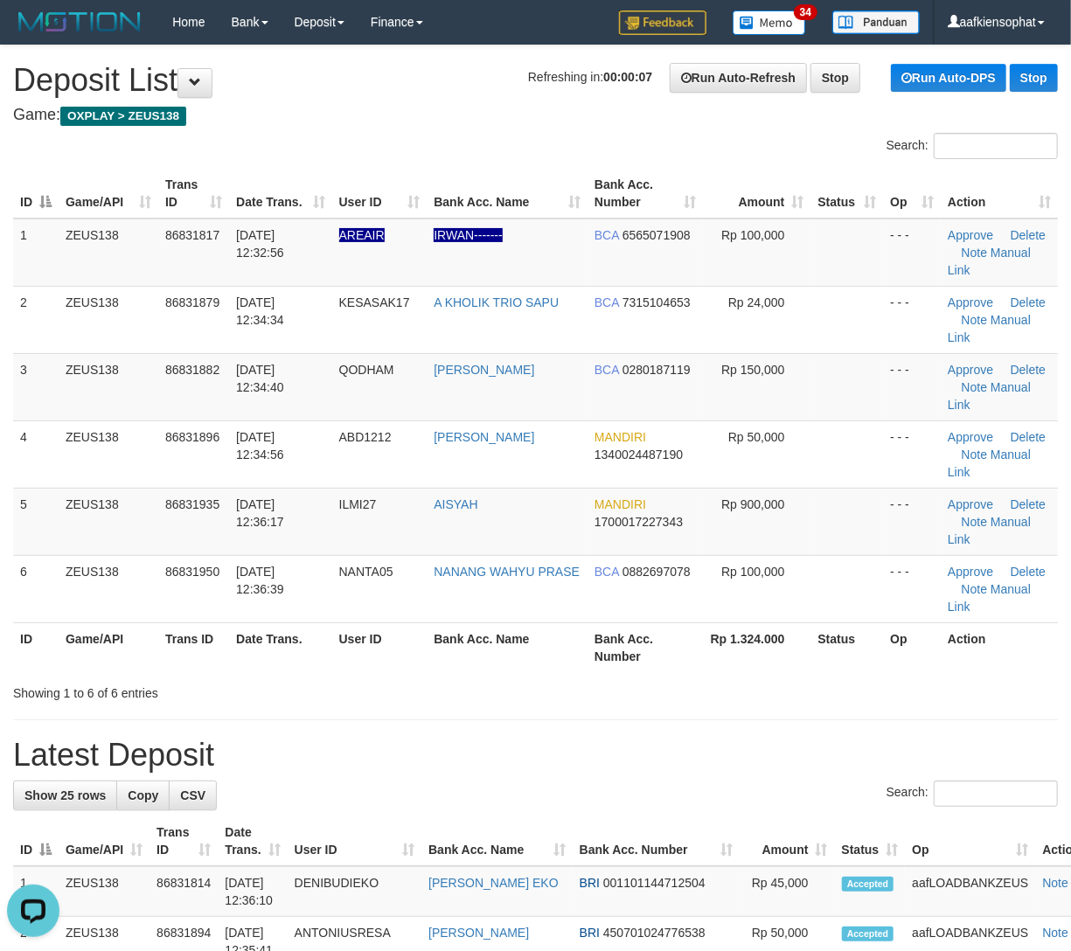
click at [599, 738] on h1 "Latest Deposit" at bounding box center [535, 755] width 1045 height 35
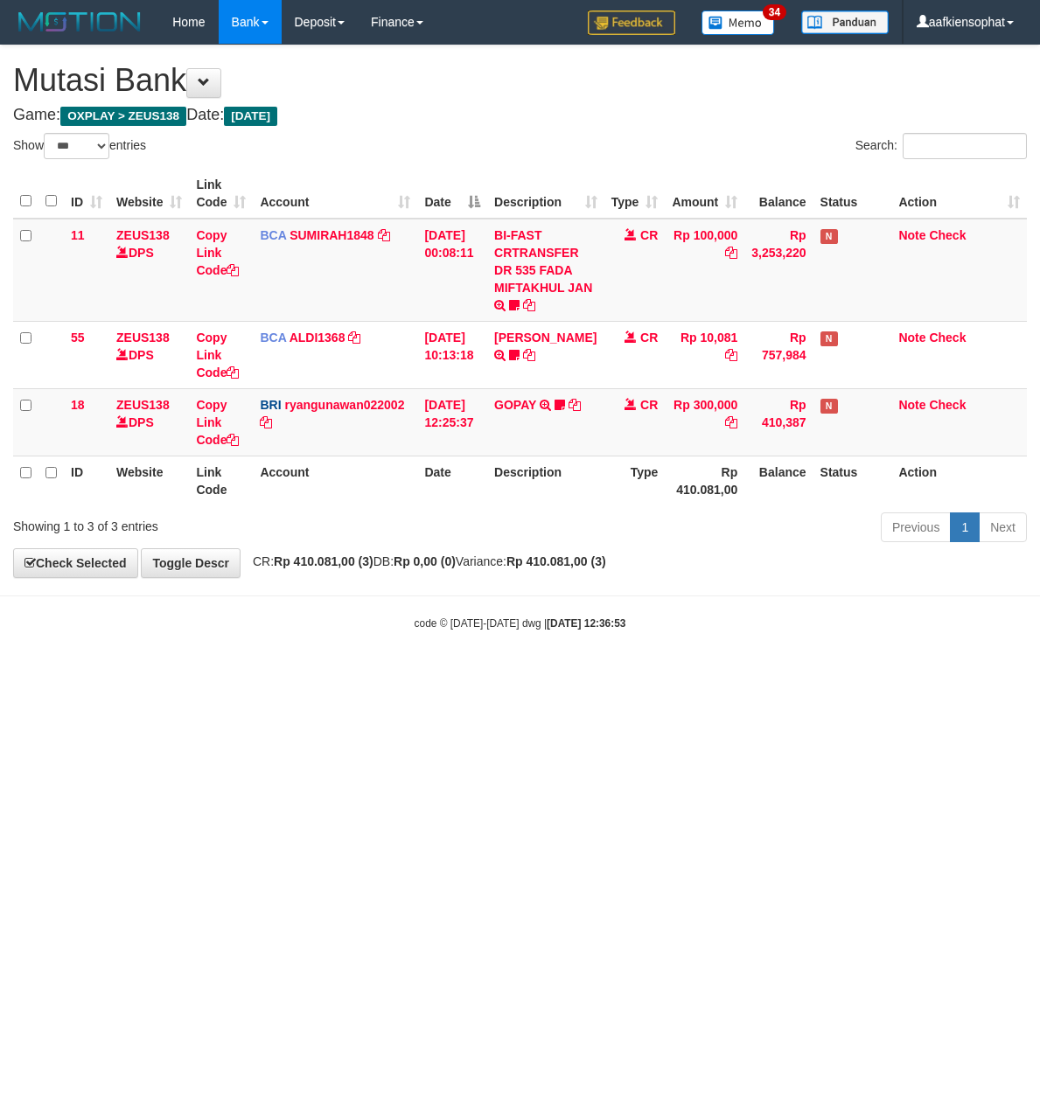
select select "***"
drag, startPoint x: 578, startPoint y: 739, endPoint x: 260, endPoint y: 726, distance: 318.5
click at [477, 675] on html "Toggle navigation Home Bank Account List Load By Website Group [OXPLAY] ZEUS138…" at bounding box center [520, 337] width 1040 height 675
select select "***"
click at [420, 675] on html "Toggle navigation Home Bank Account List Load By Website Group [OXPLAY] ZEUS138…" at bounding box center [520, 337] width 1040 height 675
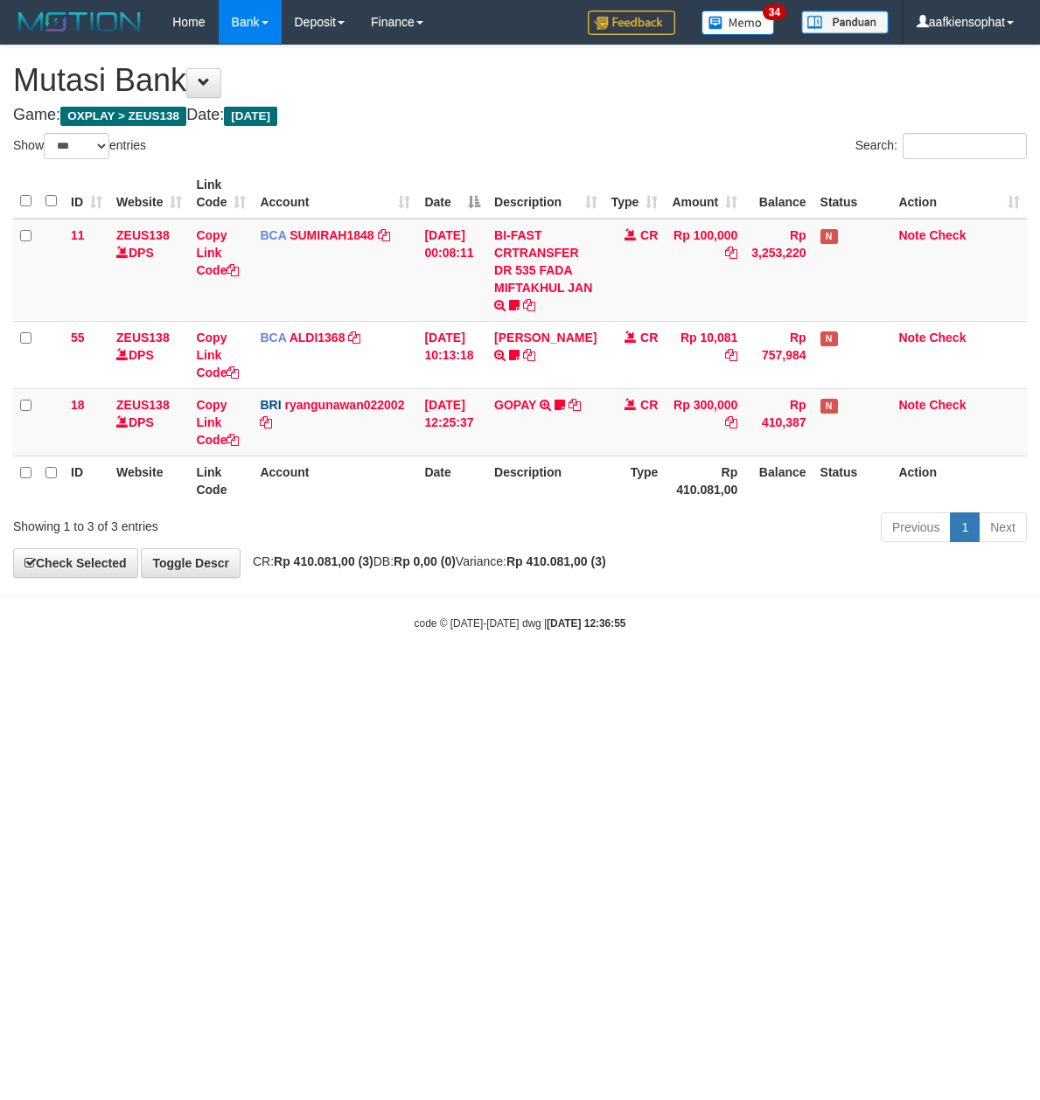
select select "***"
click at [385, 675] on html "Toggle navigation Home Bank Account List Load By Website Group [OXPLAY] ZEUS138…" at bounding box center [520, 337] width 1040 height 675
drag, startPoint x: 432, startPoint y: 642, endPoint x: 4, endPoint y: 652, distance: 427.7
click at [393, 648] on body "Toggle navigation Home Bank Account List Load By Website Group [OXPLAY] ZEUS138…" at bounding box center [520, 337] width 1040 height 675
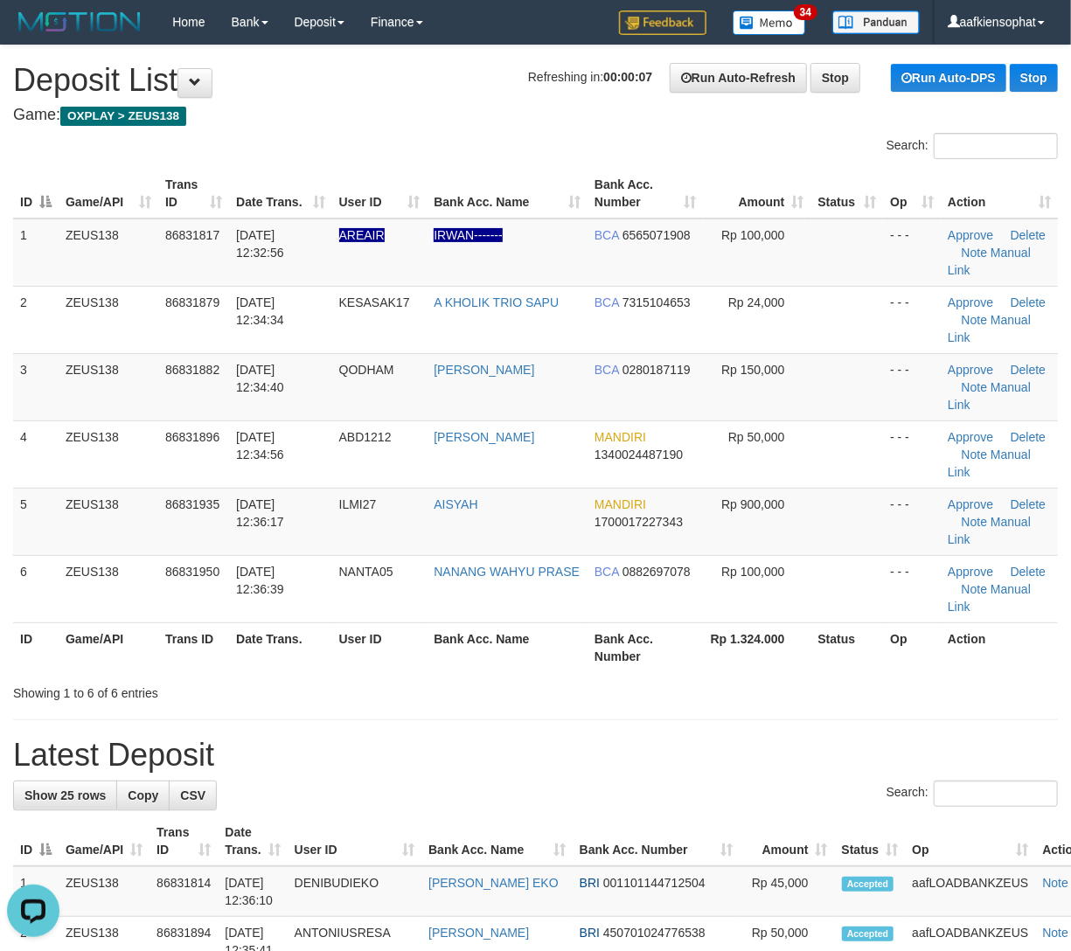
drag, startPoint x: 362, startPoint y: 722, endPoint x: 386, endPoint y: 713, distance: 26.0
click at [362, 817] on th "User ID" at bounding box center [355, 842] width 134 height 50
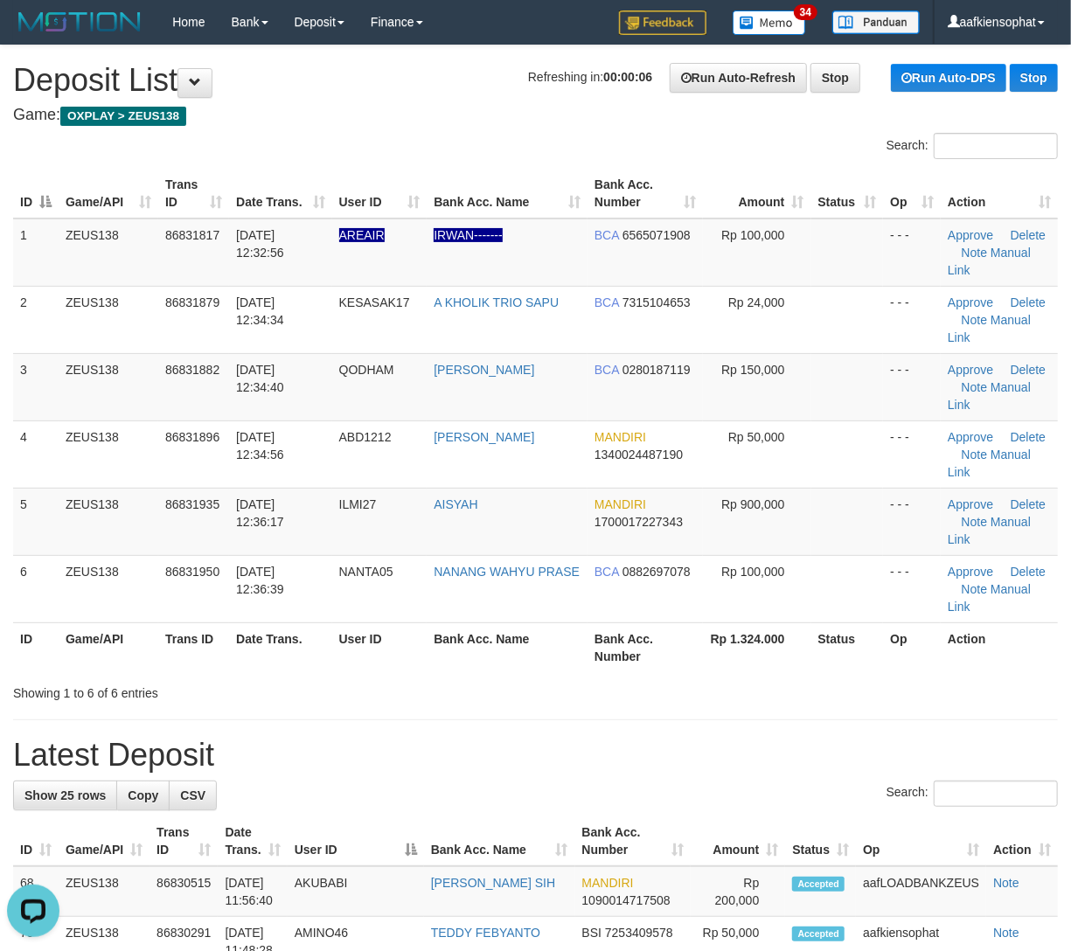
drag, startPoint x: 445, startPoint y: 600, endPoint x: 458, endPoint y: 600, distance: 13.1
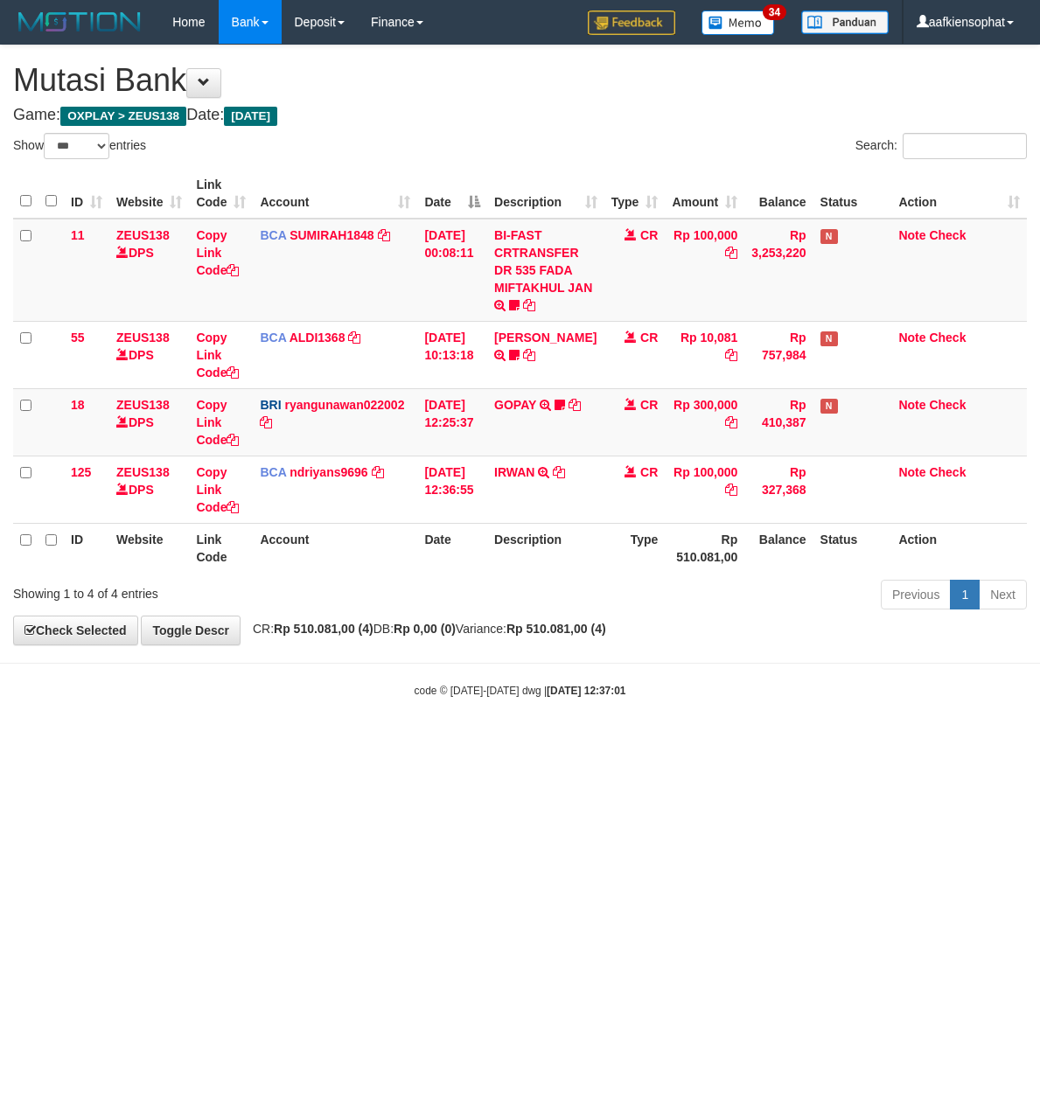
select select "***"
click at [361, 592] on div "Showing 1 to 4 of 4 entries" at bounding box center [216, 590] width 407 height 24
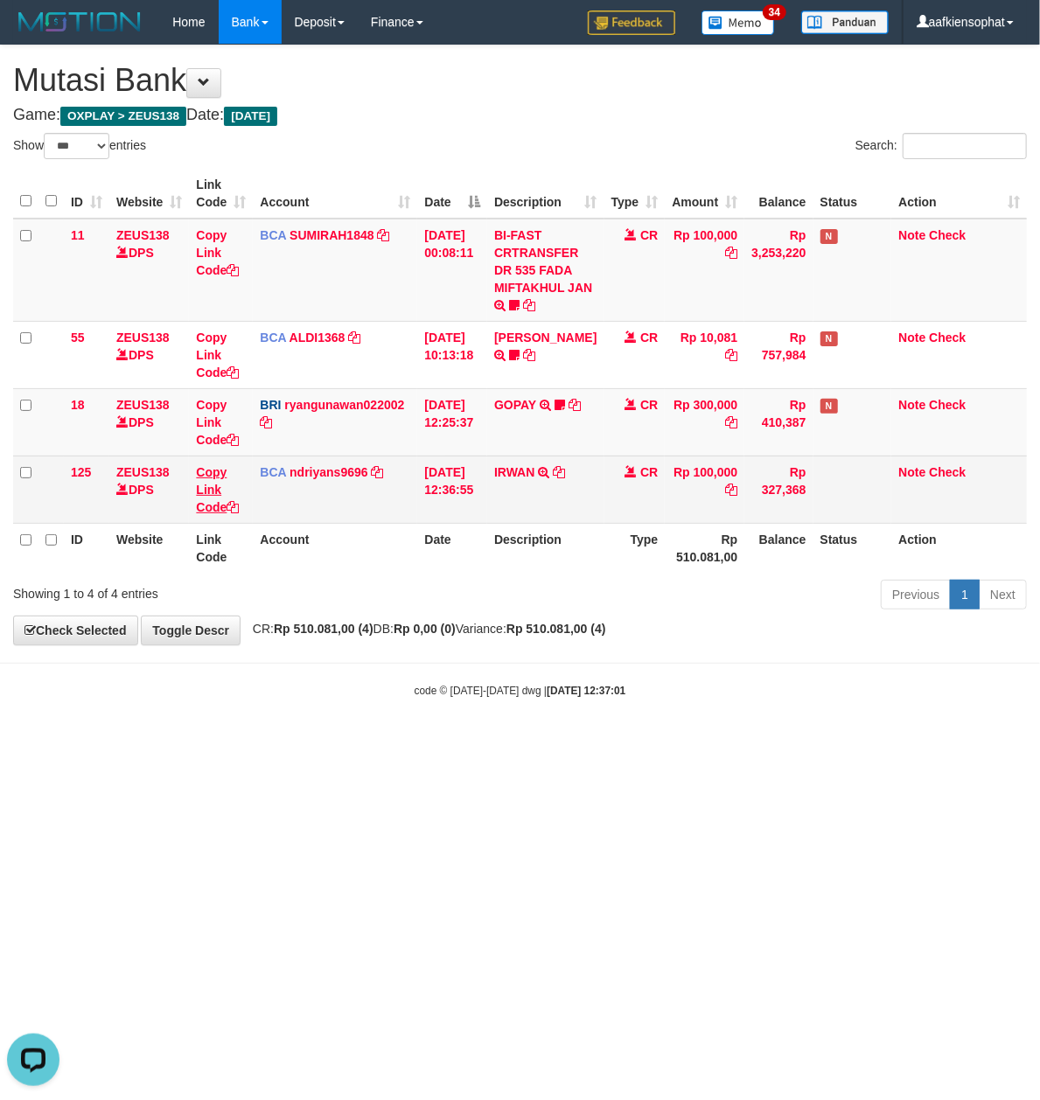
click at [211, 500] on td "Copy Link Code" at bounding box center [221, 488] width 64 height 67
click at [218, 505] on link "Copy Link Code" at bounding box center [217, 489] width 43 height 49
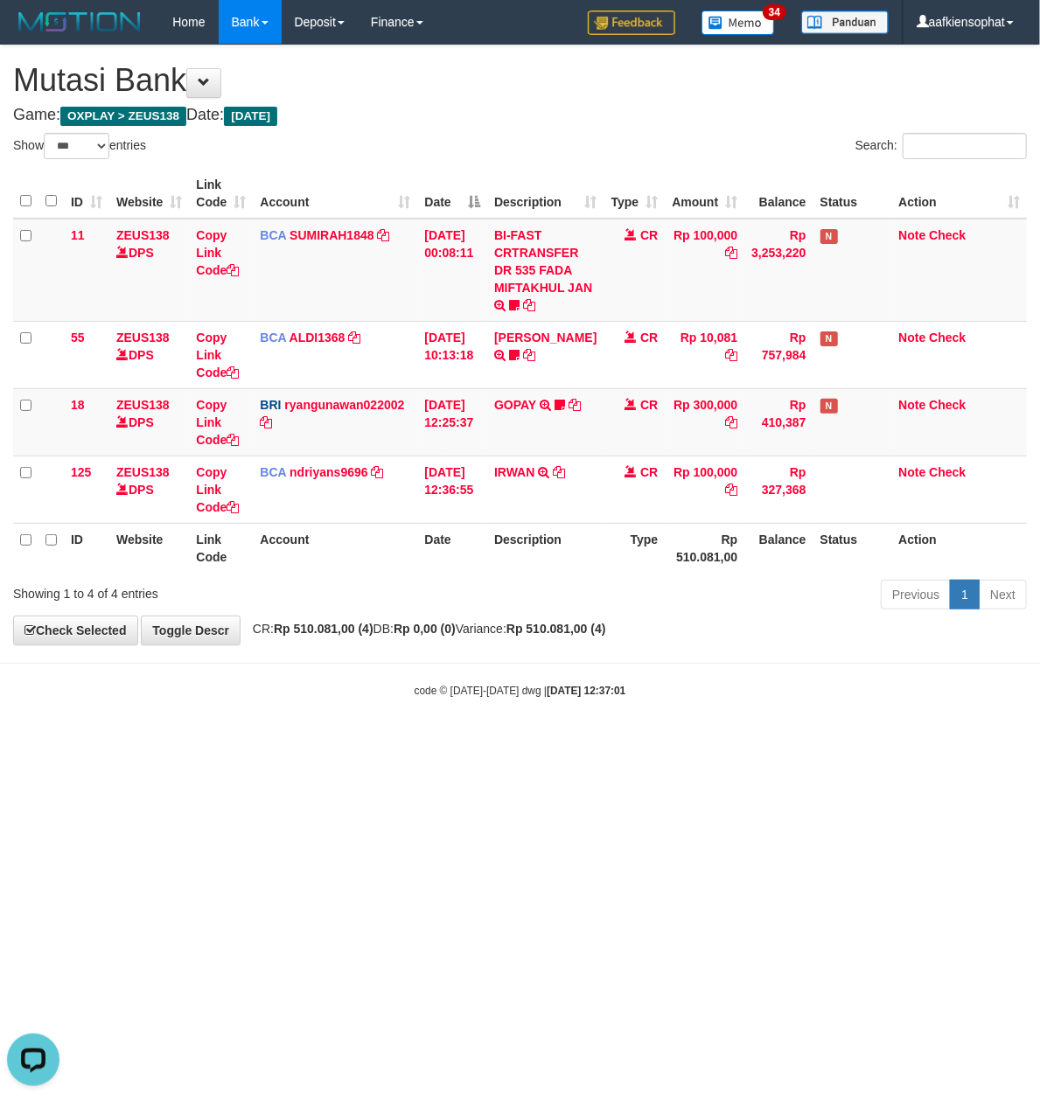
scroll to position [280, 0]
drag, startPoint x: 463, startPoint y: 666, endPoint x: 388, endPoint y: 776, distance: 133.4
click at [469, 742] on html "Toggle navigation Home Bank Account List Load By Website Group [OXPLAY] ZEUS138…" at bounding box center [520, 371] width 1040 height 742
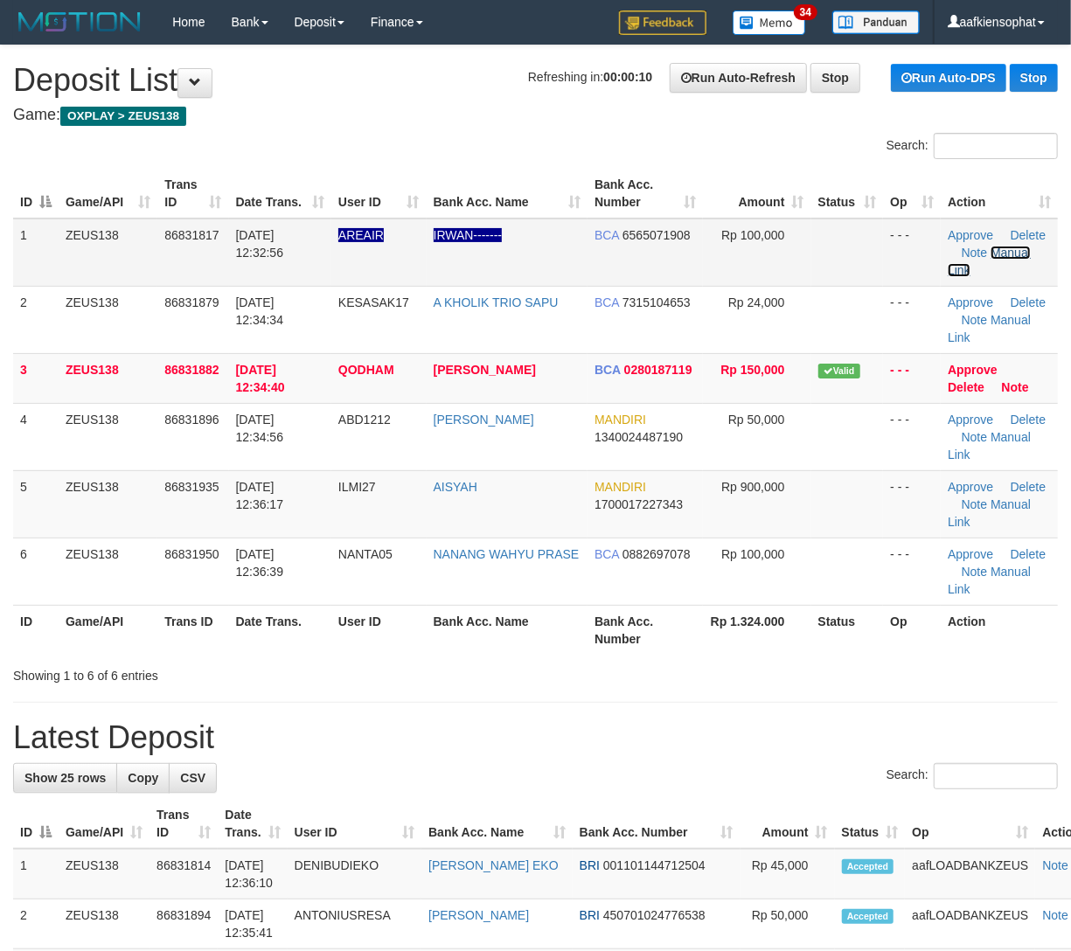
click at [998, 253] on link "Manual Link" at bounding box center [989, 261] width 83 height 31
click at [539, 234] on td "IRWAN-------" at bounding box center [507, 253] width 161 height 68
click at [1005, 253] on link "Manual Link" at bounding box center [989, 261] width 83 height 31
click at [948, 246] on link "Manual Link" at bounding box center [989, 261] width 83 height 31
drag, startPoint x: 325, startPoint y: 616, endPoint x: 1081, endPoint y: 670, distance: 757.3
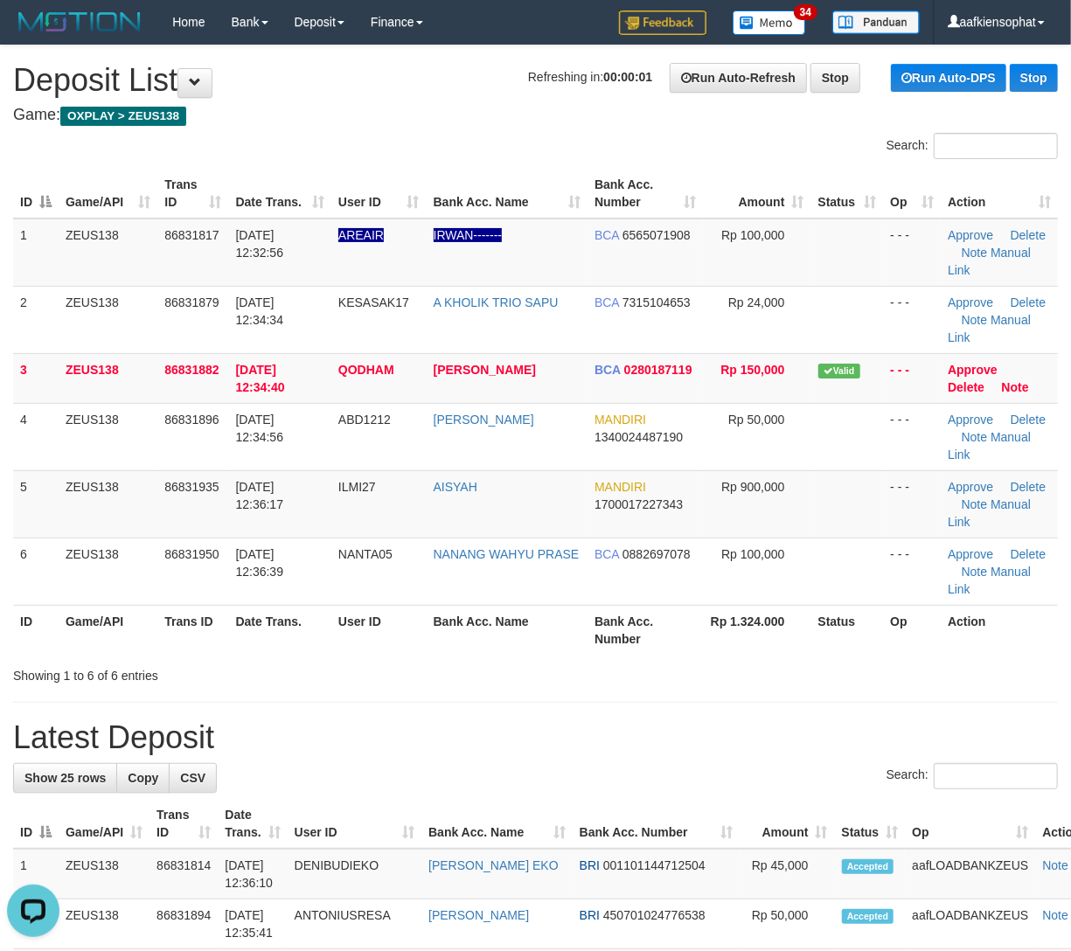
click at [386, 605] on table "ID Game/API Trans ID Date Trans. User ID Bank Acc. Name Bank Acc. Number Amount…" at bounding box center [535, 412] width 1045 height 486
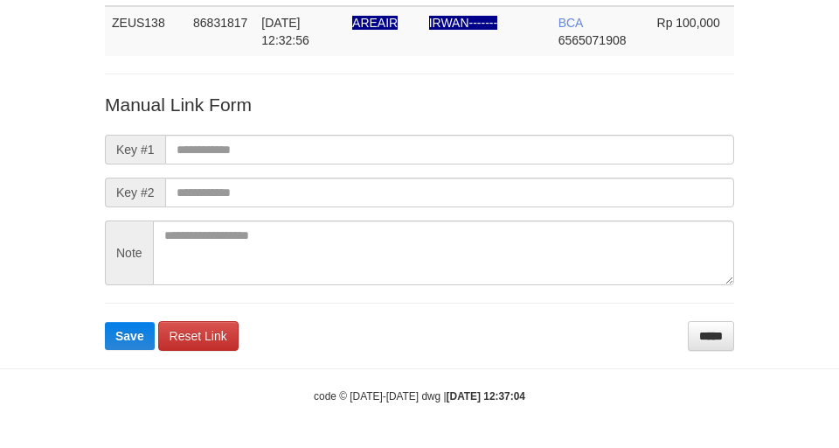
scroll to position [128, 0]
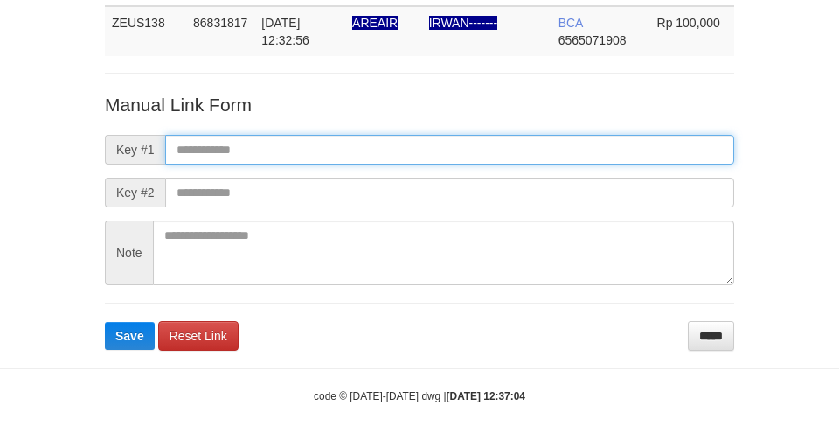
drag, startPoint x: 428, startPoint y: 150, endPoint x: 416, endPoint y: 150, distance: 11.4
click at [428, 150] on input "text" at bounding box center [449, 150] width 569 height 30
paste input "**********"
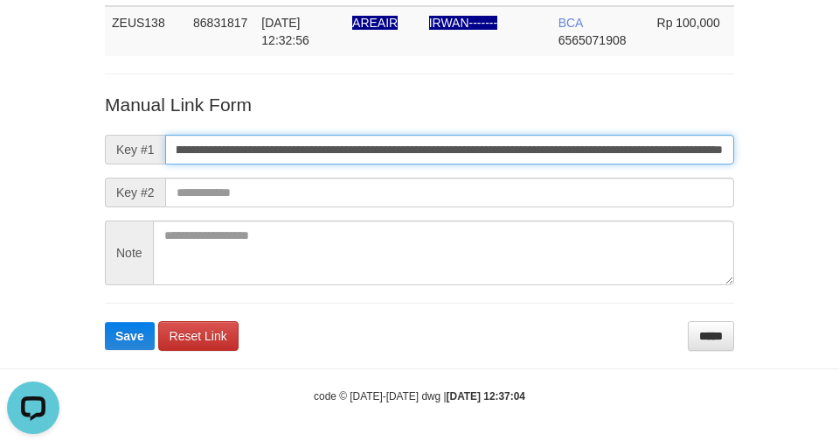
scroll to position [0, 0]
type input "**********"
click at [105, 322] on button "Save" at bounding box center [130, 336] width 50 height 28
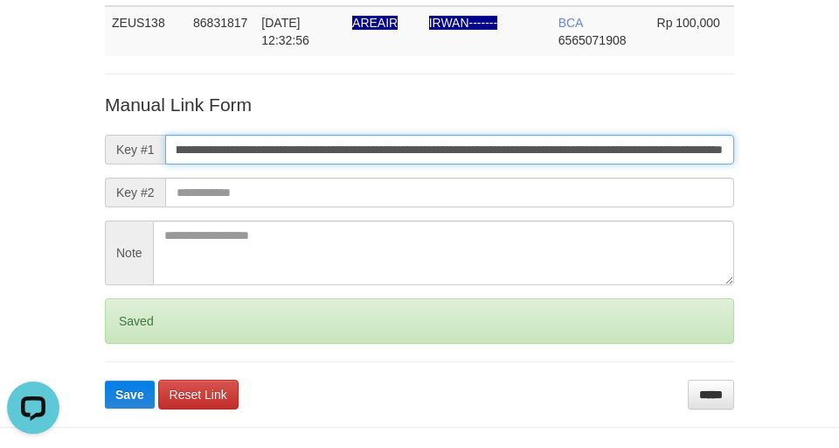
click at [105, 380] on button "Save" at bounding box center [130, 394] width 50 height 28
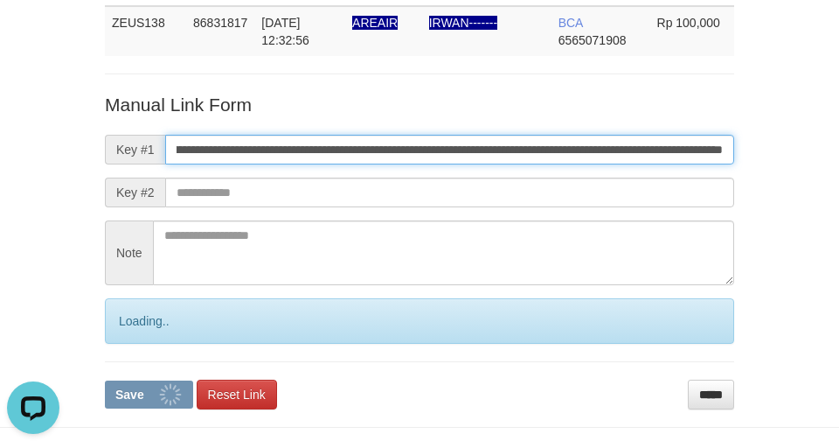
click at [105, 380] on button "Save" at bounding box center [149, 394] width 88 height 28
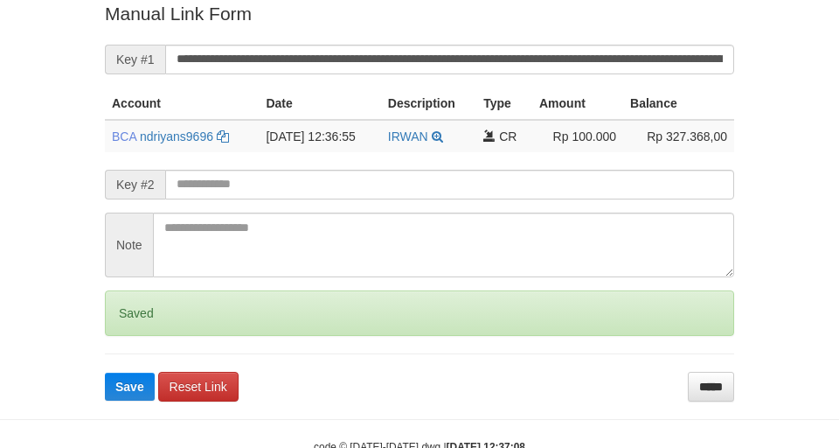
click at [105, 372] on button "Save" at bounding box center [130, 386] width 50 height 28
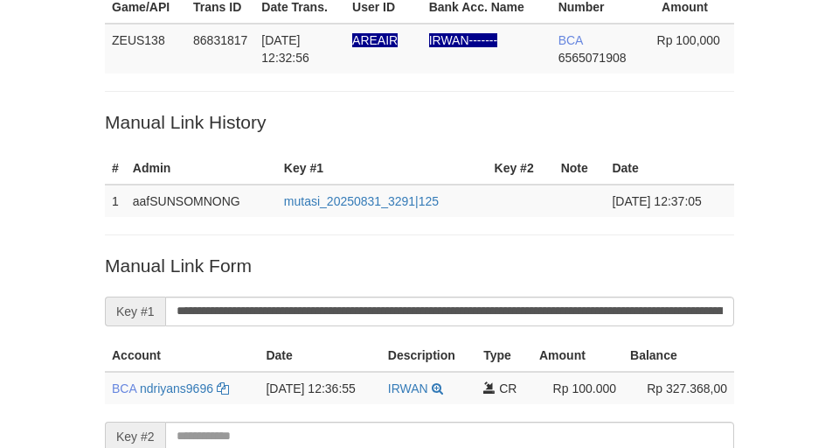
scroll to position [11, 0]
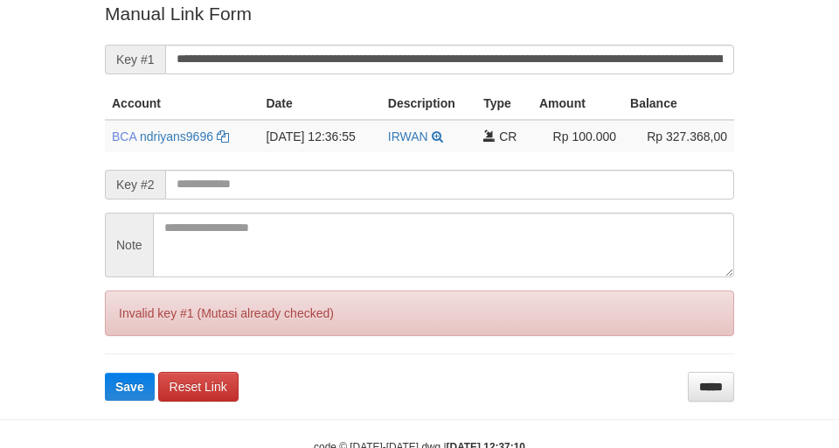
click at [105, 372] on button "Save" at bounding box center [130, 386] width 50 height 28
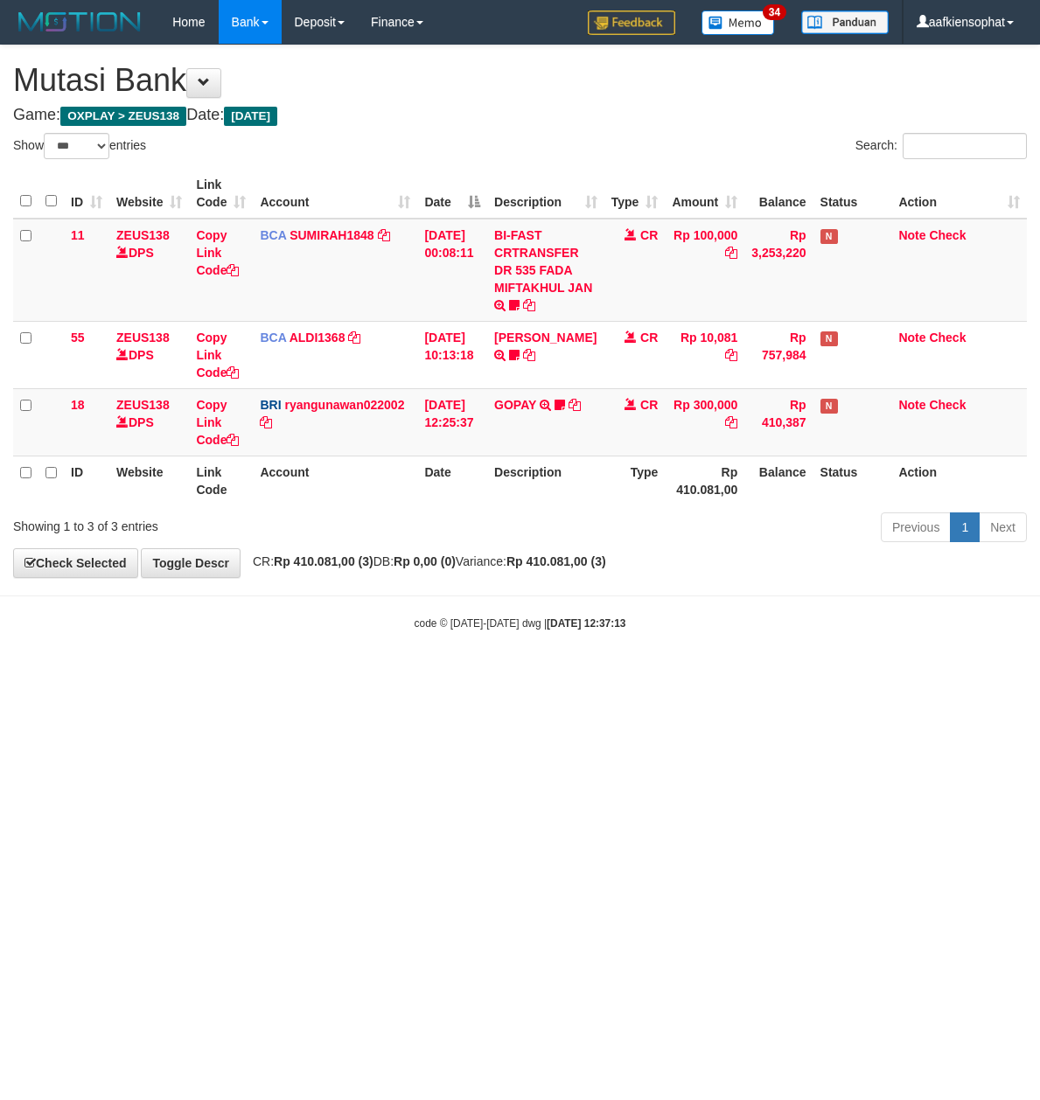
select select "***"
click at [591, 675] on html "Toggle navigation Home Bank Account List Load By Website Group [OXPLAY] ZEUS138…" at bounding box center [520, 337] width 1040 height 675
select select "***"
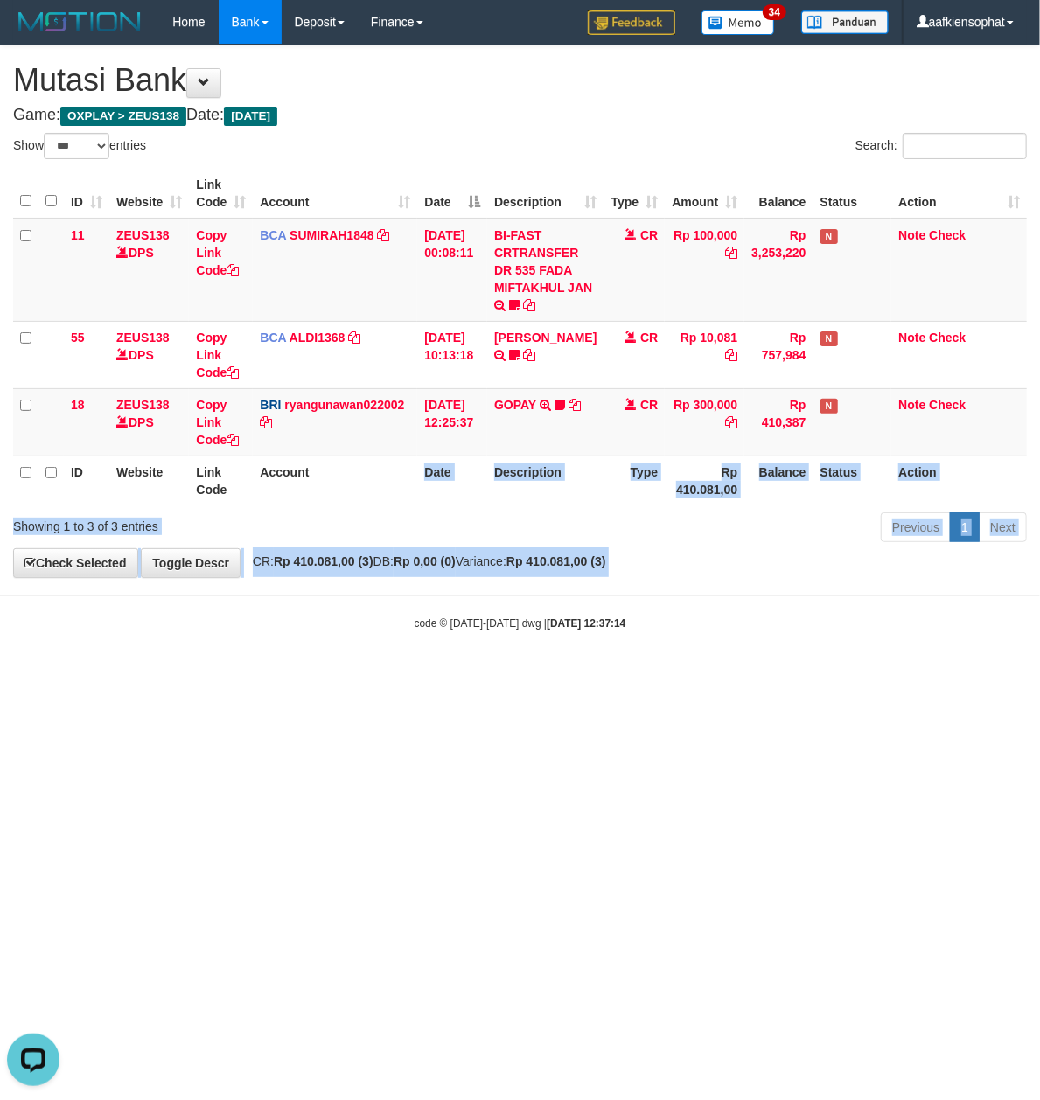
drag, startPoint x: 155, startPoint y: 685, endPoint x: 2, endPoint y: 635, distance: 161.2
click at [134, 672] on body "Toggle navigation Home Bank Account List Load By Website Group [OXPLAY] ZEUS138…" at bounding box center [520, 337] width 1040 height 675
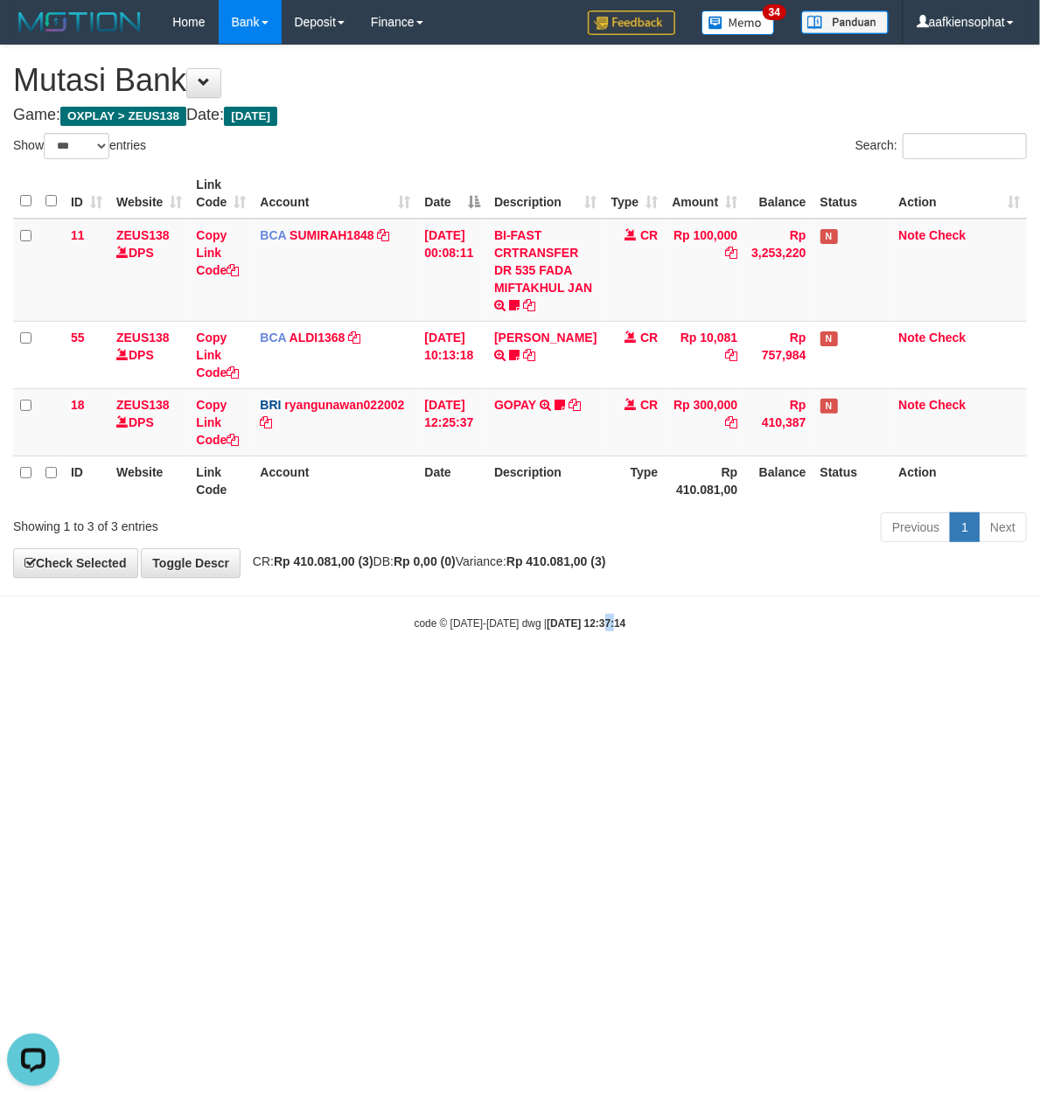
click at [536, 644] on body "Toggle navigation Home Bank Account List Load By Website Group [OXPLAY] ZEUS138…" at bounding box center [520, 337] width 1040 height 675
drag, startPoint x: 563, startPoint y: 572, endPoint x: 529, endPoint y: 574, distance: 34.1
click at [544, 574] on div "**********" at bounding box center [520, 311] width 1040 height 532
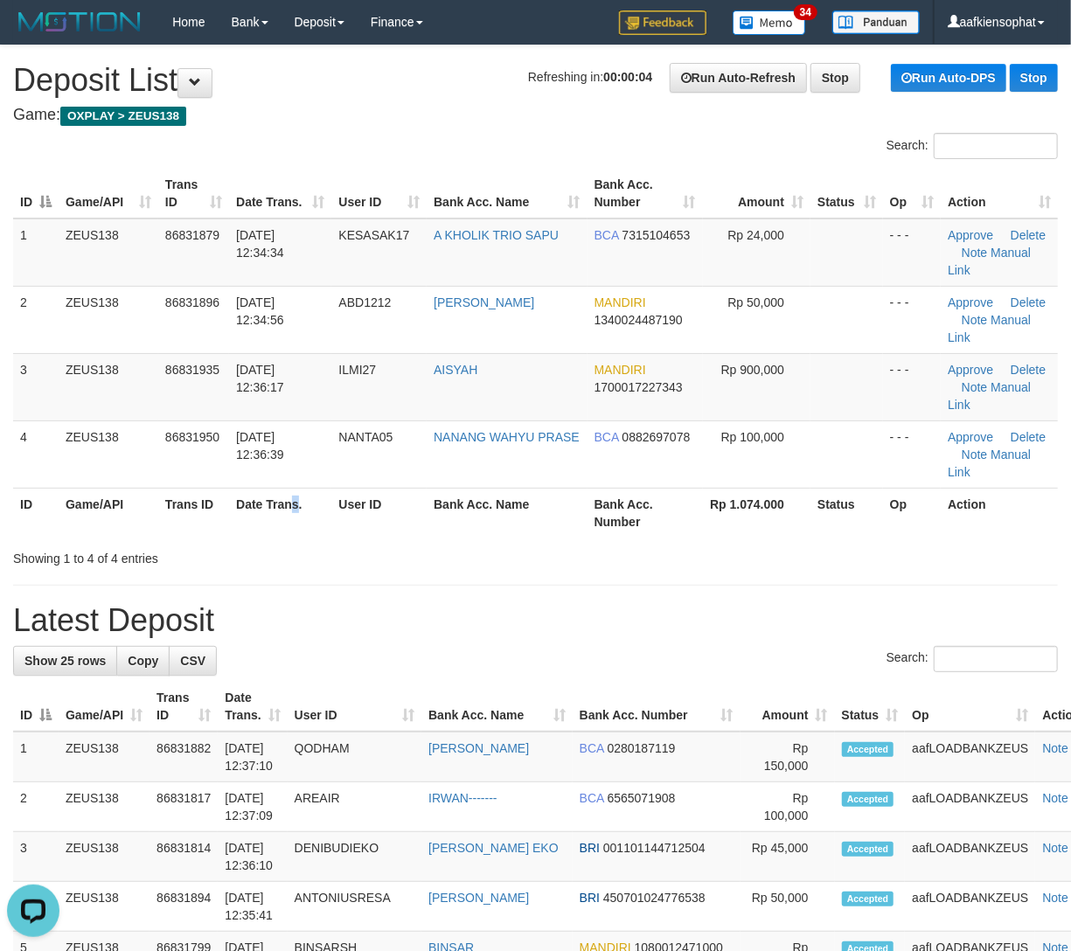
click at [343, 488] on tr "ID Game/API Trans ID Date Trans. User ID Bank Acc. Name Bank Acc. Number Rp 1.0…" at bounding box center [535, 513] width 1045 height 50
click at [745, 488] on th "Rp 1.074.000" at bounding box center [757, 513] width 108 height 50
drag, startPoint x: 745, startPoint y: 455, endPoint x: 1088, endPoint y: 497, distance: 345.2
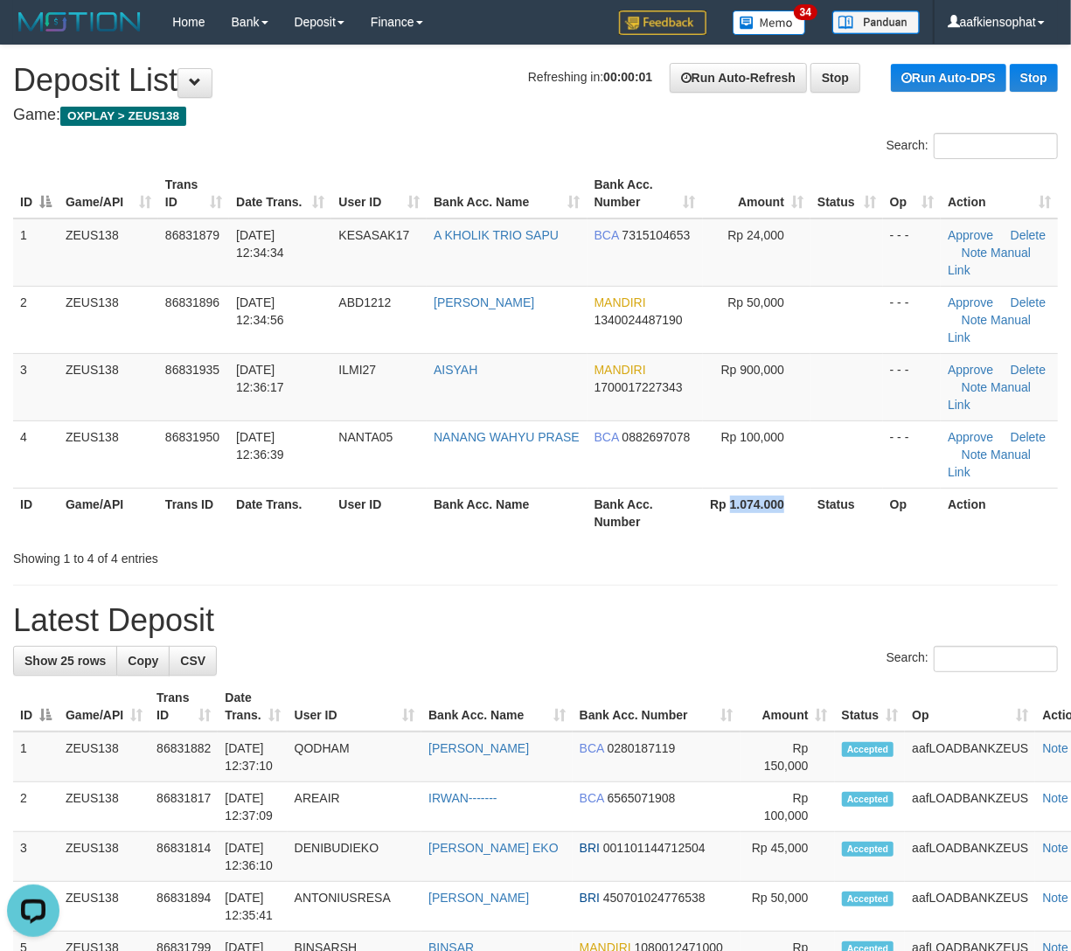
click at [782, 488] on th "Rp 1.074.000" at bounding box center [757, 513] width 108 height 50
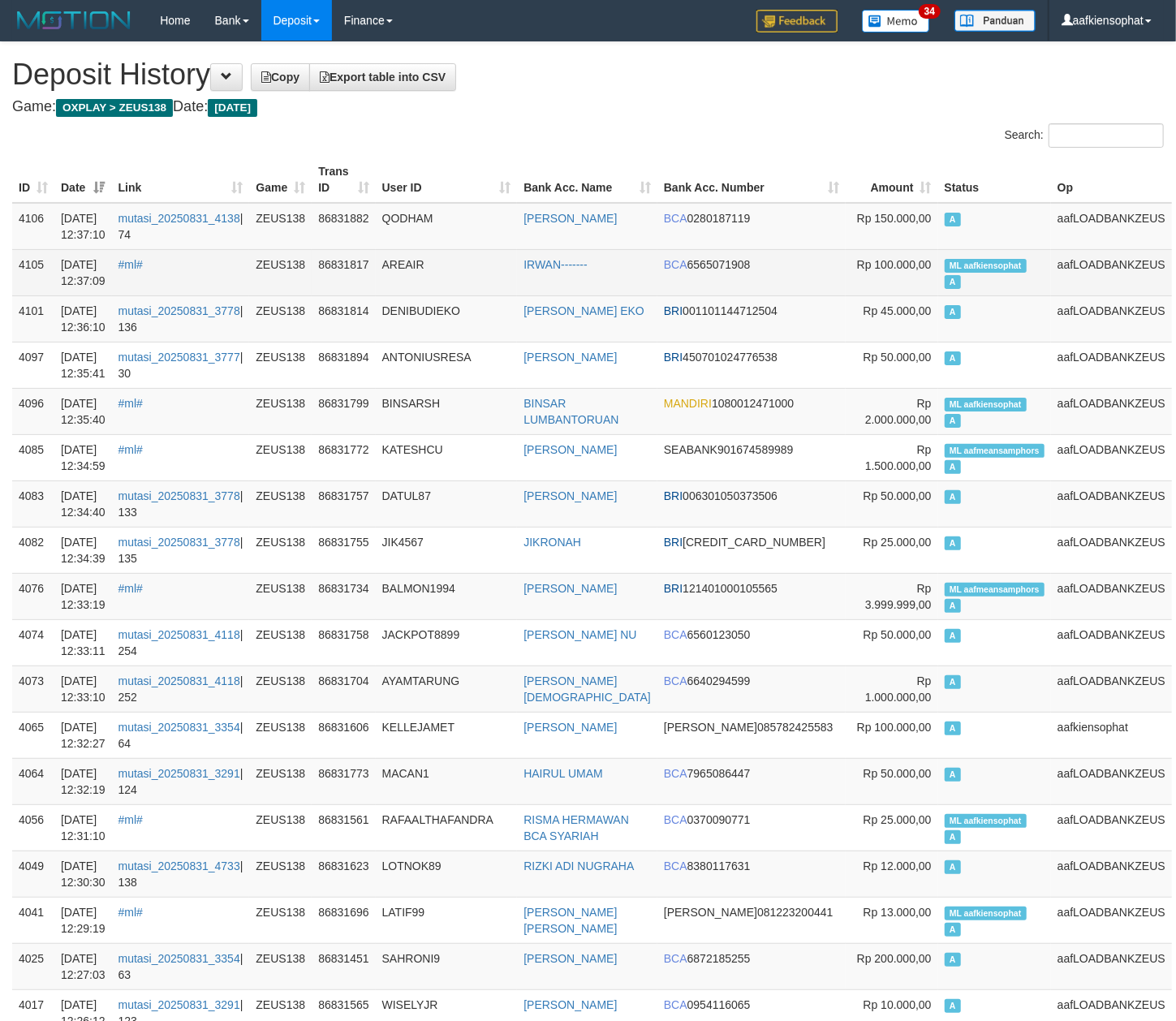
click at [982, 276] on td "ML aafkiensophat A" at bounding box center [995, 272] width 113 height 46
click at [975, 257] on td "ML aafkiensophat A" at bounding box center [995, 272] width 113 height 46
copy td "aafkiensophat"
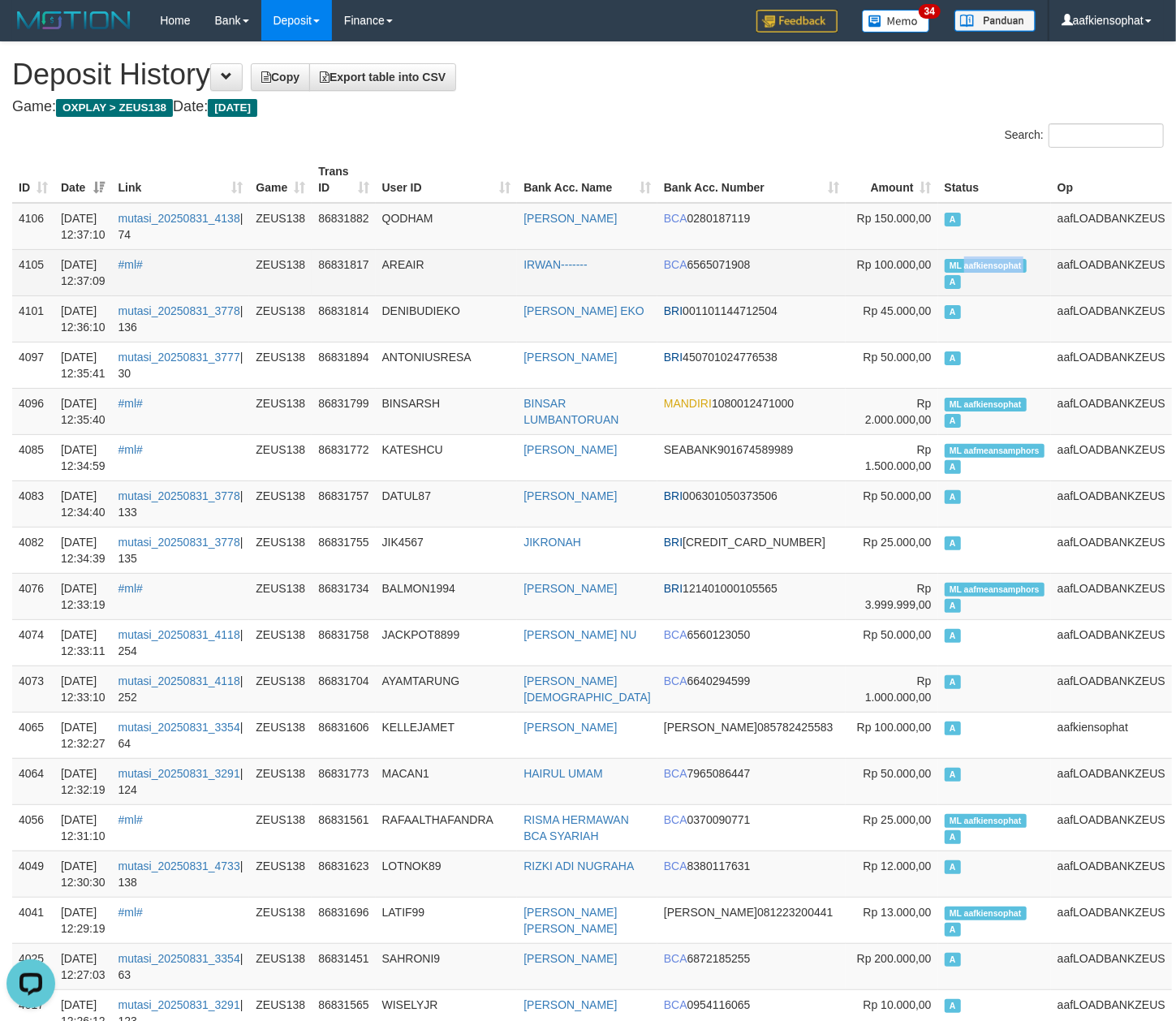
click at [975, 257] on td "ML aafkiensophat A" at bounding box center [995, 272] width 113 height 46
copy td "ML aafkiensophat A"
click at [975, 257] on td "ML aafkiensophat A" at bounding box center [995, 272] width 113 height 46
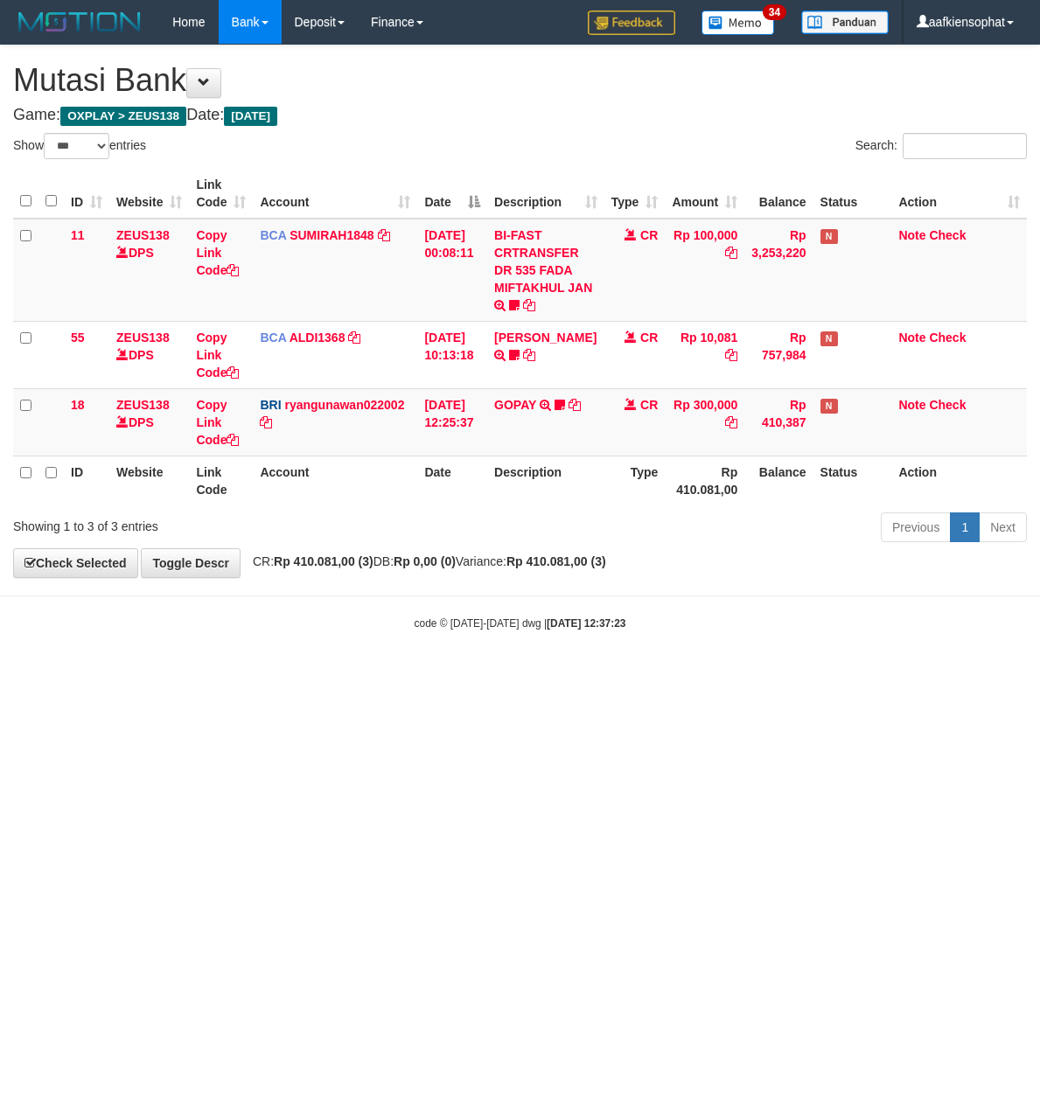
select select "***"
click at [393, 589] on body "Toggle navigation Home Bank Account List Load By Website Group [OXPLAY] ZEUS138…" at bounding box center [520, 337] width 1040 height 675
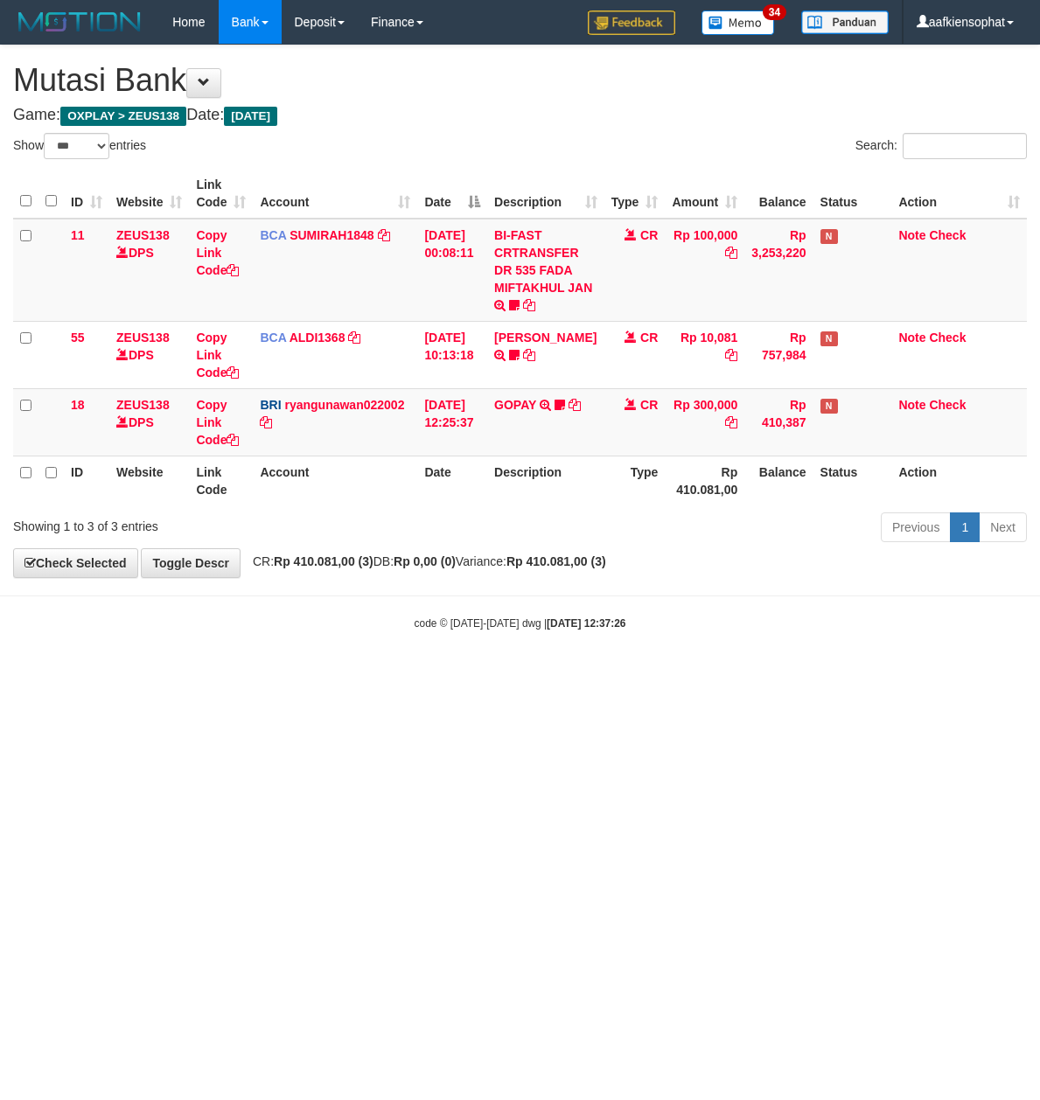
select select "***"
click at [347, 616] on div "code © 2012-2018 dwg | 2025/08/31 12:37:26" at bounding box center [520, 622] width 1040 height 17
click at [407, 603] on body "Toggle navigation Home Bank Account List Load By Website Group [OXPLAY] ZEUS138…" at bounding box center [520, 337] width 1040 height 675
click at [397, 623] on div "code © 2012-2018 dwg | 2025/08/31 12:37:26" at bounding box center [520, 622] width 1040 height 17
select select "***"
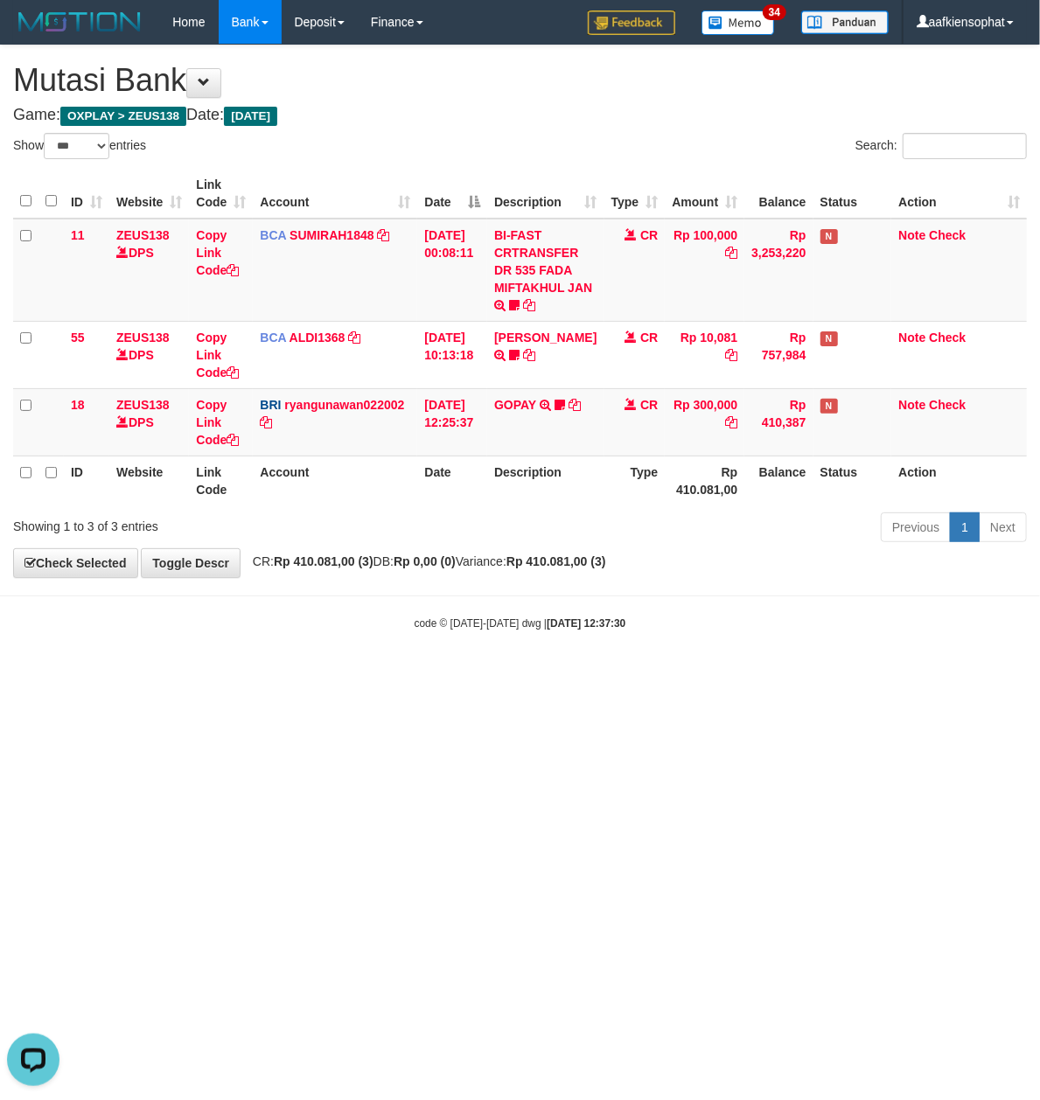
click at [358, 675] on html "Toggle navigation Home Bank Account List Load By Website Group [OXPLAY] ZEUS138…" at bounding box center [520, 337] width 1040 height 675
select select "***"
drag, startPoint x: 414, startPoint y: 662, endPoint x: 428, endPoint y: 668, distance: 15.3
click at [427, 666] on body "Toggle navigation Home Bank Account List Load By Website Group [OXPLAY] ZEUS138…" at bounding box center [520, 337] width 1040 height 675
click at [428, 668] on body "Toggle navigation Home Bank Account List Load By Website Group [OXPLAY] ZEUS138…" at bounding box center [520, 337] width 1040 height 675
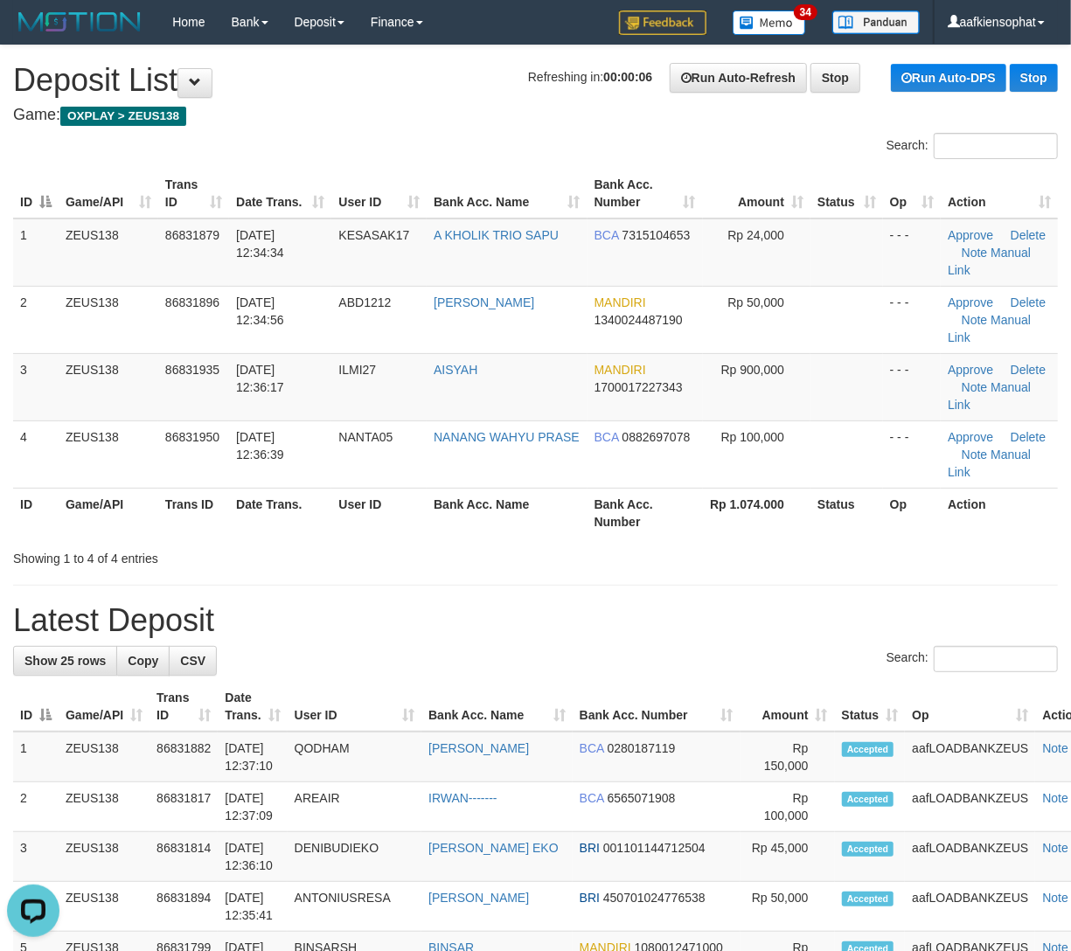
drag, startPoint x: 389, startPoint y: 445, endPoint x: 490, endPoint y: 424, distance: 102.7
click at [389, 488] on th "User ID" at bounding box center [378, 513] width 95 height 50
click at [404, 488] on th "User ID" at bounding box center [378, 513] width 95 height 50
drag, startPoint x: 664, startPoint y: 511, endPoint x: 693, endPoint y: 509, distance: 28.9
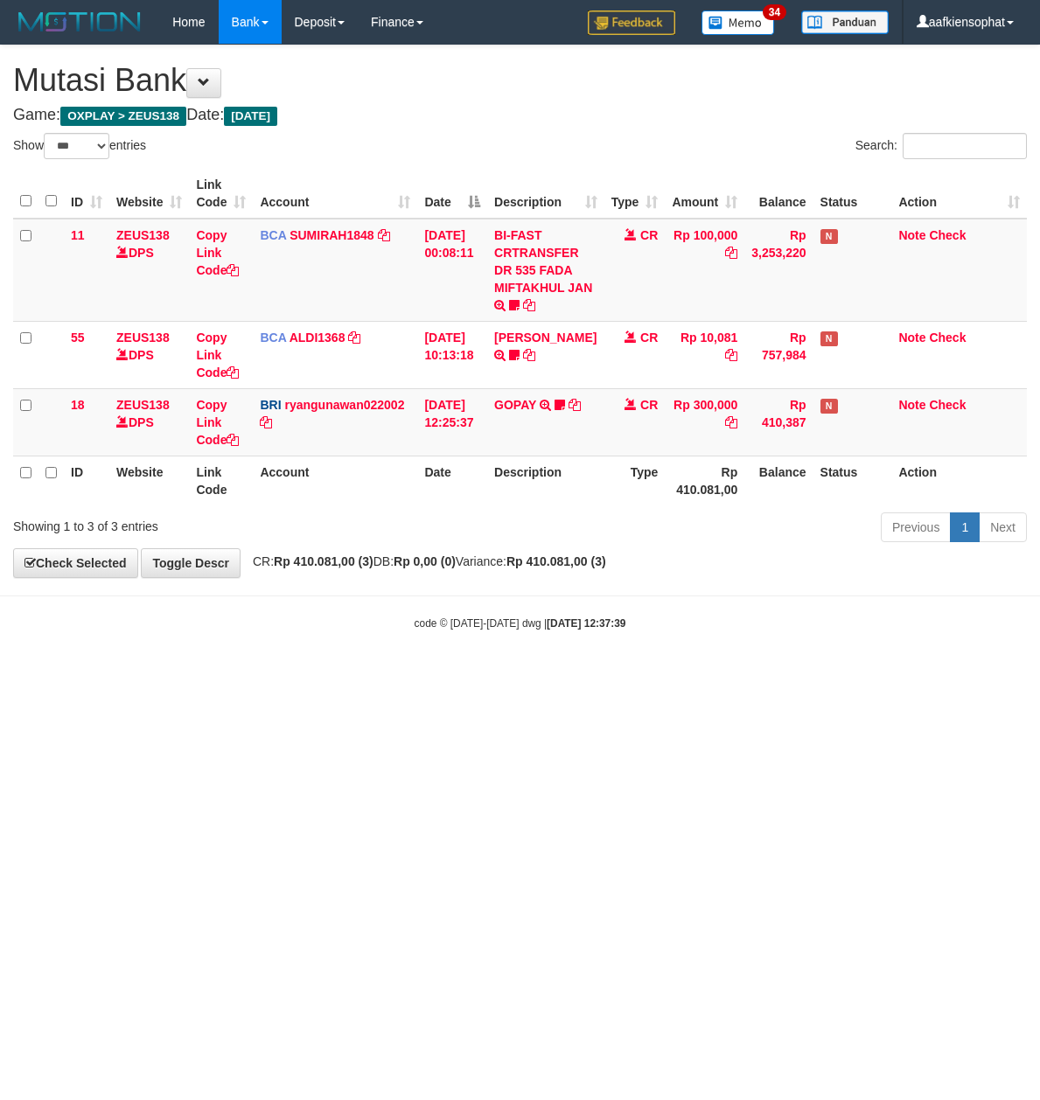
select select "***"
click at [565, 658] on body "Toggle navigation Home Bank Account List Load By Website Group [OXPLAY] ZEUS138…" at bounding box center [520, 337] width 1040 height 675
select select "***"
drag, startPoint x: 567, startPoint y: 629, endPoint x: 501, endPoint y: 629, distance: 65.6
click at [560, 629] on strong "2025/08/31 12:37:42" at bounding box center [585, 623] width 79 height 12
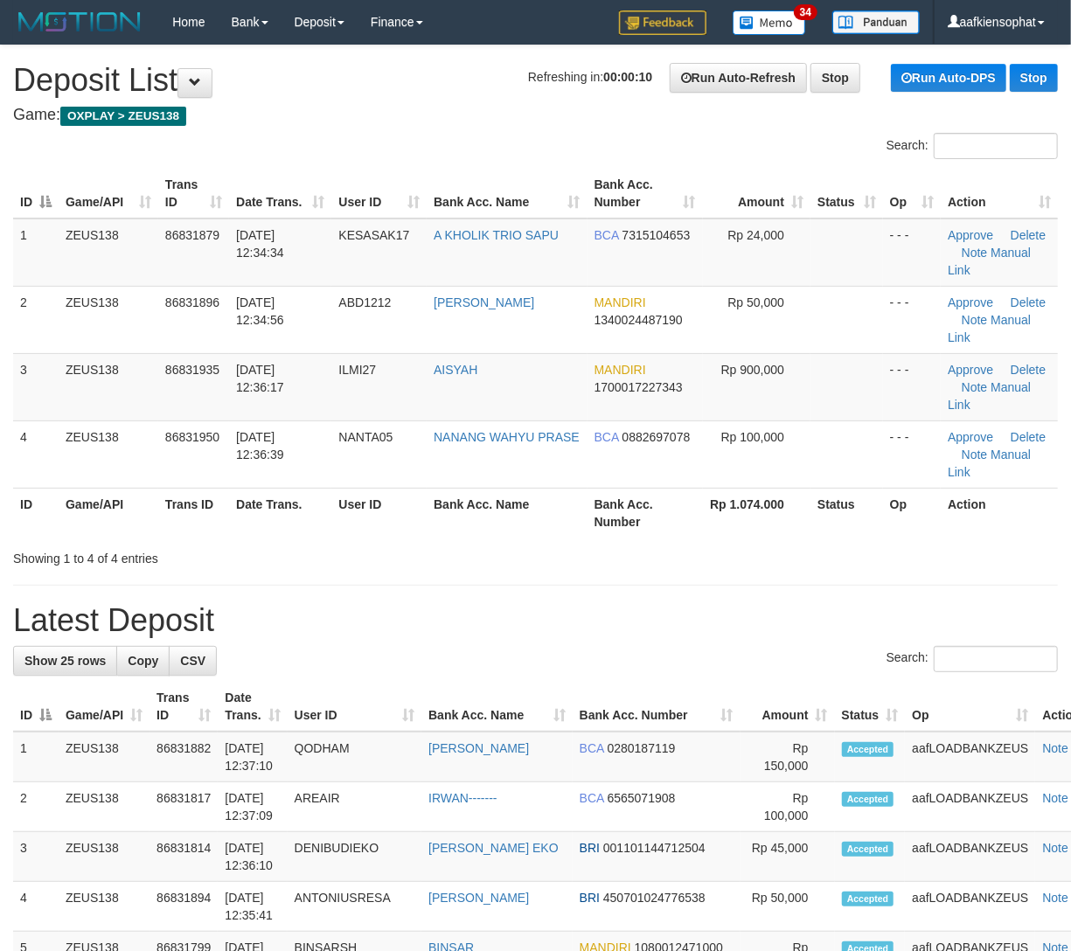
drag, startPoint x: 0, startPoint y: 0, endPoint x: 762, endPoint y: 488, distance: 905.1
click at [706, 543] on div "Showing 1 to 4 of 4 entries" at bounding box center [535, 555] width 1071 height 24
drag, startPoint x: 565, startPoint y: 470, endPoint x: 963, endPoint y: 501, distance: 399.8
click at [571, 470] on div "ID Game/API Trans ID Date Trans. User ID Bank Acc. Name Bank Acc. Number Amount…" at bounding box center [535, 352] width 1071 height 379
click at [633, 488] on th "Bank Acc. Number" at bounding box center [645, 513] width 115 height 50
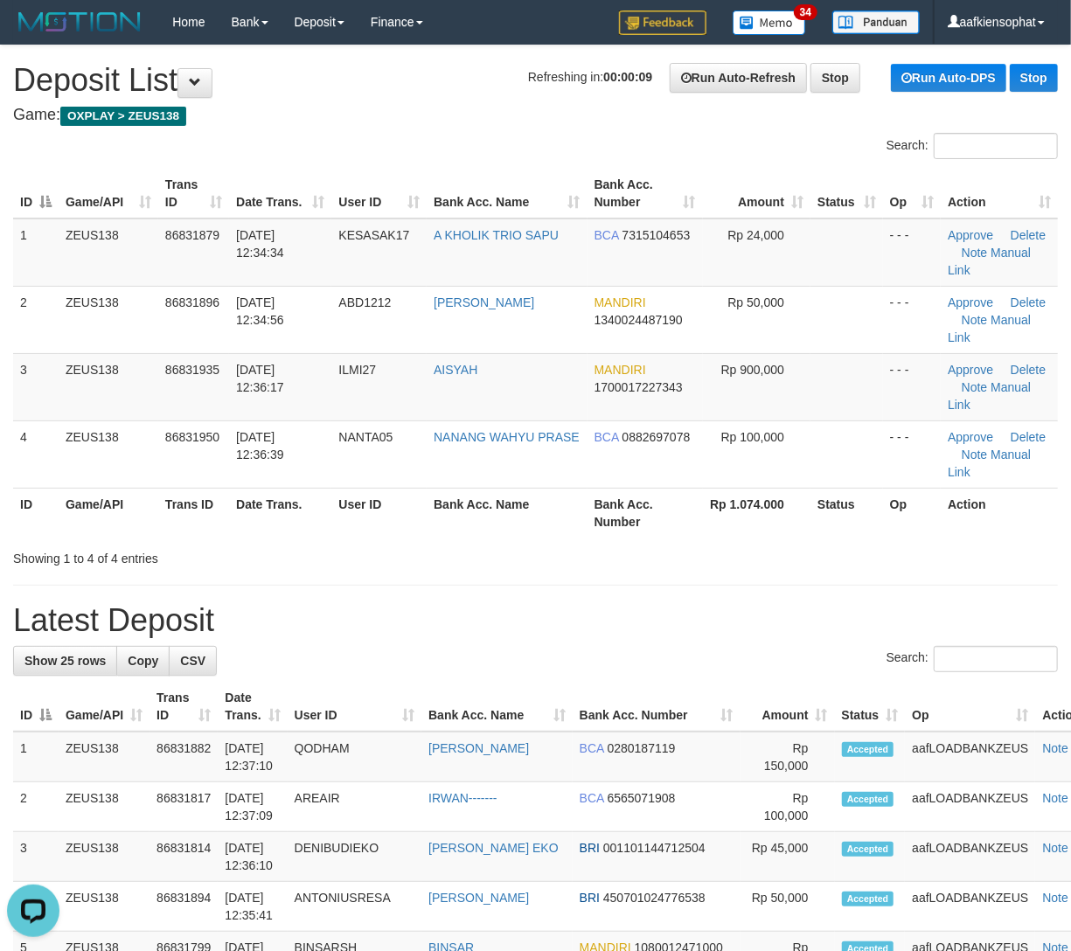
click at [762, 488] on tr "ID Game/API Trans ID Date Trans. User ID Bank Acc. Name Bank Acc. Number Rp 1.0…" at bounding box center [535, 513] width 1045 height 50
drag, startPoint x: 539, startPoint y: 442, endPoint x: 882, endPoint y: 500, distance: 348.5
click at [558, 488] on th "Bank Acc. Name" at bounding box center [507, 513] width 161 height 50
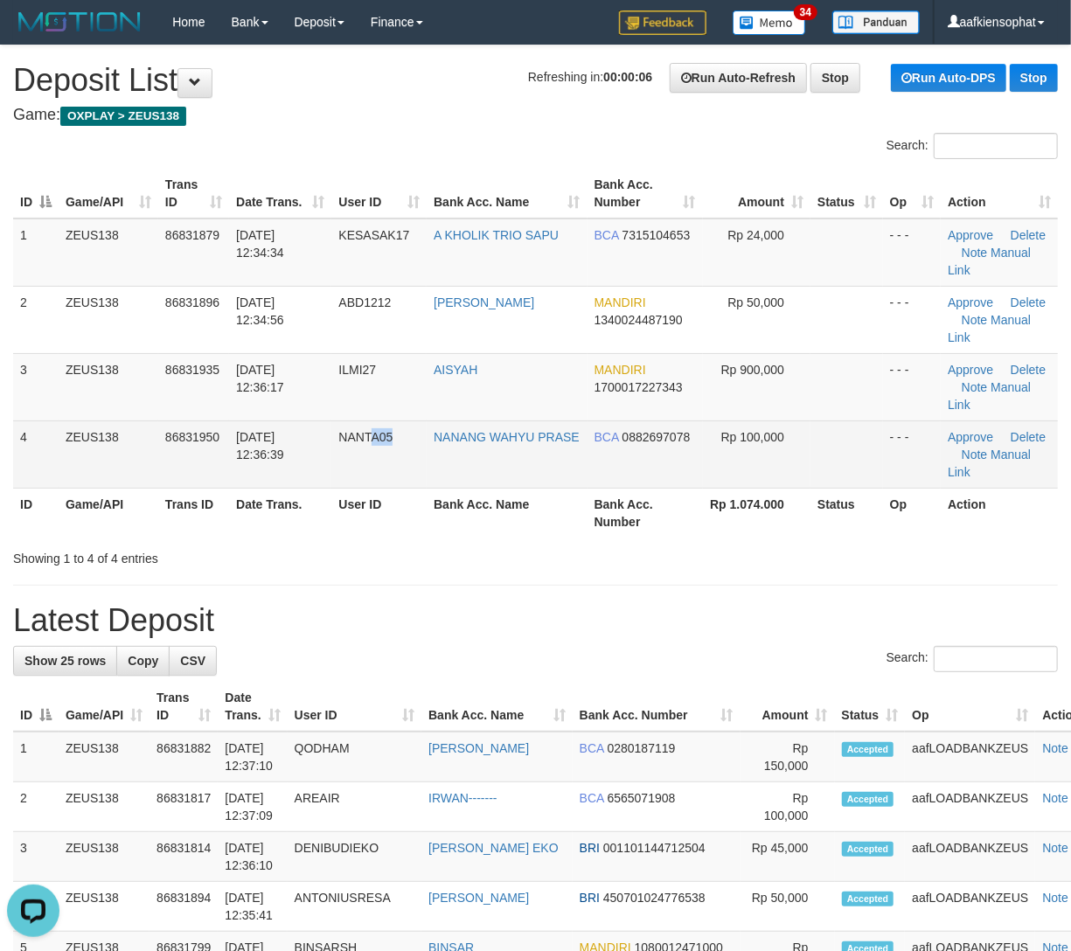
drag, startPoint x: 372, startPoint y: 416, endPoint x: 467, endPoint y: 411, distance: 94.6
click at [427, 421] on td "NANTA05" at bounding box center [378, 454] width 95 height 67
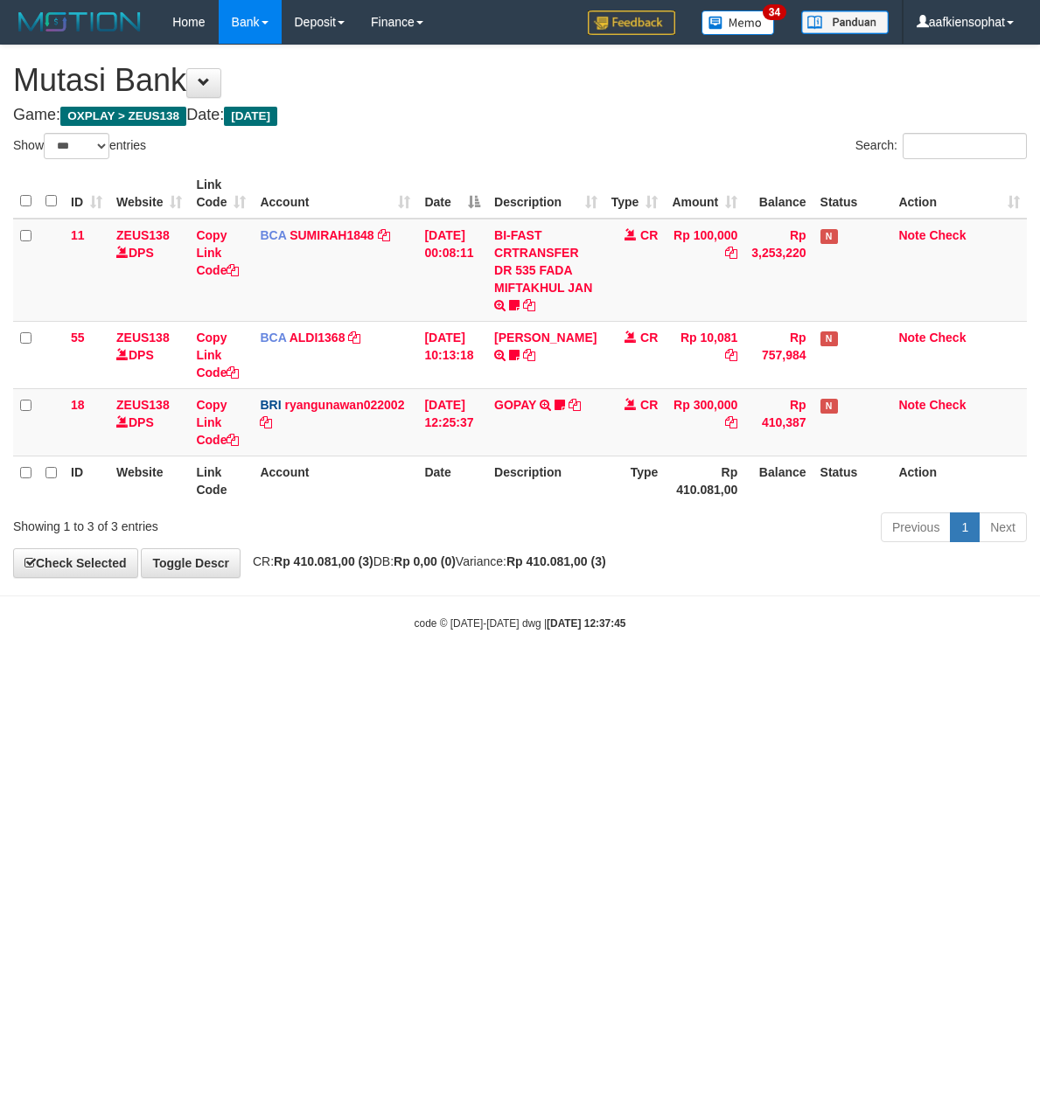
select select "***"
drag, startPoint x: 0, startPoint y: 0, endPoint x: 551, endPoint y: 690, distance: 882.7
click at [553, 675] on html "Toggle navigation Home Bank Account List Load By Website Group [OXPLAY] ZEUS138…" at bounding box center [520, 337] width 1040 height 675
drag, startPoint x: 551, startPoint y: 690, endPoint x: 289, endPoint y: 662, distance: 263.8
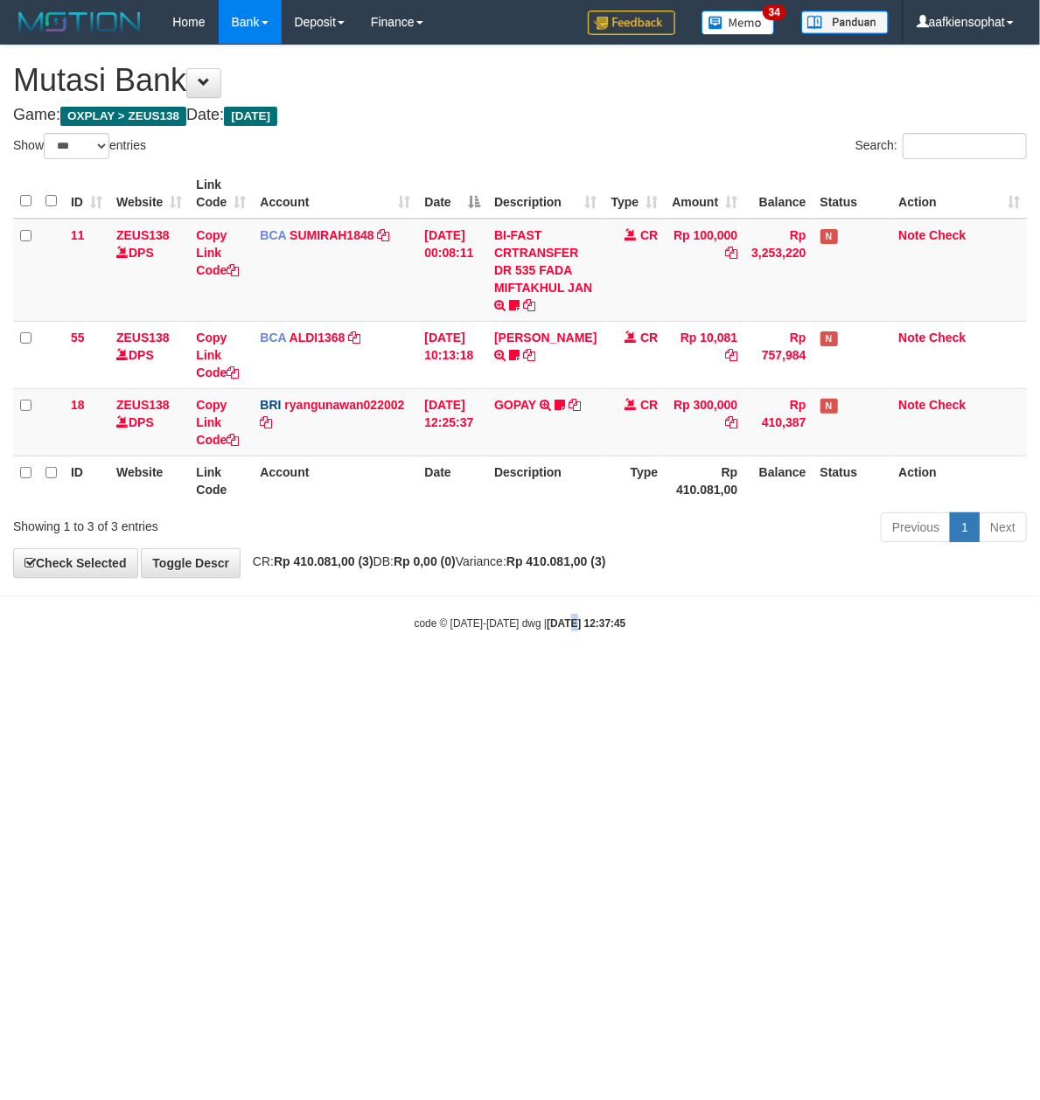
click at [547, 675] on html "Toggle navigation Home Bank Account List Load By Website Group [OXPLAY] ZEUS138…" at bounding box center [520, 337] width 1040 height 675
select select "***"
click at [393, 675] on html "Toggle navigation Home Bank Account List Load By Website Group [OXPLAY] ZEUS138…" at bounding box center [520, 337] width 1040 height 675
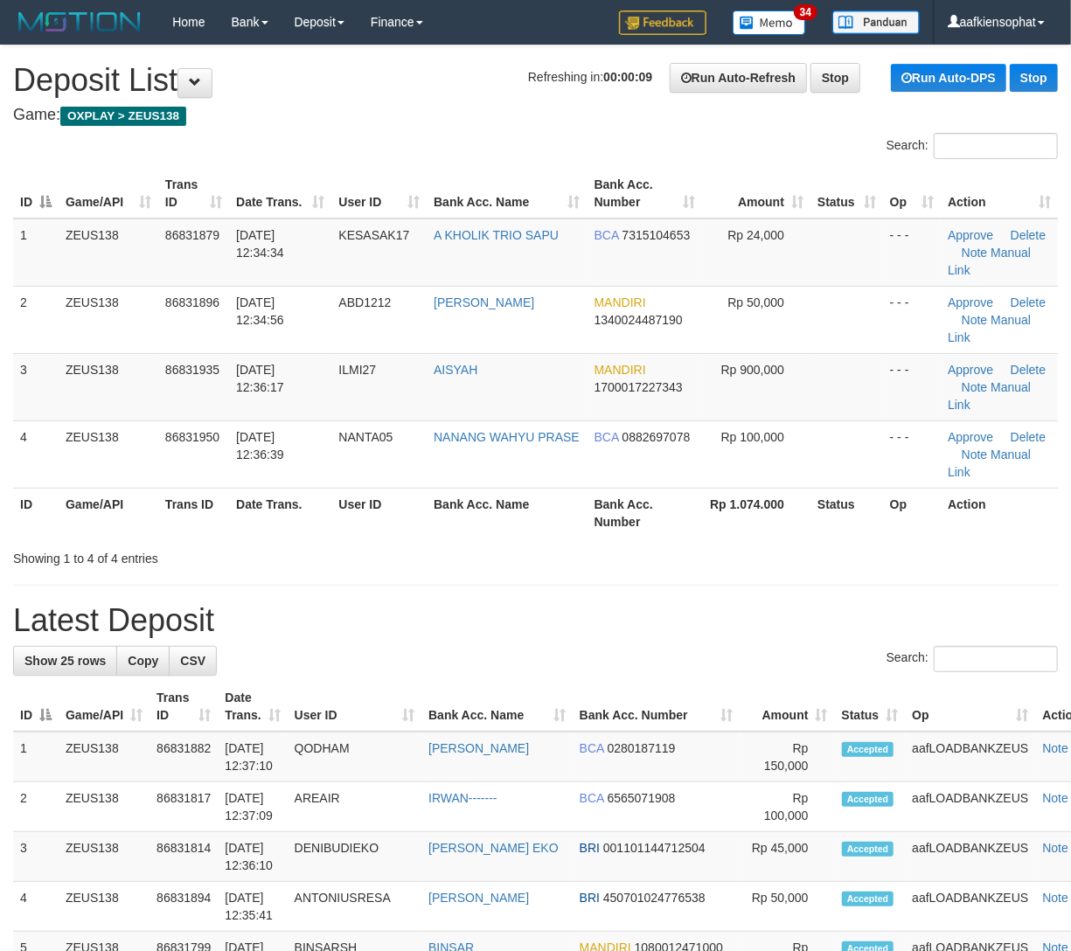
click at [483, 488] on tr "ID Game/API Trans ID Date Trans. User ID Bank Acc. Name Bank Acc. Number Rp 1.0…" at bounding box center [535, 513] width 1045 height 50
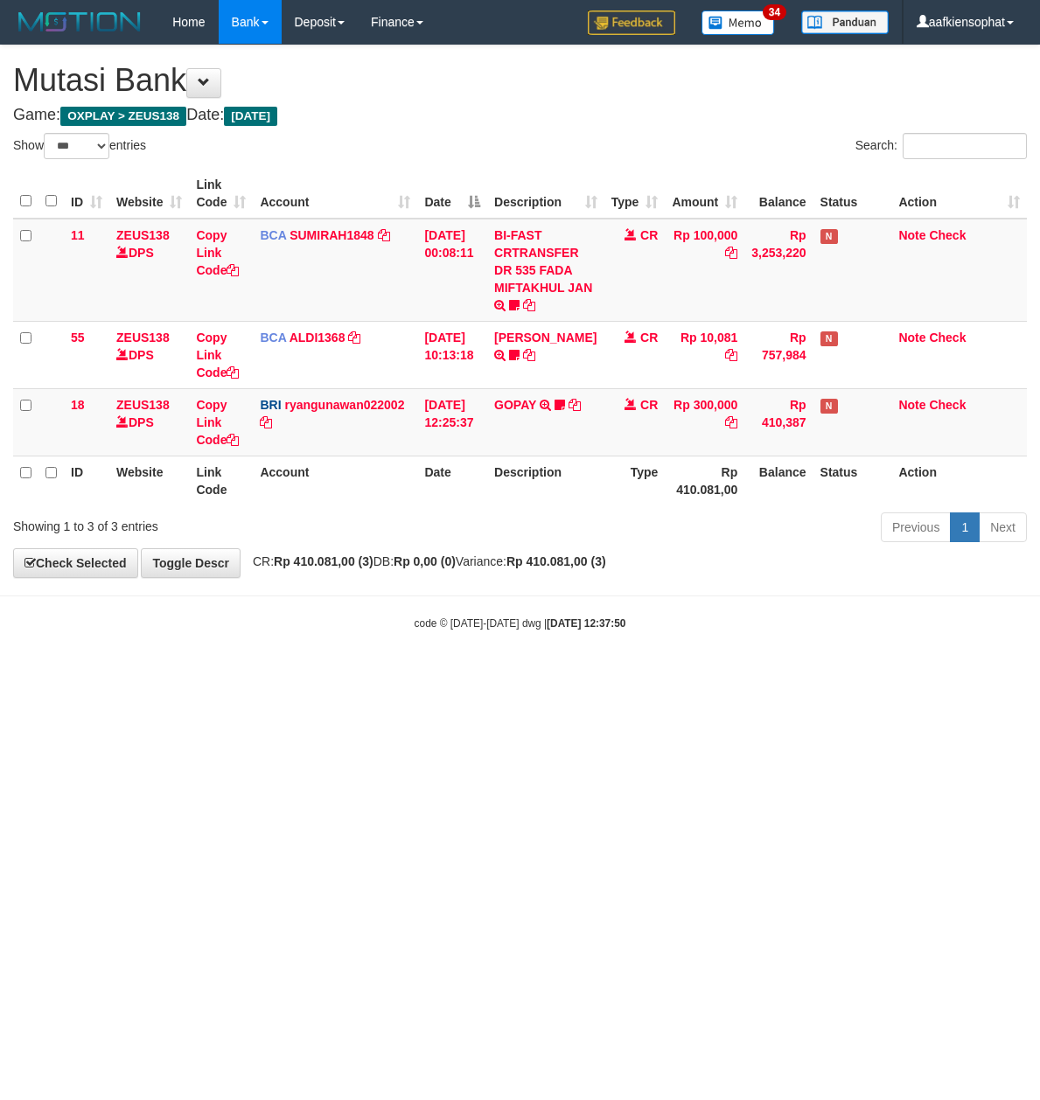
select select "***"
click at [346, 655] on body "Toggle navigation Home Bank Account List Load By Website Group [OXPLAY] ZEUS138…" at bounding box center [520, 337] width 1040 height 675
click at [351, 659] on body "Toggle navigation Home Bank Account List Load By Website Group [OXPLAY] ZEUS138…" at bounding box center [520, 337] width 1040 height 675
drag, startPoint x: 234, startPoint y: 743, endPoint x: 172, endPoint y: 743, distance: 62.1
click at [231, 675] on html "Toggle navigation Home Bank Account List Load By Website Group [OXPLAY] ZEUS138…" at bounding box center [520, 337] width 1040 height 675
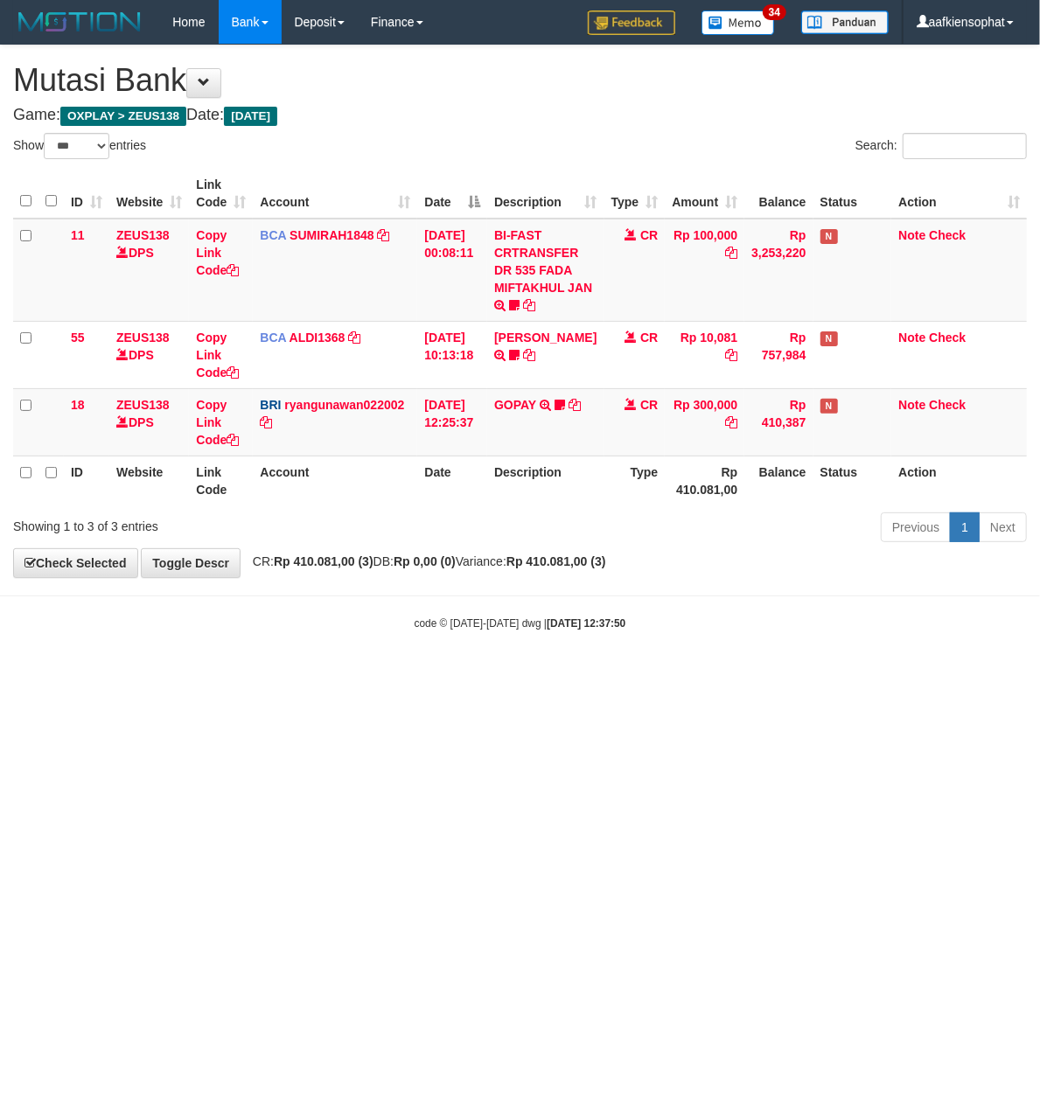
click at [182, 675] on html "Toggle navigation Home Bank Account List Load By Website Group [OXPLAY] ZEUS138…" at bounding box center [520, 337] width 1040 height 675
drag, startPoint x: 166, startPoint y: 743, endPoint x: 1, endPoint y: 683, distance: 175.9
click at [143, 675] on html "Toggle navigation Home Bank Account List Load By Website Group [OXPLAY] ZEUS138…" at bounding box center [520, 337] width 1040 height 675
click at [325, 675] on html "Toggle navigation Home Bank Account List Load By Website Group [OXPLAY] ZEUS138…" at bounding box center [520, 337] width 1040 height 675
select select "***"
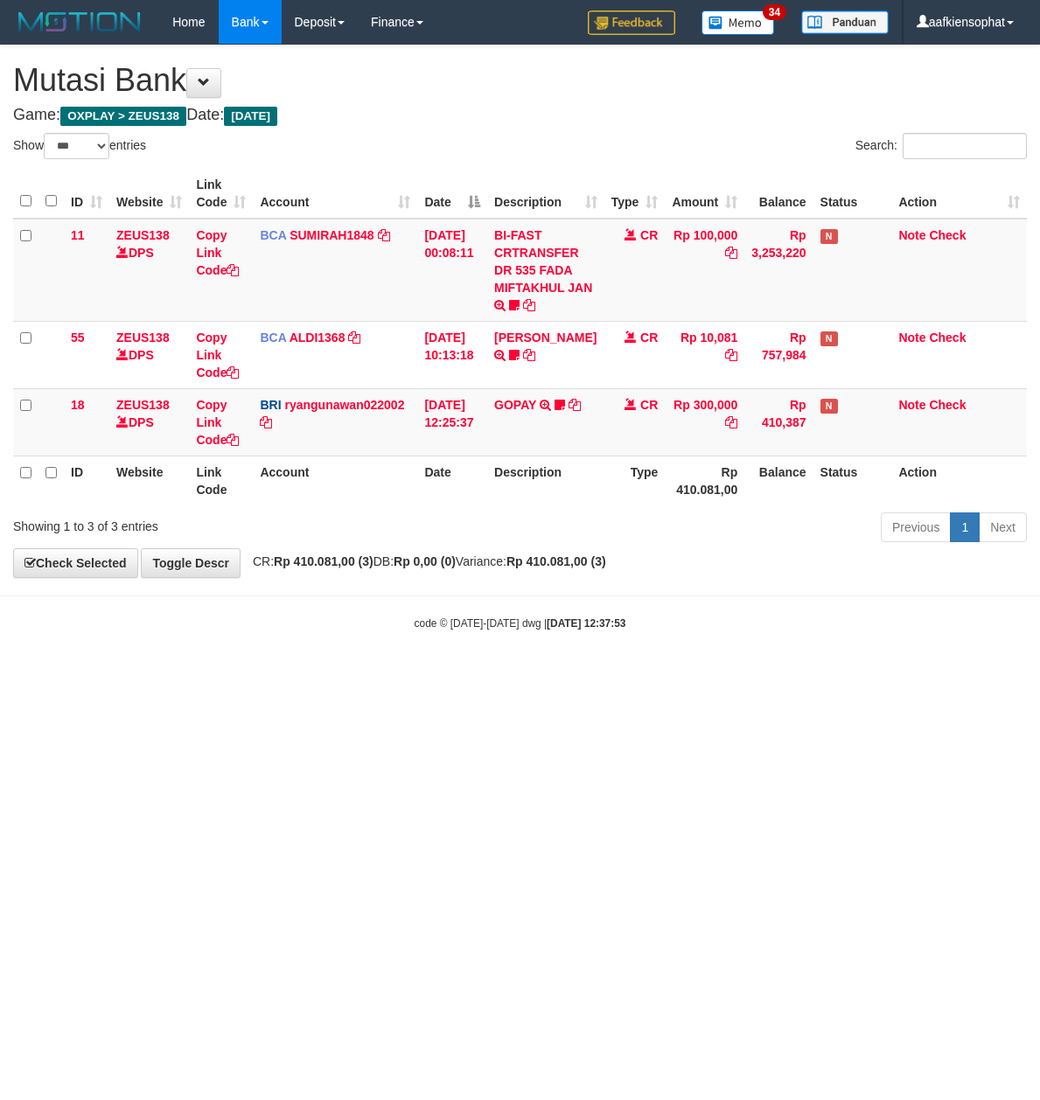
select select "***"
drag, startPoint x: 894, startPoint y: 766, endPoint x: 881, endPoint y: 762, distance: 12.7
click at [890, 675] on html "Toggle navigation Home Bank Account List Load By Website Group [OXPLAY] ZEUS138…" at bounding box center [520, 337] width 1040 height 675
drag, startPoint x: 421, startPoint y: 627, endPoint x: 0, endPoint y: 614, distance: 421.6
click at [404, 630] on body "Toggle navigation Home Bank Account List Load By Website Group [OXPLAY] ZEUS138…" at bounding box center [520, 337] width 1040 height 675
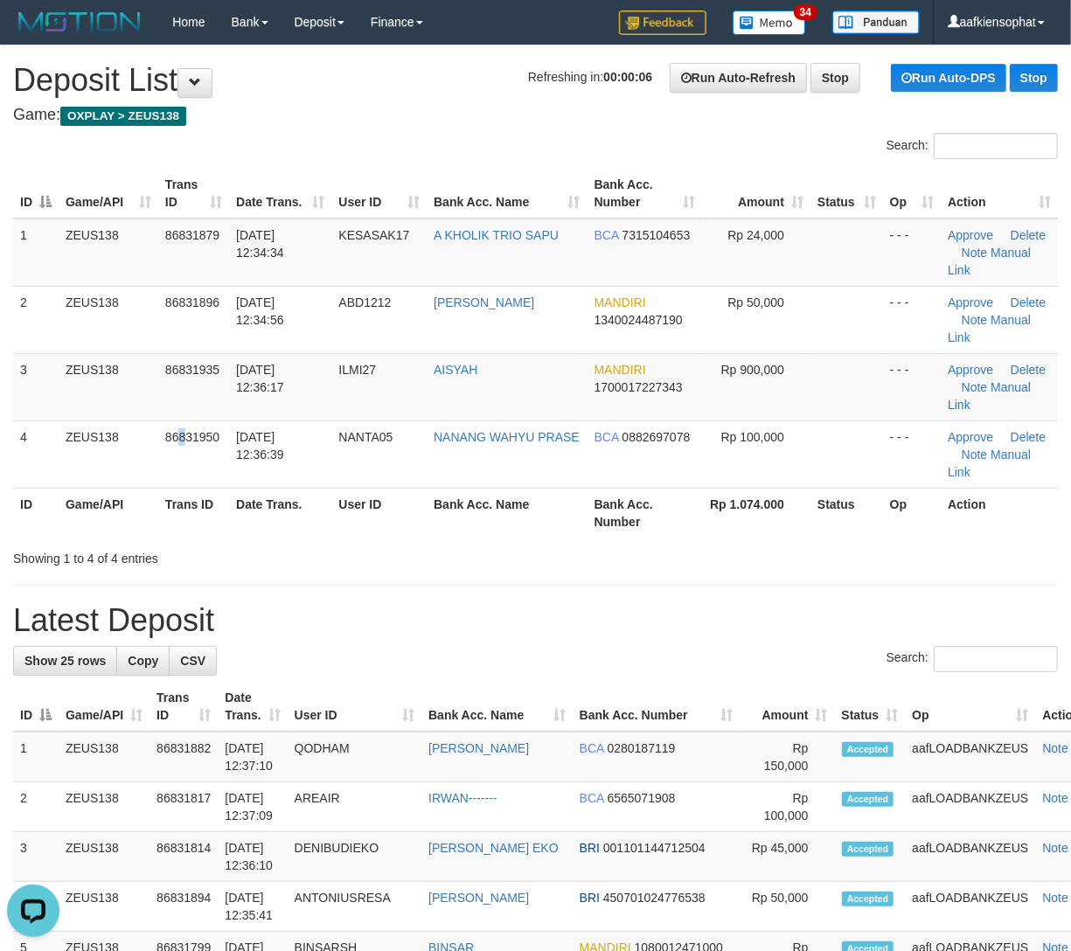
drag, startPoint x: 177, startPoint y: 386, endPoint x: 803, endPoint y: 441, distance: 628.3
click at [228, 421] on td "86831950" at bounding box center [193, 454] width 71 height 67
drag, startPoint x: 315, startPoint y: 446, endPoint x: 532, endPoint y: 449, distance: 217.7
click at [350, 488] on tr "ID Game/API Trans ID Date Trans. User ID Bank Acc. Name Bank Acc. Number Rp 1.0…" at bounding box center [535, 513] width 1045 height 50
click at [371, 362] on td "ILMI27" at bounding box center [378, 386] width 95 height 67
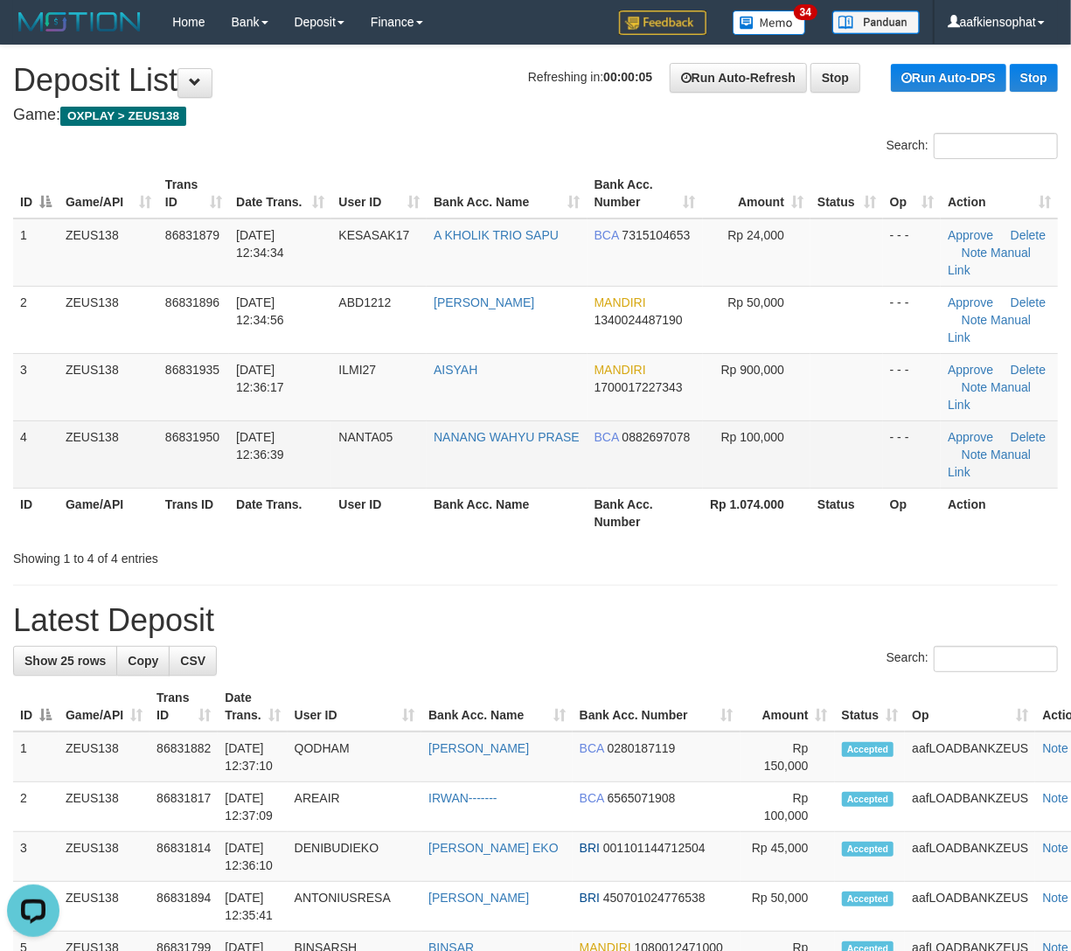
click at [635, 381] on tbody "1 ZEUS138 86831879 31/08/2025 12:34:34 KESASAK17 A KHOLIK TRIO SAPU BCA 7315104…" at bounding box center [535, 354] width 1045 height 270
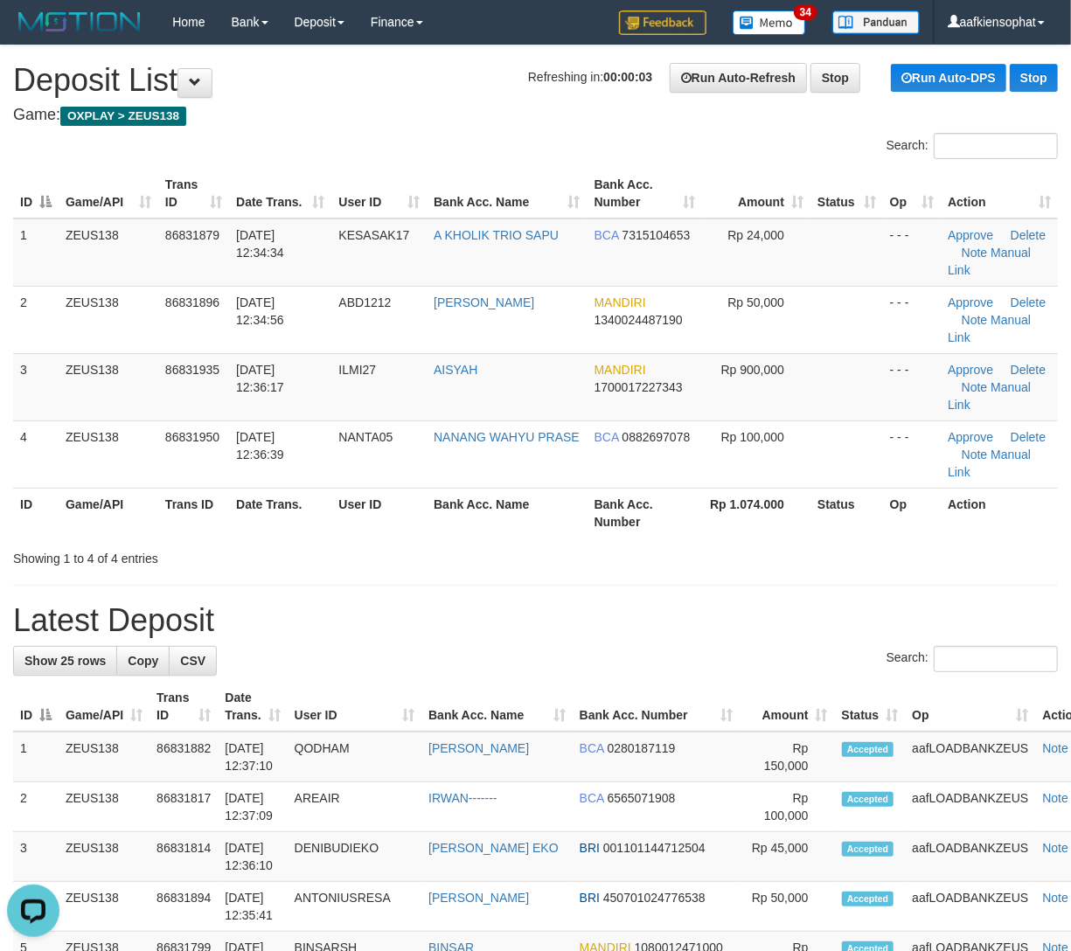
drag, startPoint x: 768, startPoint y: 500, endPoint x: 1009, endPoint y: 528, distance: 242.9
drag, startPoint x: 568, startPoint y: 445, endPoint x: 1078, endPoint y: 508, distance: 513.6
click at [773, 488] on tr "ID Game/API Trans ID Date Trans. User ID Bank Acc. Name Bank Acc. Number Rp 1.0…" at bounding box center [535, 513] width 1045 height 50
drag, startPoint x: 629, startPoint y: 483, endPoint x: 953, endPoint y: 501, distance: 324.0
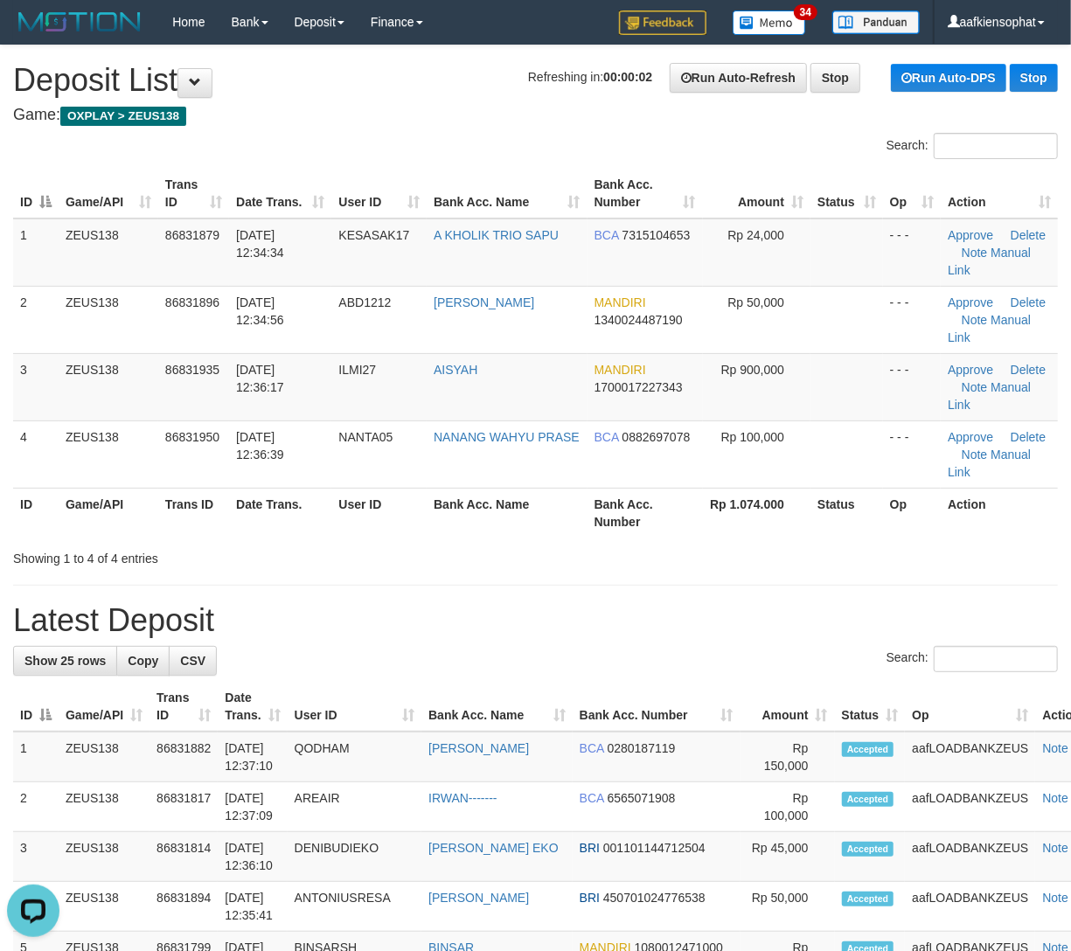
click at [655, 543] on div "Showing 1 to 4 of 4 entries" at bounding box center [535, 555] width 1071 height 24
drag, startPoint x: 407, startPoint y: 465, endPoint x: 1081, endPoint y: 521, distance: 677.3
click at [606, 477] on div "Search: ID Game/API Trans ID Date Trans. User ID Bank Acc. Name Bank Acc. Numbe…" at bounding box center [535, 350] width 1045 height 435
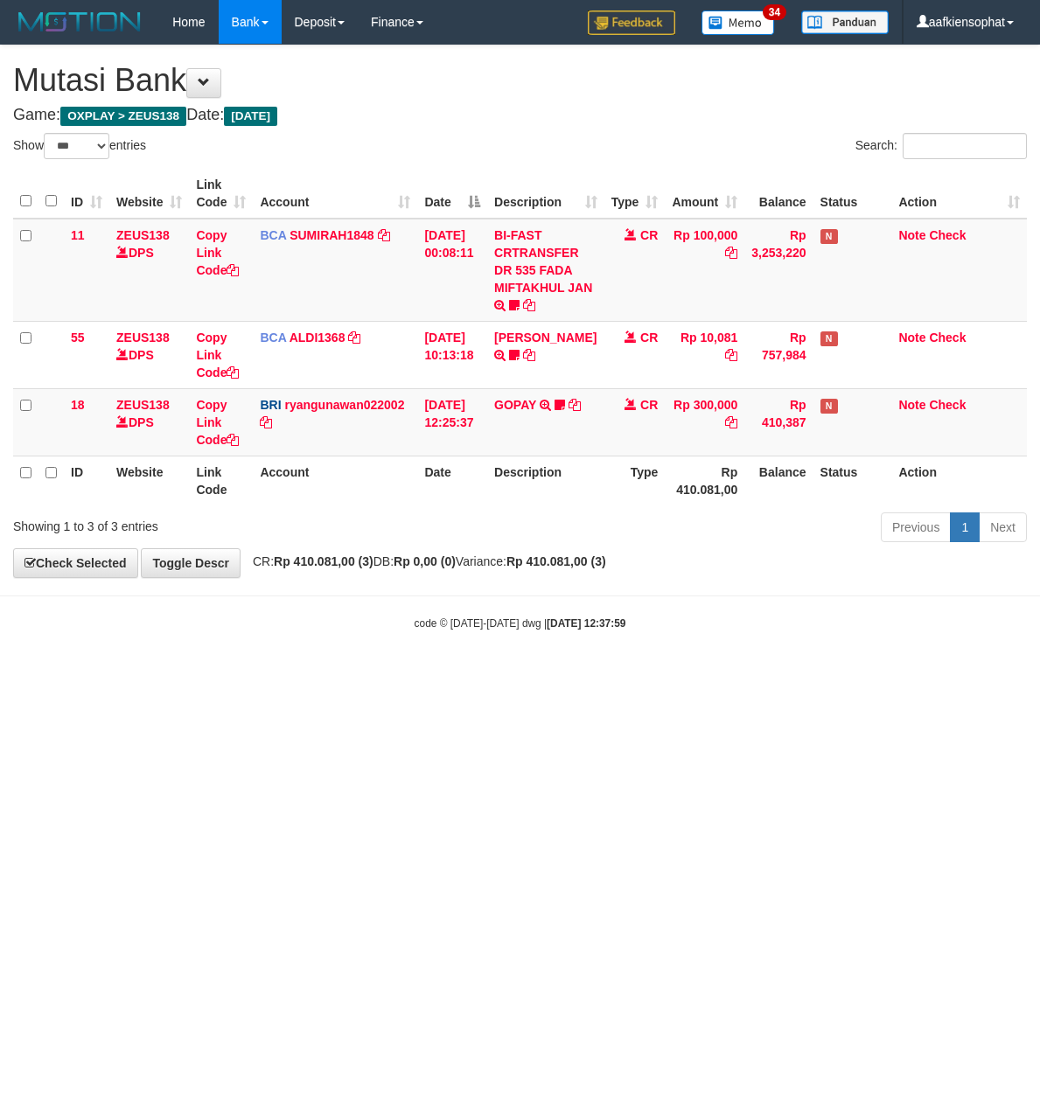
select select "***"
drag, startPoint x: 546, startPoint y: 629, endPoint x: 358, endPoint y: 622, distance: 187.2
click at [488, 636] on body "Toggle navigation Home Bank Account List Load By Website Group [OXPLAY] ZEUS138…" at bounding box center [520, 337] width 1040 height 675
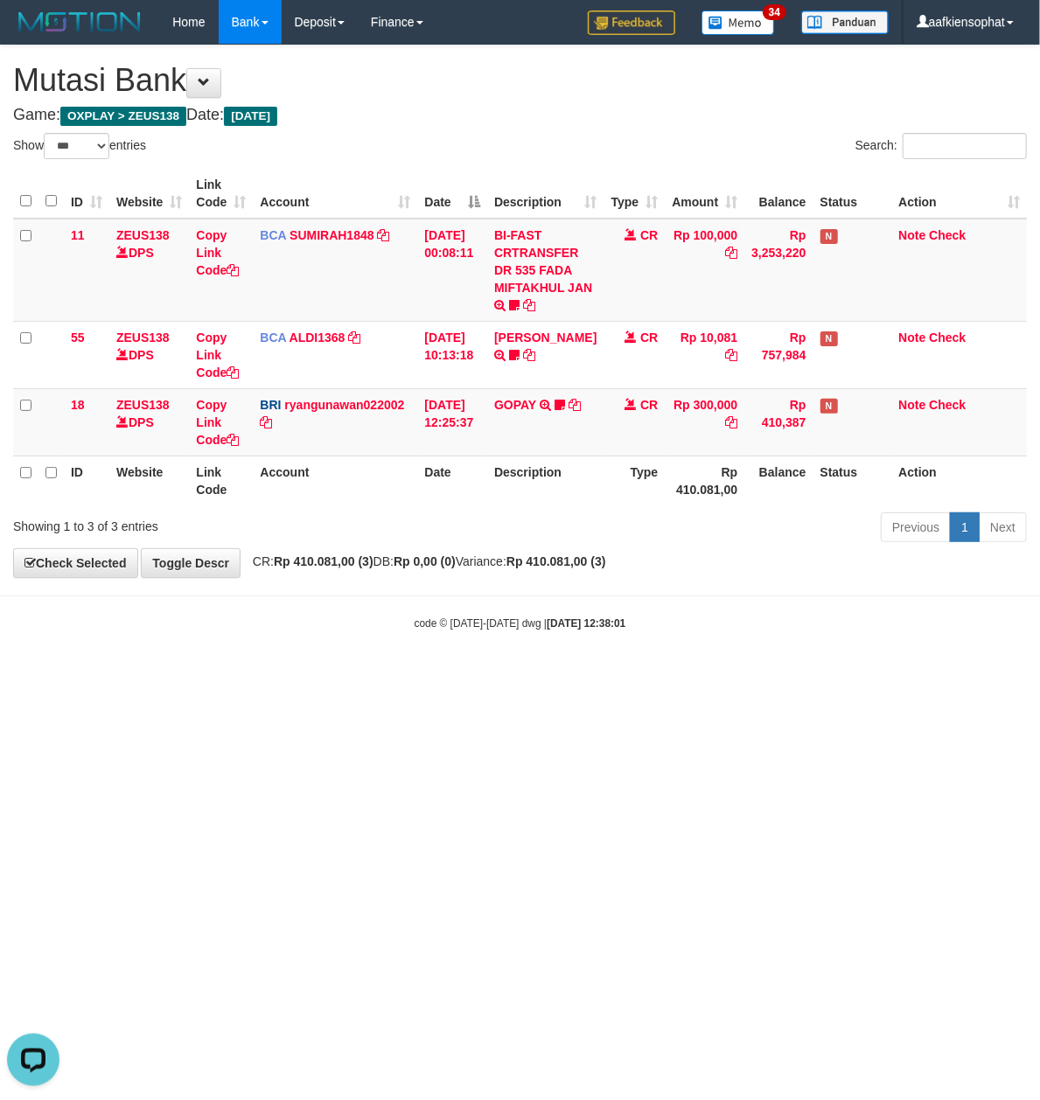
drag, startPoint x: 582, startPoint y: 581, endPoint x: 486, endPoint y: 564, distance: 97.6
click at [532, 574] on body "Toggle navigation Home Bank Account List Load By Website Group [OXPLAY] ZEUS138…" at bounding box center [520, 337] width 1040 height 675
select select "***"
drag, startPoint x: 469, startPoint y: 616, endPoint x: 7, endPoint y: 614, distance: 462.5
click at [323, 622] on body "Toggle navigation Home Bank Account List Load By Website Group [OXPLAY] ZEUS138…" at bounding box center [520, 337] width 1040 height 675
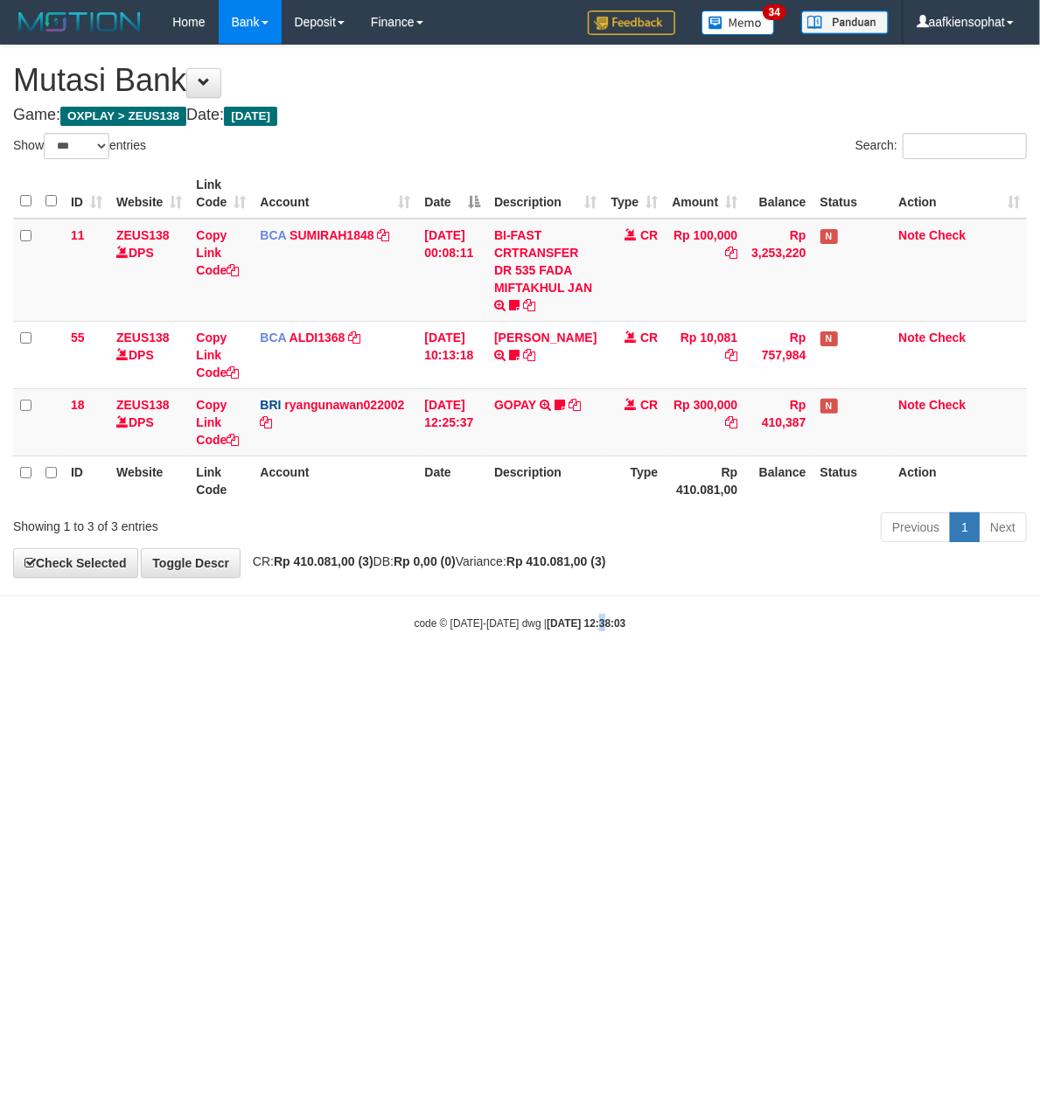
drag, startPoint x: 603, startPoint y: 692, endPoint x: 536, endPoint y: 766, distance: 99.6
click at [561, 675] on html "Toggle navigation Home Bank Account List Load By Website Group [OXPLAY] ZEUS138…" at bounding box center [520, 337] width 1040 height 675
drag, startPoint x: 523, startPoint y: 802, endPoint x: 285, endPoint y: 930, distance: 270.3
click at [484, 675] on html "Toggle navigation Home Bank Account List Load By Website Group [OXPLAY] ZEUS138…" at bounding box center [520, 337] width 1040 height 675
select select "***"
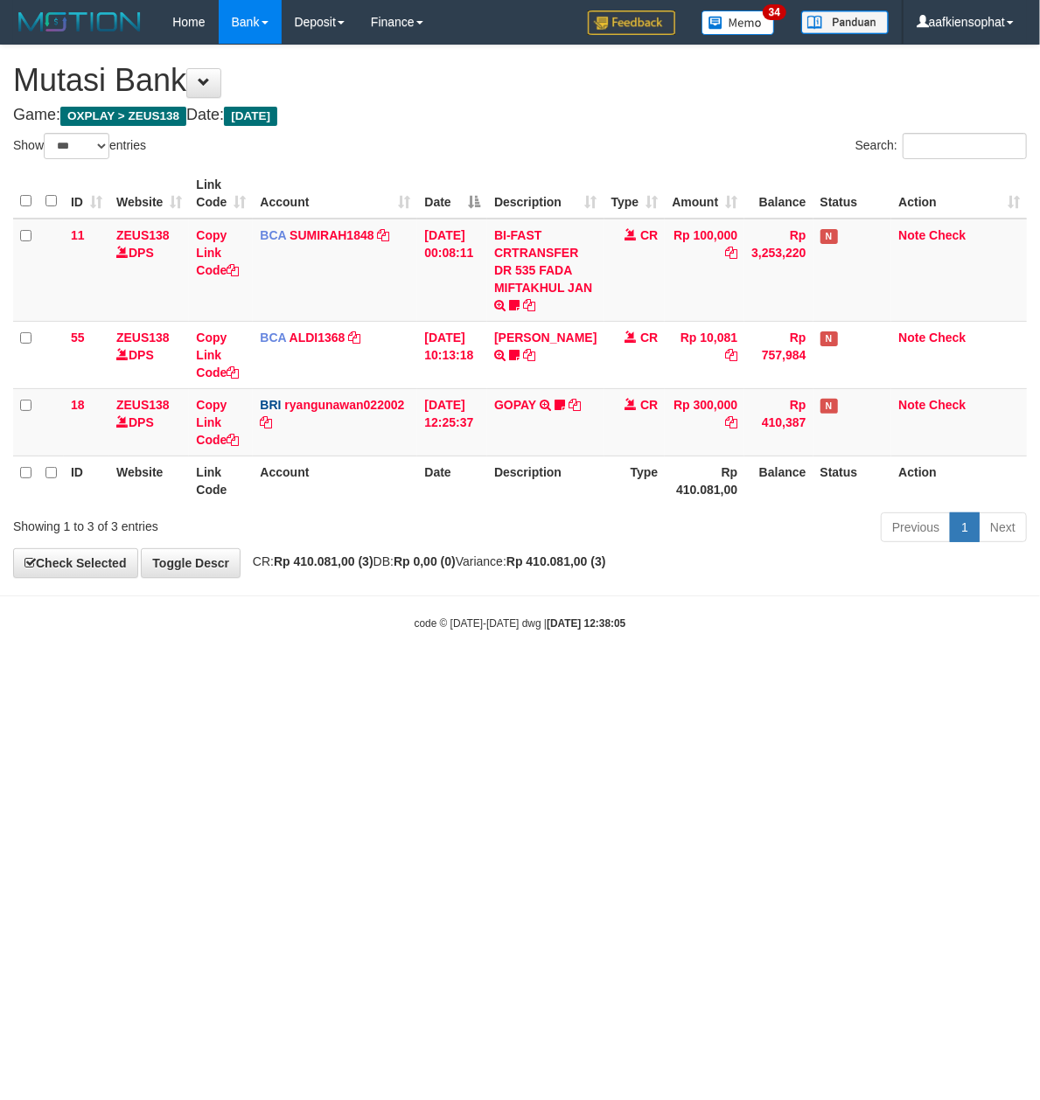
drag, startPoint x: 389, startPoint y: 733, endPoint x: 199, endPoint y: 725, distance: 189.9
click at [330, 675] on html "Toggle navigation Home Bank Account List Load By Website Group [OXPLAY] ZEUS138…" at bounding box center [520, 337] width 1040 height 675
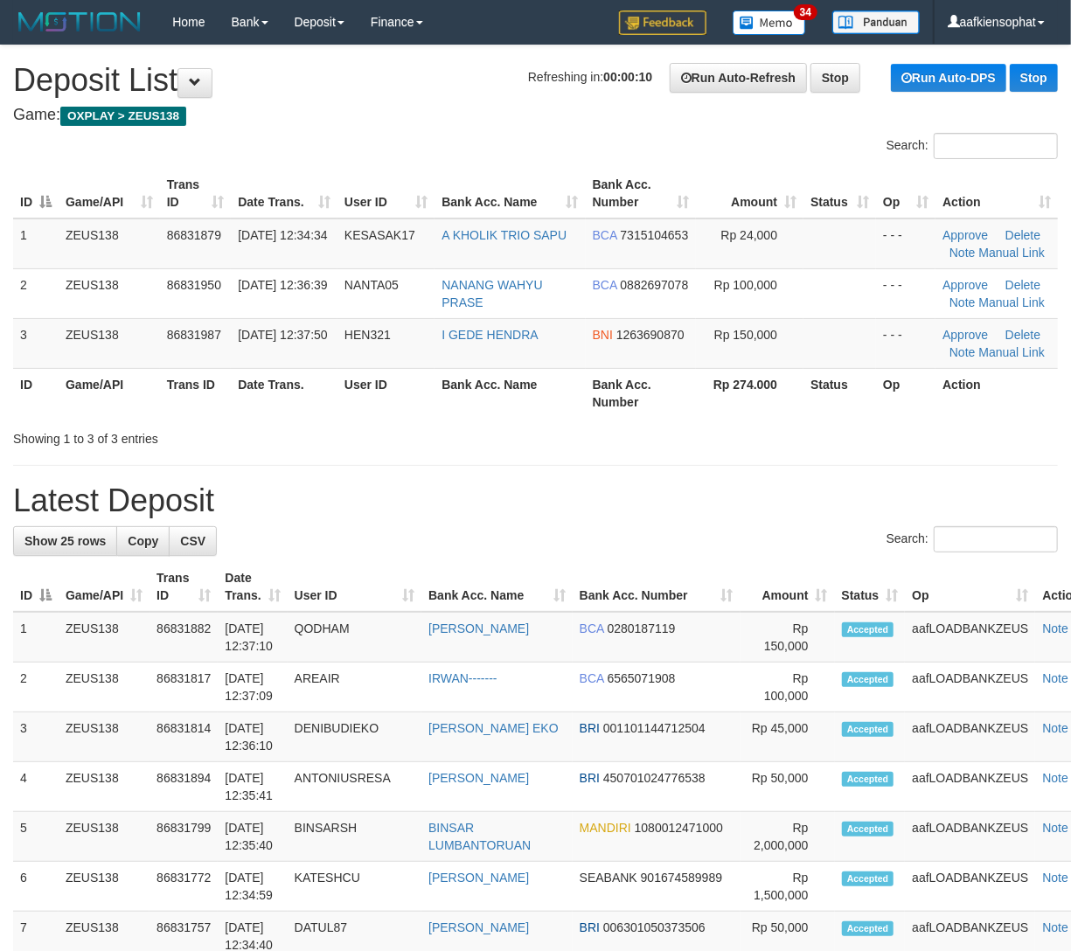
drag, startPoint x: 493, startPoint y: 446, endPoint x: 574, endPoint y: 462, distance: 82.0
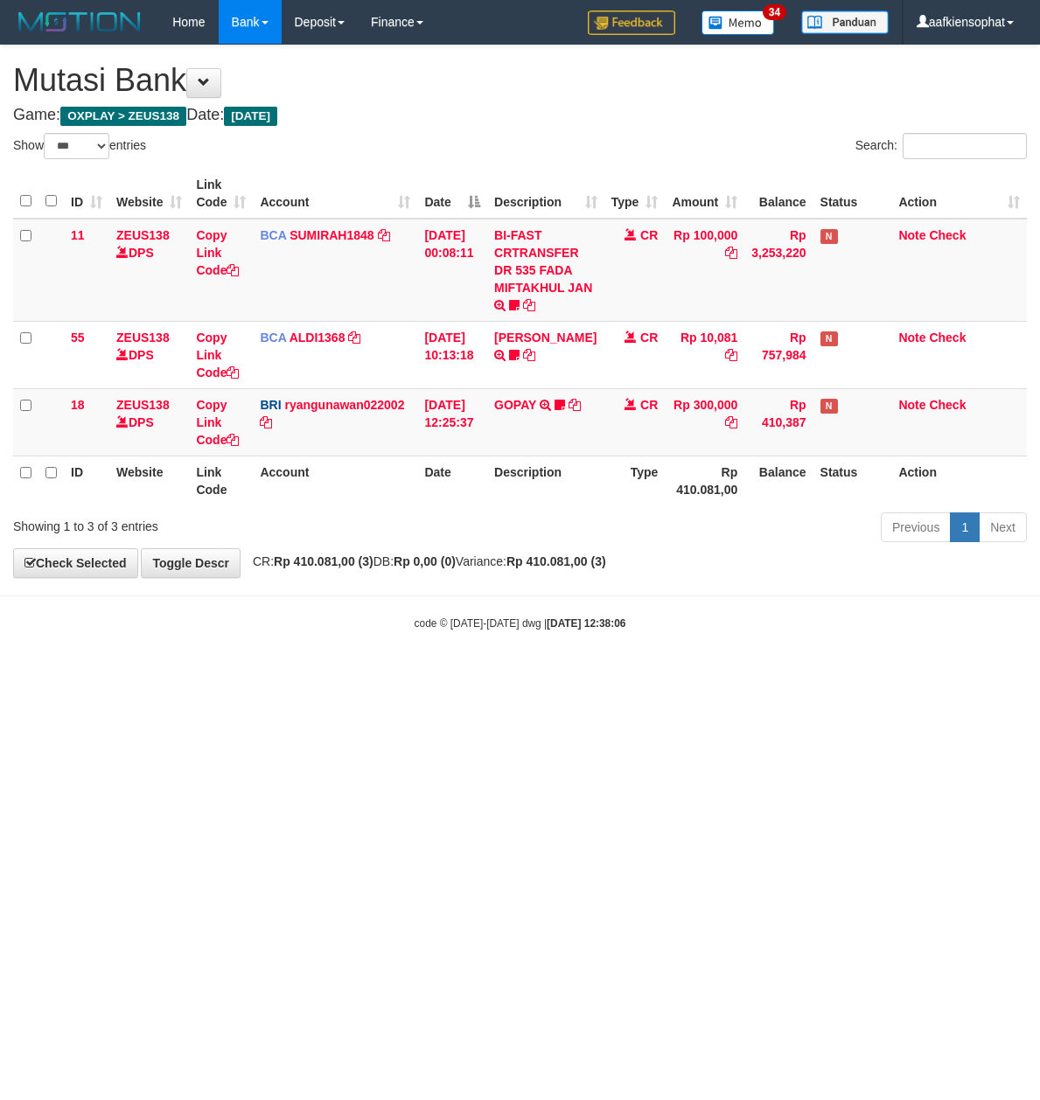
select select "***"
drag, startPoint x: 477, startPoint y: 616, endPoint x: 459, endPoint y: 619, distance: 18.5
click at [465, 619] on body "Toggle navigation Home Bank Account List Load By Website Group [OXPLAY] ZEUS138…" at bounding box center [520, 337] width 1040 height 675
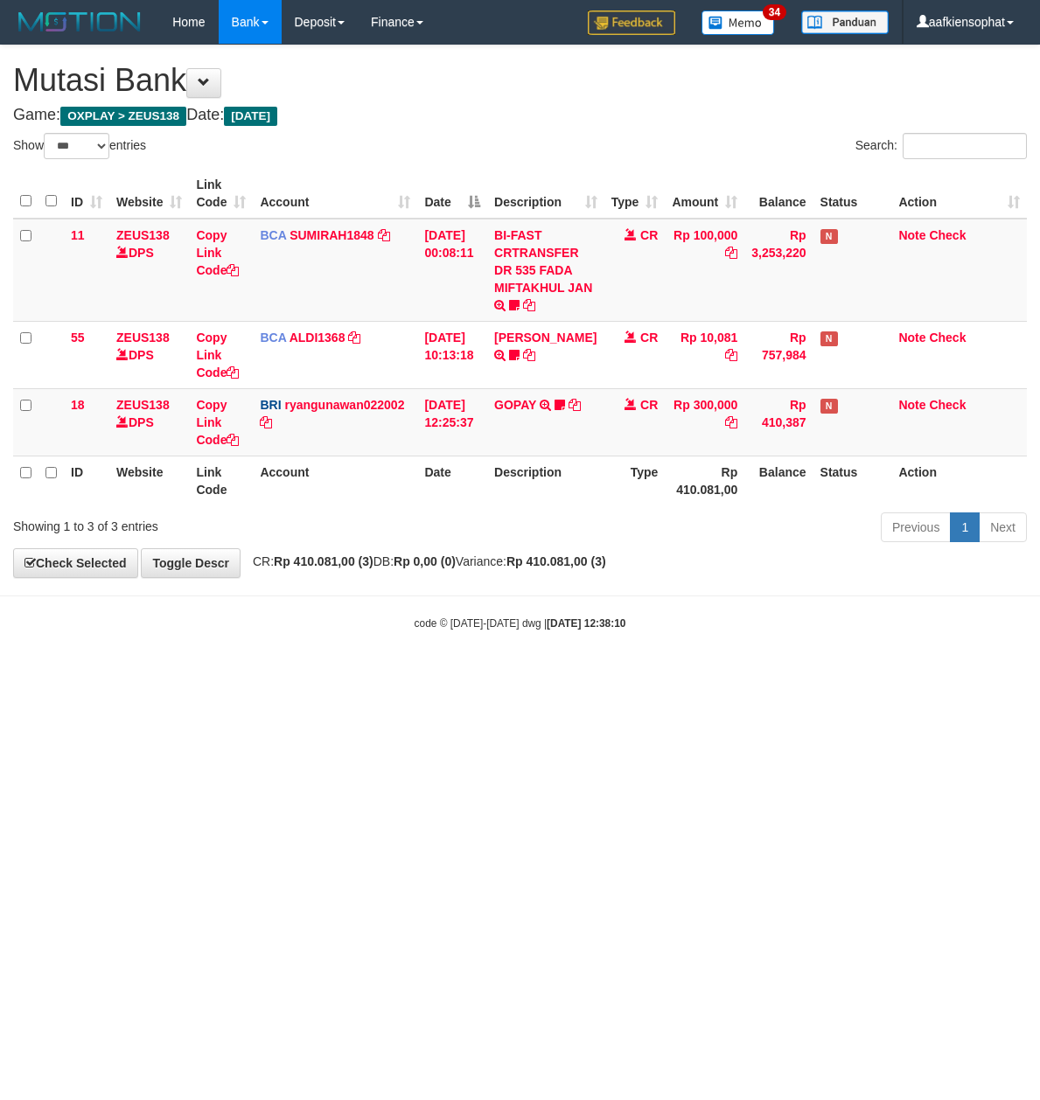
select select "***"
drag, startPoint x: 483, startPoint y: 628, endPoint x: 350, endPoint y: 752, distance: 182.5
click at [355, 675] on html "Toggle navigation Home Bank Account List Load By Website Group [OXPLAY] ZEUS138…" at bounding box center [520, 337] width 1040 height 675
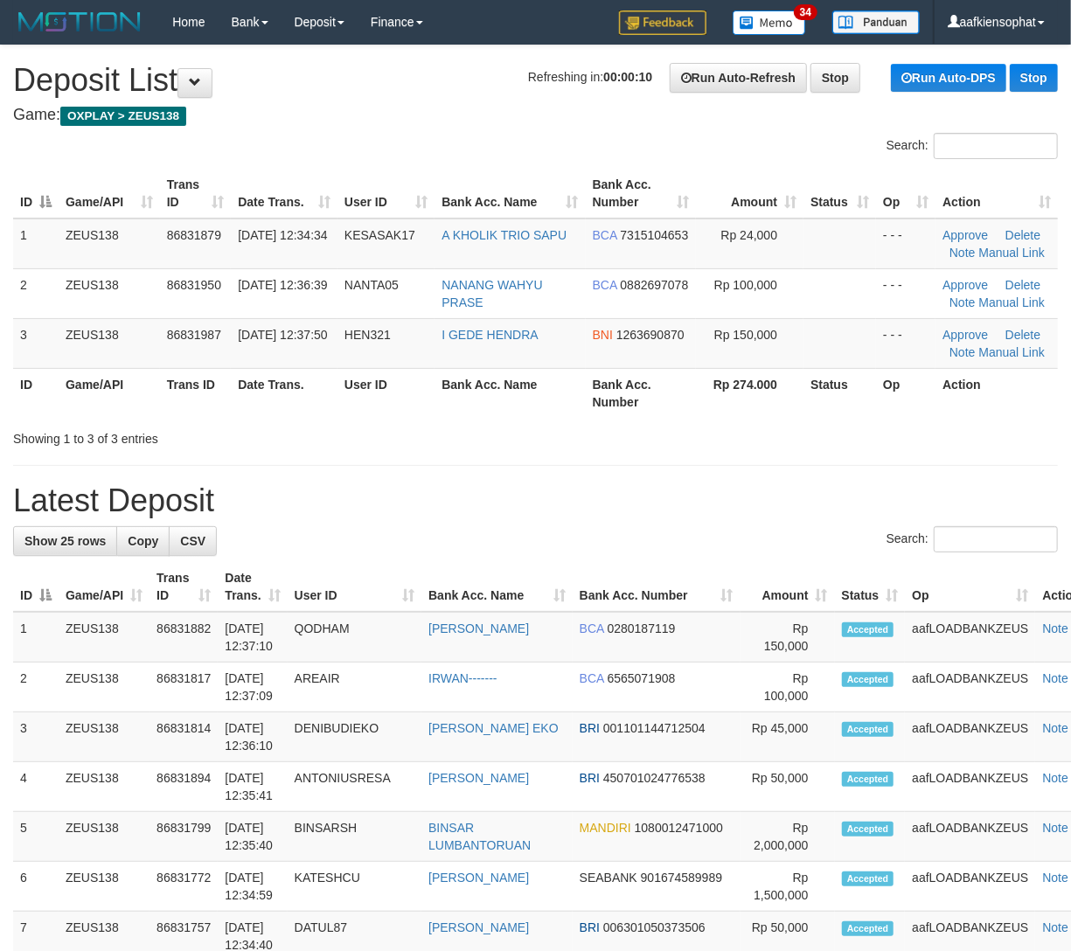
drag, startPoint x: 635, startPoint y: 532, endPoint x: 1001, endPoint y: 504, distance: 367.4
click at [680, 529] on div "Search:" at bounding box center [535, 541] width 1045 height 31
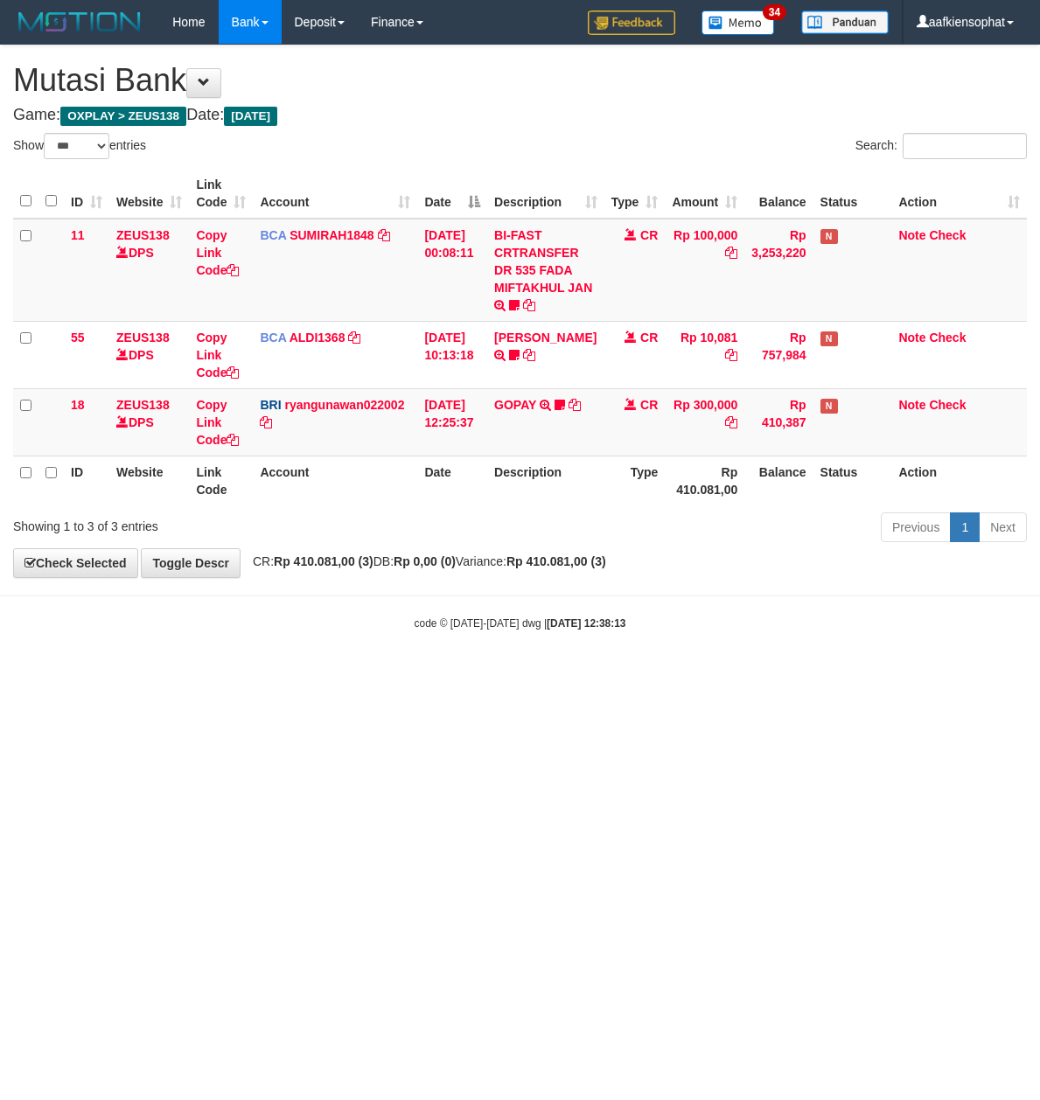
select select "***"
drag, startPoint x: 967, startPoint y: 622, endPoint x: 942, endPoint y: 624, distance: 25.4
click at [966, 624] on div "code © 2012-2018 dwg | 2025/08/31 12:38:13" at bounding box center [520, 622] width 1040 height 17
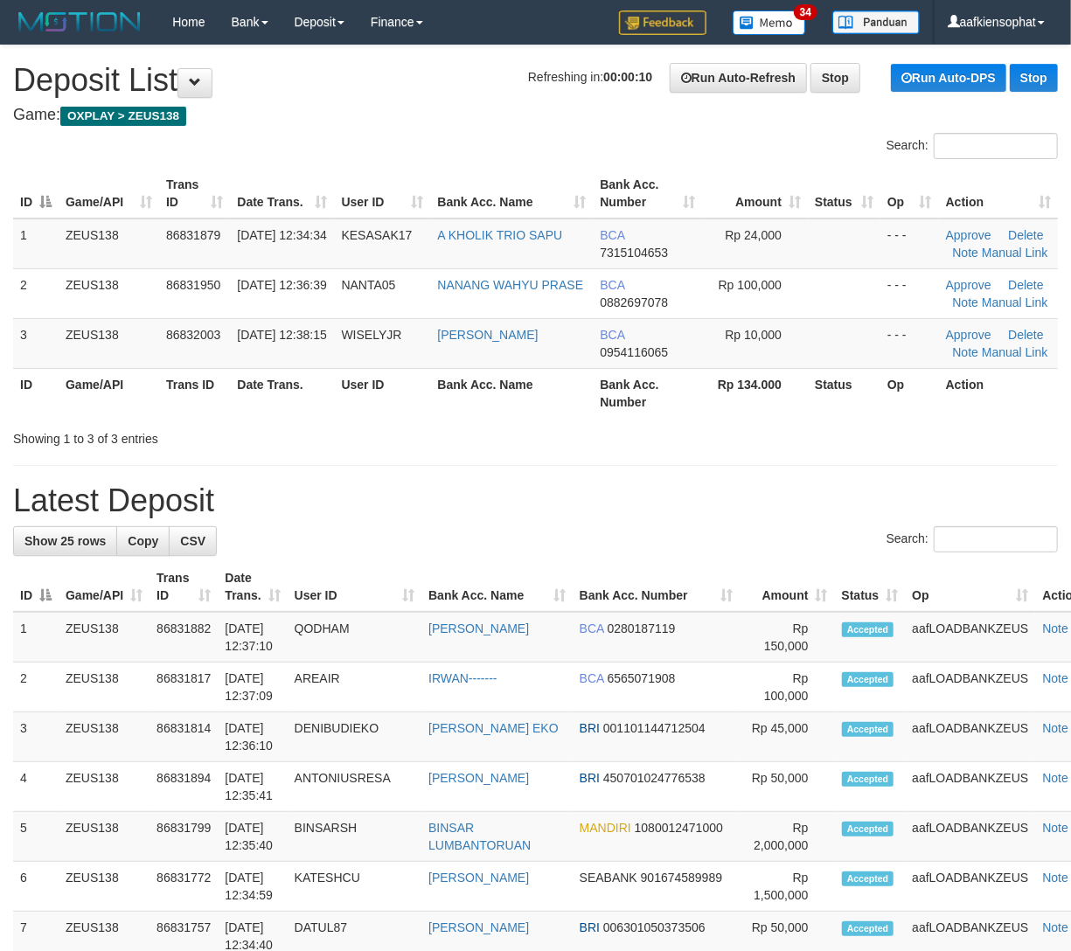
drag, startPoint x: 431, startPoint y: 430, endPoint x: 651, endPoint y: 434, distance: 220.3
click at [495, 428] on div "Showing 1 to 3 of 3 entries" at bounding box center [535, 435] width 1071 height 24
click at [393, 434] on div "Showing 1 to 3 of 3 entries" at bounding box center [223, 435] width 420 height 24
click at [228, 365] on tr "3 ZEUS138 86832003 31/08/2025 12:38:15 WISELYJR MUHAMMAD RAMADITYA BCA 09541160…" at bounding box center [535, 343] width 1045 height 50
click at [228, 367] on td "86832003" at bounding box center [194, 343] width 71 height 50
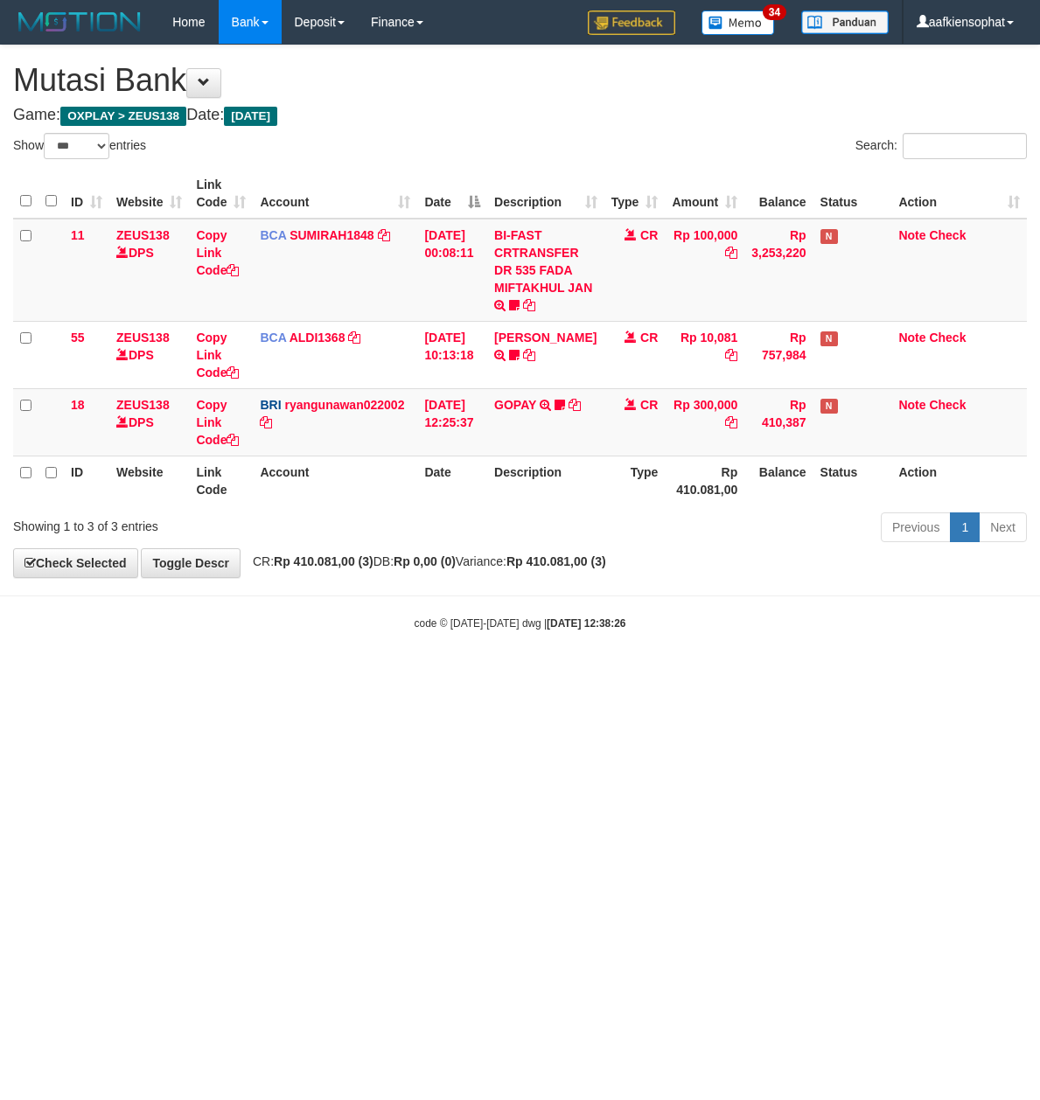
select select "***"
click at [463, 584] on body "Toggle navigation Home Bank Account List Load By Website Group [OXPLAY] ZEUS138…" at bounding box center [520, 337] width 1040 height 675
select select "***"
drag, startPoint x: 346, startPoint y: 560, endPoint x: 12, endPoint y: 521, distance: 336.2
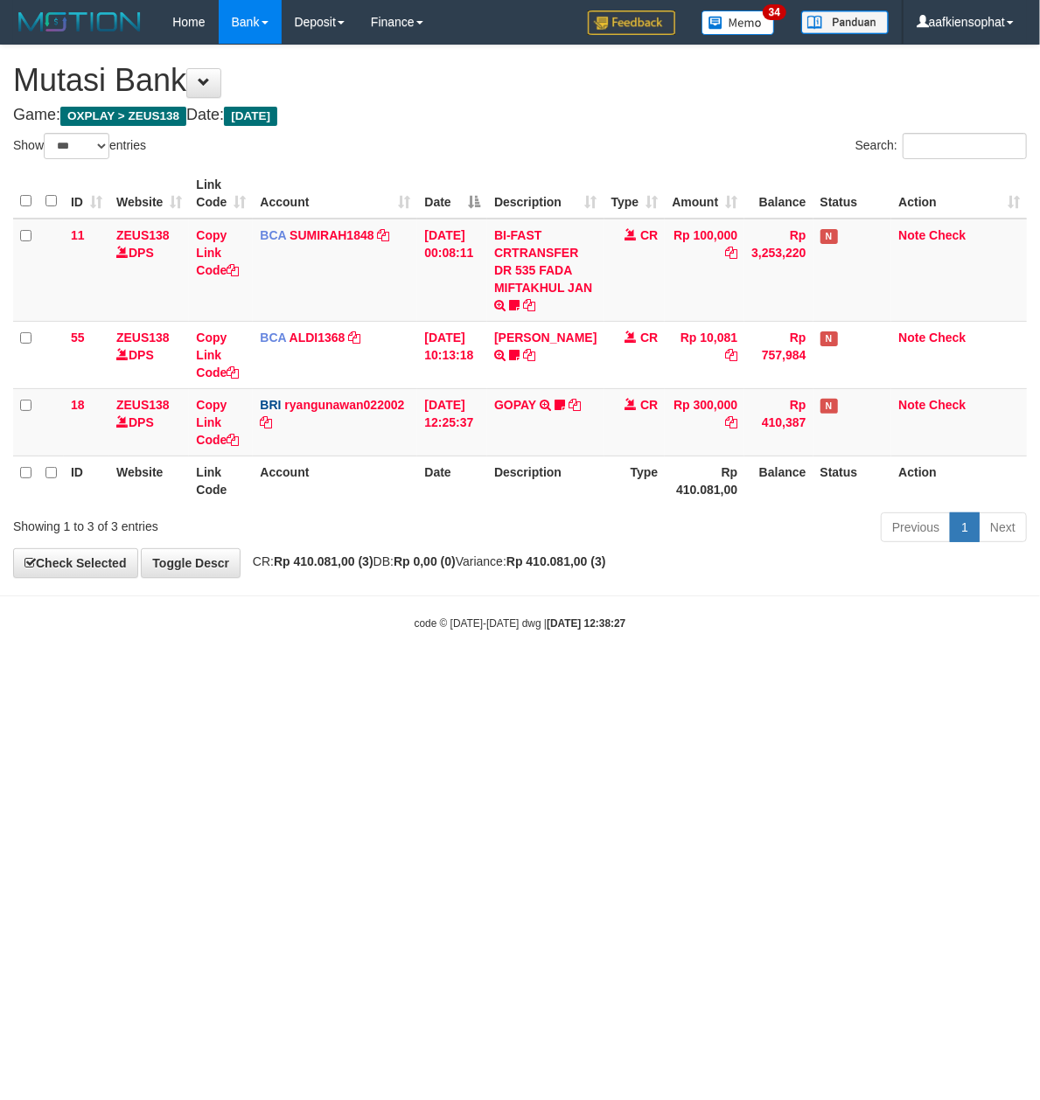
click at [316, 557] on strong "Rp 410.081,00 (3)" at bounding box center [324, 561] width 100 height 14
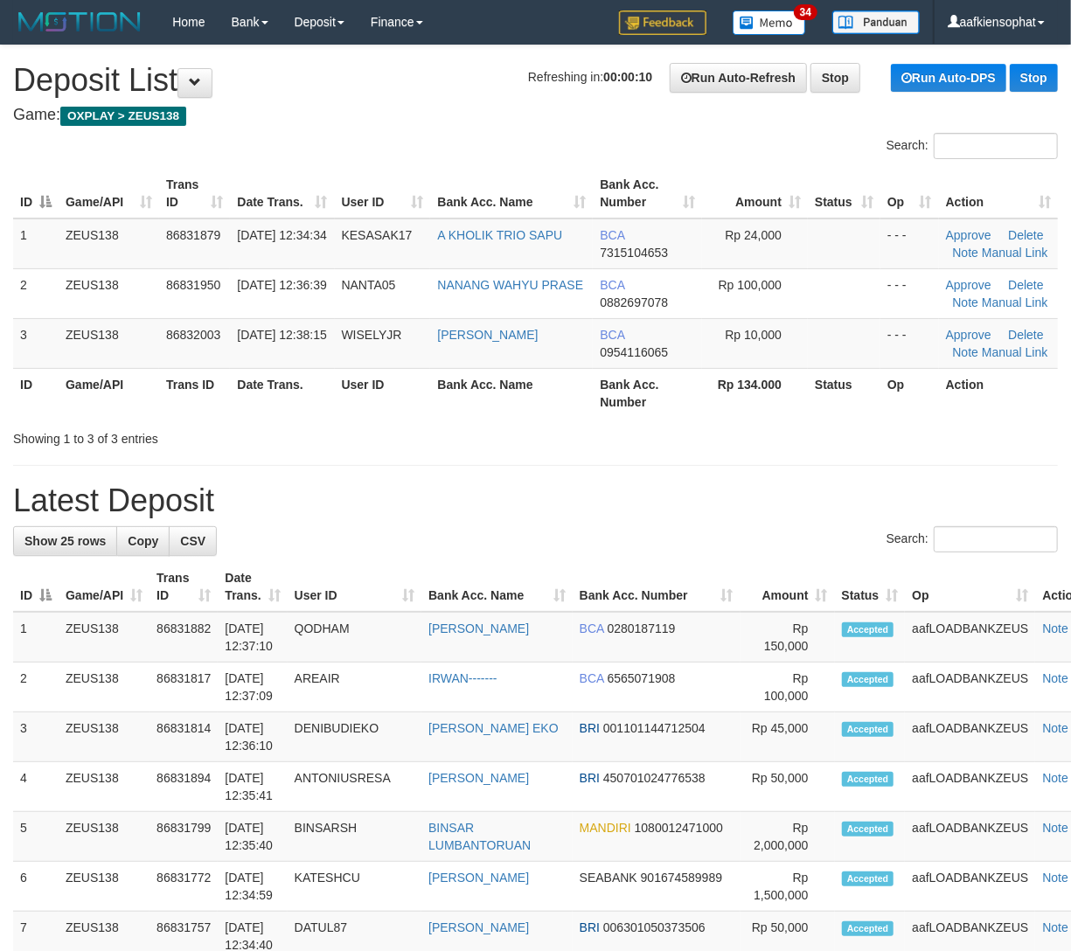
drag, startPoint x: 581, startPoint y: 466, endPoint x: 1084, endPoint y: 533, distance: 507.2
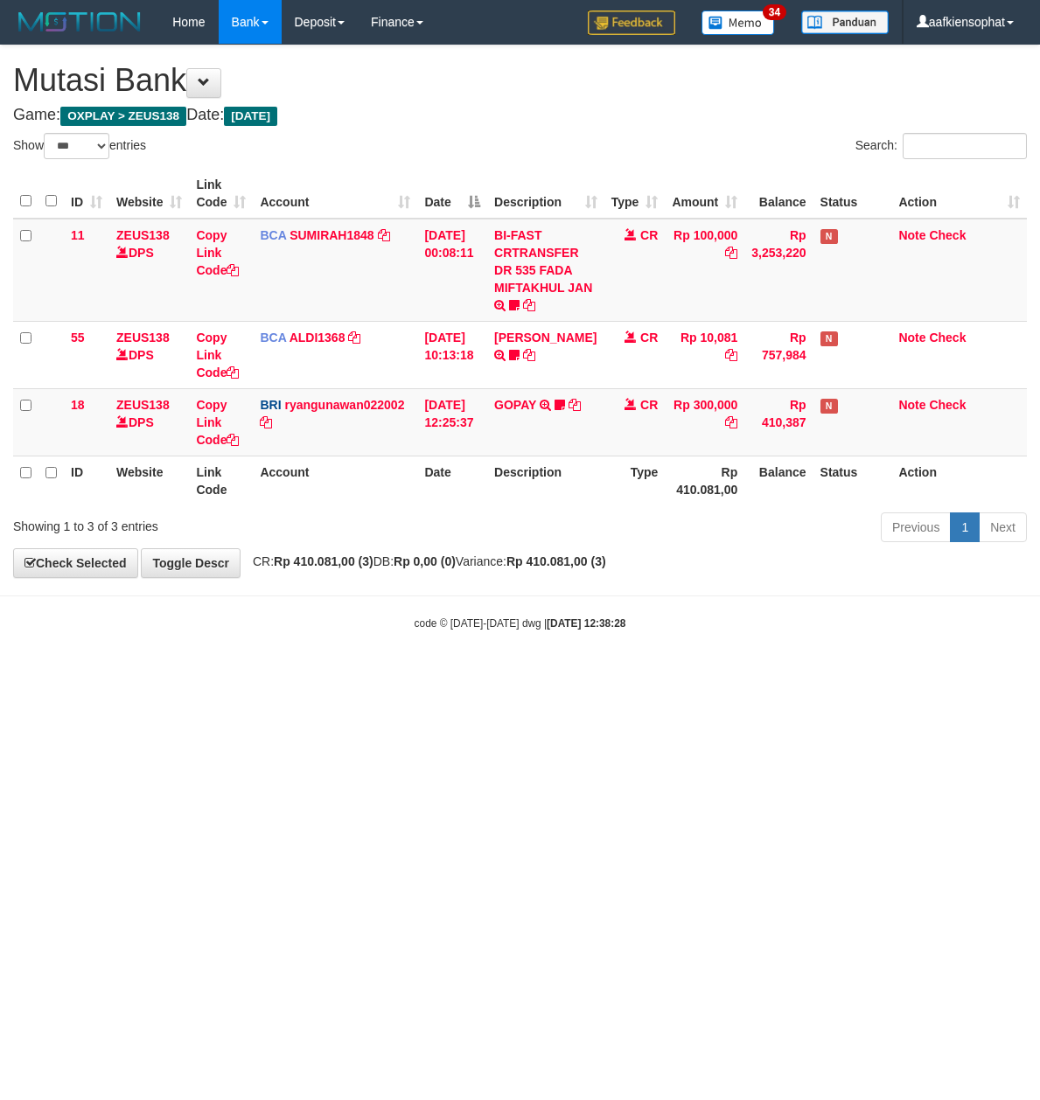
select select "***"
drag, startPoint x: 909, startPoint y: 635, endPoint x: 739, endPoint y: 626, distance: 170.7
click at [893, 640] on body "Toggle navigation Home Bank Account List Load By Website Group [OXPLAY] ZEUS138…" at bounding box center [520, 337] width 1040 height 675
drag, startPoint x: 570, startPoint y: 685, endPoint x: 1036, endPoint y: 558, distance: 483.2
click at [837, 623] on body "Toggle navigation Home Bank Account List Load By Website Group [OXPLAY] ZEUS138…" at bounding box center [520, 337] width 1040 height 675
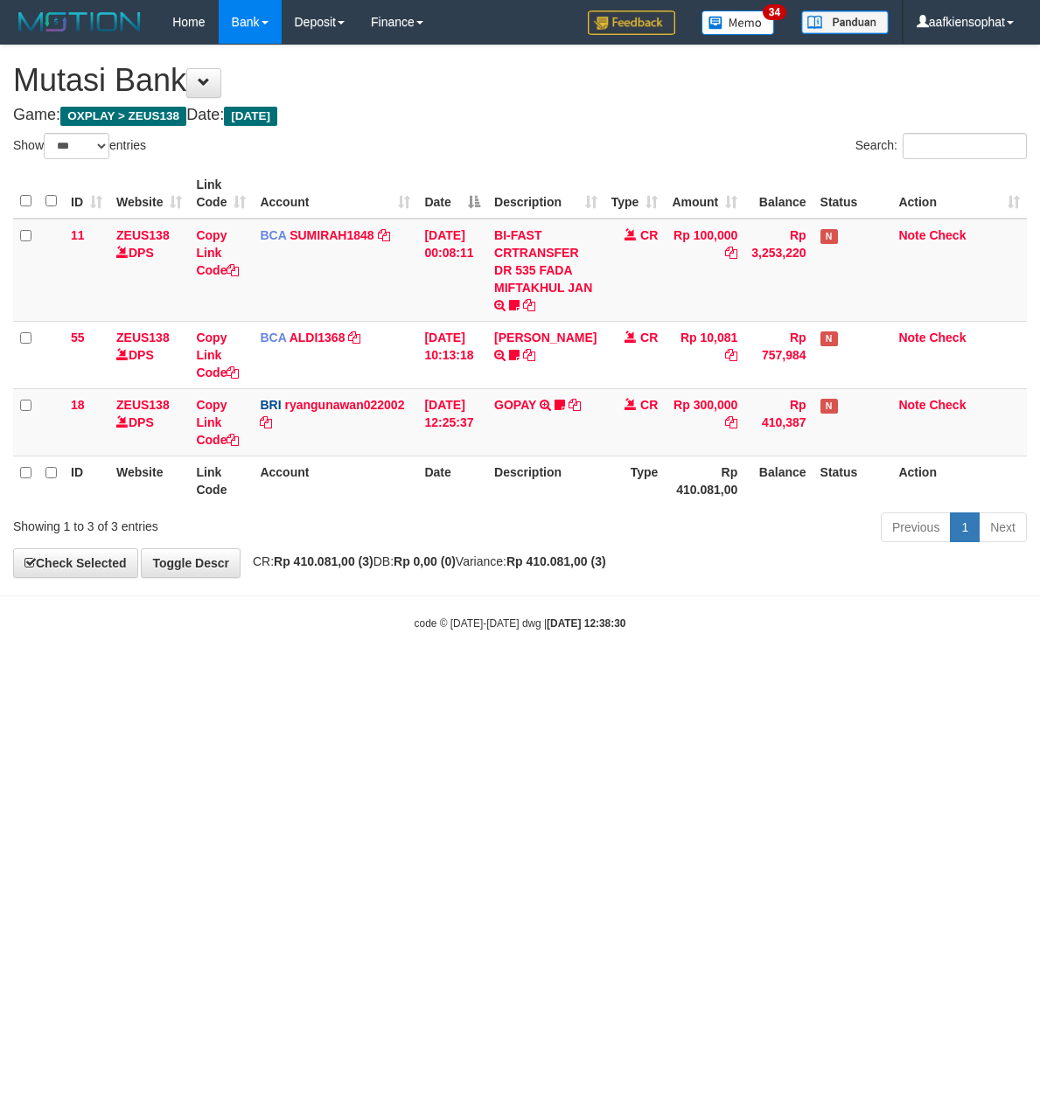
select select "***"
drag, startPoint x: 133, startPoint y: 725, endPoint x: 159, endPoint y: 701, distance: 35.3
click at [154, 675] on html "Toggle navigation Home Bank Account List Load By Website Group [OXPLAY] ZEUS138…" at bounding box center [520, 337] width 1040 height 675
drag, startPoint x: 151, startPoint y: 697, endPoint x: 137, endPoint y: 692, distance: 14.7
click at [148, 675] on html "Toggle navigation Home Bank Account List Load By Website Group [OXPLAY] ZEUS138…" at bounding box center [520, 337] width 1040 height 675
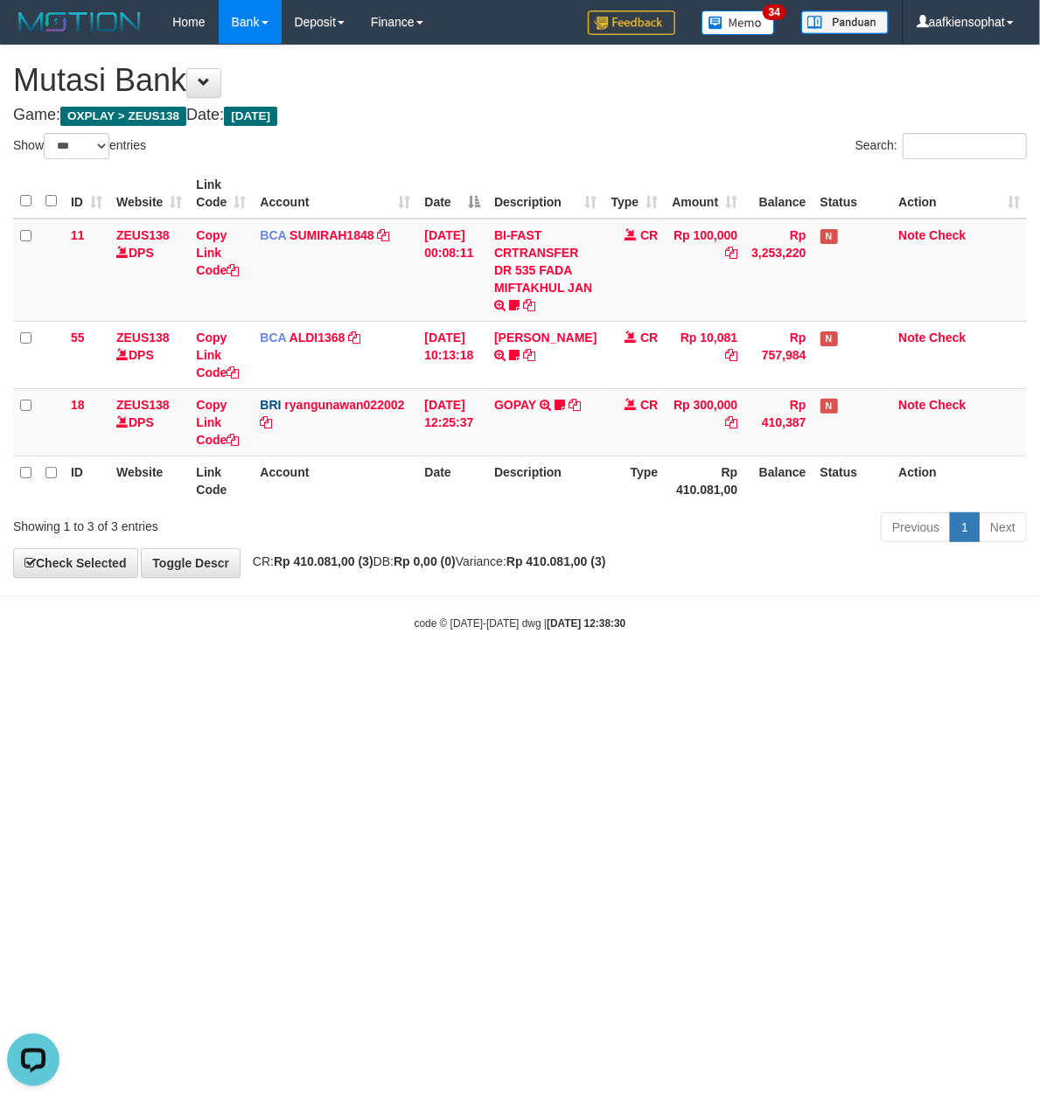
drag, startPoint x: 137, startPoint y: 692, endPoint x: 2, endPoint y: 670, distance: 137.4
click at [105, 675] on html "Toggle navigation Home Bank Account List Load By Website Group [OXPLAY] ZEUS138…" at bounding box center [520, 337] width 1040 height 675
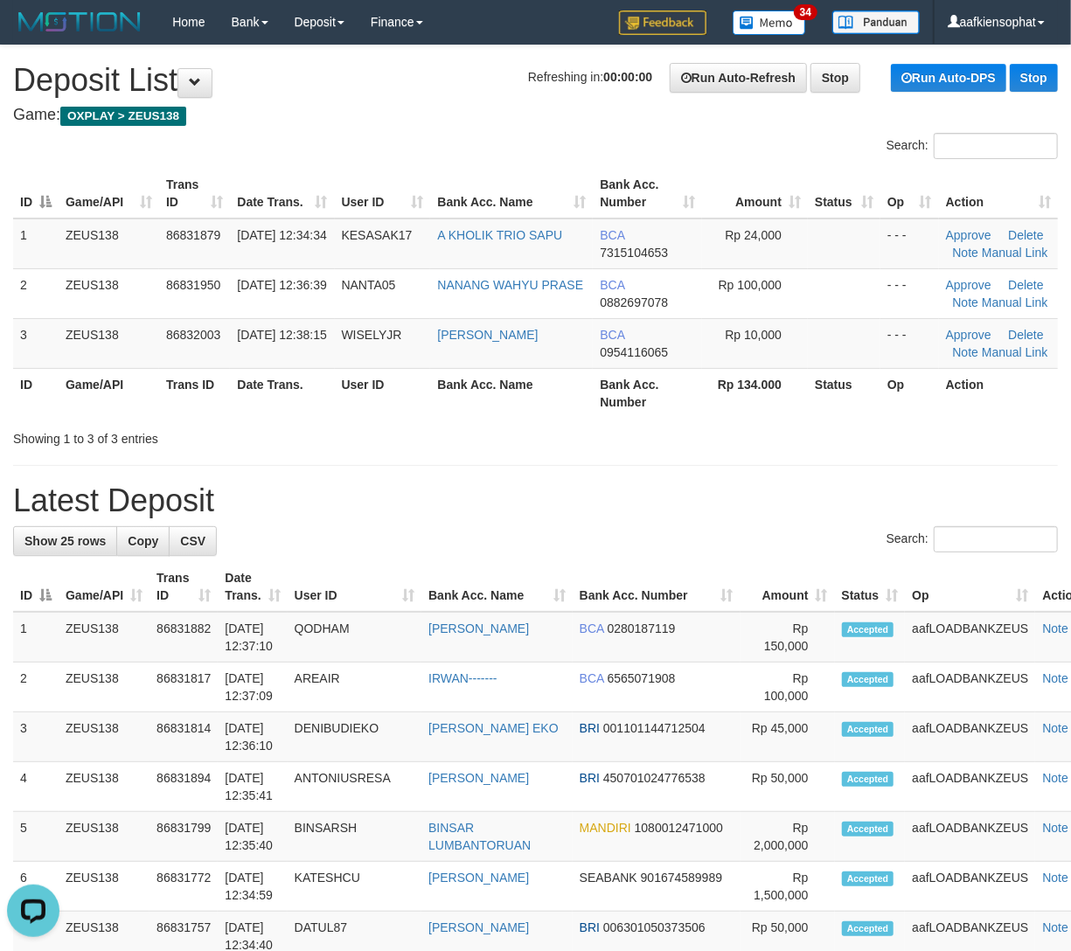
click at [312, 490] on h1 "Latest Deposit" at bounding box center [535, 500] width 1045 height 35
drag, startPoint x: 316, startPoint y: 395, endPoint x: 1081, endPoint y: 511, distance: 773.7
click at [397, 403] on tr "ID Game/API Trans ID Date Trans. User ID Bank Acc. Name Bank Acc. Number Rp 134…" at bounding box center [535, 393] width 1045 height 50
drag, startPoint x: 259, startPoint y: 355, endPoint x: 299, endPoint y: 361, distance: 40.7
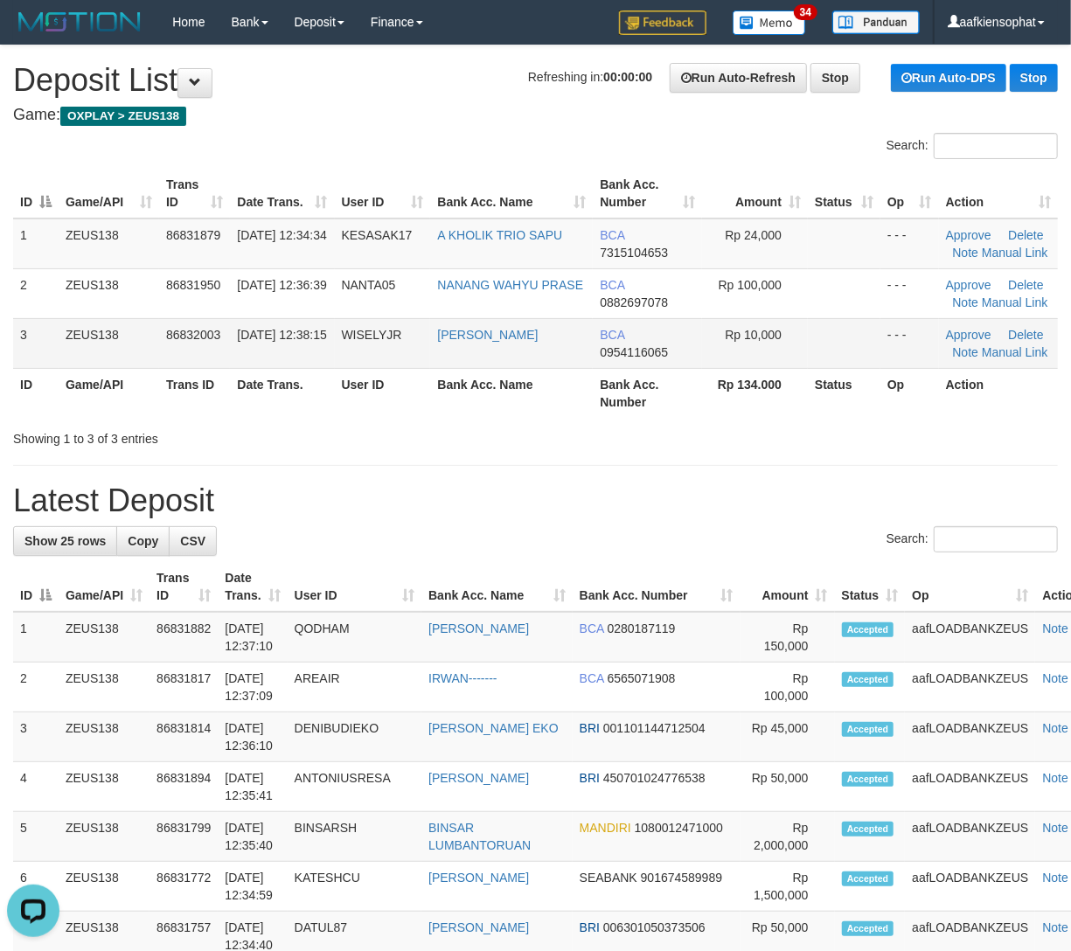
click at [288, 360] on td "[DATE] 12:38:15" at bounding box center [282, 343] width 104 height 50
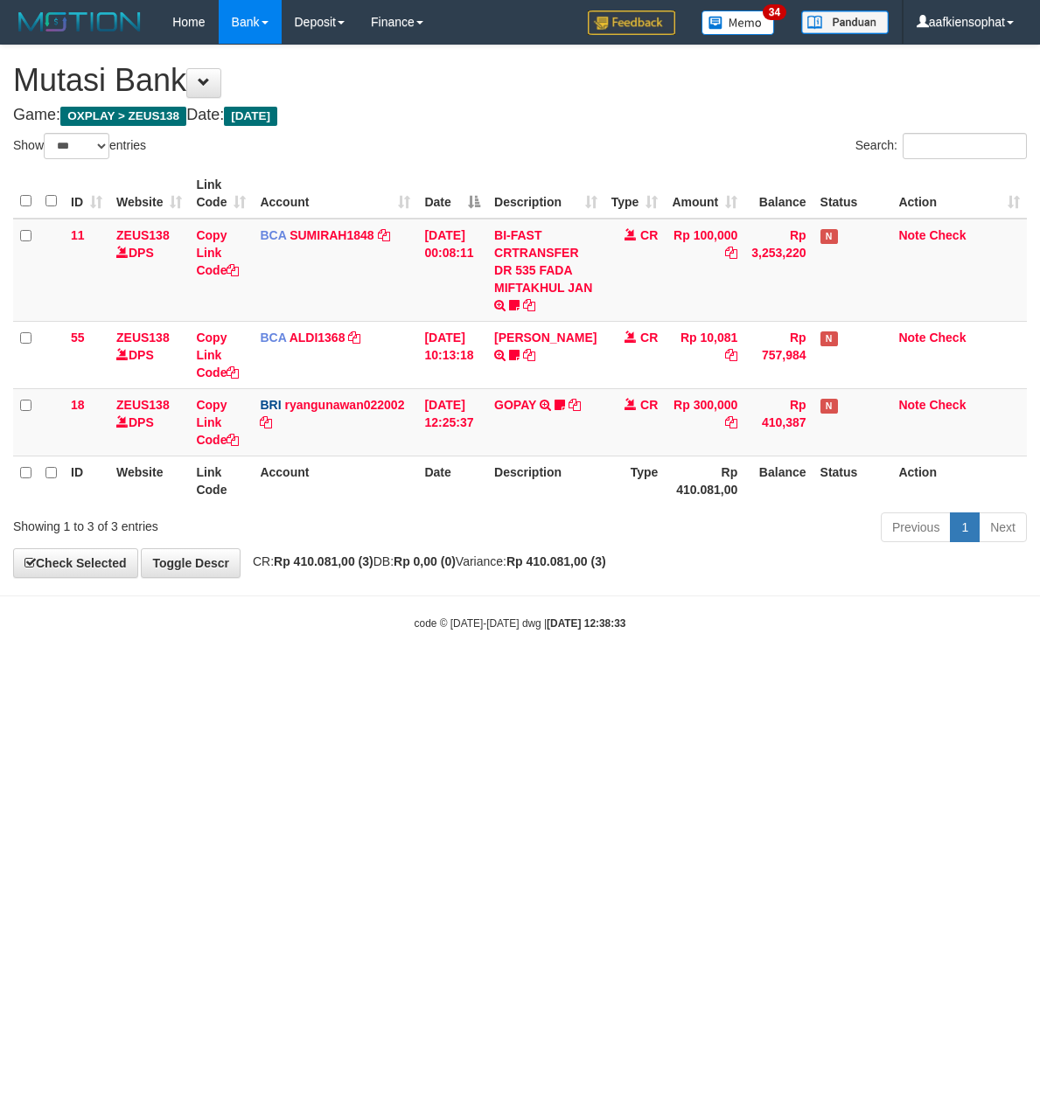
select select "***"
drag, startPoint x: 914, startPoint y: 699, endPoint x: 769, endPoint y: 679, distance: 145.7
click at [901, 675] on html "Toggle navigation Home Bank Account List Load By Website Group [OXPLAY] ZEUS138…" at bounding box center [520, 337] width 1040 height 675
select select "***"
click at [463, 649] on body "Toggle navigation Home Bank Account List Load By Website Group [OXPLAY] ZEUS138…" at bounding box center [520, 337] width 1040 height 675
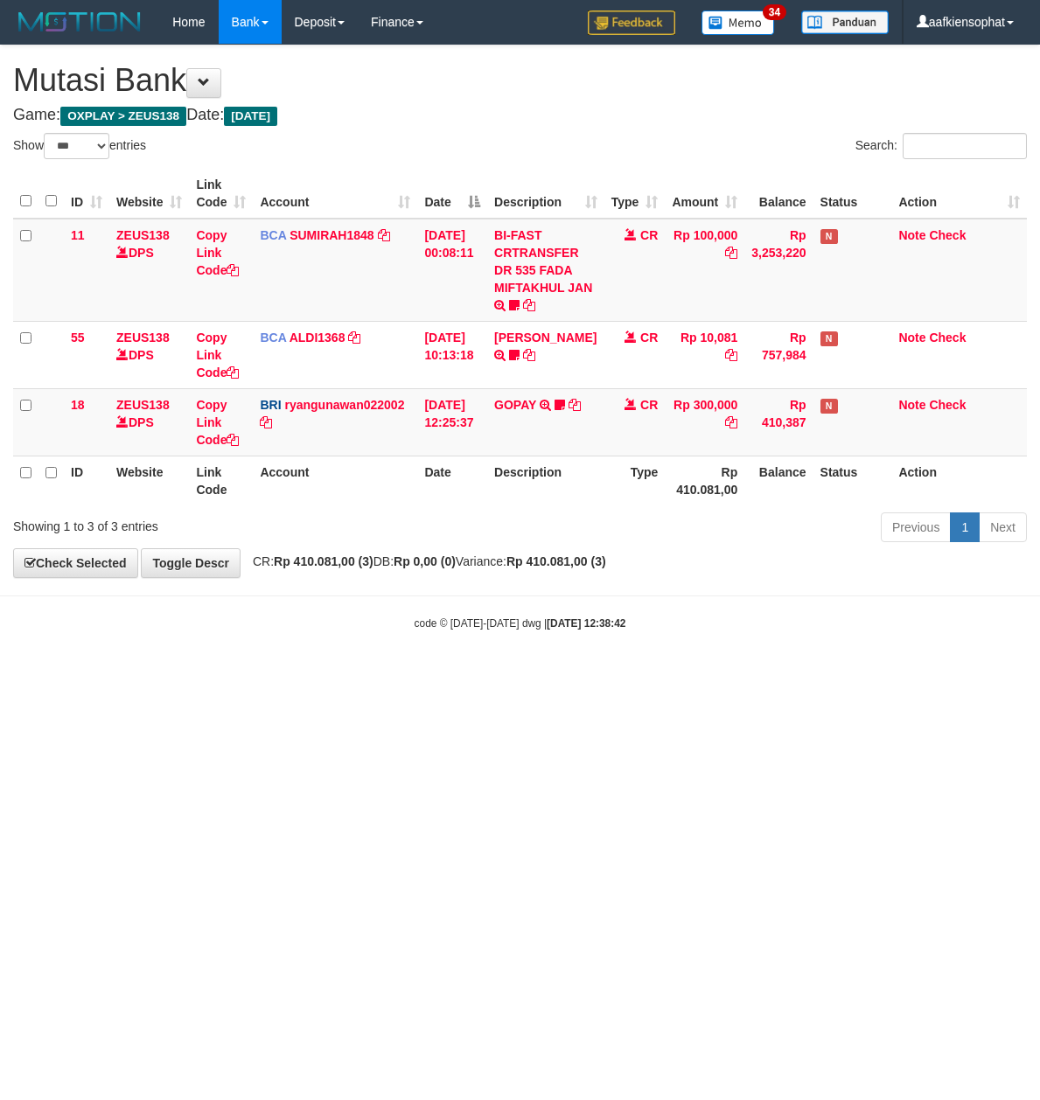
select select "***"
drag, startPoint x: 483, startPoint y: 577, endPoint x: 322, endPoint y: 598, distance: 162.2
click at [434, 609] on body "Toggle navigation Home Bank Account List Load By Website Group [OXPLAY] ZEUS138…" at bounding box center [520, 337] width 1040 height 675
select select "***"
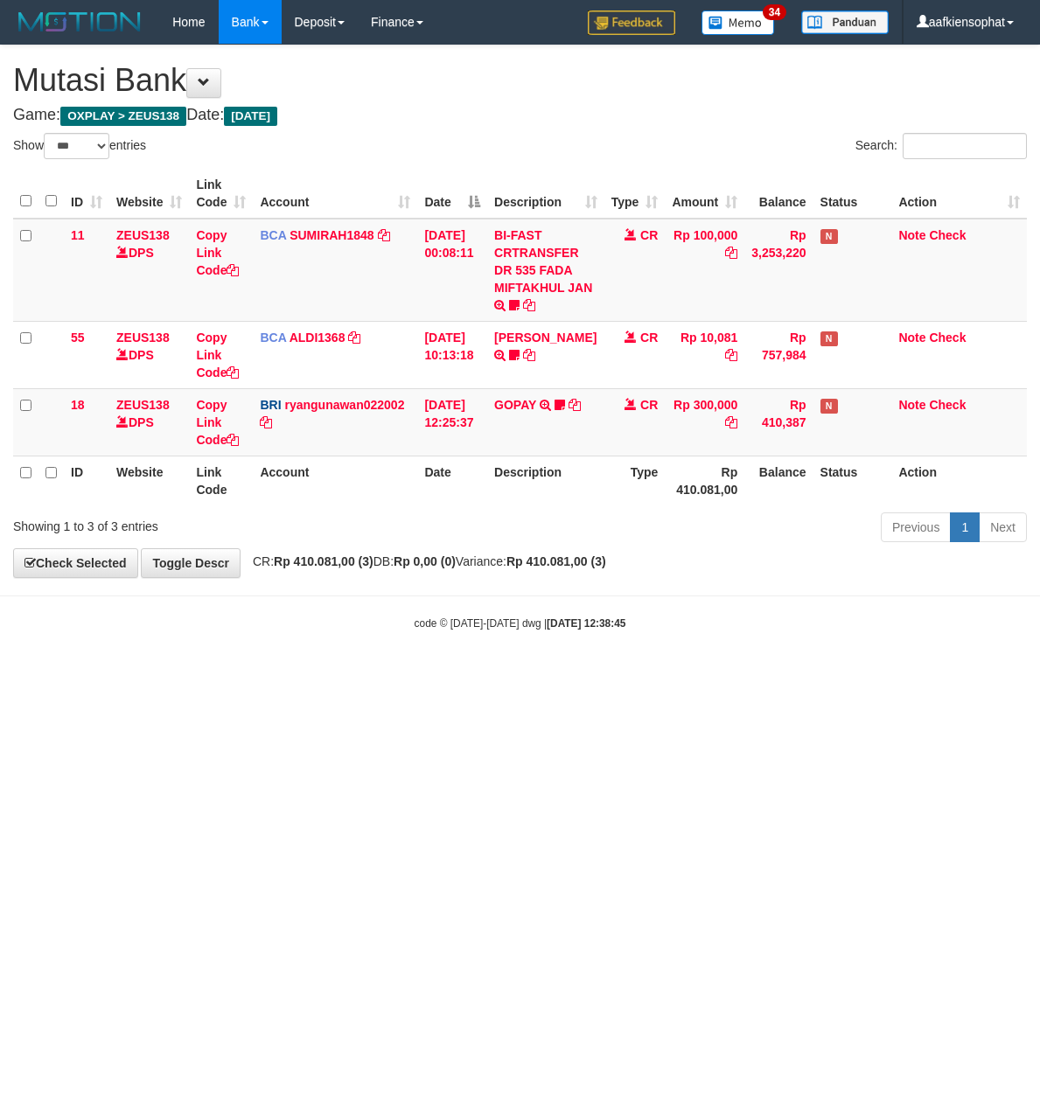
select select "***"
drag, startPoint x: 916, startPoint y: 691, endPoint x: 890, endPoint y: 690, distance: 26.2
click at [916, 675] on html "Toggle navigation Home Bank Account List Load By Website Group [OXPLAY] ZEUS138…" at bounding box center [520, 337] width 1040 height 675
drag, startPoint x: 584, startPoint y: 699, endPoint x: 18, endPoint y: 652, distance: 567.6
click at [512, 675] on html "Toggle navigation Home Bank Account List Load By Website Group [OXPLAY] ZEUS138…" at bounding box center [520, 337] width 1040 height 675
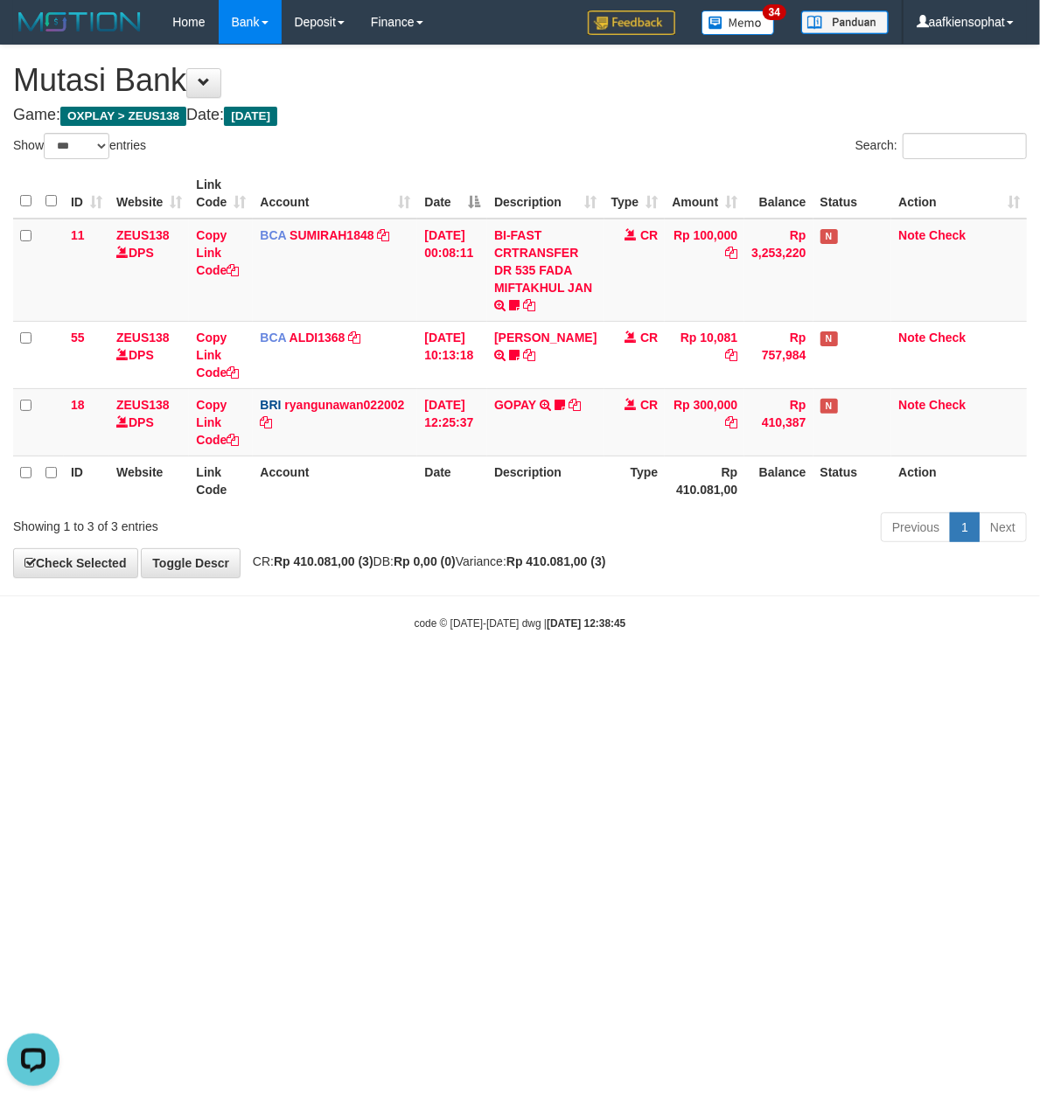
drag, startPoint x: 212, startPoint y: 664, endPoint x: 2, endPoint y: 615, distance: 215.5
click at [210, 658] on body "Toggle navigation Home Bank Account List Load By Website Group [OXPLAY] ZEUS138…" at bounding box center [520, 337] width 1040 height 675
drag, startPoint x: 523, startPoint y: 710, endPoint x: 11, endPoint y: 664, distance: 513.5
click at [400, 675] on html "Toggle navigation Home Bank Account List Load By Website Group [OXPLAY] ZEUS138…" at bounding box center [520, 337] width 1040 height 675
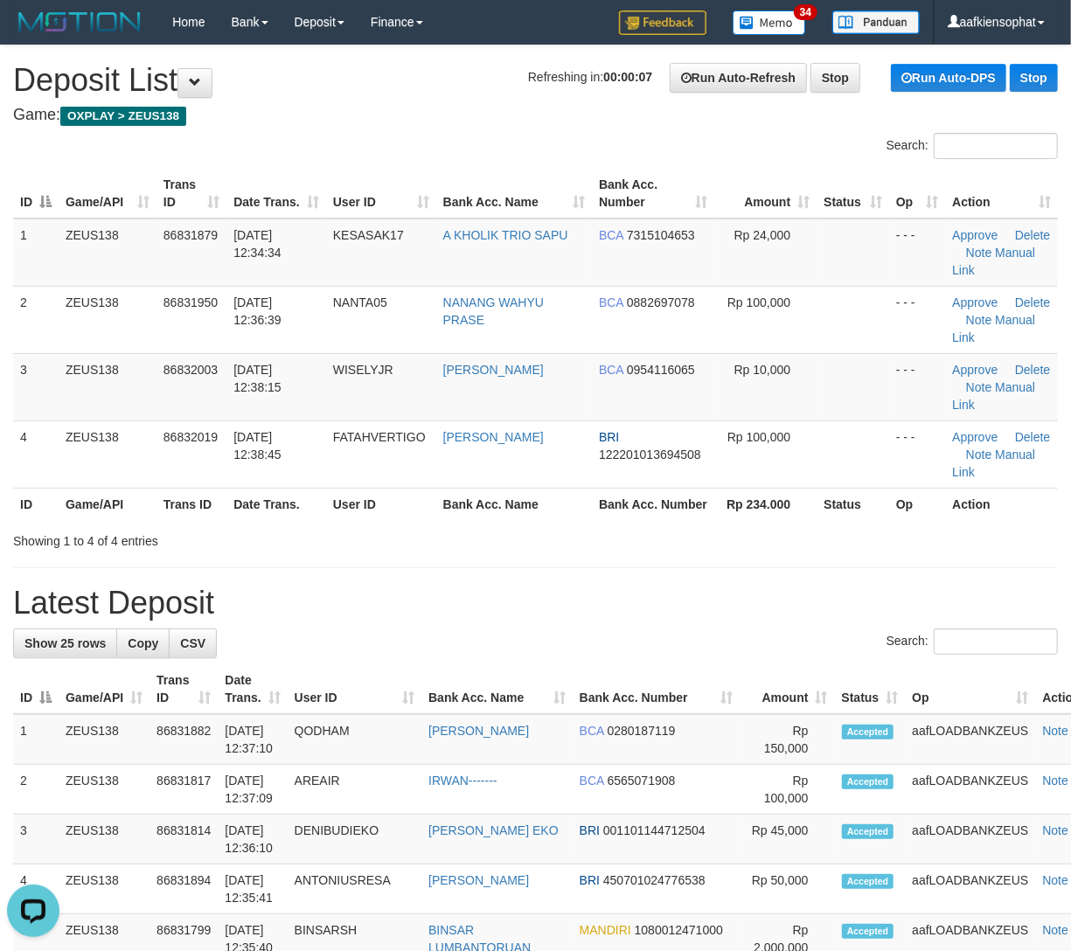
drag, startPoint x: 211, startPoint y: 507, endPoint x: 414, endPoint y: 518, distance: 203.2
click at [238, 507] on tr "ID Game/API Trans ID Date Trans. User ID Bank Acc. Name Bank Acc. Number Rp 234…" at bounding box center [535, 504] width 1045 height 32
drag, startPoint x: 299, startPoint y: 535, endPoint x: 1074, endPoint y: 608, distance: 779.0
click at [390, 542] on div "Showing 1 to 4 of 4 entries" at bounding box center [223, 537] width 420 height 24
drag, startPoint x: 483, startPoint y: 602, endPoint x: 560, endPoint y: 599, distance: 77.0
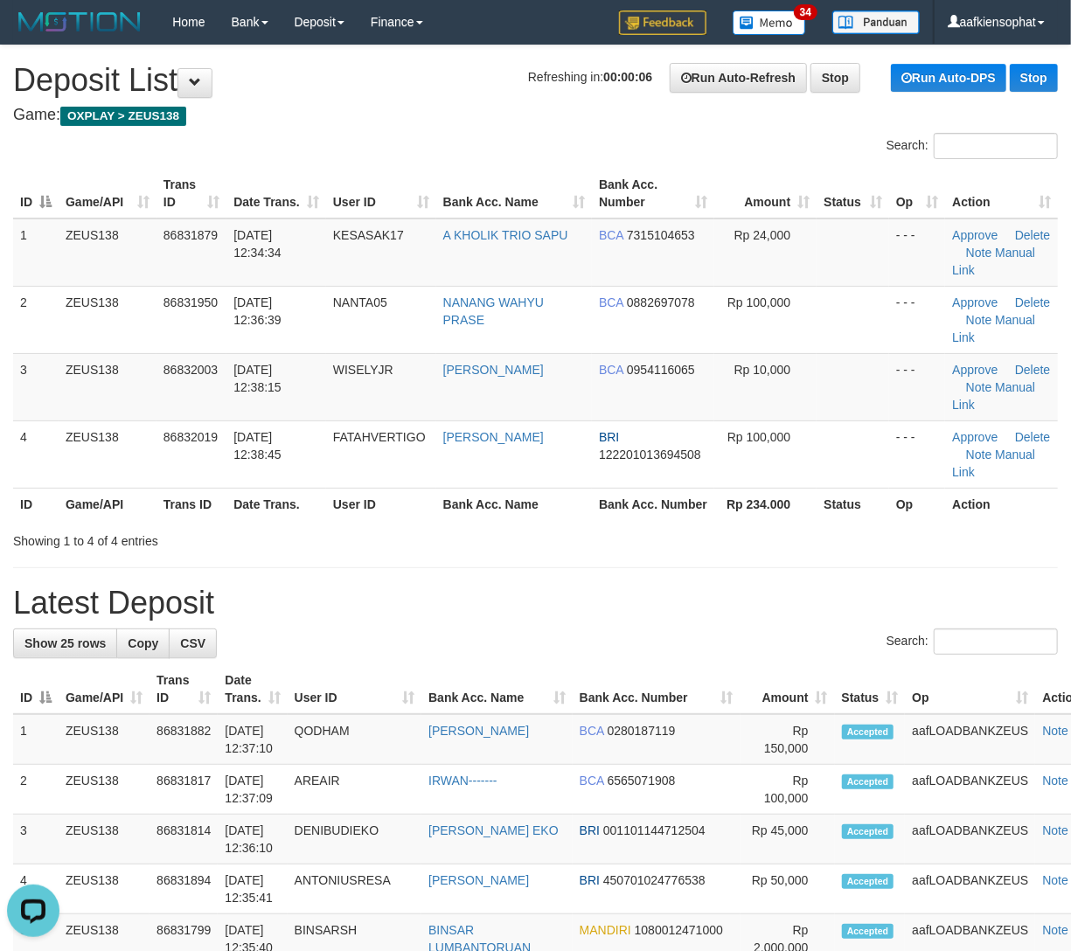
click at [535, 598] on h1 "Latest Deposit" at bounding box center [535, 603] width 1045 height 35
drag, startPoint x: 560, startPoint y: 599, endPoint x: 1082, endPoint y: 620, distance: 522.4
click at [648, 588] on h1 "Latest Deposit" at bounding box center [535, 603] width 1045 height 35
drag, startPoint x: 228, startPoint y: 521, endPoint x: 1081, endPoint y: 620, distance: 859.0
click at [294, 532] on div "Search: ID Game/API Trans ID Date Trans. User ID Bank Acc. Name Bank Acc. Numbe…" at bounding box center [535, 341] width 1045 height 417
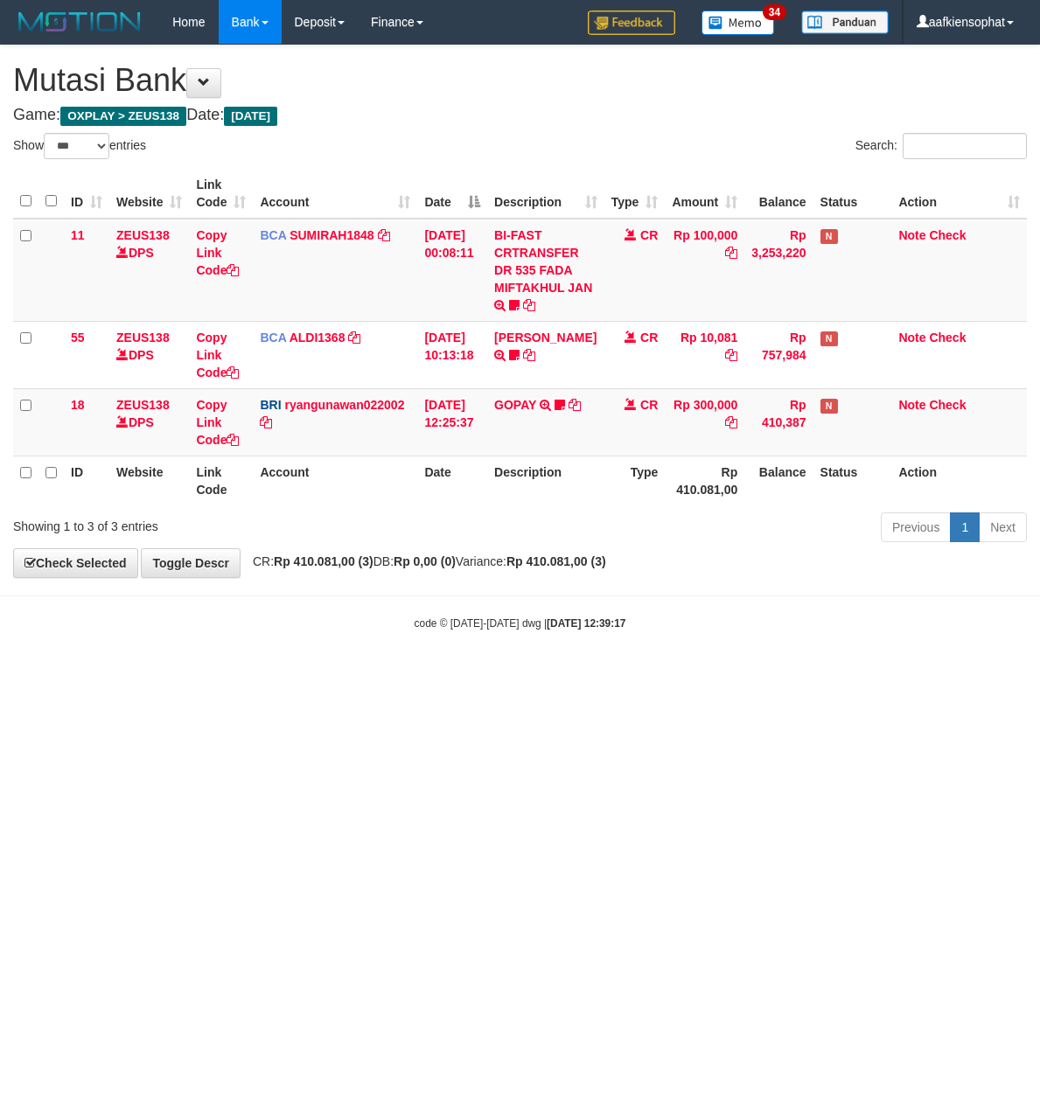
select select "***"
click at [455, 664] on body "Toggle navigation Home Bank Account List Load By Website Group [OXPLAY] ZEUS138…" at bounding box center [520, 337] width 1040 height 675
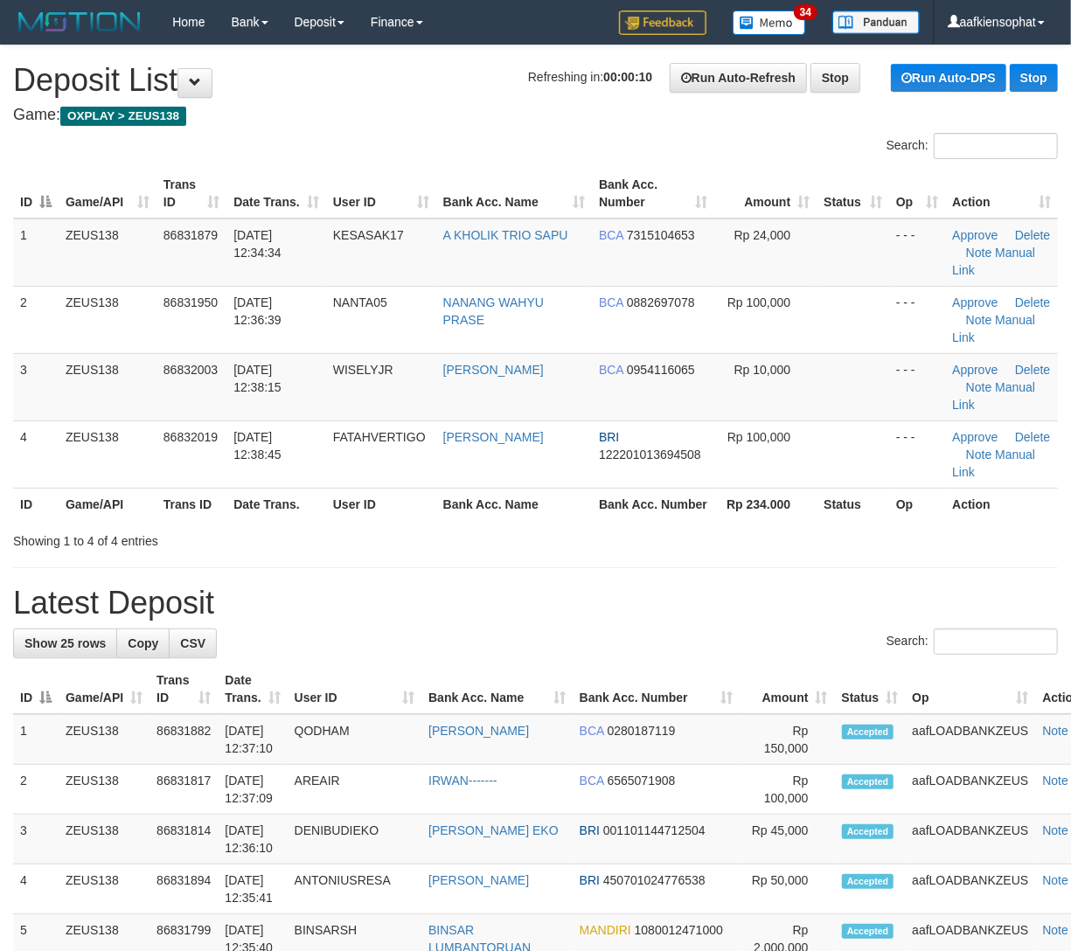
drag, startPoint x: 697, startPoint y: 469, endPoint x: 1082, endPoint y: 535, distance: 391.1
click at [704, 469] on td "BRI 122201013694508" at bounding box center [653, 454] width 122 height 67
drag, startPoint x: 626, startPoint y: 579, endPoint x: 1012, endPoint y: 619, distance: 387.6
drag, startPoint x: 395, startPoint y: 525, endPoint x: 523, endPoint y: 547, distance: 129.7
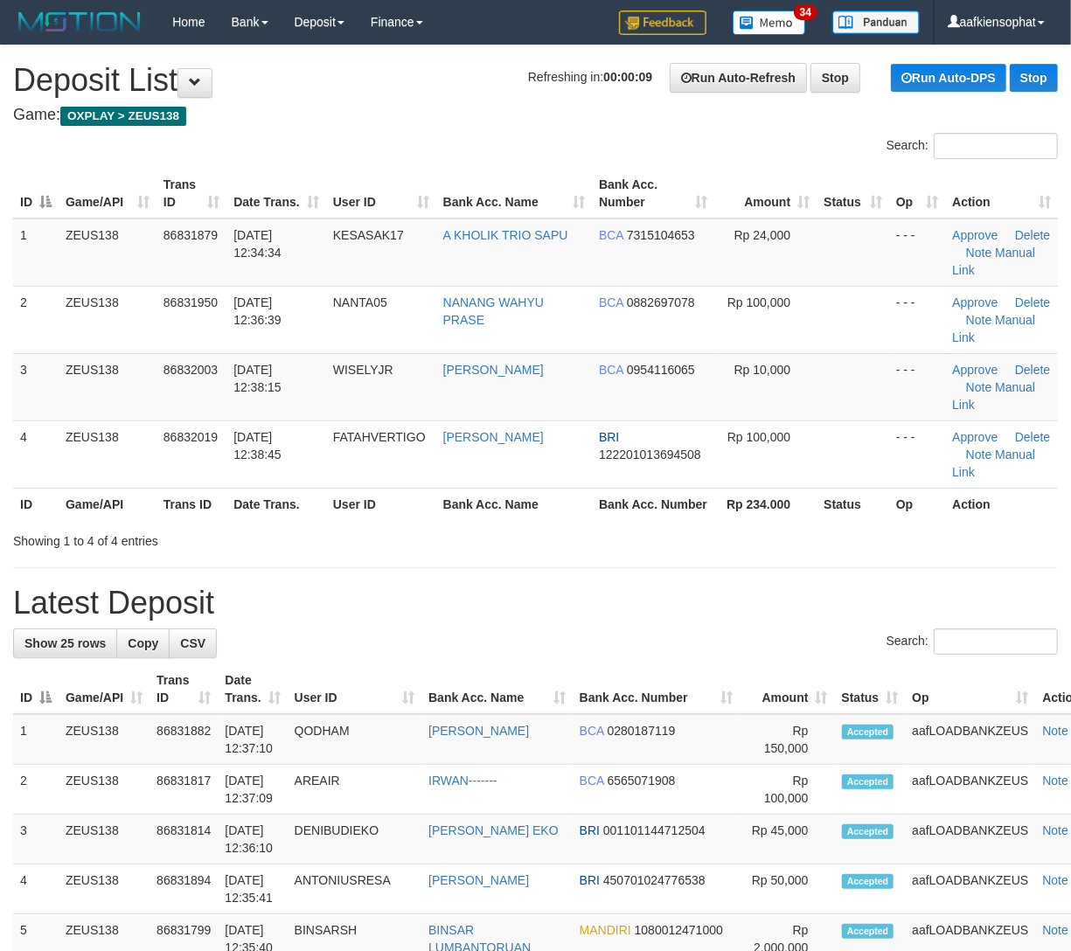
click at [402, 525] on div "Search: ID Game/API Trans ID Date Trans. User ID Bank Acc. Name Bank Acc. Numbe…" at bounding box center [535, 341] width 1045 height 417
drag, startPoint x: 523, startPoint y: 547, endPoint x: 986, endPoint y: 577, distance: 464.3
click at [551, 544] on div "Showing 1 to 4 of 4 entries" at bounding box center [535, 537] width 1071 height 24
drag, startPoint x: 718, startPoint y: 635, endPoint x: 1082, endPoint y: 670, distance: 366.2
click at [721, 634] on div "Search:" at bounding box center [535, 644] width 1045 height 31
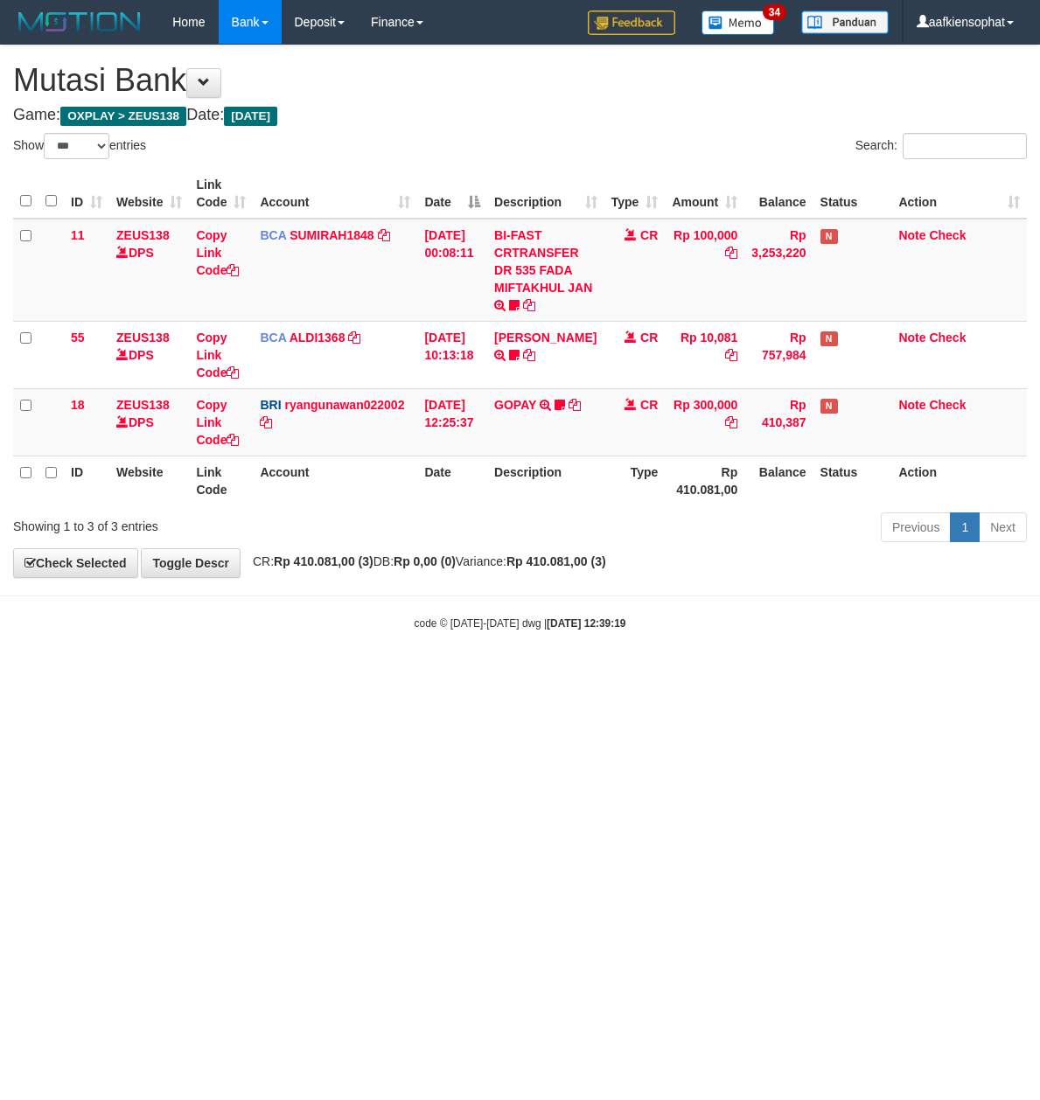
select select "***"
click at [495, 663] on body "Toggle navigation Home Bank Account List Load By Website Group [OXPLAY] ZEUS138…" at bounding box center [520, 337] width 1040 height 675
drag, startPoint x: 512, startPoint y: 685, endPoint x: 299, endPoint y: 687, distance: 213.3
click at [504, 675] on html "Toggle navigation Home Bank Account List Load By Website Group [OXPLAY] ZEUS138…" at bounding box center [520, 337] width 1040 height 675
select select "***"
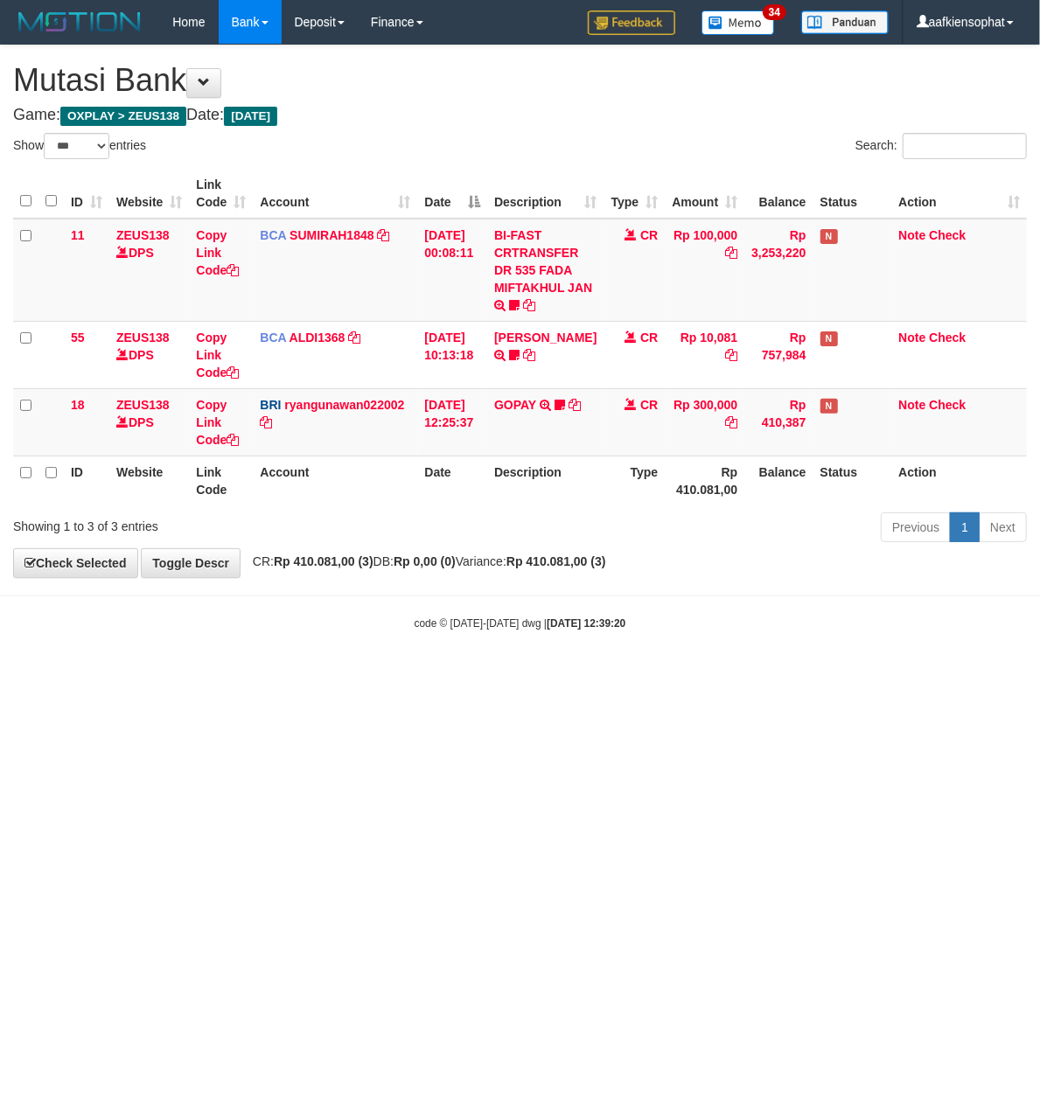
drag, startPoint x: 323, startPoint y: 685, endPoint x: 299, endPoint y: 721, distance: 42.9
click at [316, 675] on html "Toggle navigation Home Bank Account List Load By Website Group [OXPLAY] ZEUS138…" at bounding box center [520, 337] width 1040 height 675
drag, startPoint x: 248, startPoint y: 792, endPoint x: 185, endPoint y: 839, distance: 78.7
click at [240, 675] on html "Toggle navigation Home Bank Account List Load By Website Group [OXPLAY] ZEUS138…" at bounding box center [520, 337] width 1040 height 675
select select "***"
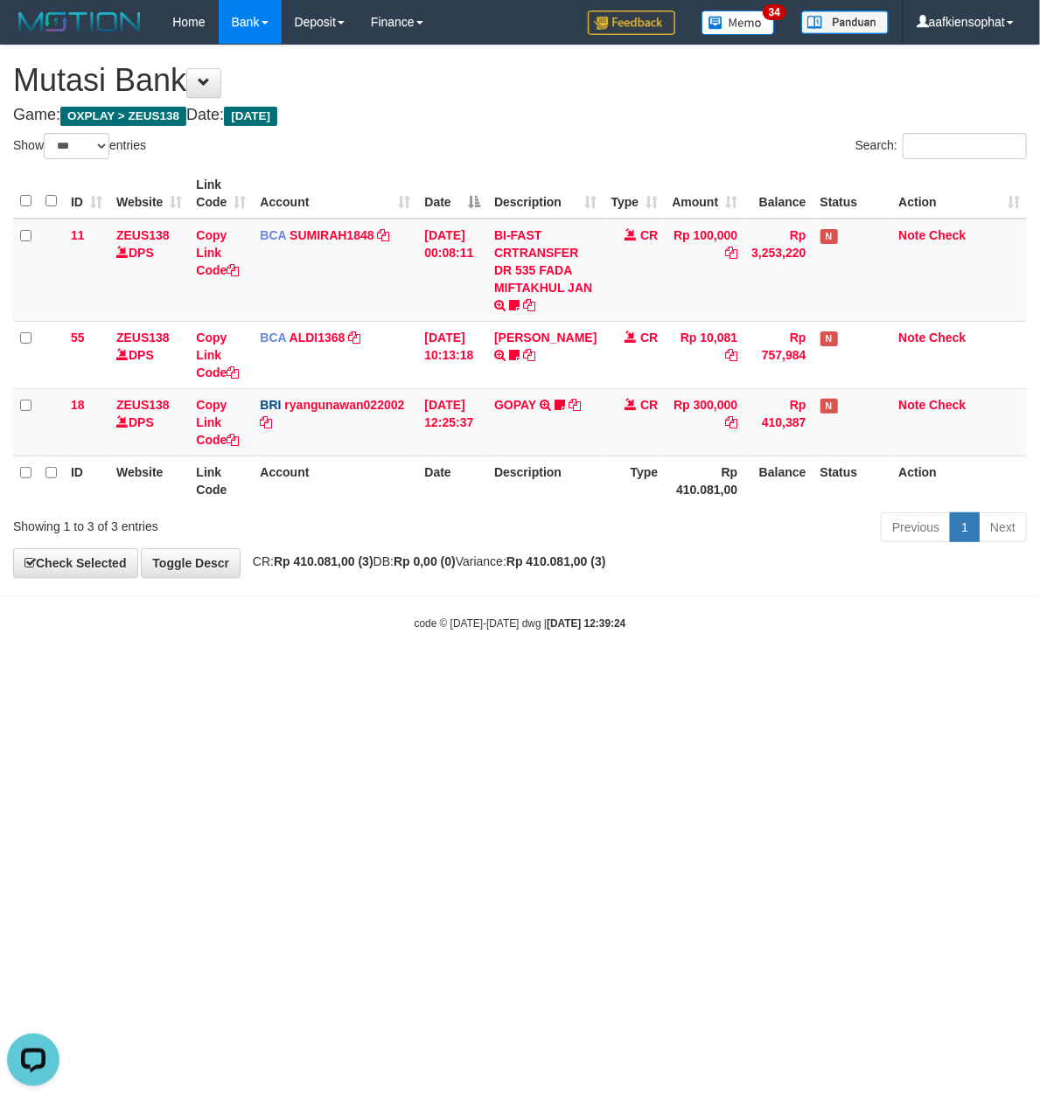
click at [878, 675] on html "Toggle navigation Home Bank Account List Load By Website Group [OXPLAY] ZEUS138…" at bounding box center [520, 337] width 1040 height 675
drag, startPoint x: 882, startPoint y: 731, endPoint x: 1, endPoint y: 701, distance: 881.8
click at [841, 675] on html "Toggle navigation Home Bank Account List Load By Website Group [OXPLAY] ZEUS138…" at bounding box center [520, 337] width 1040 height 675
drag, startPoint x: 815, startPoint y: 789, endPoint x: 684, endPoint y: 781, distance: 131.4
click at [783, 675] on html "Toggle navigation Home Bank Account List Load By Website Group [OXPLAY] ZEUS138…" at bounding box center [520, 337] width 1040 height 675
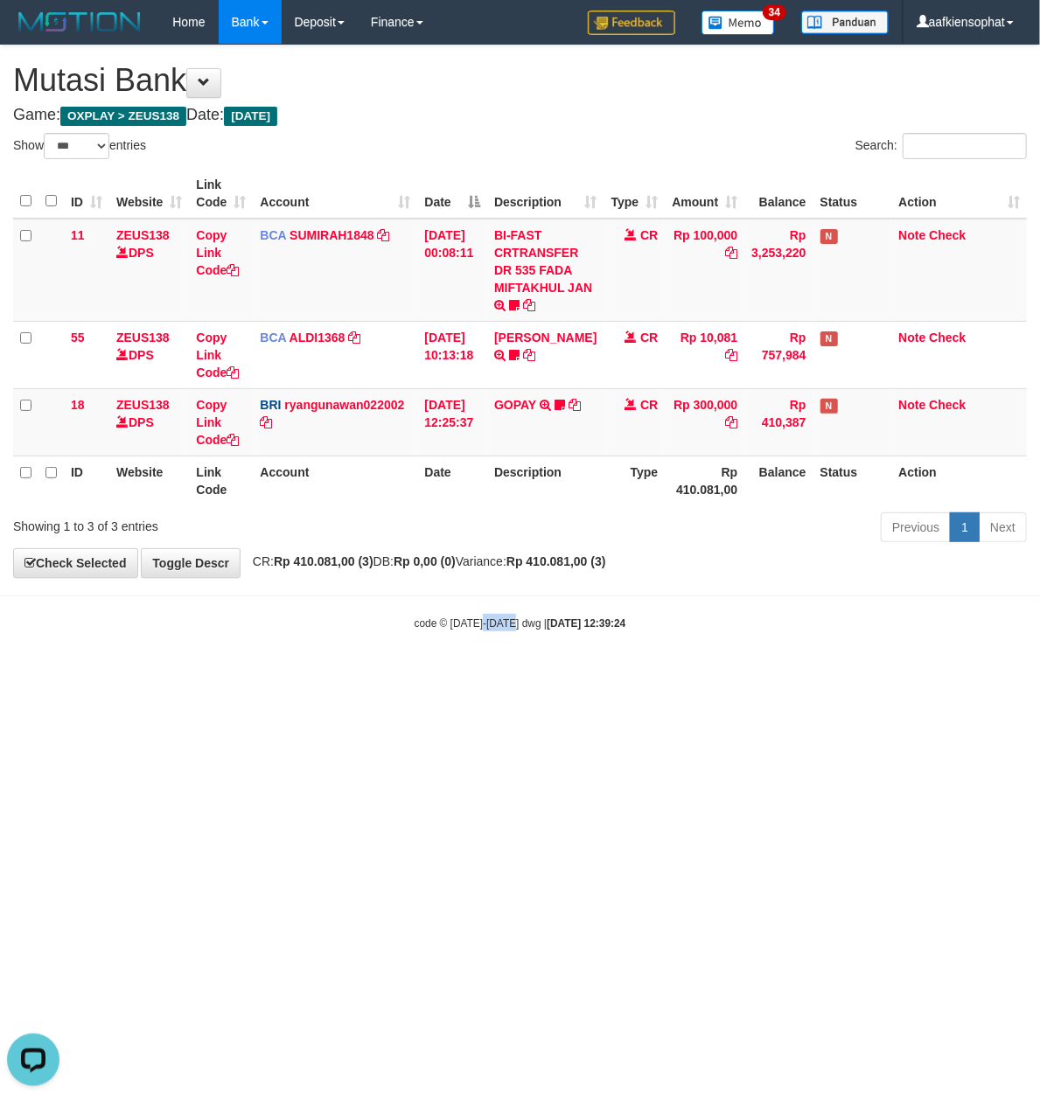
drag, startPoint x: 514, startPoint y: 848, endPoint x: 357, endPoint y: 917, distance: 171.9
click at [495, 675] on html "Toggle navigation Home Bank Account List Load By Website Group [OXPLAY] ZEUS138…" at bounding box center [520, 337] width 1040 height 675
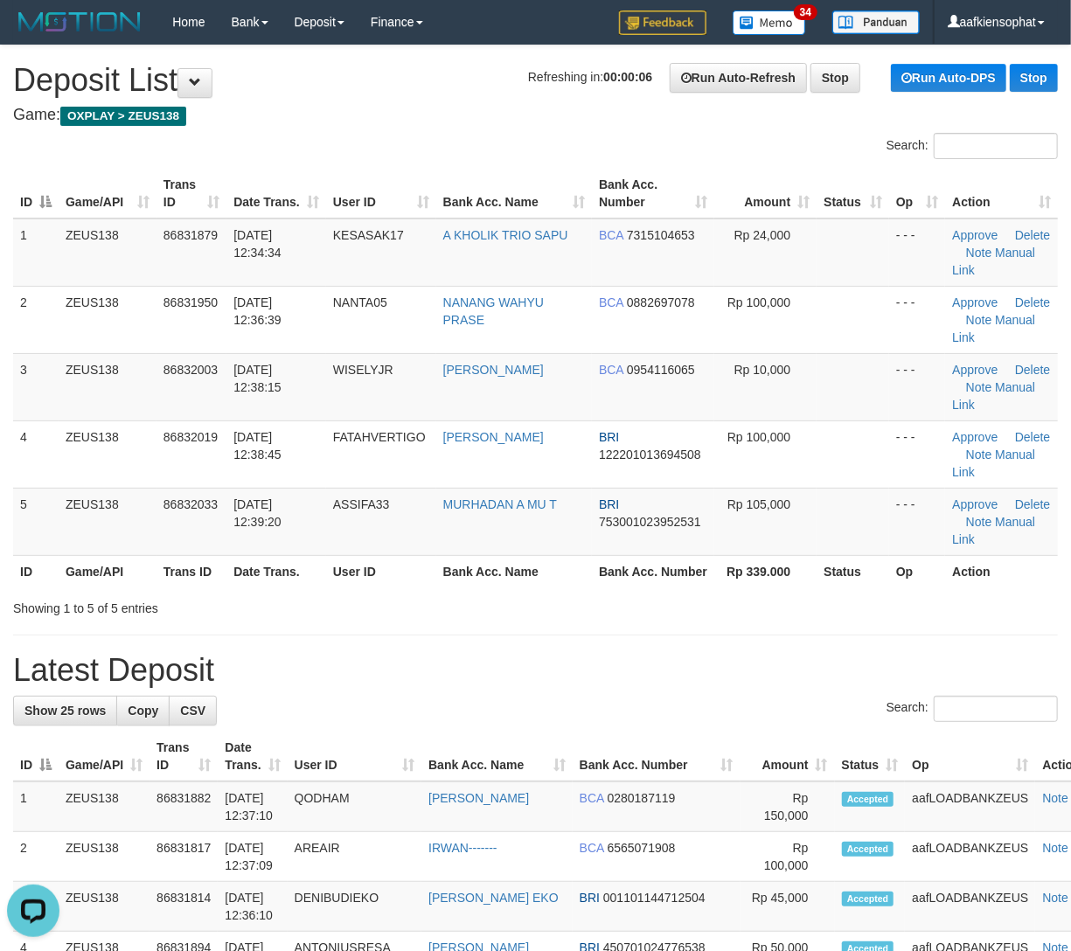
drag, startPoint x: 633, startPoint y: 616, endPoint x: 1077, endPoint y: 673, distance: 447.8
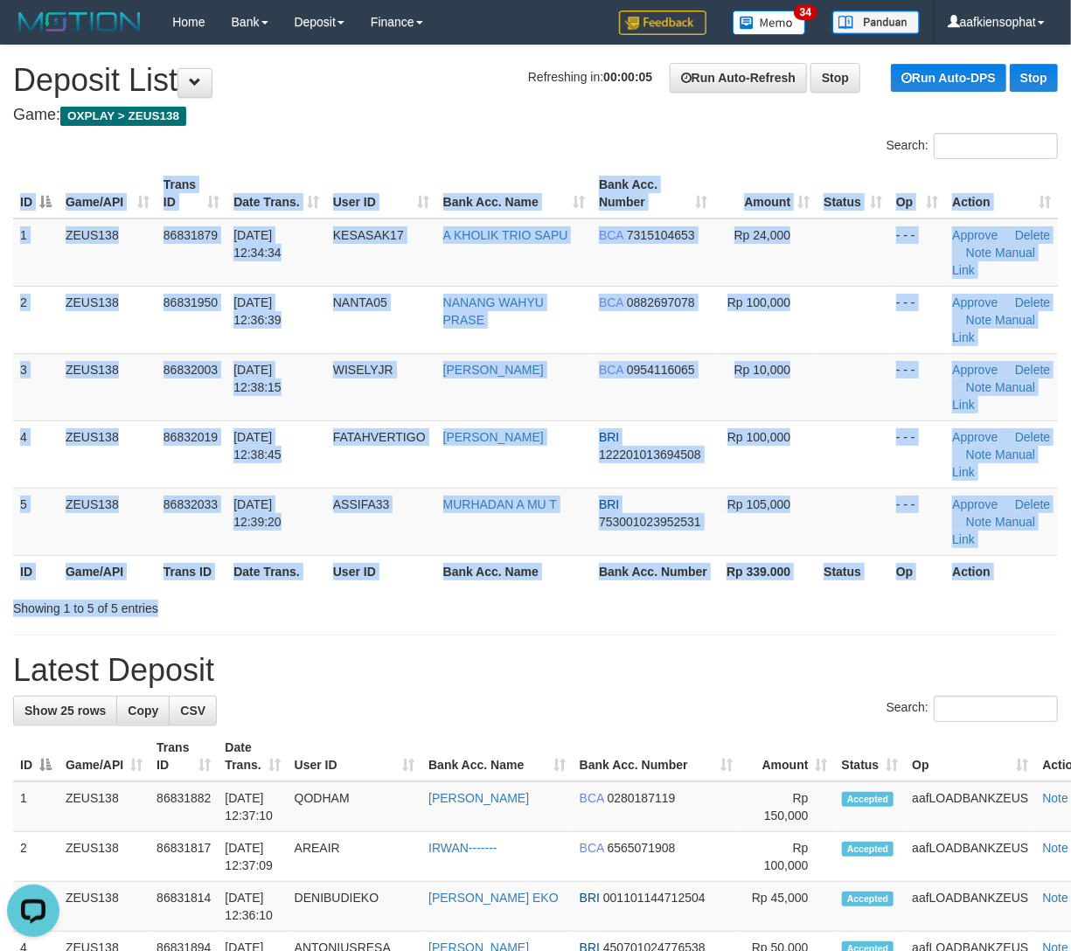
drag, startPoint x: 297, startPoint y: 591, endPoint x: 1084, endPoint y: 734, distance: 799.8
click at [344, 596] on div "Showing 1 to 5 of 5 entries" at bounding box center [223, 605] width 420 height 24
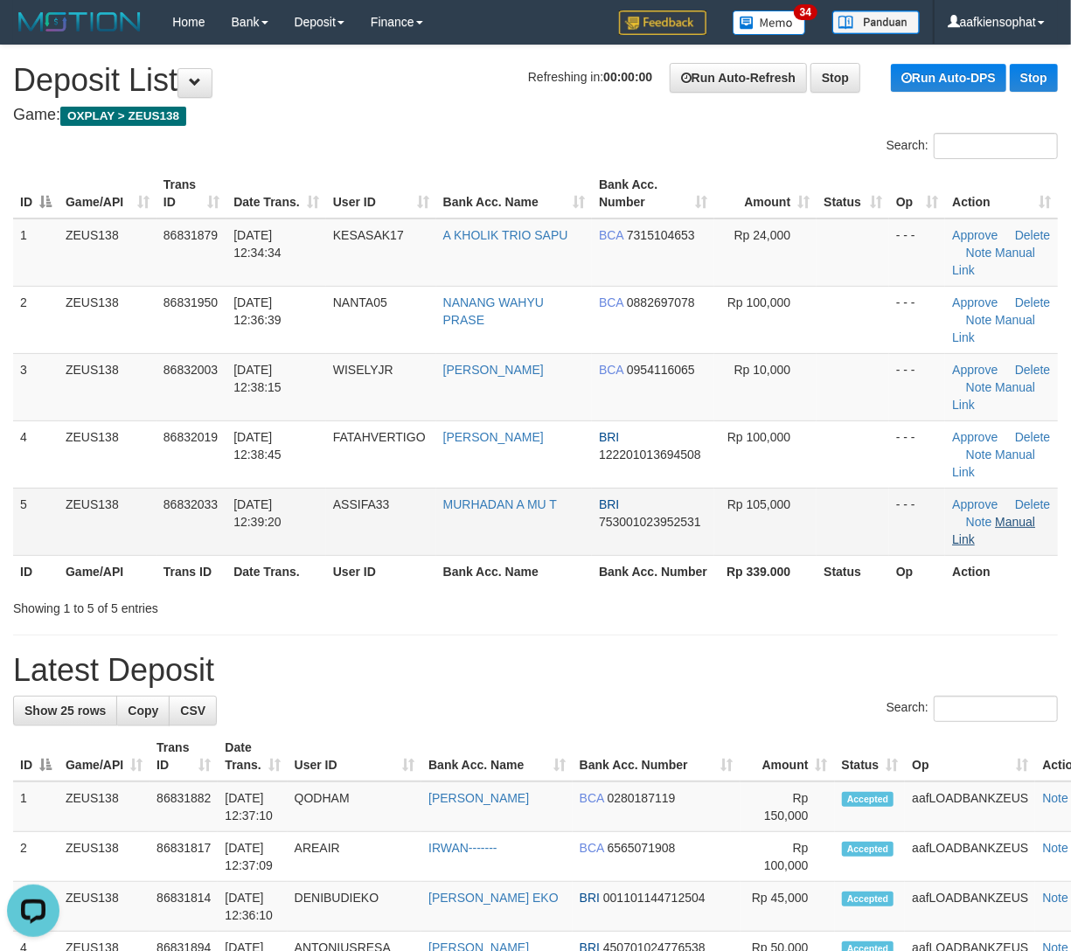
drag, startPoint x: 89, startPoint y: 494, endPoint x: 1022, endPoint y: 528, distance: 933.5
click at [217, 493] on tr "5 ZEUS138 86832033 31/08/2025 12:39:20 ASSIFA33 MURHADAN A MU T BRI 75300102395…" at bounding box center [535, 521] width 1045 height 67
drag, startPoint x: 232, startPoint y: 560, endPoint x: 829, endPoint y: 584, distance: 597.6
click at [283, 560] on th "Date Trans." at bounding box center [276, 571] width 100 height 32
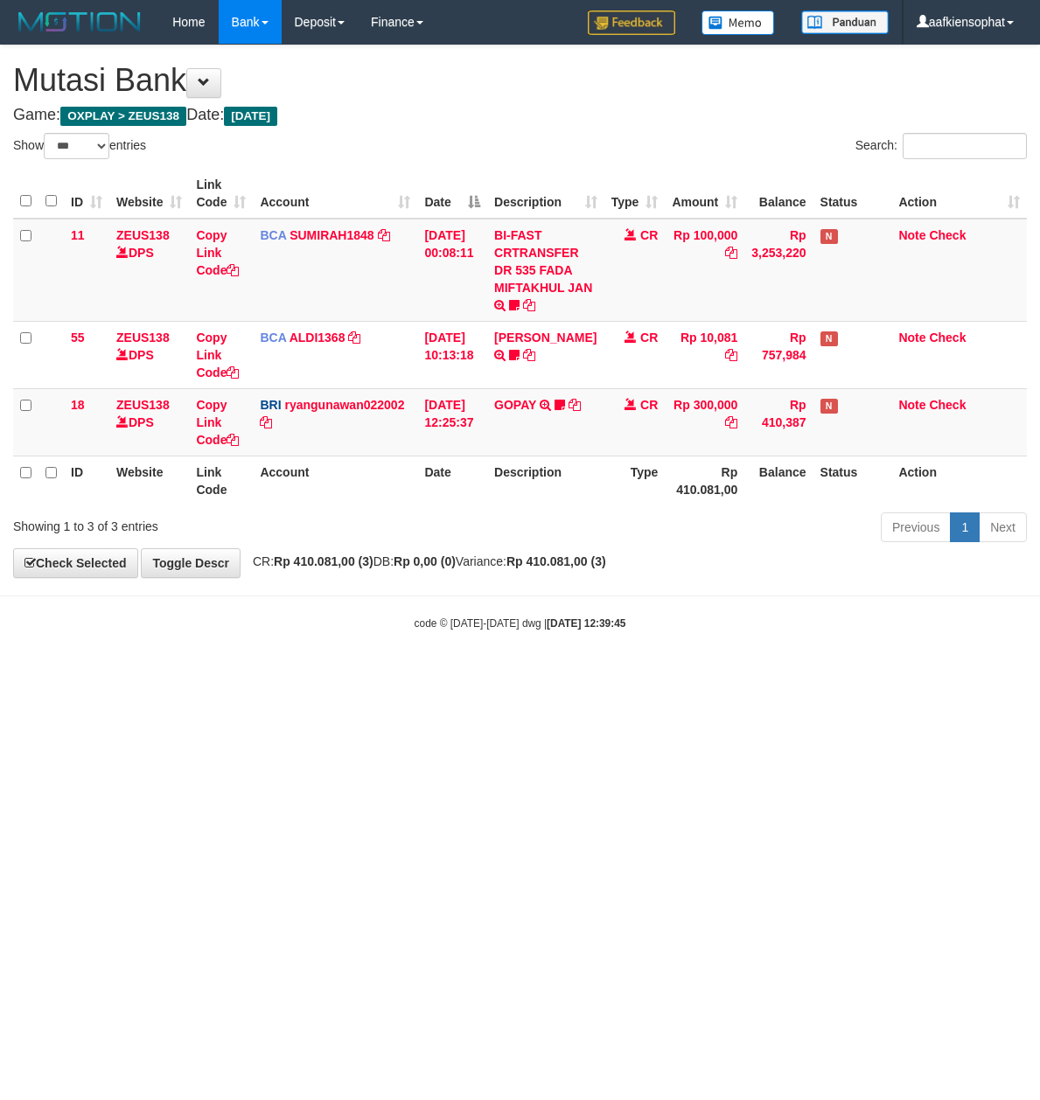
select select "***"
drag, startPoint x: 991, startPoint y: 645, endPoint x: 966, endPoint y: 642, distance: 25.6
click at [990, 648] on body "Toggle navigation Home Bank Account List Load By Website Group [OXPLAY] ZEUS138…" at bounding box center [520, 337] width 1040 height 675
drag, startPoint x: 913, startPoint y: 636, endPoint x: 193, endPoint y: 614, distance: 719.9
click at [873, 636] on body "Toggle navigation Home Bank Account List Load By Website Group [OXPLAY] ZEUS138…" at bounding box center [520, 337] width 1040 height 675
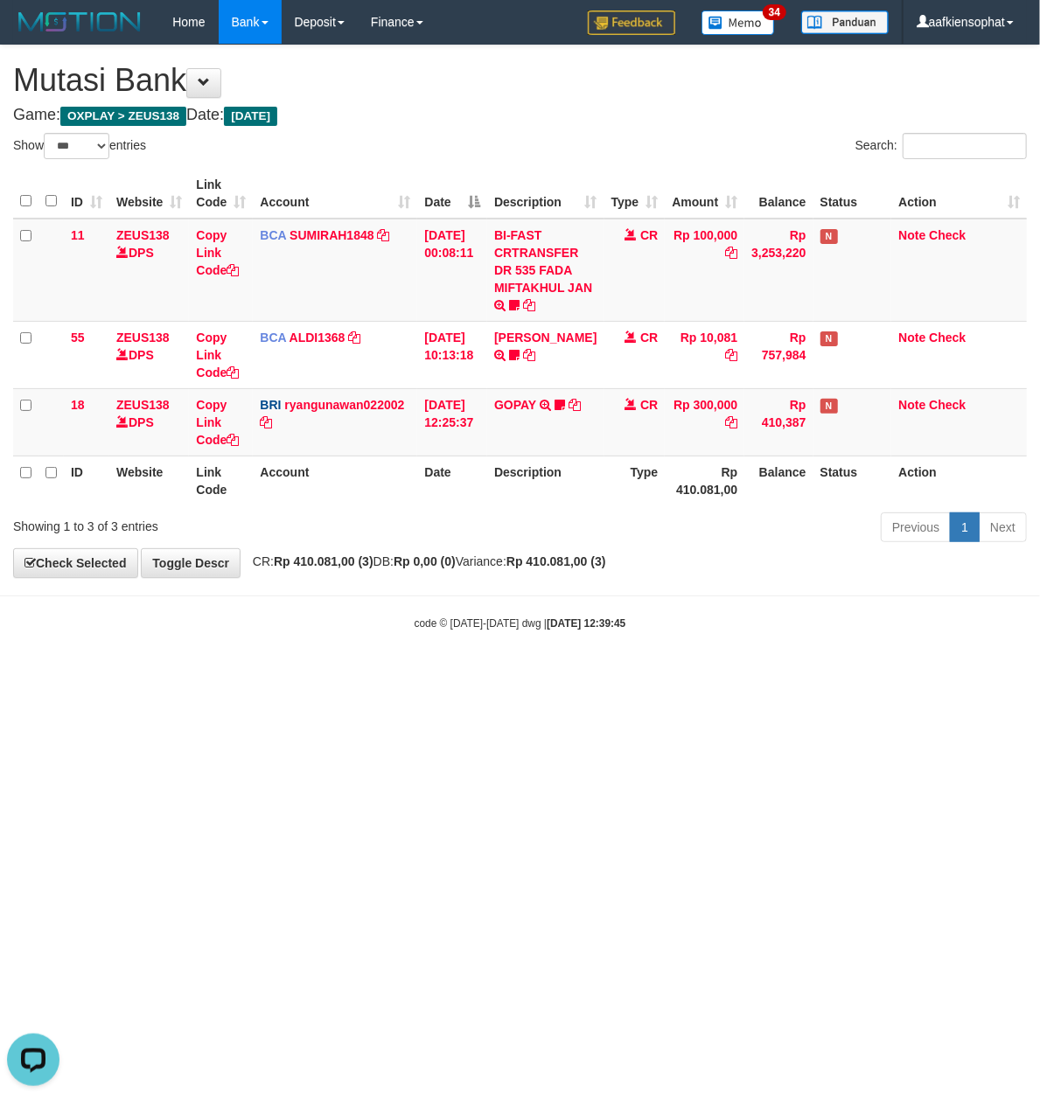
drag, startPoint x: 337, startPoint y: 630, endPoint x: 187, endPoint y: 635, distance: 150.4
click at [262, 634] on body "Toggle navigation Home Bank Account List Load By Website Group [OXPLAY] ZEUS138…" at bounding box center [520, 337] width 1040 height 675
select select "***"
drag, startPoint x: 956, startPoint y: 704, endPoint x: 297, endPoint y: 734, distance: 659.9
click at [948, 675] on html "Toggle navigation Home Bank Account List Load By Website Group [OXPLAY] ZEUS138…" at bounding box center [520, 337] width 1040 height 675
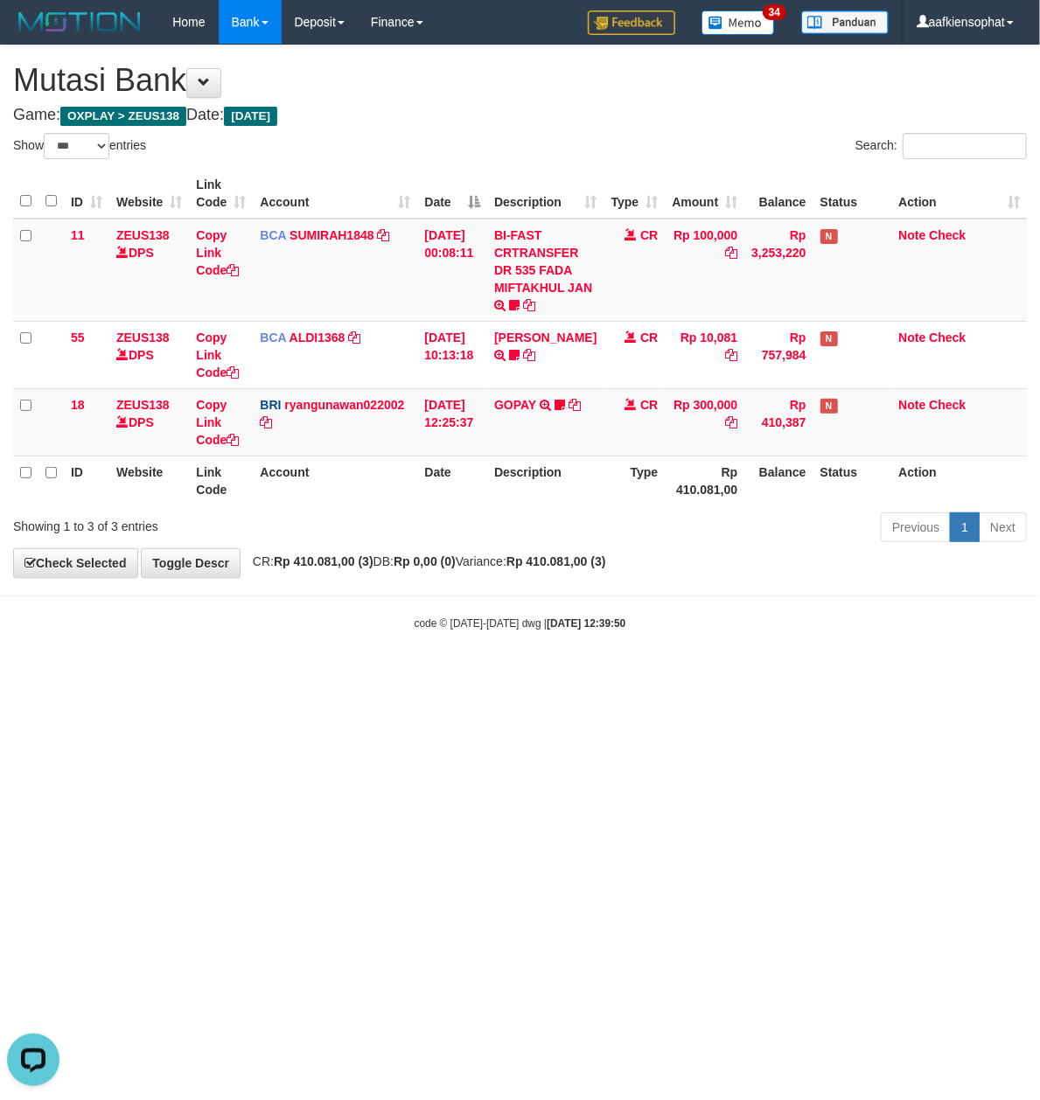
drag, startPoint x: 774, startPoint y: 733, endPoint x: 673, endPoint y: 742, distance: 101.0
click at [720, 675] on html "Toggle navigation Home Bank Account List Load By Website Group [OXPLAY] ZEUS138…" at bounding box center [520, 337] width 1040 height 675
drag, startPoint x: 556, startPoint y: 809, endPoint x: 0, endPoint y: 847, distance: 557.4
click at [469, 675] on html "Toggle navigation Home Bank Account List Load By Website Group [OXPLAY] ZEUS138…" at bounding box center [520, 337] width 1040 height 675
drag, startPoint x: 595, startPoint y: 853, endPoint x: 2, endPoint y: 876, distance: 594.1
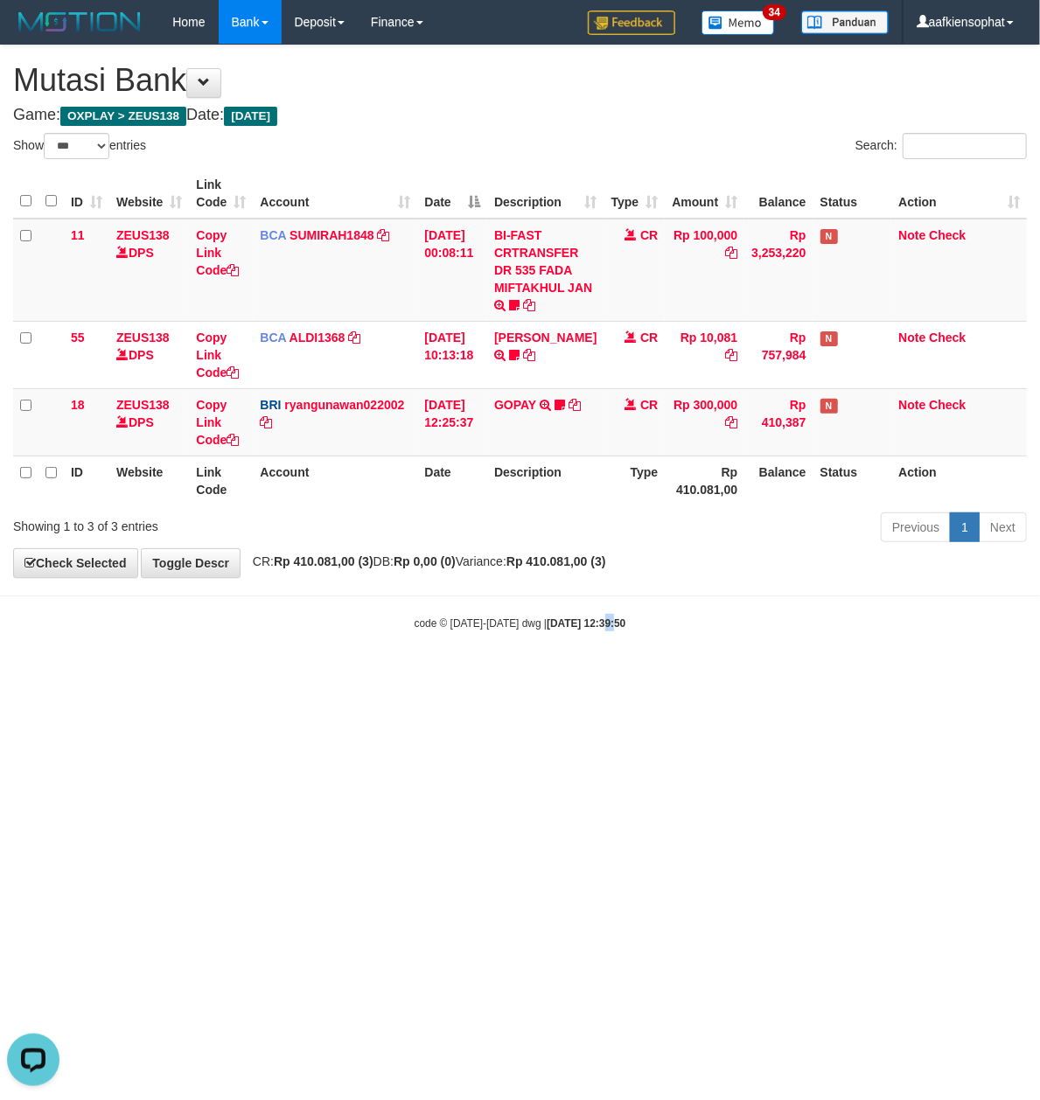
click at [481, 675] on html "Toggle navigation Home Bank Account List Load By Website Group [OXPLAY] ZEUS138…" at bounding box center [520, 337] width 1040 height 675
drag, startPoint x: 474, startPoint y: 967, endPoint x: 402, endPoint y: 986, distance: 74.2
click at [402, 675] on html "Toggle navigation Home Bank Account List Load By Website Group [OXPLAY] ZEUS138…" at bounding box center [520, 337] width 1040 height 675
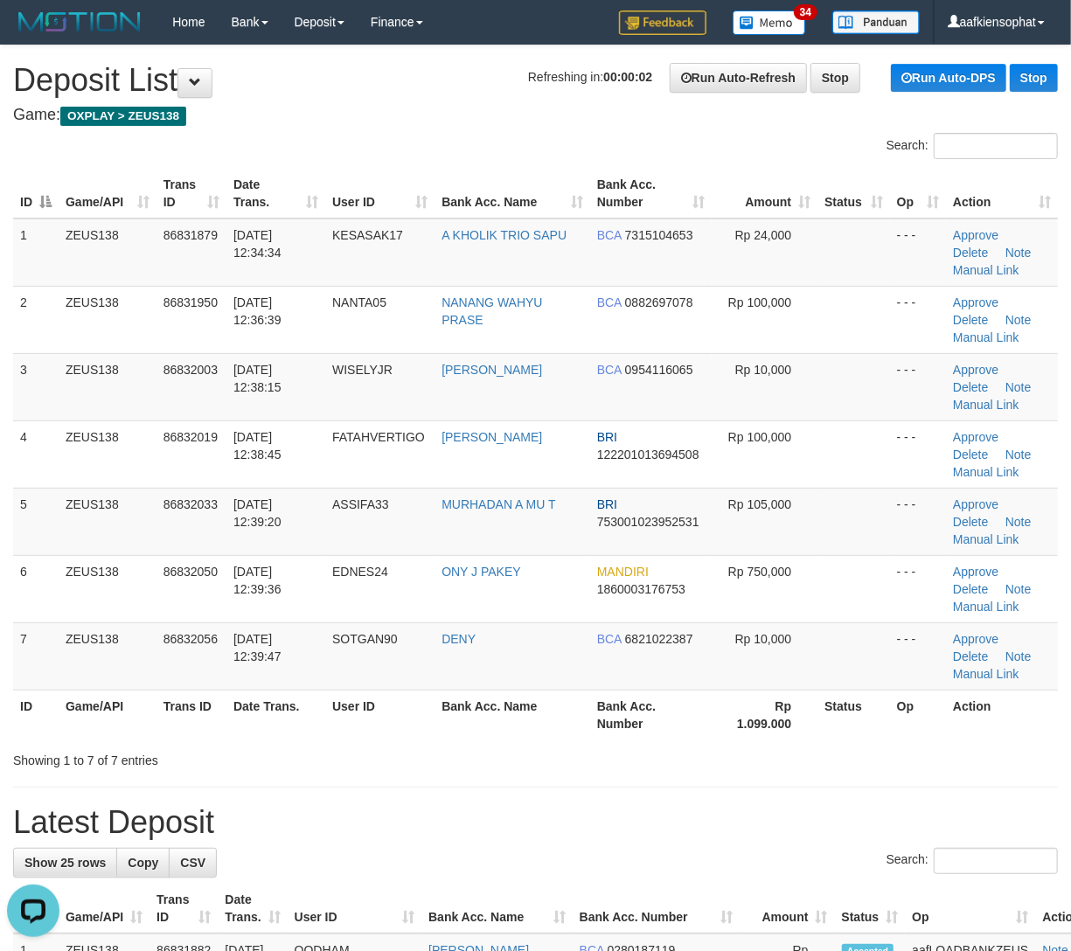
drag, startPoint x: 435, startPoint y: 708, endPoint x: 1086, endPoint y: 669, distance: 652.5
click at [508, 686] on table "ID Game/API Trans ID Date Trans. User ID Bank Acc. Name Bank Acc. Number Amount…" at bounding box center [535, 454] width 1045 height 571
drag, startPoint x: 362, startPoint y: 859, endPoint x: 1086, endPoint y: 797, distance: 726.5
drag, startPoint x: 404, startPoint y: 854, endPoint x: 1086, endPoint y: 833, distance: 682.3
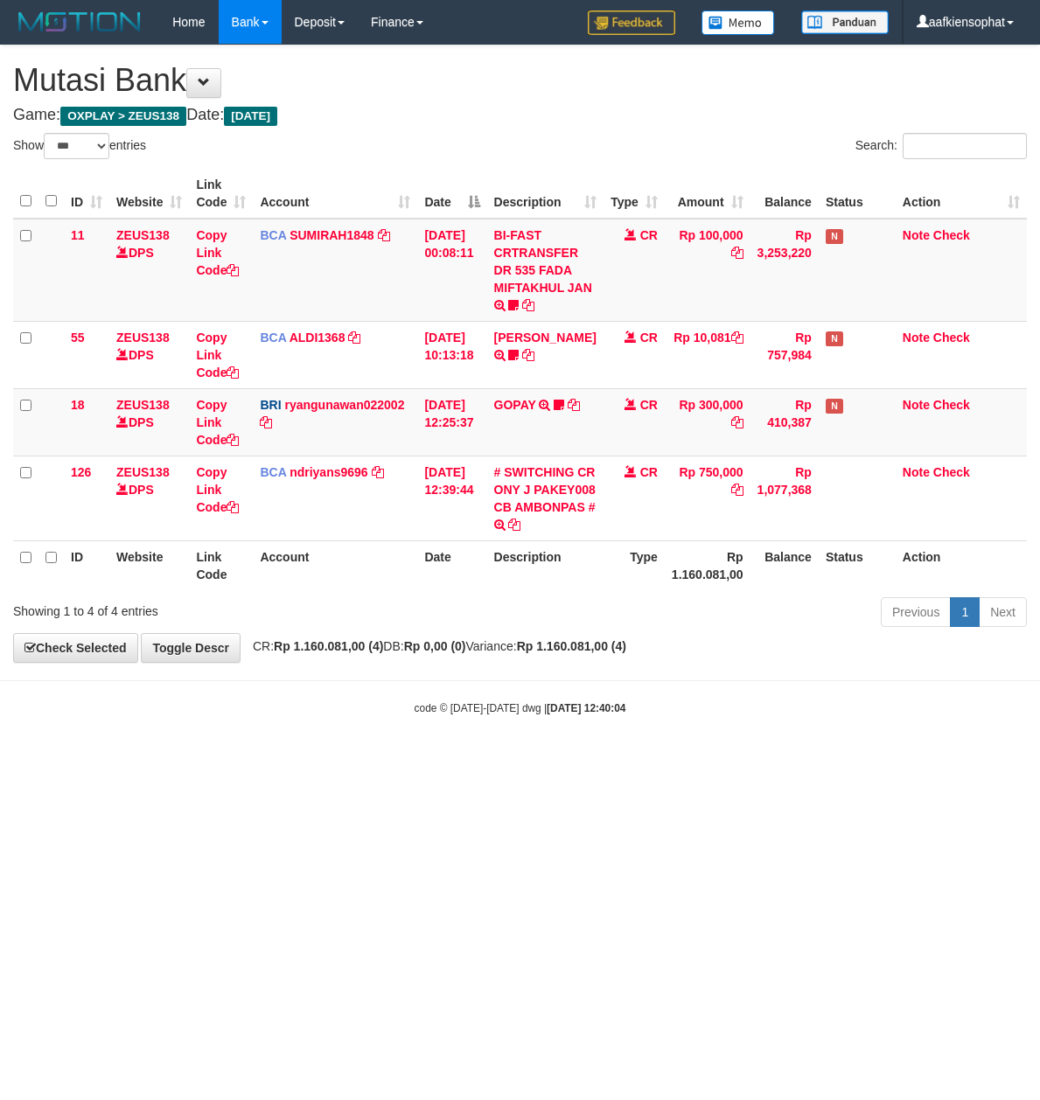
select select "***"
drag, startPoint x: 879, startPoint y: 662, endPoint x: 879, endPoint y: 641, distance: 21.0
click at [880, 658] on div "**********" at bounding box center [520, 353] width 1040 height 616
drag, startPoint x: 326, startPoint y: 403, endPoint x: 287, endPoint y: 432, distance: 48.8
click at [323, 402] on link "ryangunawan022002" at bounding box center [344, 405] width 120 height 14
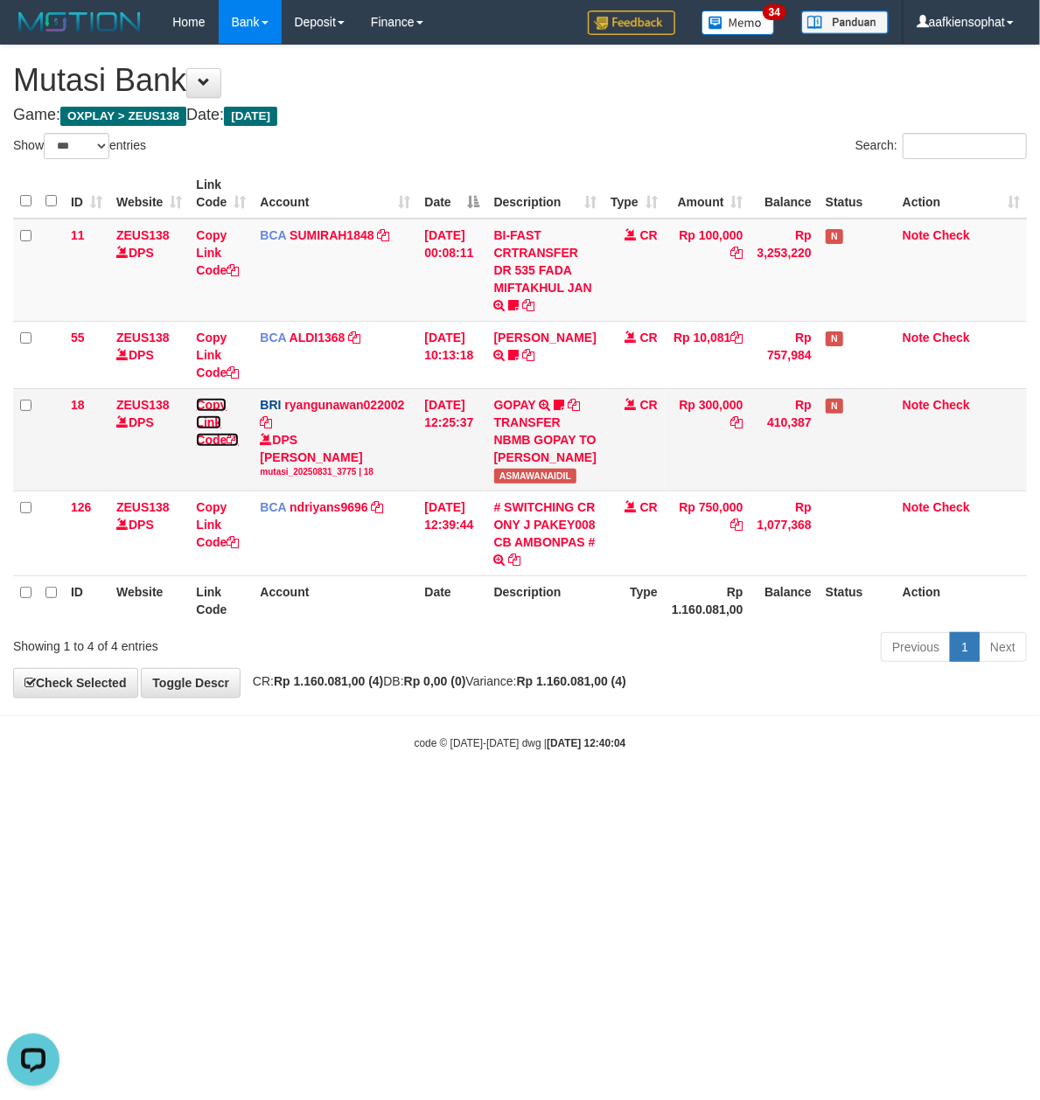
click at [212, 439] on link "Copy Link Code" at bounding box center [217, 422] width 43 height 49
click at [539, 752] on body "Toggle navigation Home Bank Account List Load By Website Group [OXPLAY] ZEUS138…" at bounding box center [520, 397] width 1040 height 795
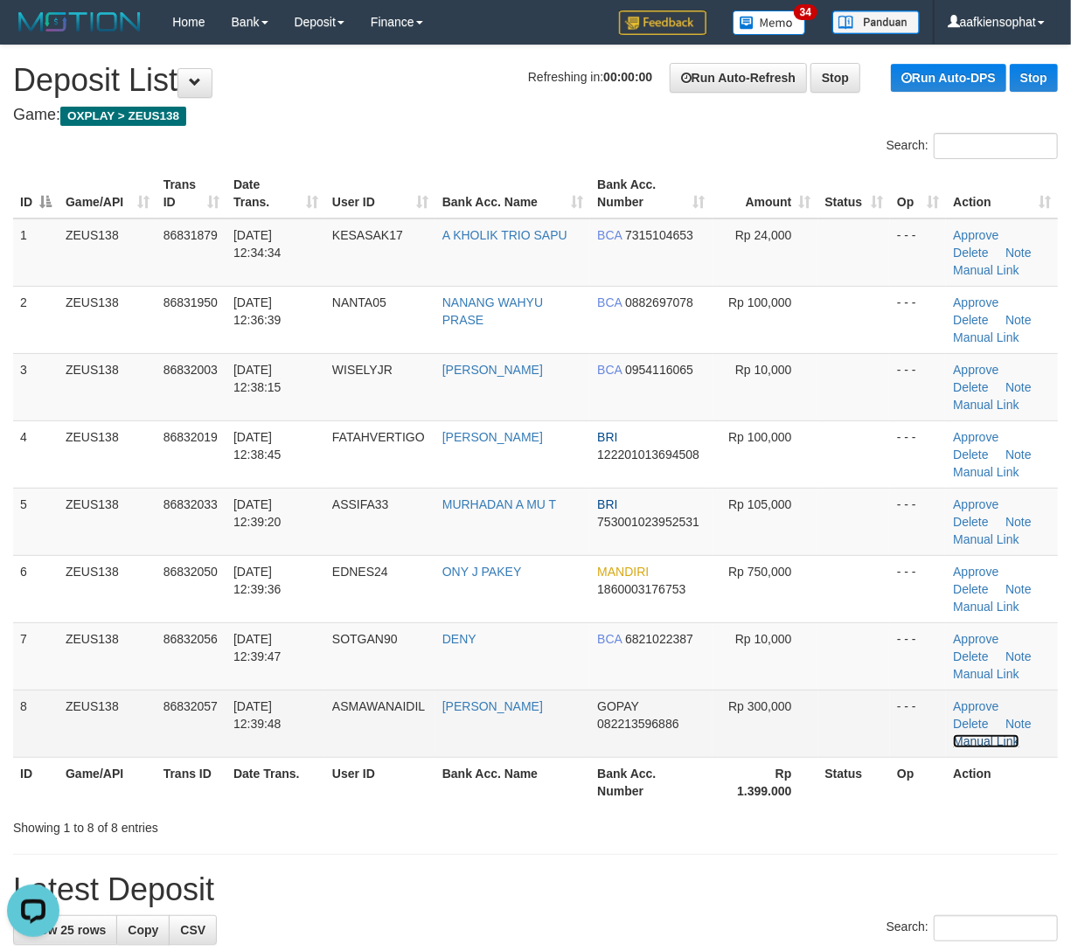
click at [1019, 734] on link "Manual Link" at bounding box center [986, 741] width 66 height 14
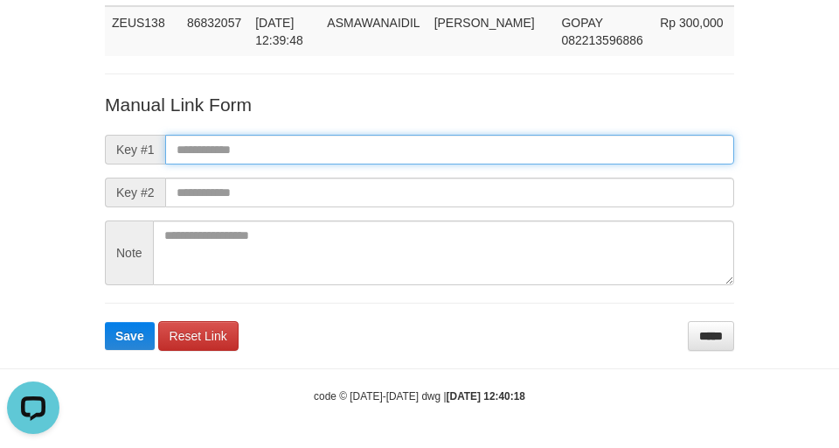
paste input "**********"
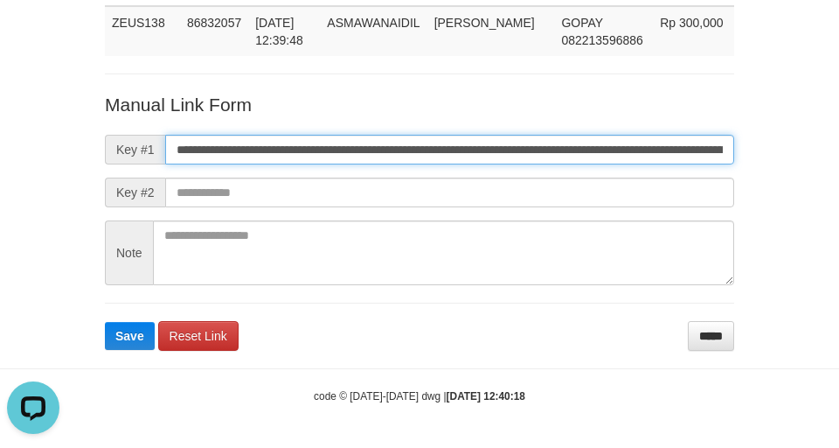
click at [449, 157] on input "**********" at bounding box center [449, 150] width 569 height 30
type input "**********"
click at [105, 322] on button "Save" at bounding box center [130, 336] width 50 height 28
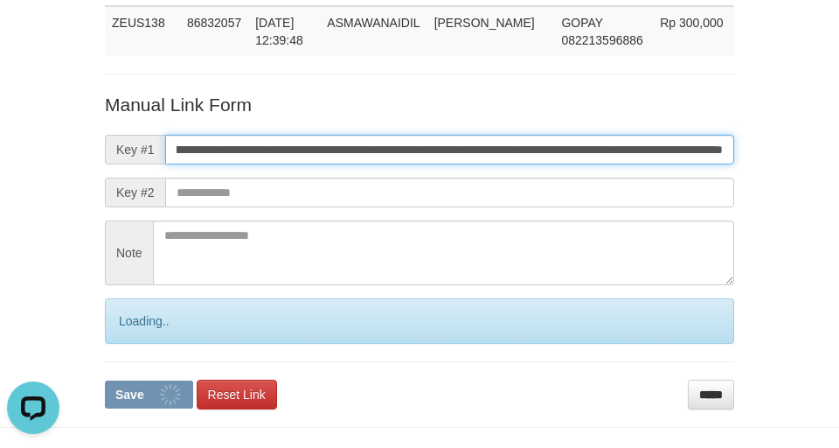
click at [105, 380] on button "Save" at bounding box center [149, 394] width 88 height 28
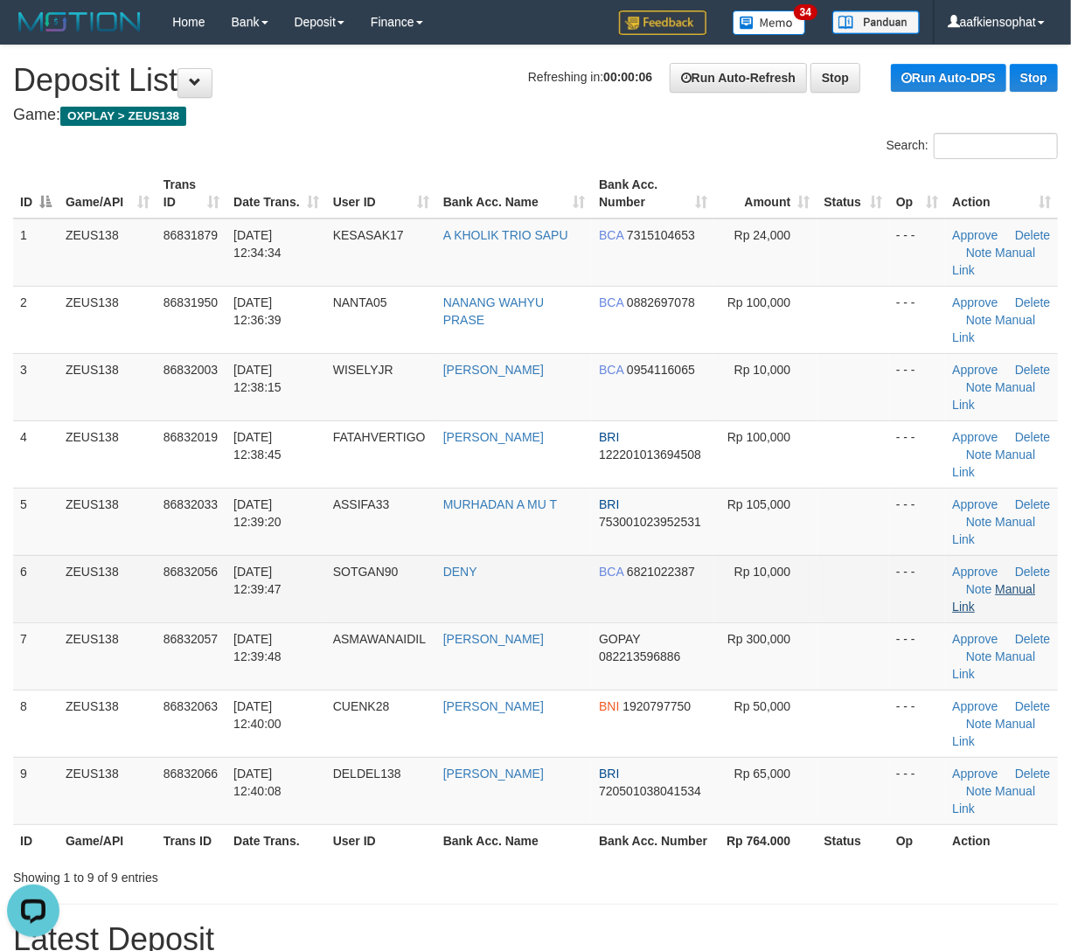
drag, startPoint x: 1005, startPoint y: 645, endPoint x: 1002, endPoint y: 582, distance: 63.0
click at [1005, 642] on td "Approve Delete Note Manual Link" at bounding box center [1001, 655] width 113 height 67
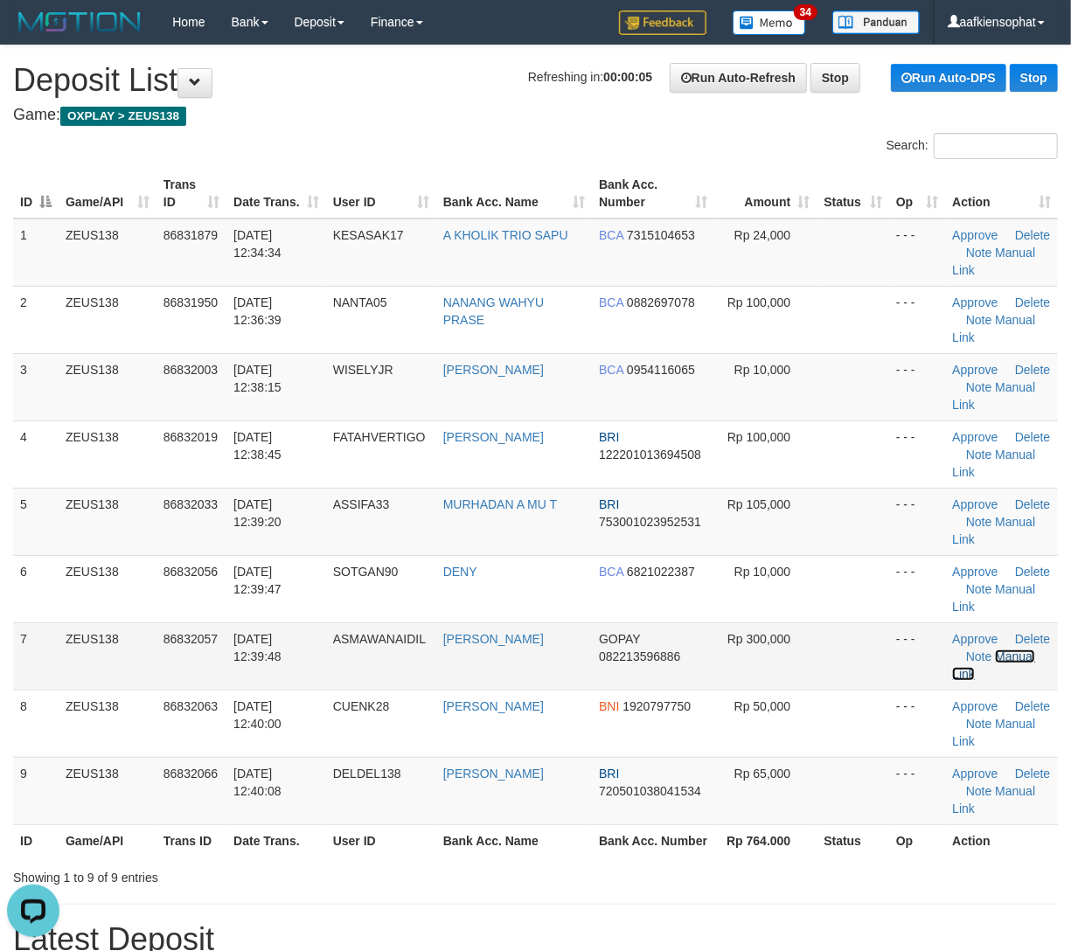
click at [1004, 656] on link "Manual Link" at bounding box center [993, 665] width 83 height 31
click at [952, 650] on link "Manual Link" at bounding box center [993, 665] width 83 height 31
click at [1011, 659] on link "Manual Link" at bounding box center [993, 665] width 83 height 31
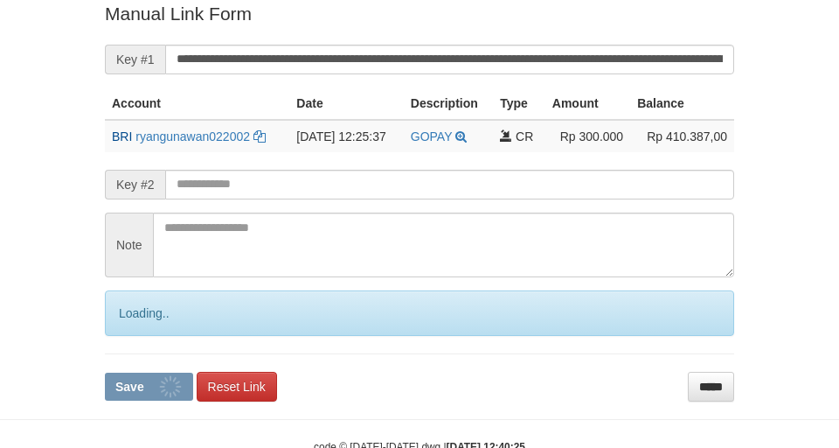
drag, startPoint x: 0, startPoint y: 0, endPoint x: 397, endPoint y: 81, distance: 405.2
click at [355, 60] on input "**********" at bounding box center [449, 60] width 569 height 30
click at [105, 372] on button "Save" at bounding box center [149, 386] width 88 height 28
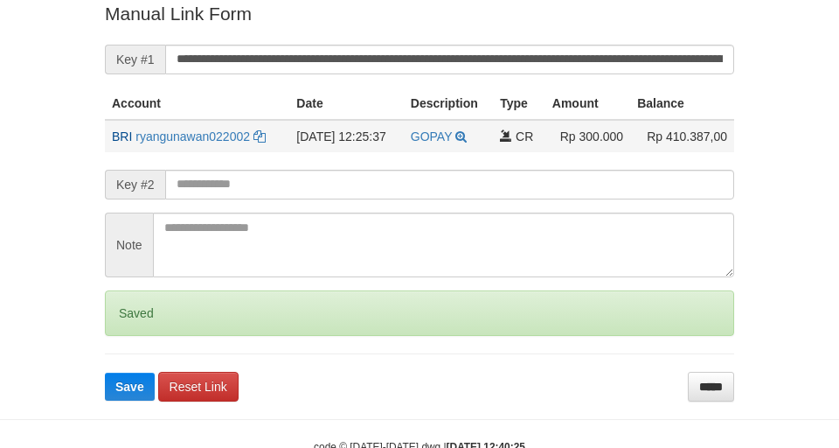
scroll to position [361, 0]
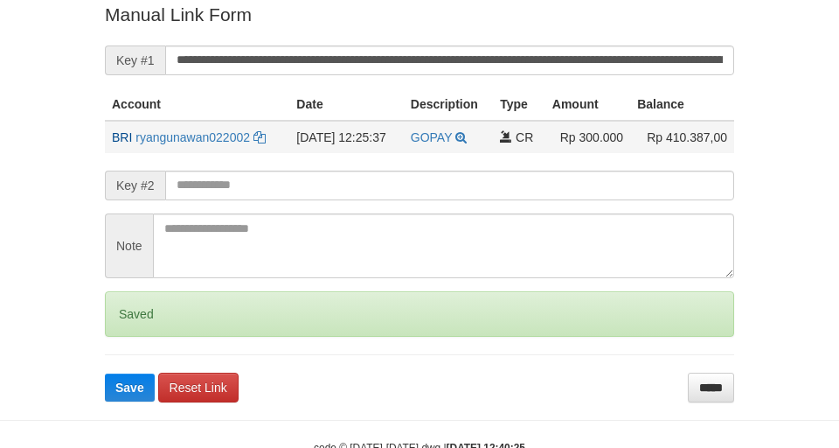
click at [105, 373] on button "Save" at bounding box center [130, 387] width 50 height 28
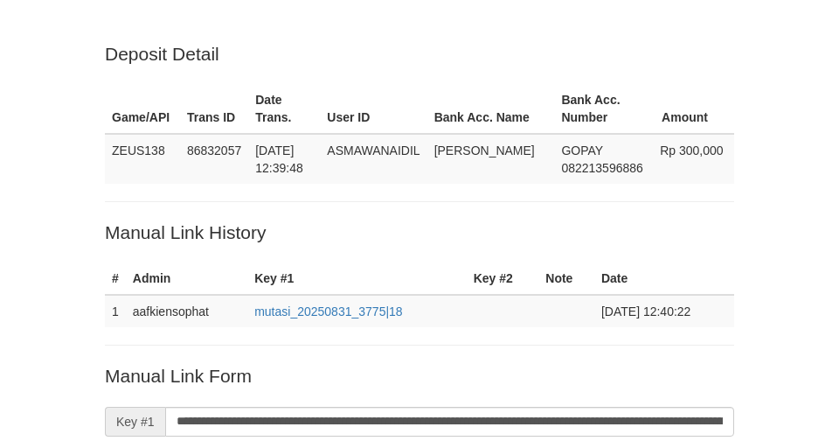
click at [442, 407] on input "**********" at bounding box center [449, 422] width 569 height 30
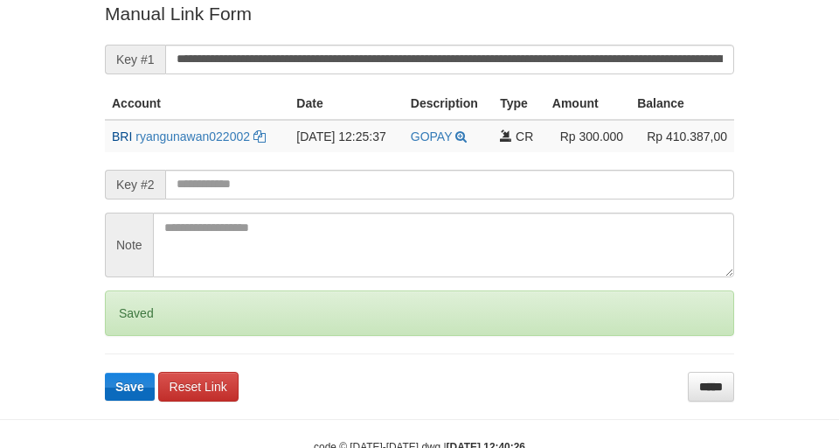
scroll to position [361, 0]
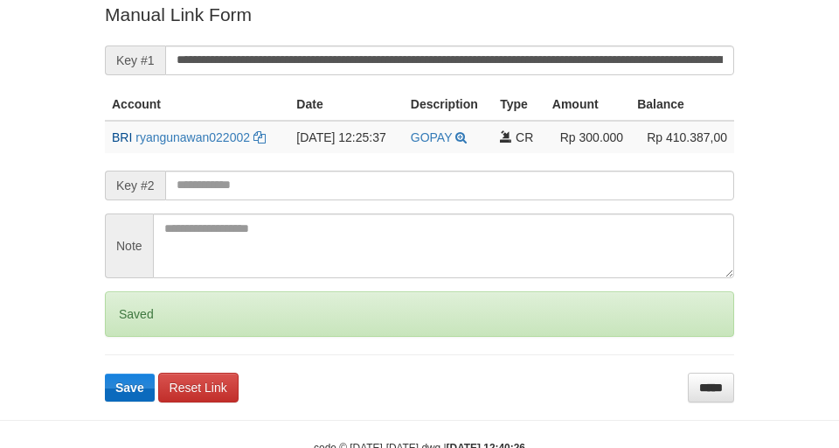
click at [105, 373] on button "Save" at bounding box center [130, 387] width 50 height 28
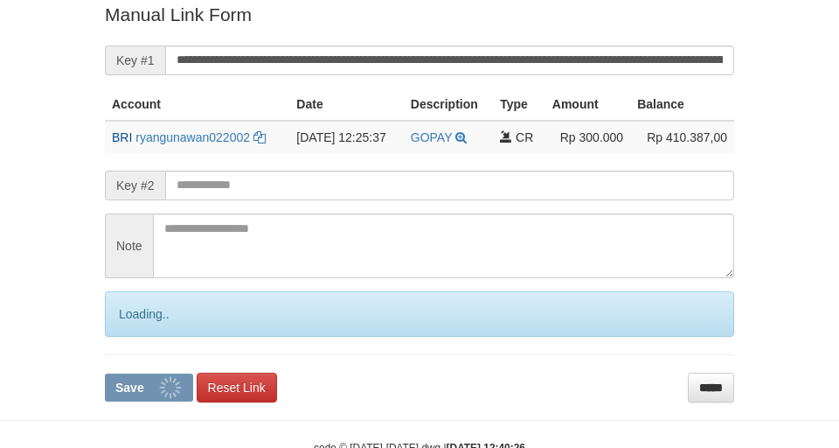
click at [105, 373] on button "Save" at bounding box center [149, 387] width 88 height 28
